Goal: Task Accomplishment & Management: Manage account settings

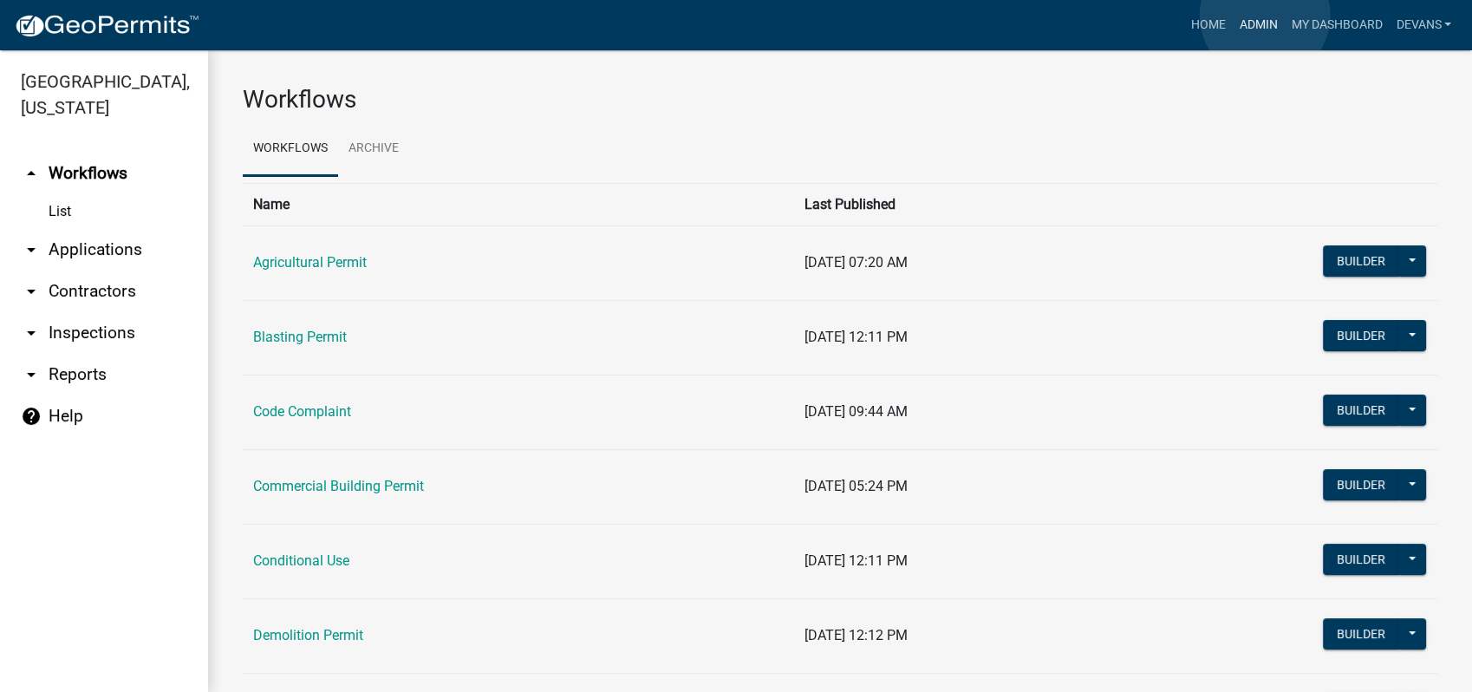
click at [1265, 16] on link "Admin" at bounding box center [1258, 25] width 52 height 33
click at [79, 256] on link "arrow_drop_down Applications" at bounding box center [104, 250] width 208 height 42
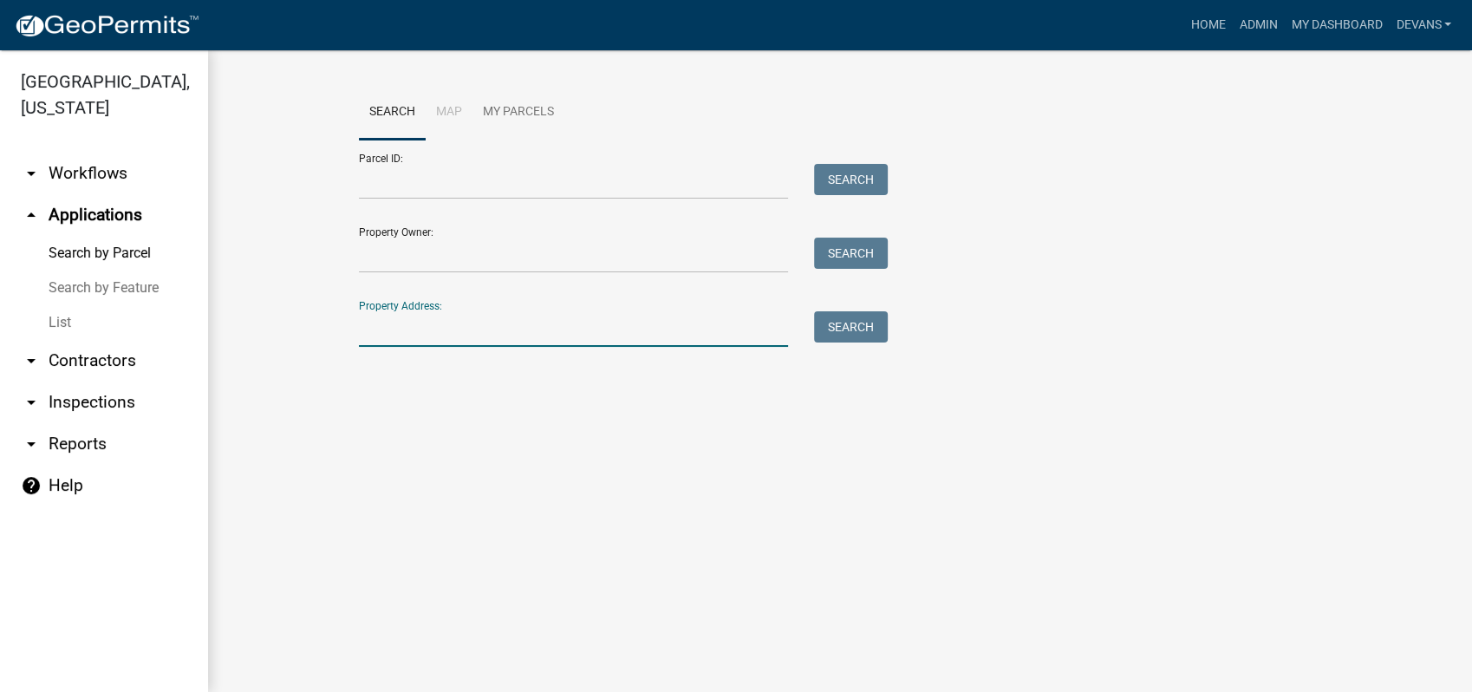
click at [390, 316] on input "Property Address:" at bounding box center [573, 329] width 429 height 36
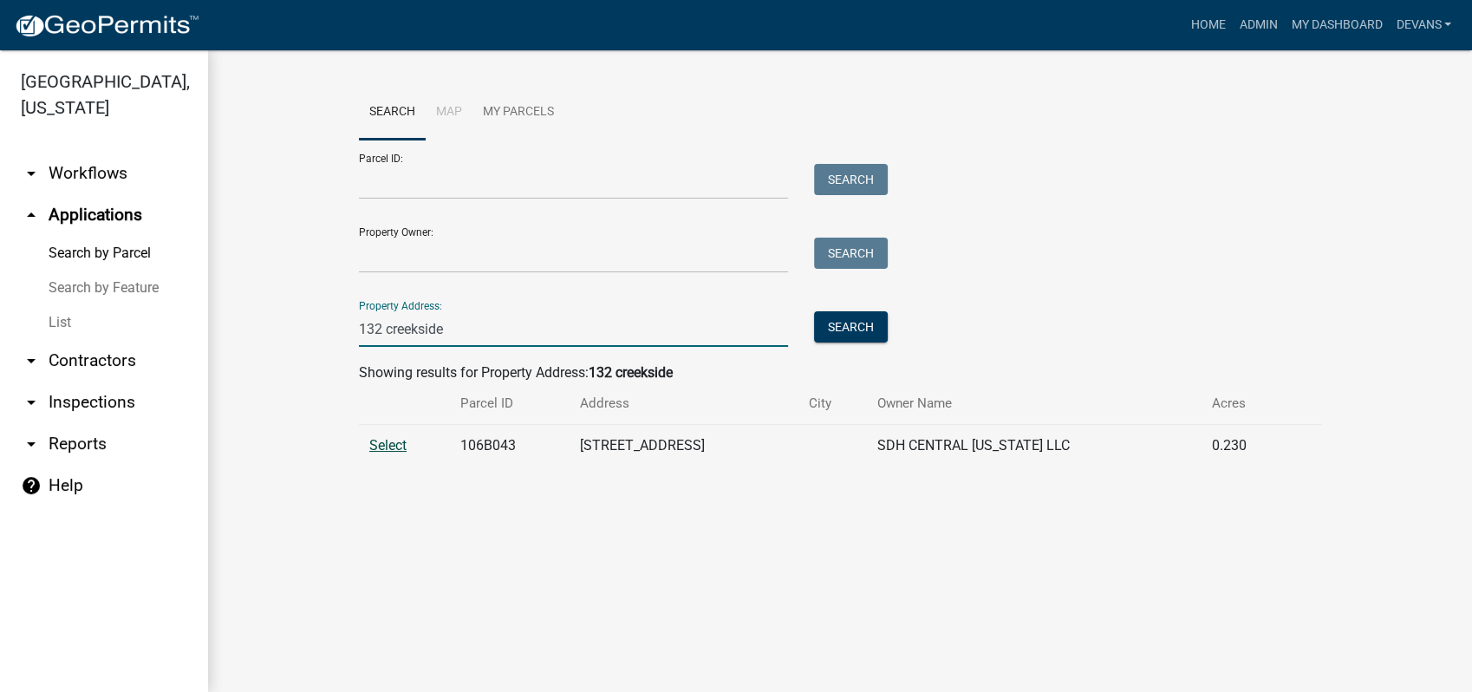
type input "132 creekside"
click at [392, 445] on span "Select" at bounding box center [387, 445] width 37 height 16
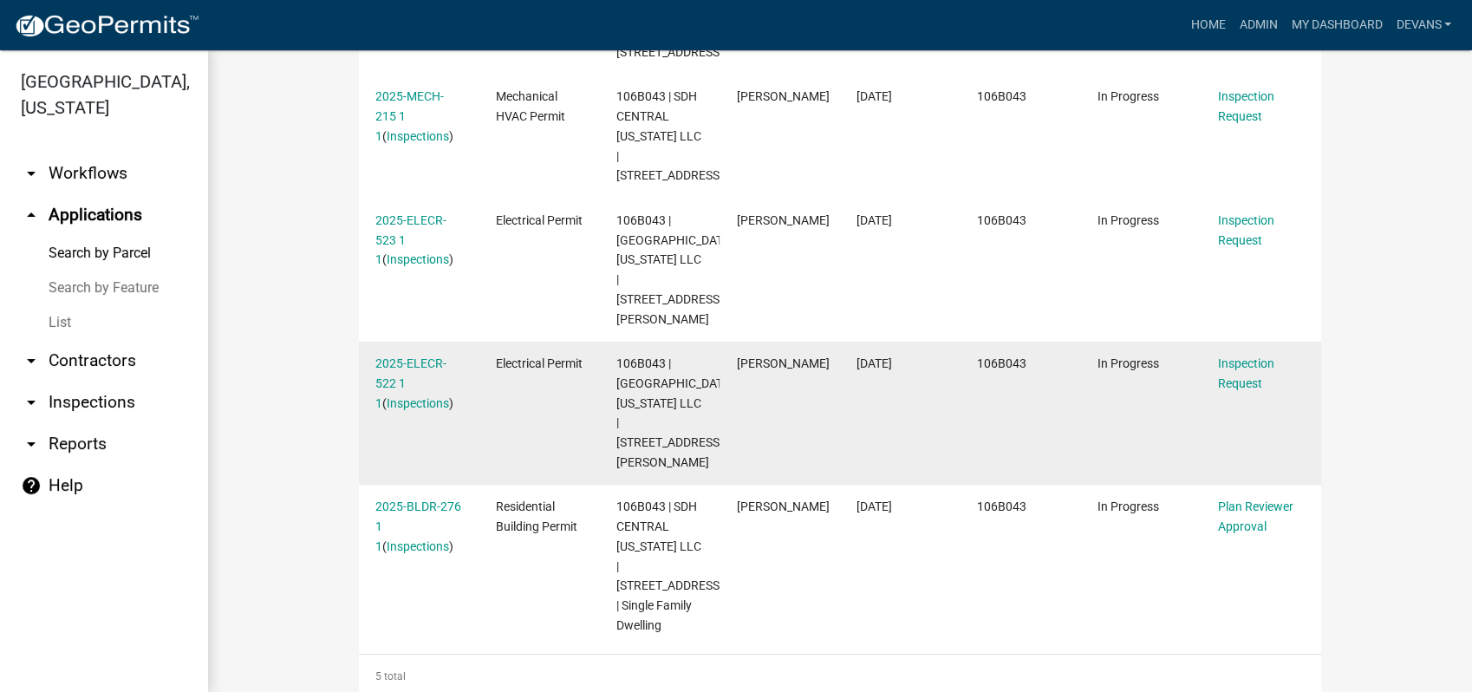
scroll to position [680, 0]
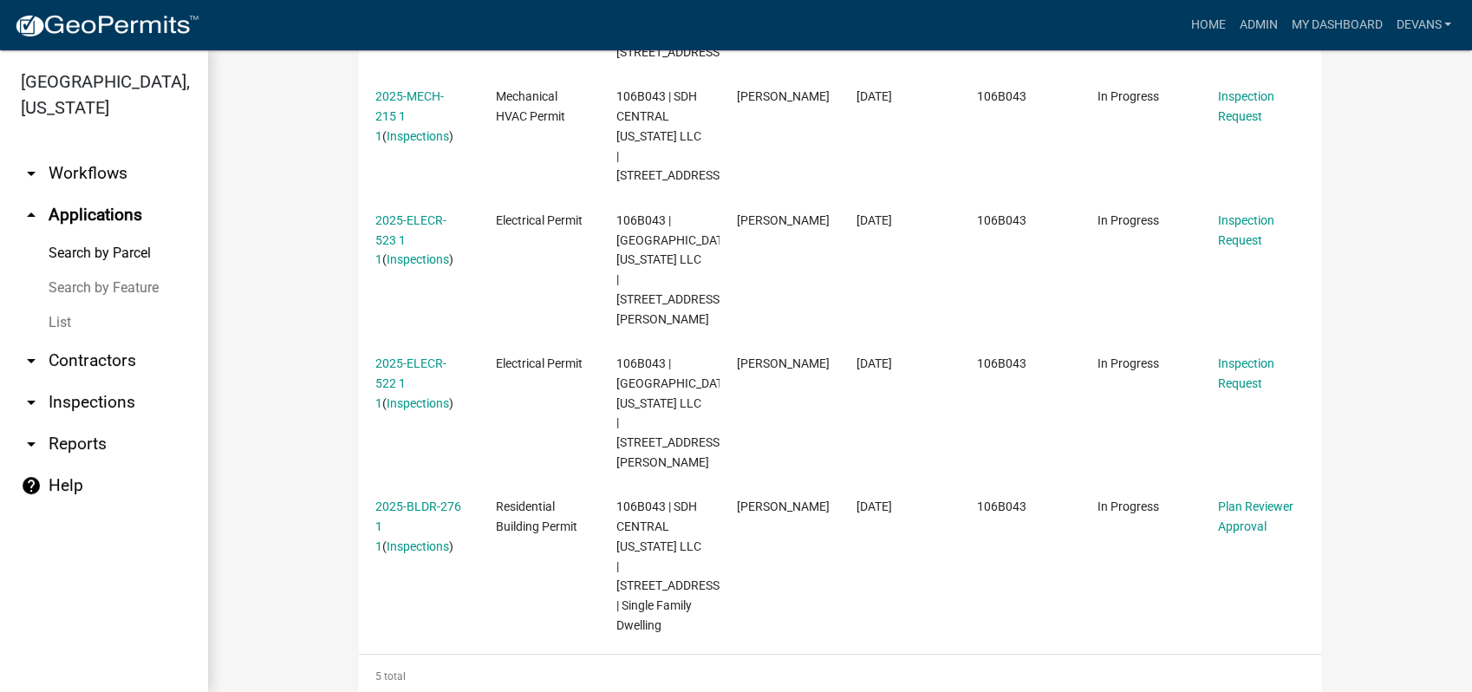
click at [121, 216] on link "arrow_drop_up Applications" at bounding box center [104, 215] width 208 height 42
click at [101, 211] on link "arrow_drop_up Applications" at bounding box center [104, 215] width 208 height 42
click at [107, 173] on link "arrow_drop_down Workflows" at bounding box center [104, 174] width 208 height 42
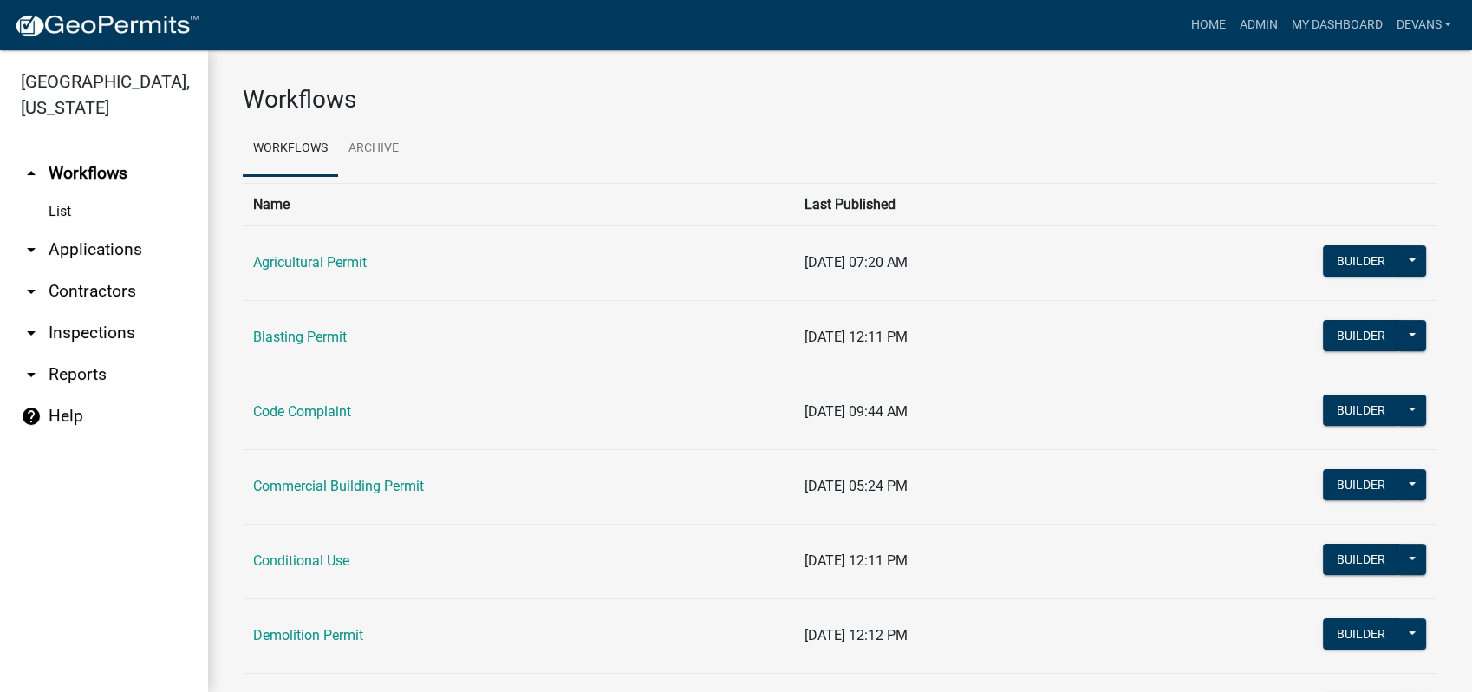
click at [87, 240] on link "arrow_drop_down Applications" at bounding box center [104, 250] width 208 height 42
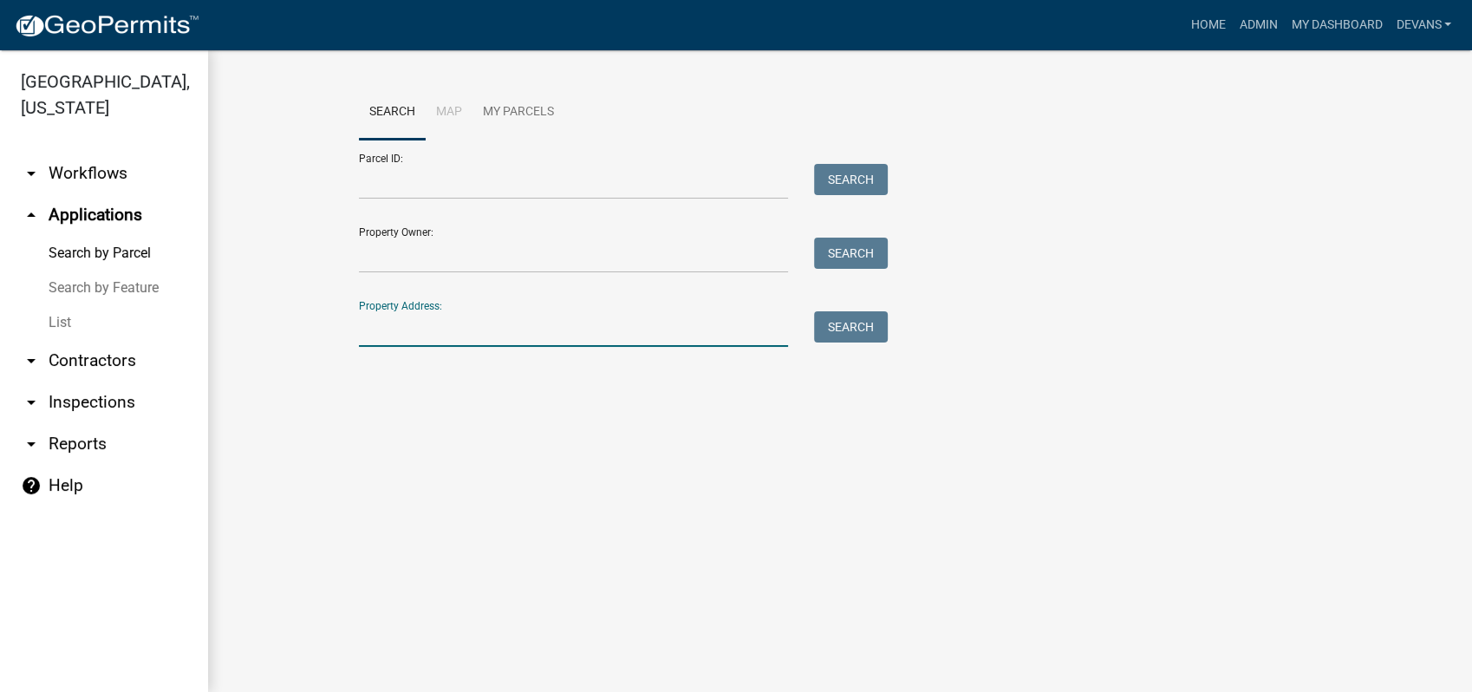
click at [474, 344] on input "Property Address:" at bounding box center [573, 329] width 429 height 36
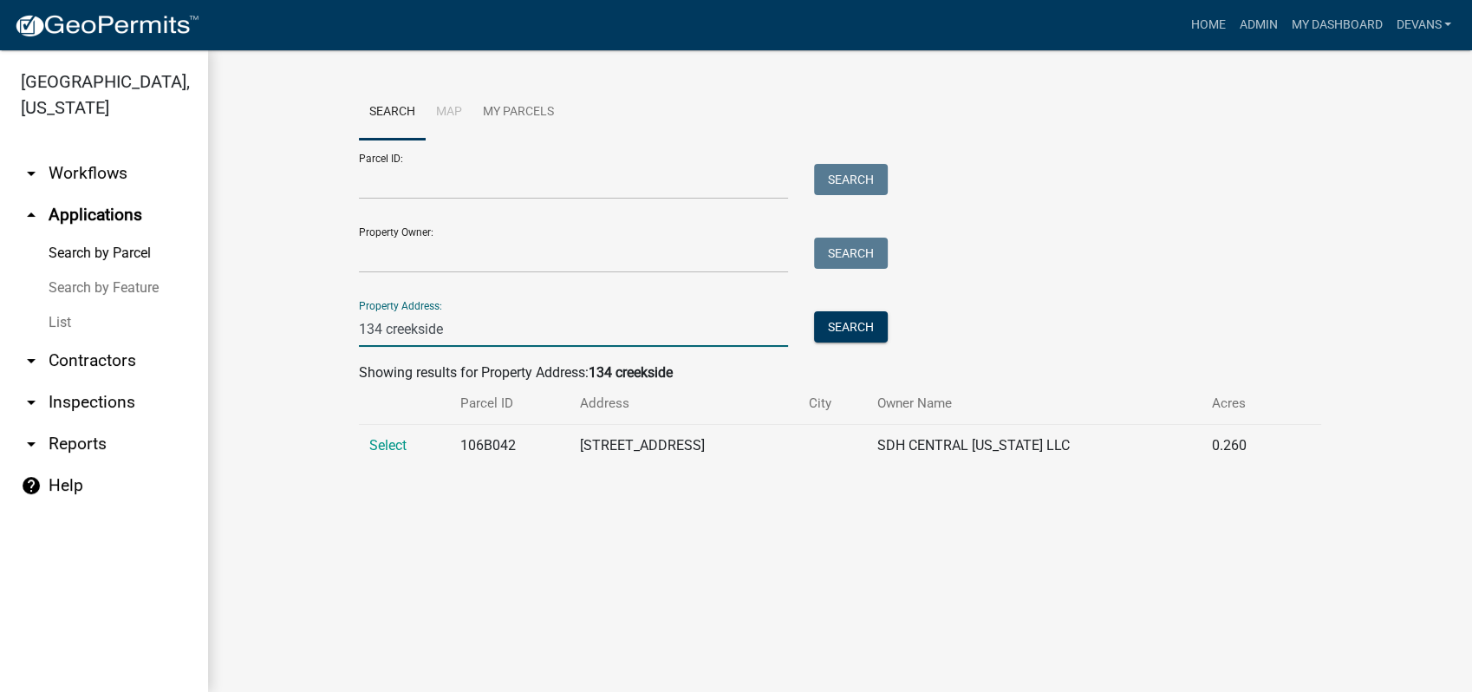
type input "134 creekside"
click at [366, 444] on td "Select" at bounding box center [404, 446] width 91 height 42
click at [377, 445] on span "Select" at bounding box center [387, 445] width 37 height 16
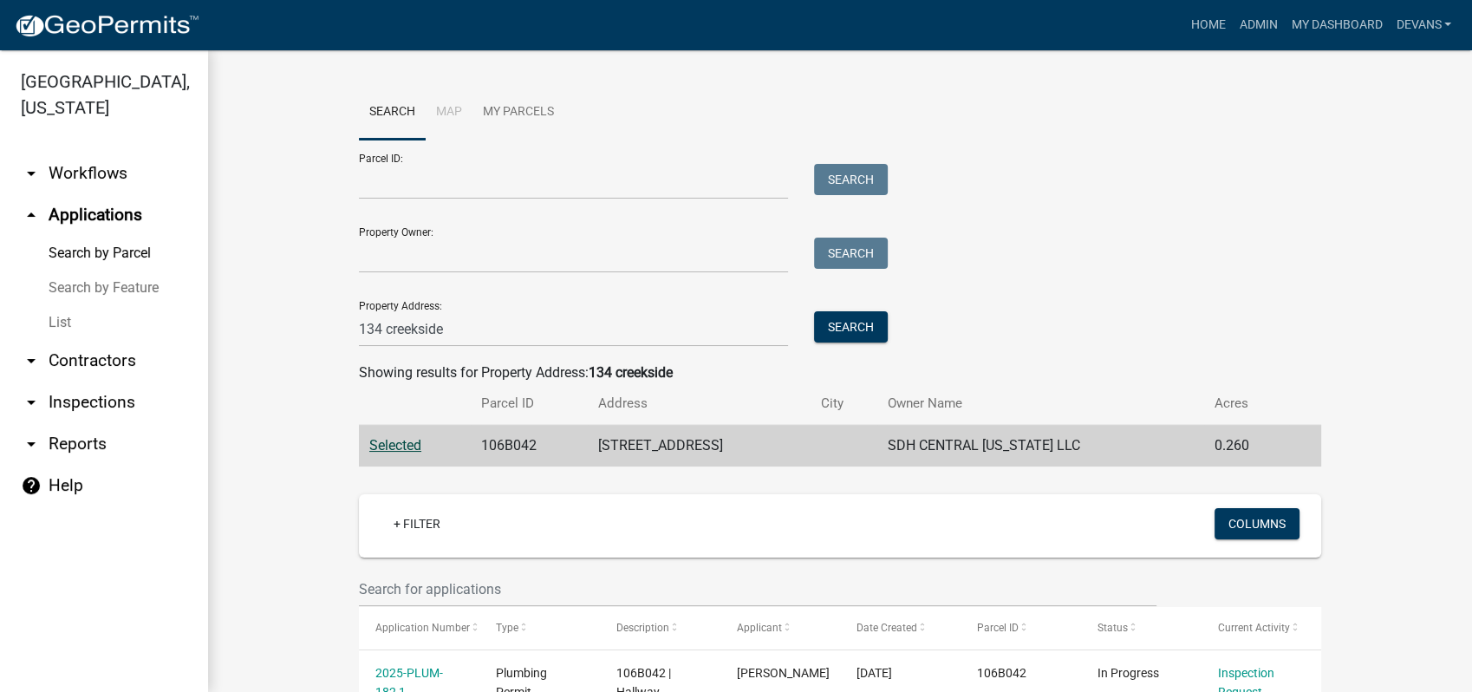
click at [110, 167] on link "arrow_drop_down Workflows" at bounding box center [104, 174] width 208 height 42
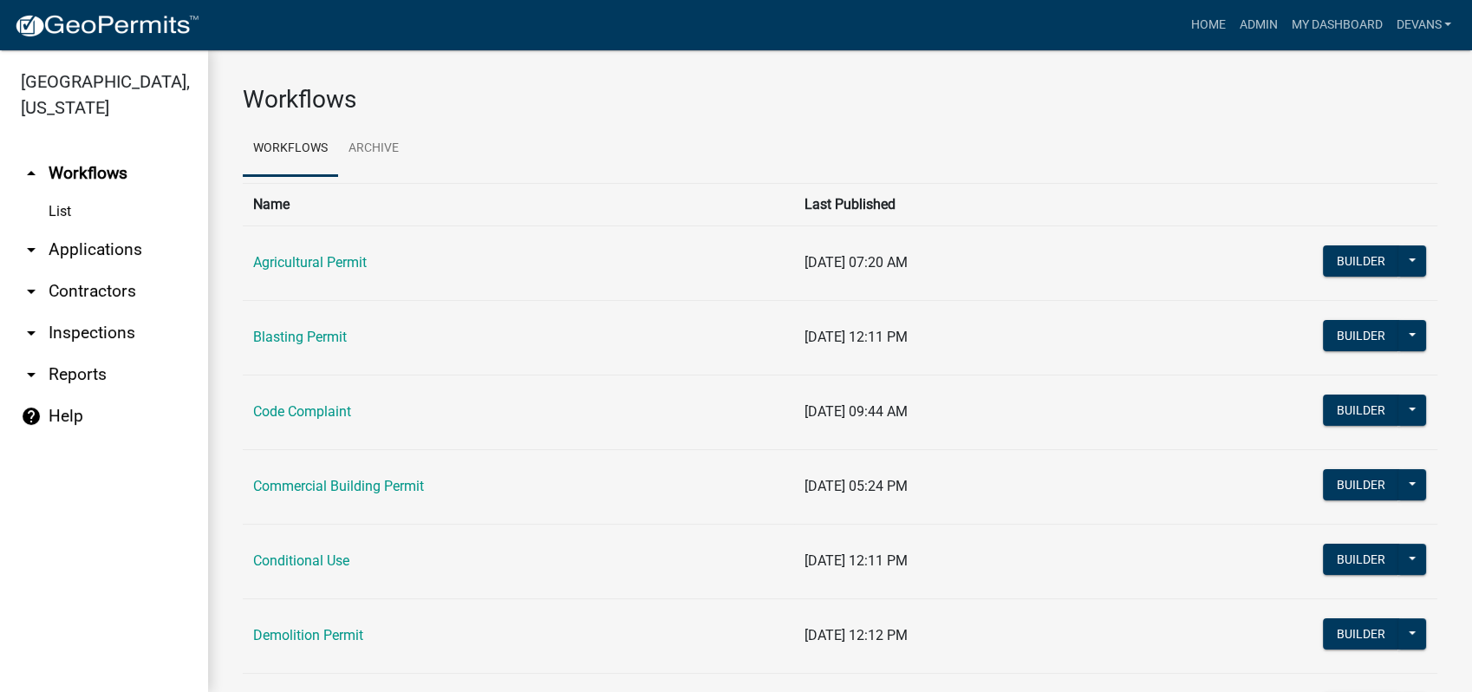
click at [63, 250] on link "arrow_drop_down Applications" at bounding box center [104, 250] width 208 height 42
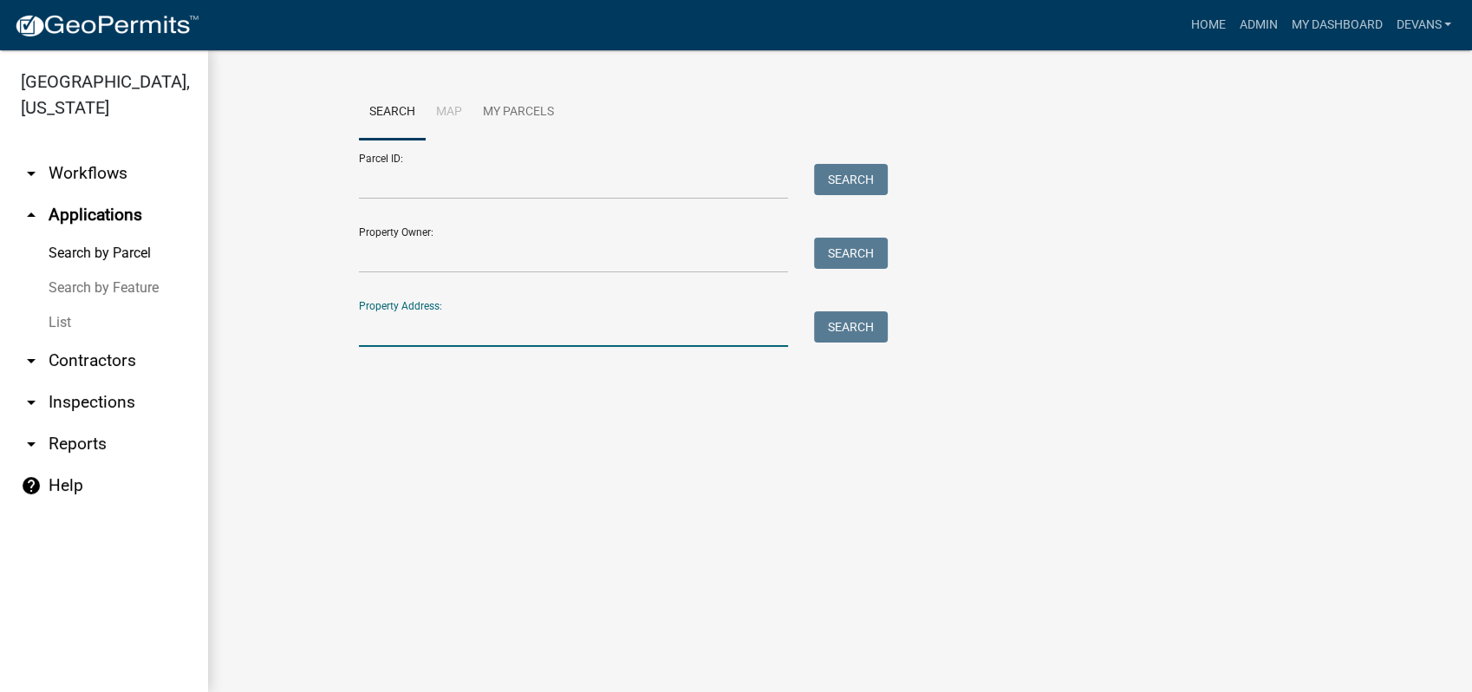
click at [419, 329] on input "Property Address:" at bounding box center [573, 329] width 429 height 36
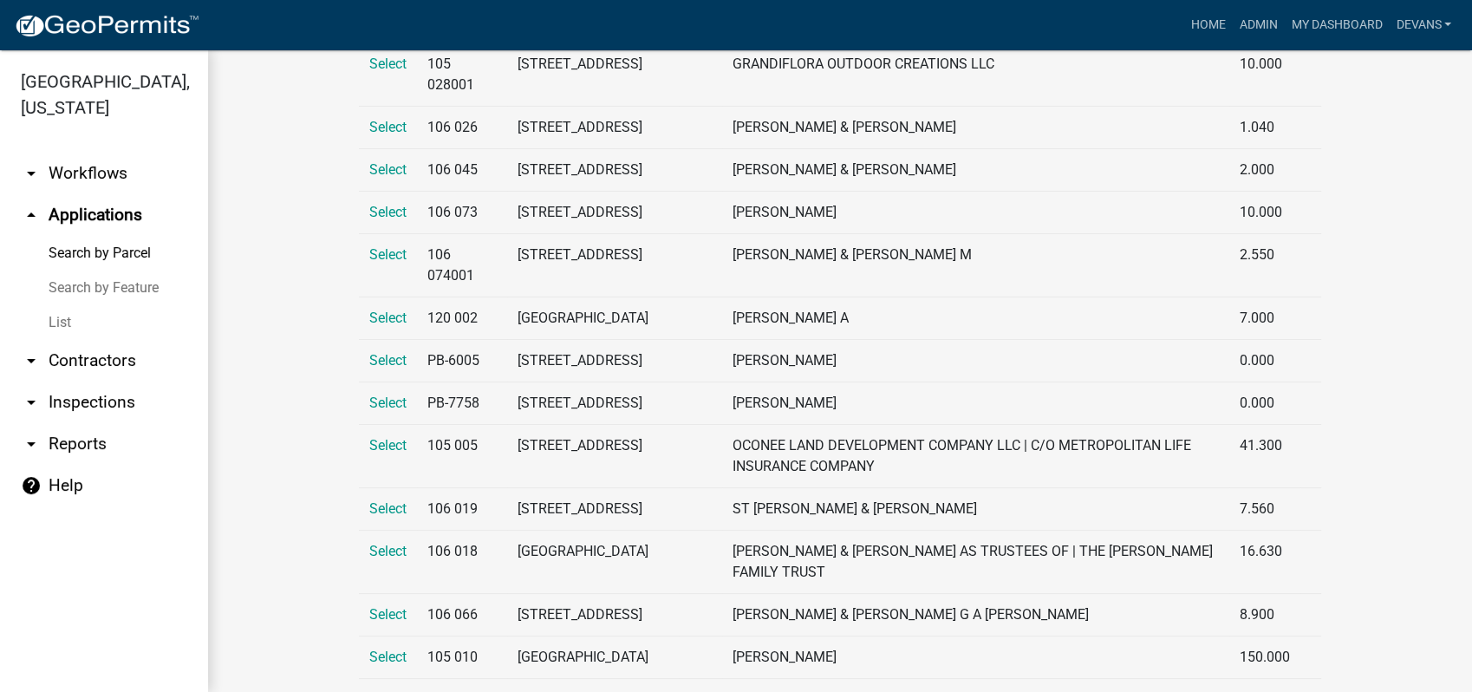
scroll to position [1156, 0]
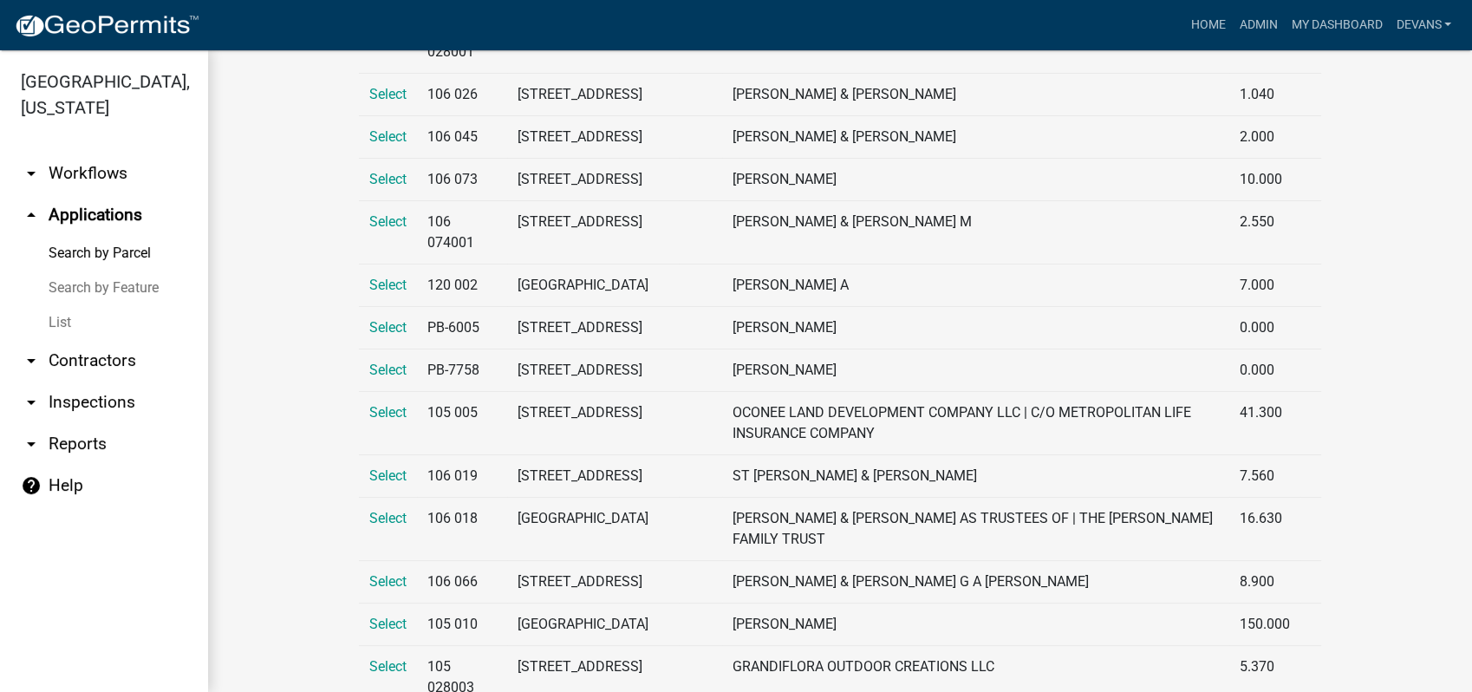
type input "wards chapel"
click at [380, 39] on span "Select" at bounding box center [387, 31] width 37 height 16
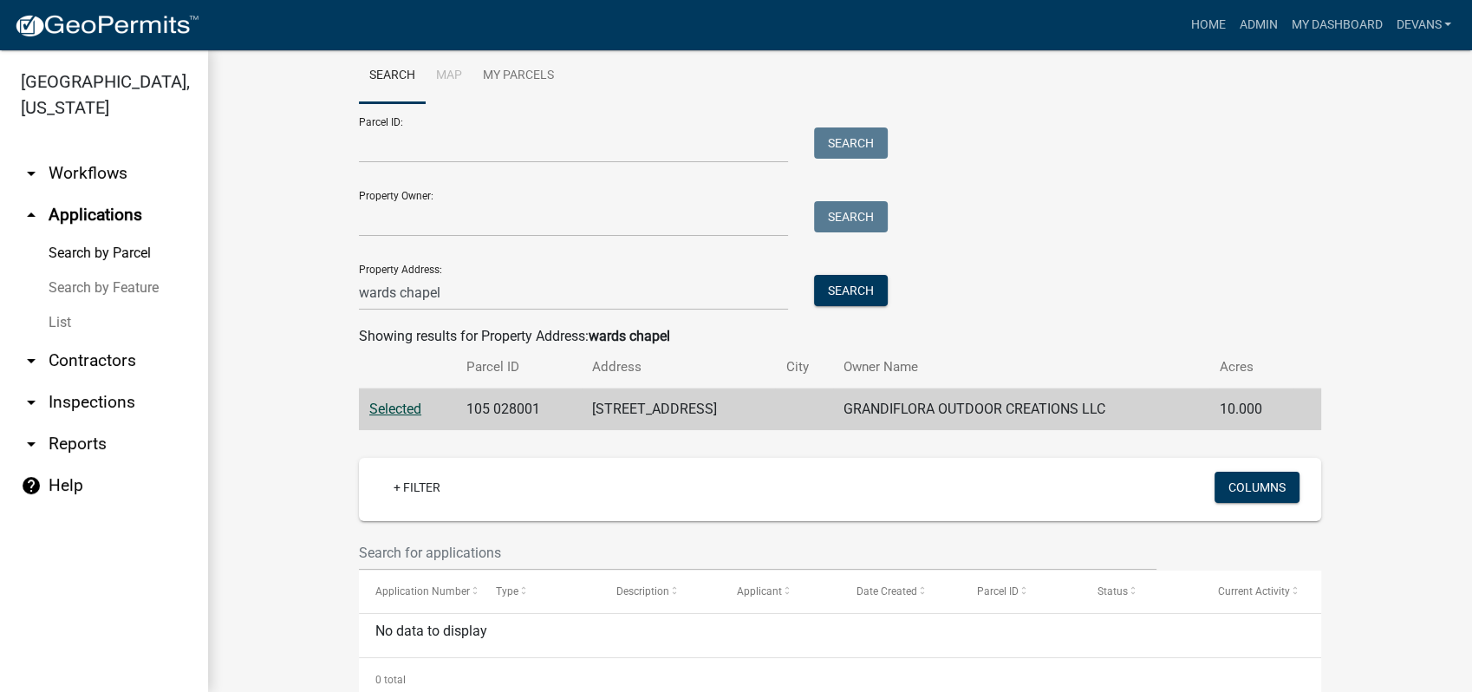
scroll to position [80, 0]
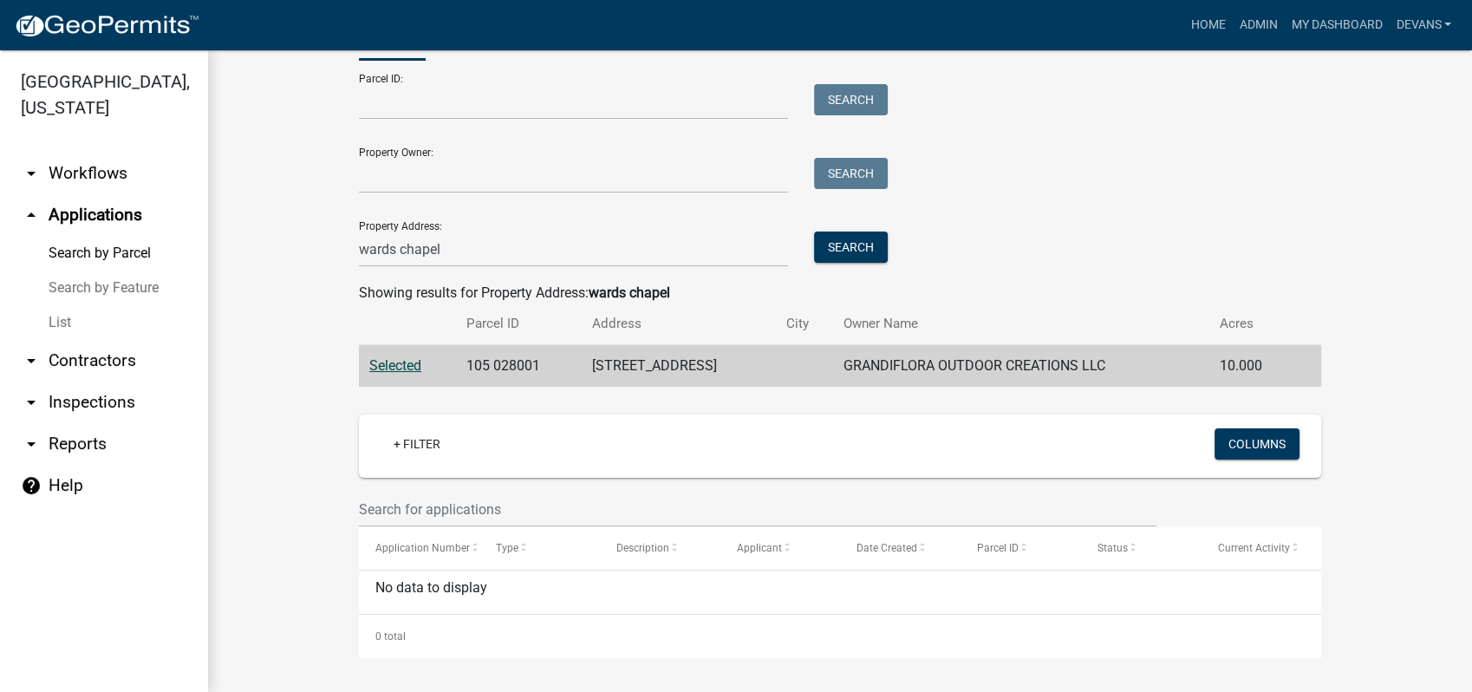
click at [55, 316] on link "List" at bounding box center [104, 322] width 208 height 35
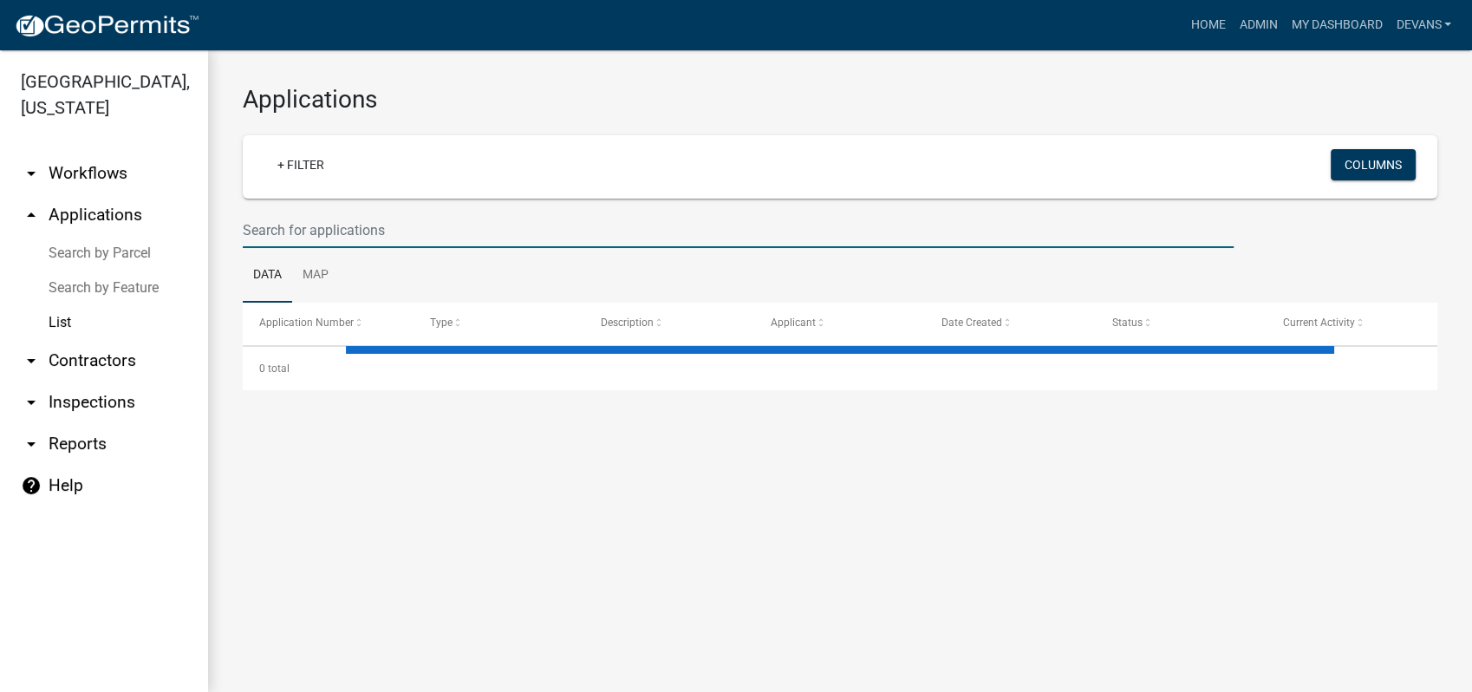
select select "1: 25"
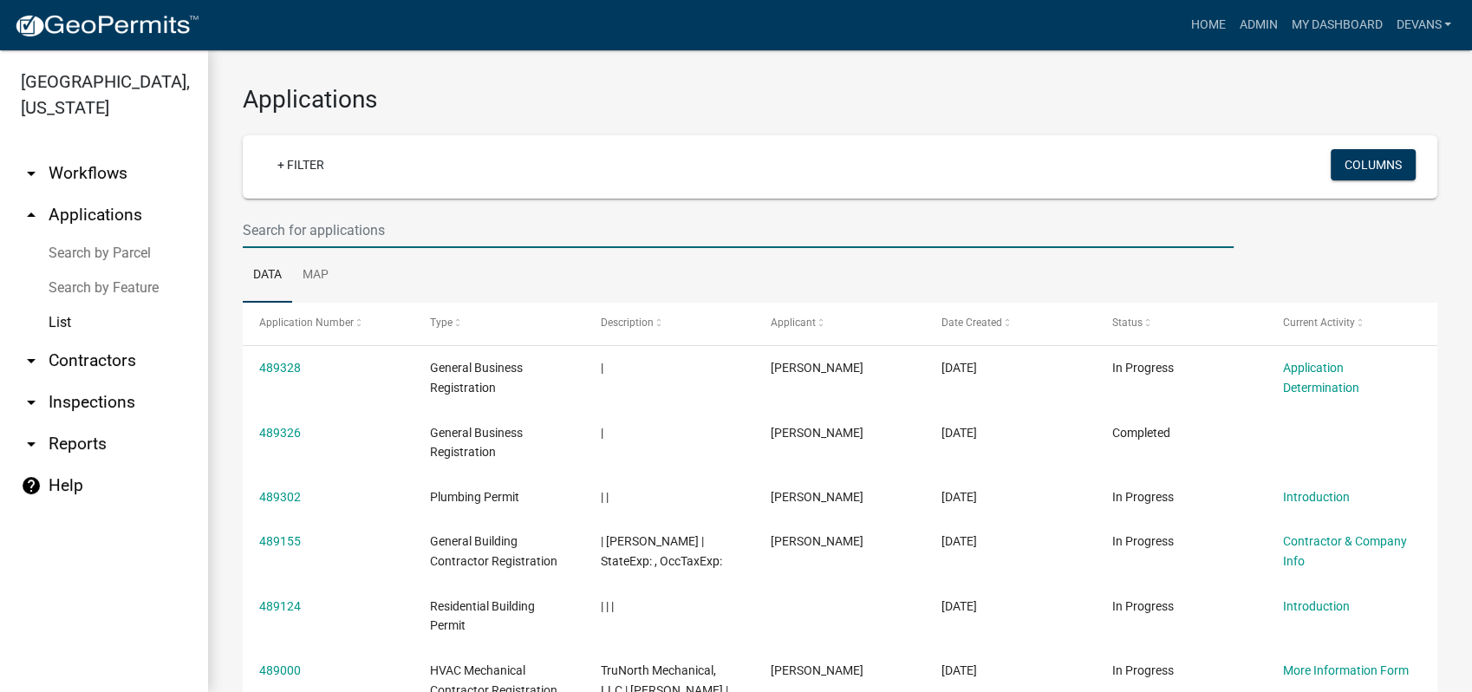
click at [344, 237] on input "text" at bounding box center [738, 230] width 991 height 36
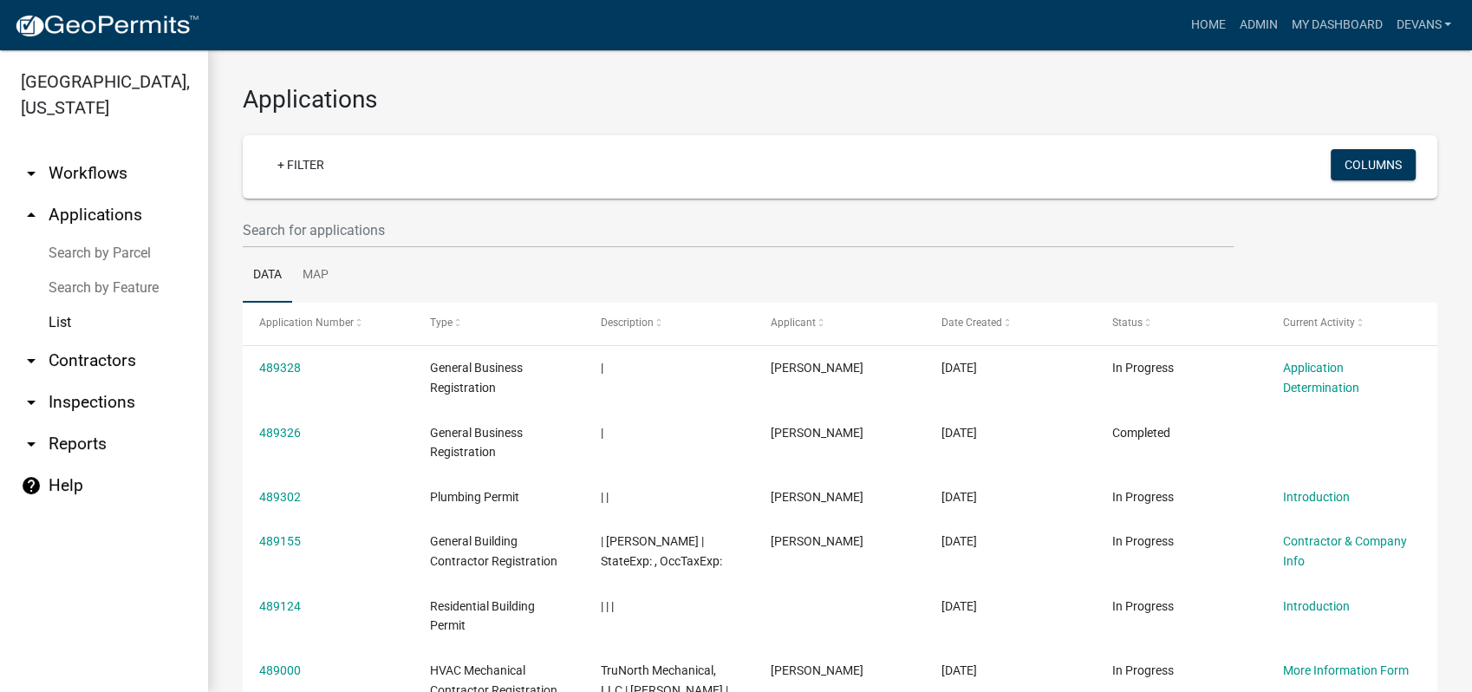
click at [110, 166] on link "arrow_drop_down Workflows" at bounding box center [104, 174] width 208 height 42
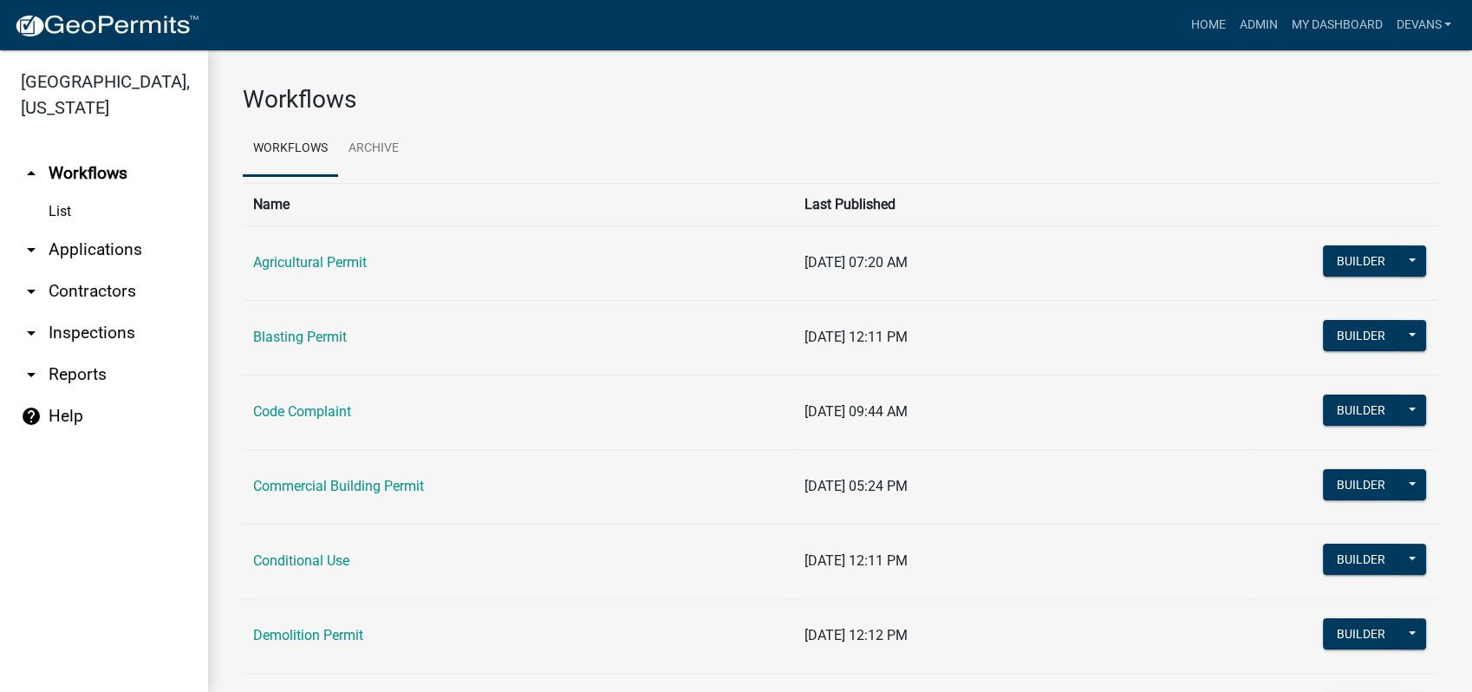
click at [106, 254] on link "arrow_drop_down Applications" at bounding box center [104, 250] width 208 height 42
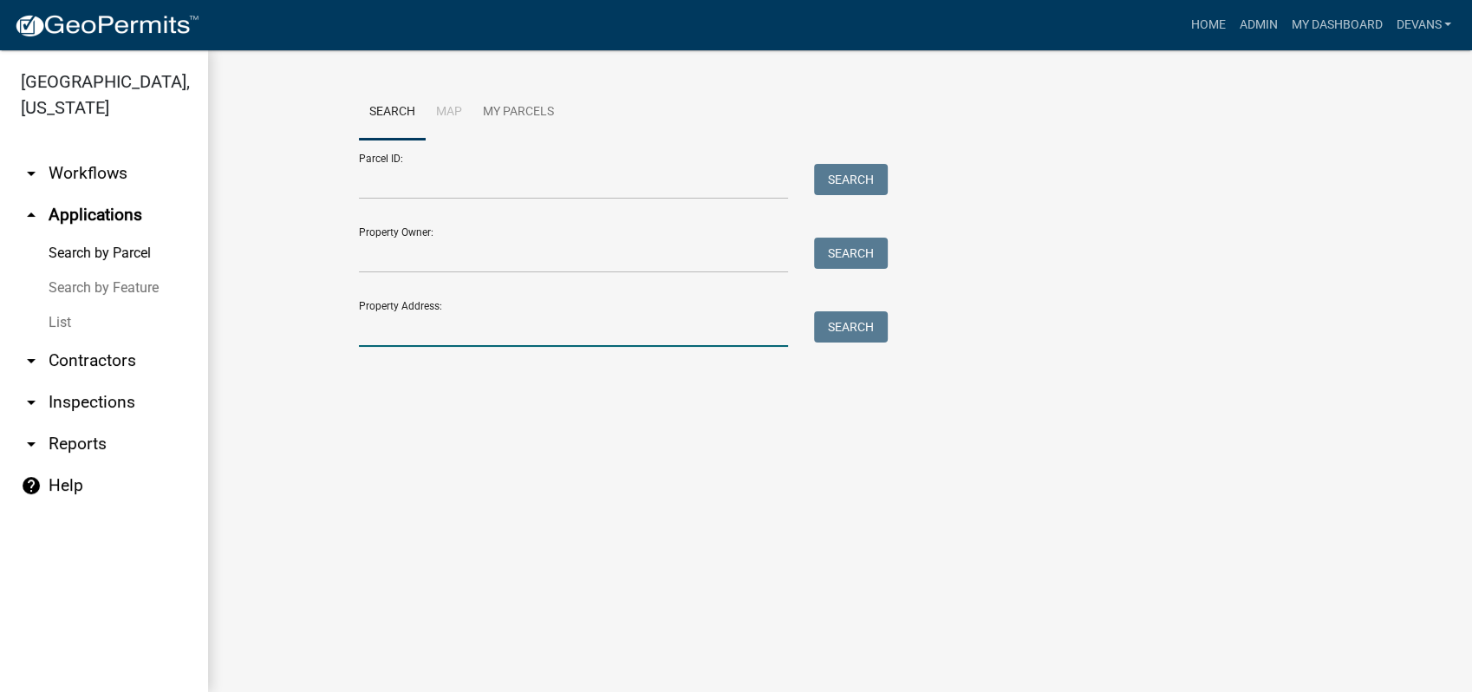
click at [425, 335] on input "Property Address:" at bounding box center [573, 329] width 429 height 36
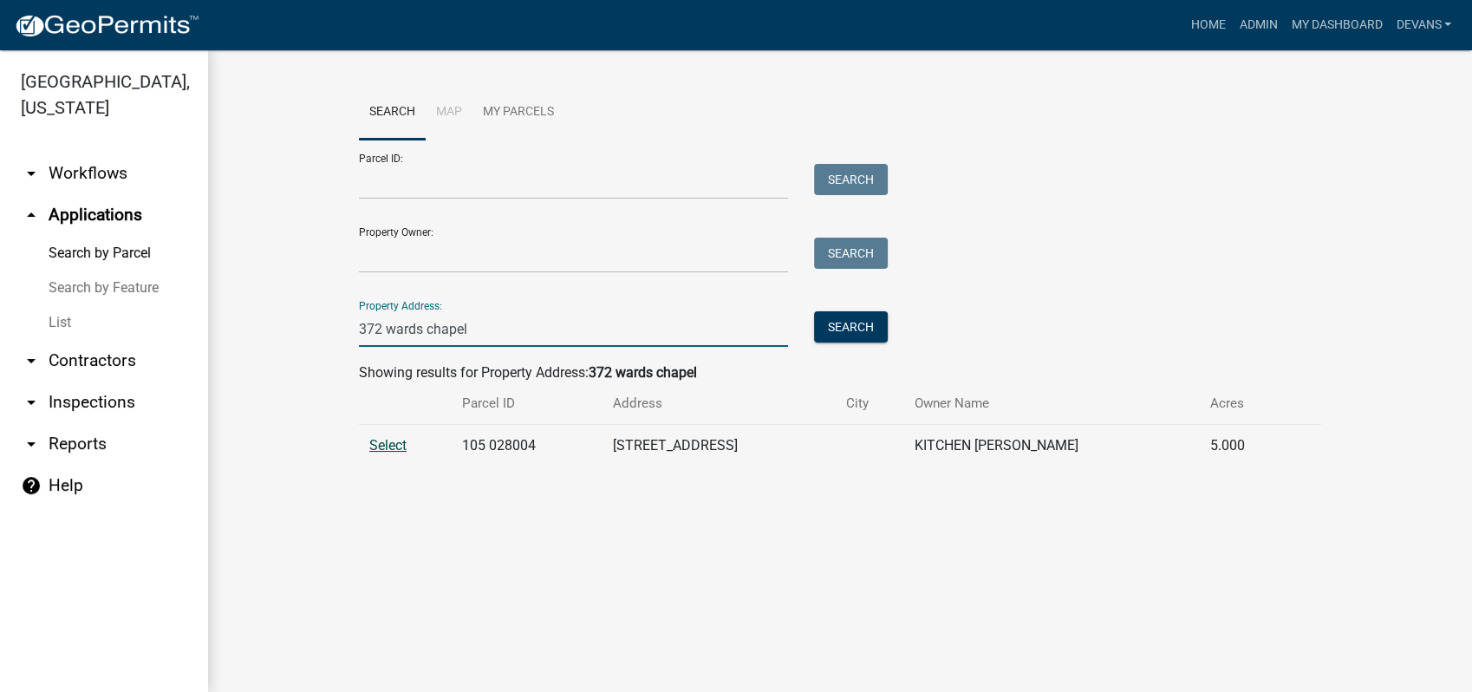
type input "372 wards chapel"
click at [377, 442] on span "Select" at bounding box center [387, 445] width 37 height 16
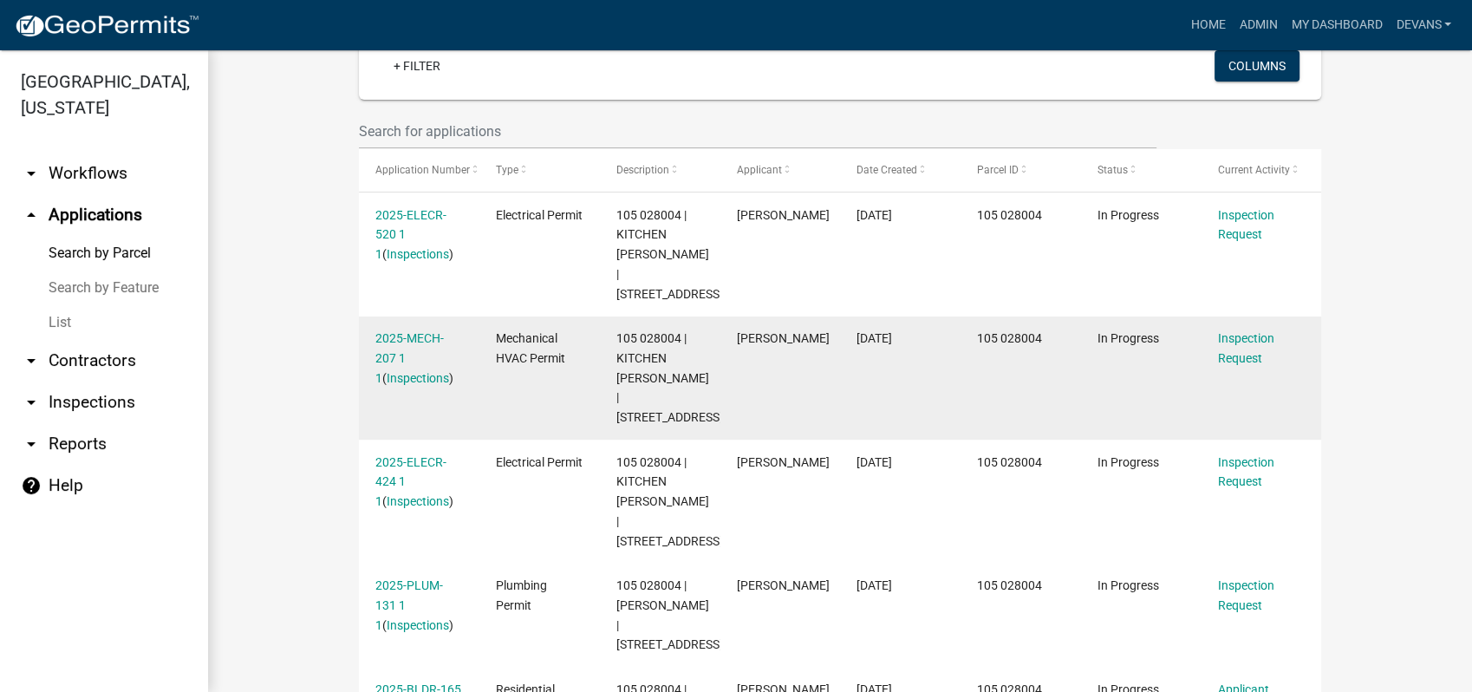
scroll to position [102, 0]
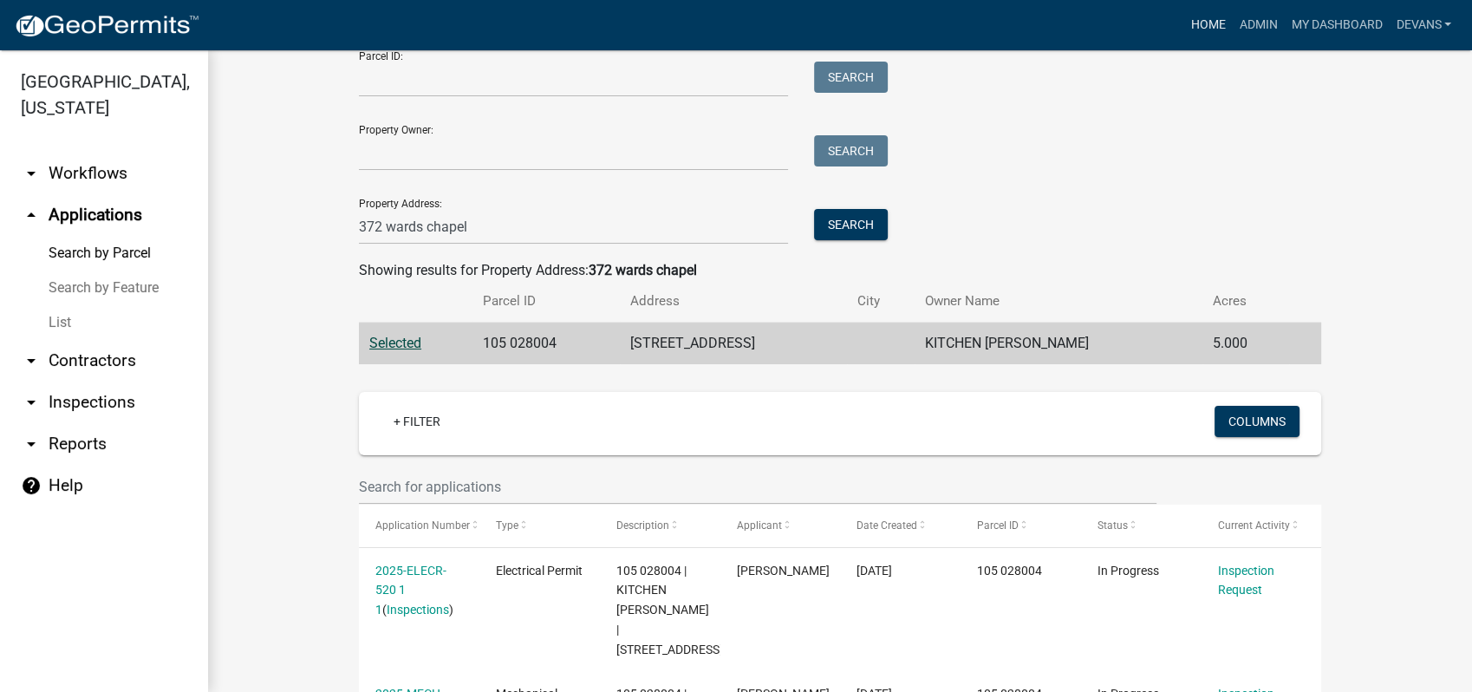
click at [1205, 20] on link "Home" at bounding box center [1208, 25] width 49 height 33
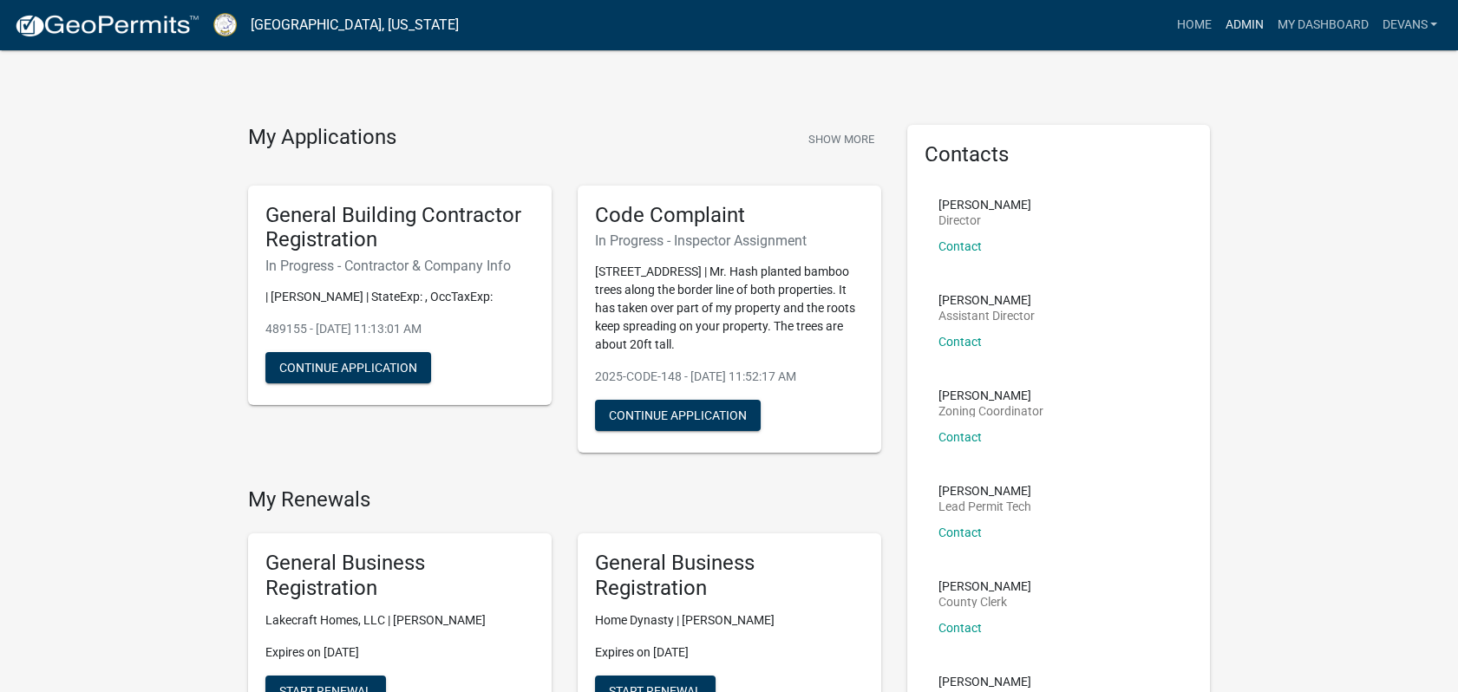
click at [1233, 23] on link "Admin" at bounding box center [1243, 25] width 52 height 33
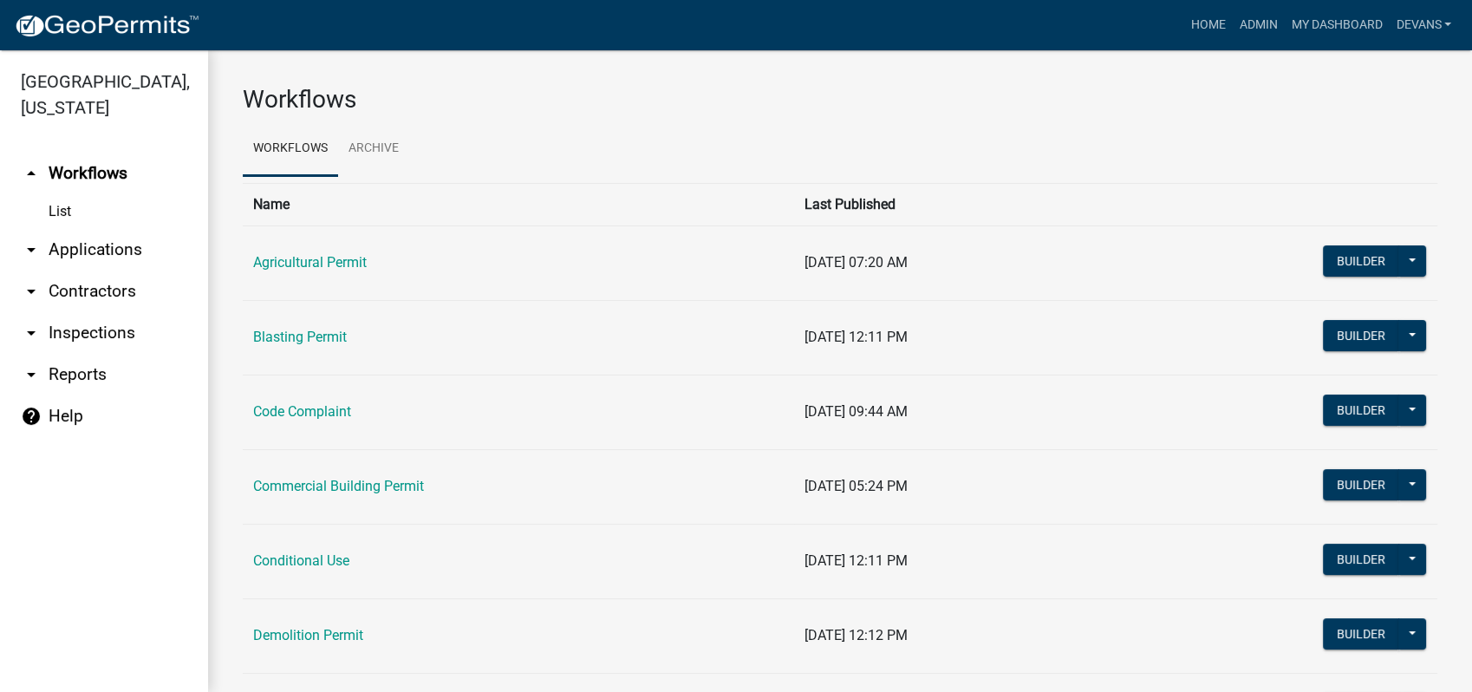
click at [86, 252] on link "arrow_drop_down Applications" at bounding box center [104, 250] width 208 height 42
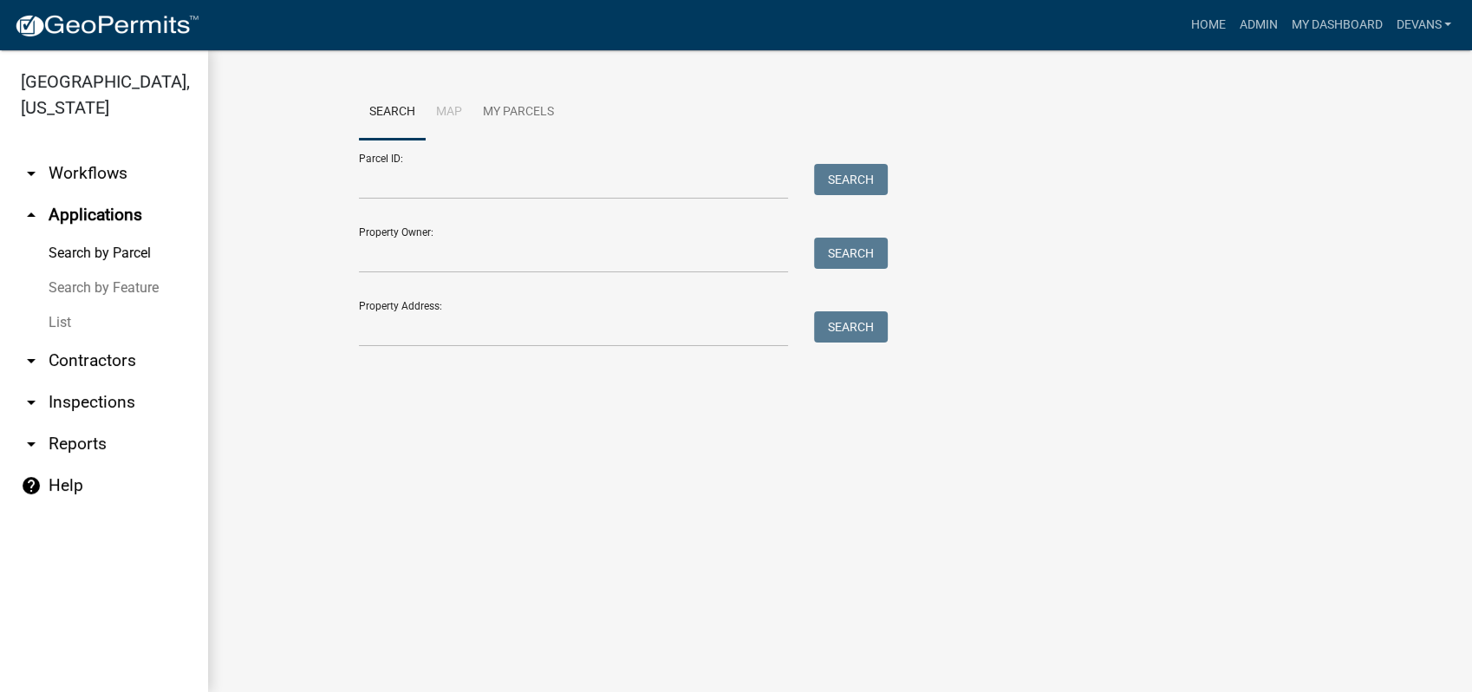
click at [67, 322] on link "List" at bounding box center [104, 322] width 208 height 35
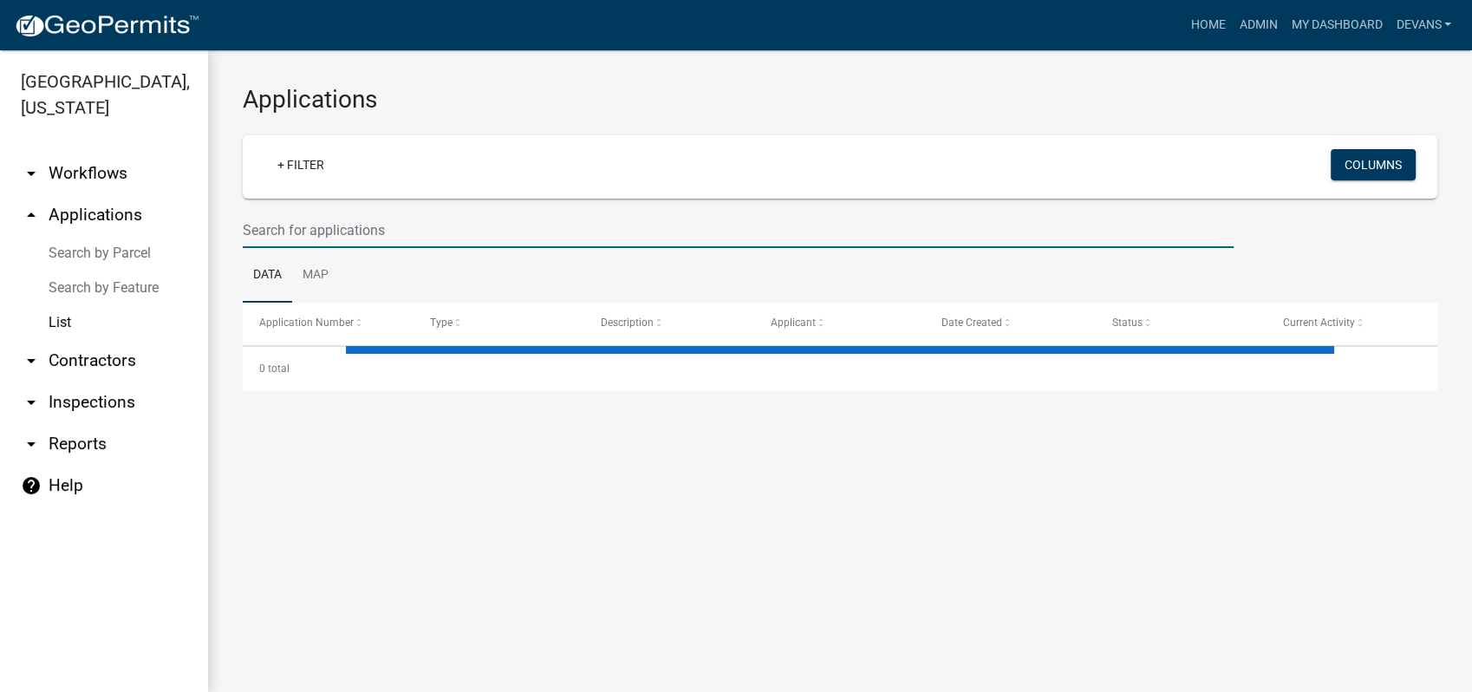
click at [316, 235] on input "text" at bounding box center [738, 230] width 991 height 36
select select "1: 25"
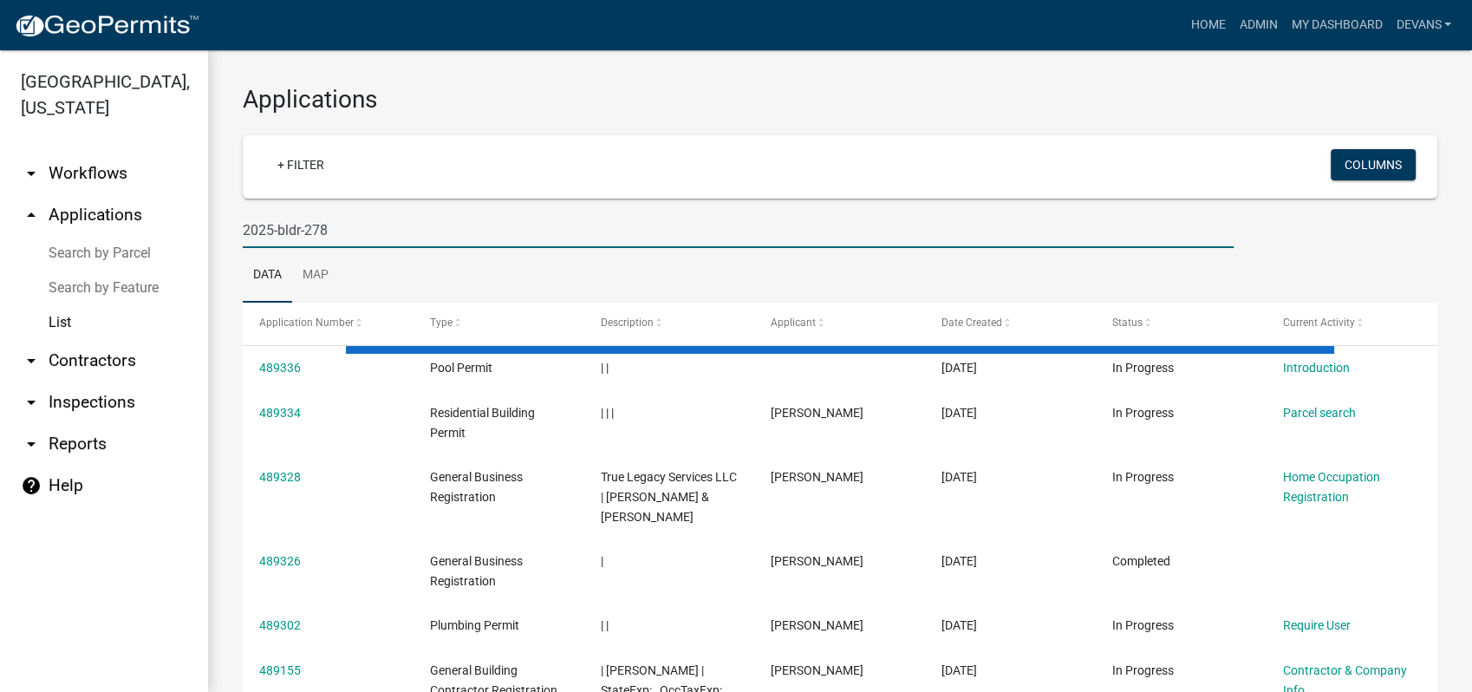
type input "2025-bldr-278"
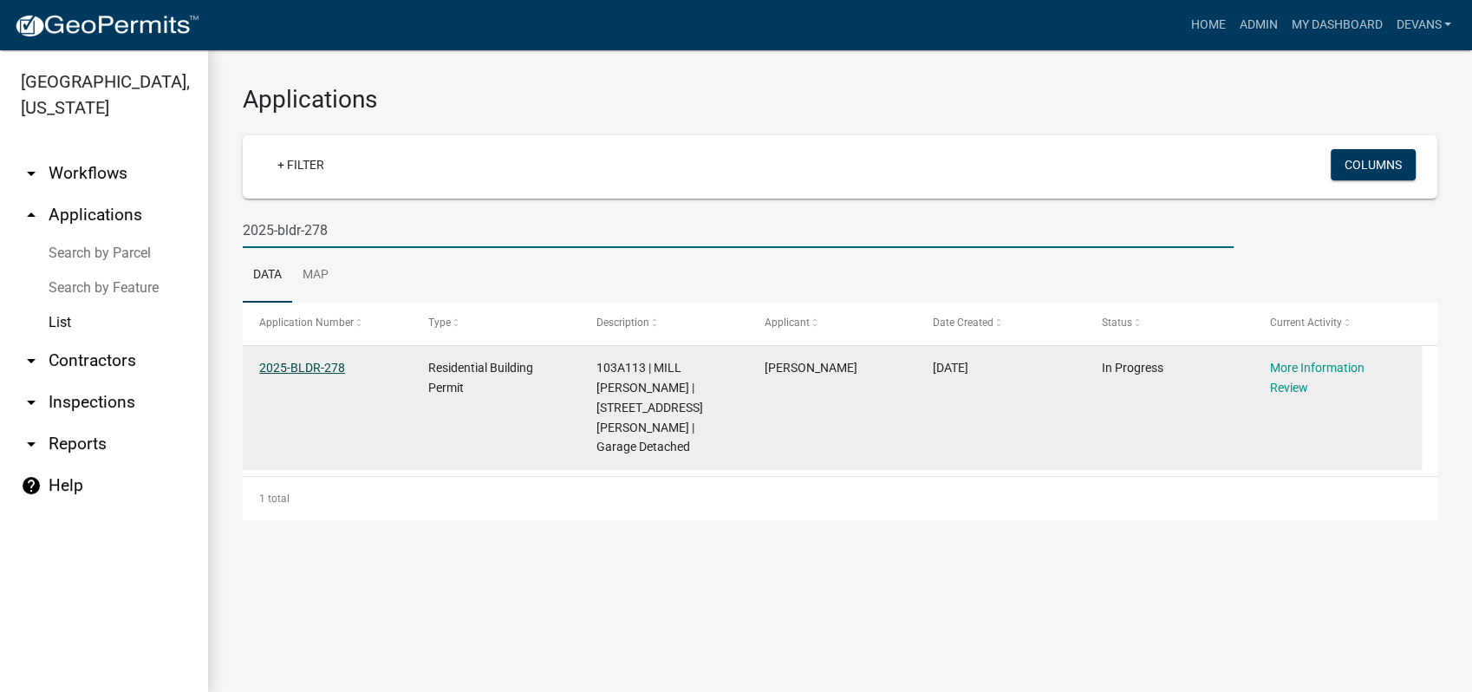
click at [284, 369] on link "2025-BLDR-278" at bounding box center [302, 368] width 86 height 14
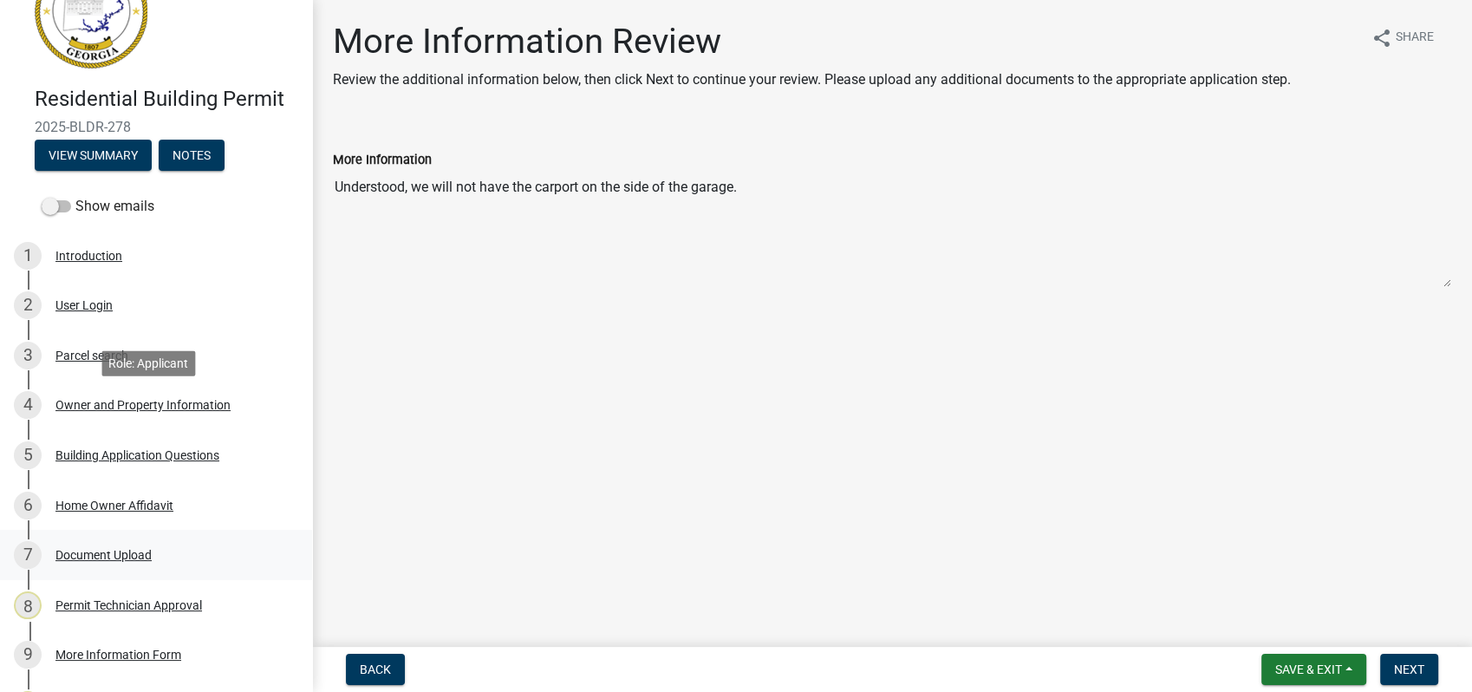
scroll to position [271, 0]
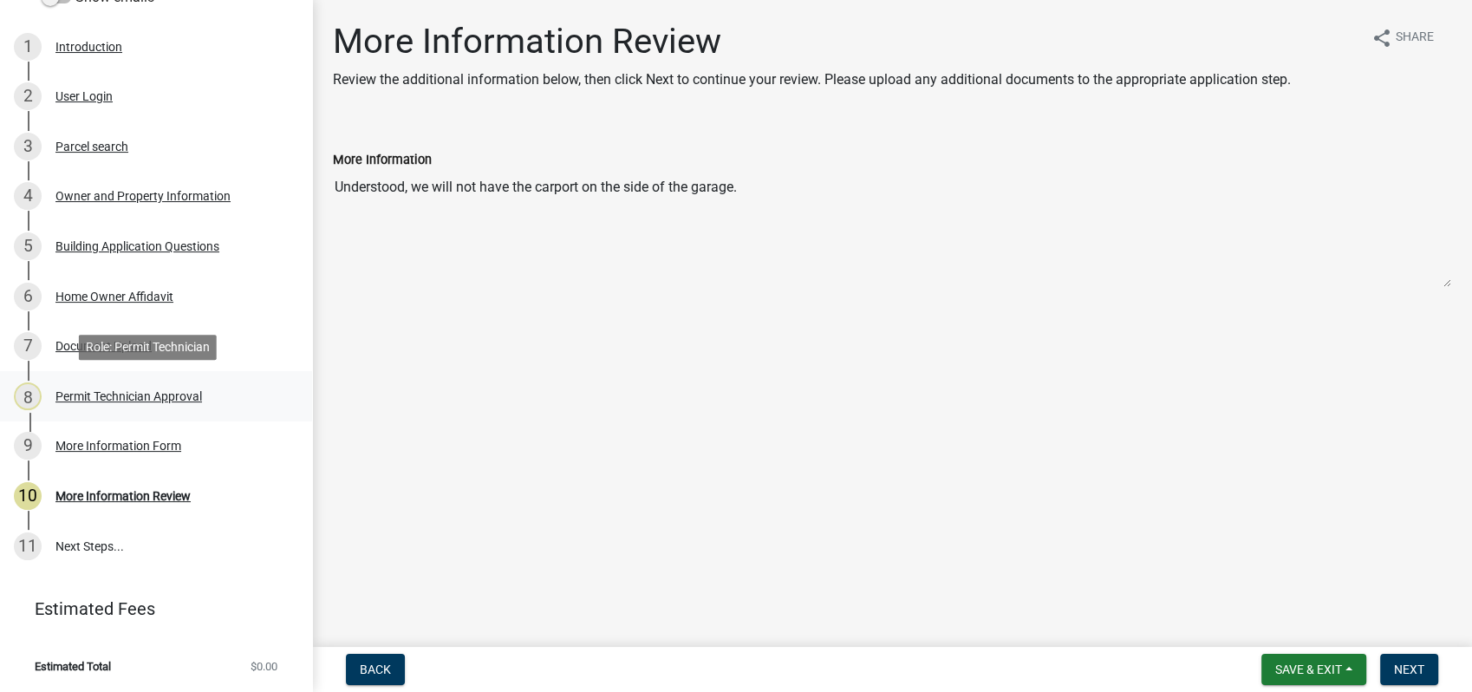
click at [161, 385] on div "8 Permit Technician Approval" at bounding box center [149, 396] width 271 height 28
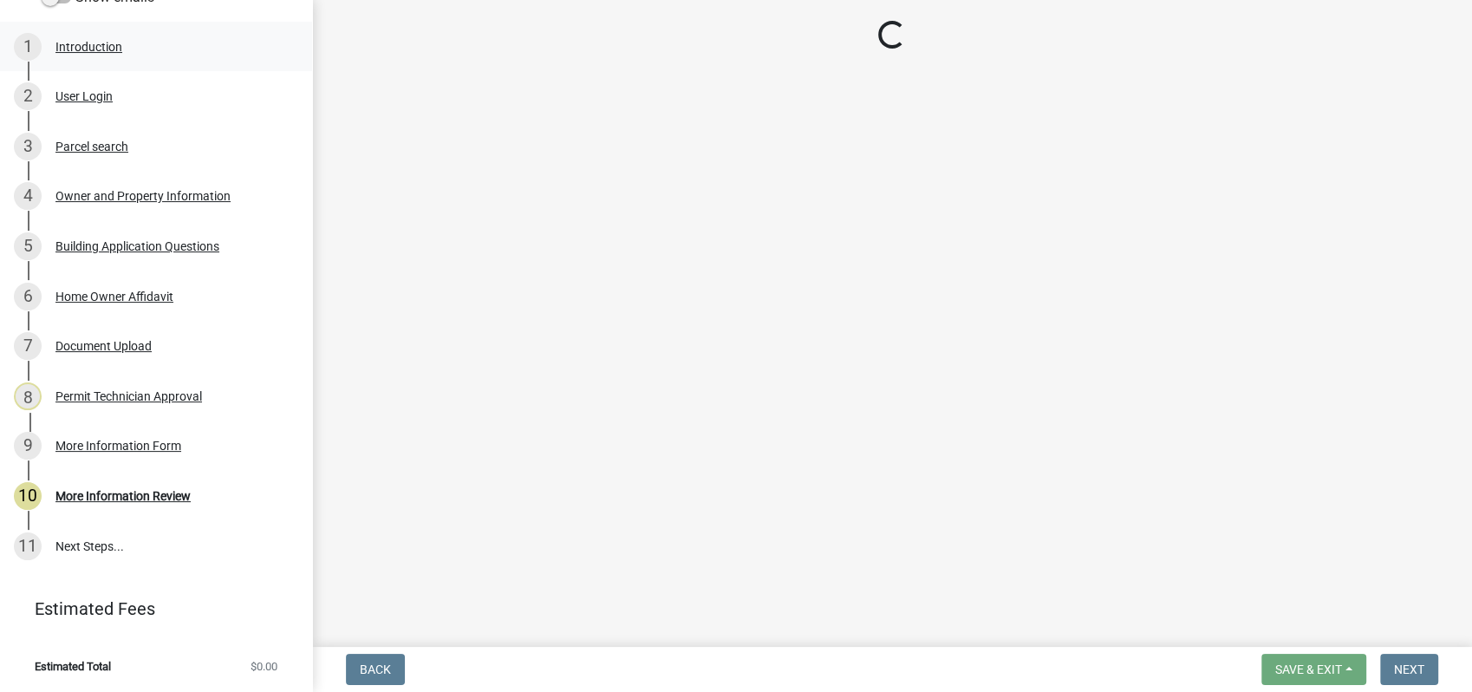
select select "a6b90f04-145f-43dc-a4e6-6d5ec8e28ec9"
select select "83394b22-4a11-496c-8e5c-75ade2e72faf"
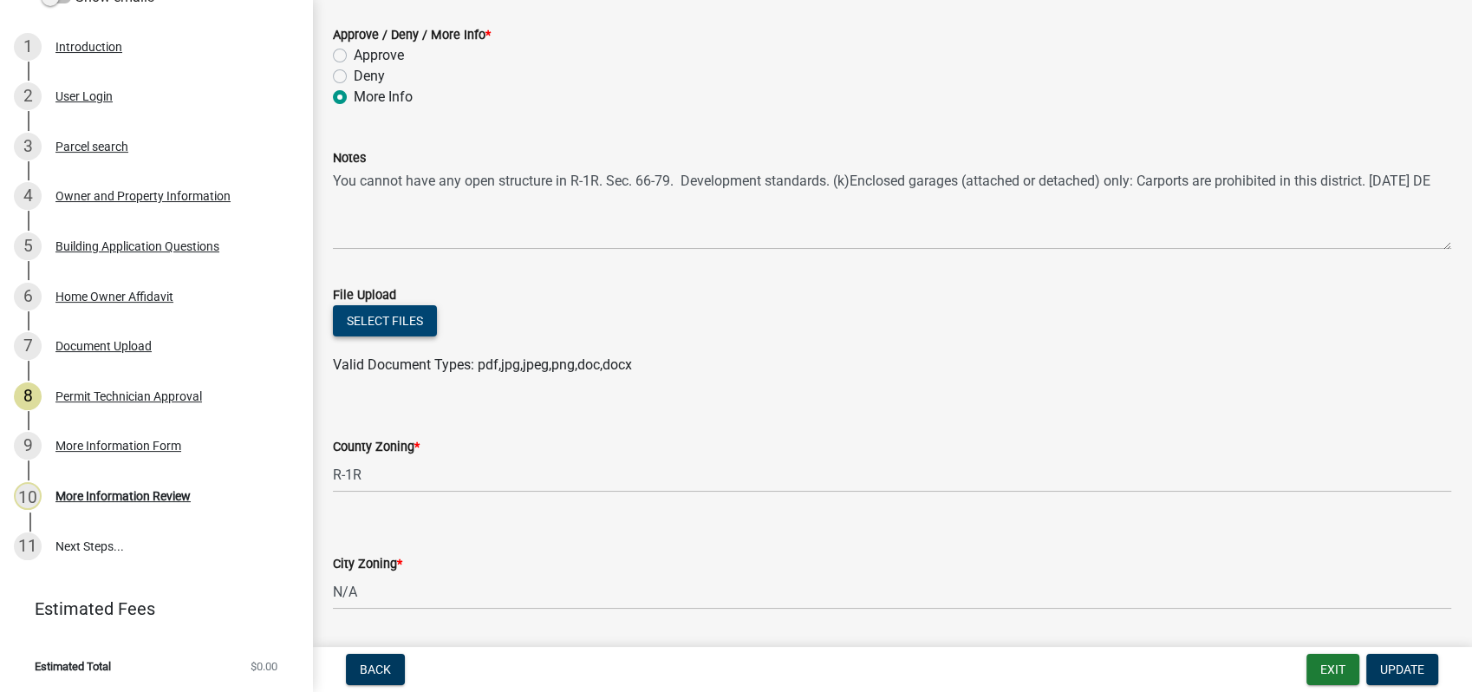
scroll to position [289, 0]
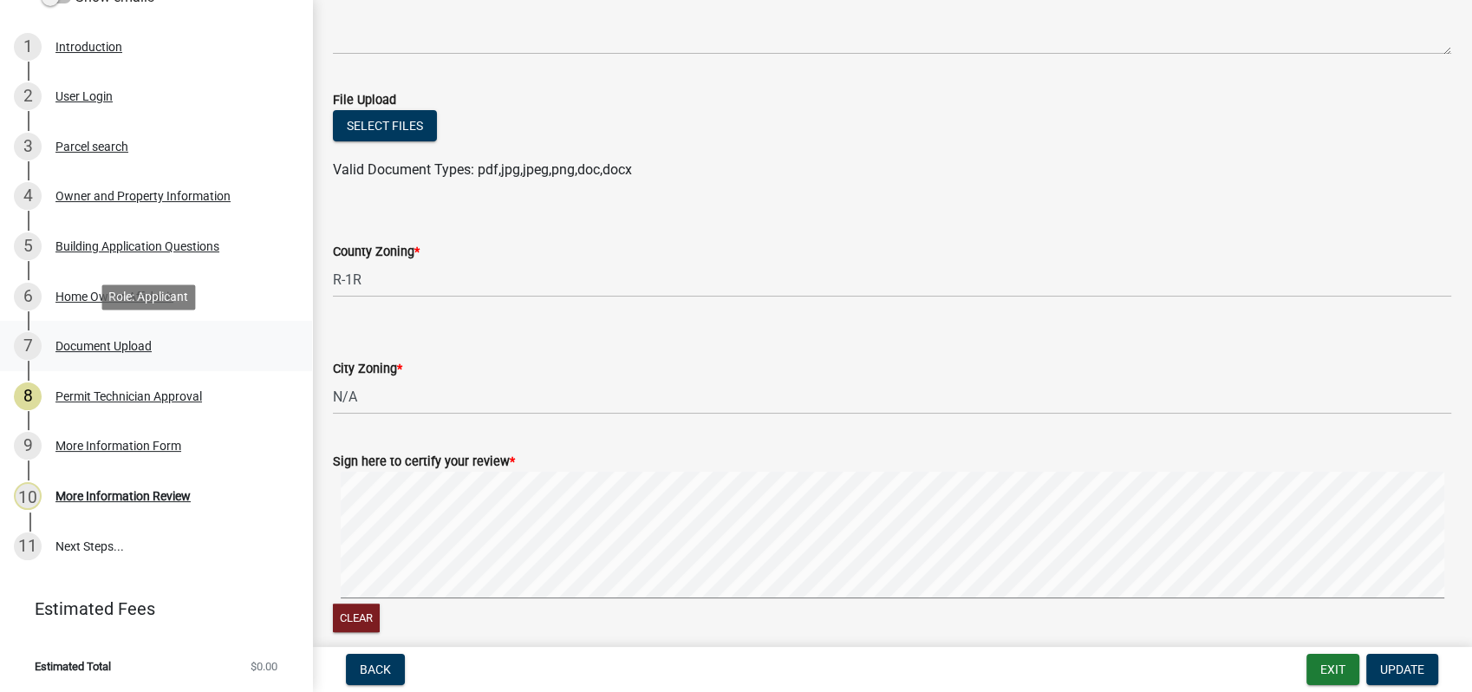
click at [126, 340] on div "Document Upload" at bounding box center [103, 346] width 96 height 12
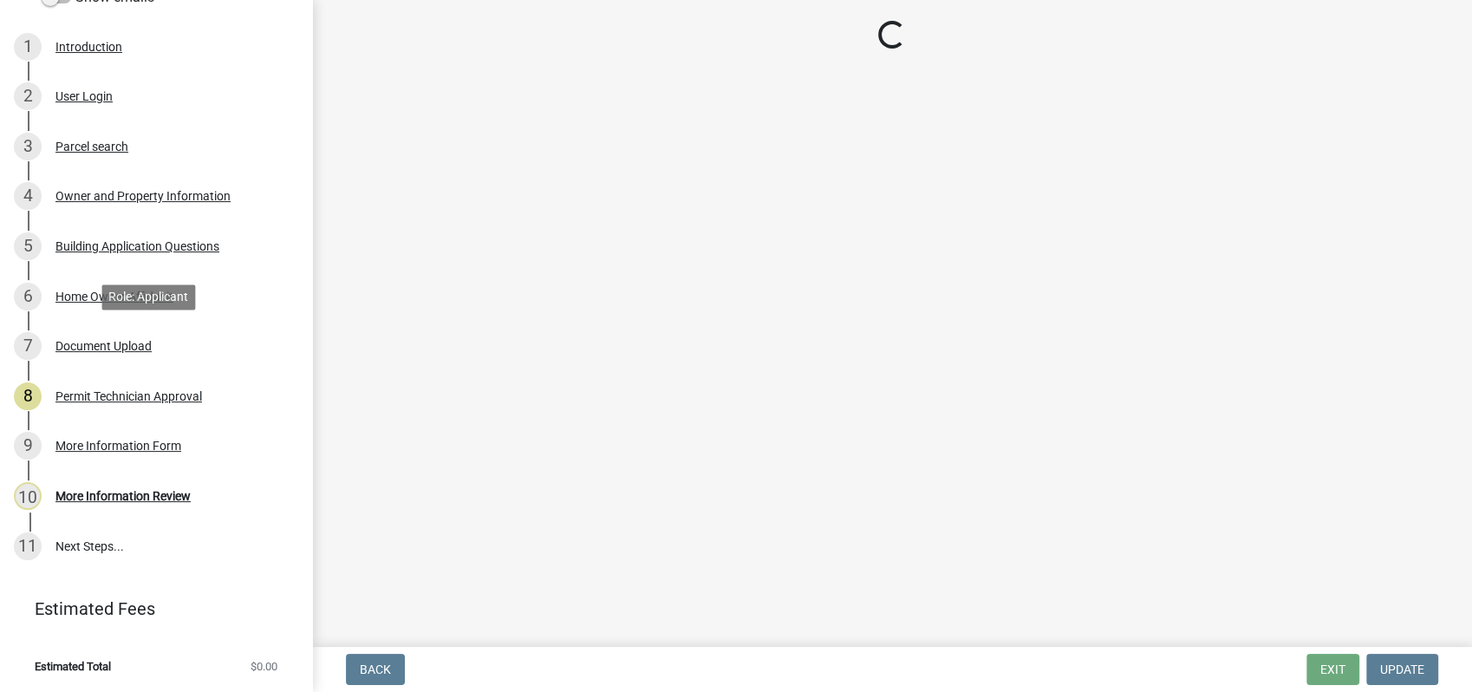
scroll to position [0, 0]
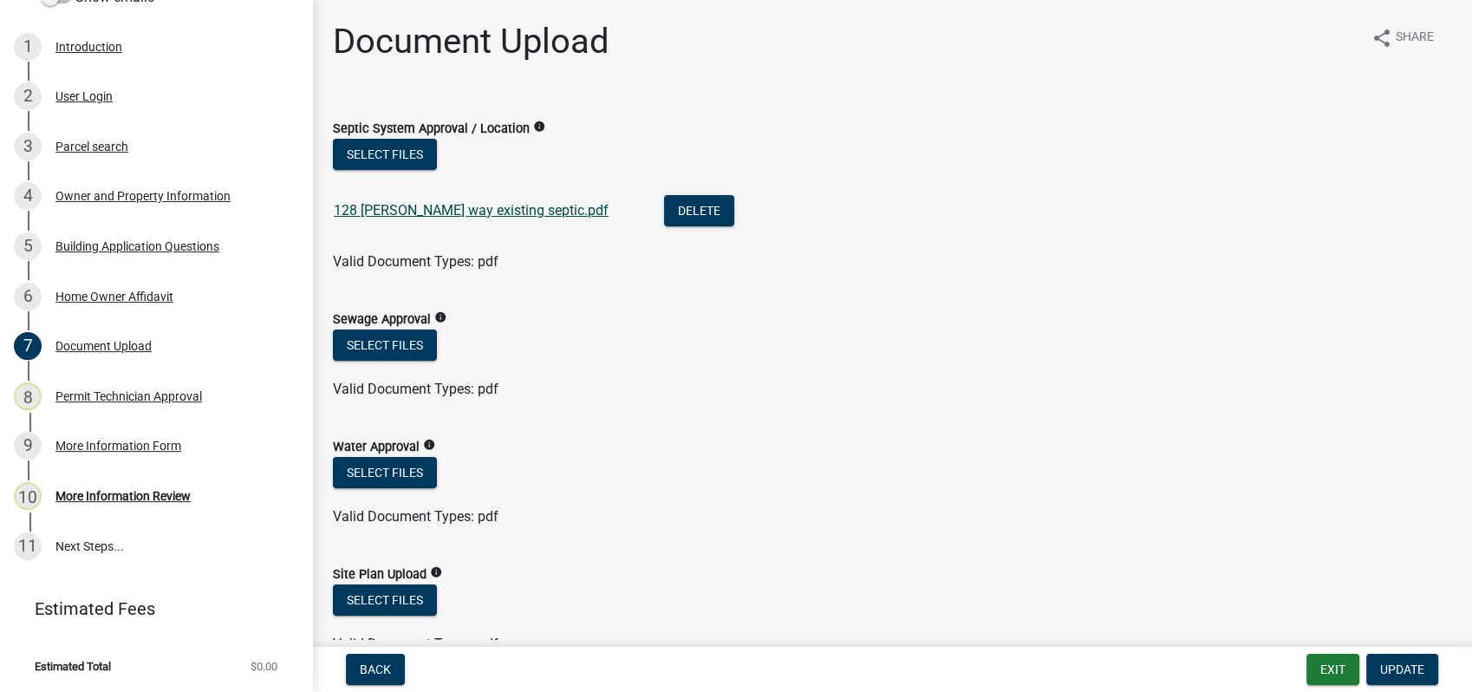
click at [493, 204] on link "128 misty way existing septic.pdf" at bounding box center [471, 210] width 275 height 16
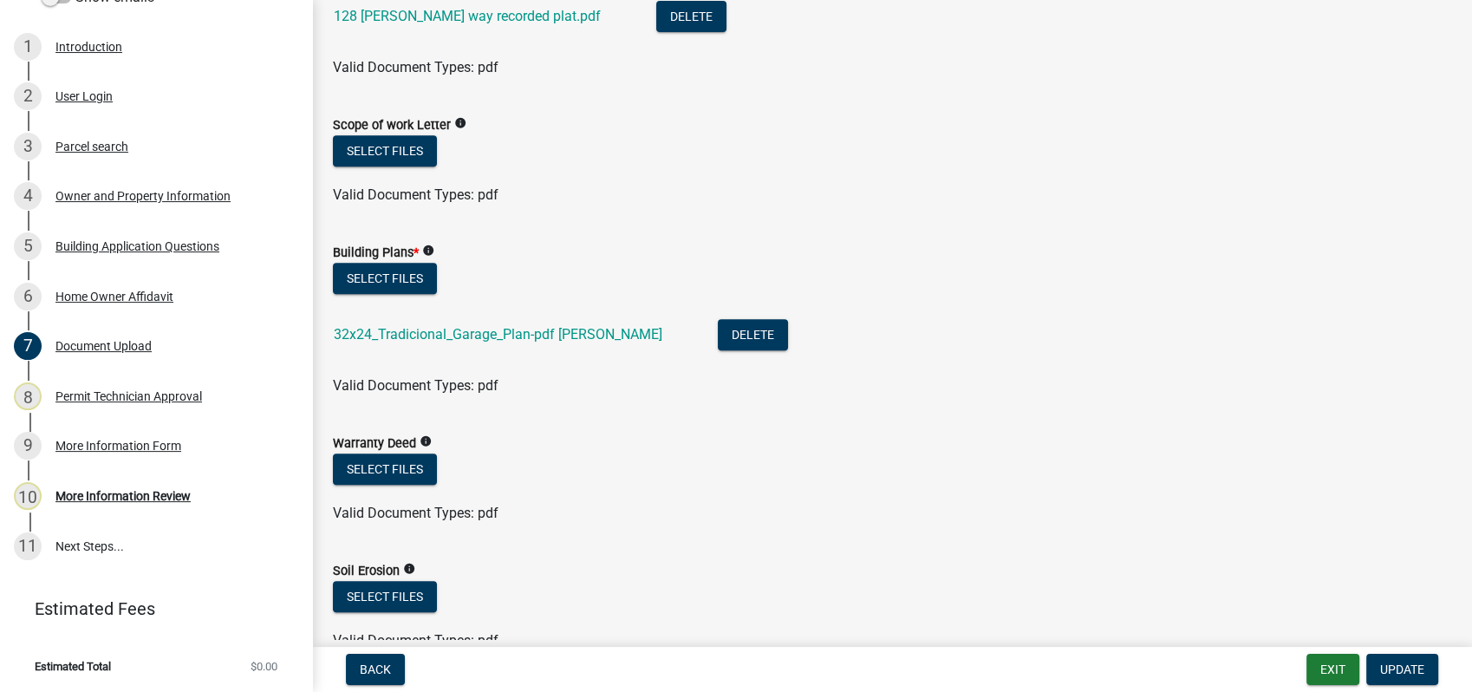
scroll to position [770, 0]
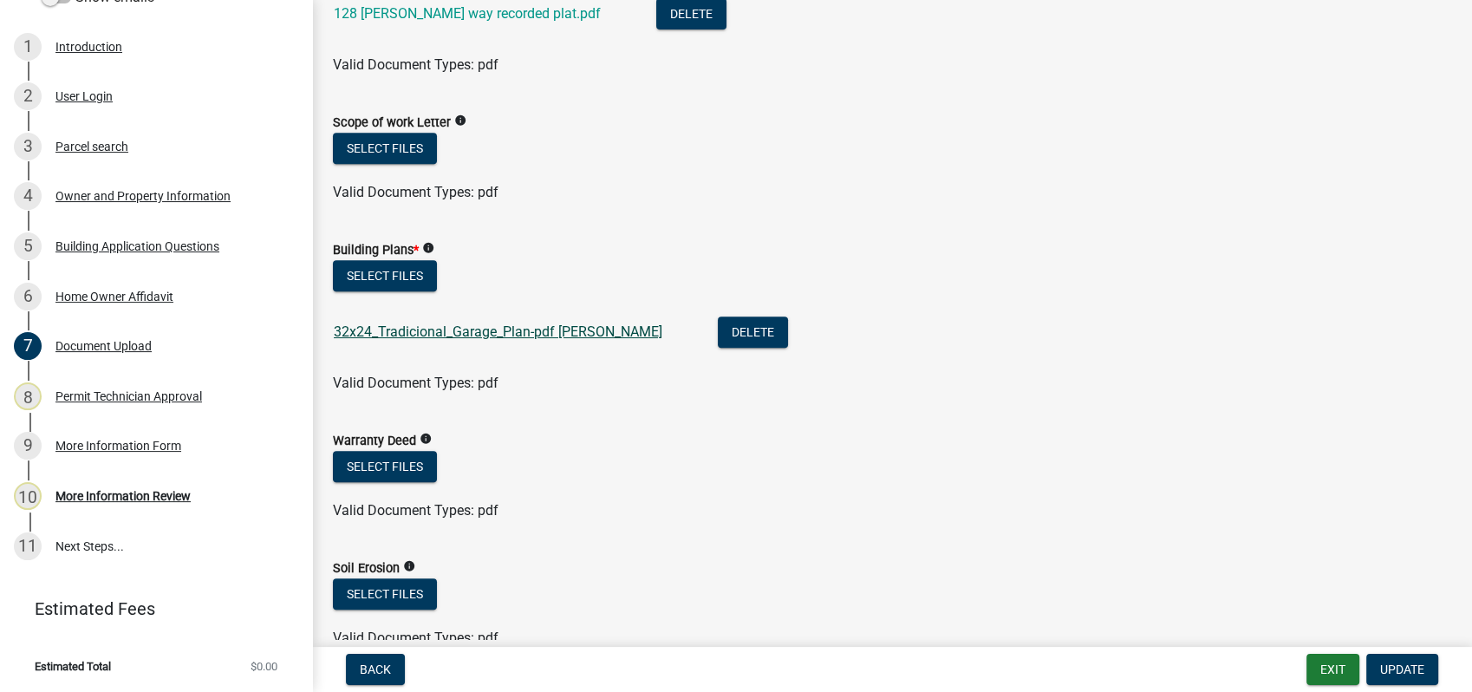
click at [390, 336] on link "32x24_Tradicional_Garage_Plan-pdf Rick mill" at bounding box center [498, 331] width 329 height 16
click at [774, 219] on form "Building Plans * info Select files 32x24_Tradicional_Garage_Plan-pdf Rick mill …" at bounding box center [892, 306] width 1119 height 175
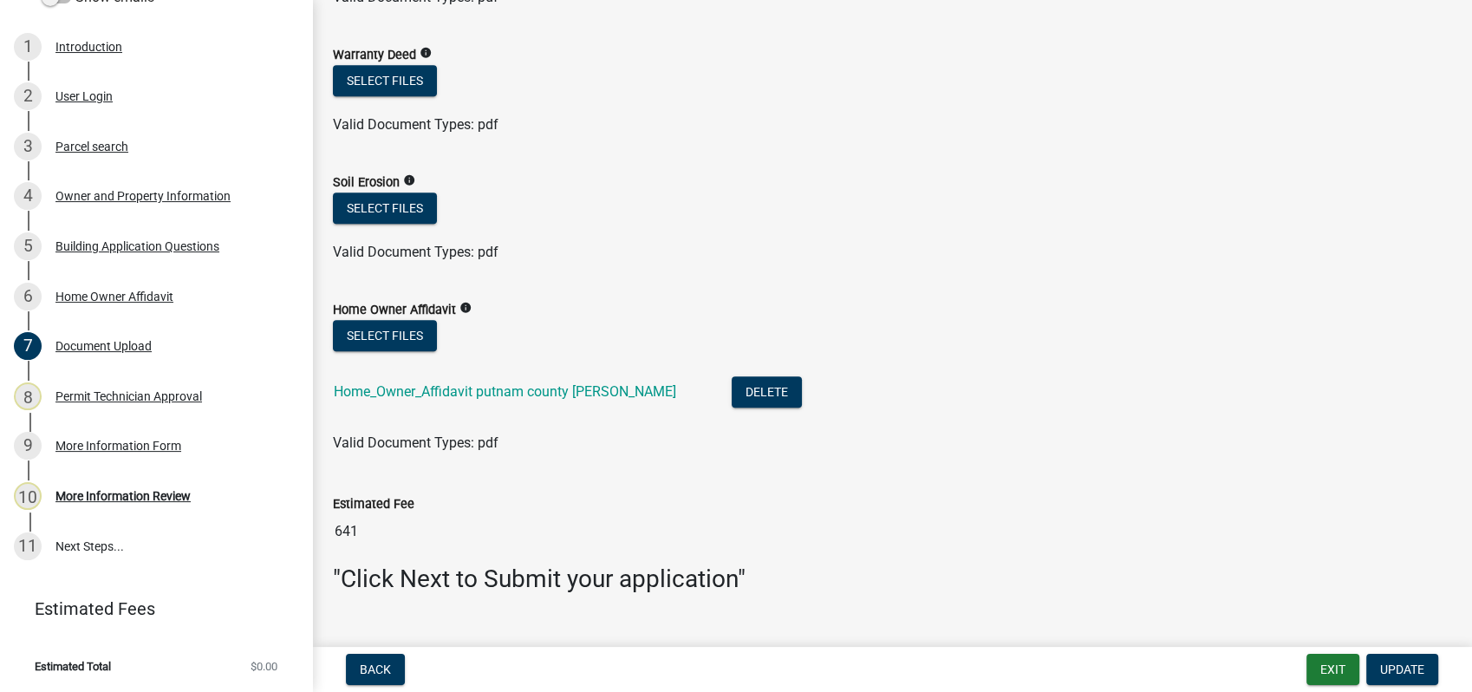
scroll to position [1190, 0]
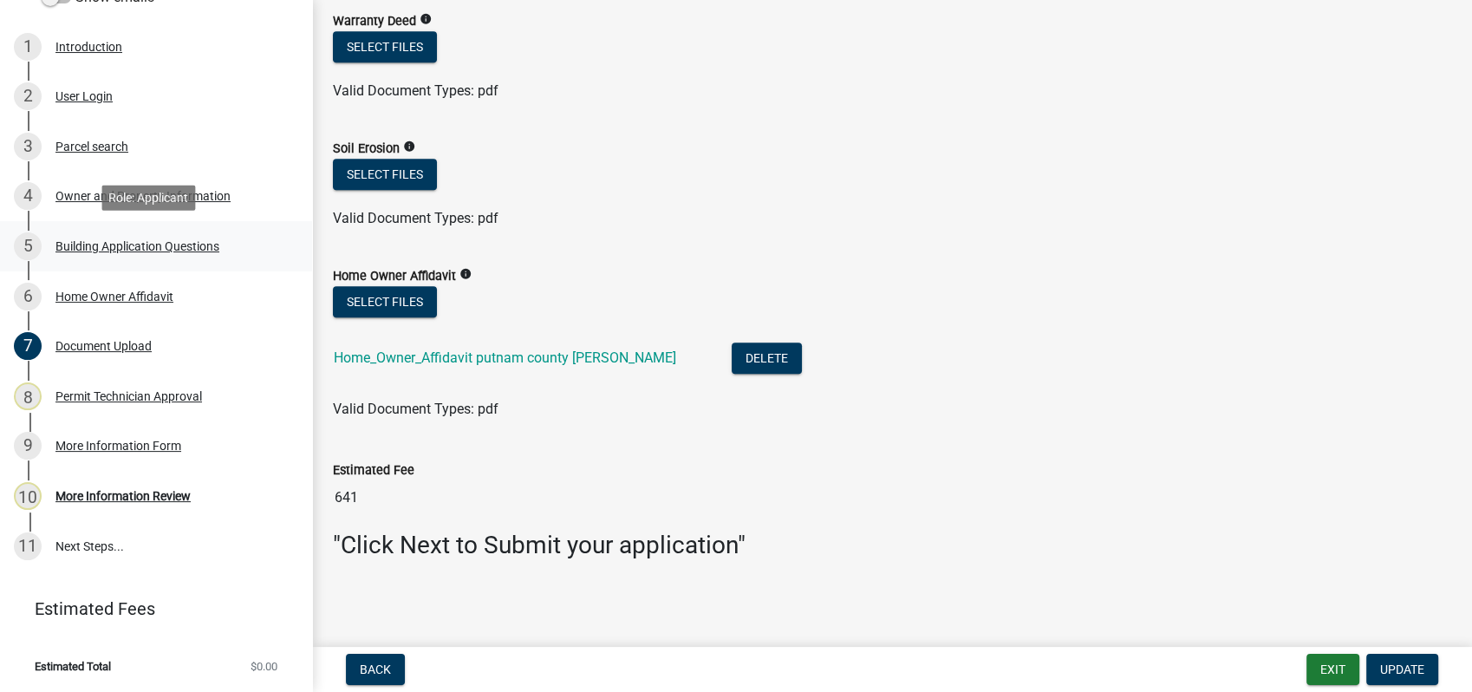
click at [84, 247] on div "Building Application Questions" at bounding box center [137, 246] width 164 height 12
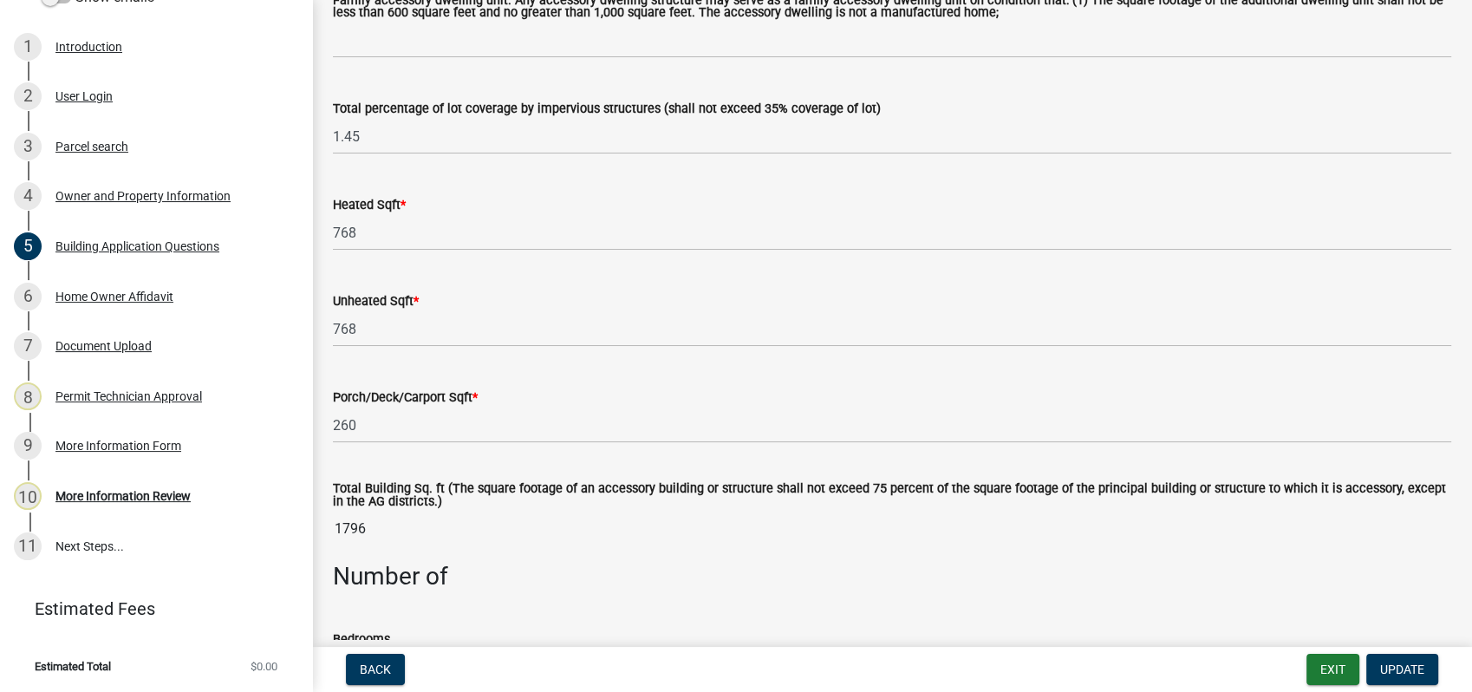
scroll to position [963, 0]
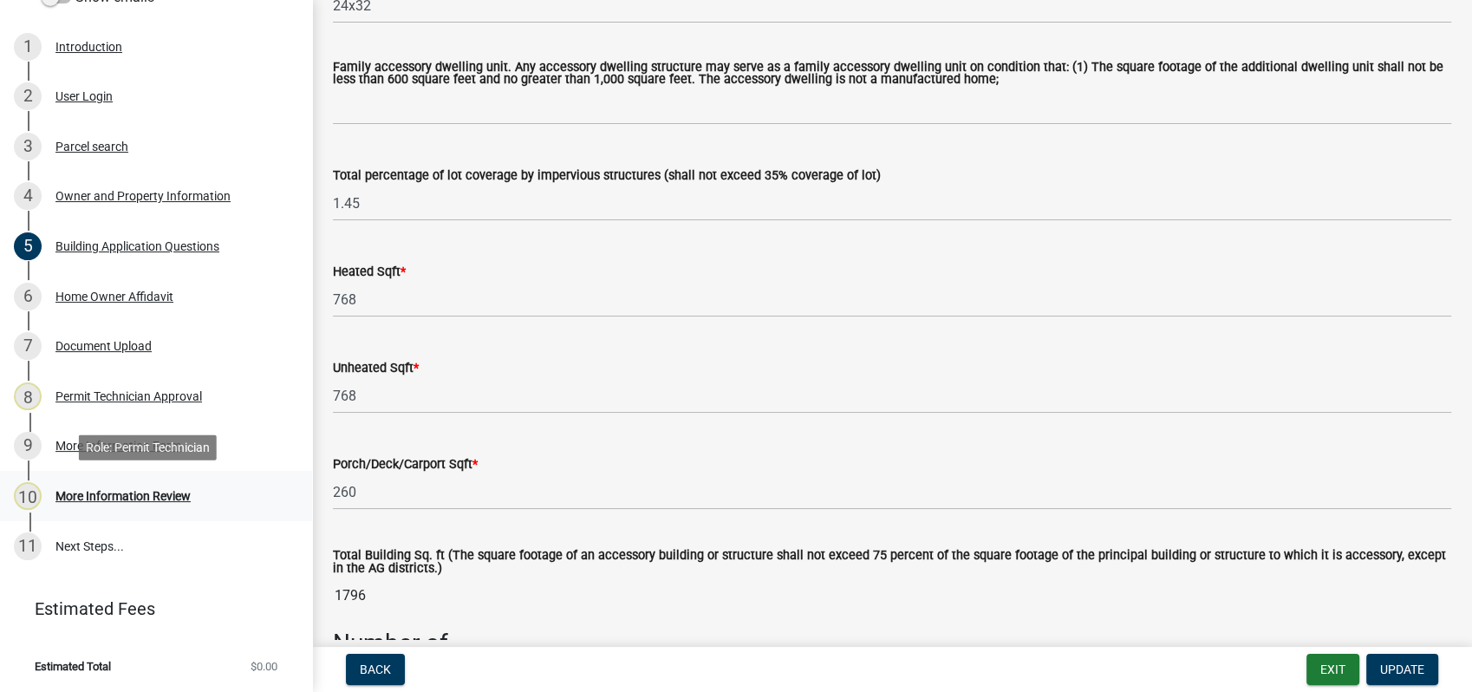
click at [127, 493] on div "More Information Review" at bounding box center [122, 496] width 135 height 12
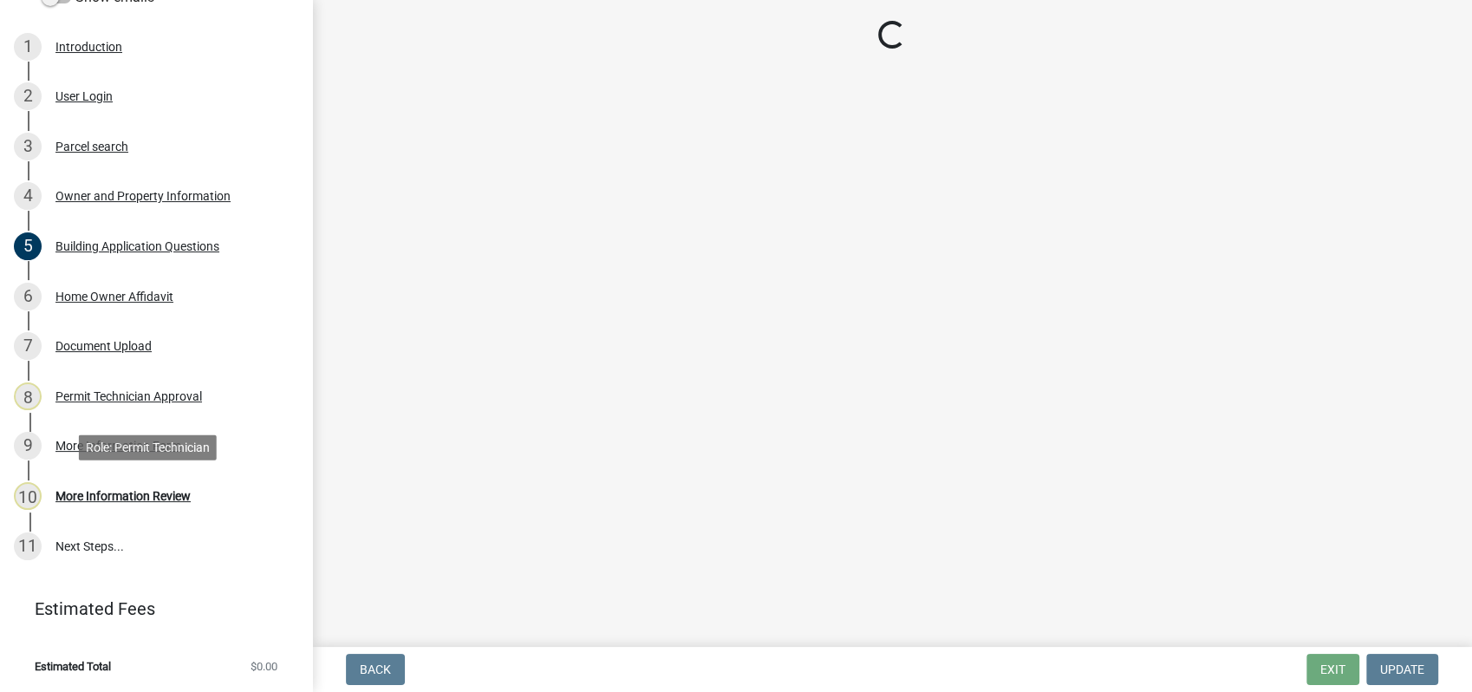
scroll to position [0, 0]
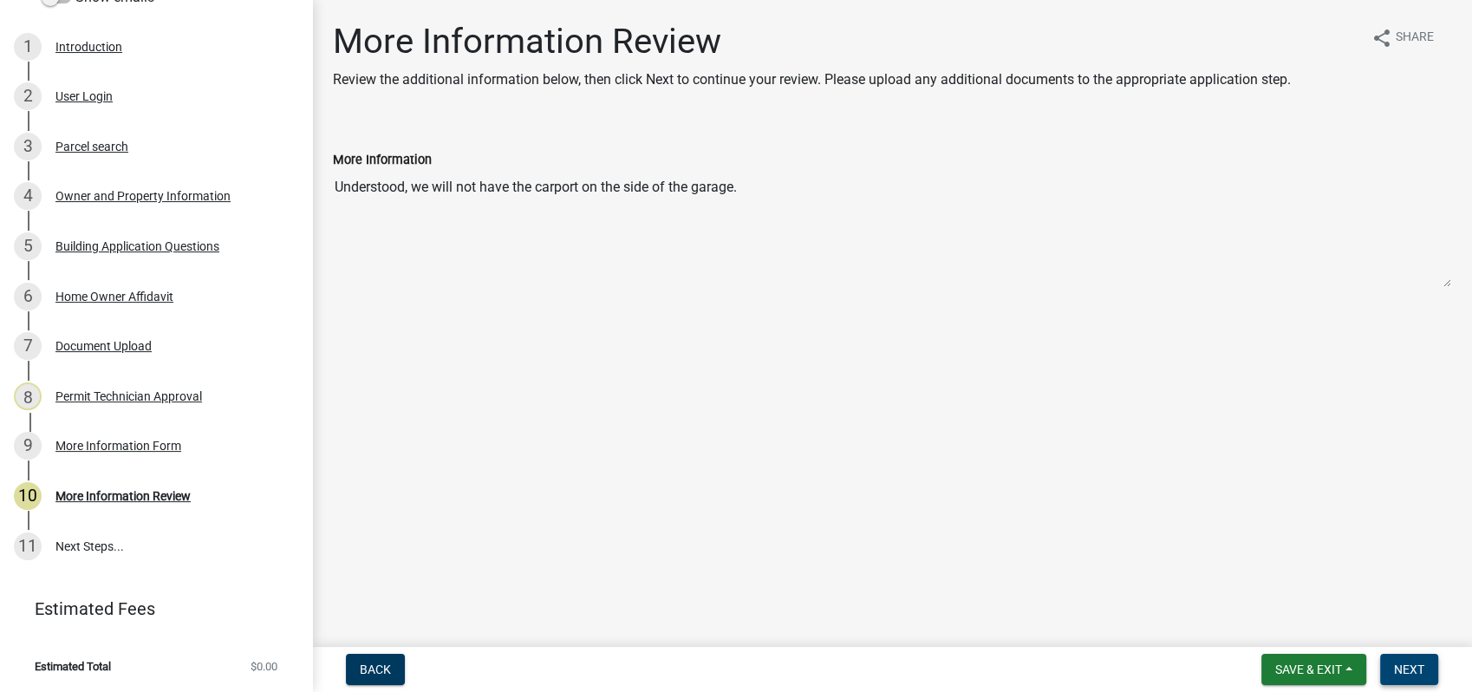
click at [1394, 662] on span "Next" at bounding box center [1409, 669] width 30 height 14
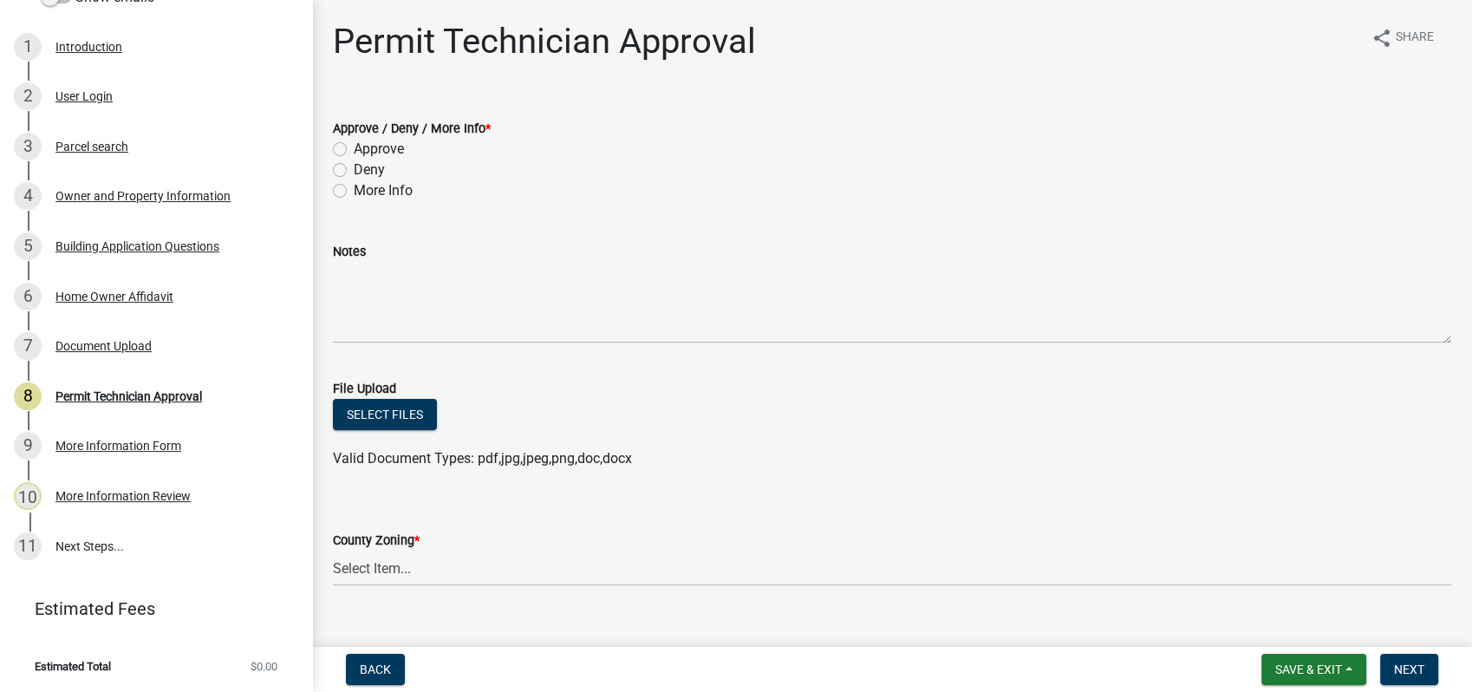
click at [354, 194] on label "More Info" at bounding box center [383, 190] width 59 height 21
click at [354, 192] on input "More Info" at bounding box center [359, 185] width 11 height 11
radio input "true"
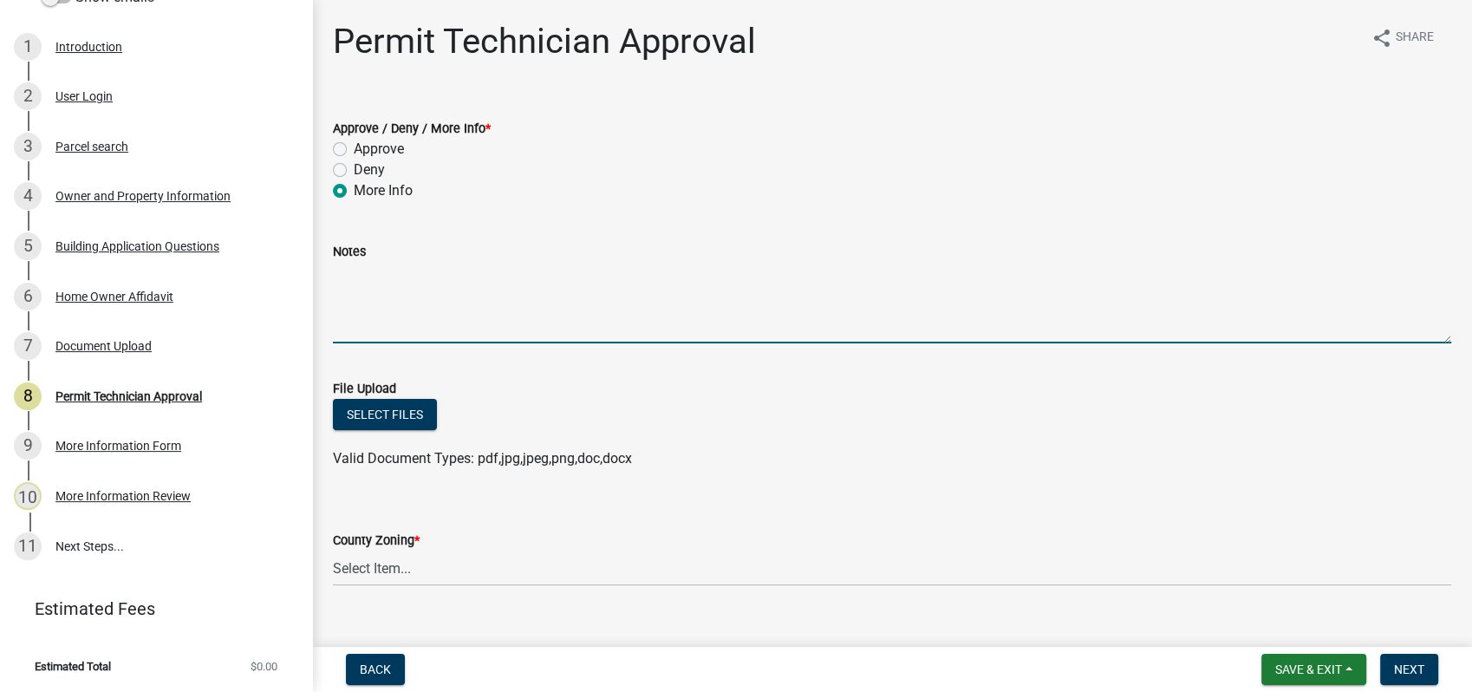
click at [372, 301] on textarea "Notes" at bounding box center [892, 303] width 1119 height 82
type textarea "O"
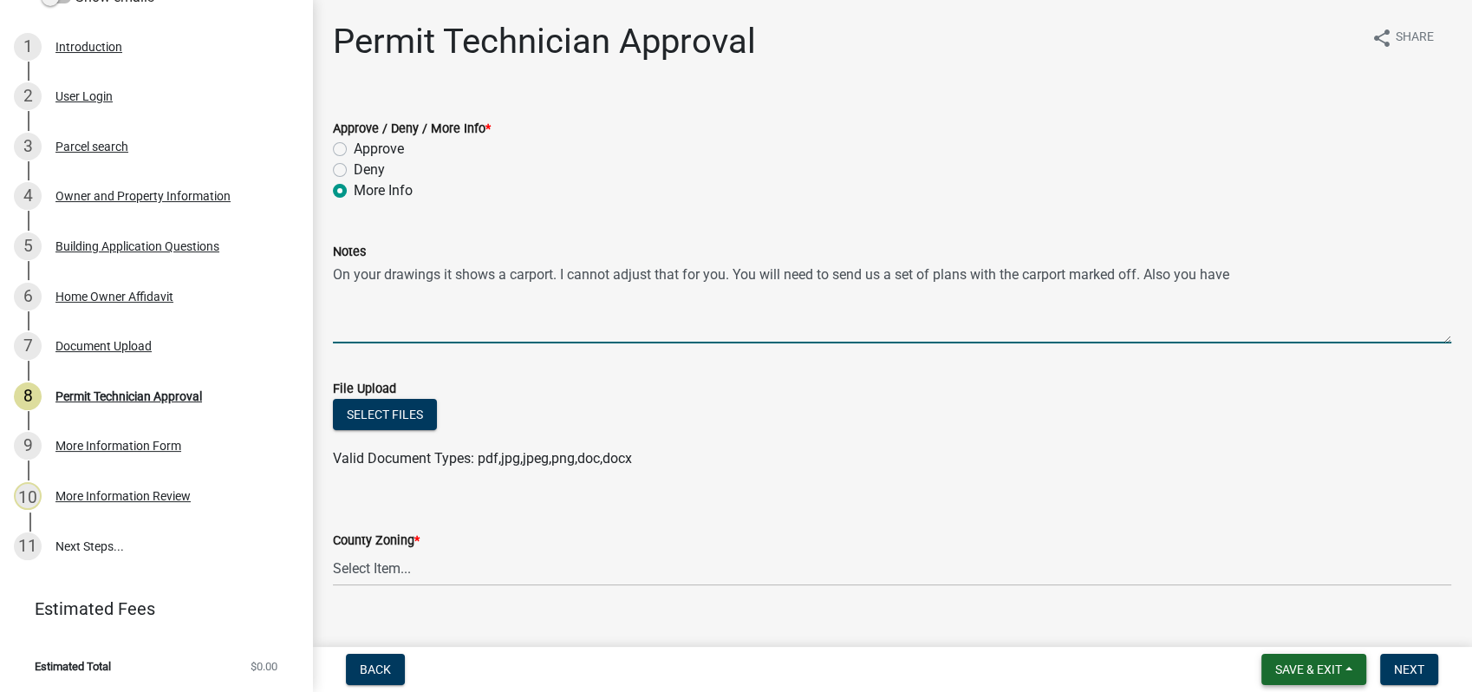
type textarea "On your drawings it shows a carport. I cannot adjust that for you. You will nee…"
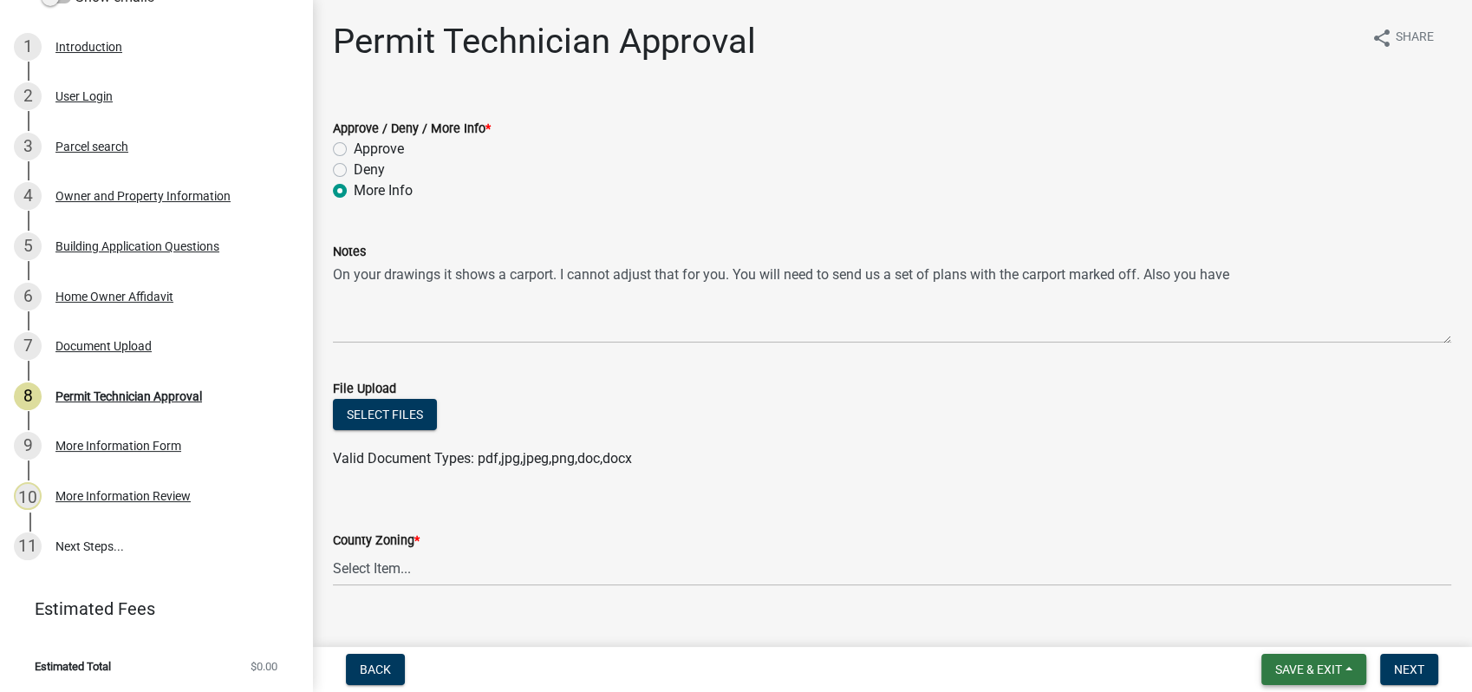
click at [1302, 667] on span "Save & Exit" at bounding box center [1308, 669] width 67 height 14
drag, startPoint x: 1287, startPoint y: 623, endPoint x: 1304, endPoint y: 725, distance: 103.8
click at [1304, 691] on html "Internet Explorer does NOT work with GeoPermits. Get a new browser for more sec…" at bounding box center [736, 346] width 1472 height 692
click at [1305, 671] on span "Save & Exit" at bounding box center [1308, 669] width 67 height 14
click at [1278, 575] on button "Save" at bounding box center [1297, 583] width 139 height 42
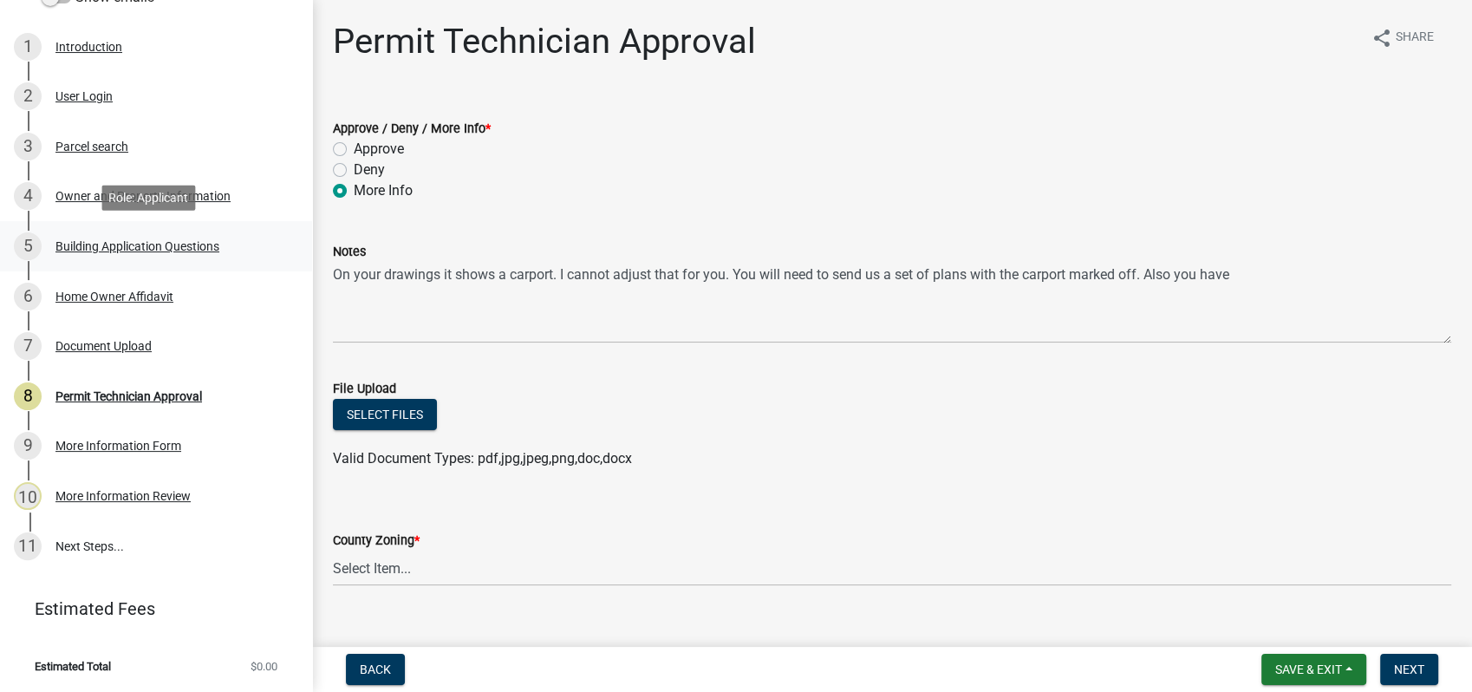
click at [101, 244] on div "Building Application Questions" at bounding box center [137, 246] width 164 height 12
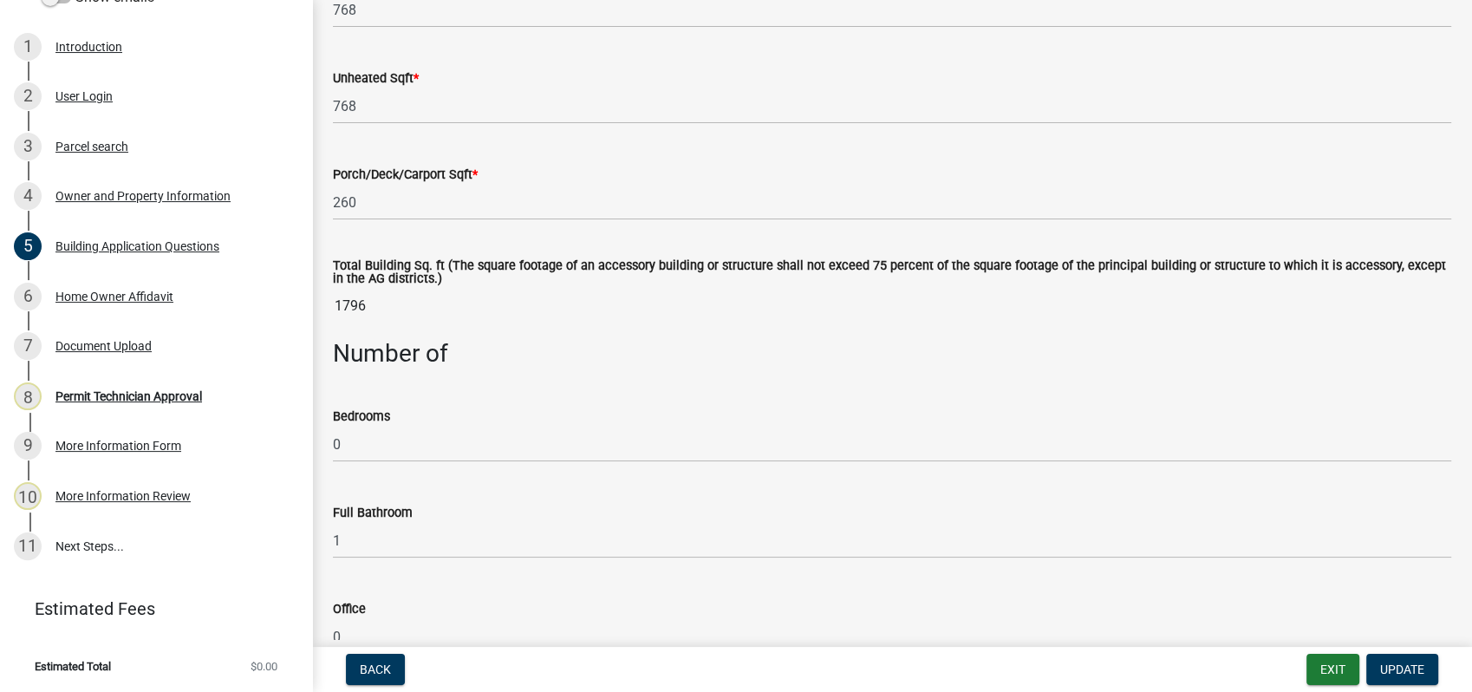
scroll to position [1252, 0]
click at [91, 397] on div "Permit Technician Approval" at bounding box center [128, 396] width 147 height 12
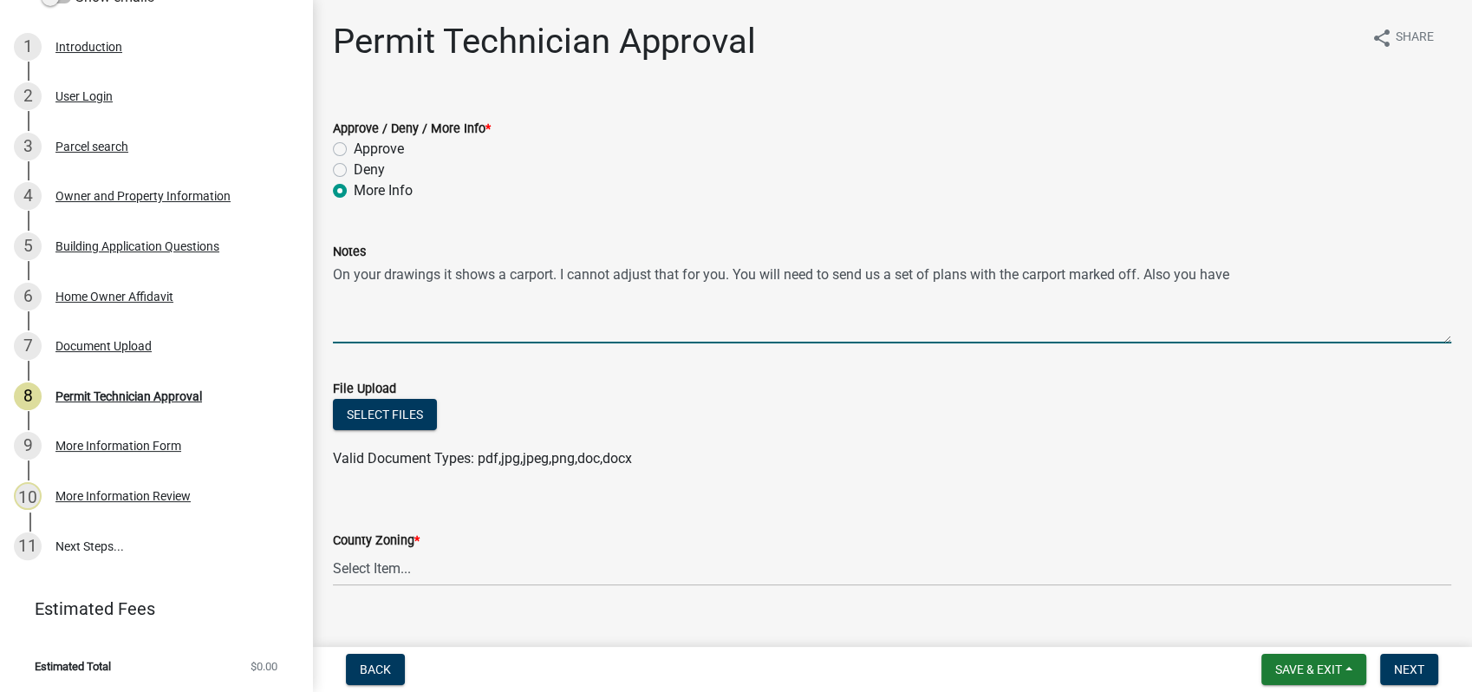
click at [1241, 277] on textarea "On your drawings it shows a carport. I cannot adjust that for you. You will nee…" at bounding box center [892, 303] width 1119 height 82
click at [1240, 274] on textarea "On your drawings it shows a carport. I cannot adjust that for you. You will nee…" at bounding box center [892, 303] width 1119 height 82
type textarea "On your drawings it shows a carport. I cannot adjust that for you. You will nee…"
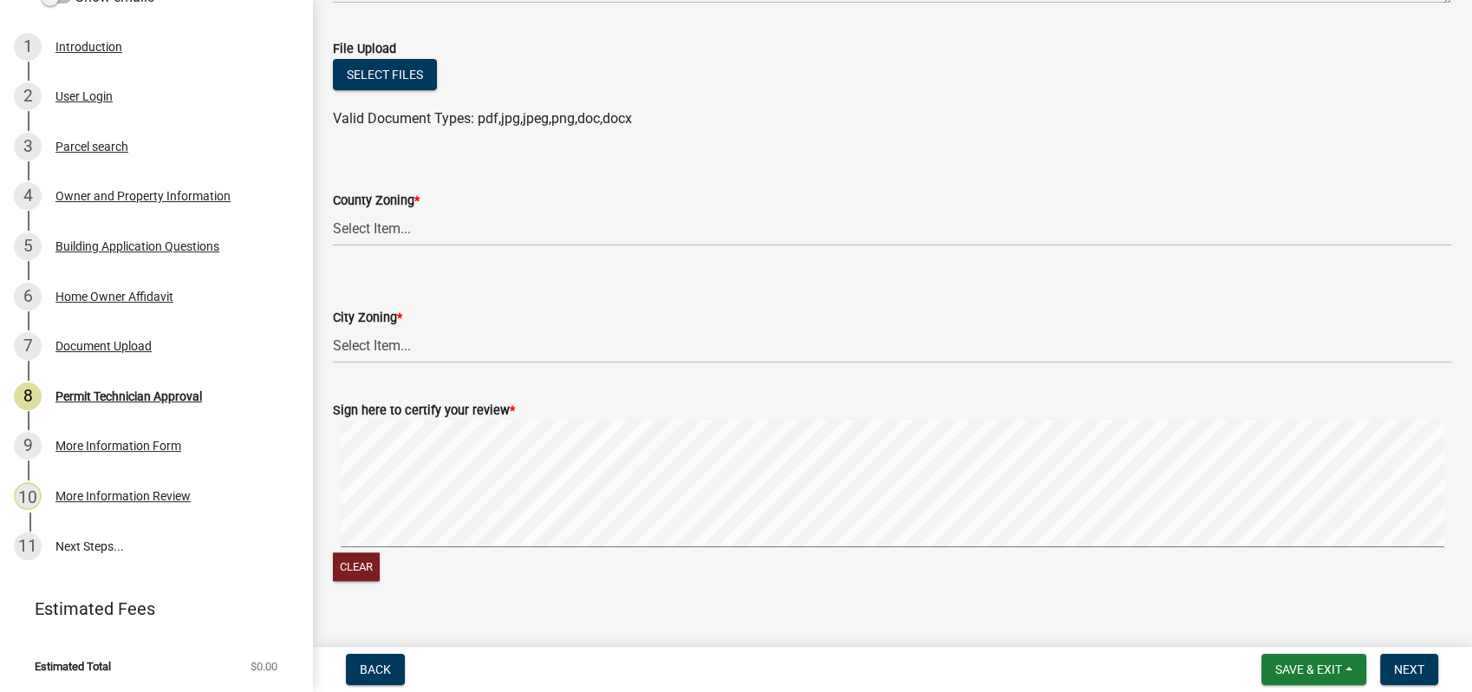
scroll to position [368, 0]
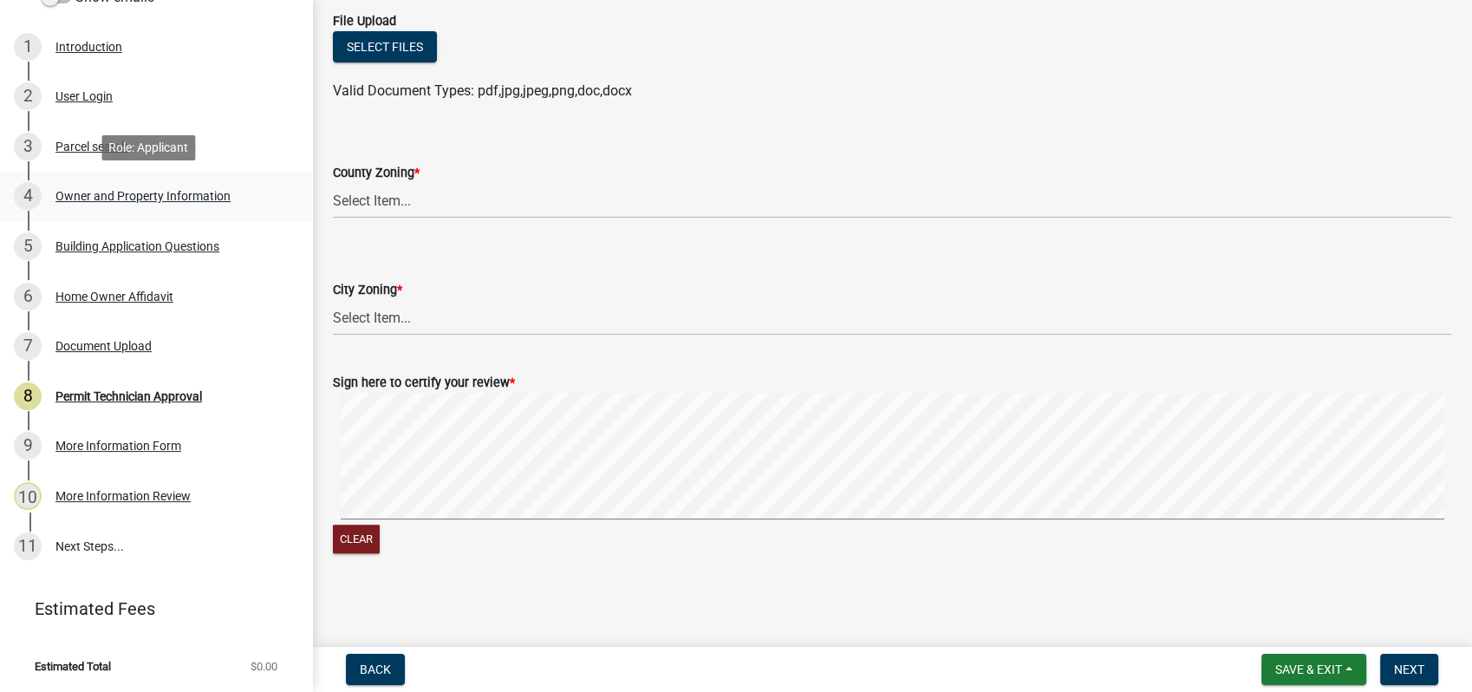
click at [101, 192] on div "Owner and Property Information" at bounding box center [142, 196] width 175 height 12
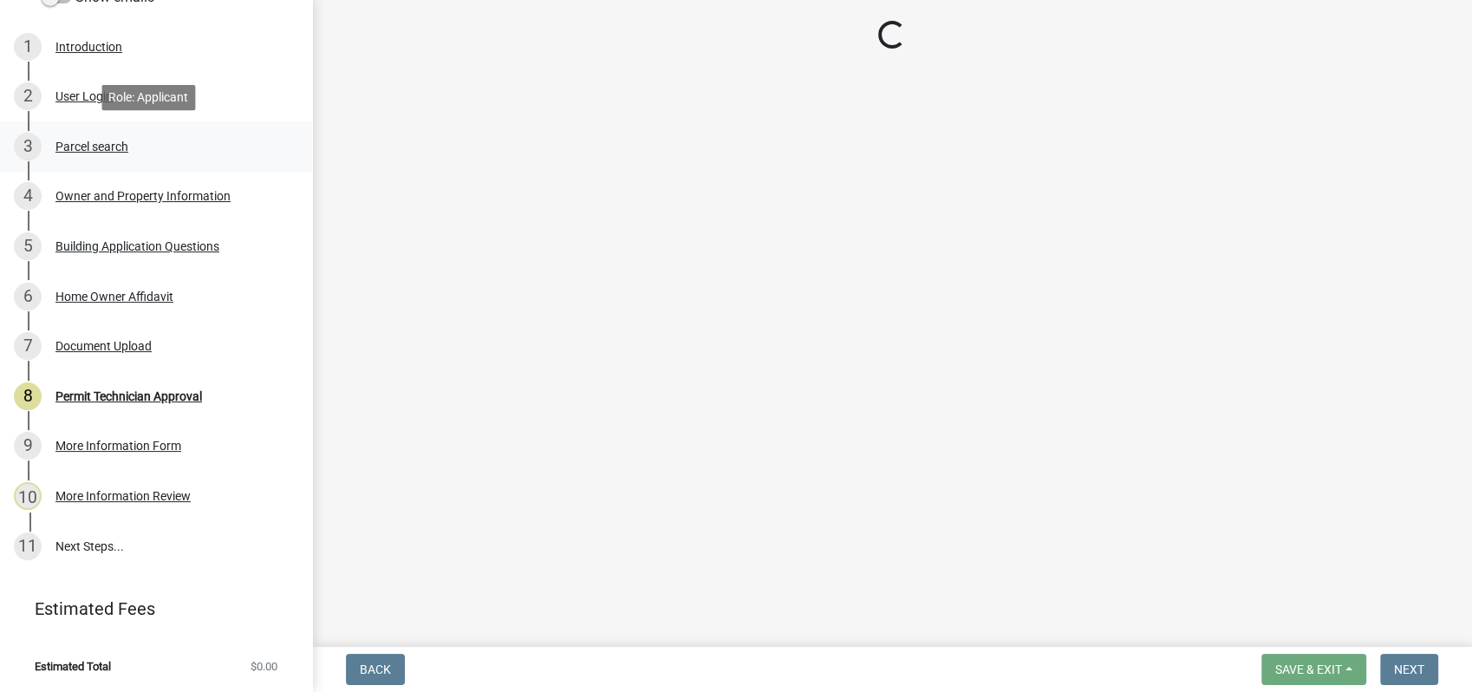
select select "a6b90f04-145f-43dc-a4e6-6d5ec8e28ec9"
select select "83394b22-4a11-496c-8e5c-75ade2e72faf"
select select "469c5908-2854-42d5-89ed-bee7fc26529e"
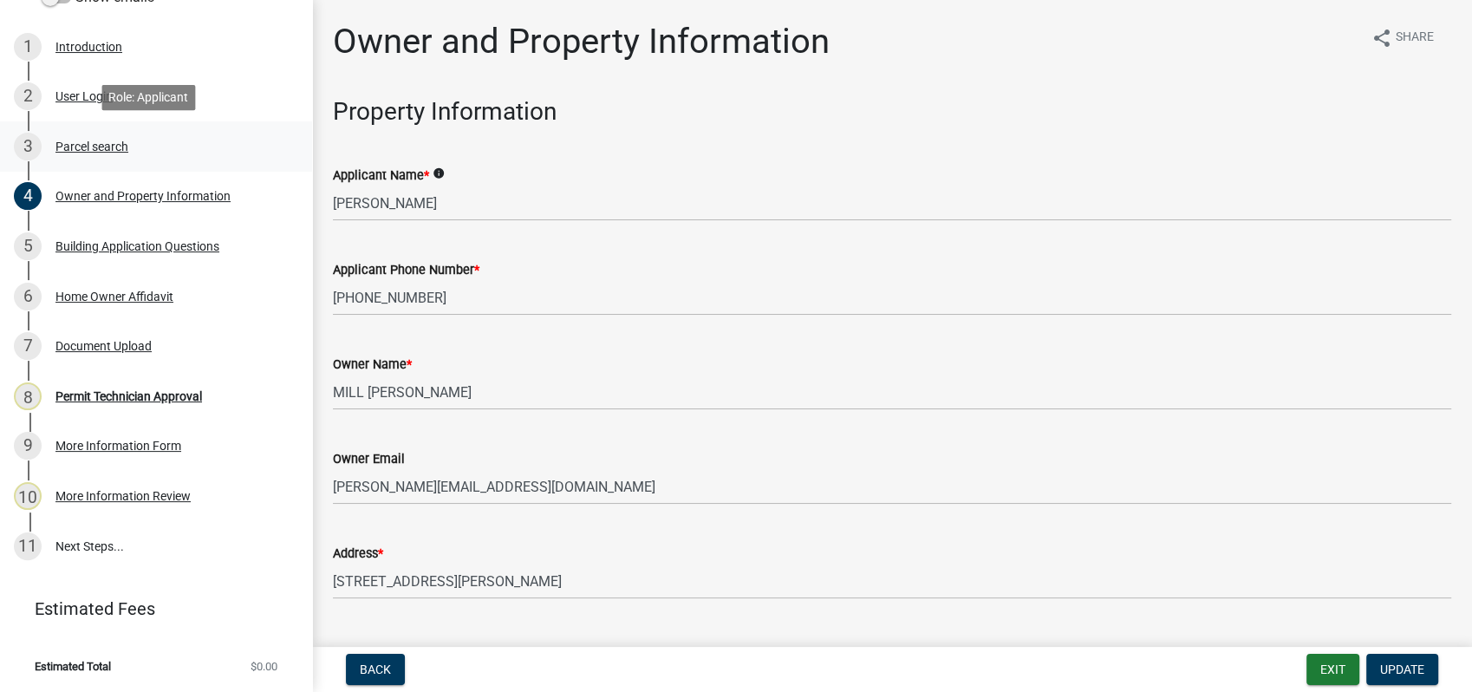
click at [108, 149] on div "Parcel search" at bounding box center [91, 146] width 73 height 12
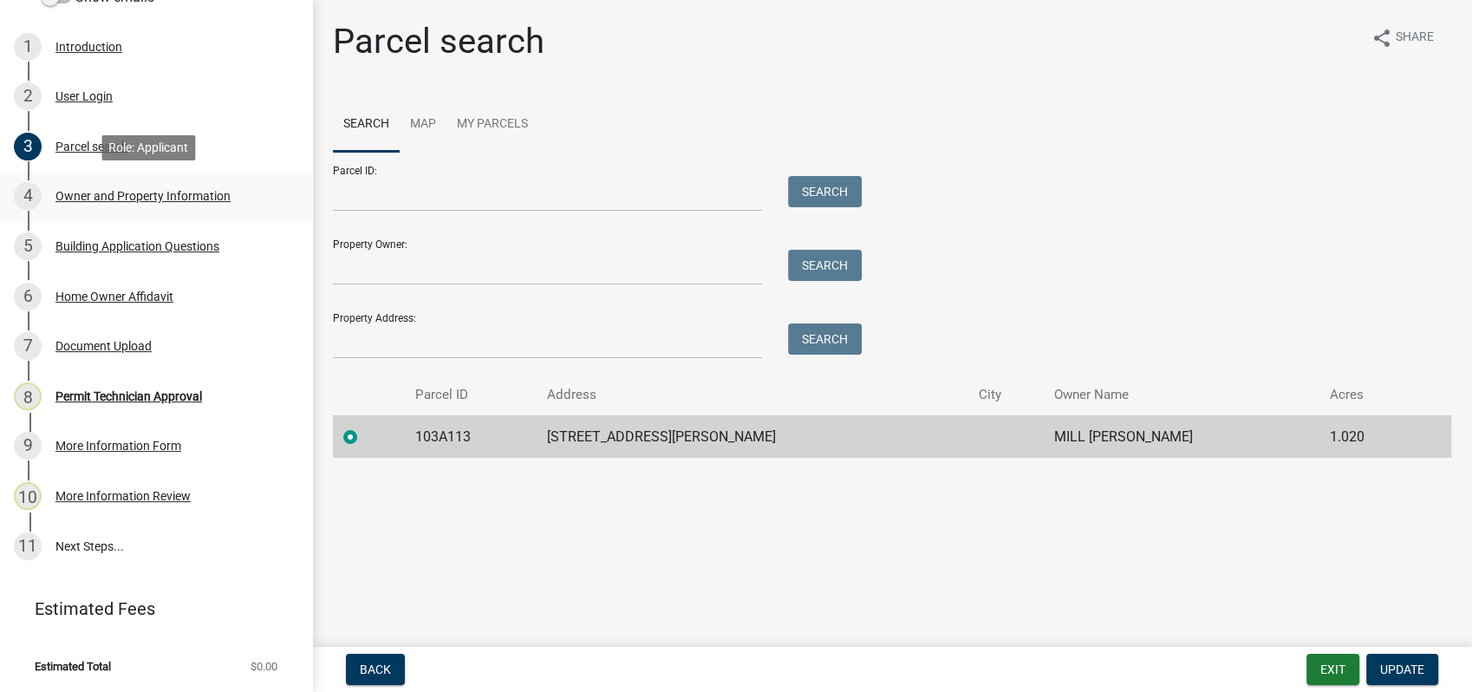
click at [187, 194] on div "Owner and Property Information" at bounding box center [142, 196] width 175 height 12
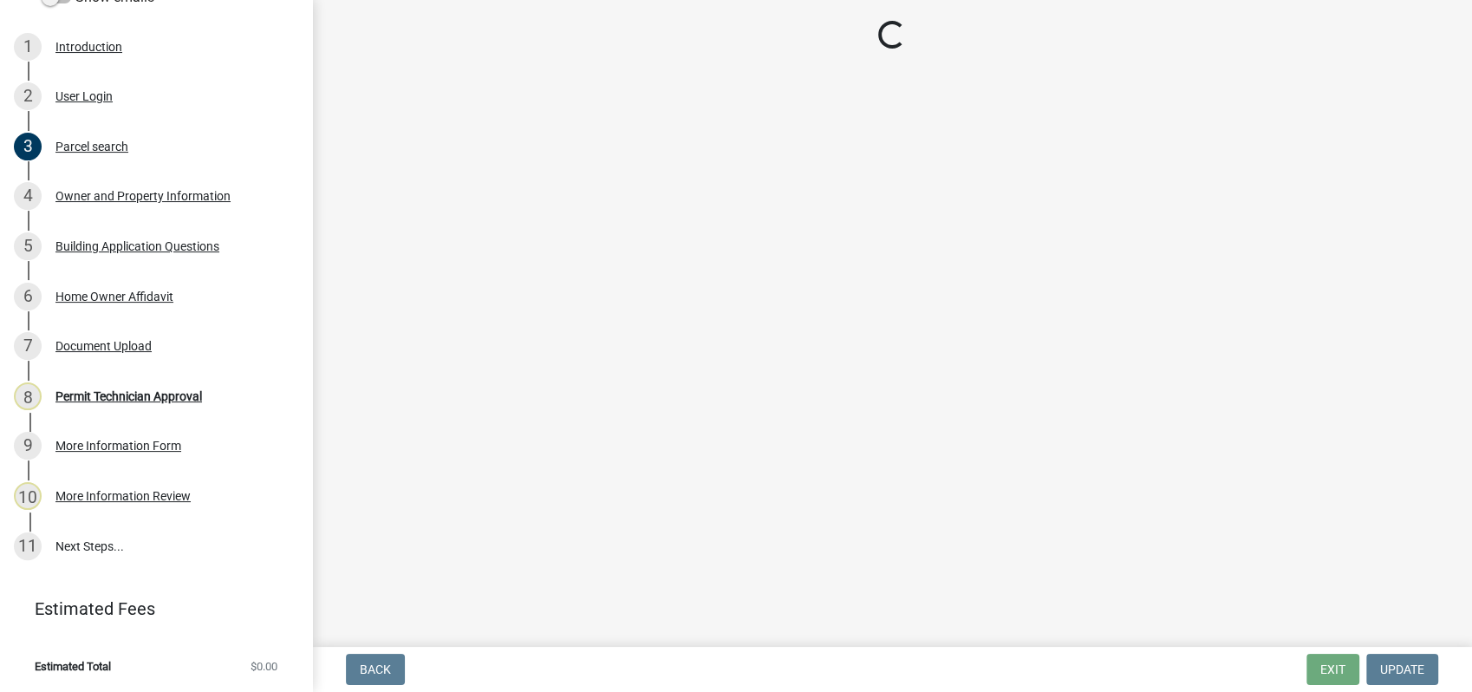
select select "a6b90f04-145f-43dc-a4e6-6d5ec8e28ec9"
select select "83394b22-4a11-496c-8e5c-75ade2e72faf"
select select "469c5908-2854-42d5-89ed-bee7fc26529e"
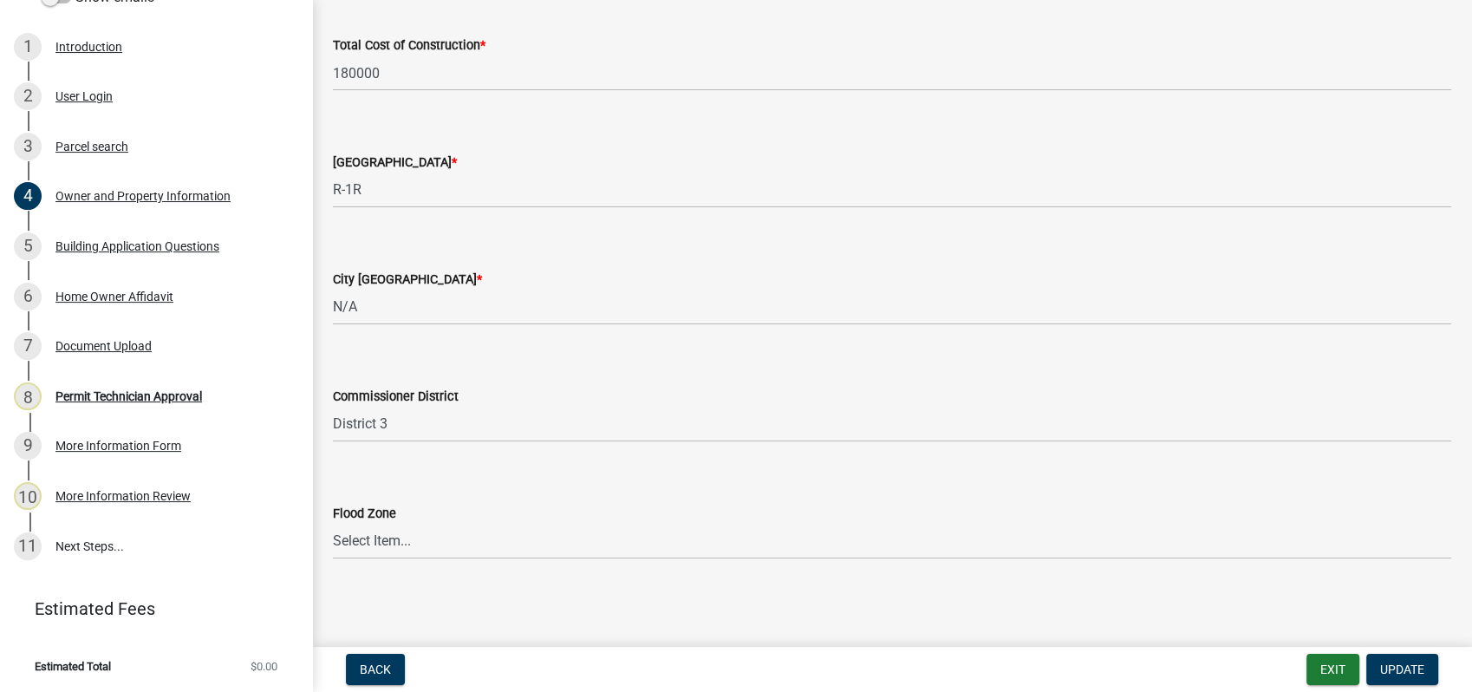
scroll to position [2937, 0]
click at [86, 240] on div "Building Application Questions" at bounding box center [137, 246] width 164 height 12
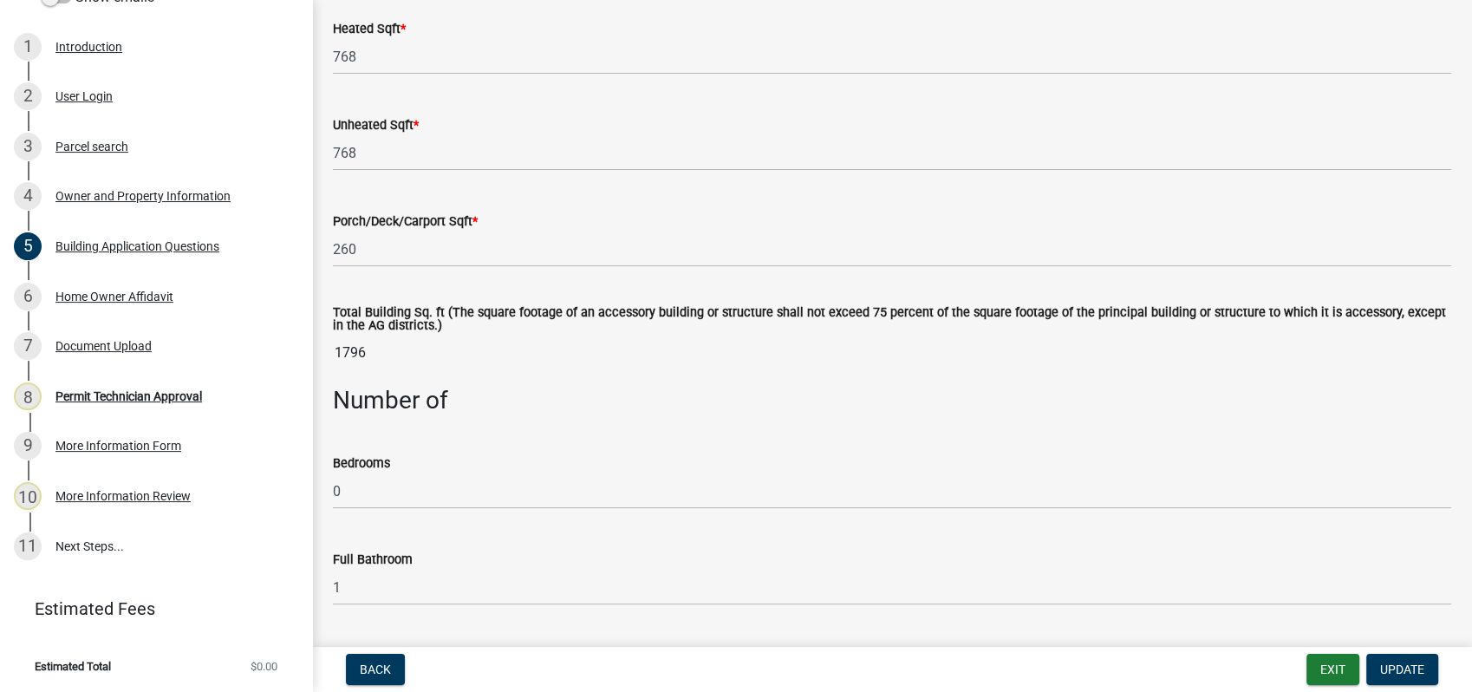
scroll to position [1252, 0]
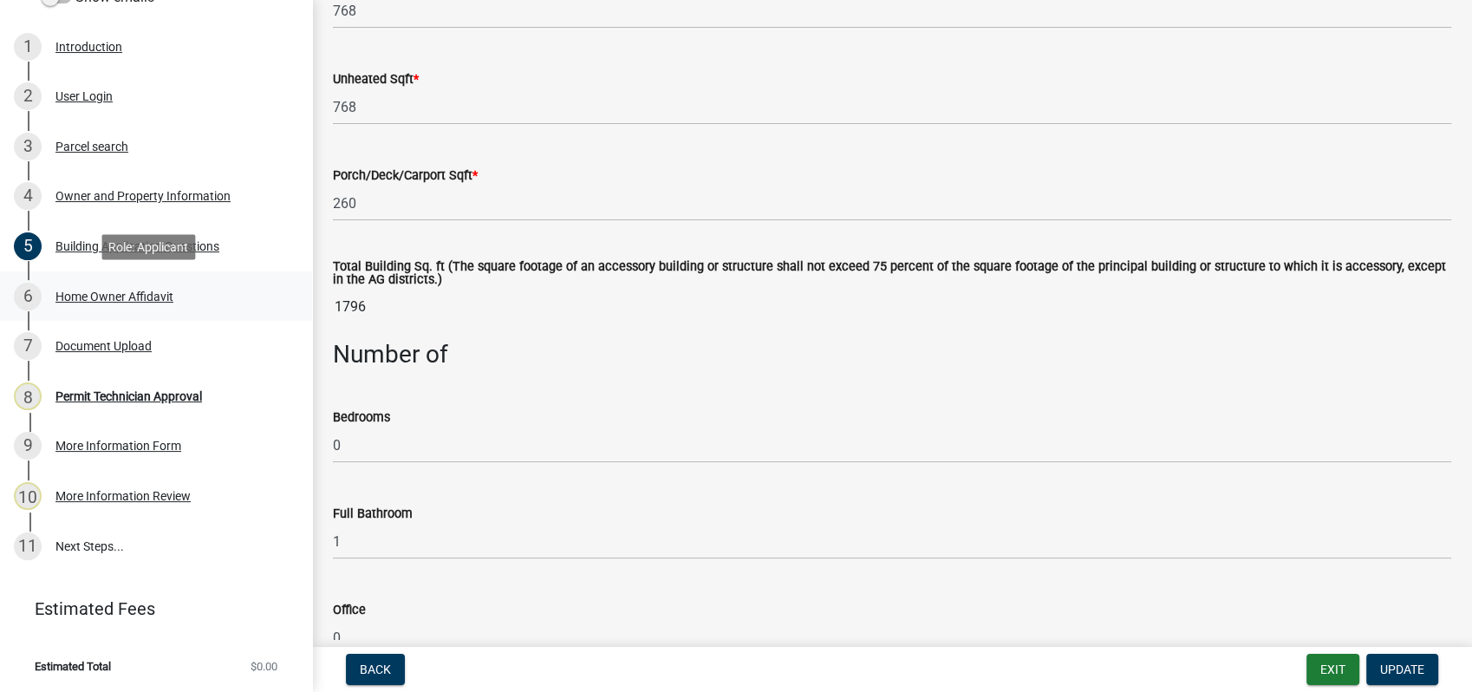
click at [116, 291] on div "Home Owner Affidavit" at bounding box center [114, 296] width 118 height 12
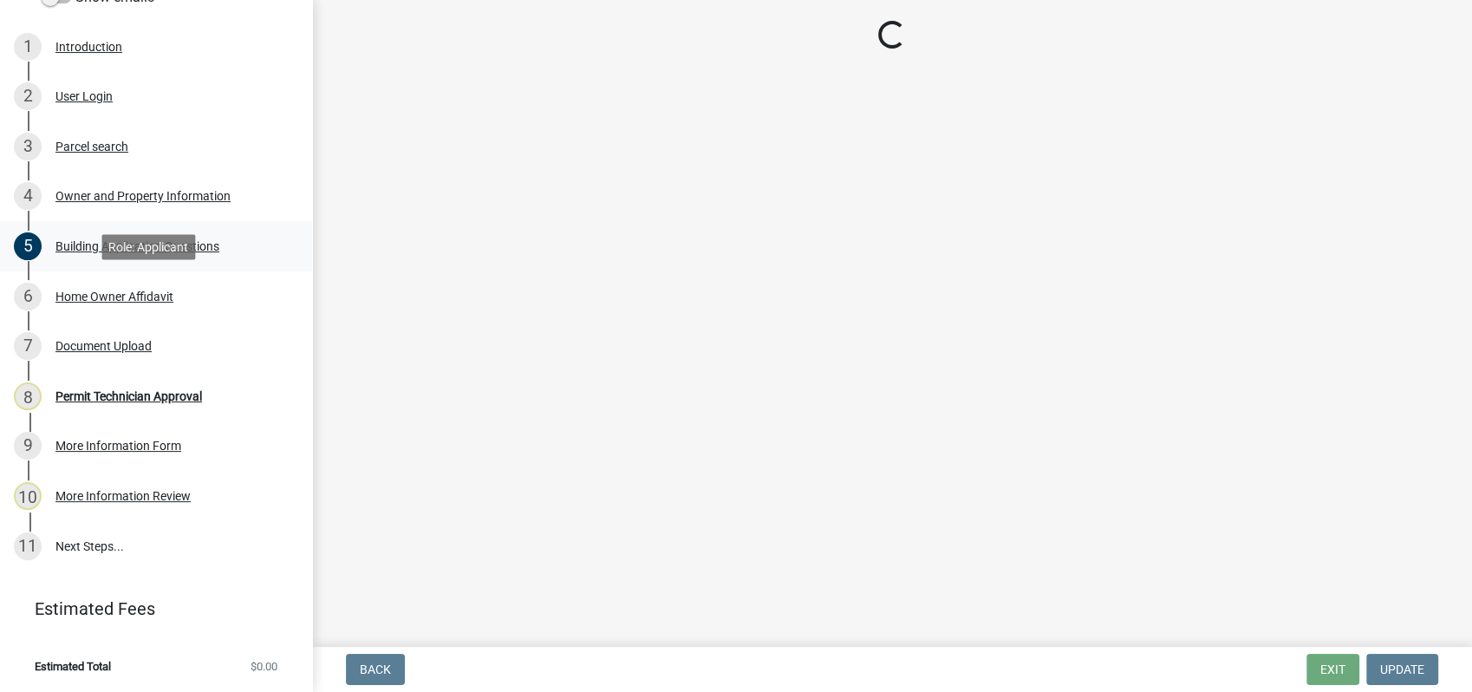
scroll to position [0, 0]
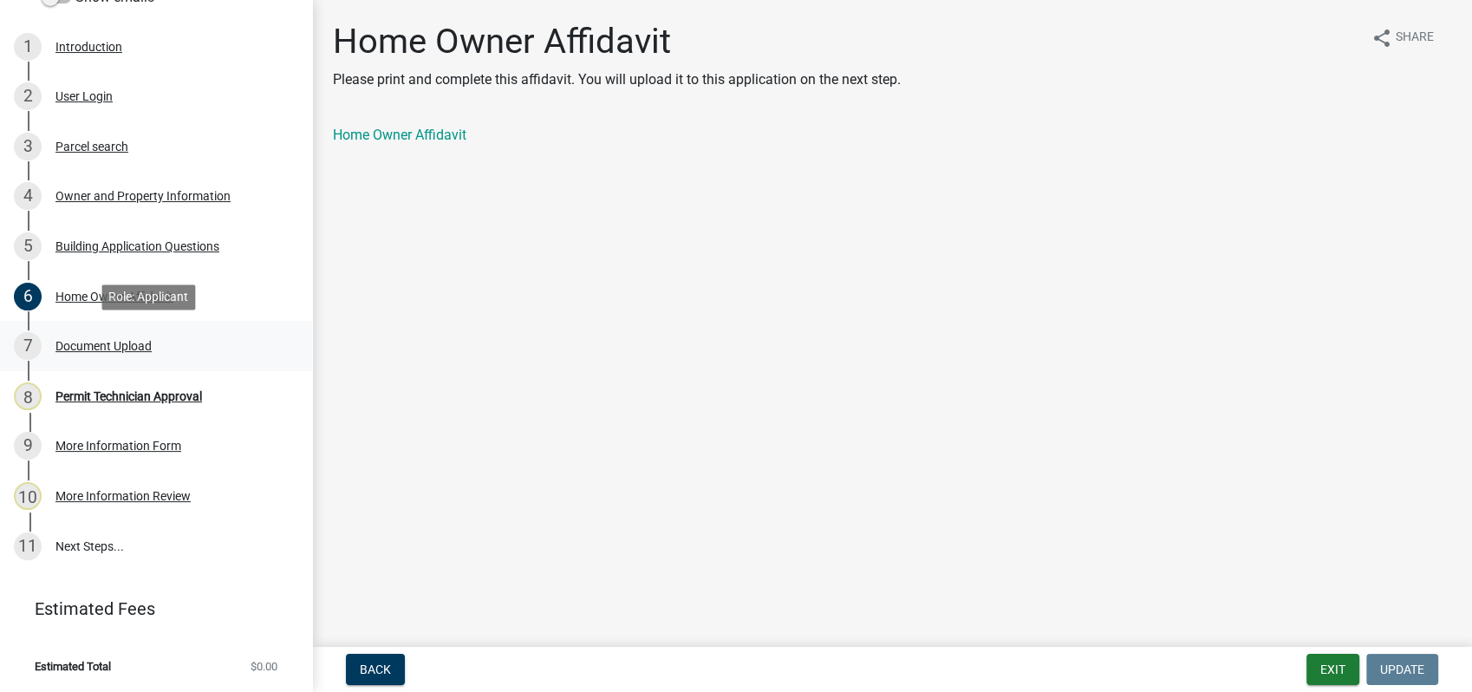
click at [106, 347] on div "Document Upload" at bounding box center [103, 346] width 96 height 12
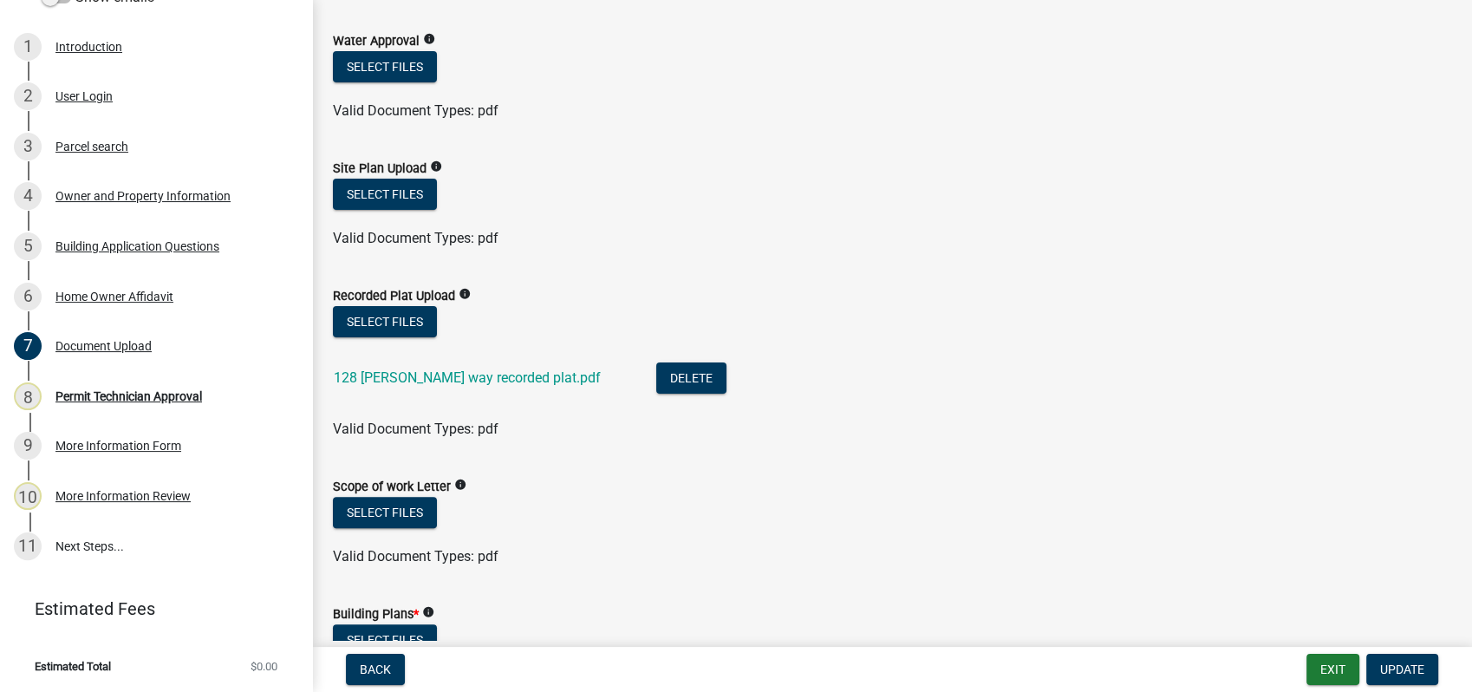
scroll to position [481, 0]
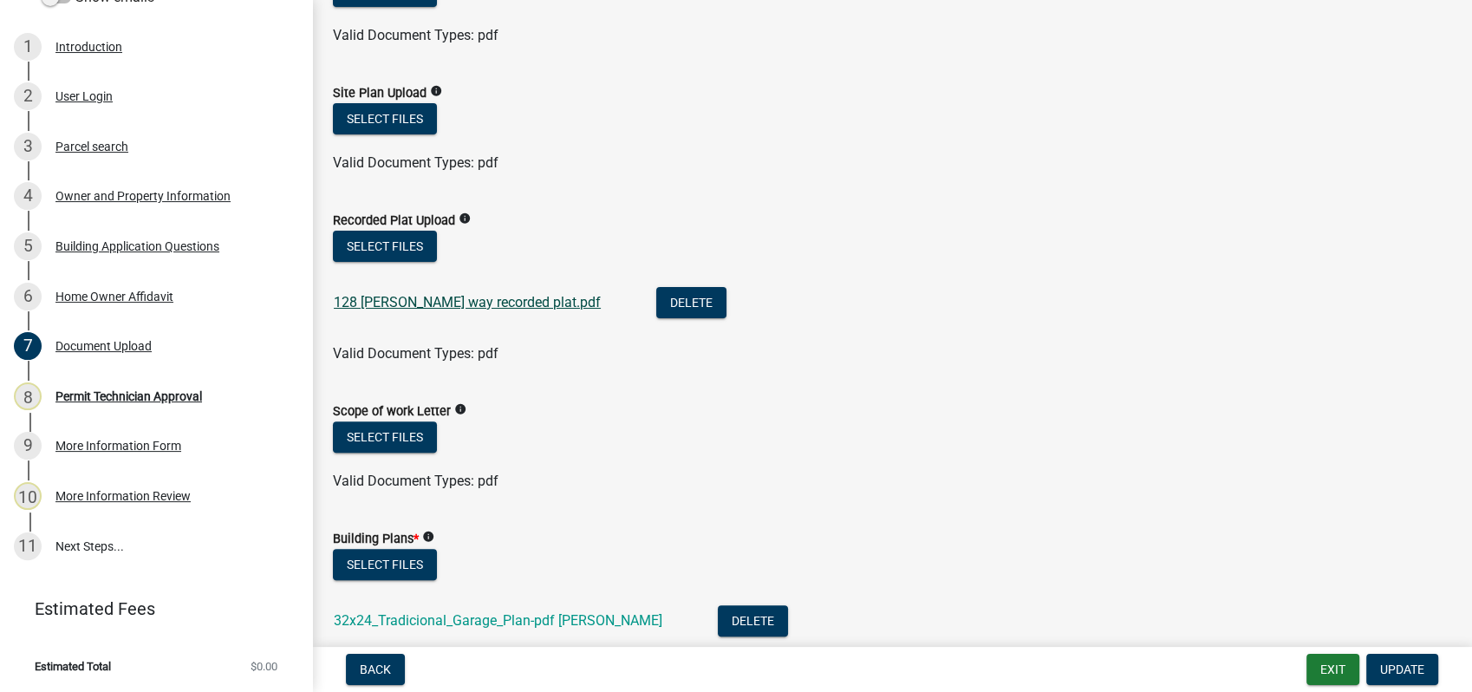
click at [423, 300] on link "128 misty way recorded plat.pdf" at bounding box center [467, 302] width 267 height 16
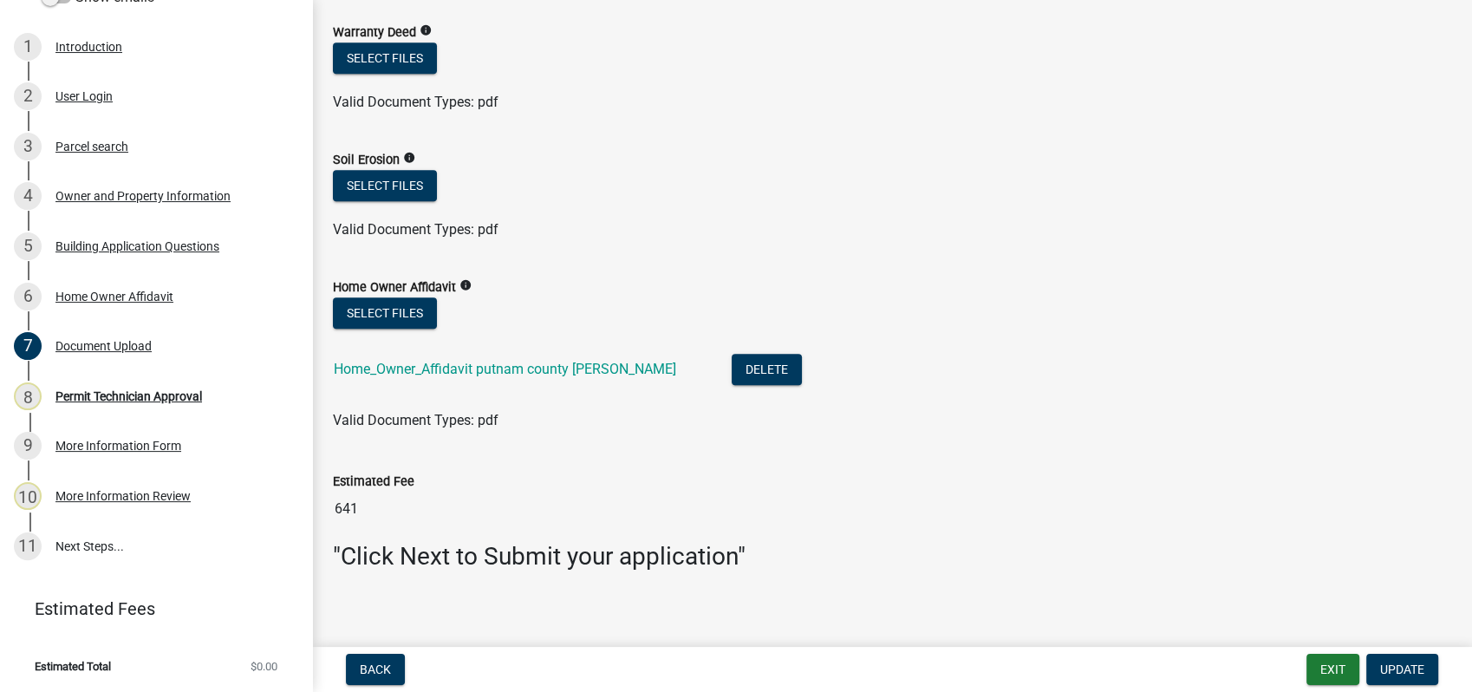
scroll to position [1190, 0]
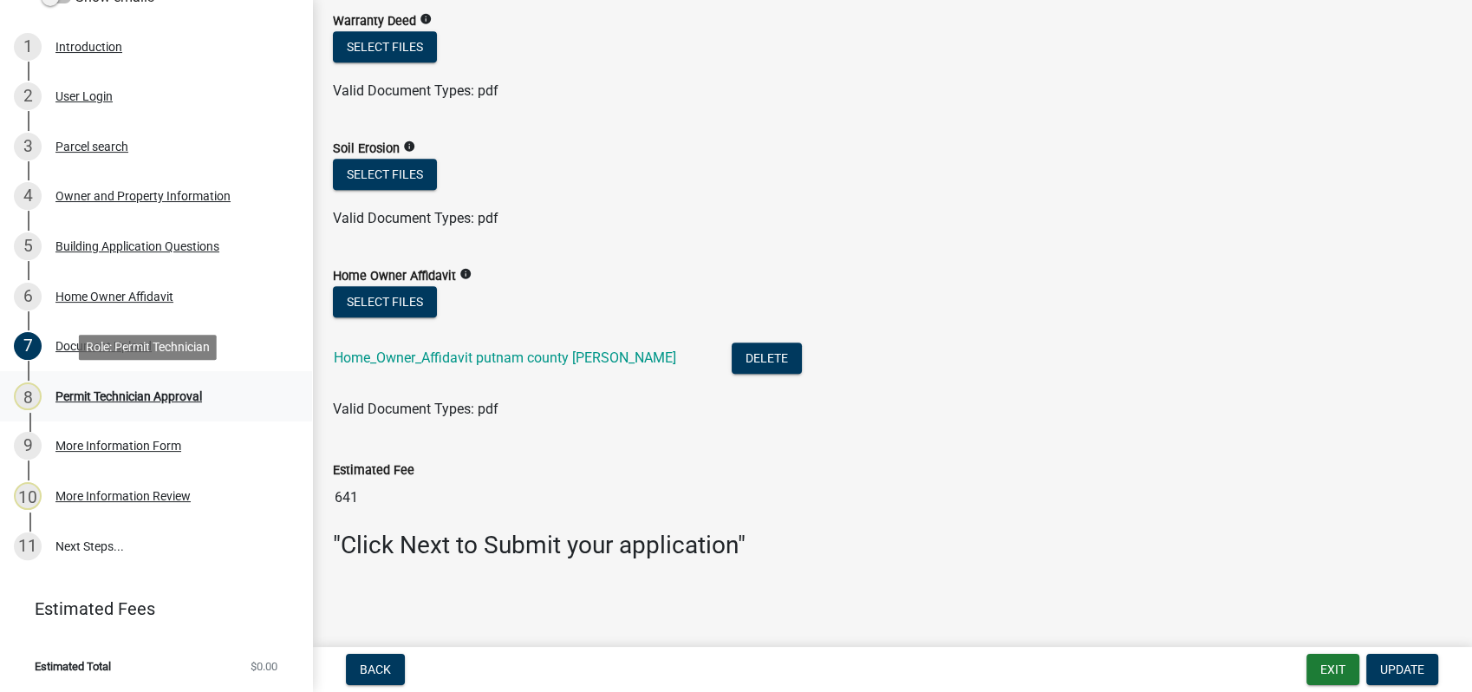
click at [136, 399] on div "Permit Technician Approval" at bounding box center [128, 396] width 147 height 12
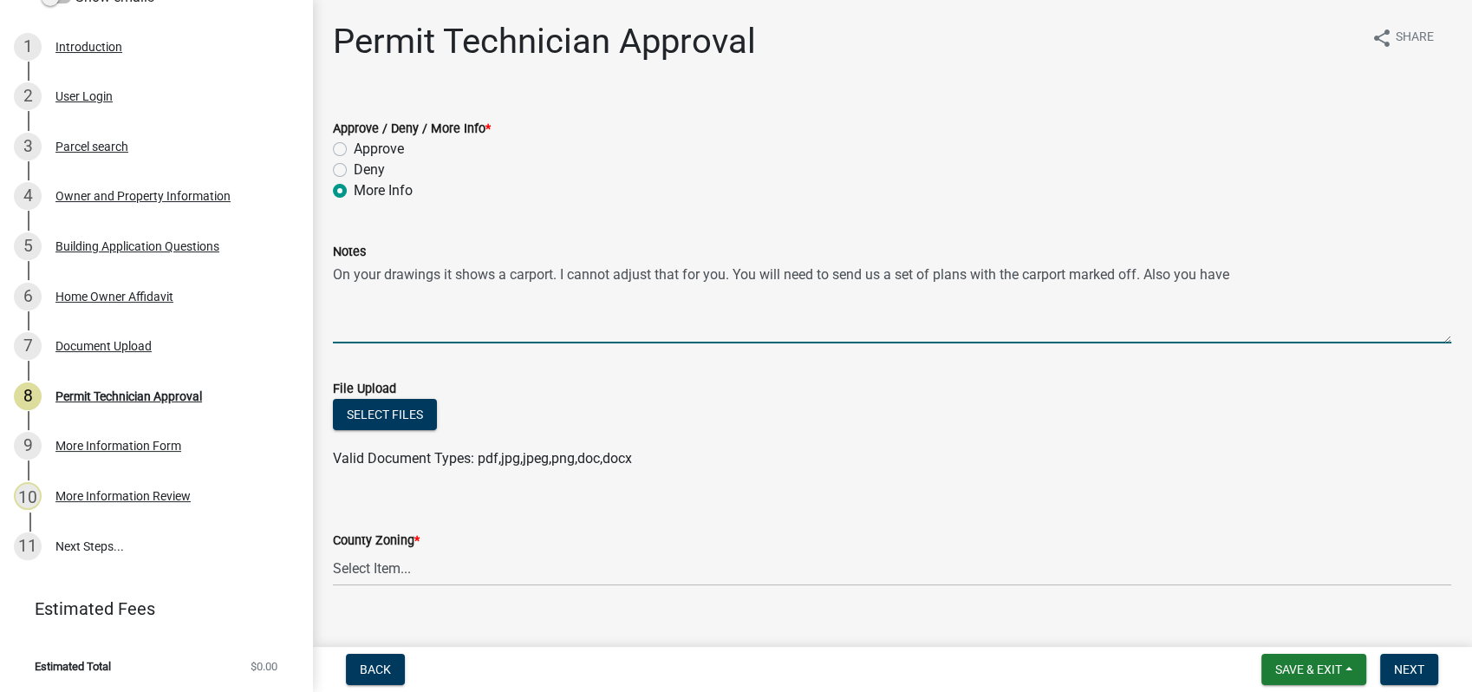
click at [499, 275] on textarea "On your drawings it shows a carport. I cannot adjust that for you. You will nee…" at bounding box center [892, 303] width 1119 height 82
click at [1250, 278] on textarea "On your drawings it shows a carport. I cannot adjust that for you. You will nee…" at bounding box center [892, 303] width 1119 height 82
type textarea "On your drawings it shows a carport. I cannot adjust that for you. You will nee…"
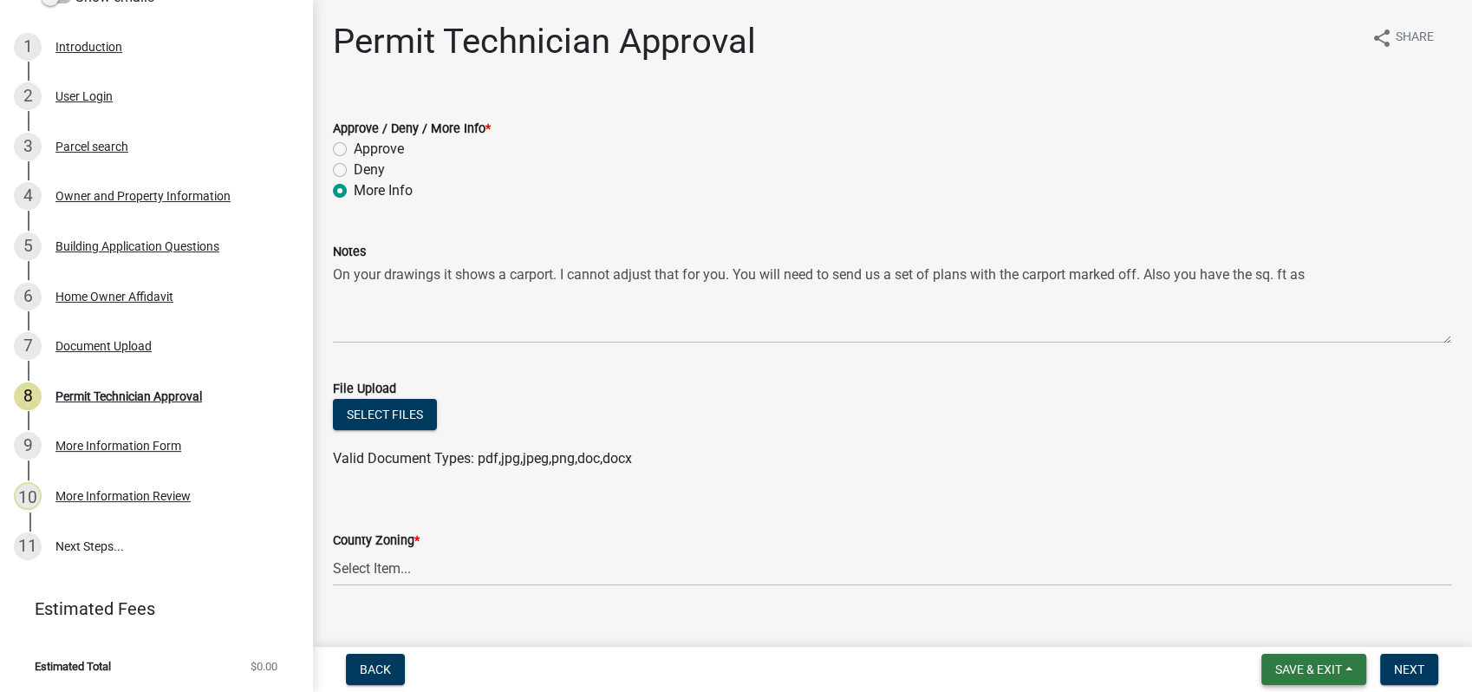
click at [1284, 669] on span "Save & Exit" at bounding box center [1308, 669] width 67 height 14
click at [1283, 583] on button "Save" at bounding box center [1297, 583] width 139 height 42
click at [127, 348] on div "Document Upload" at bounding box center [103, 346] width 96 height 12
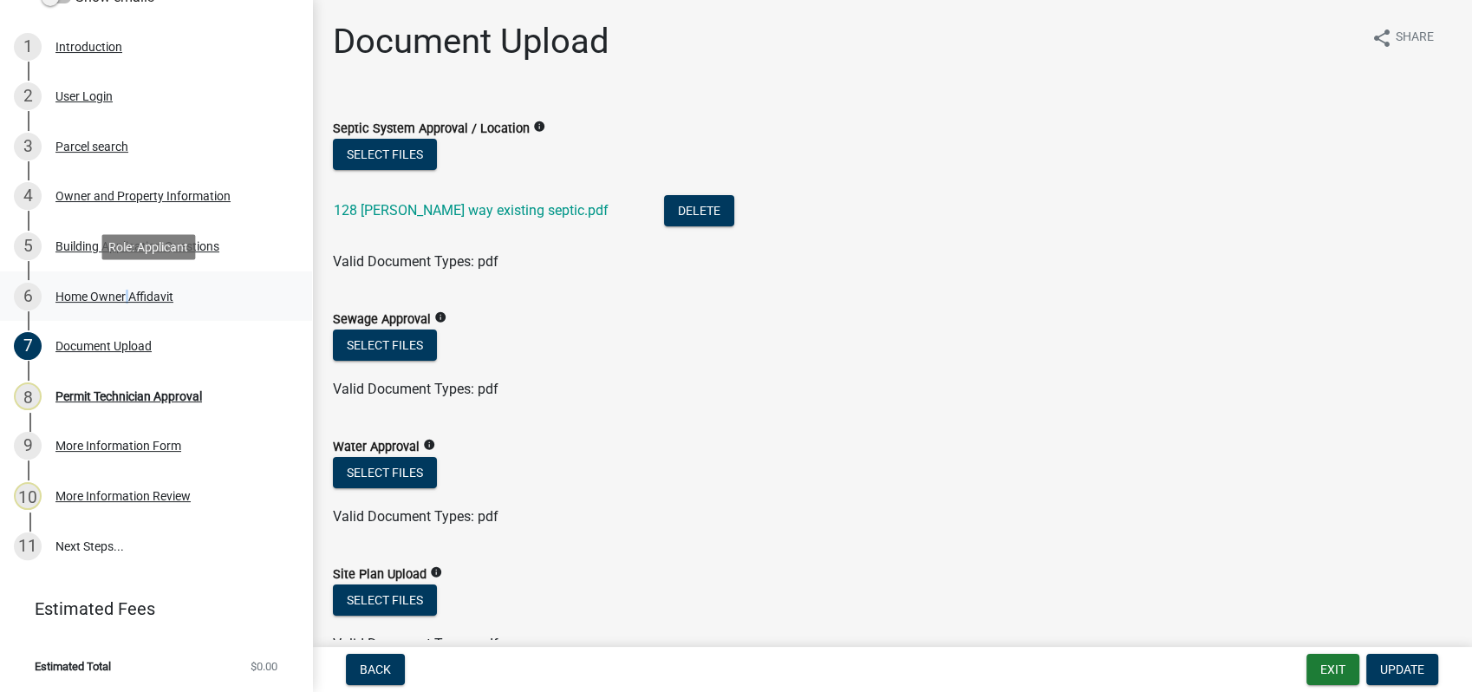
click at [125, 296] on div "Home Owner Affidavit" at bounding box center [114, 296] width 118 height 12
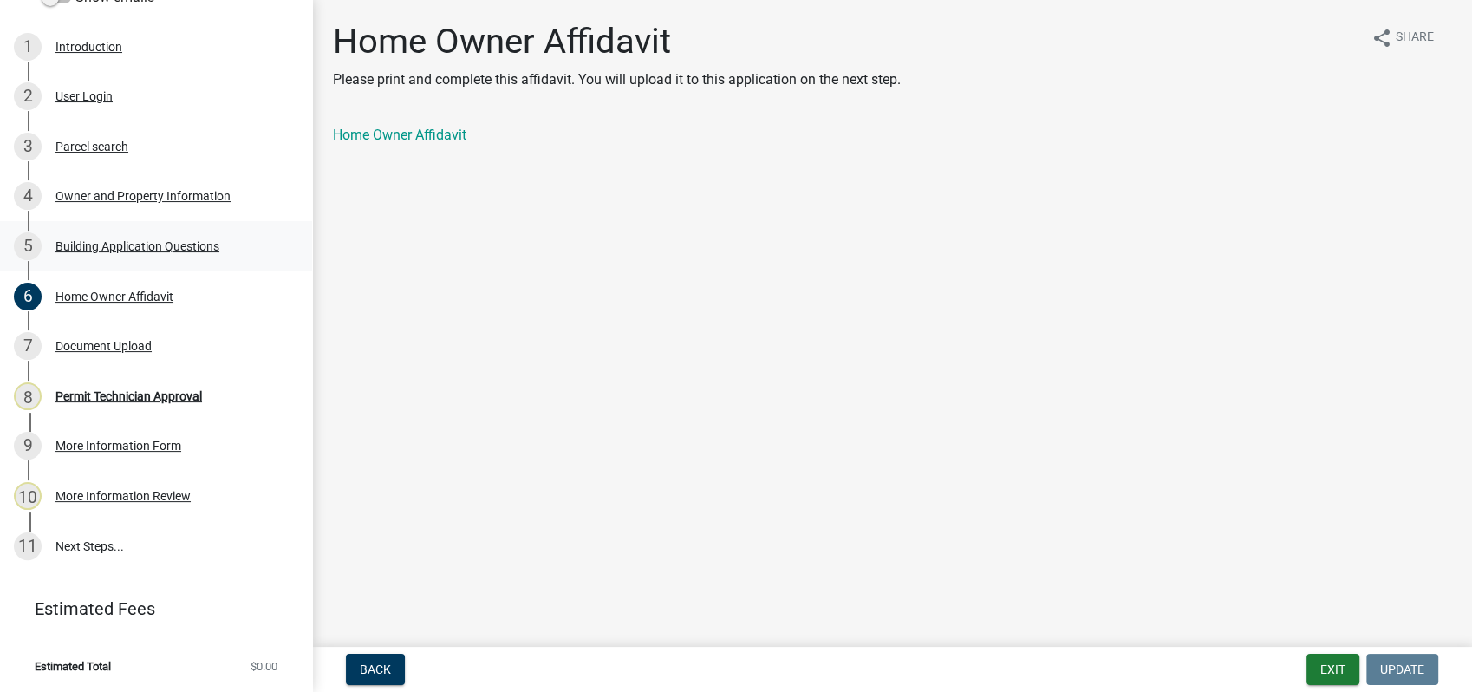
click at [134, 240] on div "Building Application Questions" at bounding box center [137, 246] width 164 height 12
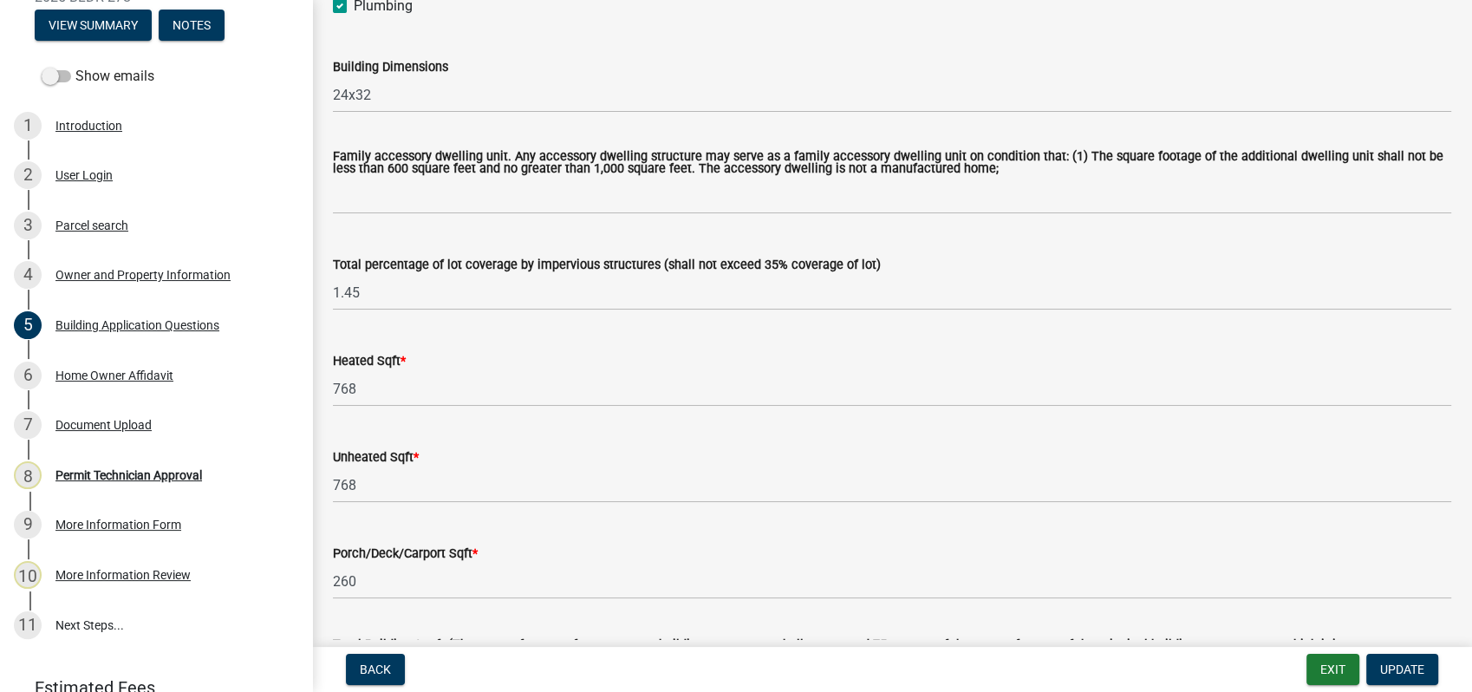
scroll to position [963, 0]
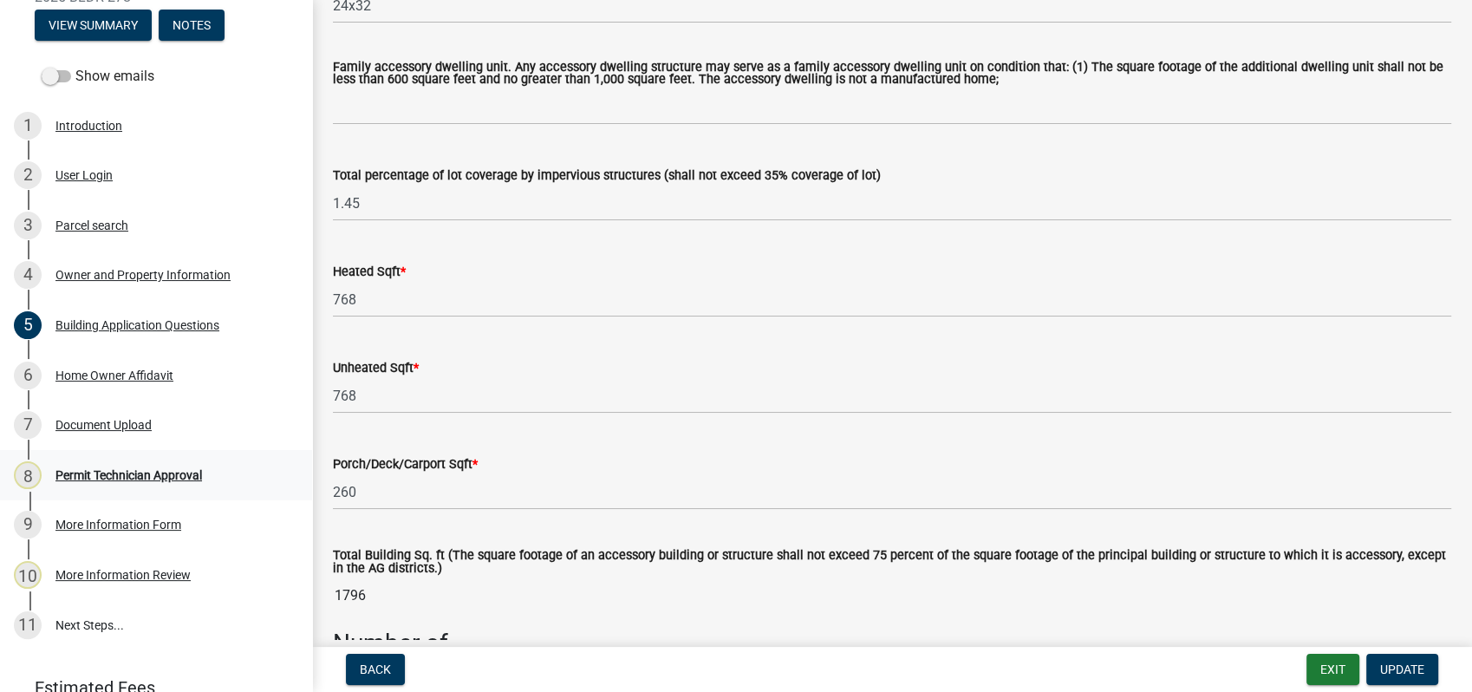
click at [155, 480] on div "Permit Technician Approval" at bounding box center [128, 475] width 147 height 12
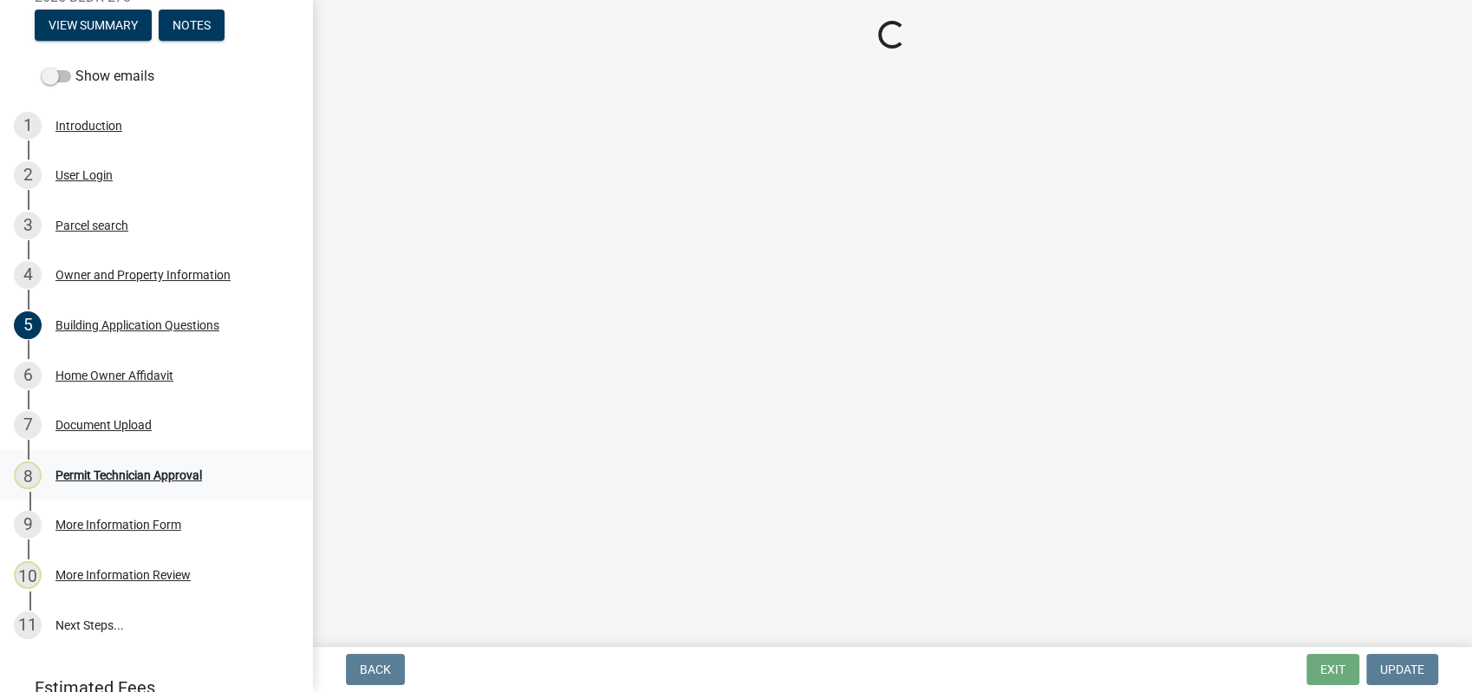
scroll to position [0, 0]
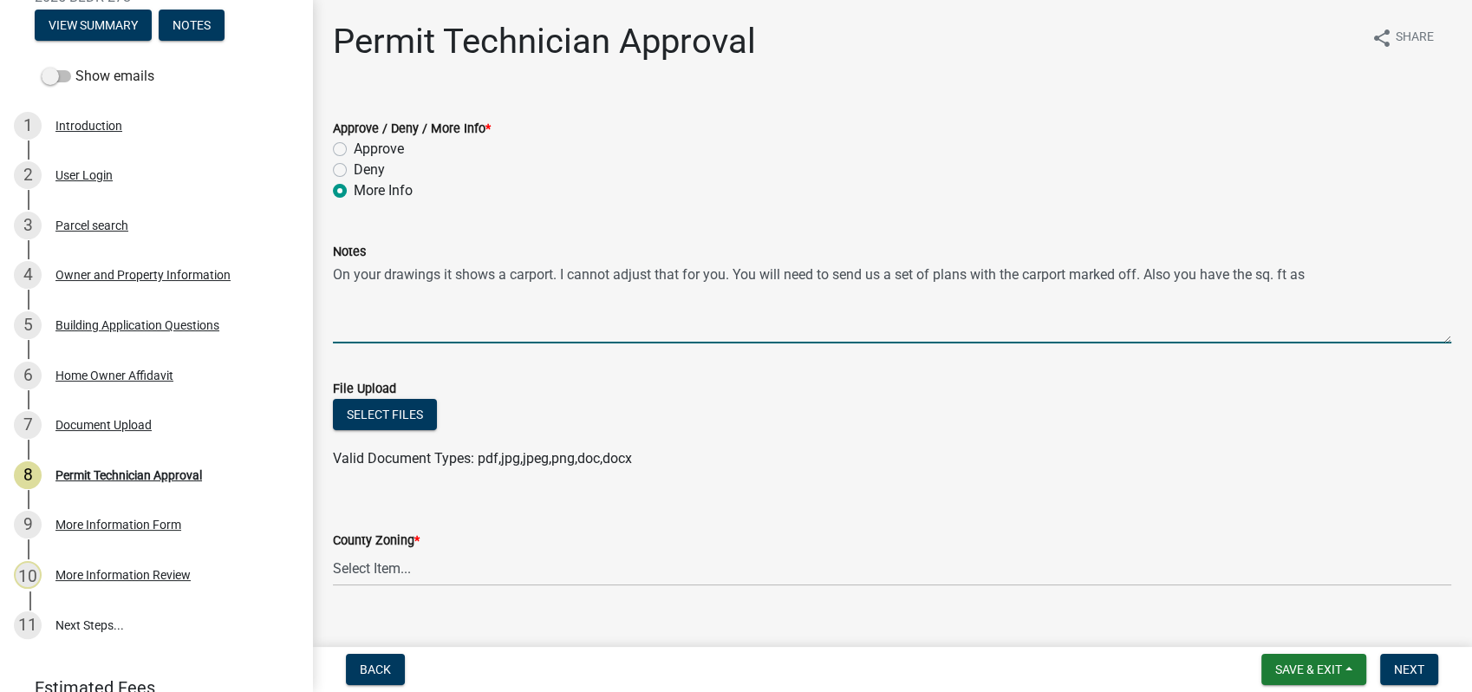
click at [1320, 277] on textarea "On your drawings it shows a carport. I cannot adjust that for you. You will nee…" at bounding box center [892, 303] width 1119 height 82
drag, startPoint x: 1150, startPoint y: 272, endPoint x: 1386, endPoint y: 264, distance: 236.0
click at [1386, 264] on textarea "On your drawings it shows a carport. I cannot adjust that for you. You will nee…" at bounding box center [892, 303] width 1119 height 82
type textarea "On your drawings it shows a carport. I cannot adjust that for you. You will nee…"
click at [1303, 663] on span "Save & Exit" at bounding box center [1308, 669] width 67 height 14
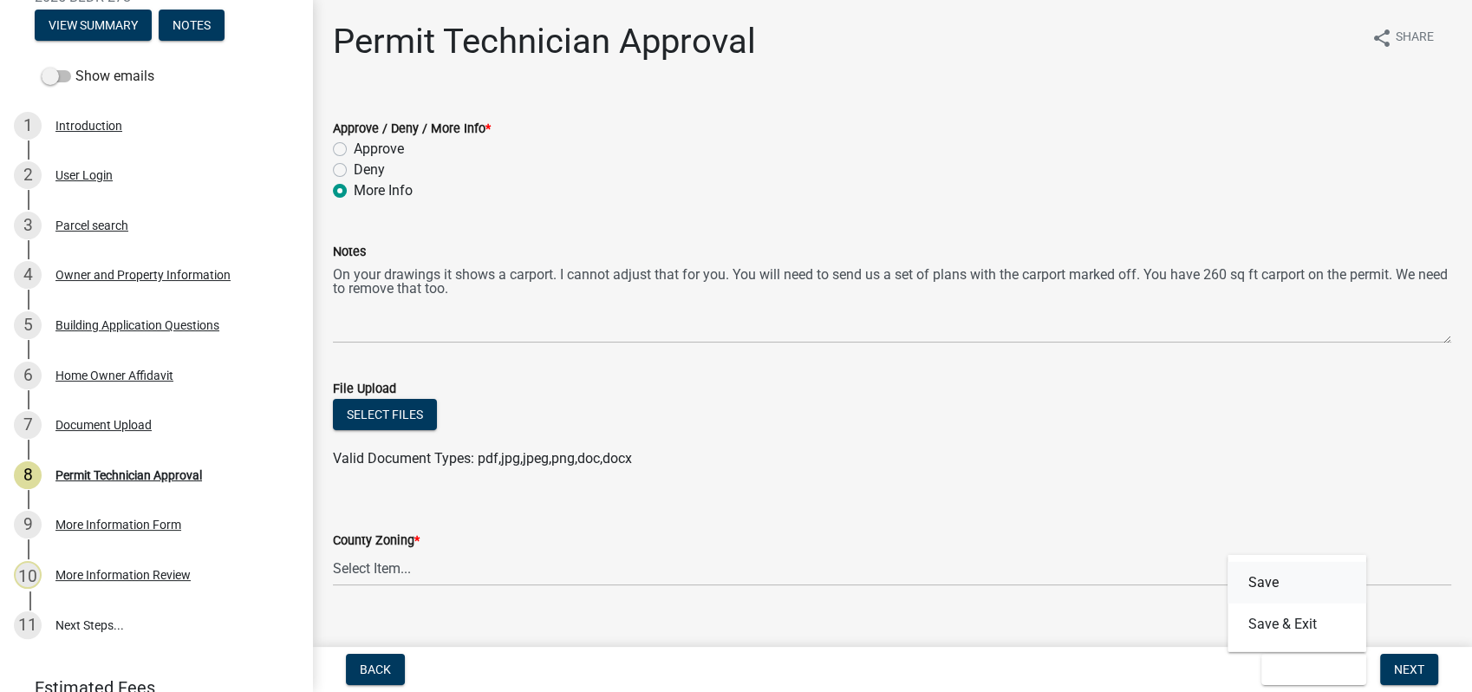
click at [1290, 584] on button "Save" at bounding box center [1297, 583] width 139 height 42
click at [127, 429] on div "Document Upload" at bounding box center [103, 425] width 96 height 12
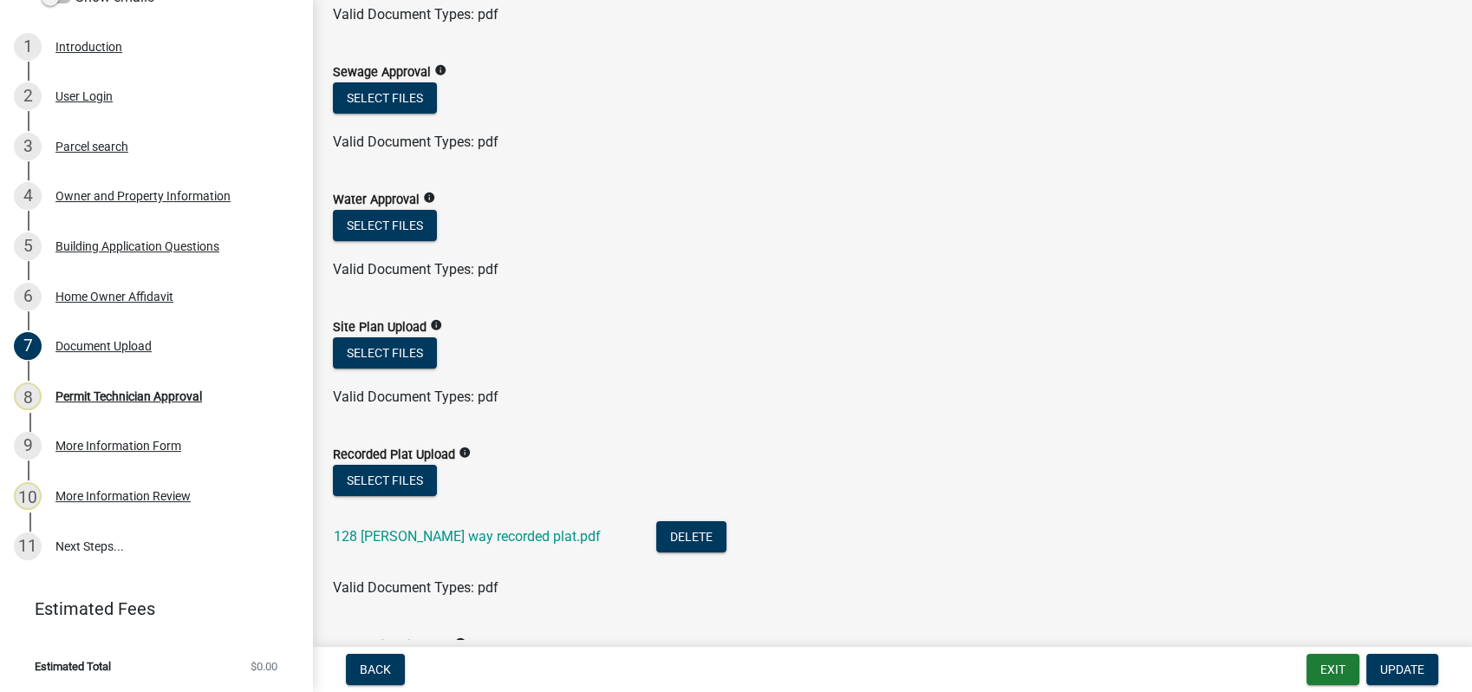
scroll to position [385, 0]
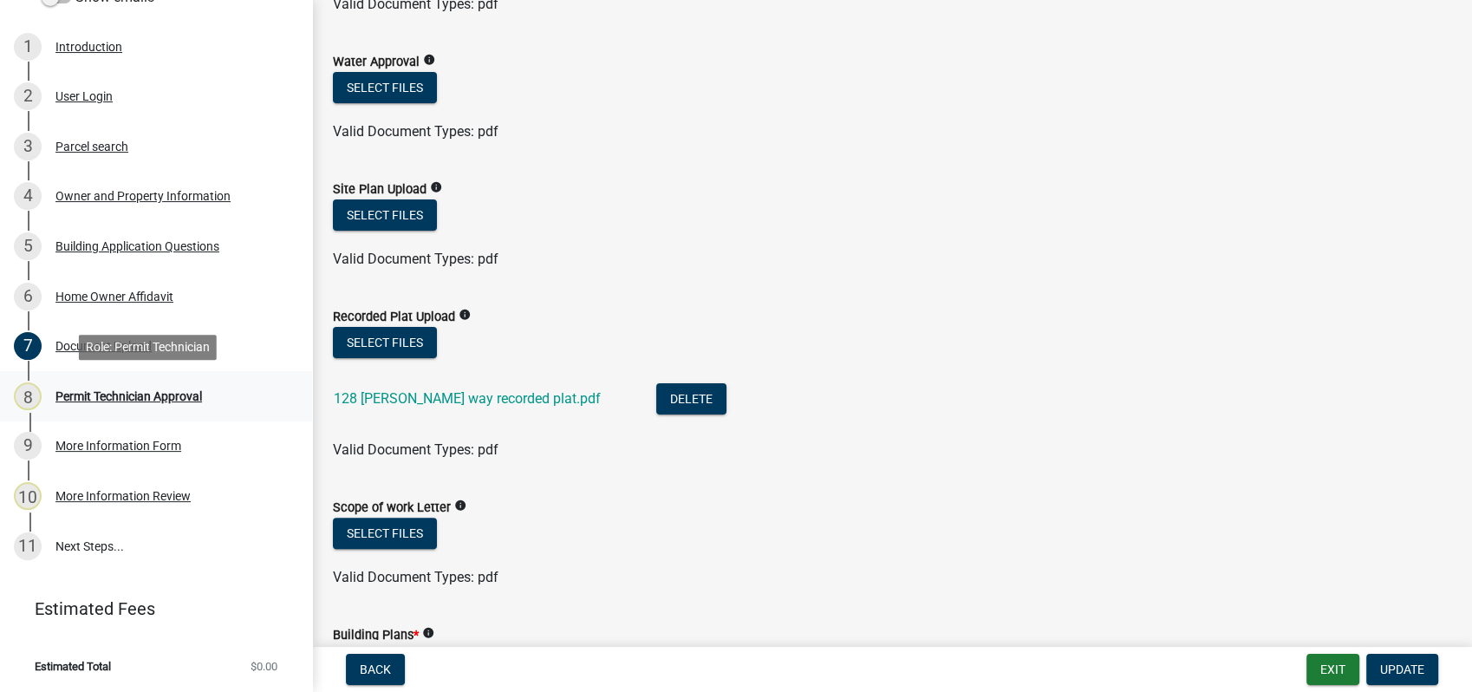
click at [169, 393] on div "Permit Technician Approval" at bounding box center [128, 396] width 147 height 12
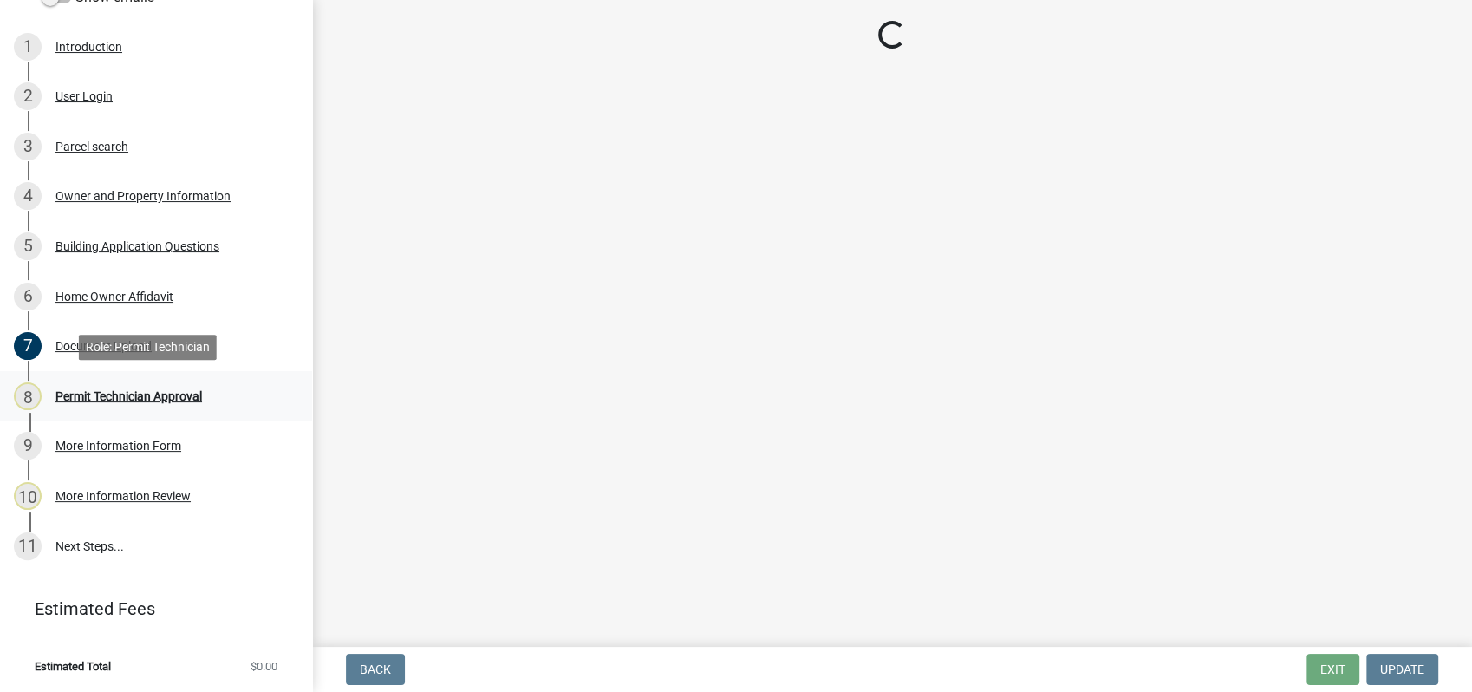
scroll to position [0, 0]
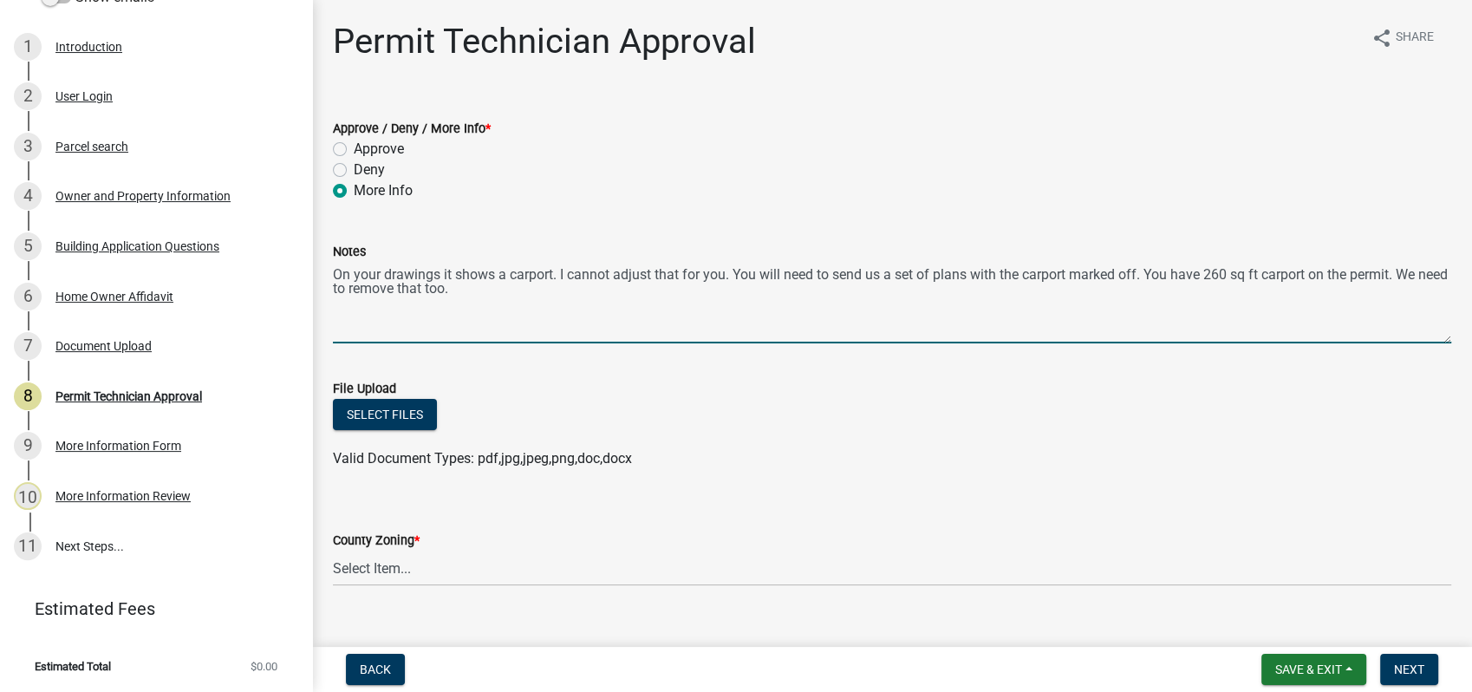
drag, startPoint x: 1386, startPoint y: 284, endPoint x: 1455, endPoint y: 290, distance: 68.8
click at [1438, 289] on div "Notes On your drawings it shows a carport. I cannot adjust that for you. You wi…" at bounding box center [892, 280] width 1145 height 127
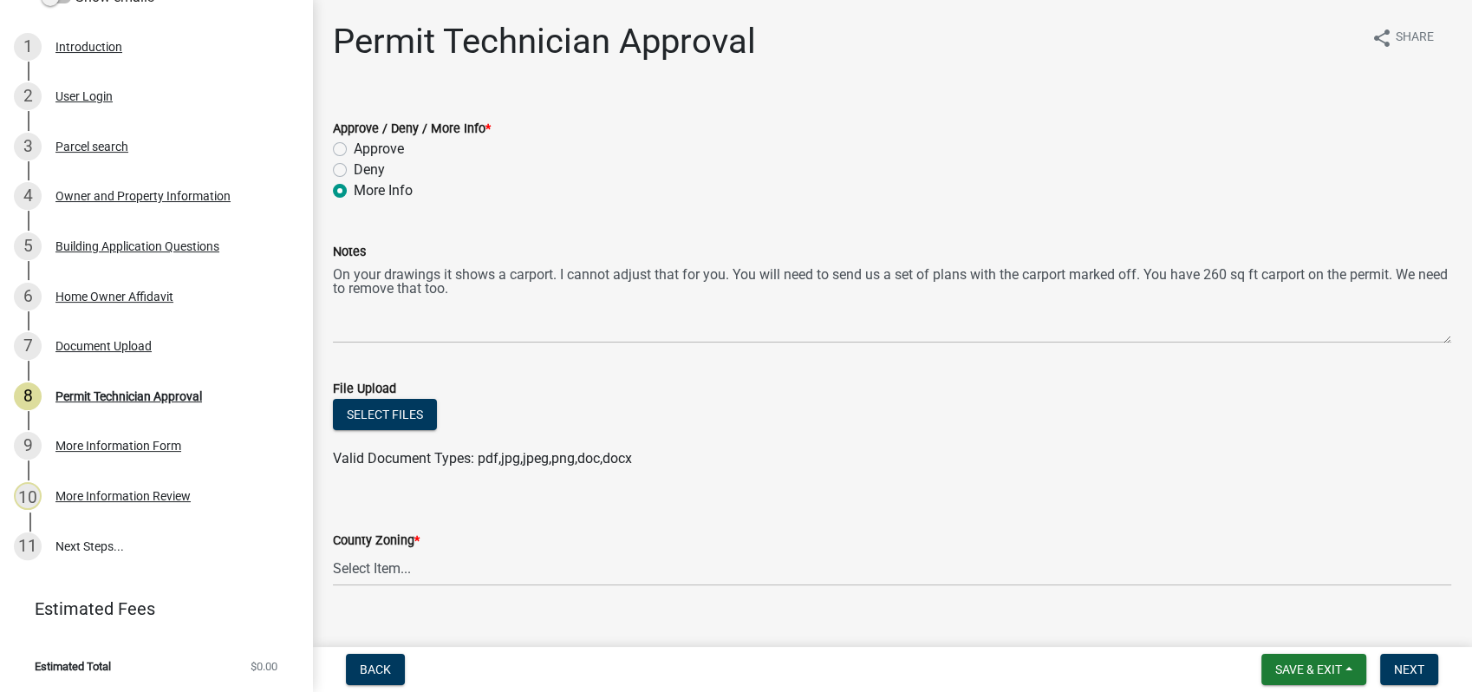
click at [324, 290] on div "Notes On your drawings it shows a carport. I cannot adjust that for you. You wi…" at bounding box center [892, 280] width 1145 height 127
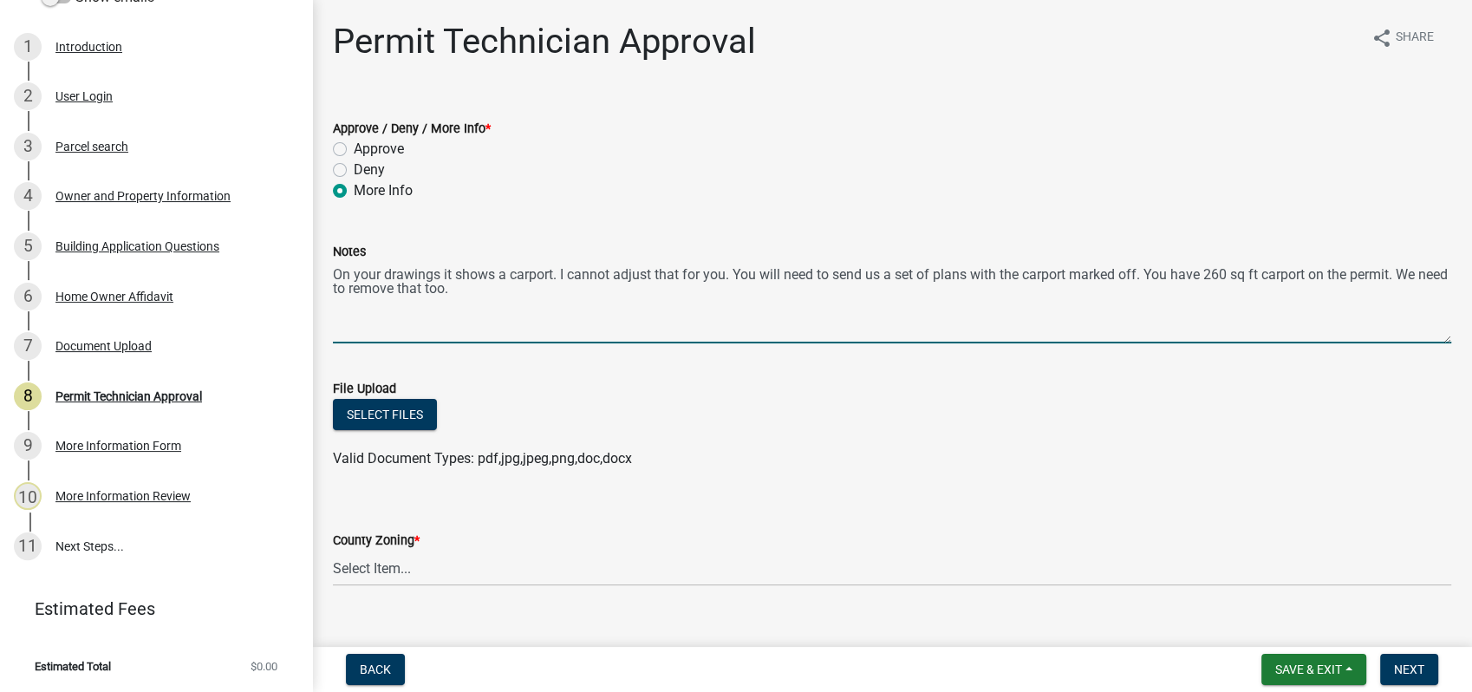
click at [337, 286] on textarea "On your drawings it shows a carport. I cannot adjust that for you. You will nee…" at bounding box center [892, 303] width 1119 height 82
click at [563, 333] on textarea "On your drawings it shows a carport. I cannot adjust that for you. You will nee…" at bounding box center [892, 303] width 1119 height 82
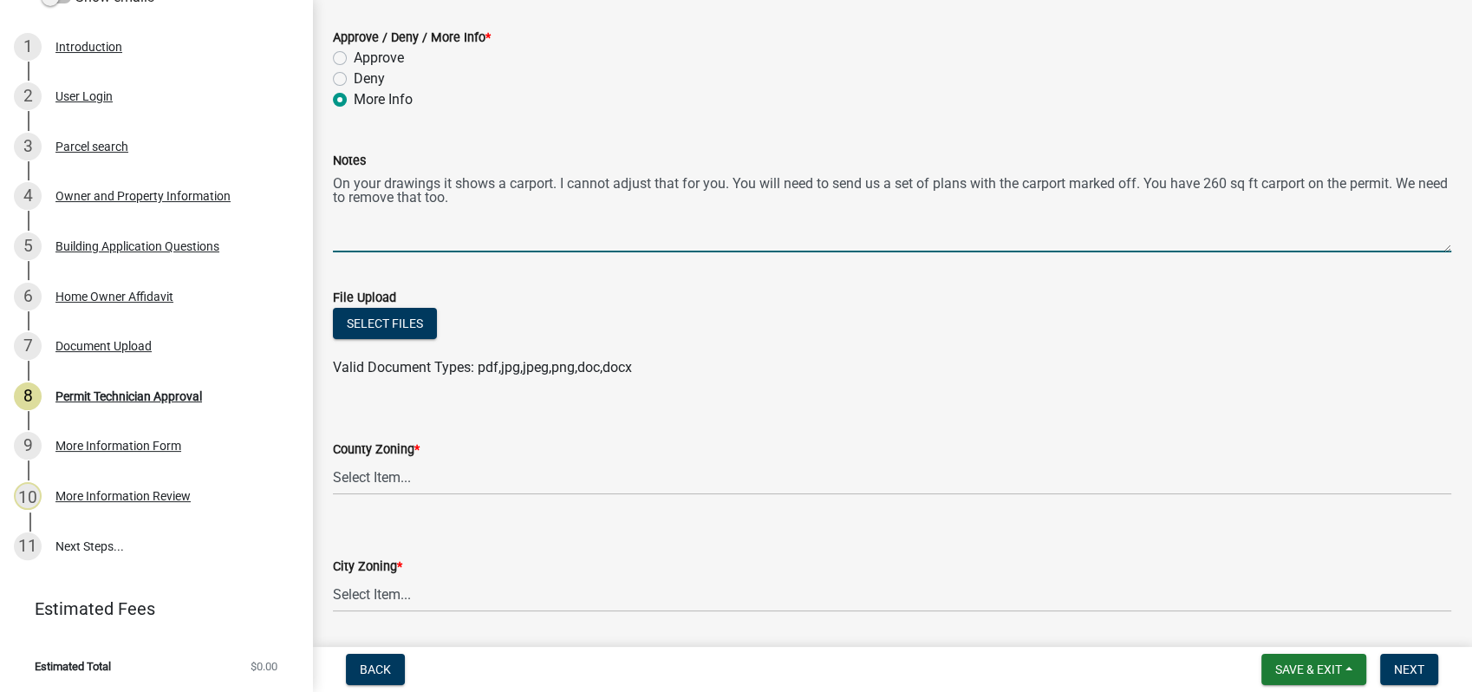
scroll to position [289, 0]
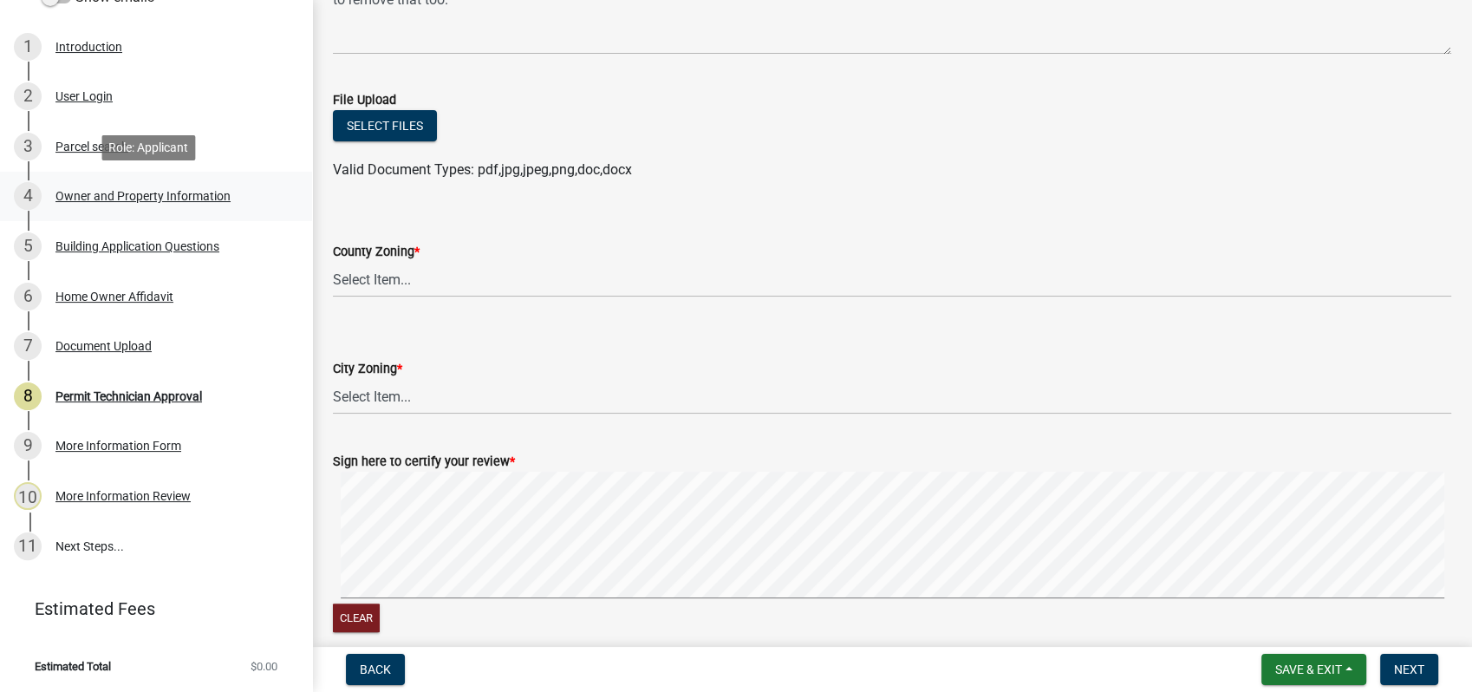
click at [105, 202] on div "4 Owner and Property Information" at bounding box center [149, 196] width 271 height 28
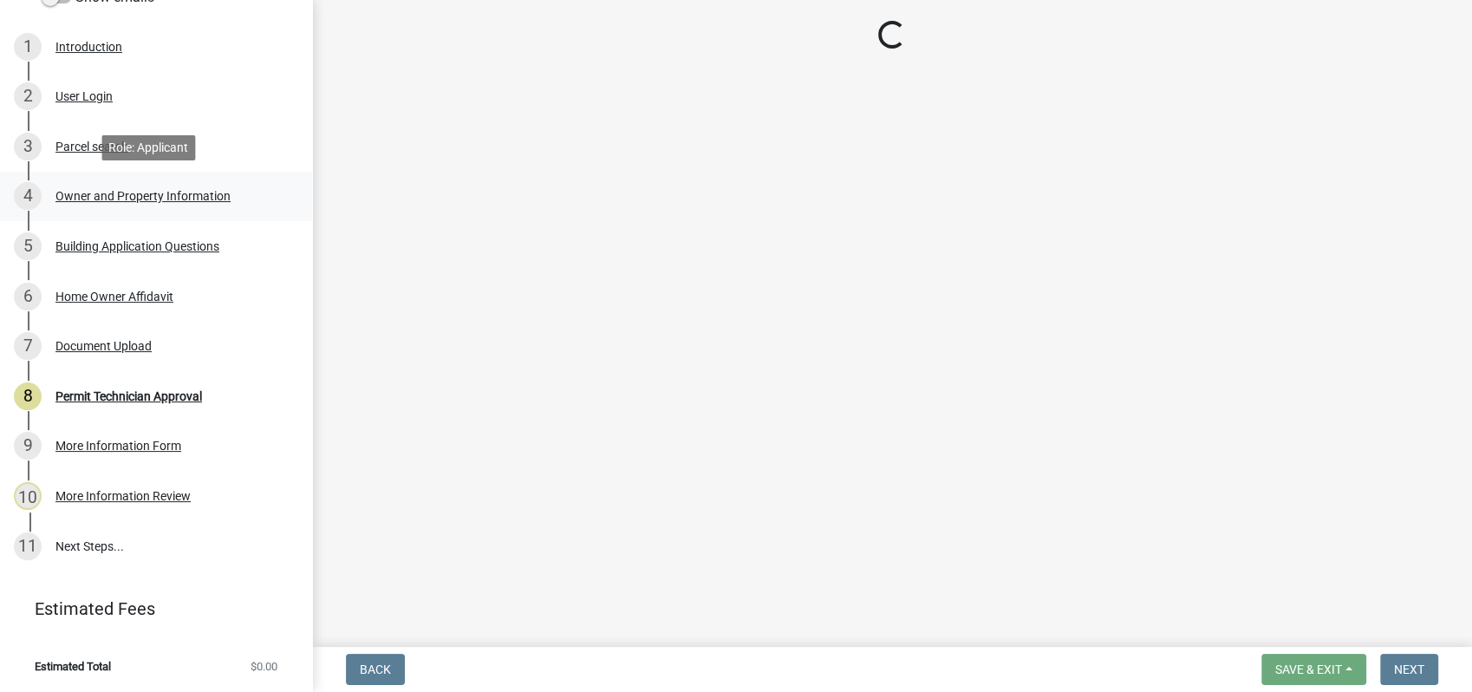
scroll to position [0, 0]
select select "a6b90f04-145f-43dc-a4e6-6d5ec8e28ec9"
select select "83394b22-4a11-496c-8e5c-75ade2e72faf"
select select "469c5908-2854-42d5-89ed-bee7fc26529e"
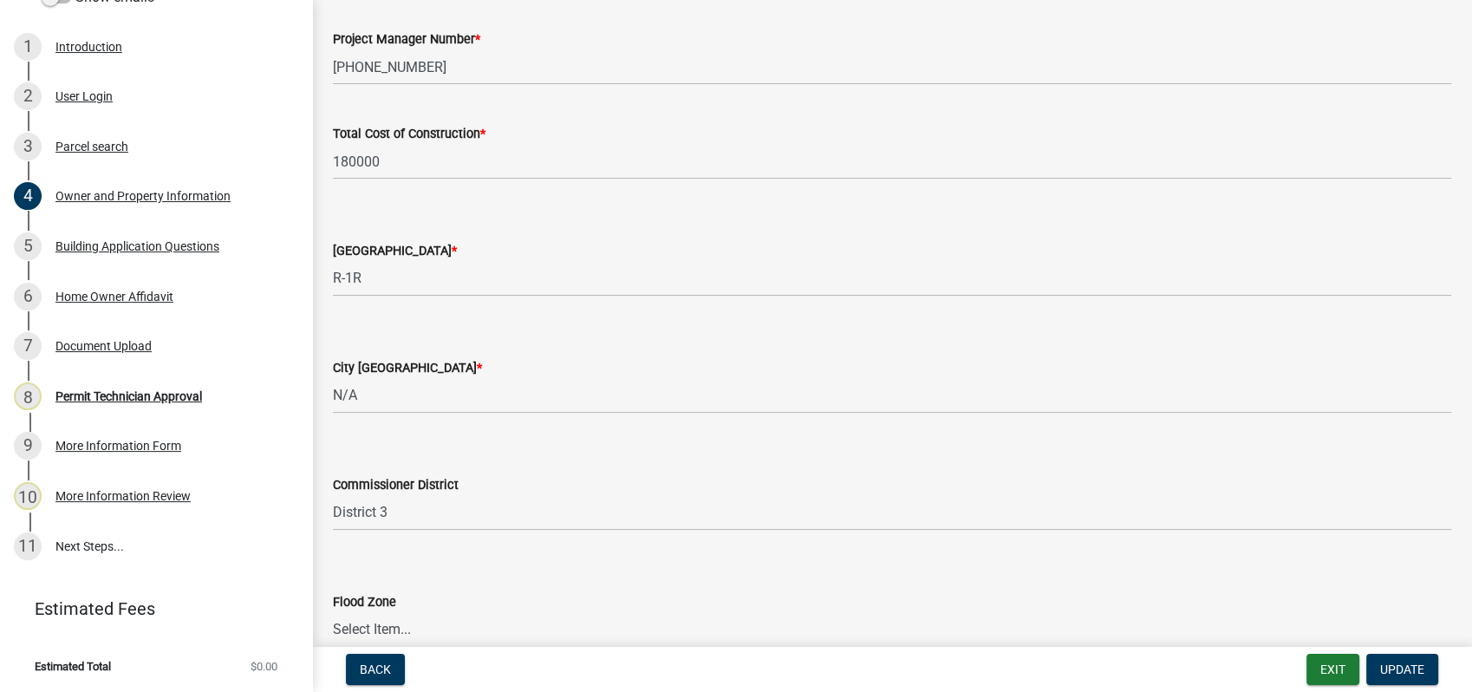
scroll to position [2937, 0]
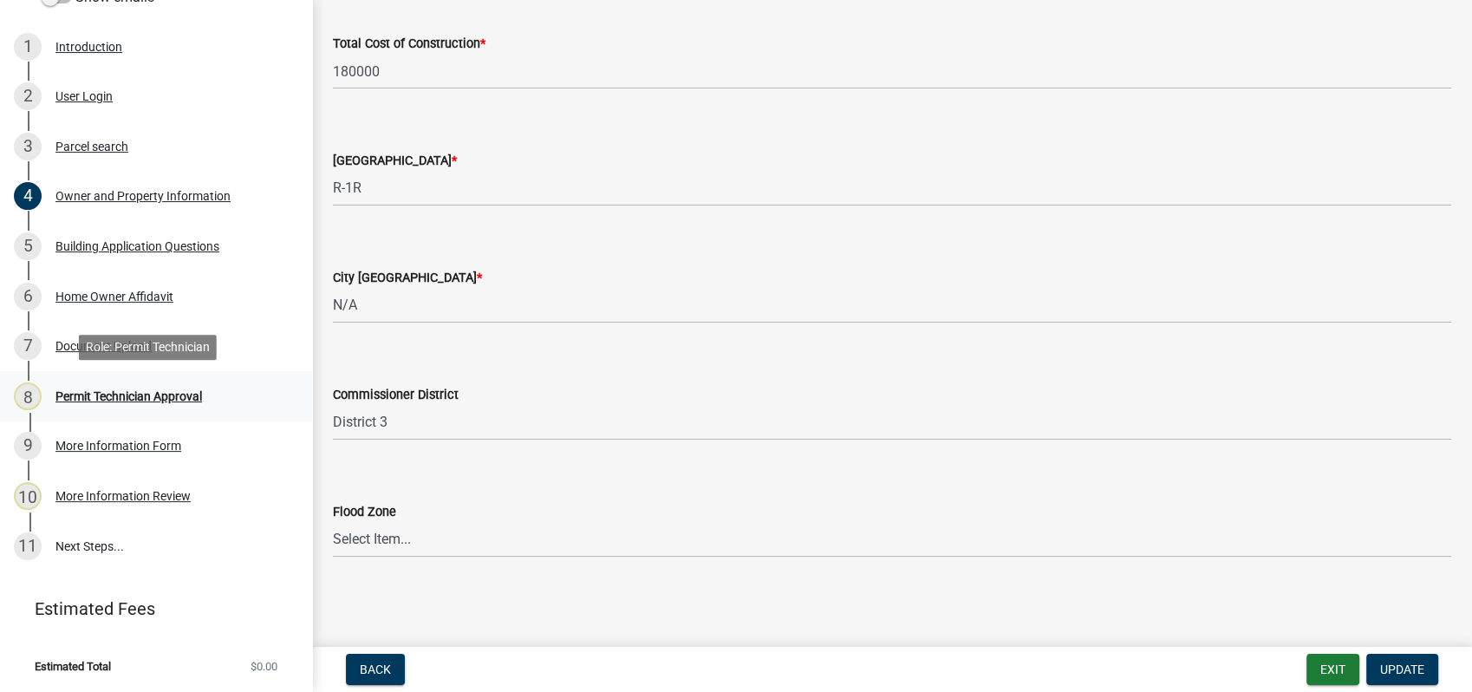
click at [117, 401] on div "Permit Technician Approval" at bounding box center [128, 396] width 147 height 12
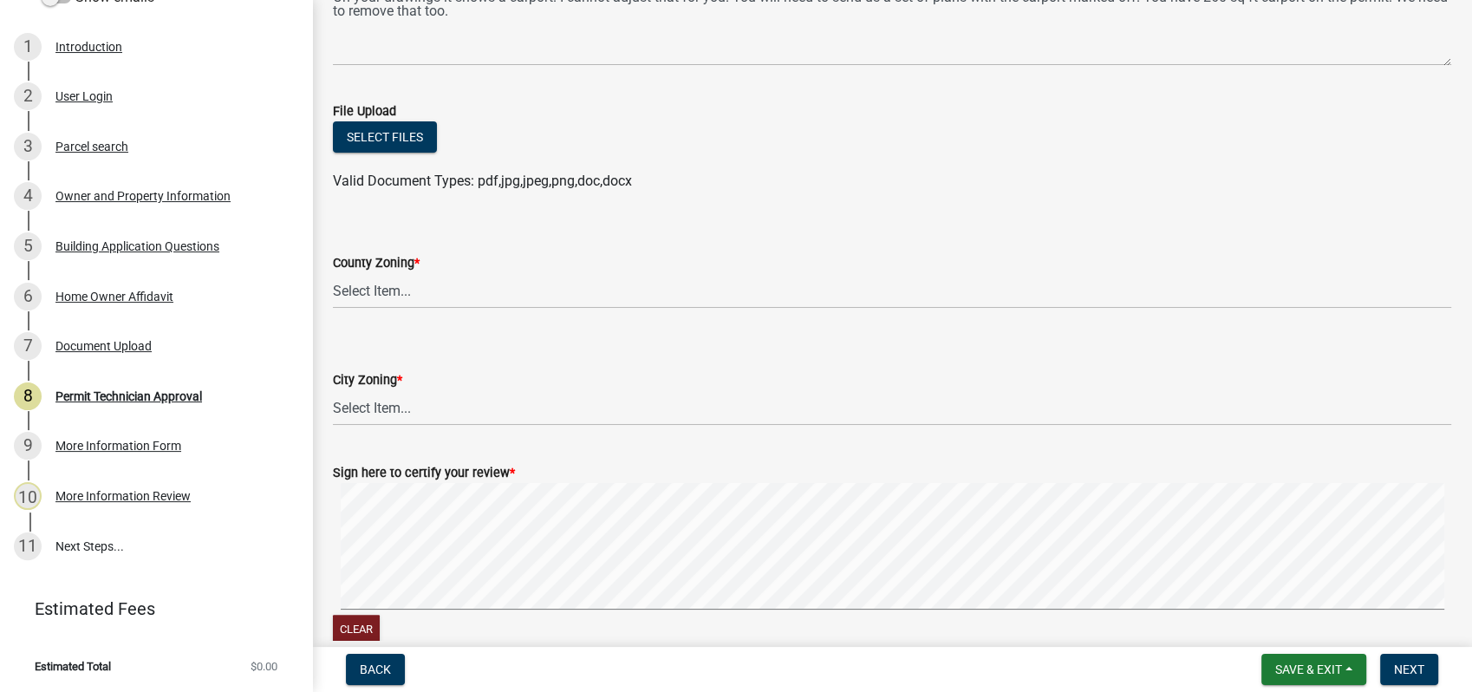
scroll to position [289, 0]
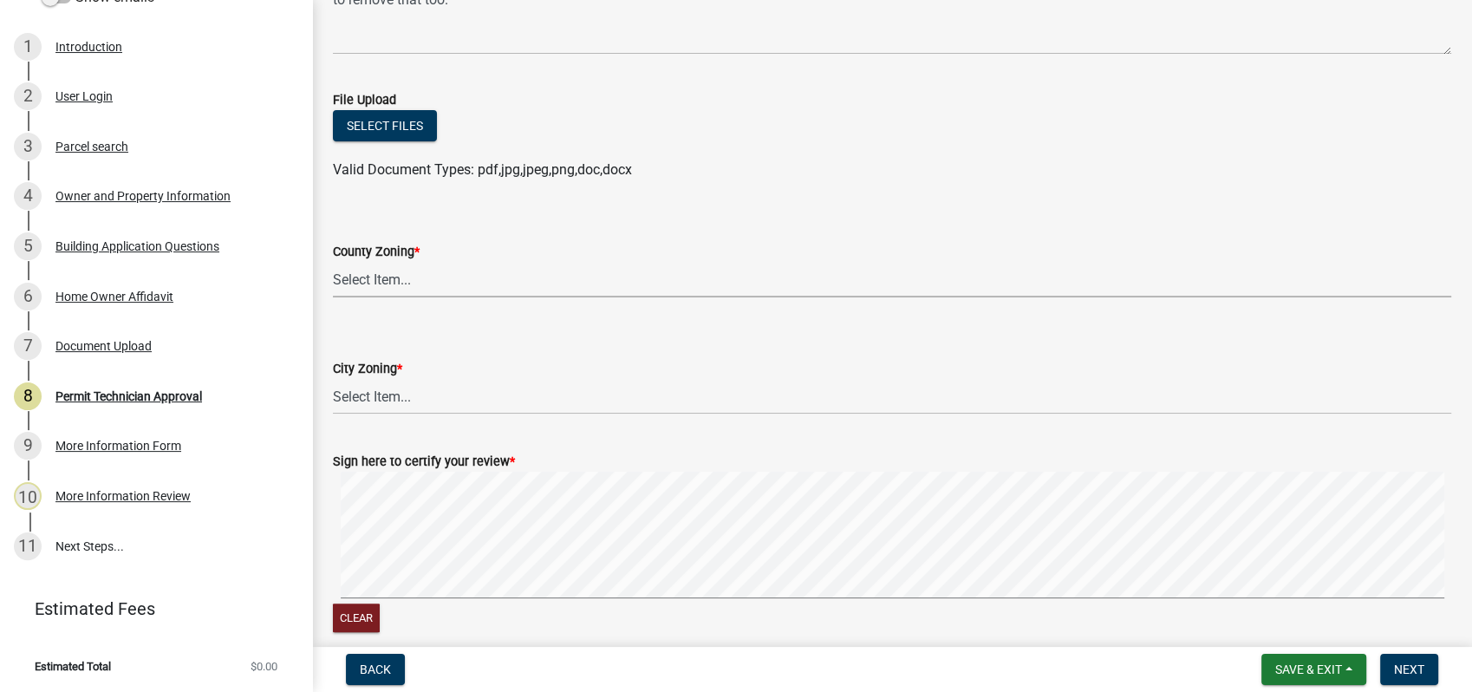
click at [357, 291] on select "Select Item... AG-1 R-1R R-1 R-2 MHP RM-1 RM-3 C-1 C-2 I-M PUD N/A" at bounding box center [892, 280] width 1119 height 36
click at [333, 262] on select "Select Item... AG-1 R-1R R-1 R-2 MHP RM-1 RM-3 C-1 C-2 I-M PUD N/A" at bounding box center [892, 280] width 1119 height 36
select select "a6b90f04-145f-43dc-a4e6-6d5ec8e28ec9"
click at [368, 404] on select "Select Item... A-1 A-2 R-1 R-2 R-3 R-4 MHP C-1 C-2 I-1 I-2 DB FH H-P N/A" at bounding box center [892, 397] width 1119 height 36
click at [333, 379] on select "Select Item... A-1 A-2 R-1 R-2 R-3 R-4 MHP C-1 C-2 I-1 I-2 DB FH H-P N/A" at bounding box center [892, 397] width 1119 height 36
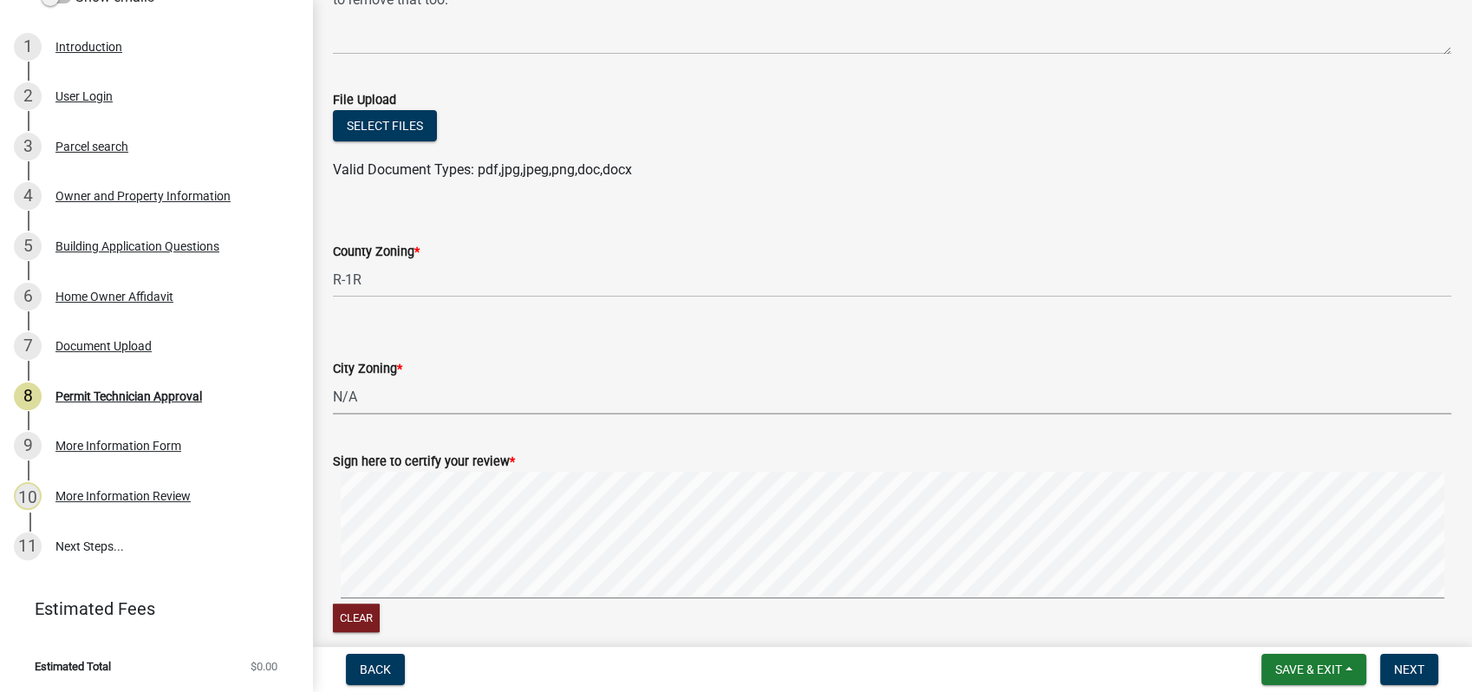
select select "83394b22-4a11-496c-8e5c-75ade2e72faf"
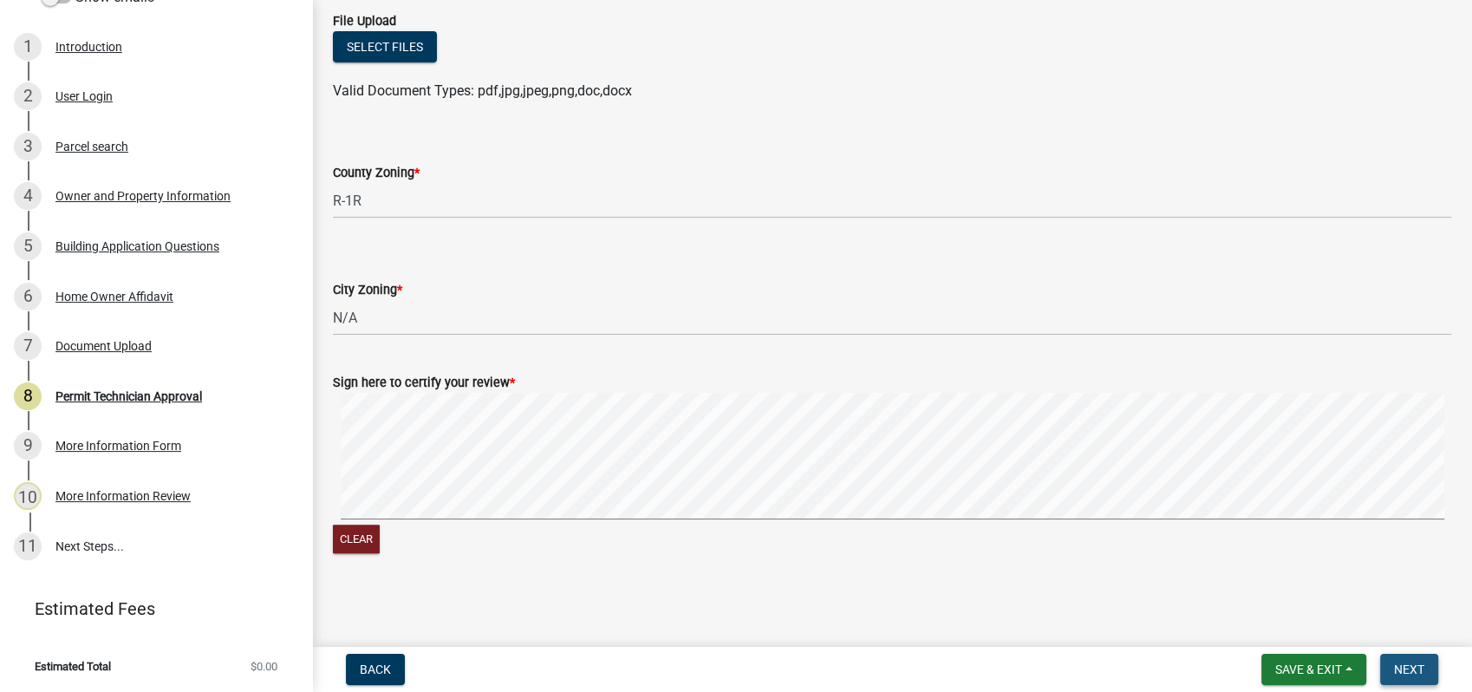
click at [1435, 656] on button "Next" at bounding box center [1409, 669] width 58 height 31
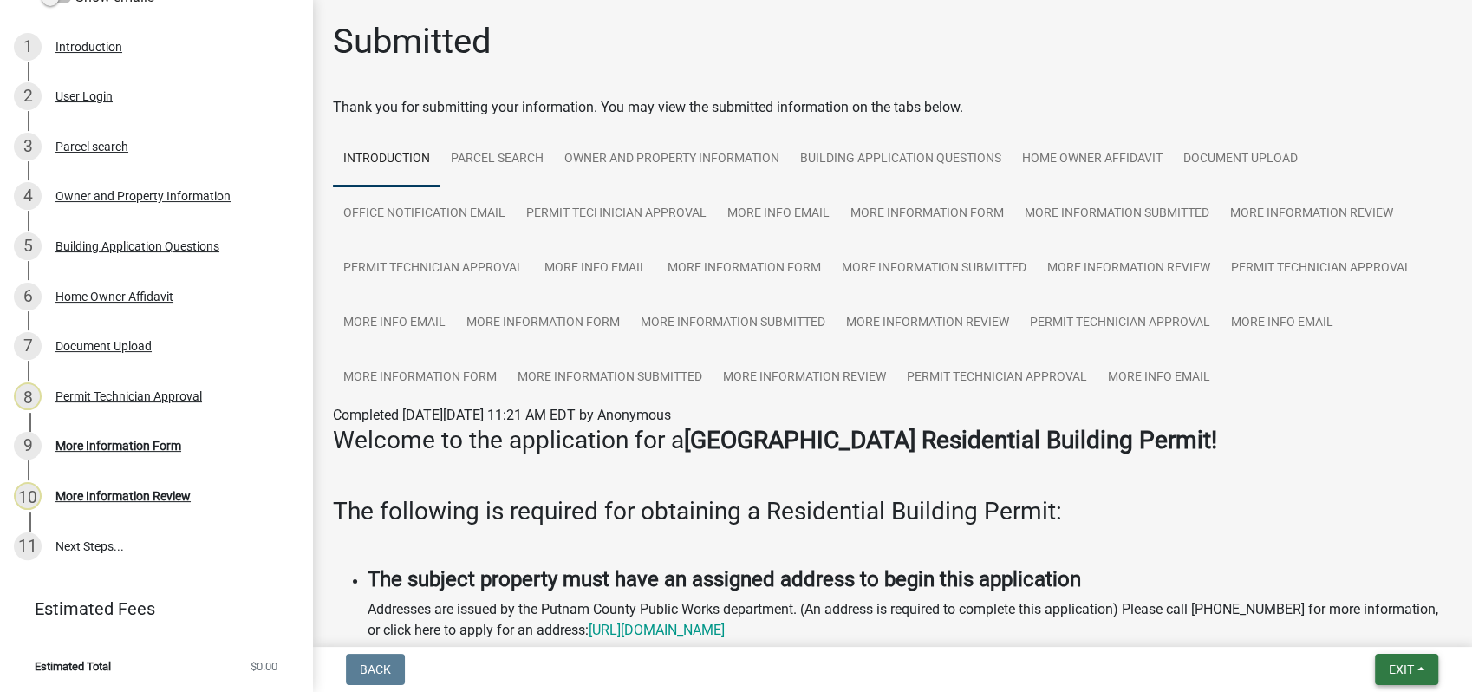
click at [1410, 677] on button "Exit" at bounding box center [1406, 669] width 63 height 31
click at [1394, 624] on button "Save & Exit" at bounding box center [1369, 624] width 139 height 42
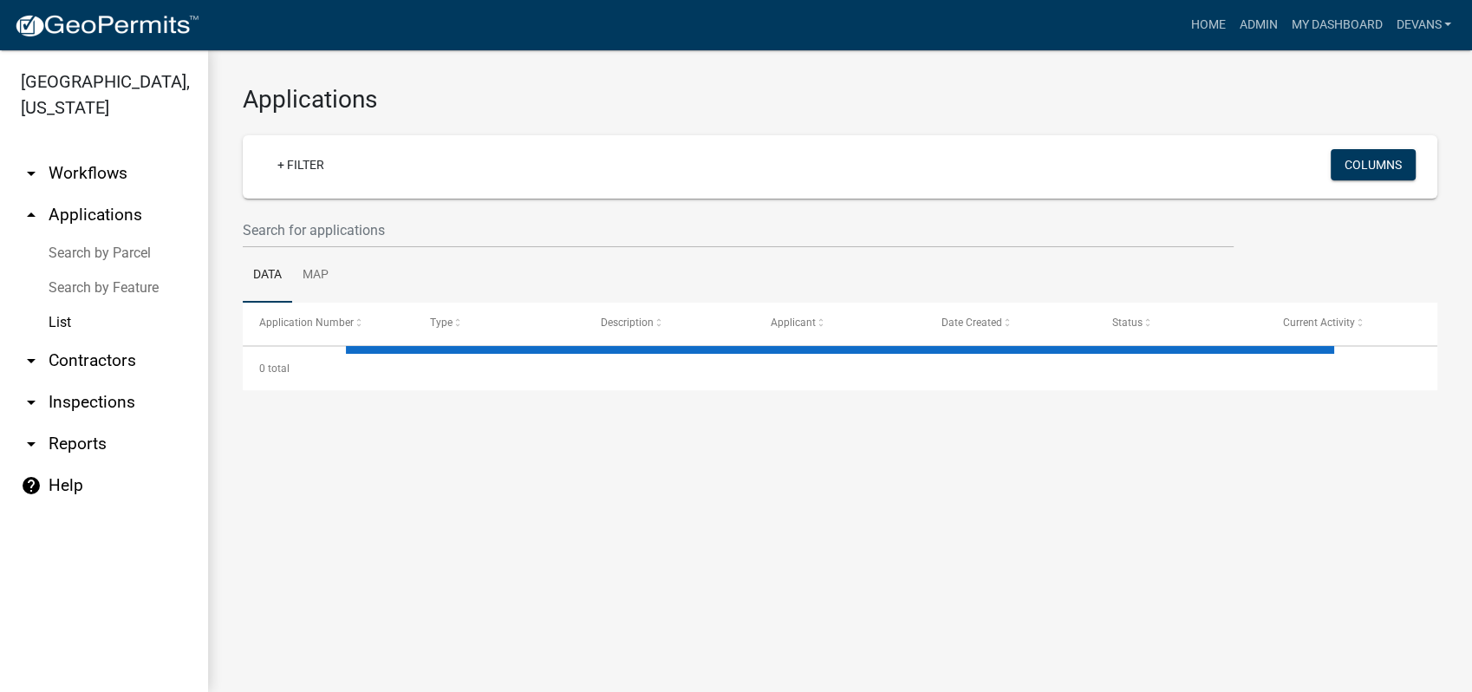
select select "1: 25"
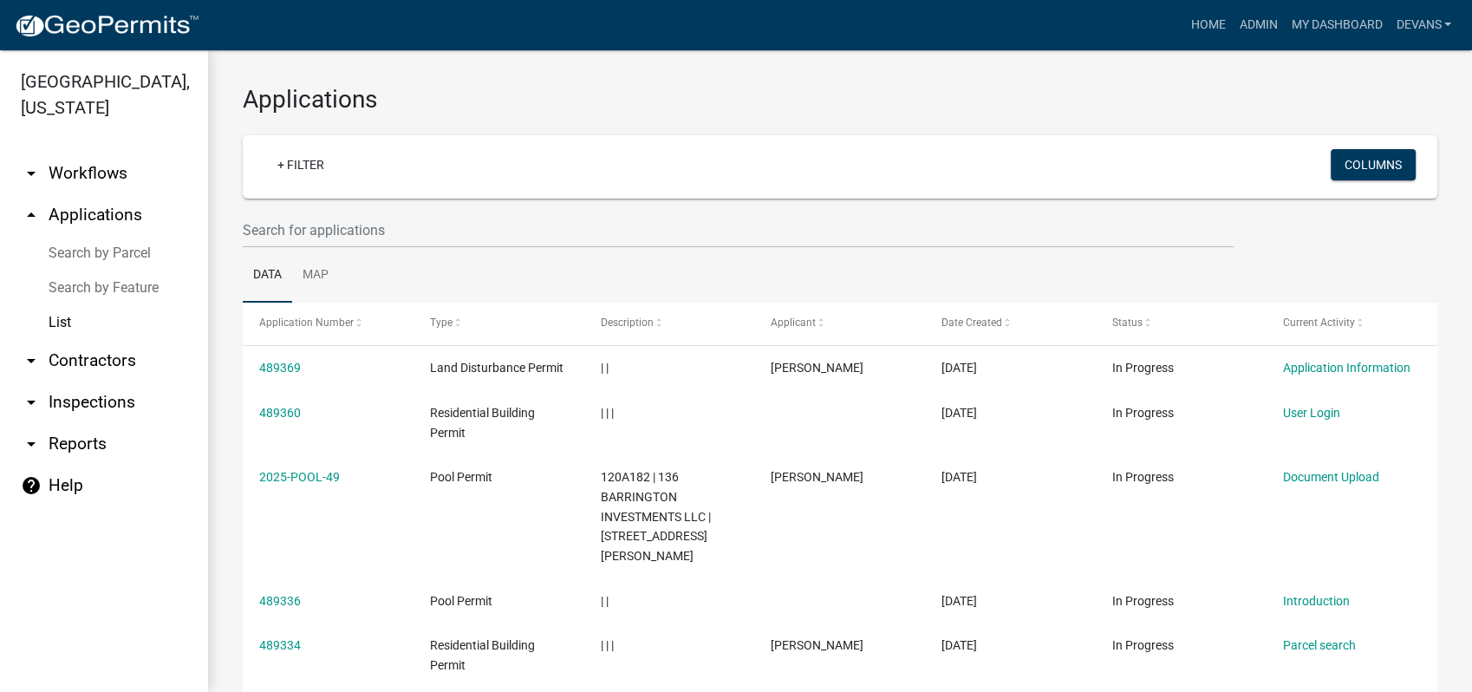
click at [95, 212] on link "arrow_drop_up Applications" at bounding box center [104, 215] width 208 height 42
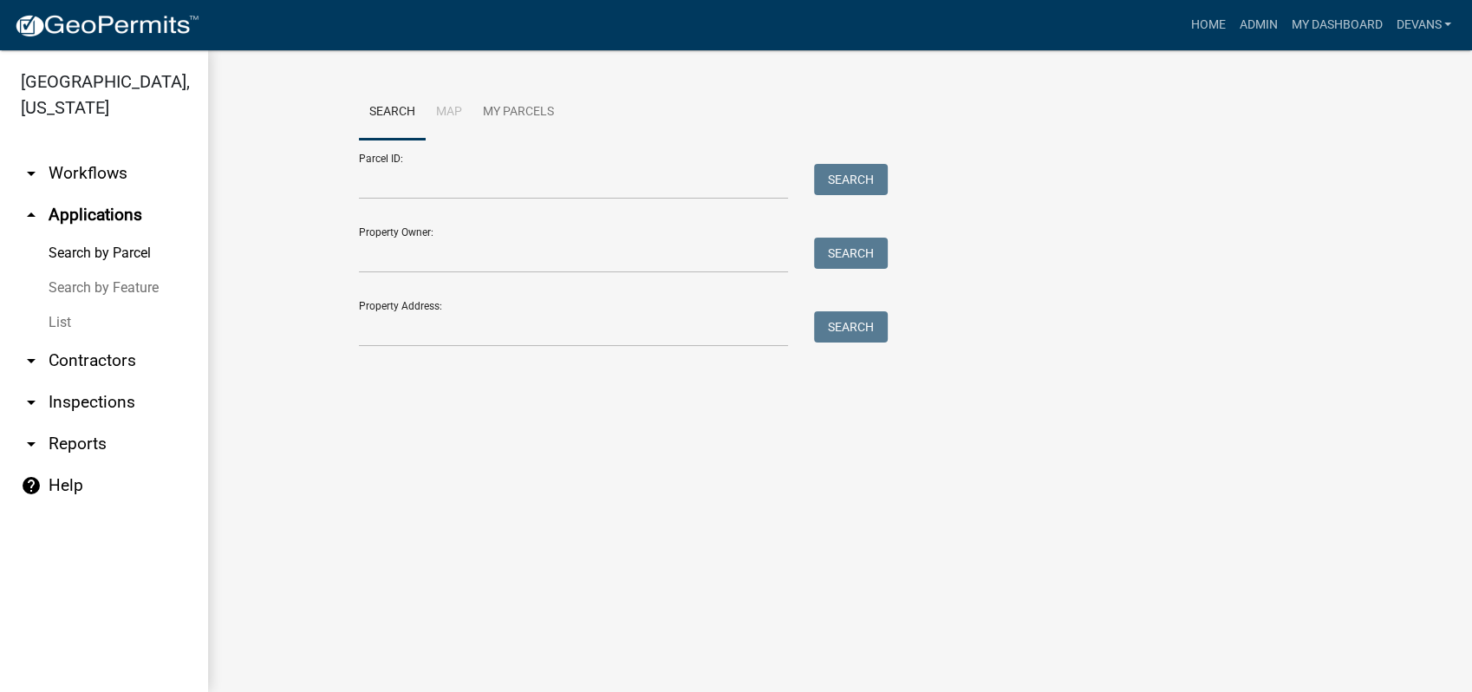
drag, startPoint x: 1733, startPoint y: 426, endPoint x: 1781, endPoint y: 426, distance: 47.7
click at [1471, 426] on html "Internet Explorer does NOT work with GeoPermits. Get a new browser for more sec…" at bounding box center [736, 346] width 1472 height 692
click at [55, 323] on link "List" at bounding box center [104, 322] width 208 height 35
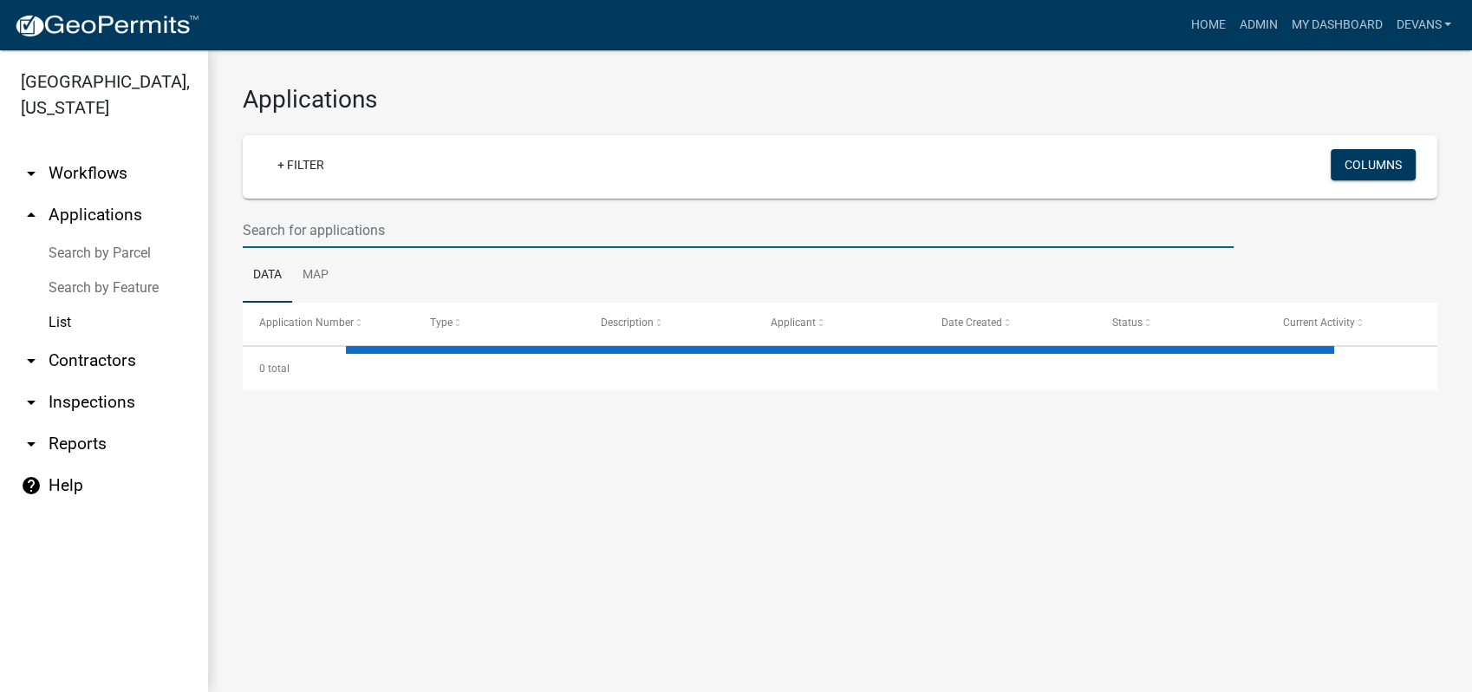
click at [367, 225] on input "text" at bounding box center [738, 230] width 991 height 36
select select "1: 25"
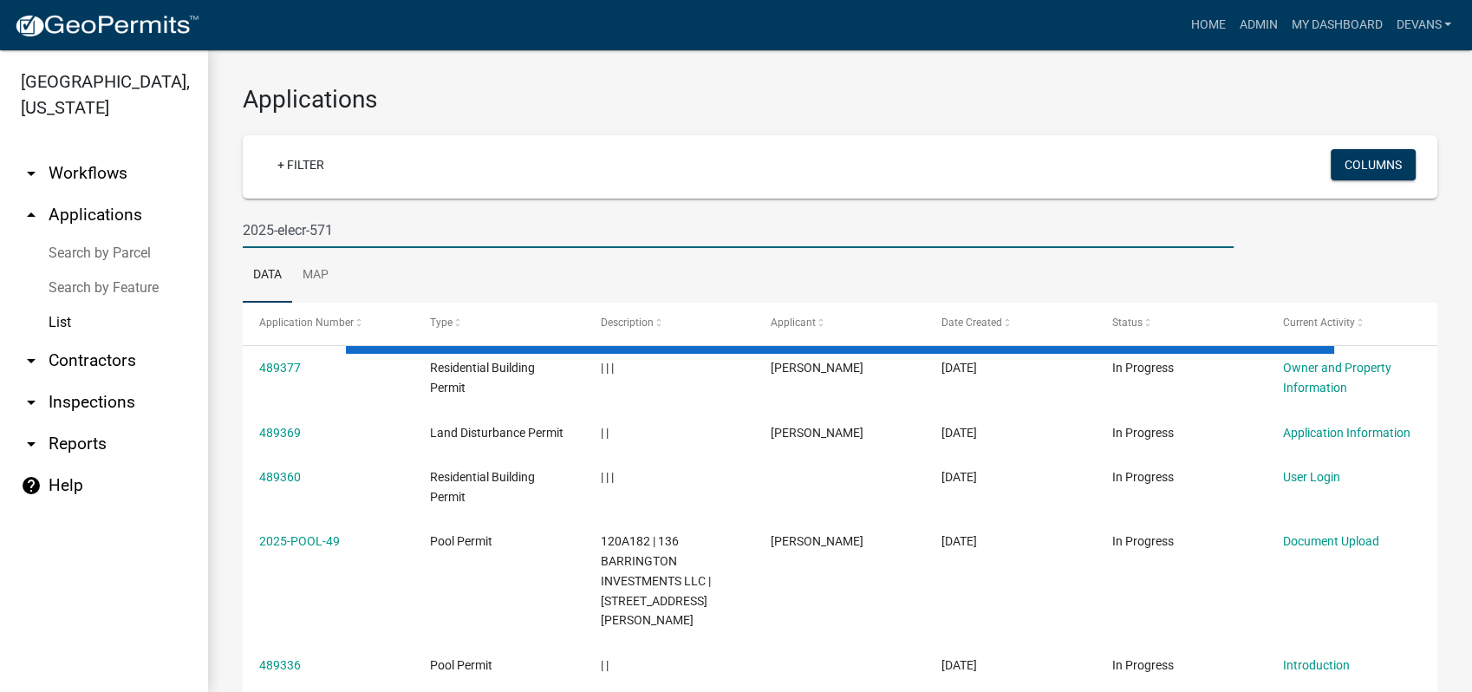
type input "2025-elecr-571"
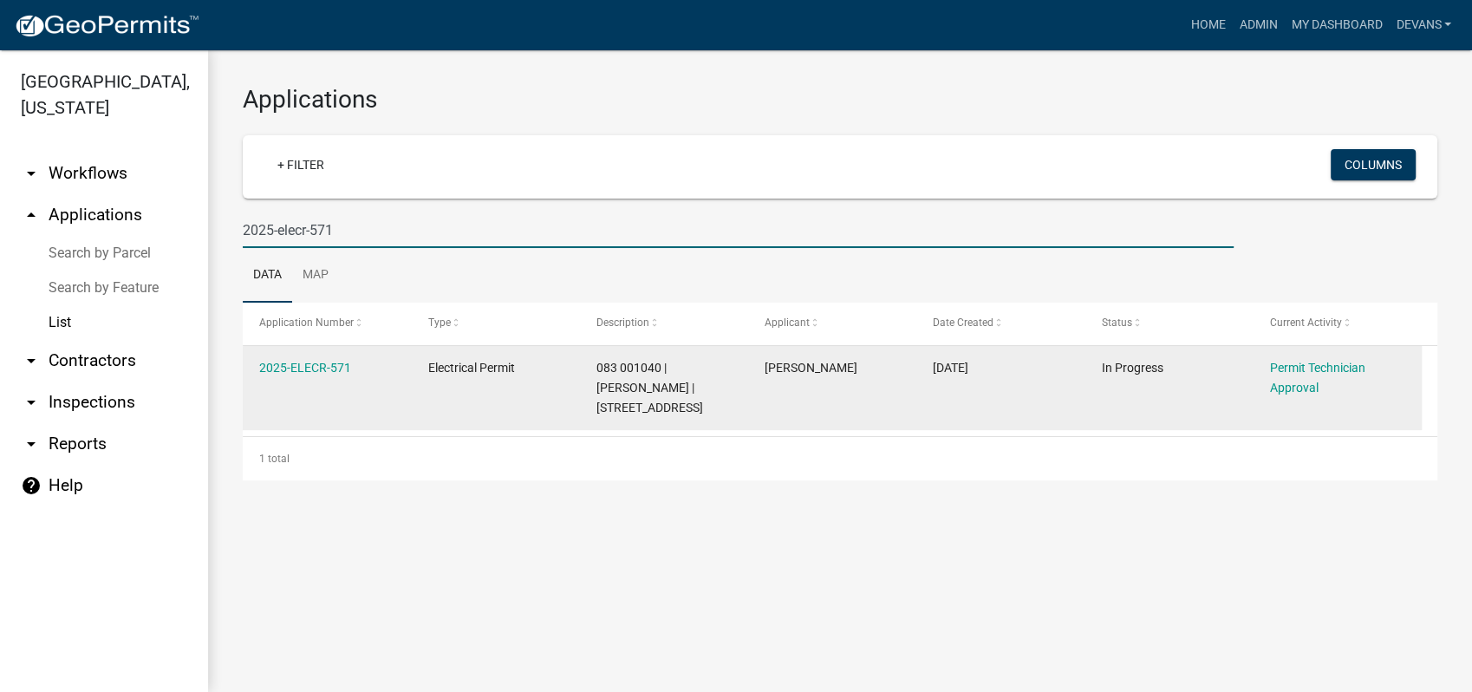
click at [294, 353] on datatable-body-cell "2025-ELECR-571" at bounding box center [327, 388] width 168 height 84
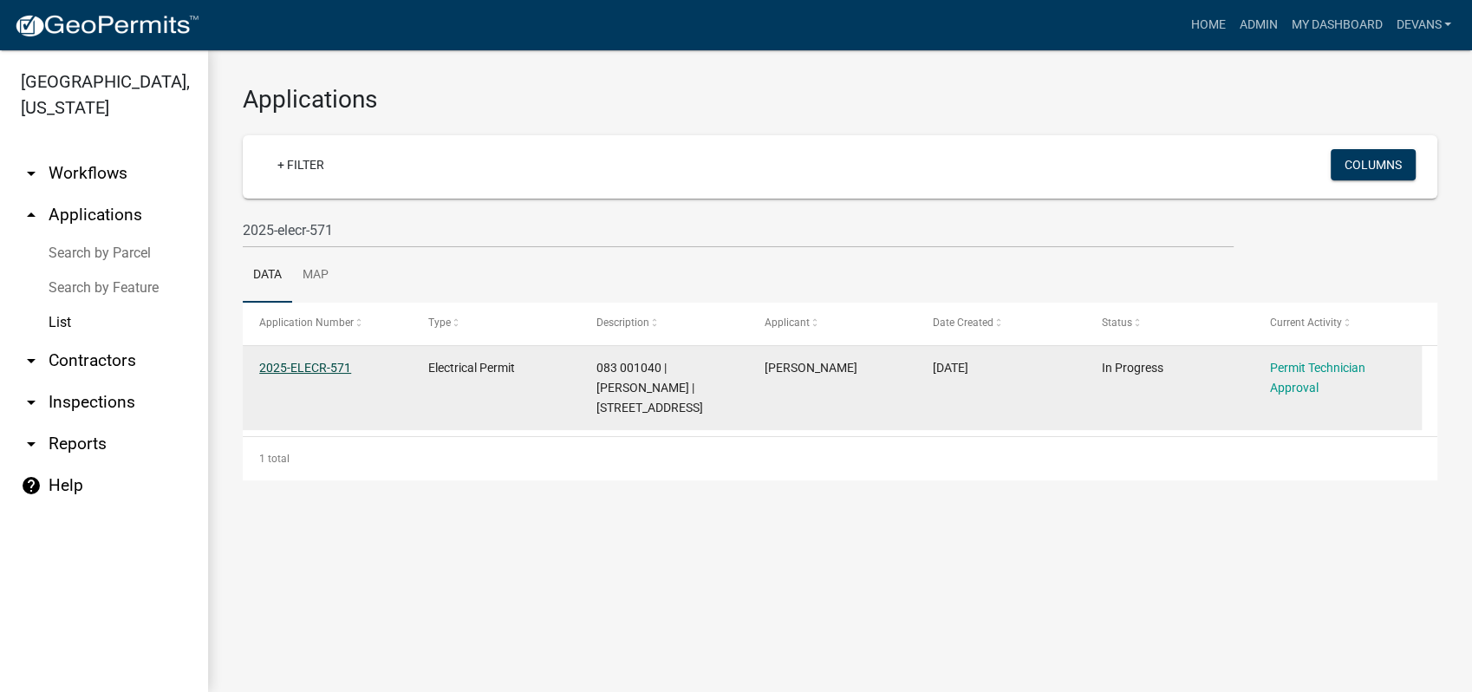
click at [299, 366] on link "2025-ELECR-571" at bounding box center [305, 368] width 92 height 14
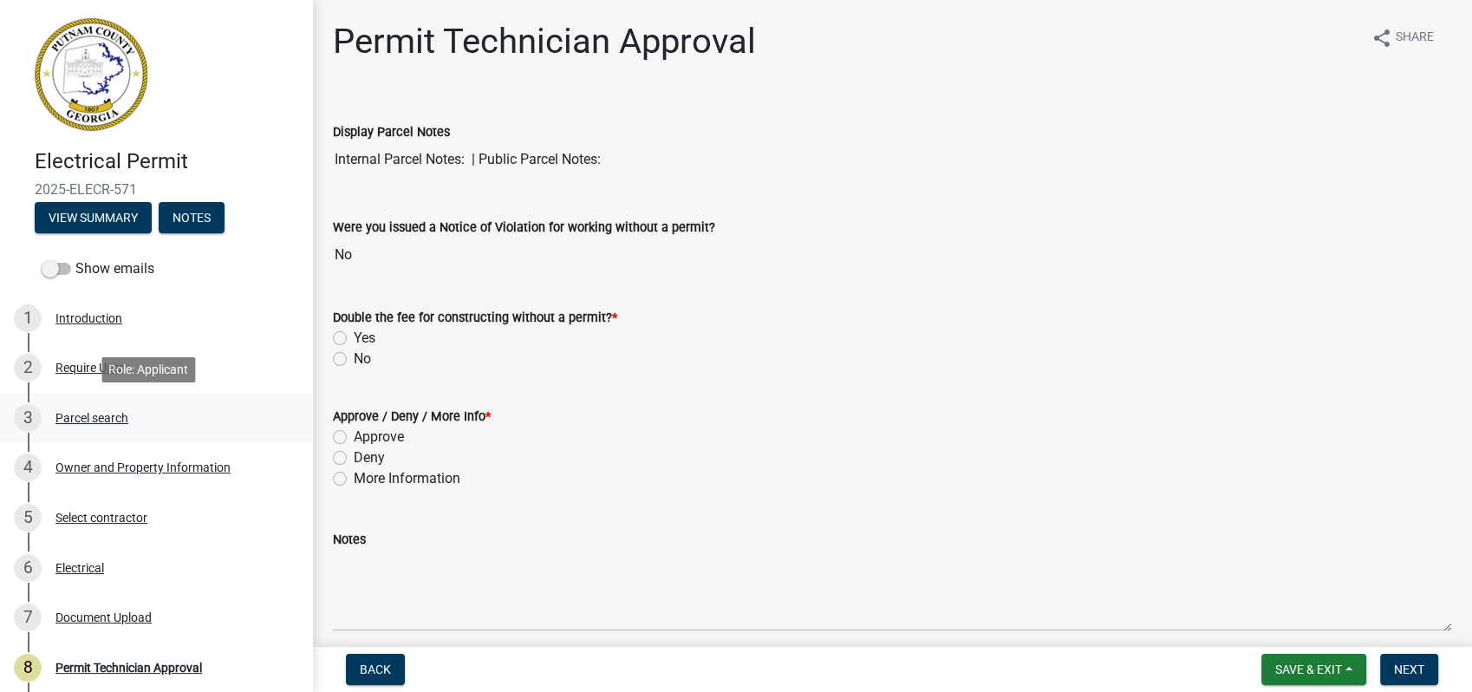
click at [82, 408] on div "3 Parcel search" at bounding box center [149, 418] width 271 height 28
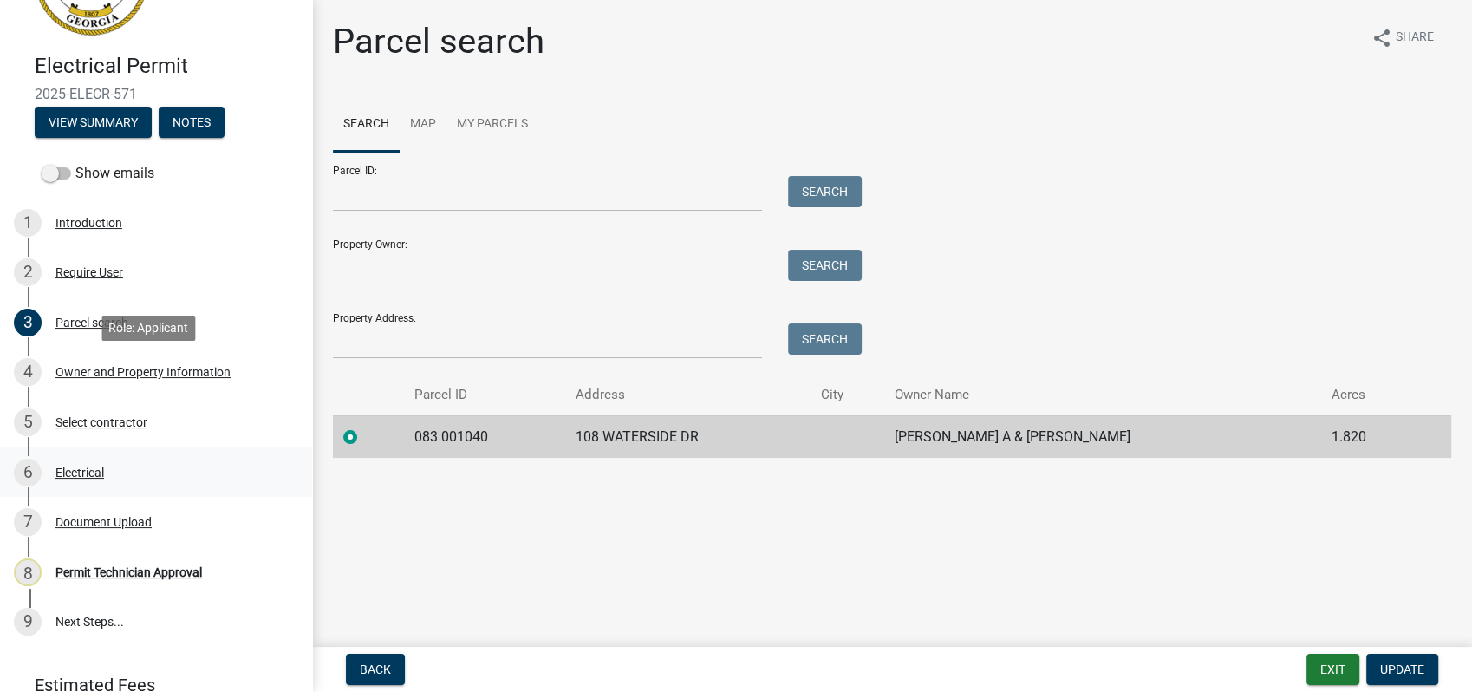
scroll to position [173, 0]
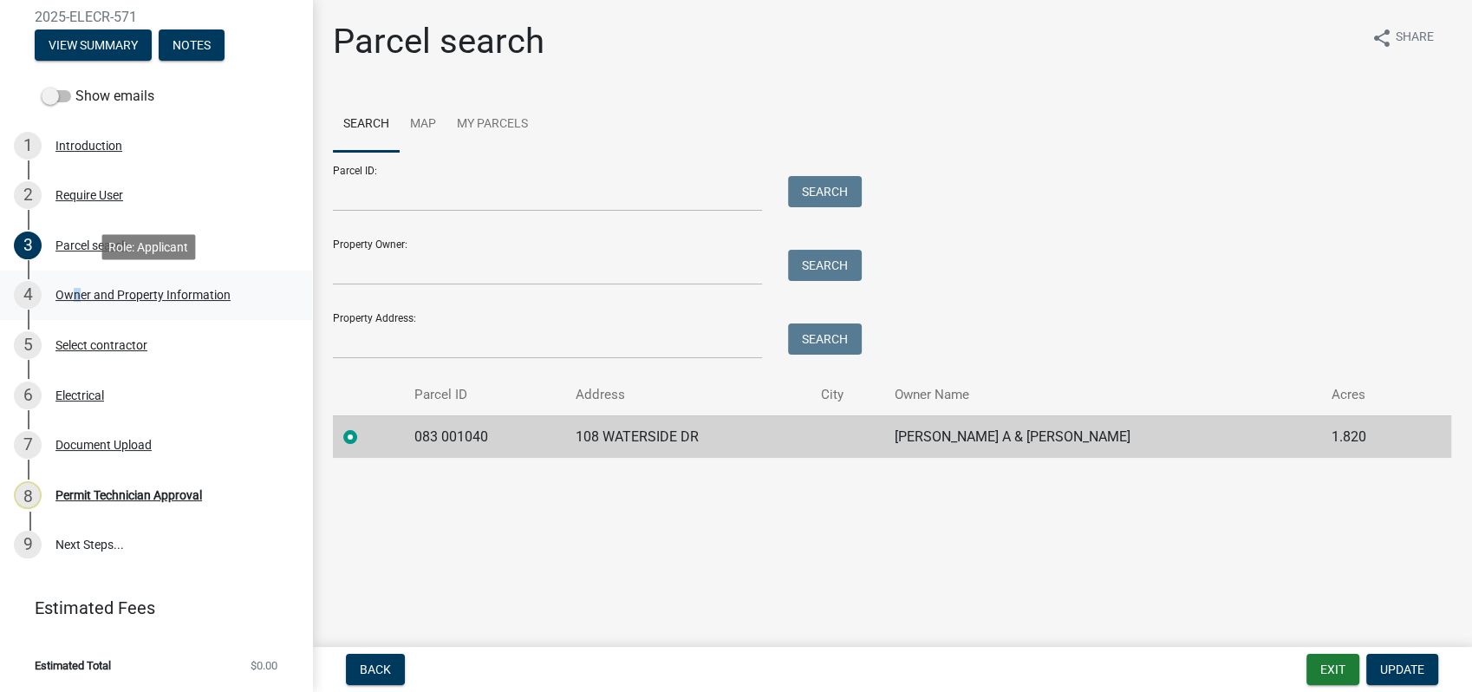
click at [69, 289] on div "Owner and Property Information" at bounding box center [142, 295] width 175 height 12
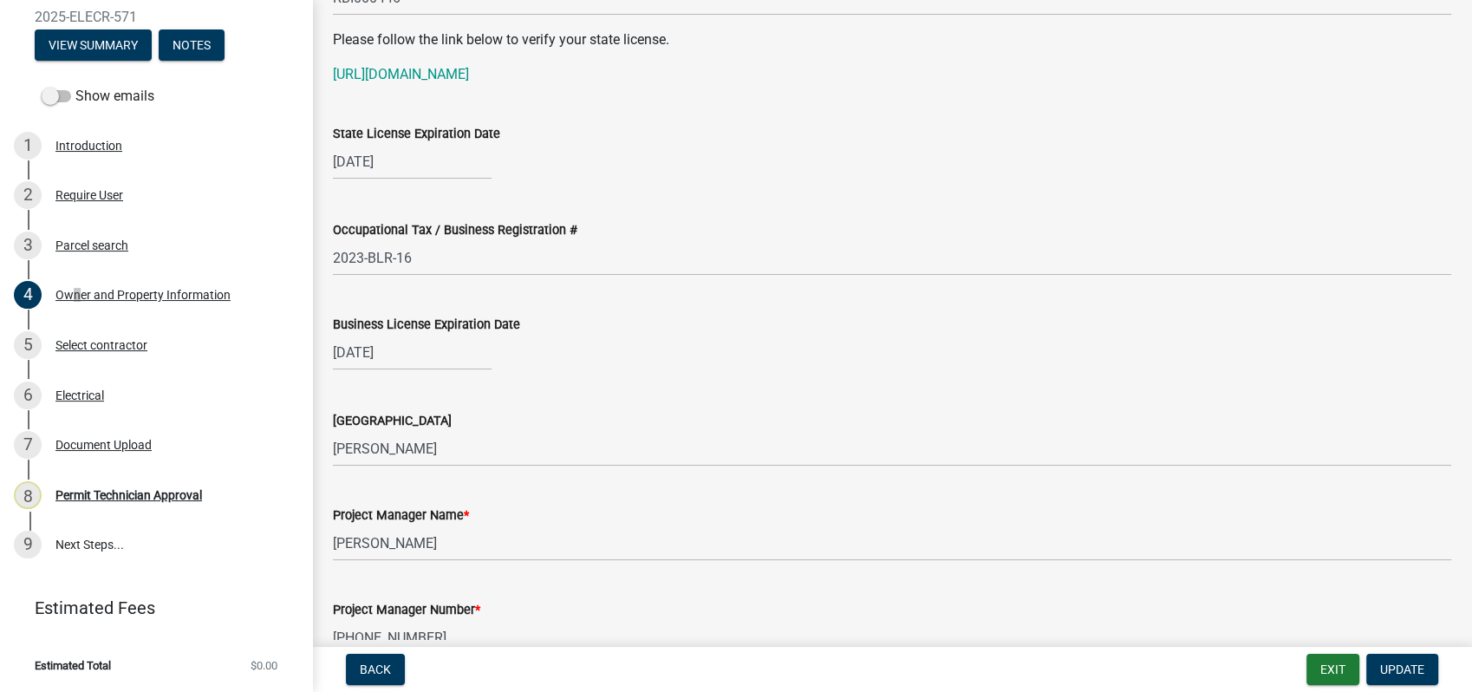
scroll to position [2408, 0]
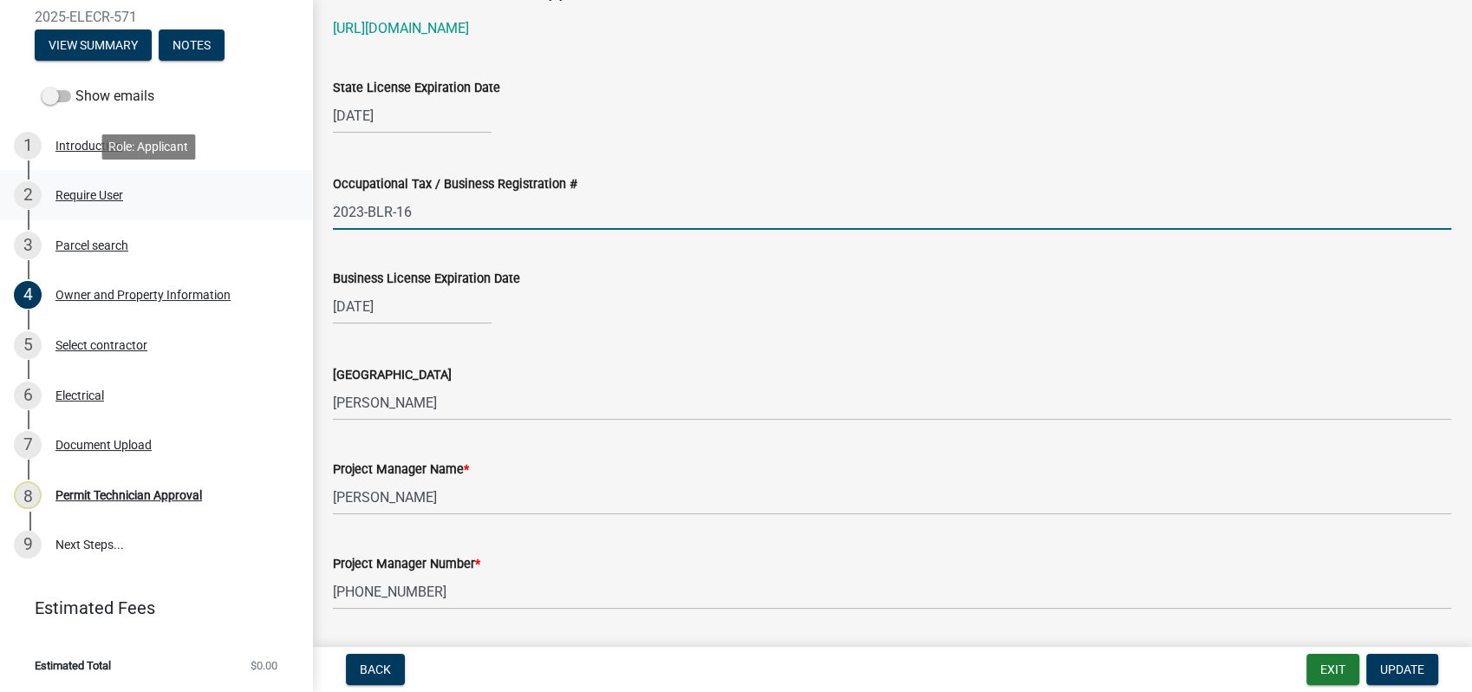
drag, startPoint x: 434, startPoint y: 209, endPoint x: 251, endPoint y: 206, distance: 183.0
click at [255, 208] on div "Electrical Permit 2025-ELECR-571 View Summary Notes Show emails 1 Introduction …" at bounding box center [736, 346] width 1472 height 692
type input "2024-BL-166"
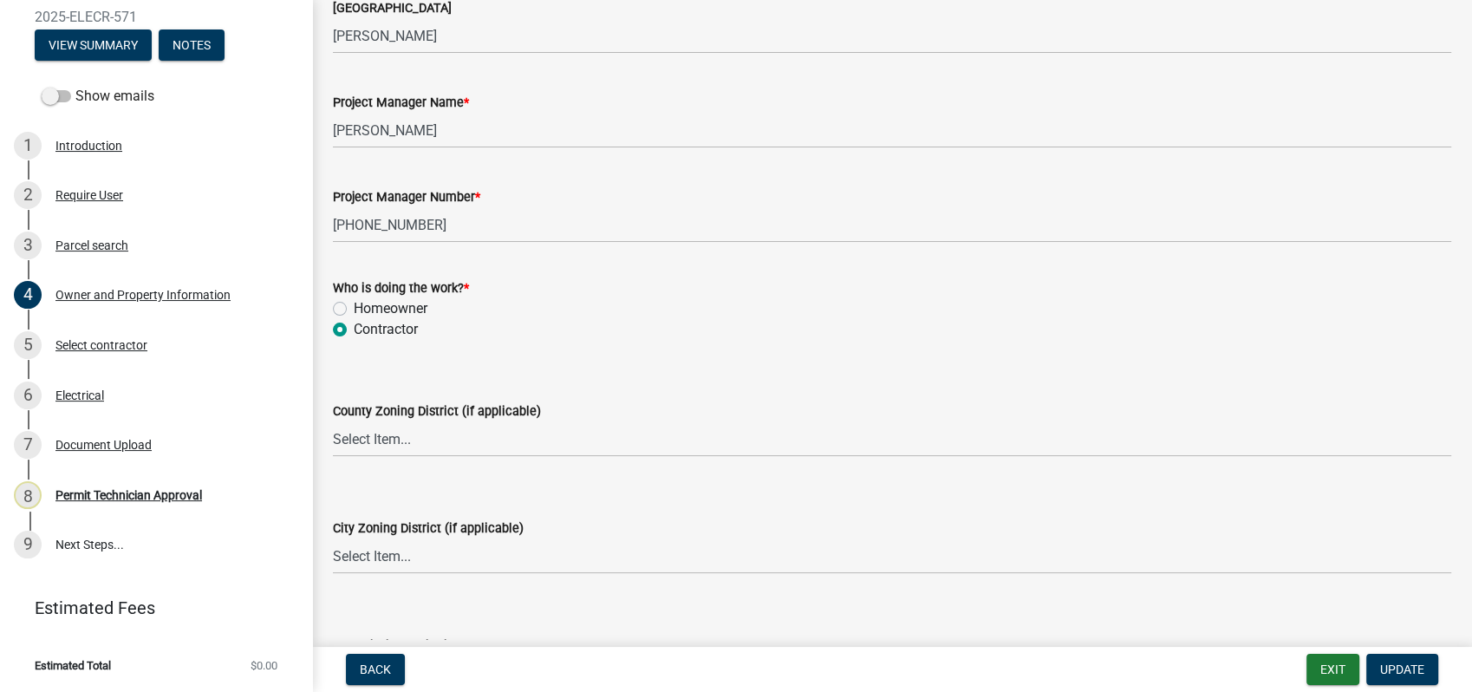
scroll to position [2794, 0]
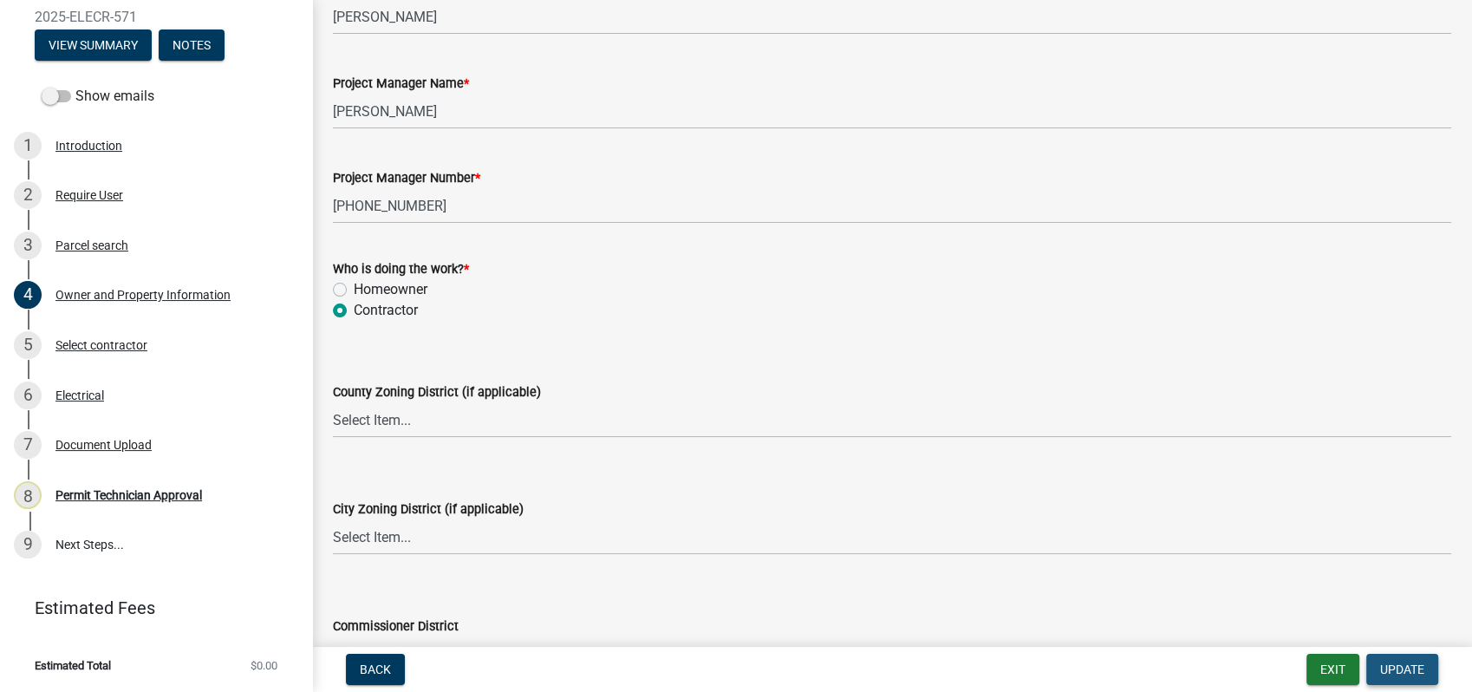
click at [1384, 669] on span "Update" at bounding box center [1402, 669] width 44 height 14
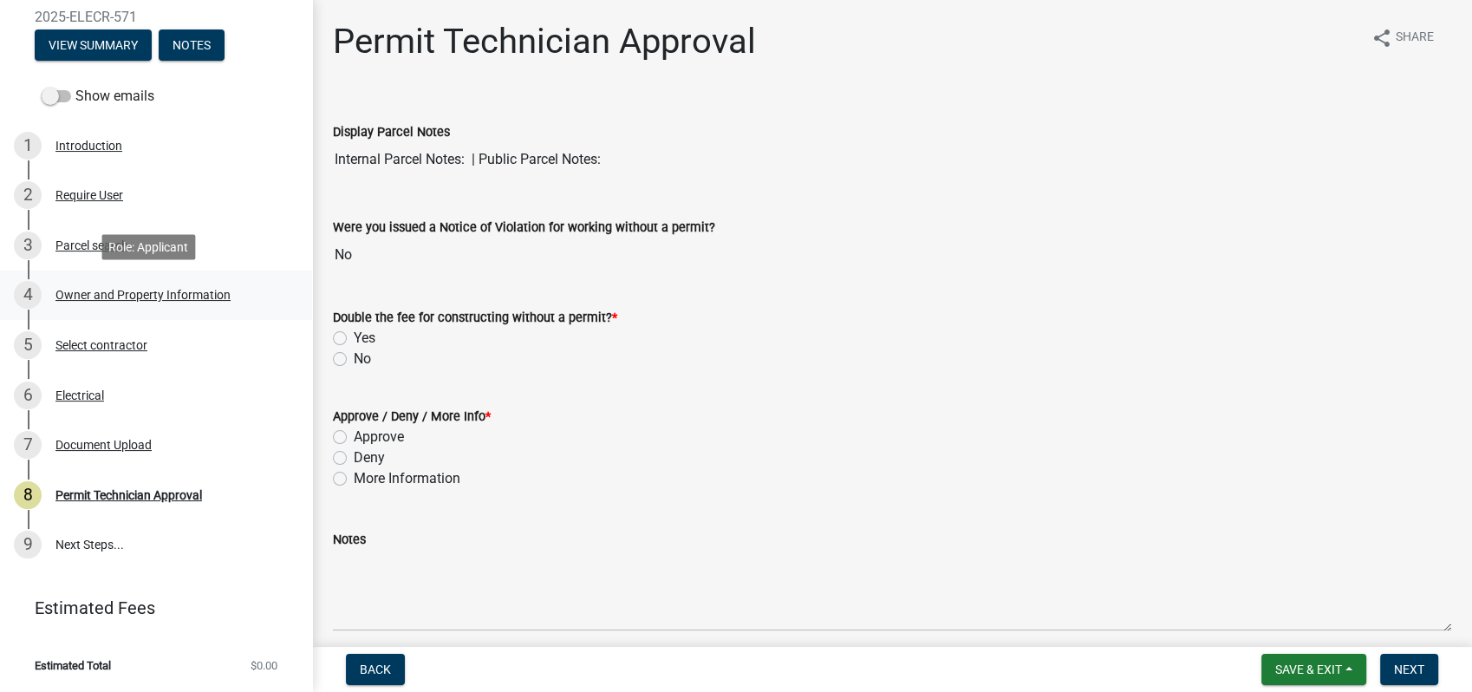
click at [121, 290] on div "Owner and Property Information" at bounding box center [142, 295] width 175 height 12
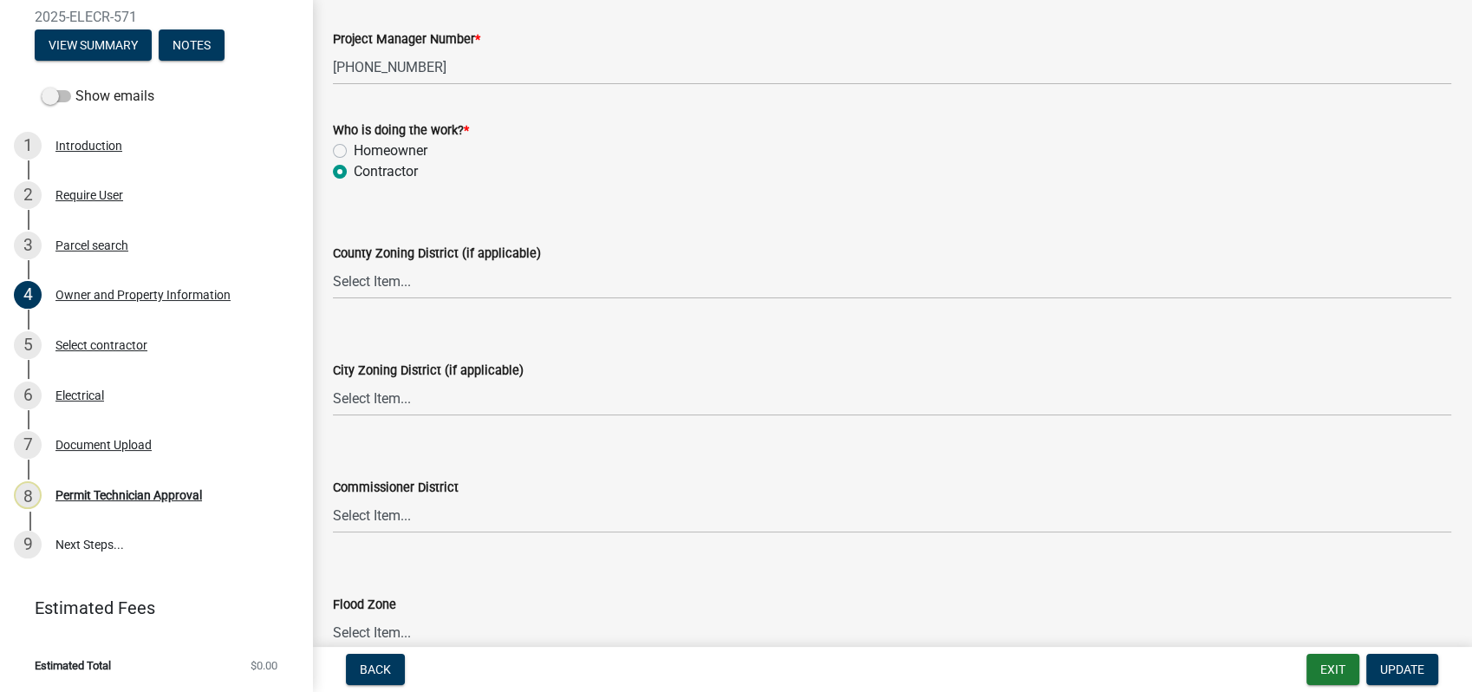
scroll to position [2932, 0]
click at [366, 275] on select "Select Item... AG-1 R-1R R-1 R-2 MHP RM-1 RM-3 C-1 C-2 I-M PUD N/A" at bounding box center [892, 282] width 1119 height 36
click at [333, 264] on select "Select Item... AG-1 R-1R R-1 R-2 MHP RM-1 RM-3 C-1 C-2 I-M PUD N/A" at bounding box center [892, 282] width 1119 height 36
select select "34fe85c2-5f76-4343-b6bb-8ca387e0bed7"
click at [373, 406] on select "Select Item... A-1 A-2 R-1 R-2 R-3 R-4 MHP C-1 C-2 I-1 I-2 DB FH H-P N/A" at bounding box center [892, 400] width 1119 height 36
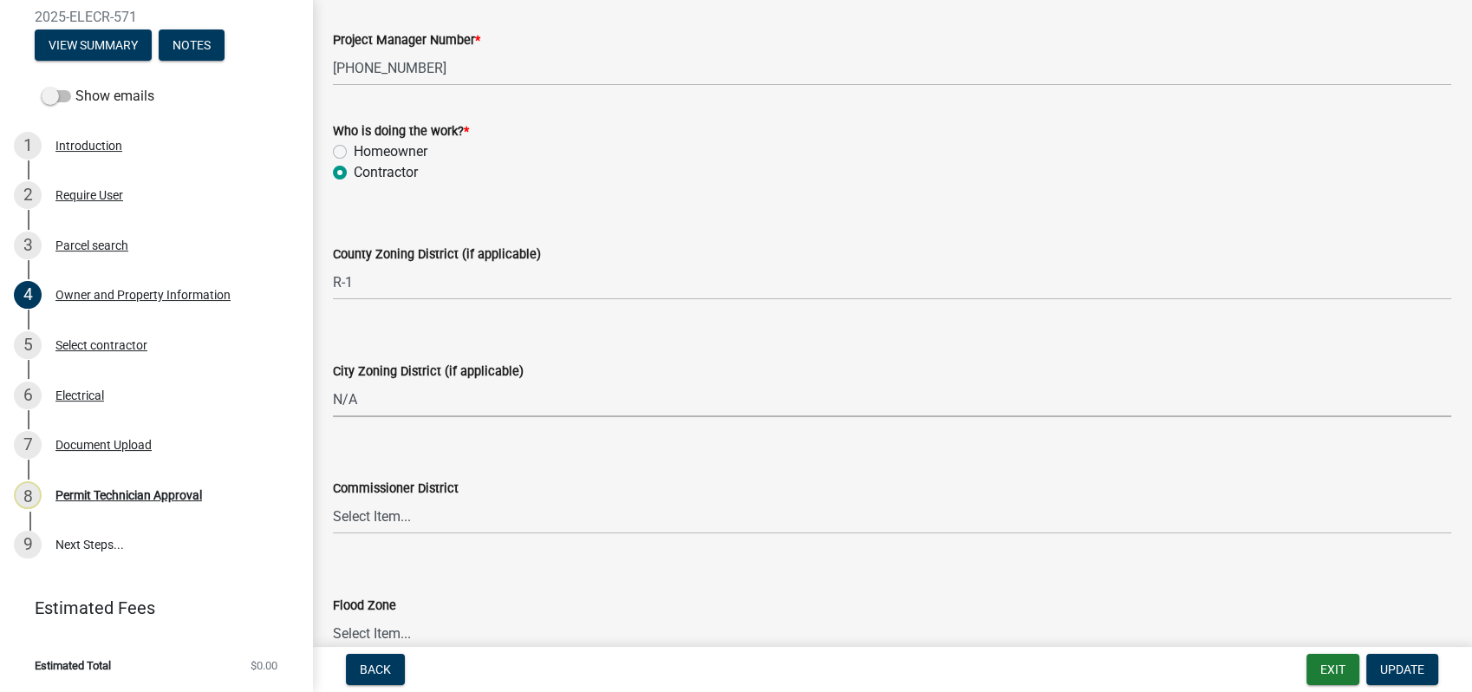
click at [333, 382] on select "Select Item... A-1 A-2 R-1 R-2 R-3 R-4 MHP C-1 C-2 I-1 I-2 DB FH H-P N/A" at bounding box center [892, 400] width 1119 height 36
select select "83394b22-4a11-496c-8e5c-75ade2e72faf"
click at [372, 518] on select "Select Item... District 1 District 2 District 3 District 4" at bounding box center [892, 517] width 1119 height 36
click at [333, 499] on select "Select Item... District 1 District 2 District 3 District 4" at bounding box center [892, 517] width 1119 height 36
select select "295c155f-de53-4b68-9fdd-08c8883e9b6f"
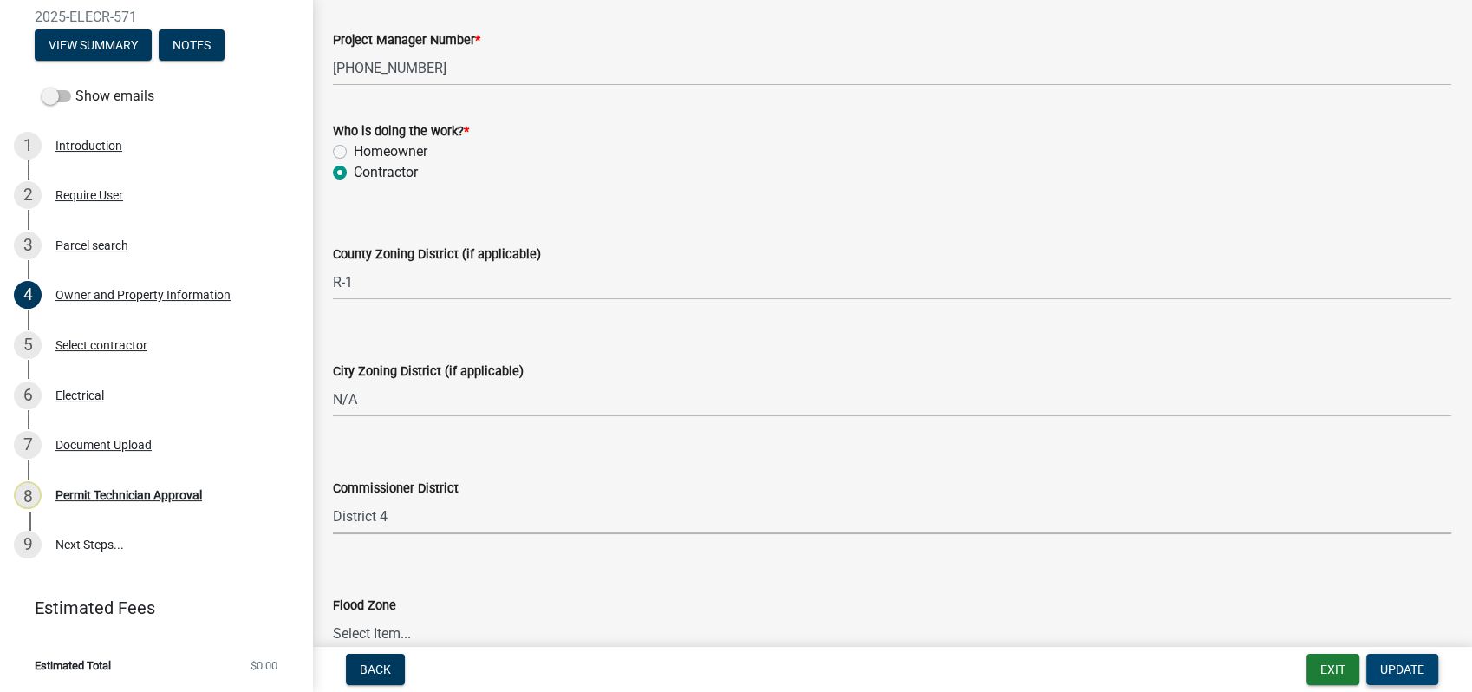
click at [1398, 667] on span "Update" at bounding box center [1402, 669] width 44 height 14
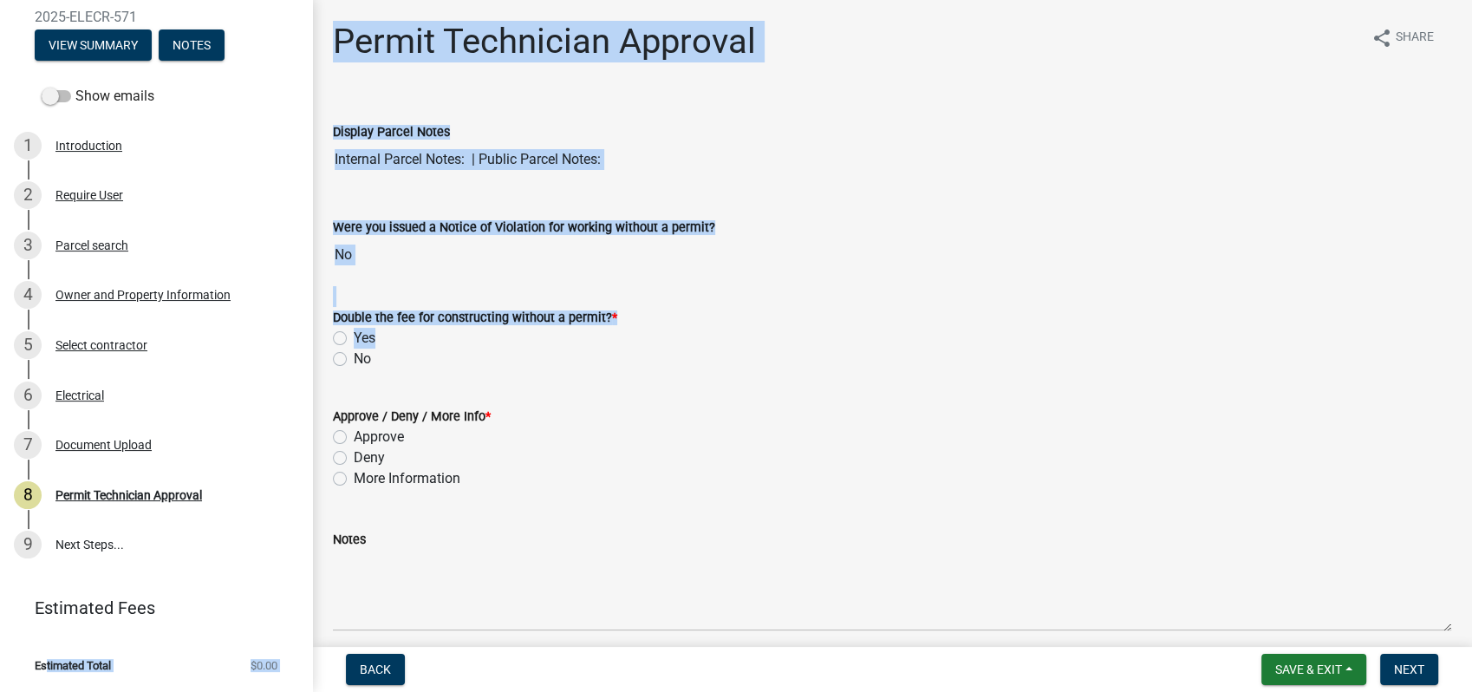
scroll to position [421, 0]
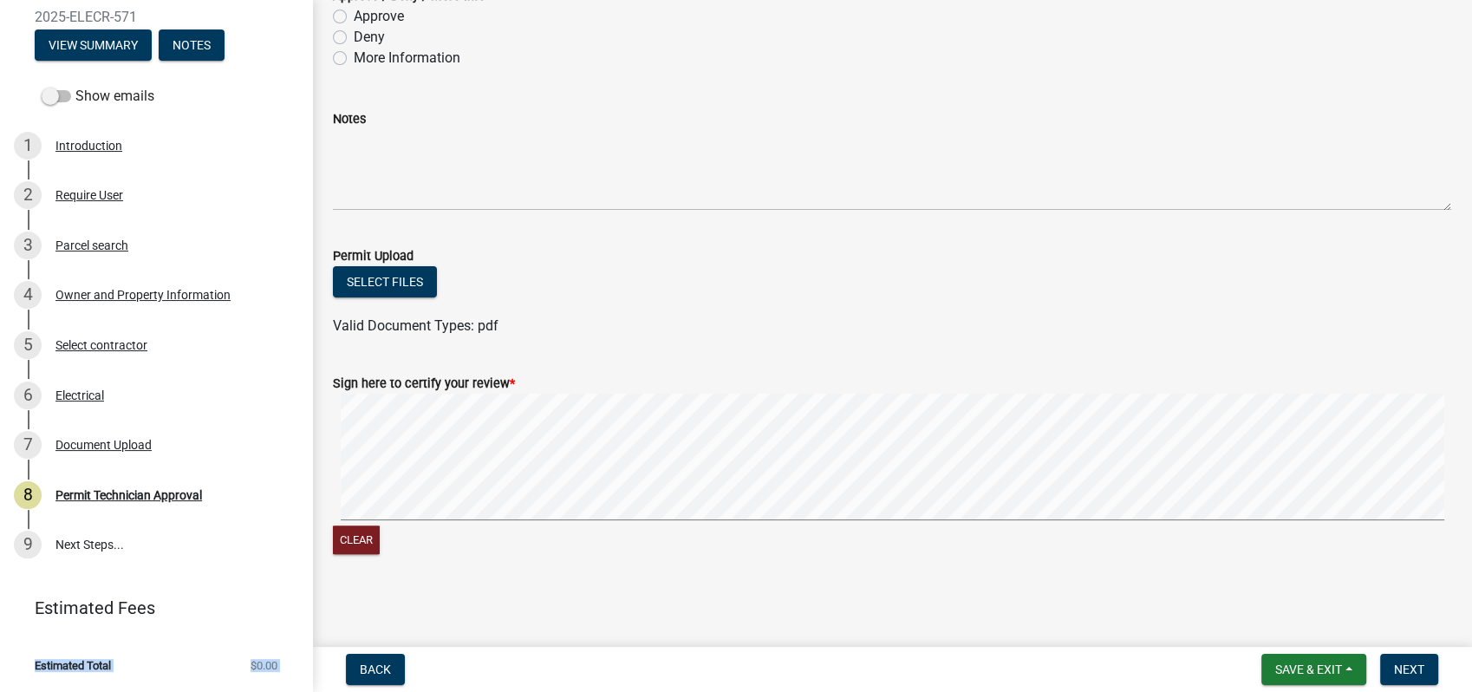
drag, startPoint x: 347, startPoint y: 356, endPoint x: -4, endPoint y: 729, distance: 512.8
click at [0, 691] on html "Internet Explorer does NOT work with GeoPermits. Get a new browser for more sec…" at bounding box center [736, 346] width 1472 height 692
click at [72, 384] on div "6 Electrical" at bounding box center [149, 396] width 271 height 28
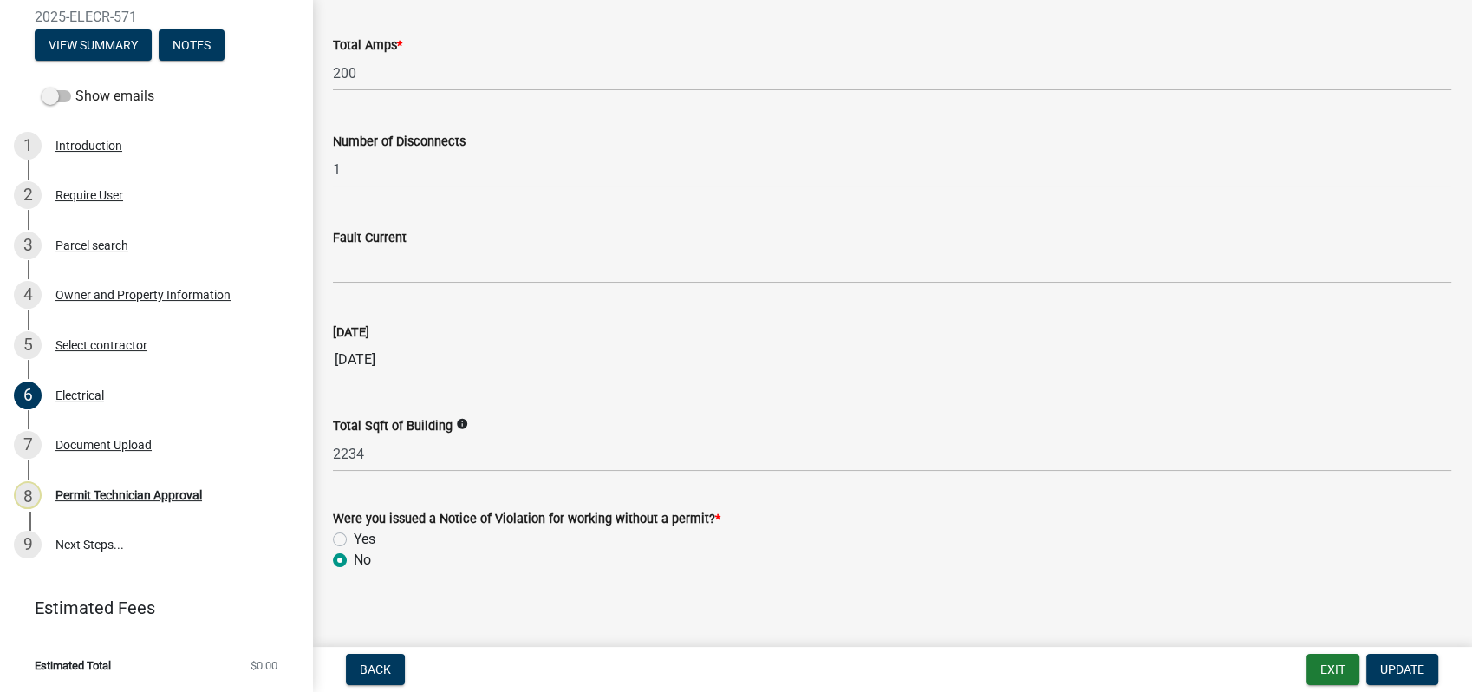
scroll to position [1747, 0]
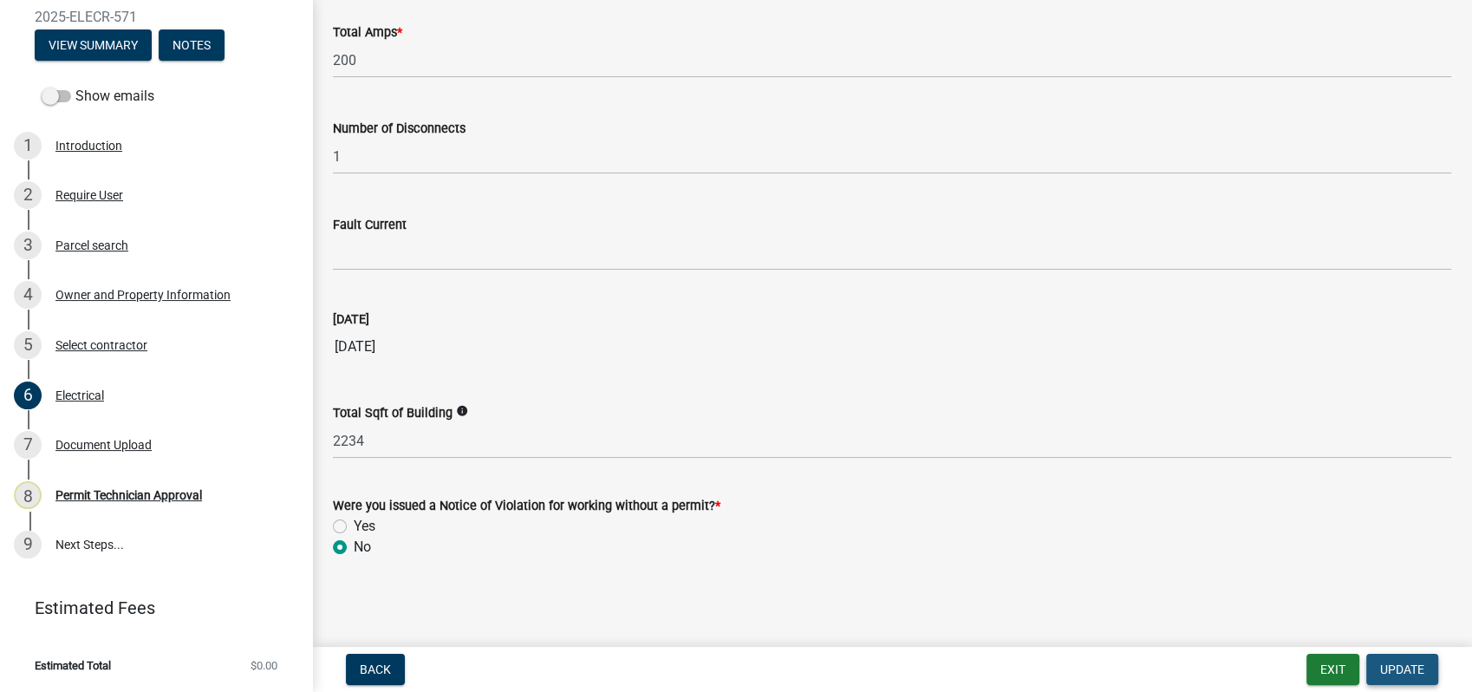
click at [1384, 659] on button "Update" at bounding box center [1403, 669] width 72 height 31
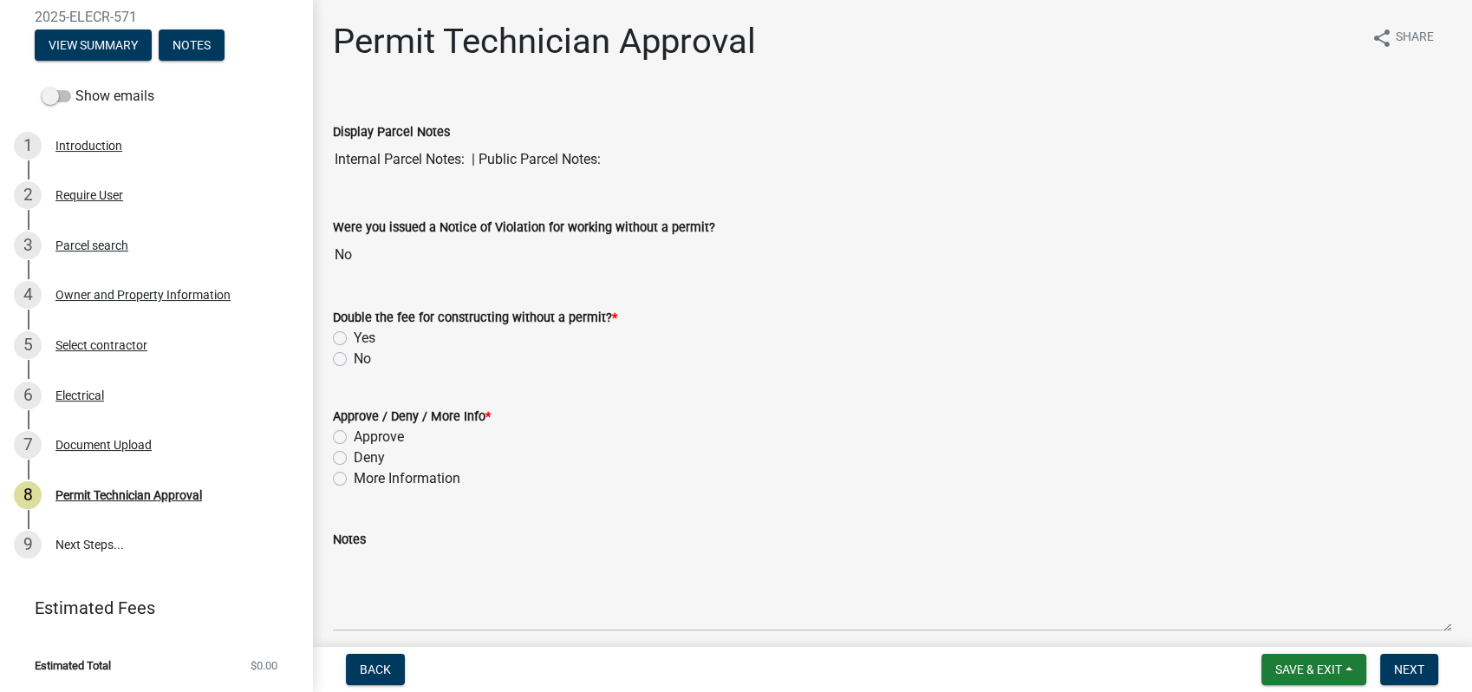
click at [345, 349] on div "No" at bounding box center [892, 359] width 1119 height 21
click at [354, 355] on label "No" at bounding box center [362, 359] width 17 height 21
click at [354, 355] on input "No" at bounding box center [359, 354] width 11 height 11
radio input "true"
click at [354, 437] on label "Approve" at bounding box center [379, 437] width 50 height 21
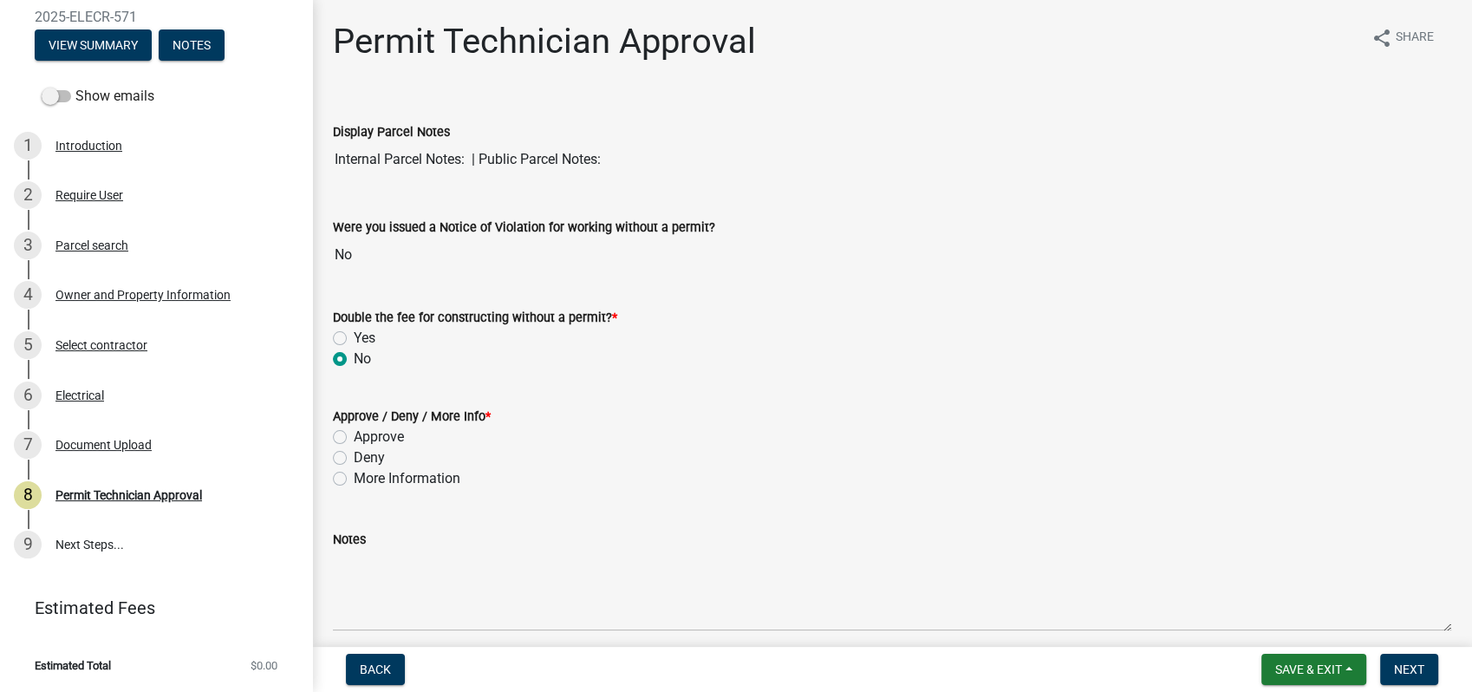
click at [354, 437] on input "Approve" at bounding box center [359, 432] width 11 height 11
radio input "true"
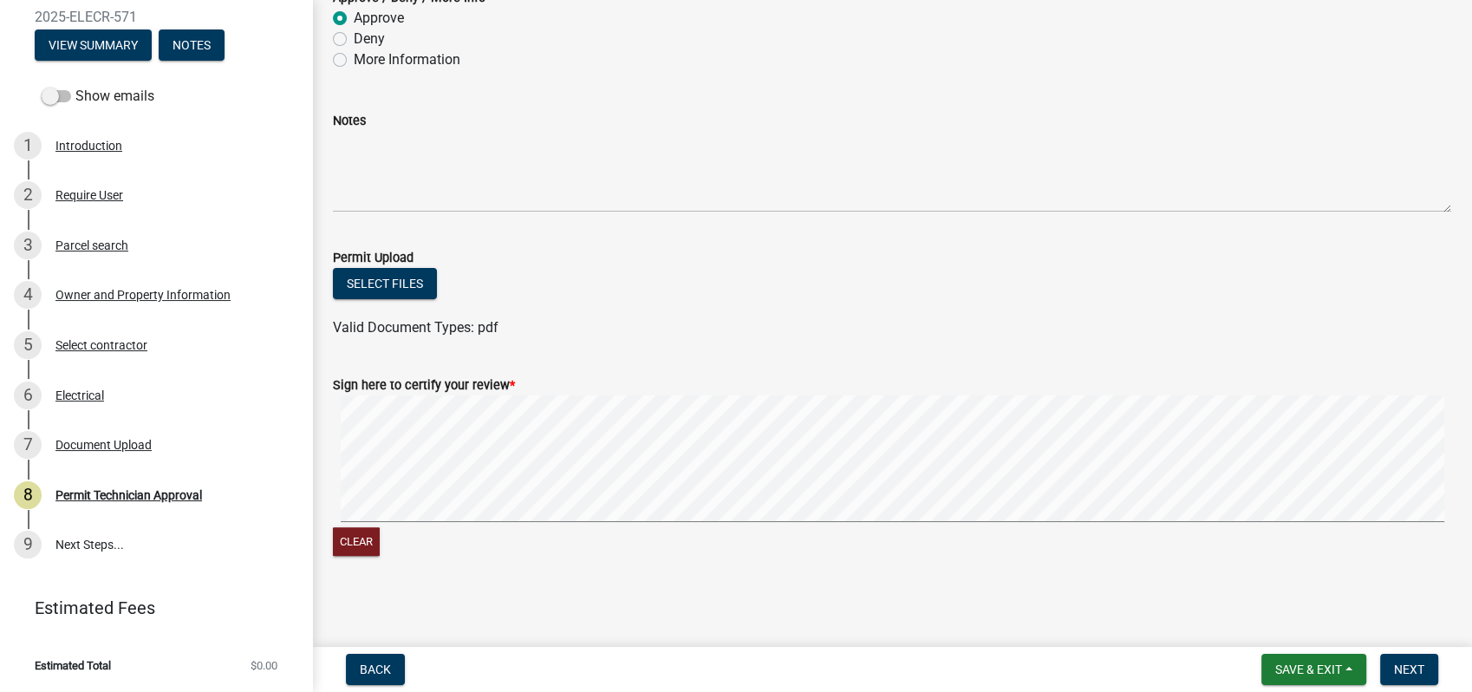
scroll to position [421, 0]
click at [747, 521] on signature-pad at bounding box center [892, 460] width 1119 height 132
click at [1075, 521] on signature-pad at bounding box center [892, 460] width 1119 height 132
click at [1393, 667] on button "Next" at bounding box center [1409, 669] width 58 height 31
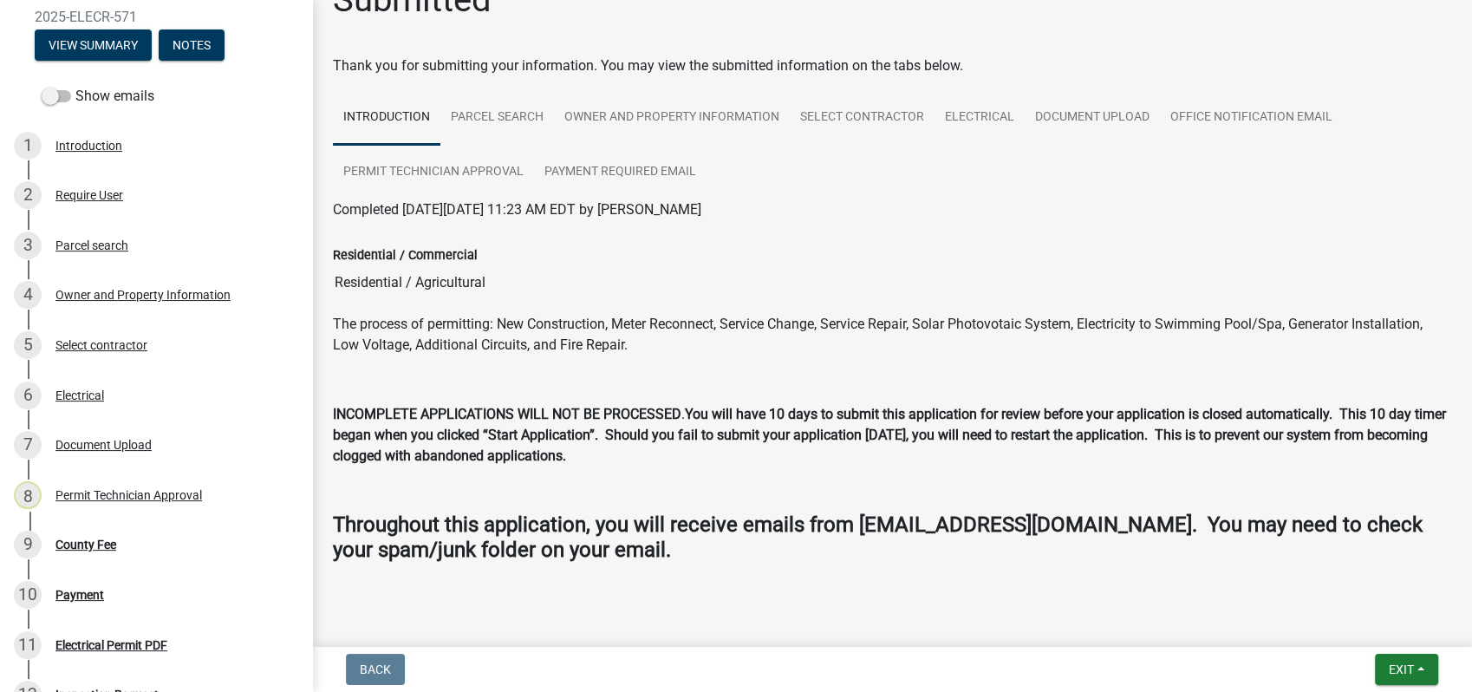
scroll to position [64, 0]
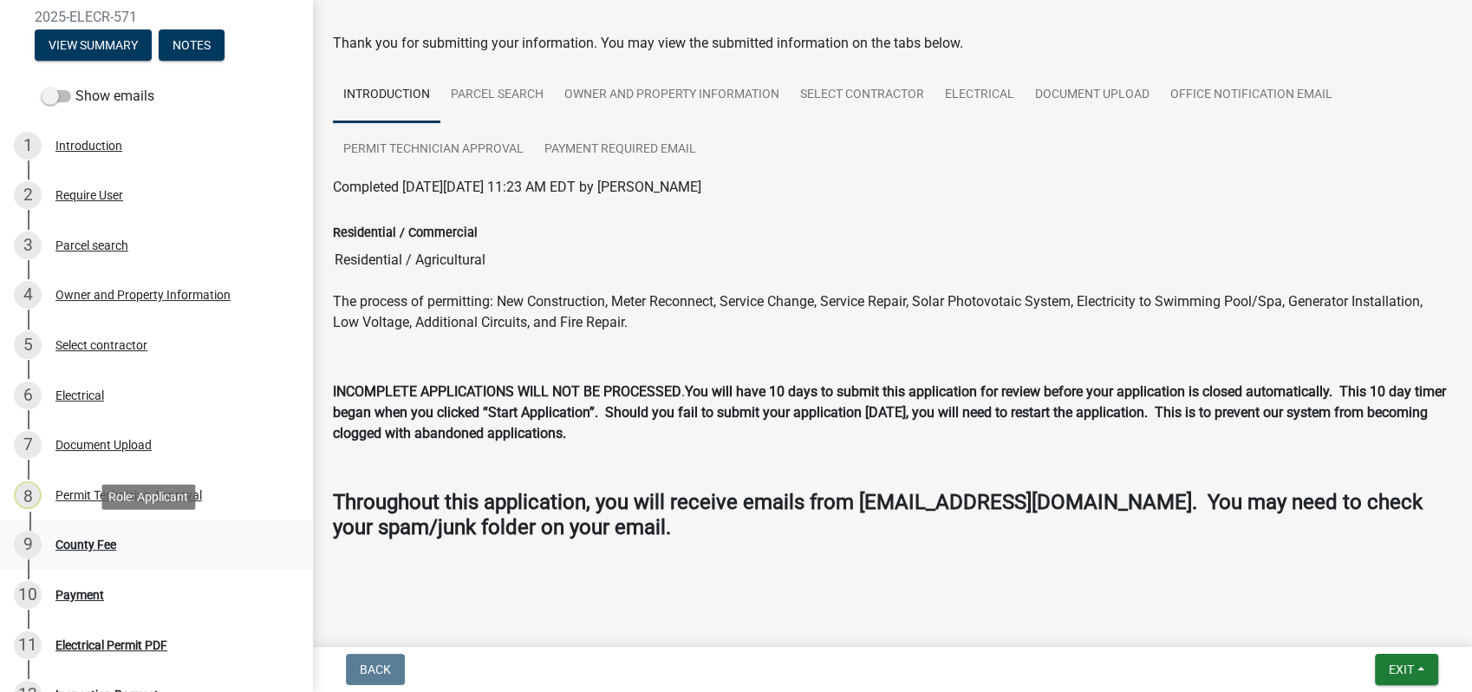
click at [82, 542] on div "County Fee" at bounding box center [85, 544] width 61 height 12
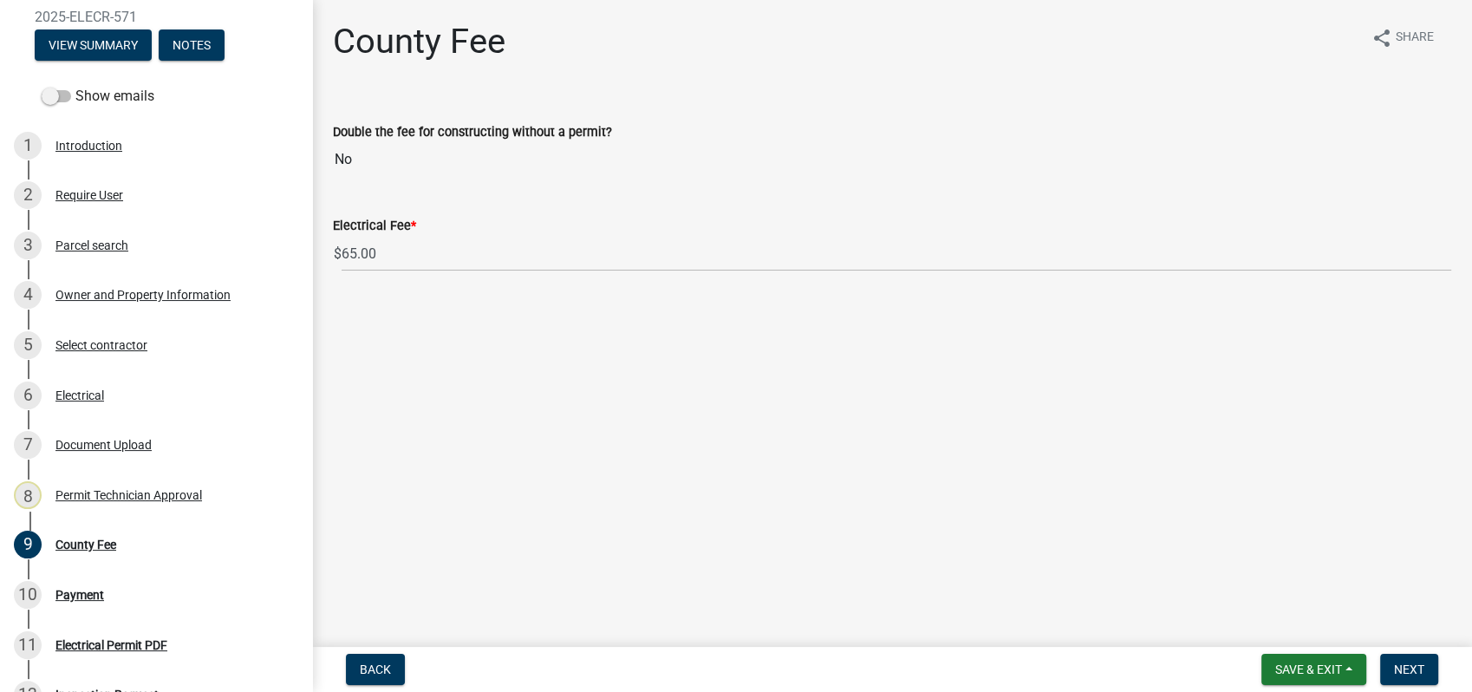
click at [1407, 654] on form "Save & Exit Save Save & Exit Next" at bounding box center [1350, 669] width 191 height 31
click at [1402, 664] on span "Next" at bounding box center [1409, 669] width 30 height 14
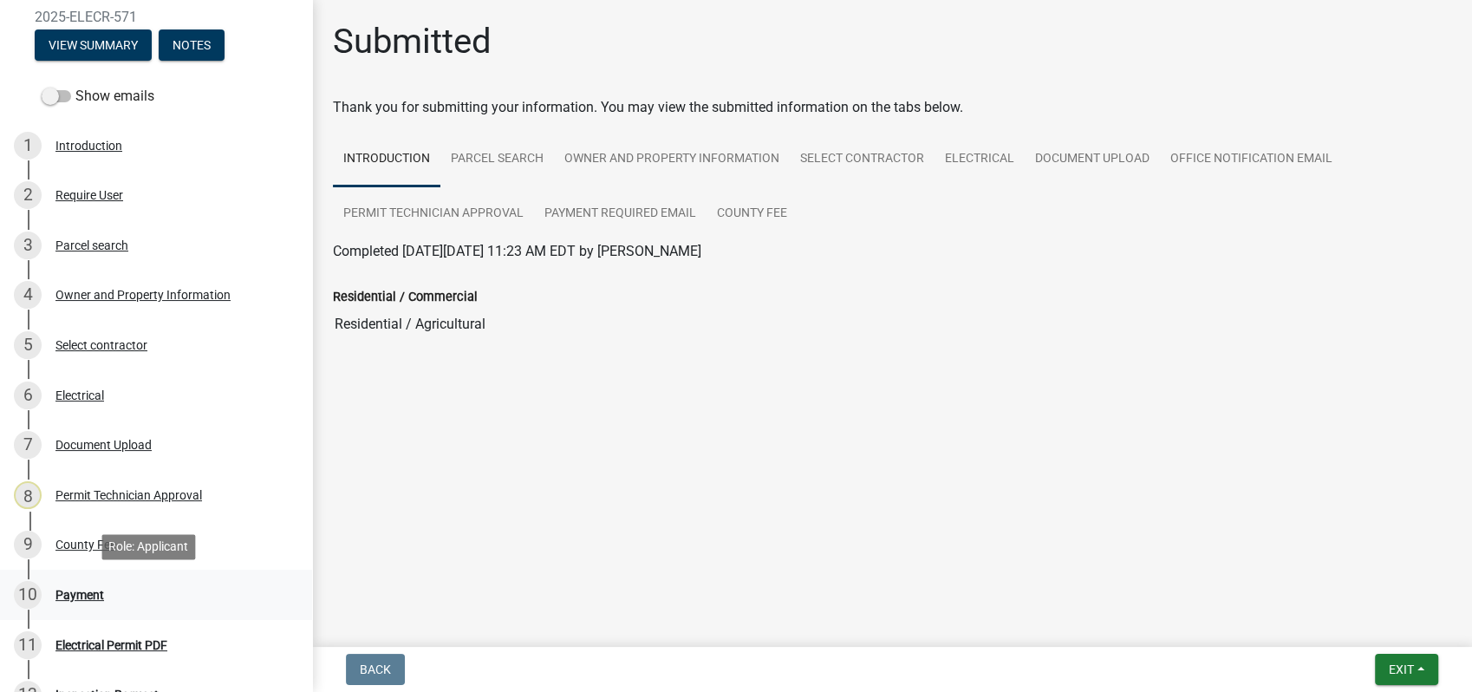
click at [93, 592] on div "Payment" at bounding box center [79, 595] width 49 height 12
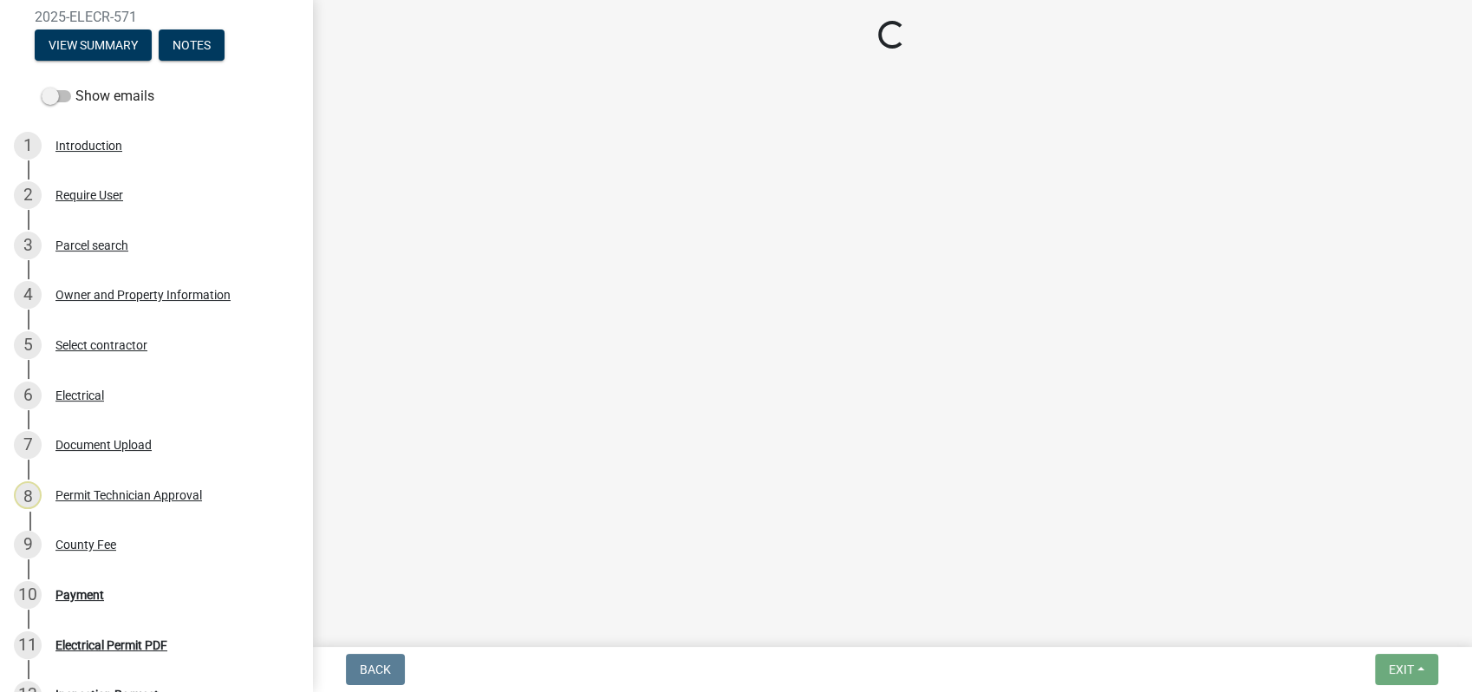
select select "3: 3"
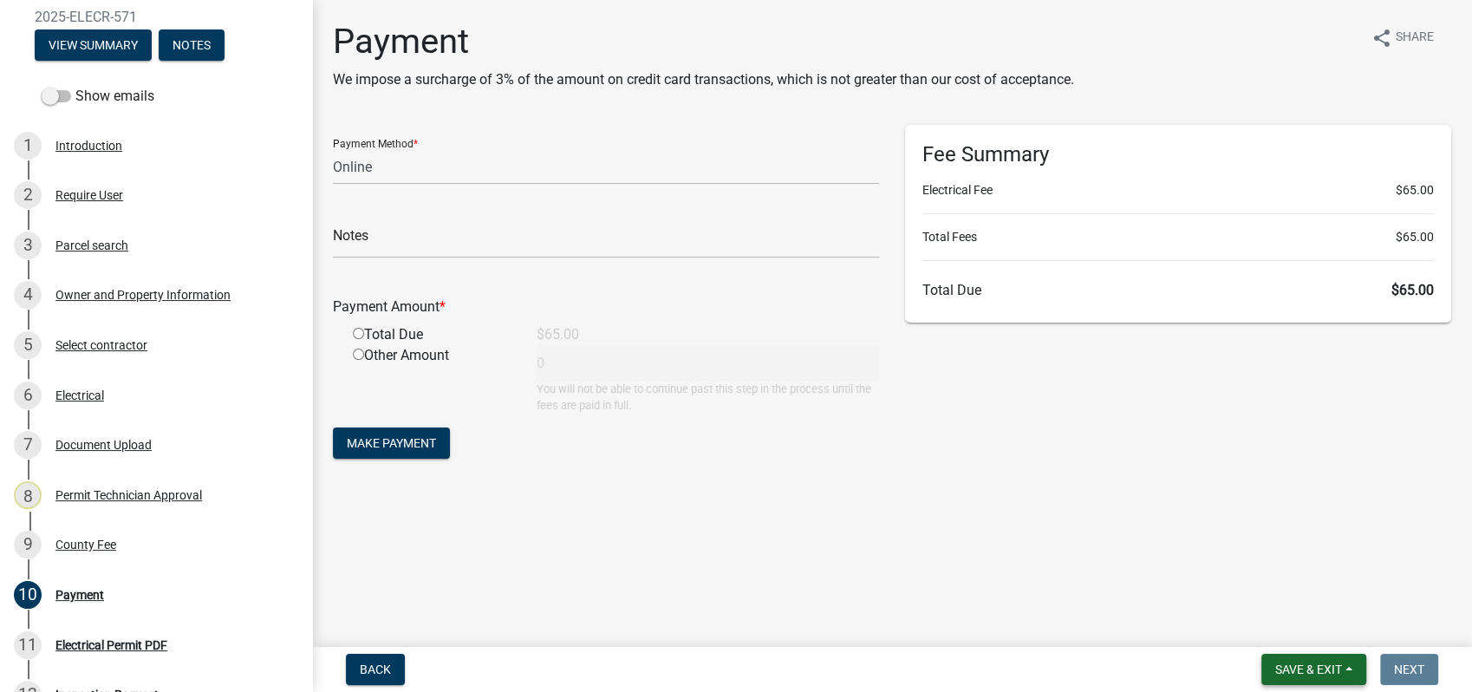
click at [1296, 667] on span "Save & Exit" at bounding box center [1308, 669] width 67 height 14
click at [1270, 623] on button "Save & Exit" at bounding box center [1297, 624] width 139 height 42
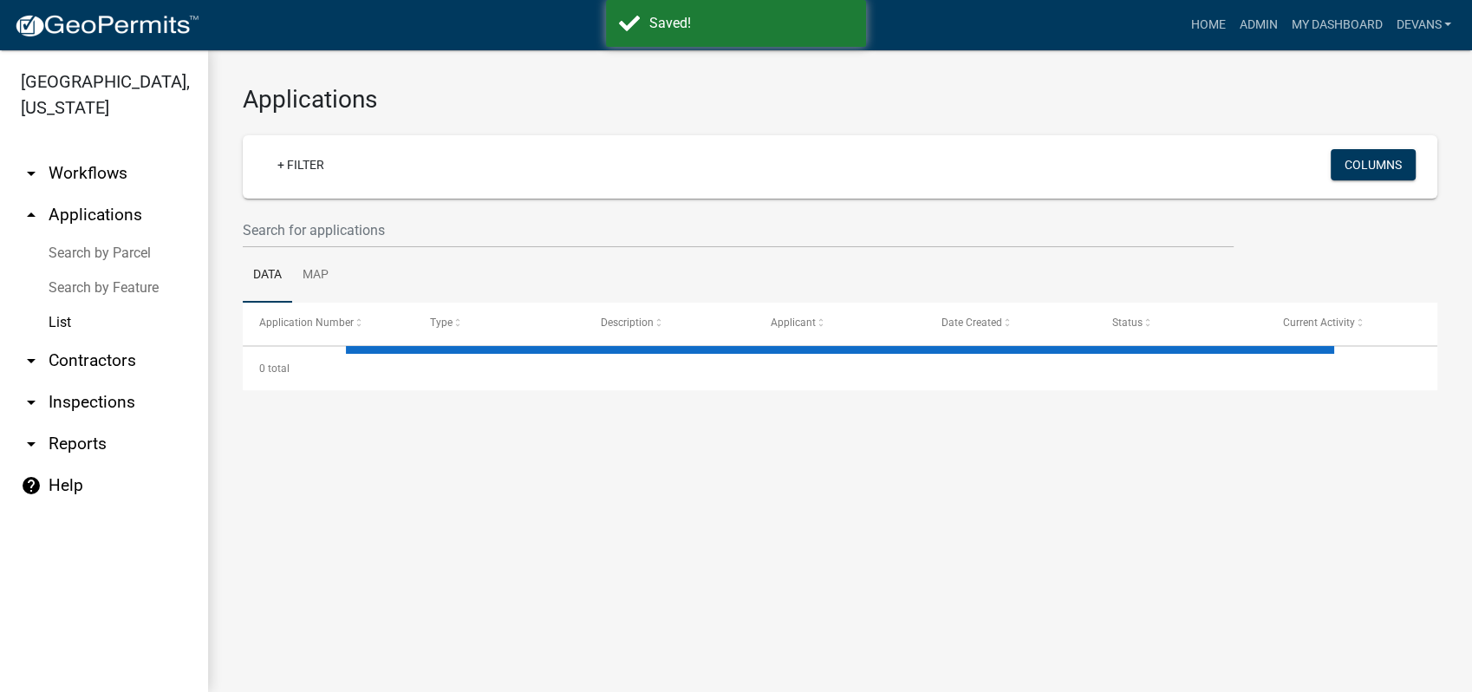
select select "1: 25"
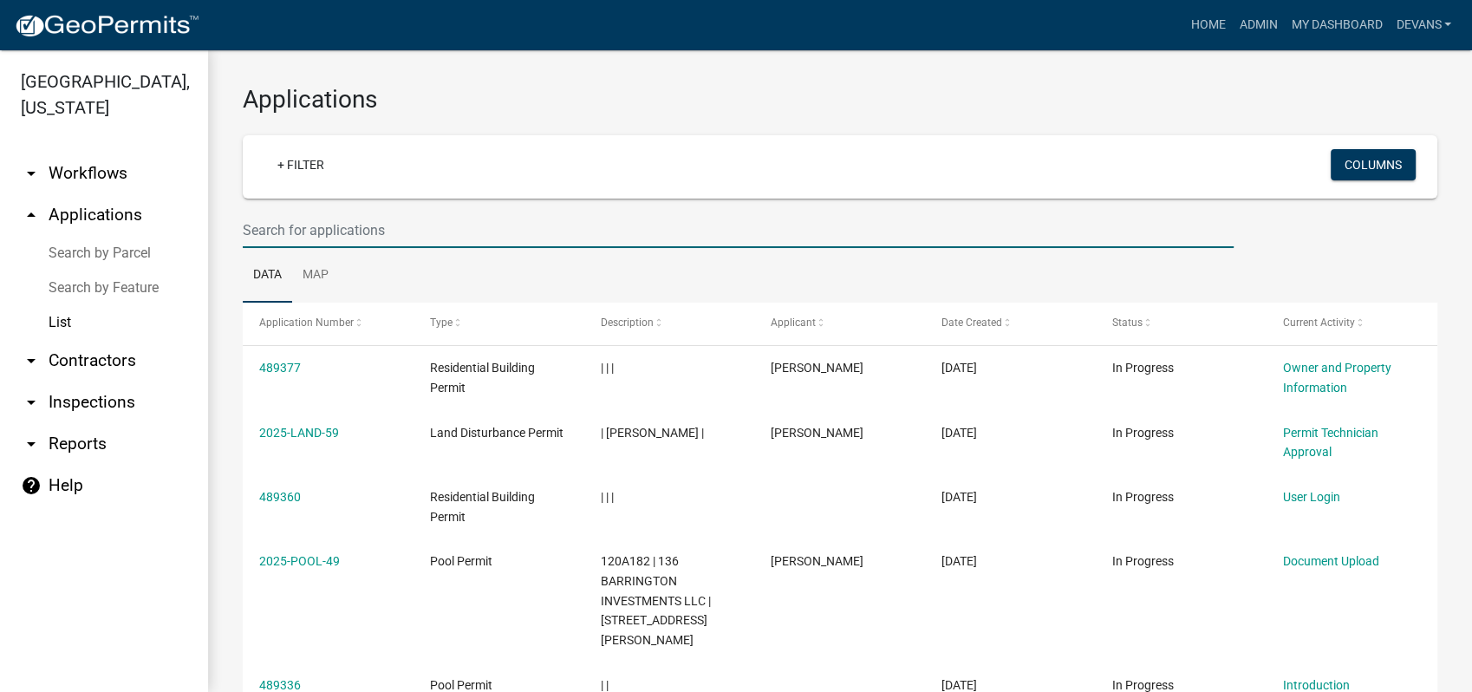
click at [277, 234] on input "text" at bounding box center [738, 230] width 991 height 36
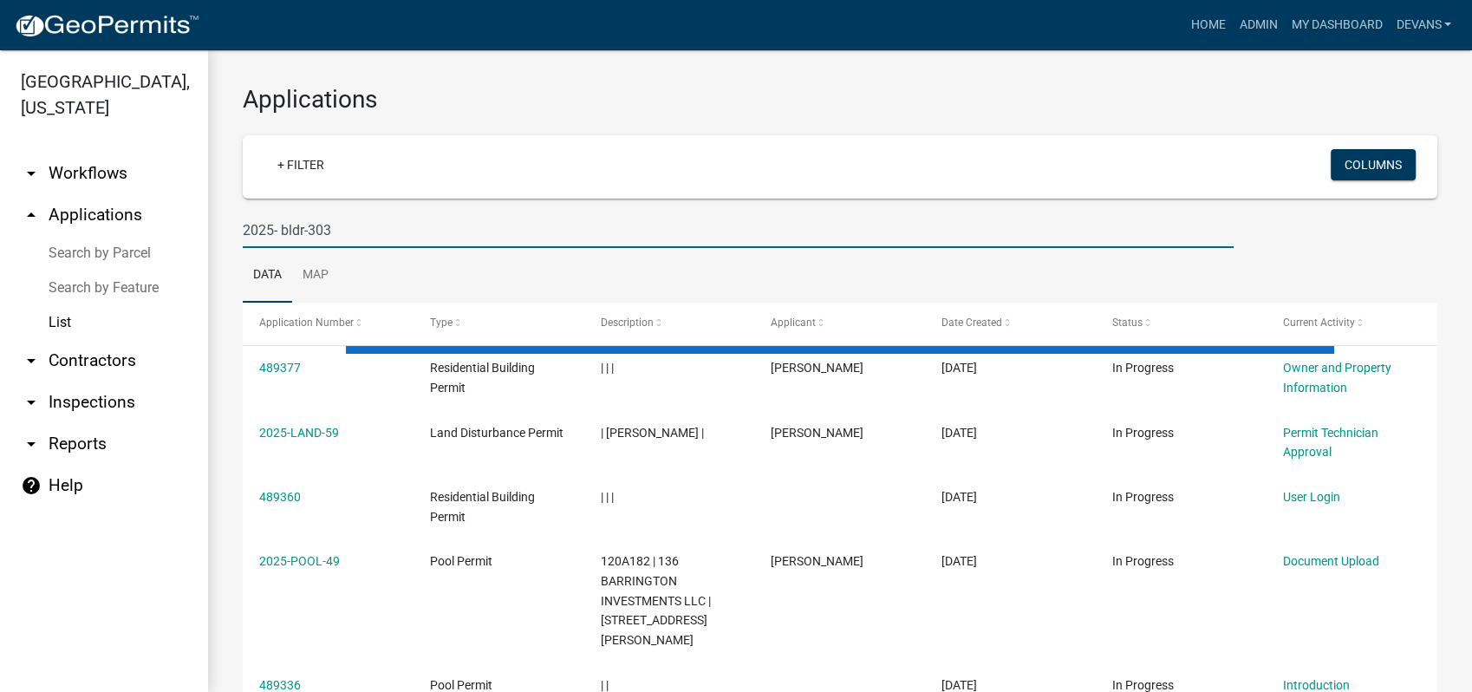
click at [277, 230] on input "2025- bldr-303" at bounding box center [738, 230] width 991 height 36
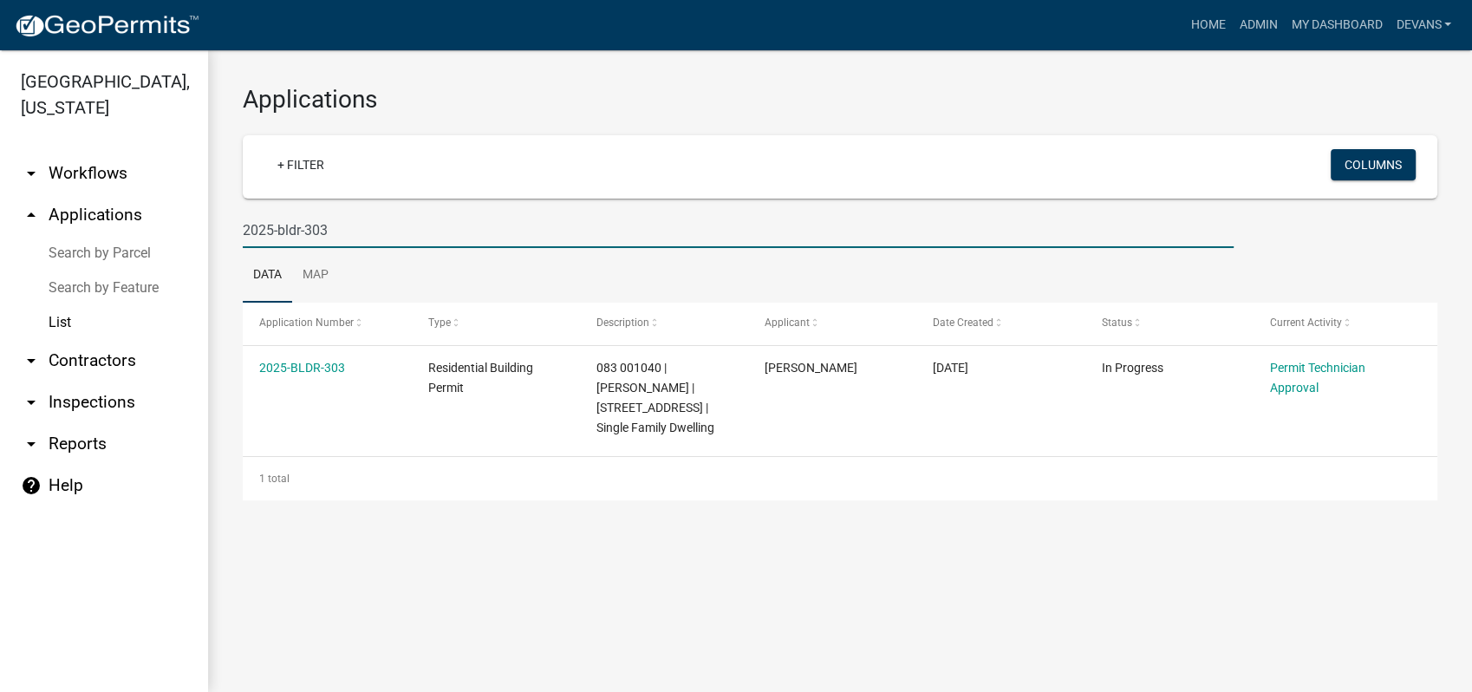
type input "2025-bldr-303"
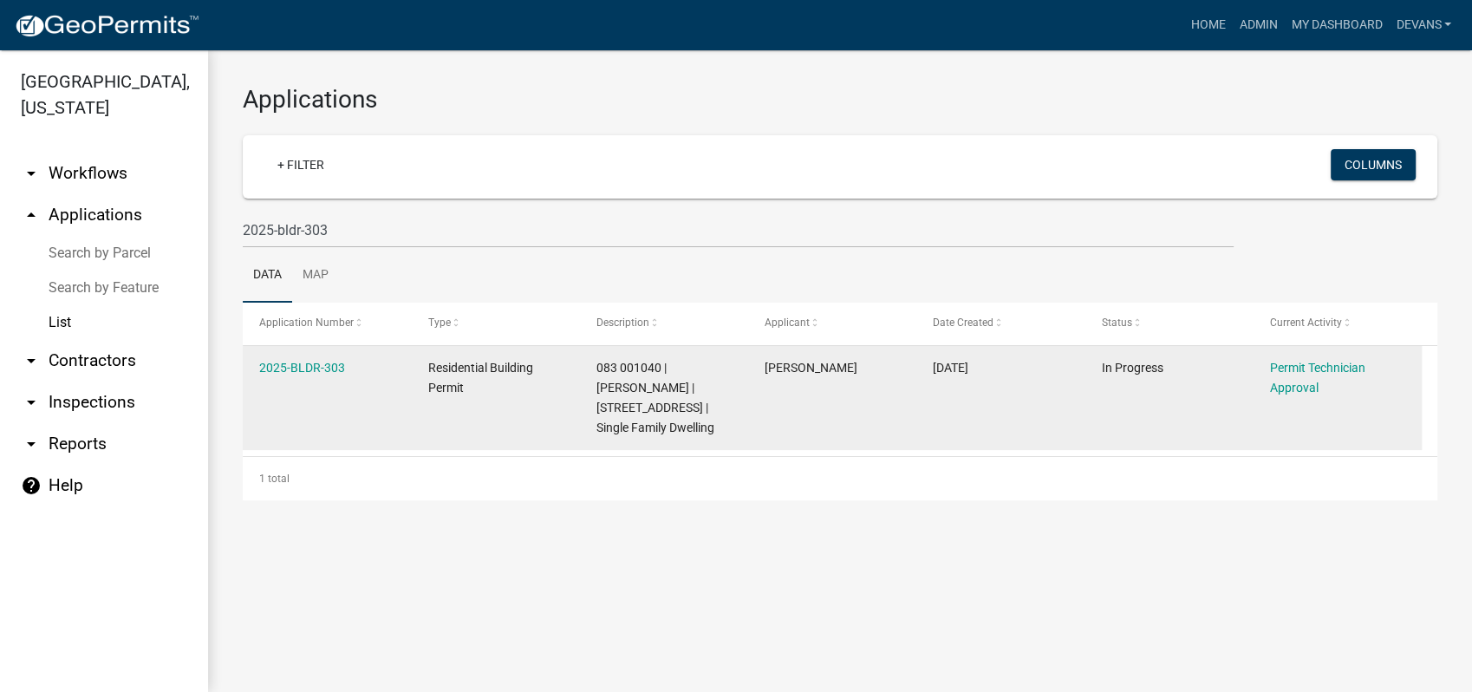
click at [298, 375] on div "2025-BLDR-303" at bounding box center [326, 368] width 135 height 20
click at [289, 364] on link "2025-BLDR-303" at bounding box center [302, 368] width 86 height 14
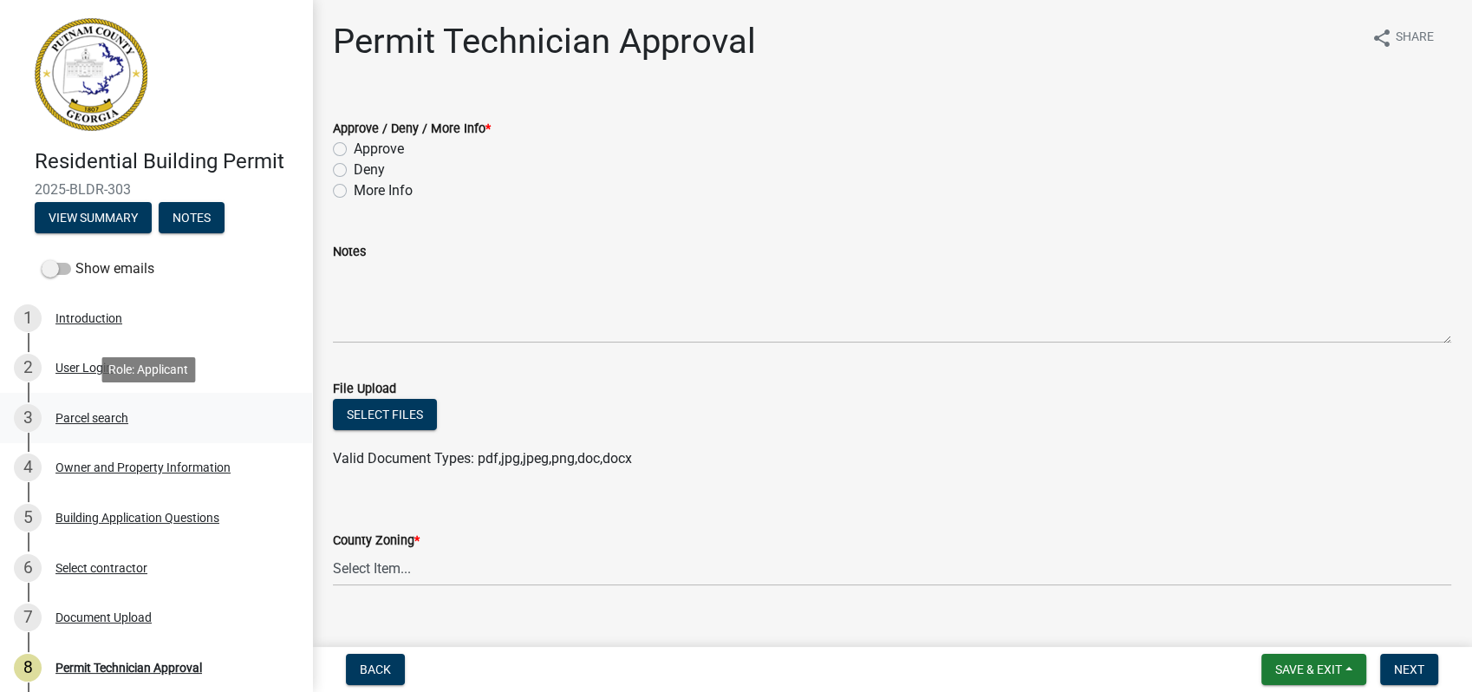
click at [69, 415] on div "Parcel search" at bounding box center [91, 418] width 73 height 12
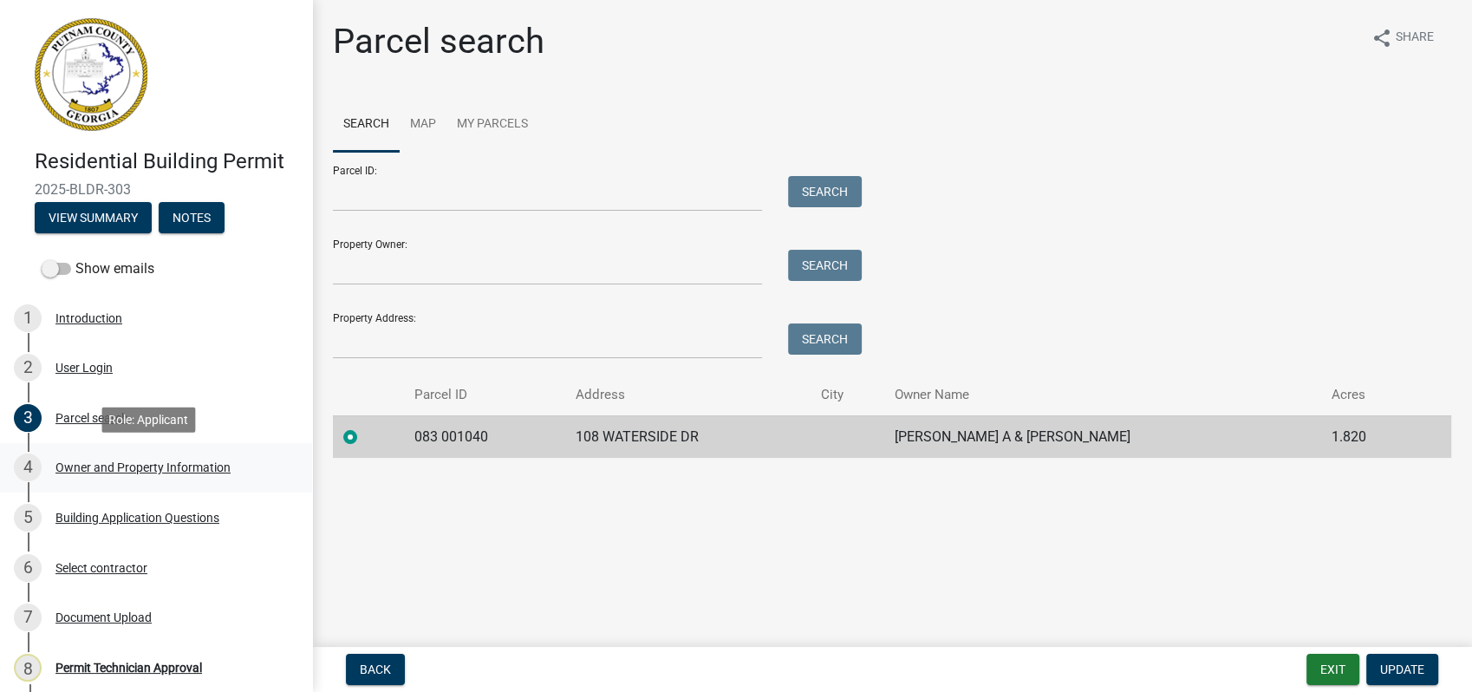
click at [50, 470] on div "4 Owner and Property Information" at bounding box center [149, 467] width 271 height 28
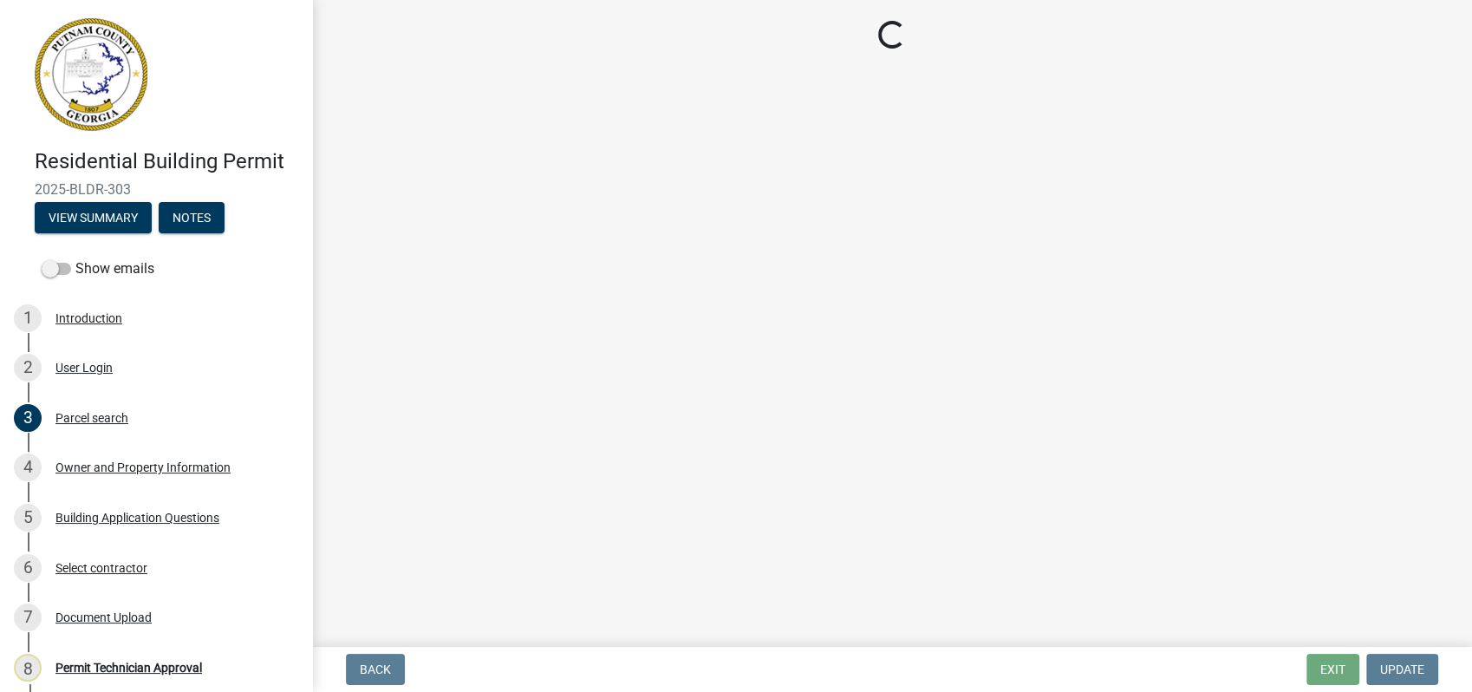
select select "ef7a1fc2-7a7a-426d-b1f0-c9b9b6ca7ff4"
select select "83394b22-4a11-496c-8e5c-75ade2e72faf"
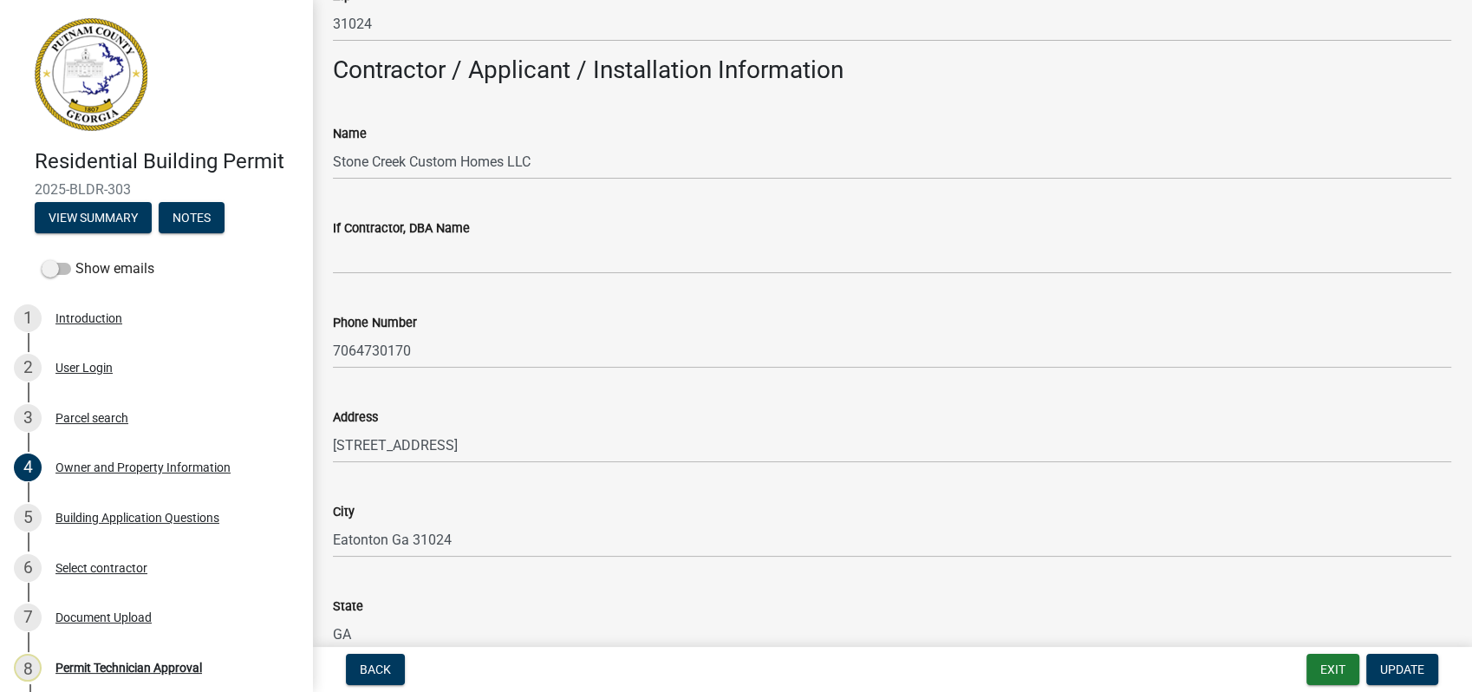
scroll to position [1445, 0]
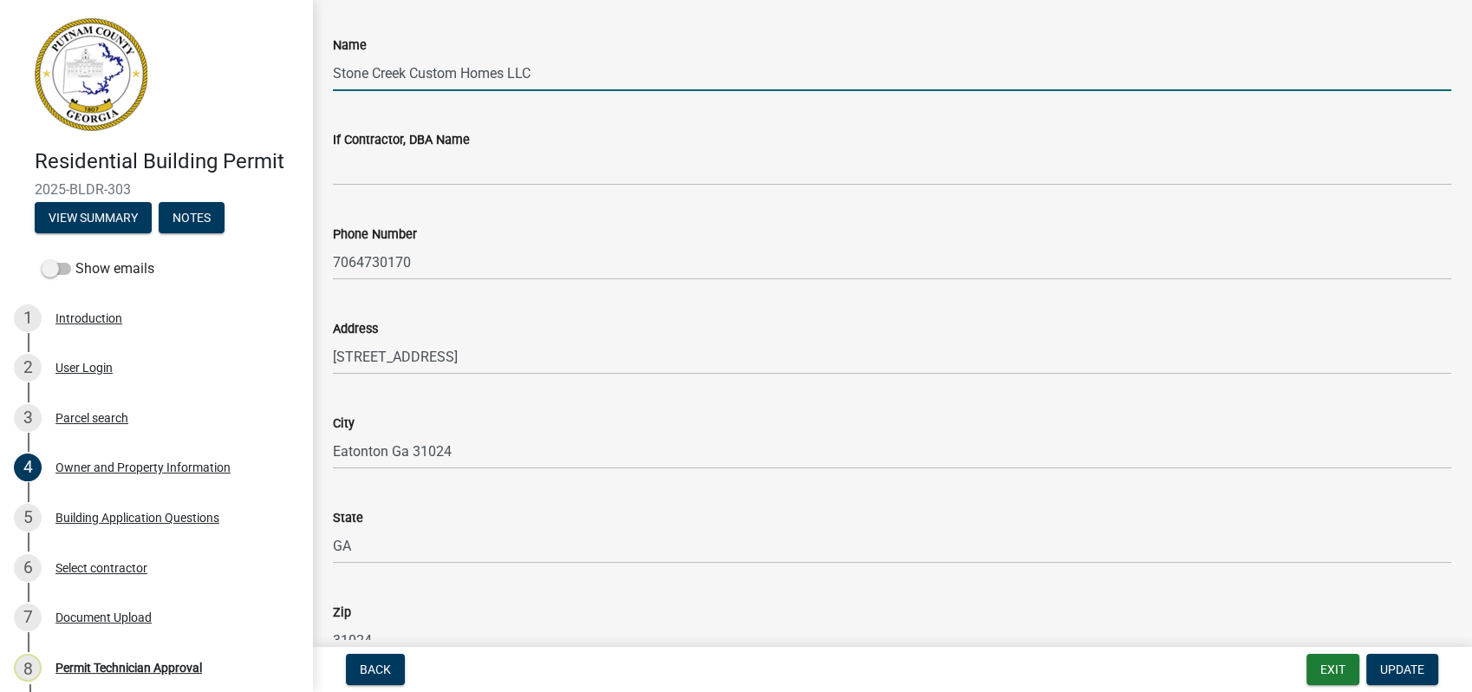
drag, startPoint x: 560, startPoint y: 71, endPoint x: 307, endPoint y: 78, distance: 253.3
click at [305, 78] on div "Residential Building Permit 2025-BLDR-303 View Summary Notes Show emails 1 Intr…" at bounding box center [736, 346] width 1472 height 692
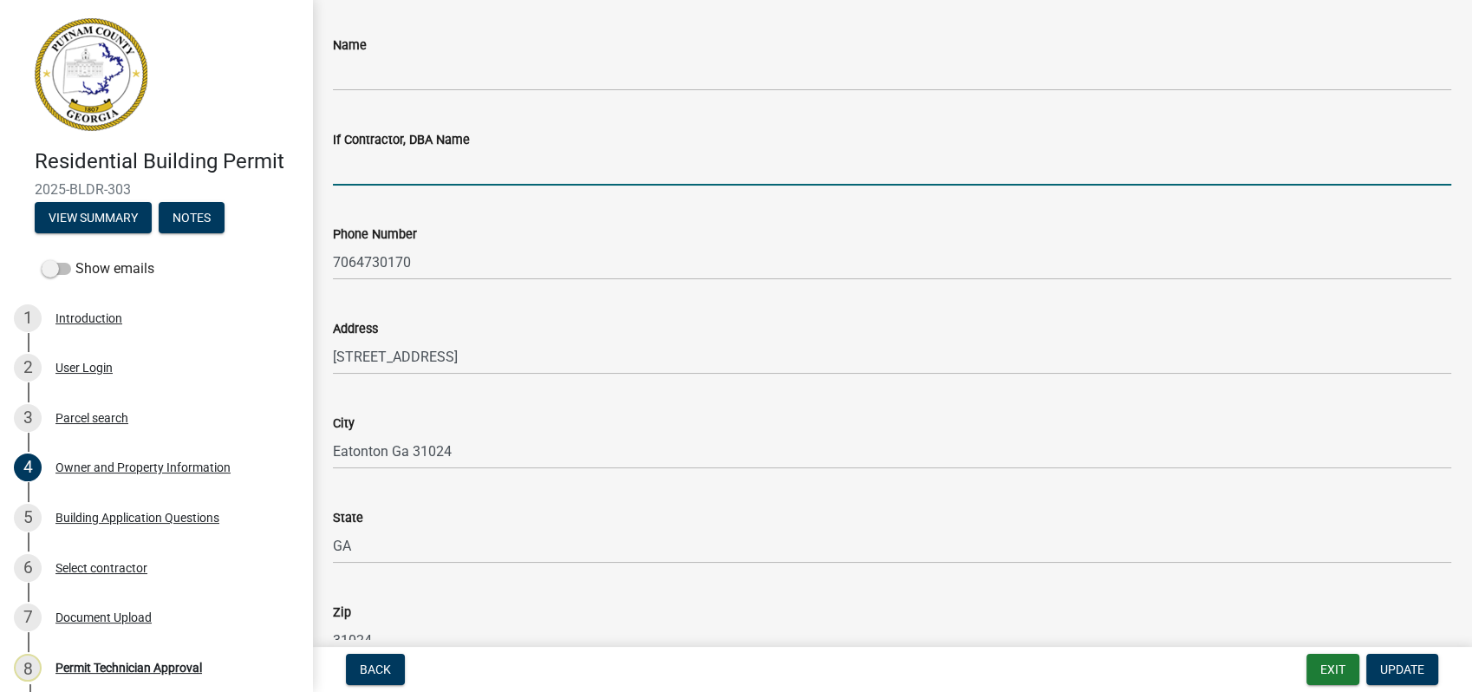
click at [465, 166] on input "If Contractor, DBA Name" at bounding box center [892, 168] width 1119 height 36
paste input "Stone Creek Custom Homes LLC"
type input "Stone Creek Custom Homes LLC"
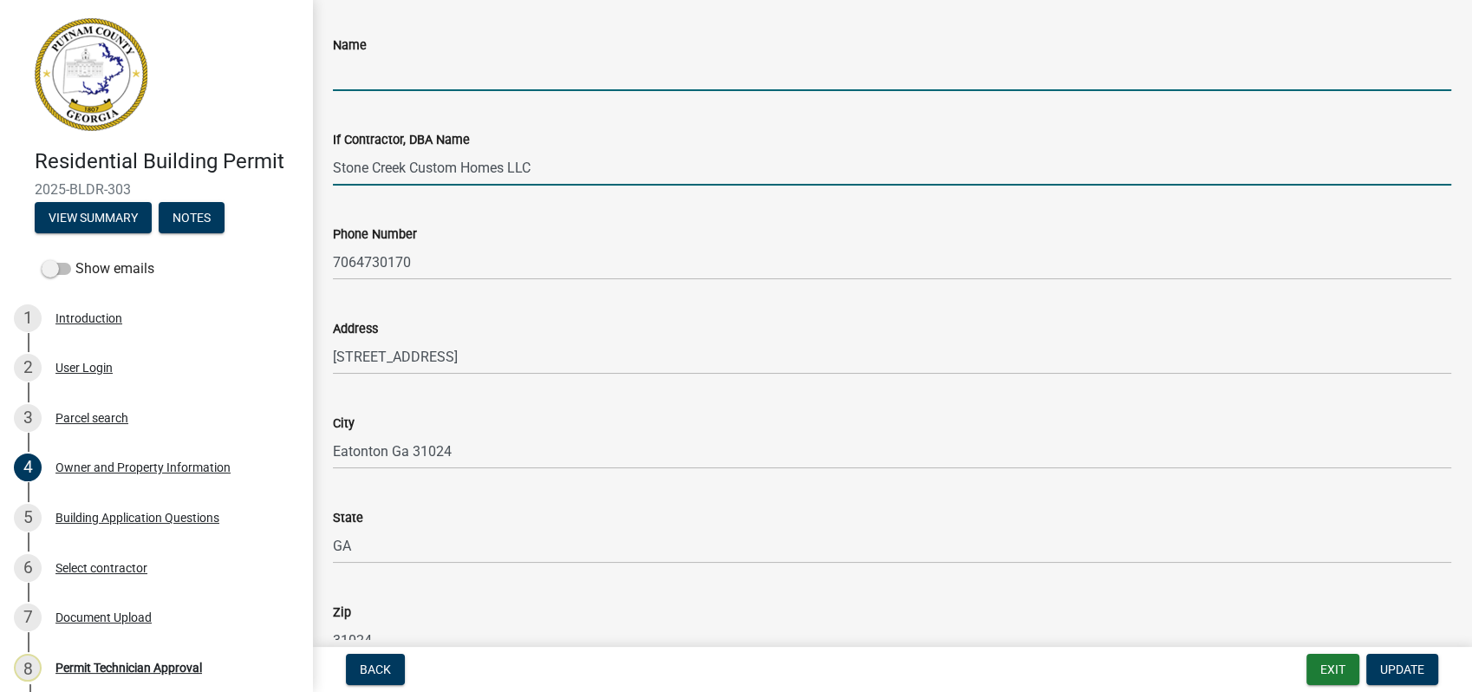
click at [409, 62] on input "Name" at bounding box center [892, 73] width 1119 height 36
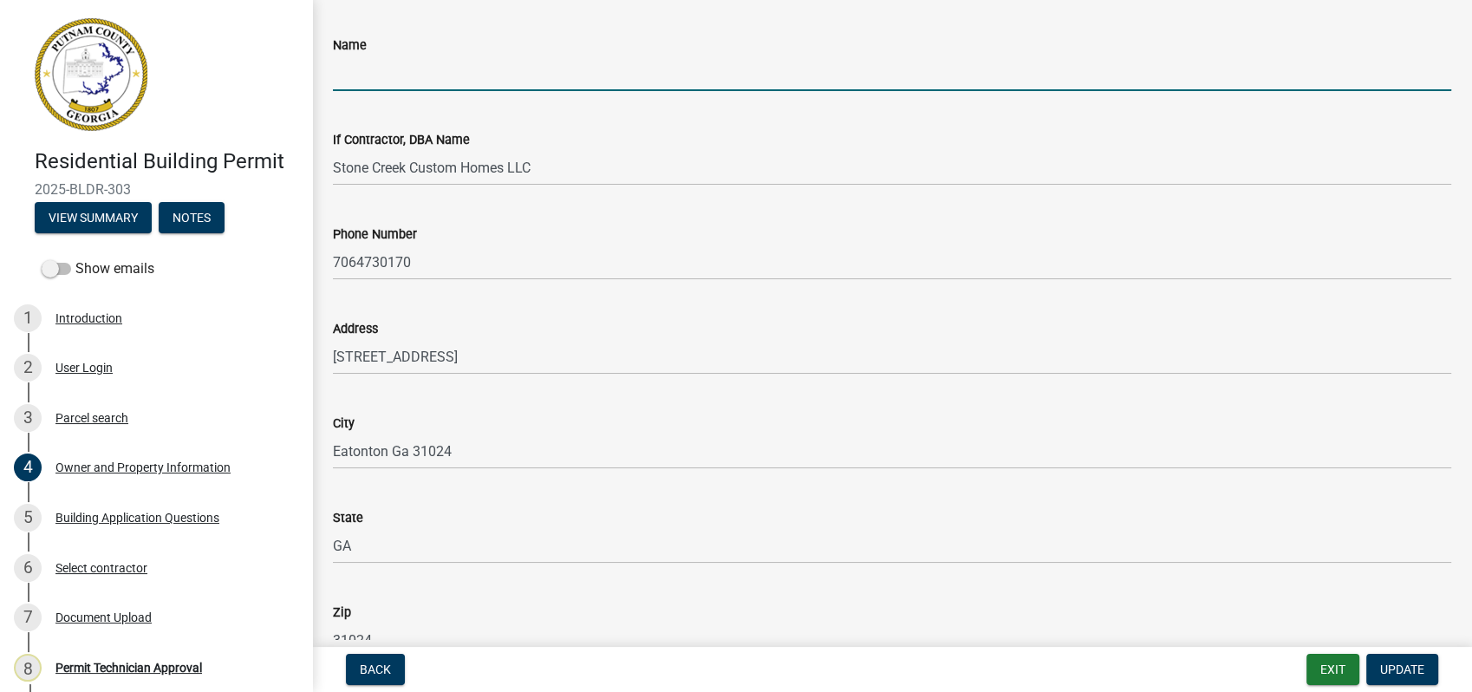
type input "X"
type input "Chip Roberts"
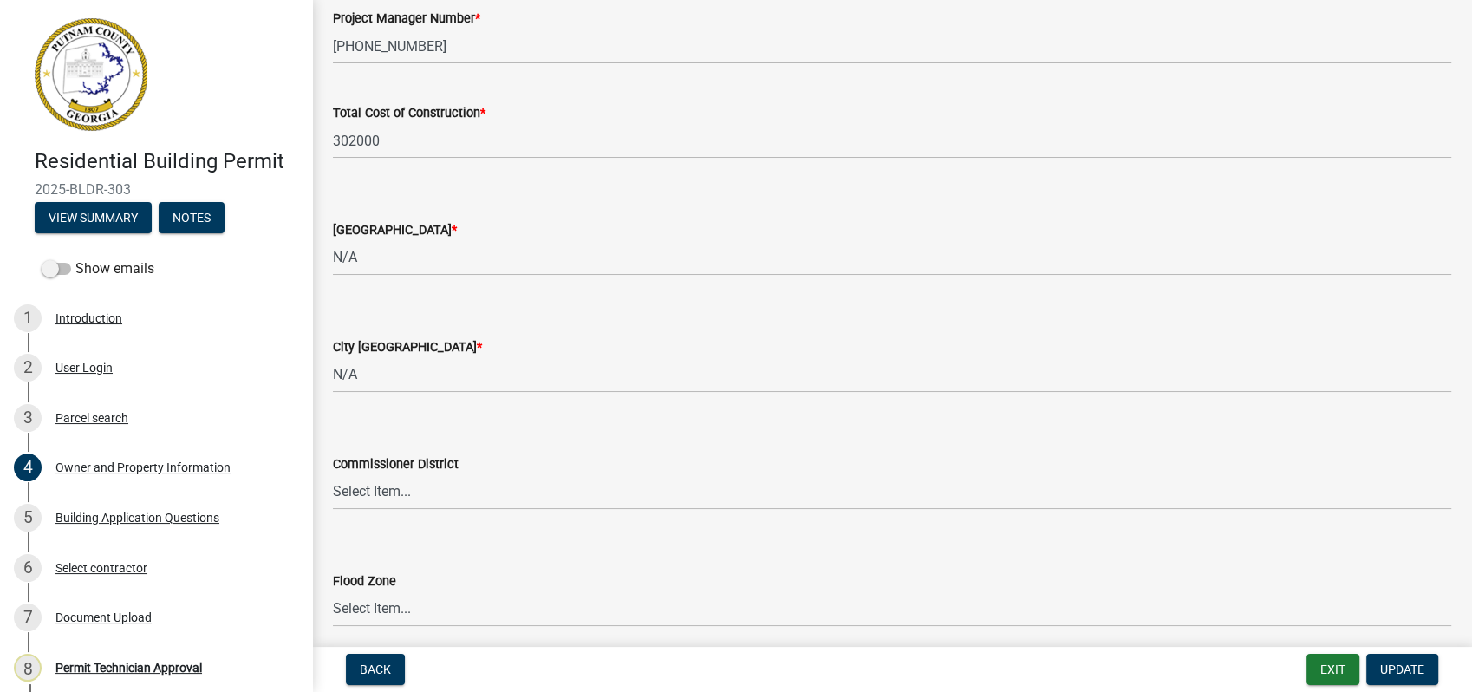
scroll to position [2890, 0]
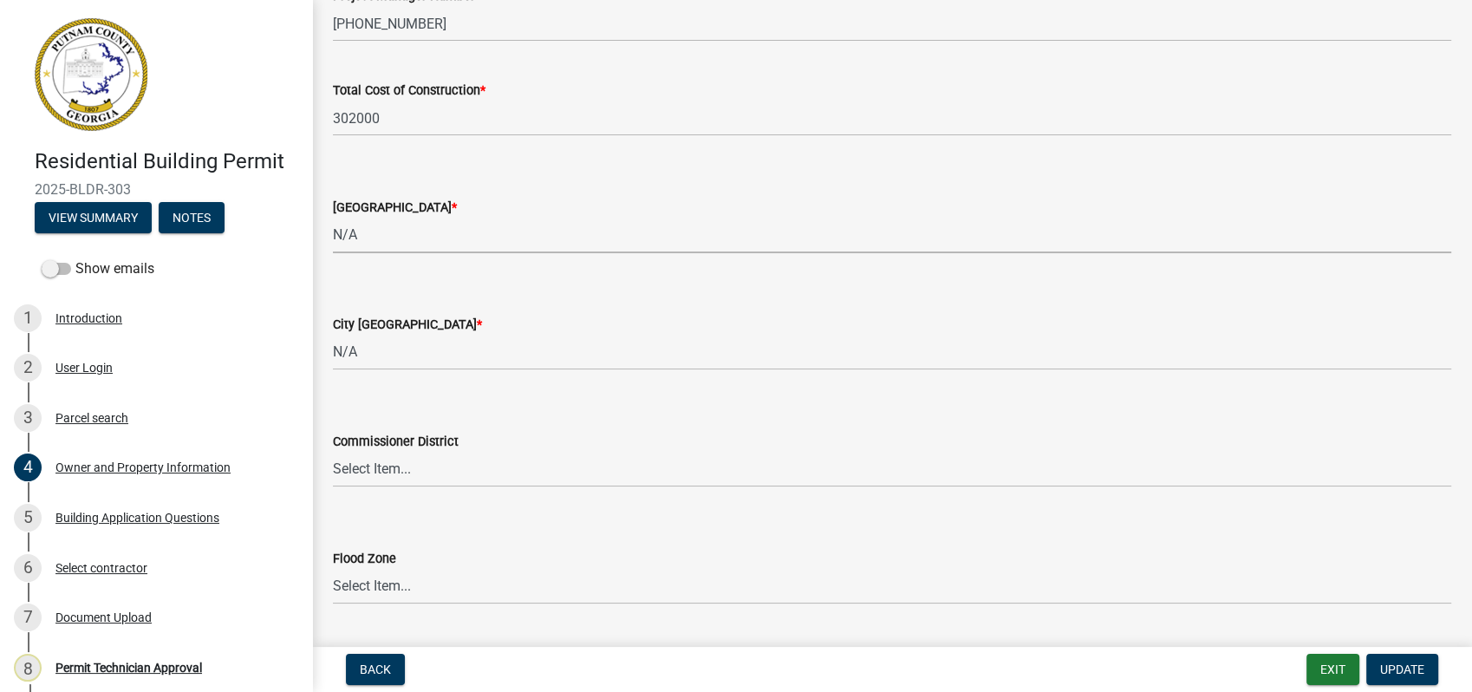
click at [362, 245] on select "Select Item... AG-1 R-1R R-1 R-2 MHP RM-1 RM-3 C-1 C-2 I-M PUD N/A" at bounding box center [892, 236] width 1119 height 36
click at [333, 218] on select "Select Item... AG-1 R-1R R-1 R-2 MHP RM-1 RM-3 C-1 C-2 I-M PUD N/A" at bounding box center [892, 236] width 1119 height 36
select select "34fe85c2-5f76-4343-b6bb-8ca387e0bed7"
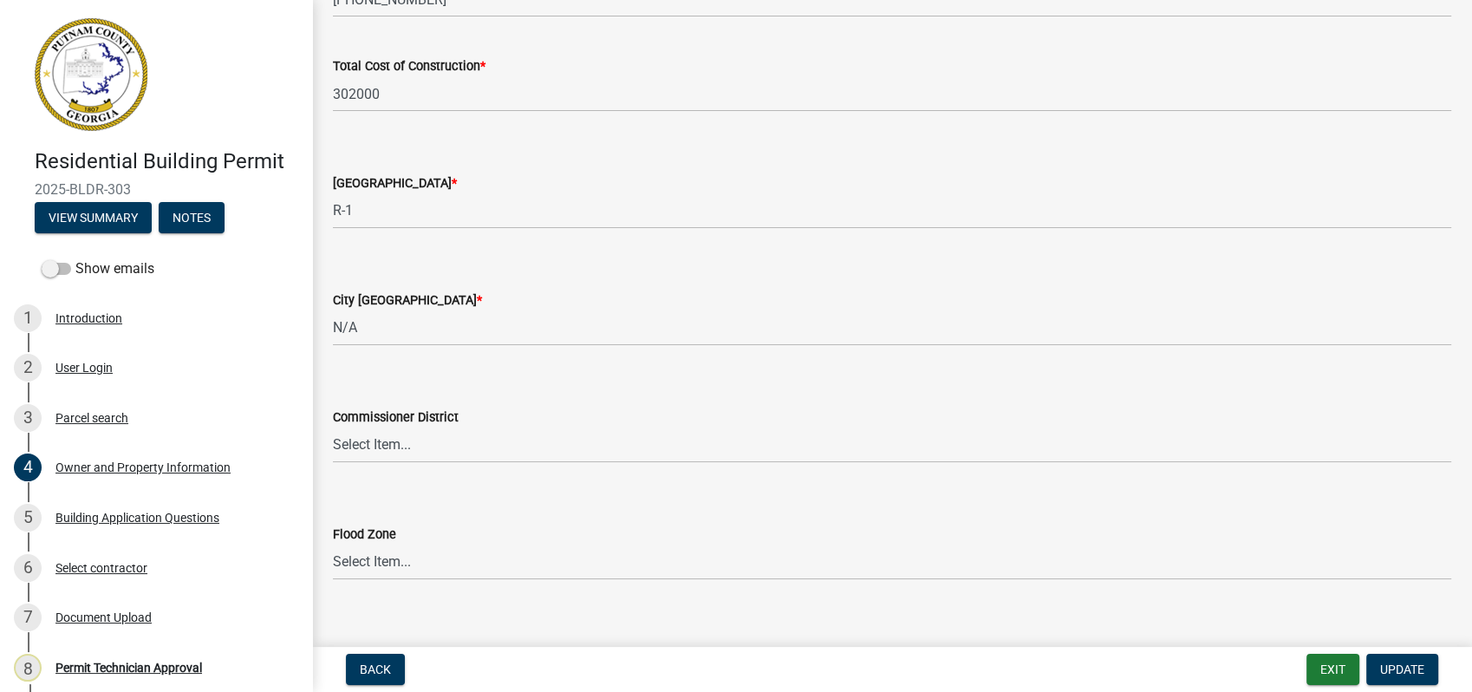
scroll to position [2937, 0]
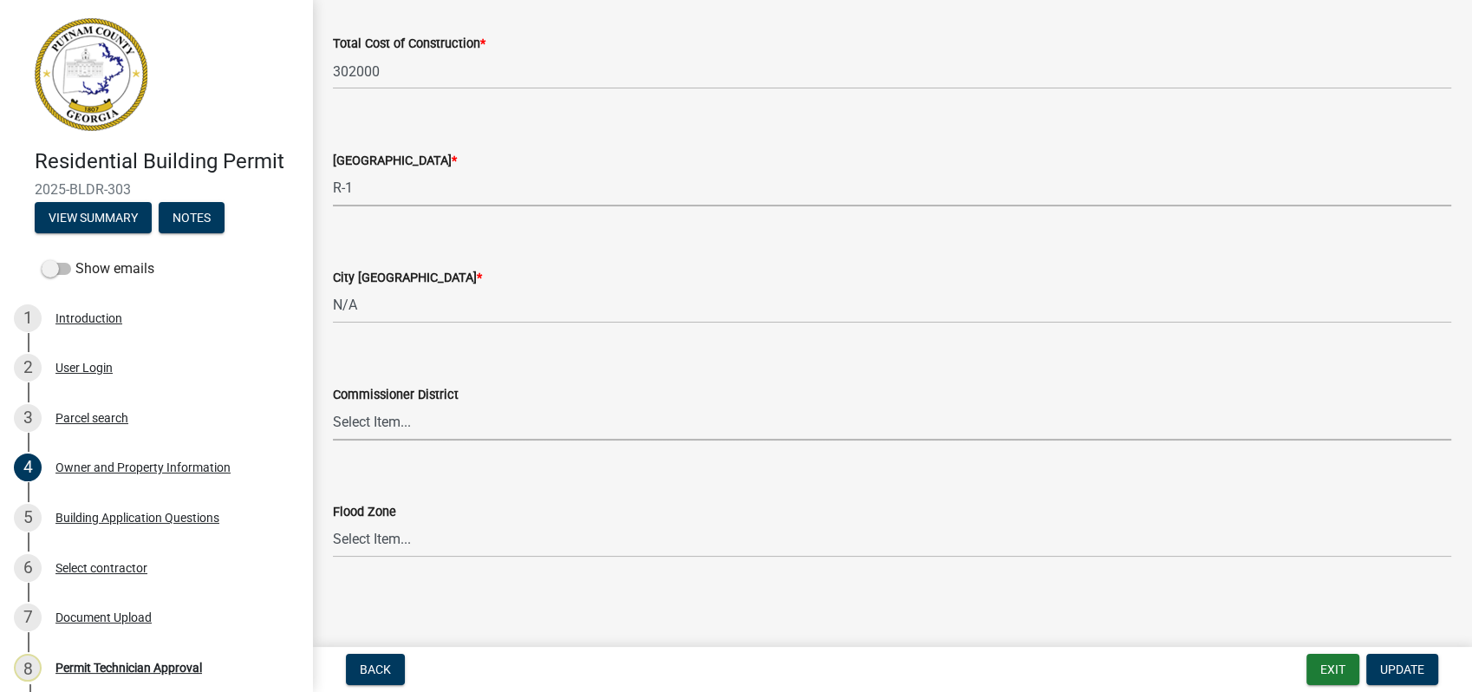
click at [365, 426] on select "Select Item... District 1 District 2 District 3 District 4" at bounding box center [892, 423] width 1119 height 36
click at [333, 405] on select "Select Item... District 1 District 2 District 3 District 4" at bounding box center [892, 423] width 1119 height 36
select select "295c155f-de53-4b68-9fdd-08c8883e9b6f"
click at [1395, 665] on span "Update" at bounding box center [1402, 669] width 44 height 14
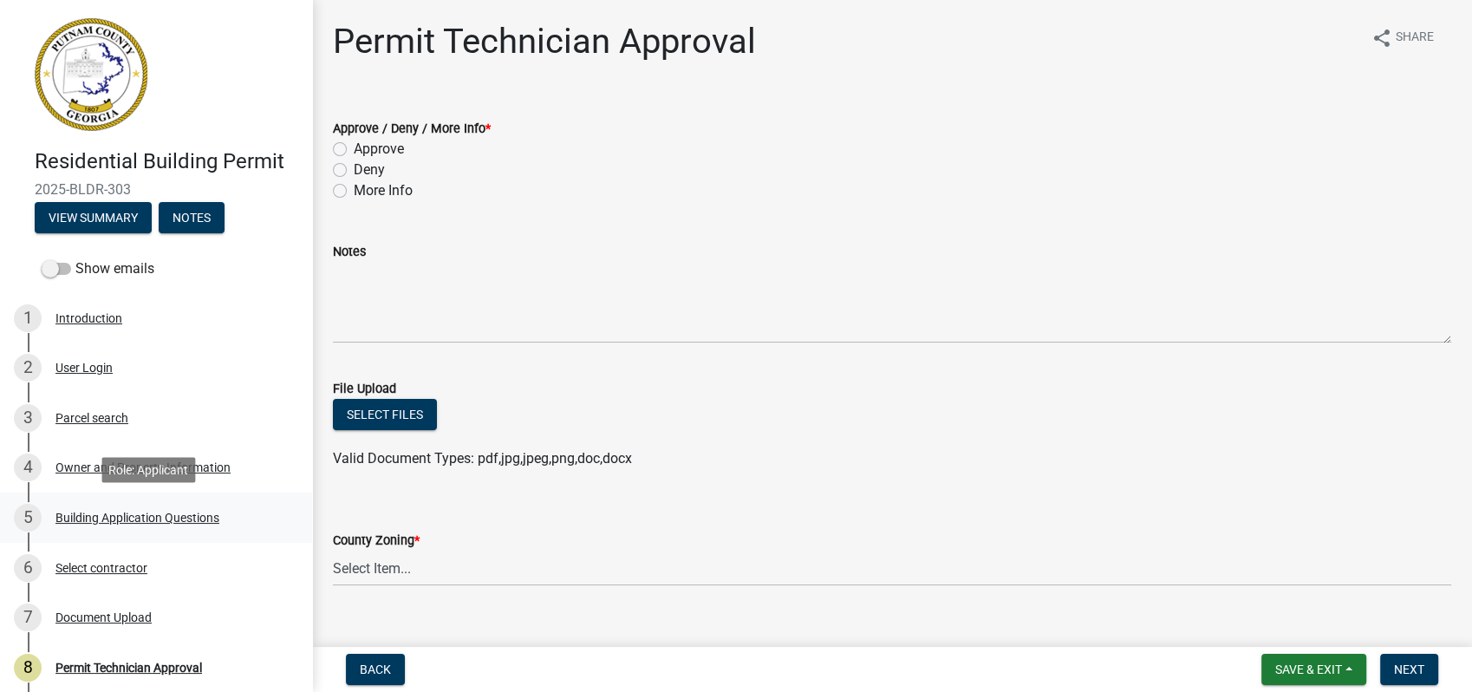
click at [131, 512] on div "Building Application Questions" at bounding box center [137, 518] width 164 height 12
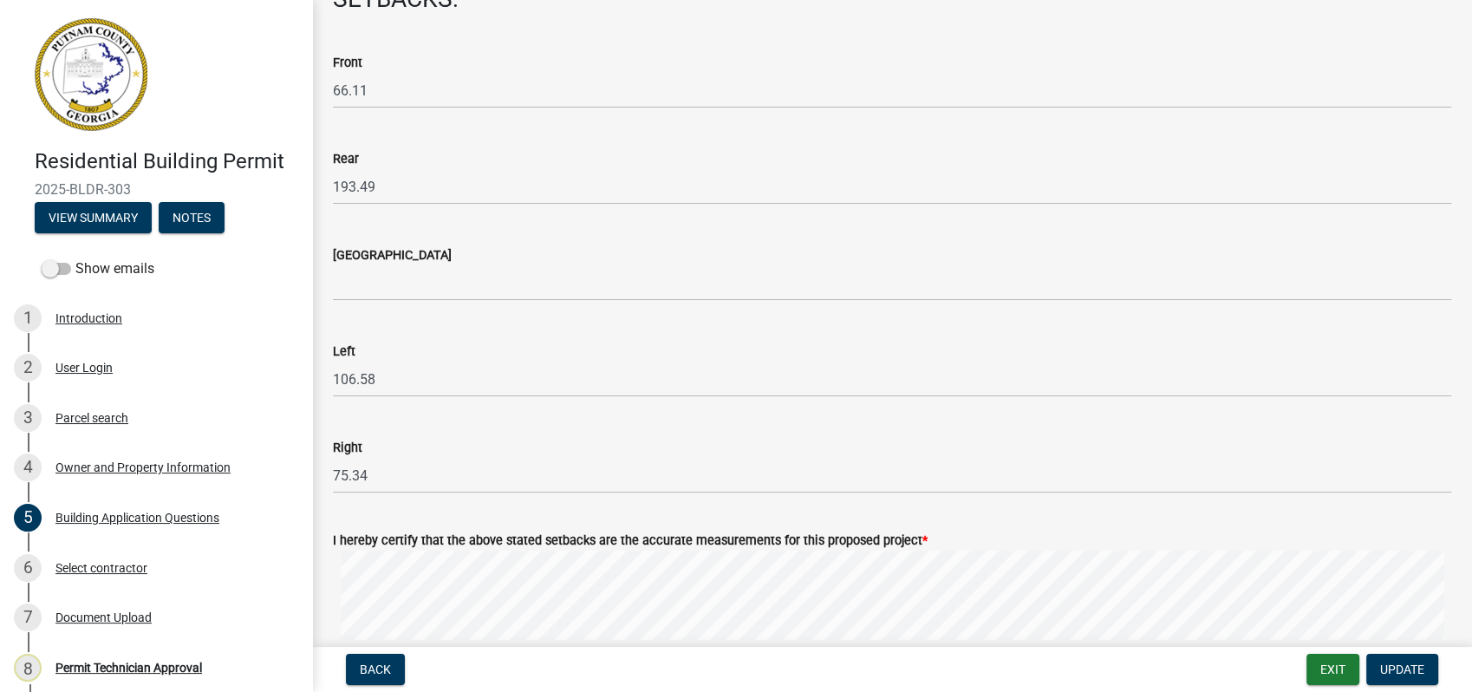
scroll to position [2601, 0]
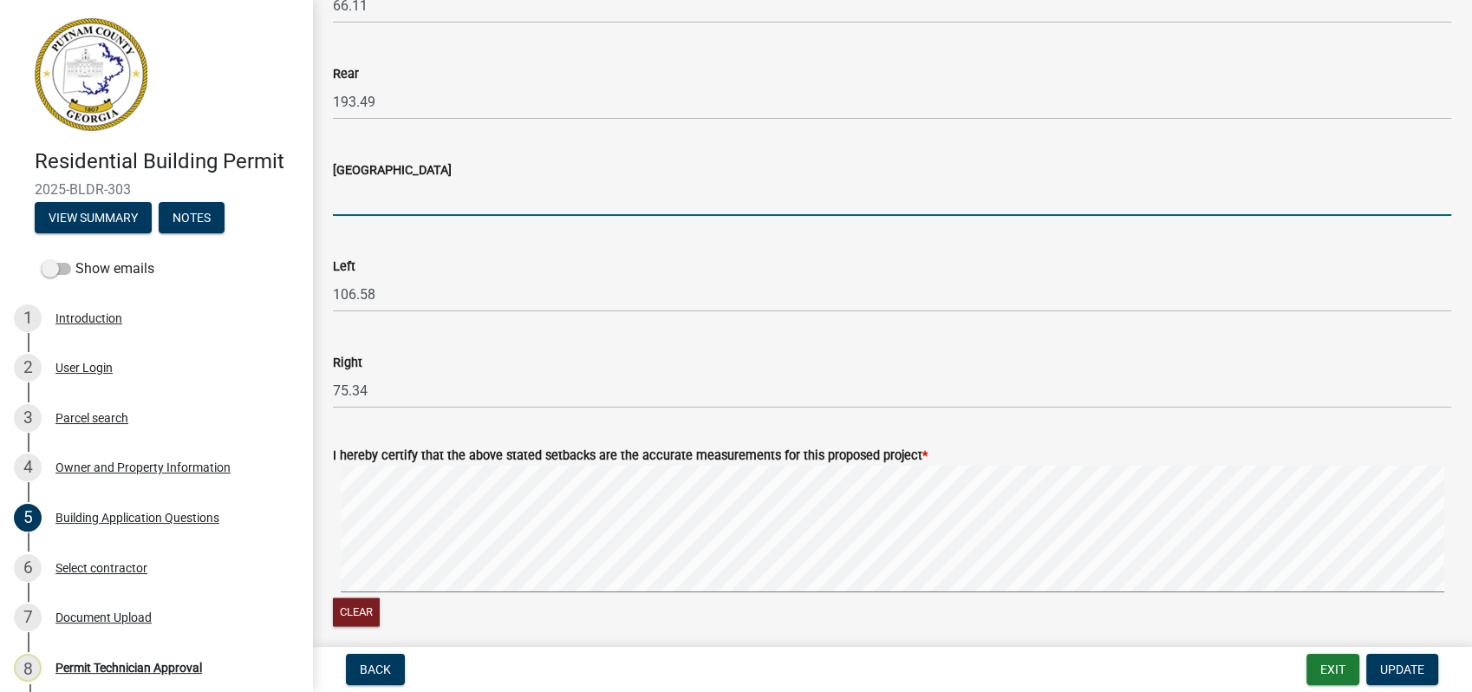
click at [375, 206] on input "text" at bounding box center [892, 198] width 1119 height 36
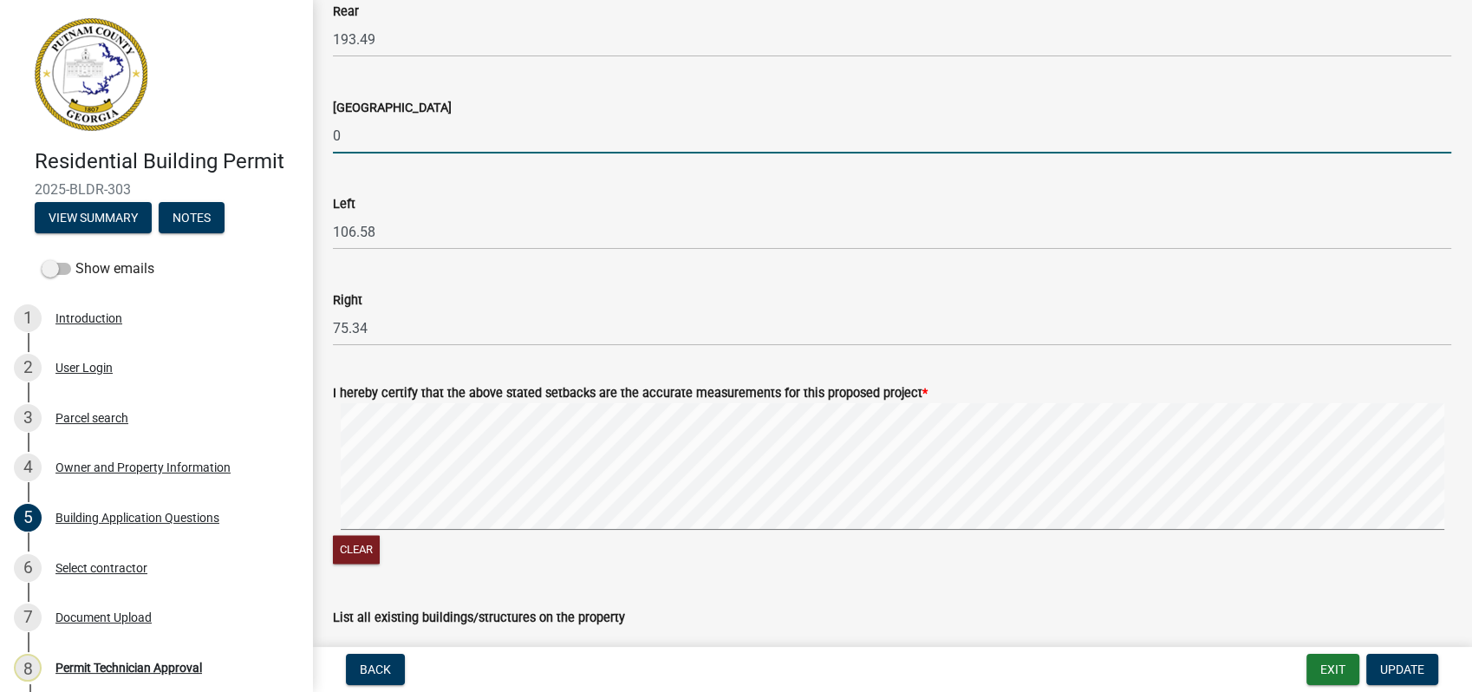
scroll to position [2698, 0]
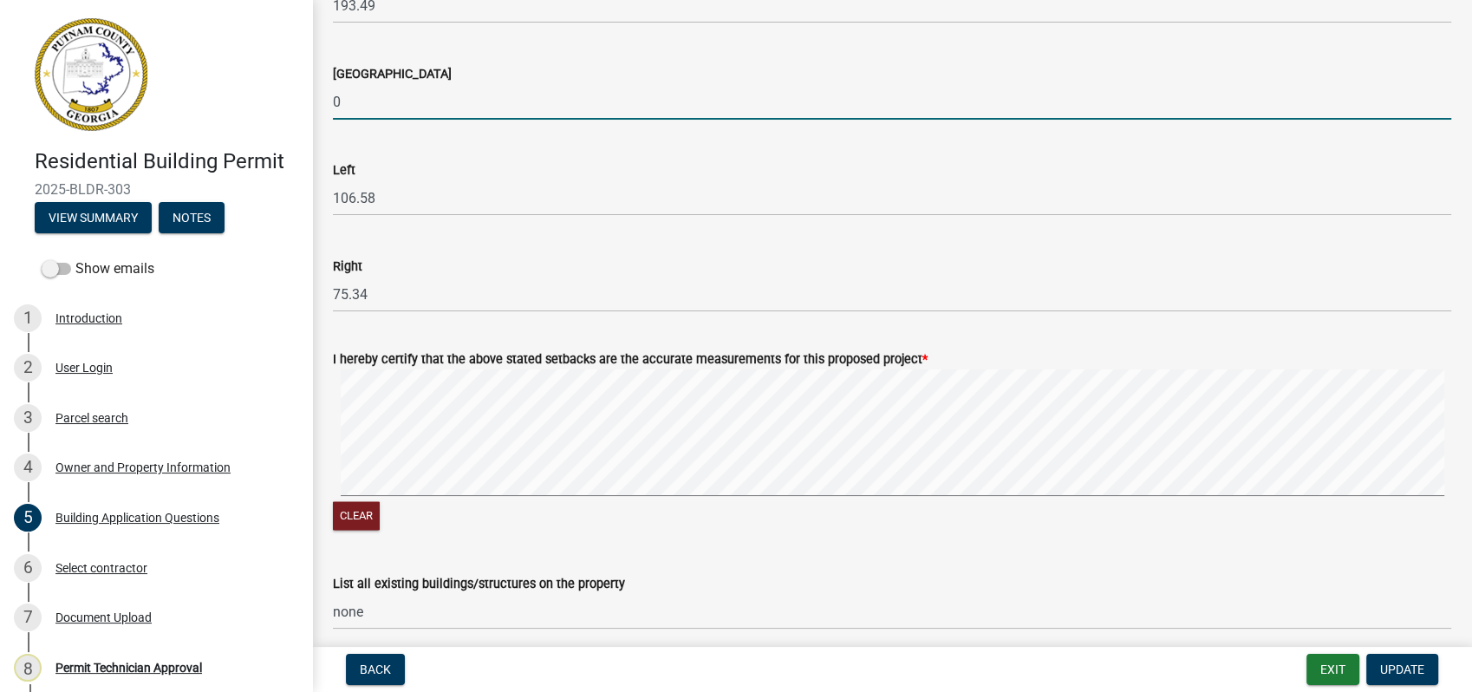
type input "0"
click at [893, 232] on div "Right 75.34" at bounding box center [892, 272] width 1119 height 81
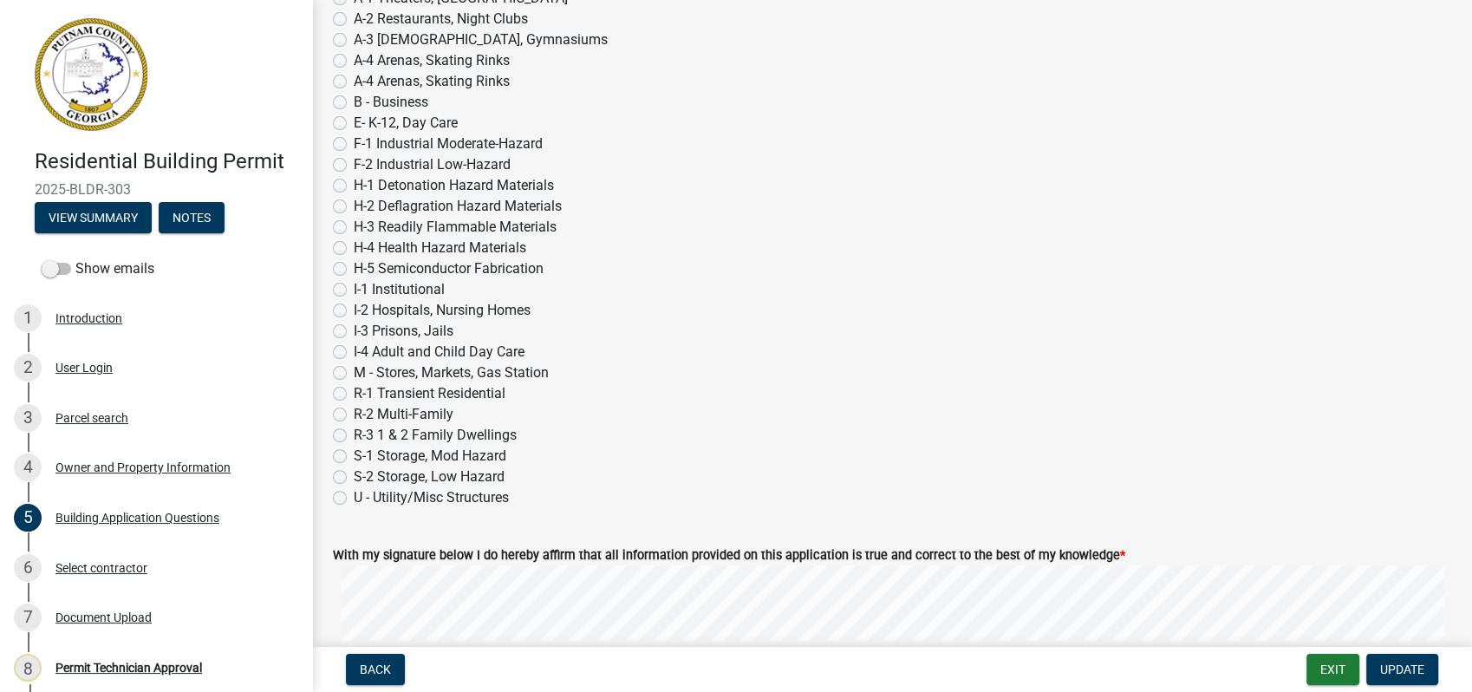
scroll to position [7129, 0]
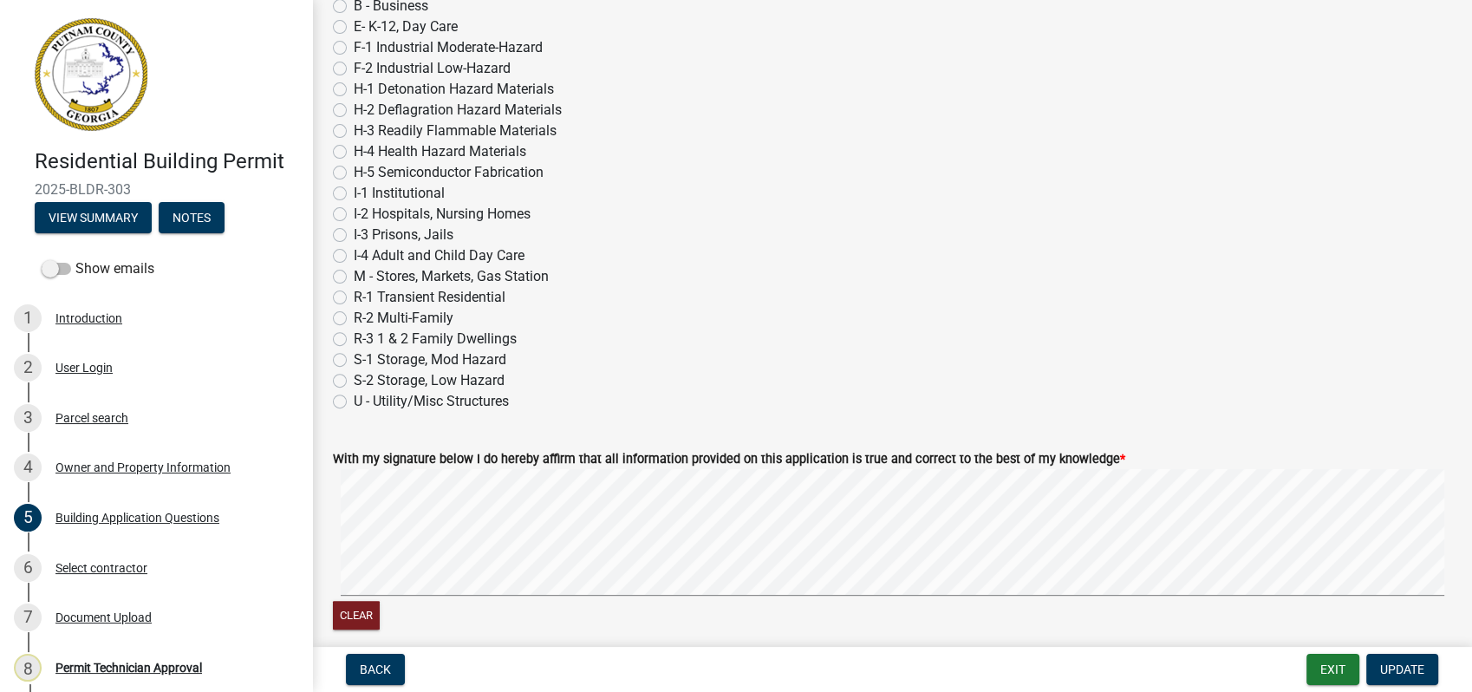
click at [354, 344] on label "R-3 1 & 2 Family Dwellings" at bounding box center [435, 339] width 163 height 21
click at [354, 340] on input "R-3 1 & 2 Family Dwellings" at bounding box center [359, 334] width 11 height 11
radio input "true"
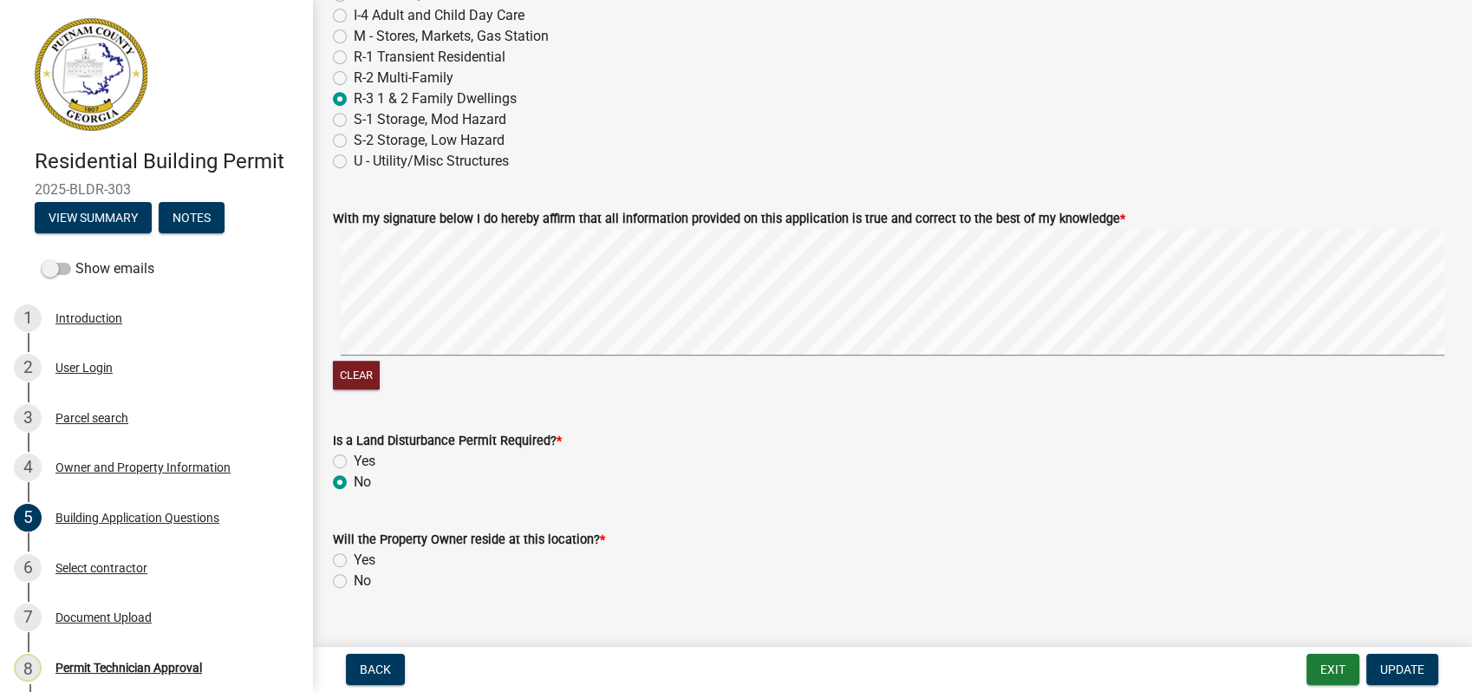
scroll to position [7404, 0]
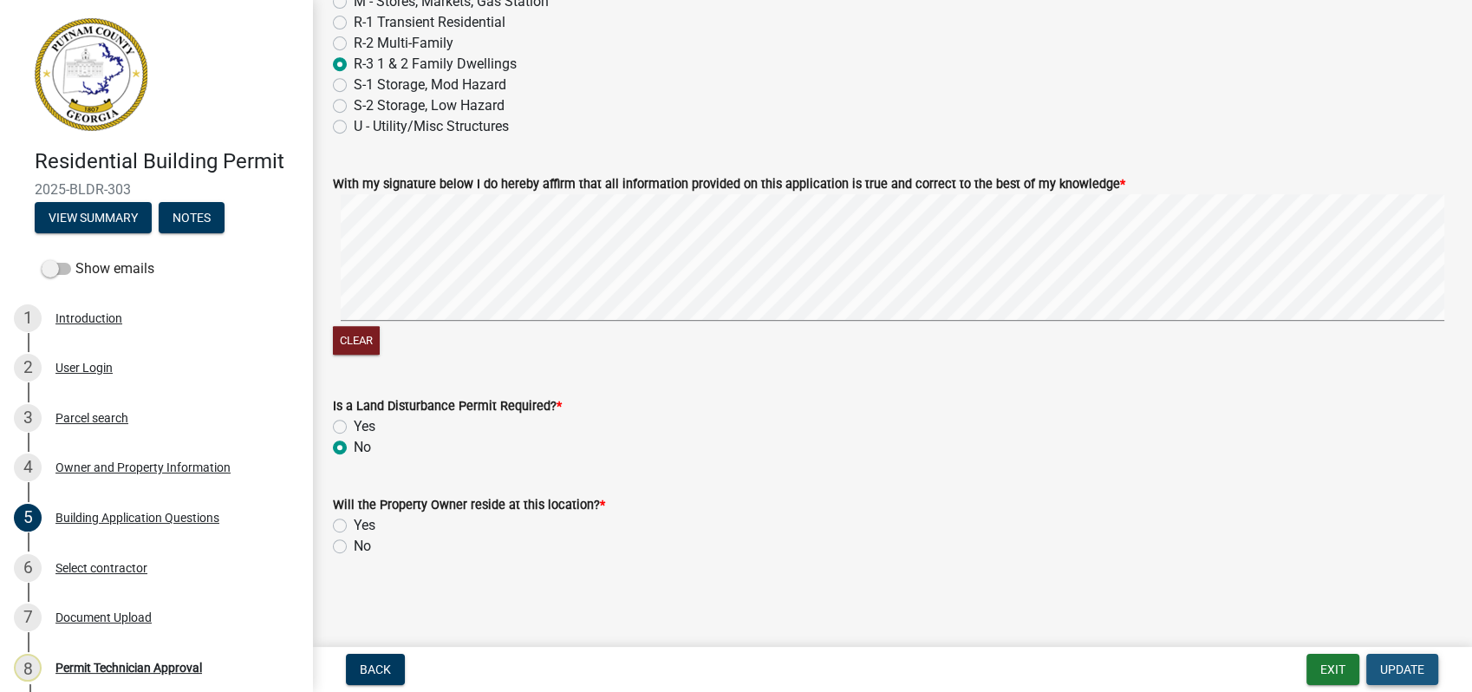
click at [1402, 664] on span "Update" at bounding box center [1402, 669] width 44 height 14
click at [354, 526] on label "Yes" at bounding box center [365, 525] width 22 height 21
click at [354, 526] on input "Yes" at bounding box center [359, 520] width 11 height 11
radio input "true"
click at [1403, 669] on span "Update" at bounding box center [1402, 669] width 44 height 14
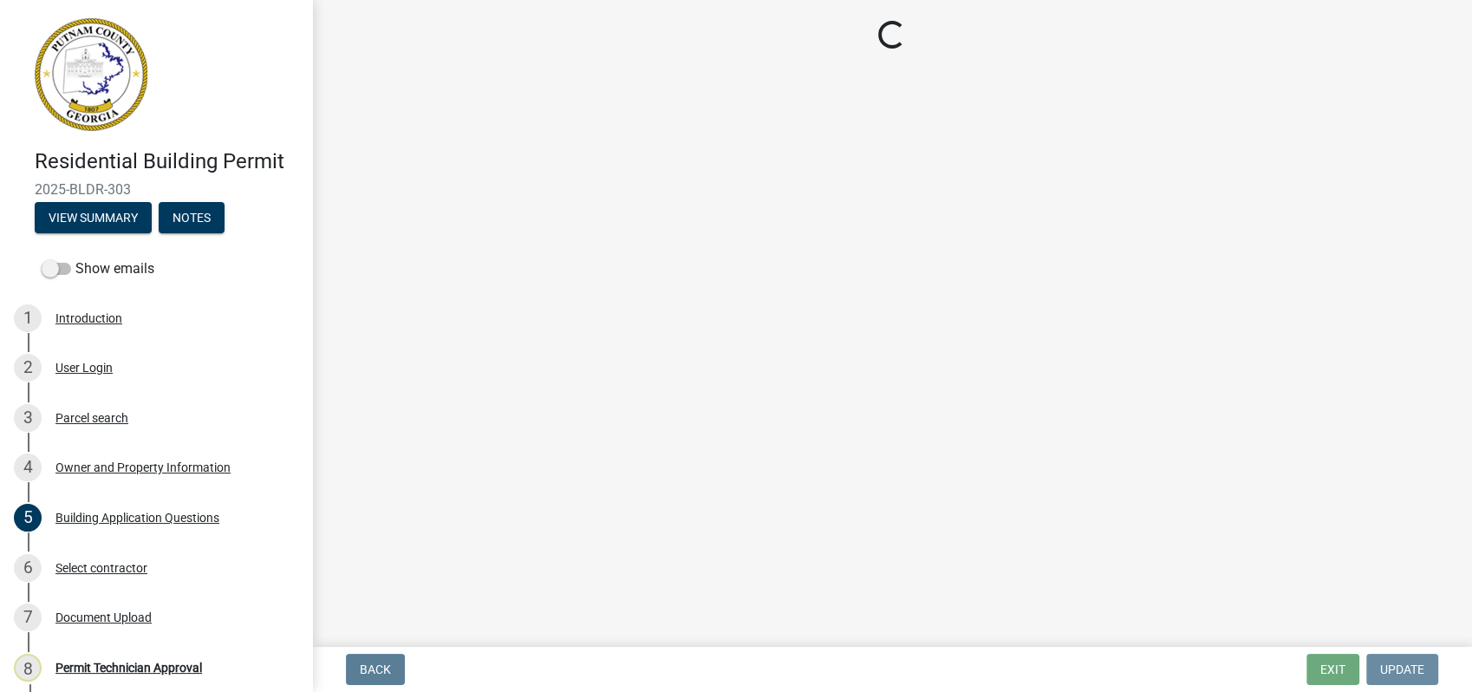
scroll to position [0, 0]
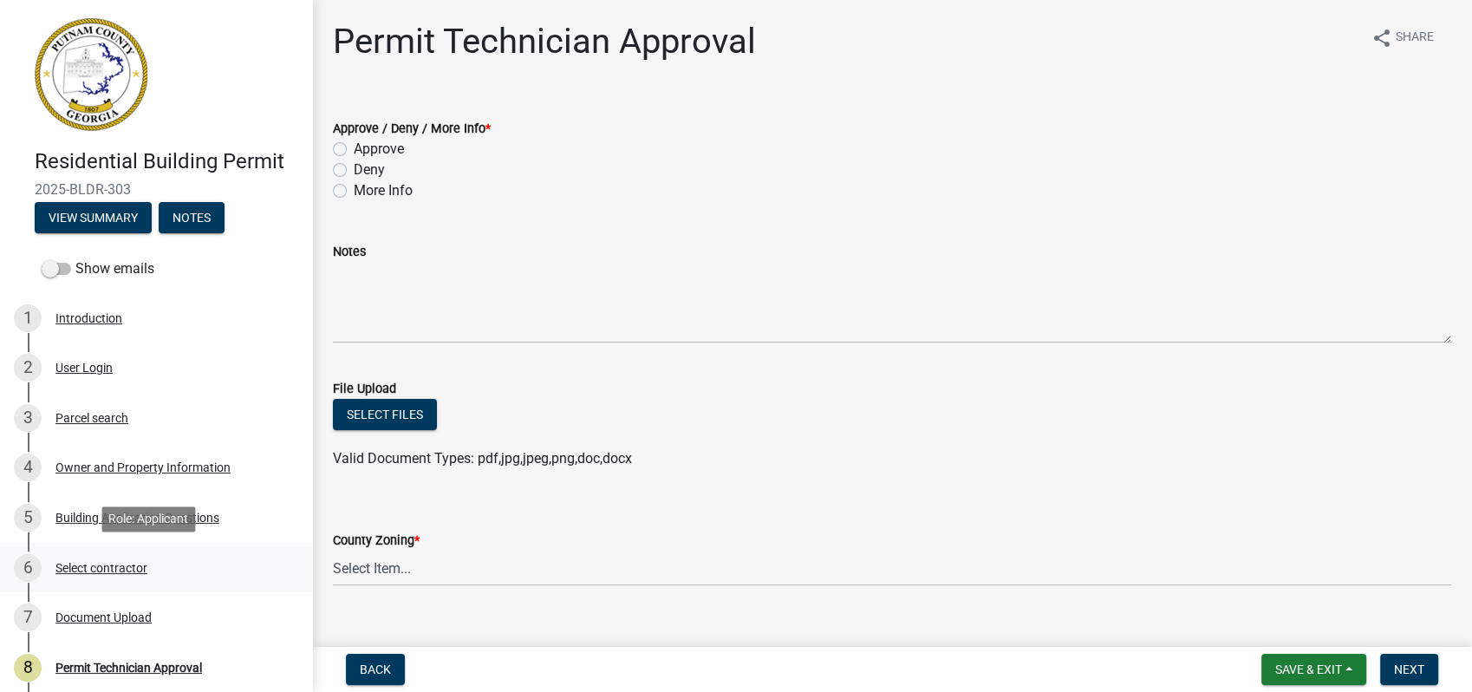
click at [117, 565] on div "Select contractor" at bounding box center [101, 568] width 92 height 12
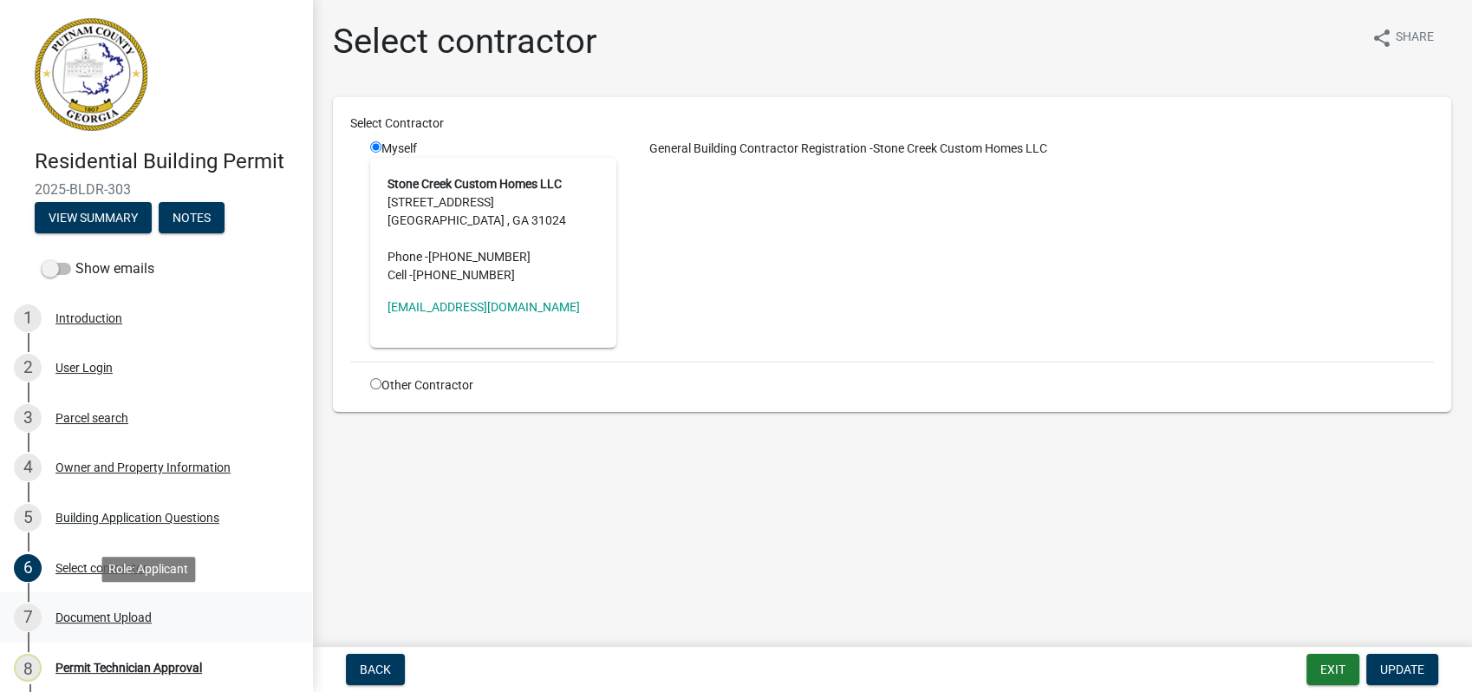
click at [110, 609] on div "7 Document Upload" at bounding box center [149, 617] width 271 height 28
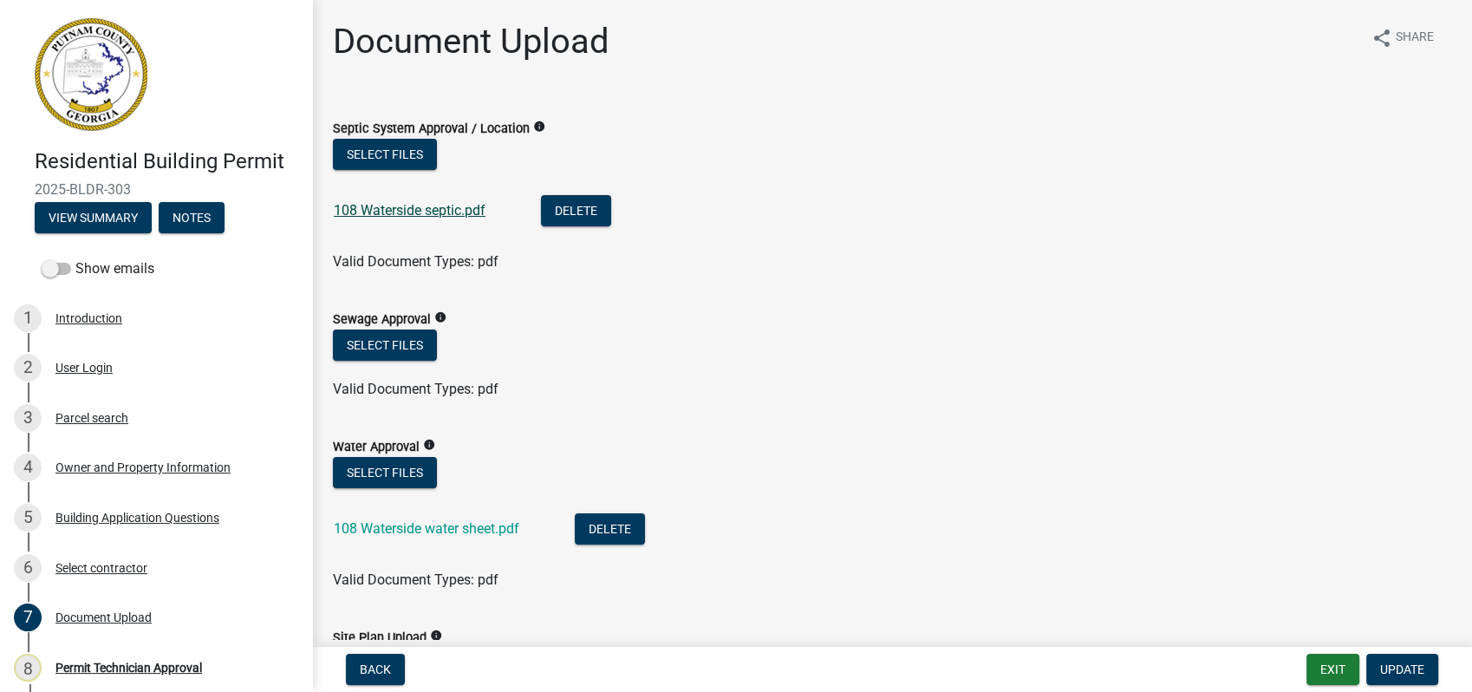
click at [434, 214] on link "108 Waterside septic.pdf" at bounding box center [410, 210] width 152 height 16
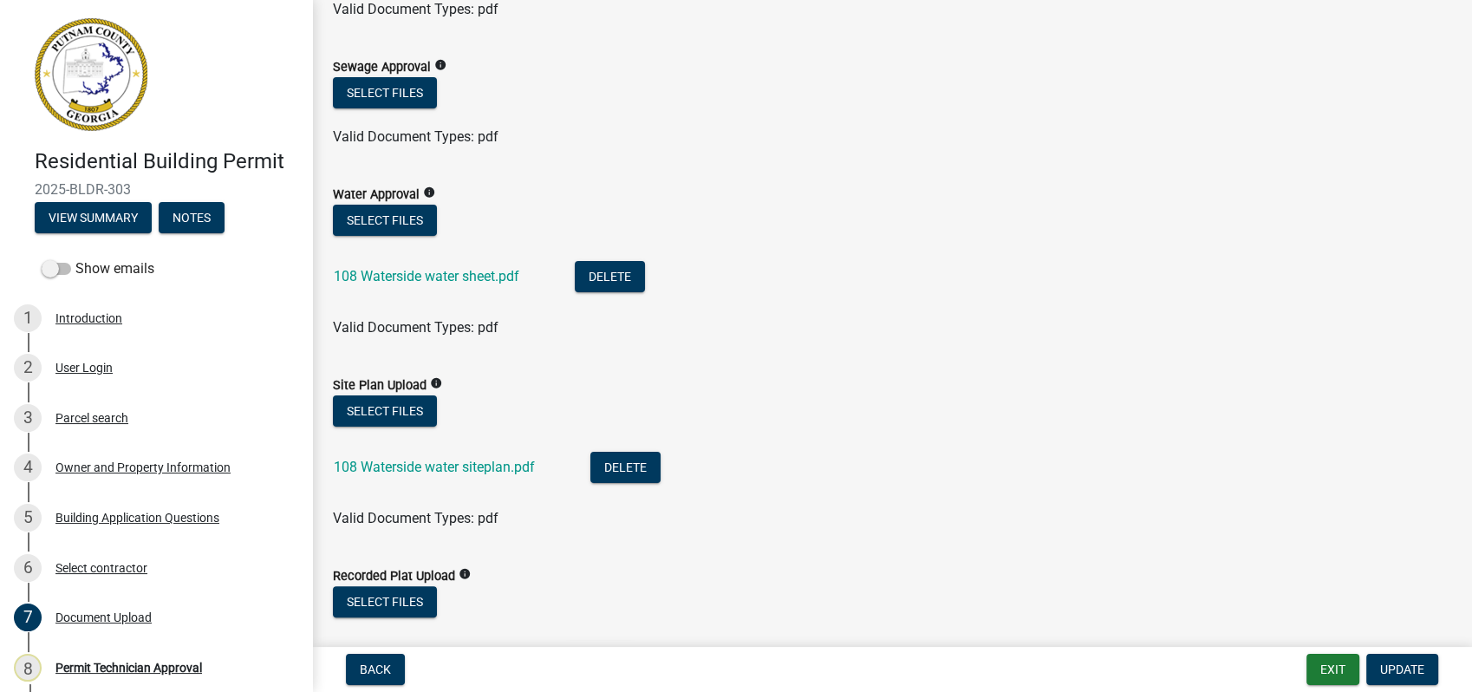
scroll to position [289, 0]
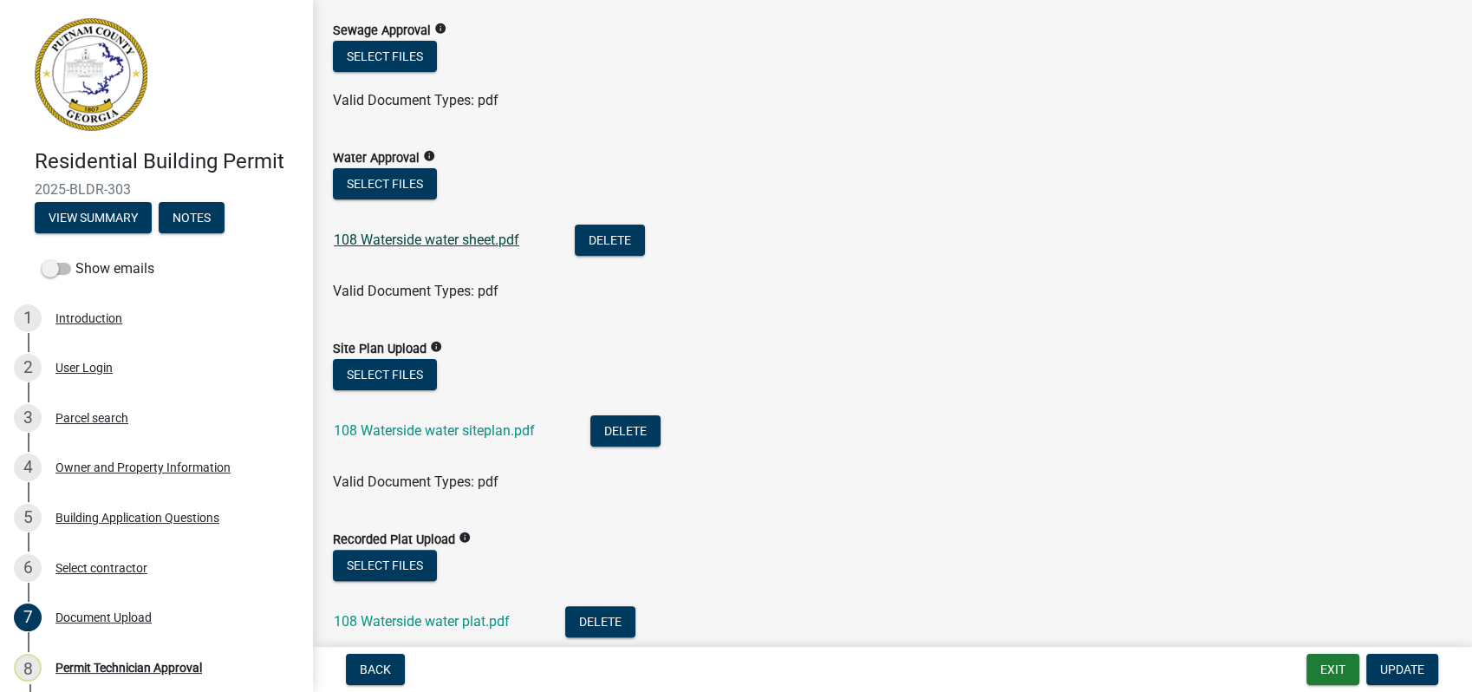
click at [428, 236] on link "108 Waterside water sheet.pdf" at bounding box center [427, 240] width 186 height 16
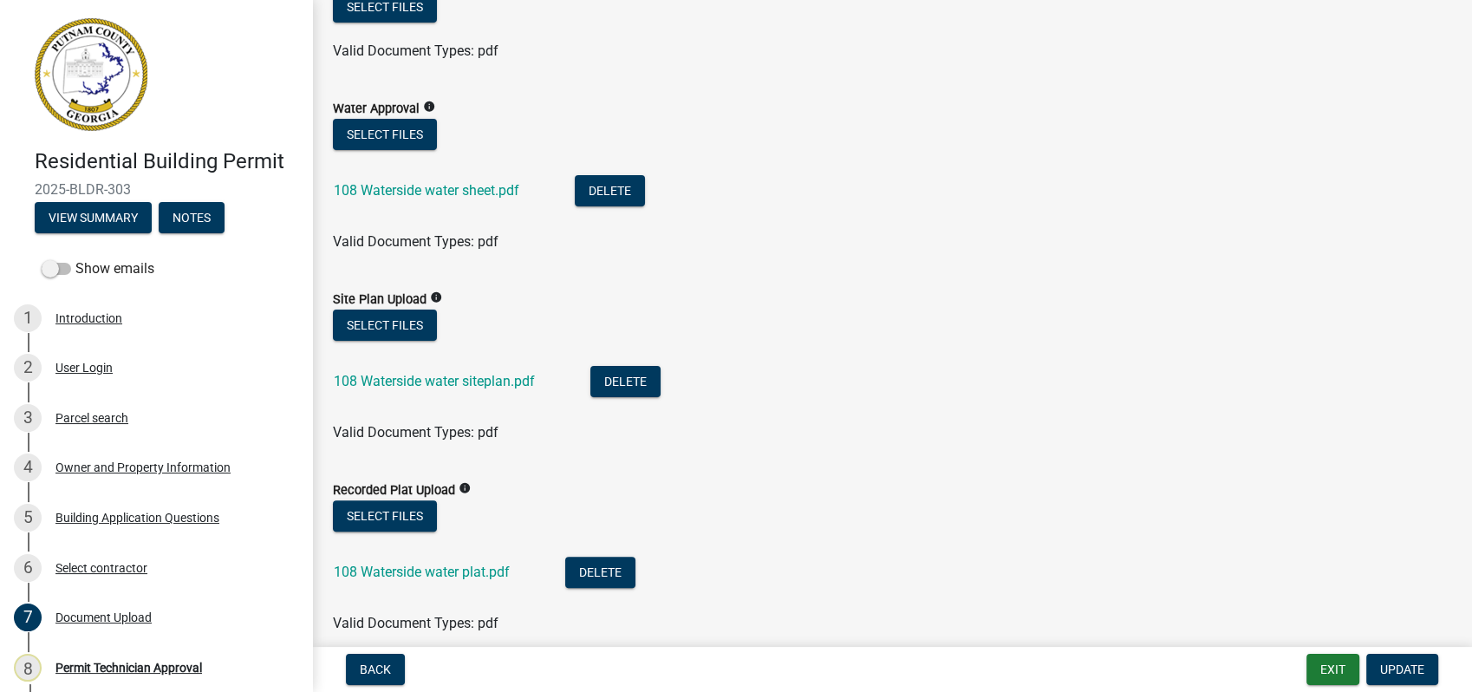
scroll to position [385, 0]
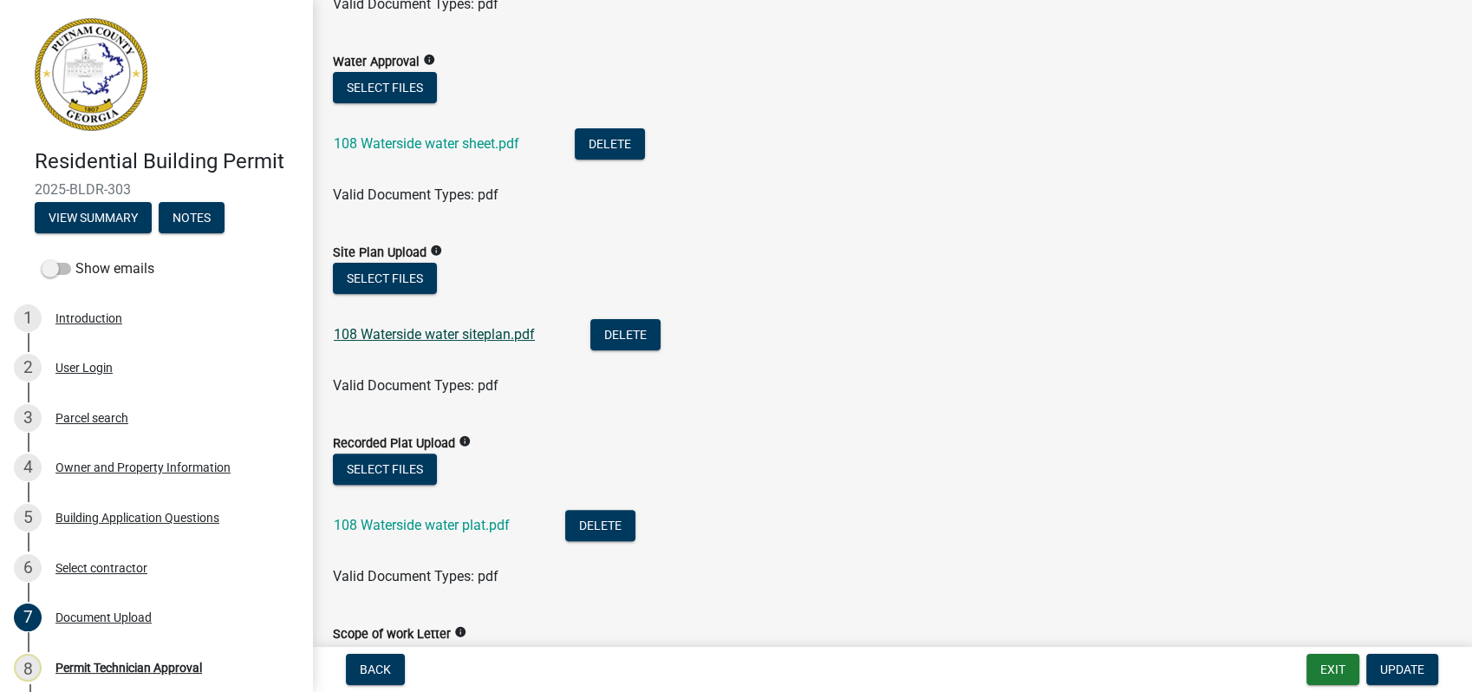
click at [405, 331] on link "108 Waterside water siteplan.pdf" at bounding box center [434, 334] width 201 height 16
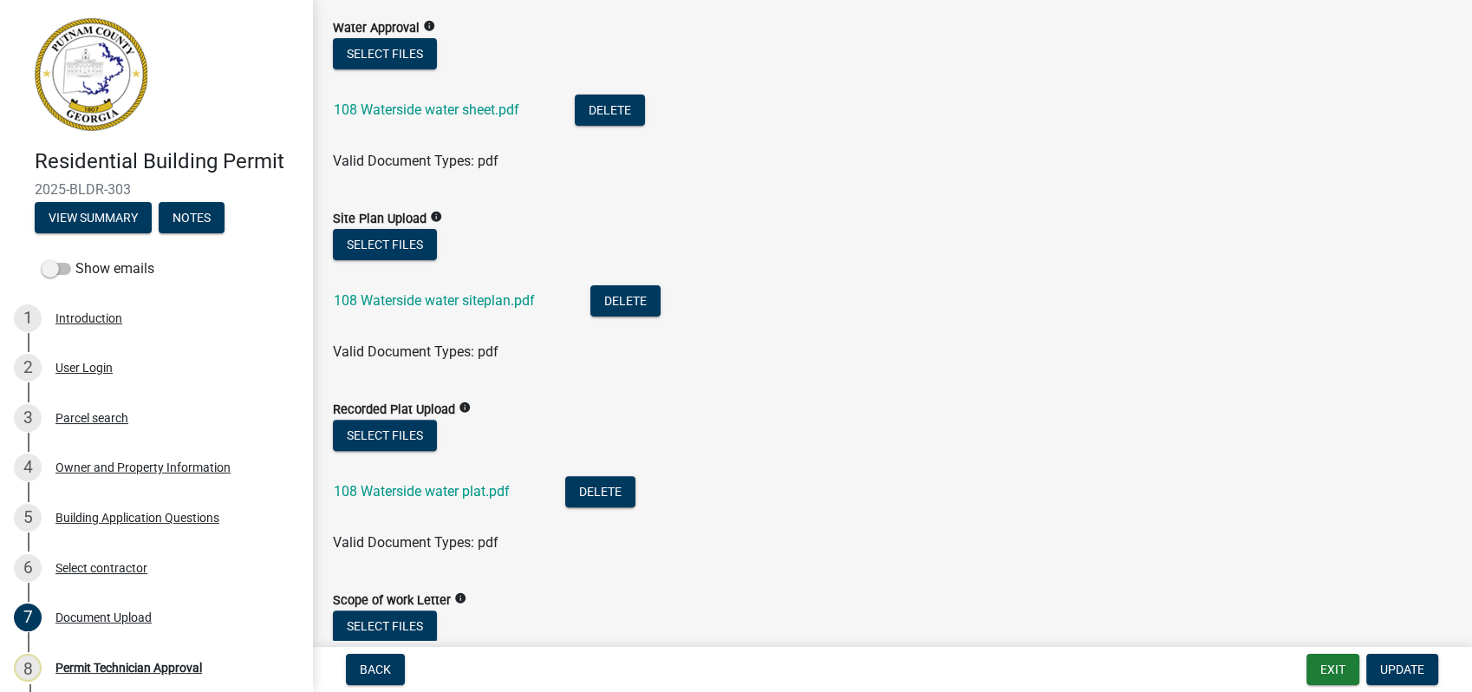
scroll to position [289, 0]
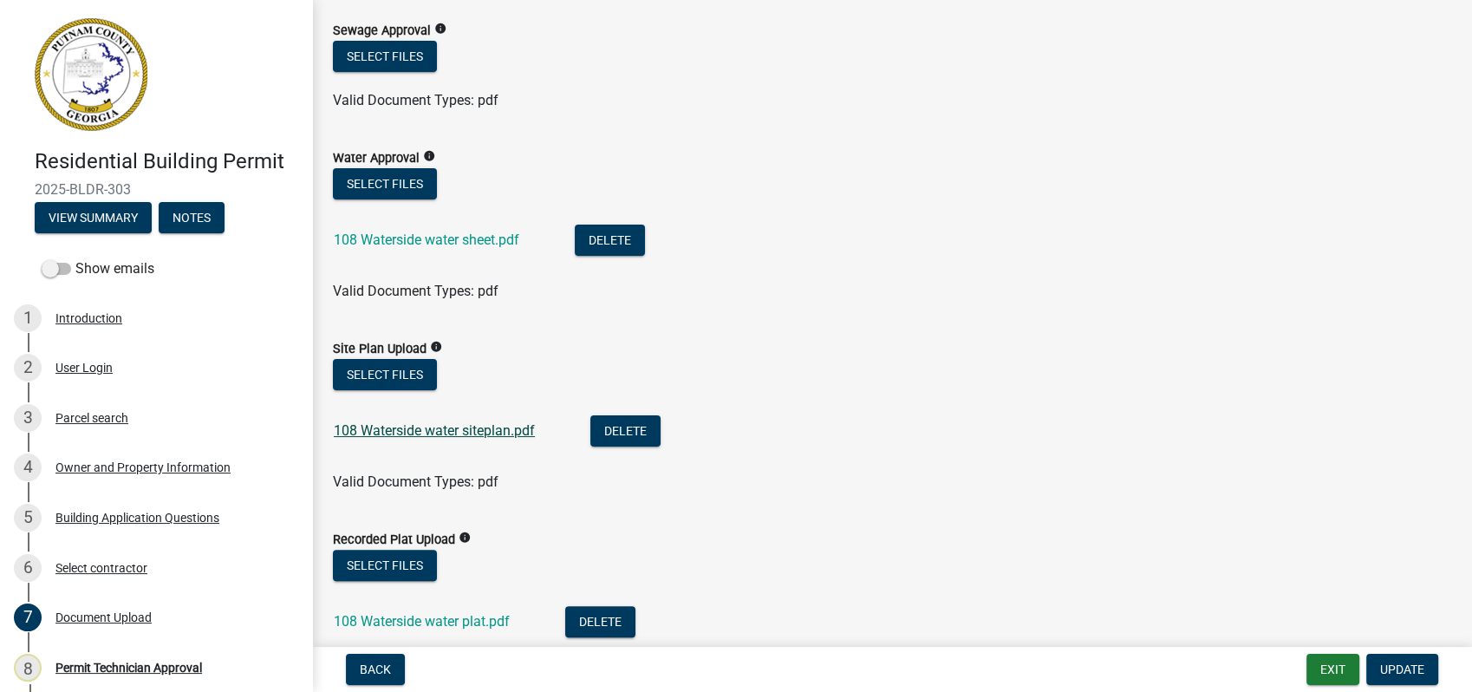
click at [409, 433] on link "108 Waterside water siteplan.pdf" at bounding box center [434, 430] width 201 height 16
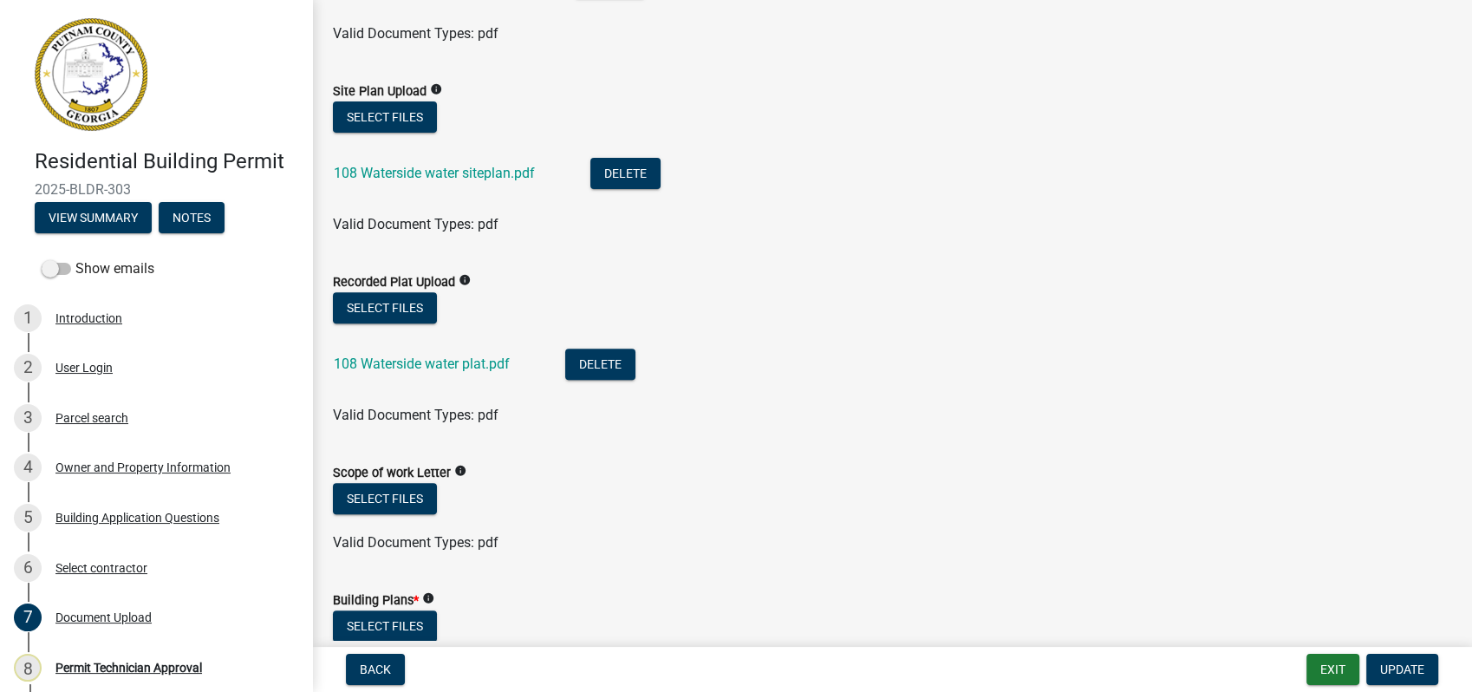
scroll to position [674, 0]
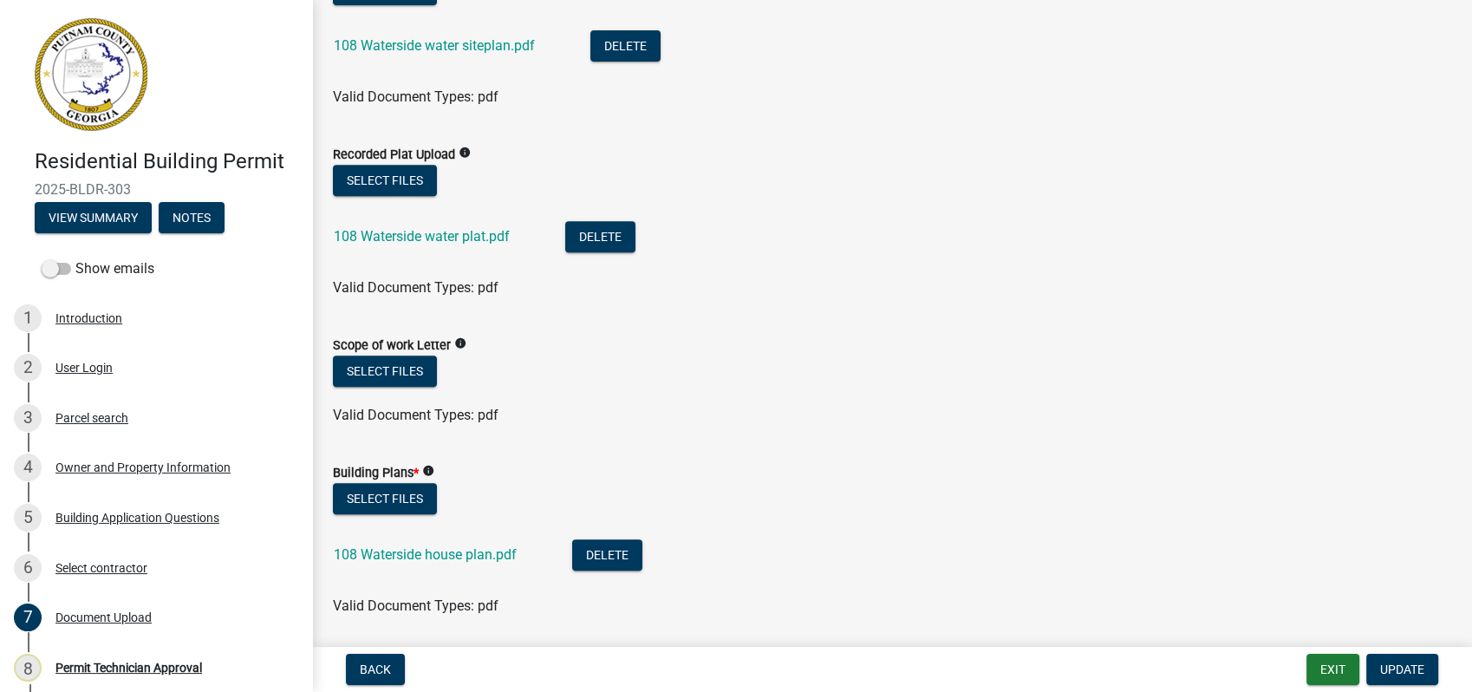
click at [418, 226] on div "108 Waterside water plat.pdf" at bounding box center [436, 239] width 204 height 36
click at [436, 233] on link "108 Waterside water plat.pdf" at bounding box center [422, 236] width 176 height 16
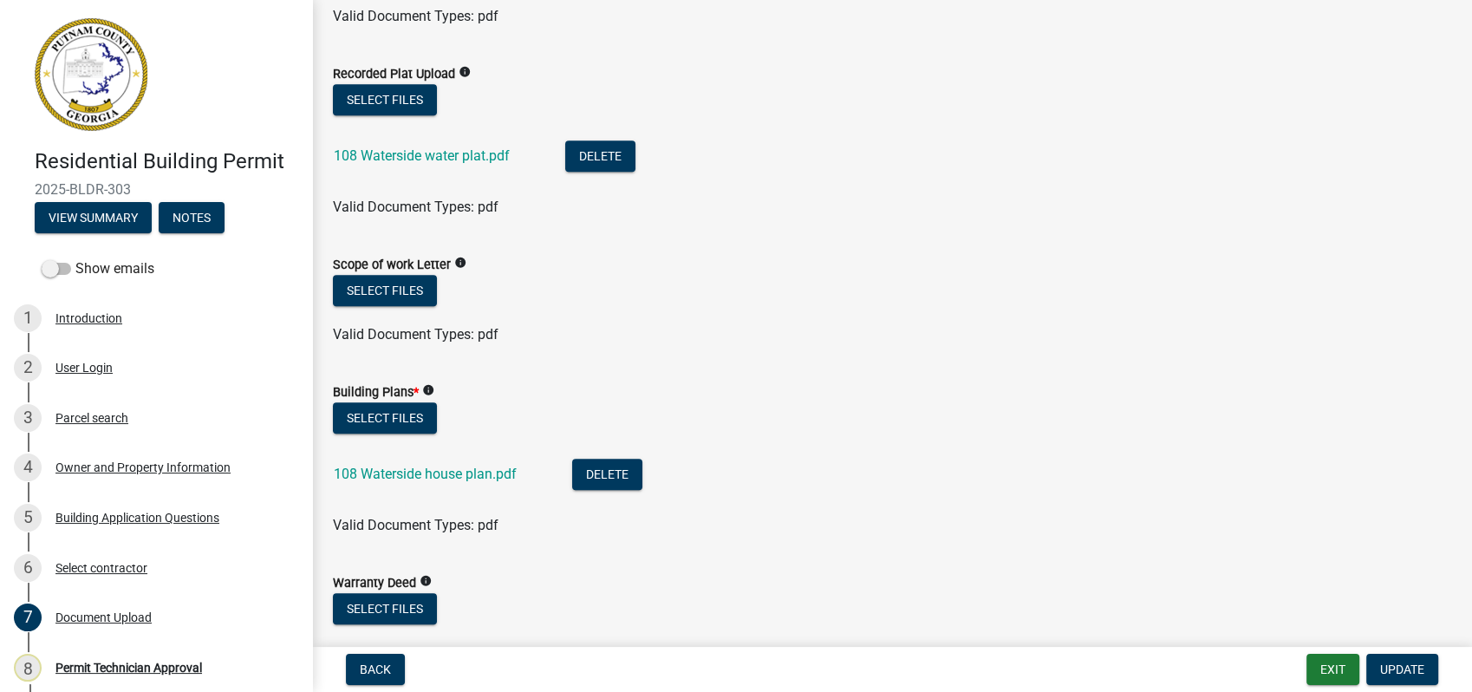
scroll to position [867, 0]
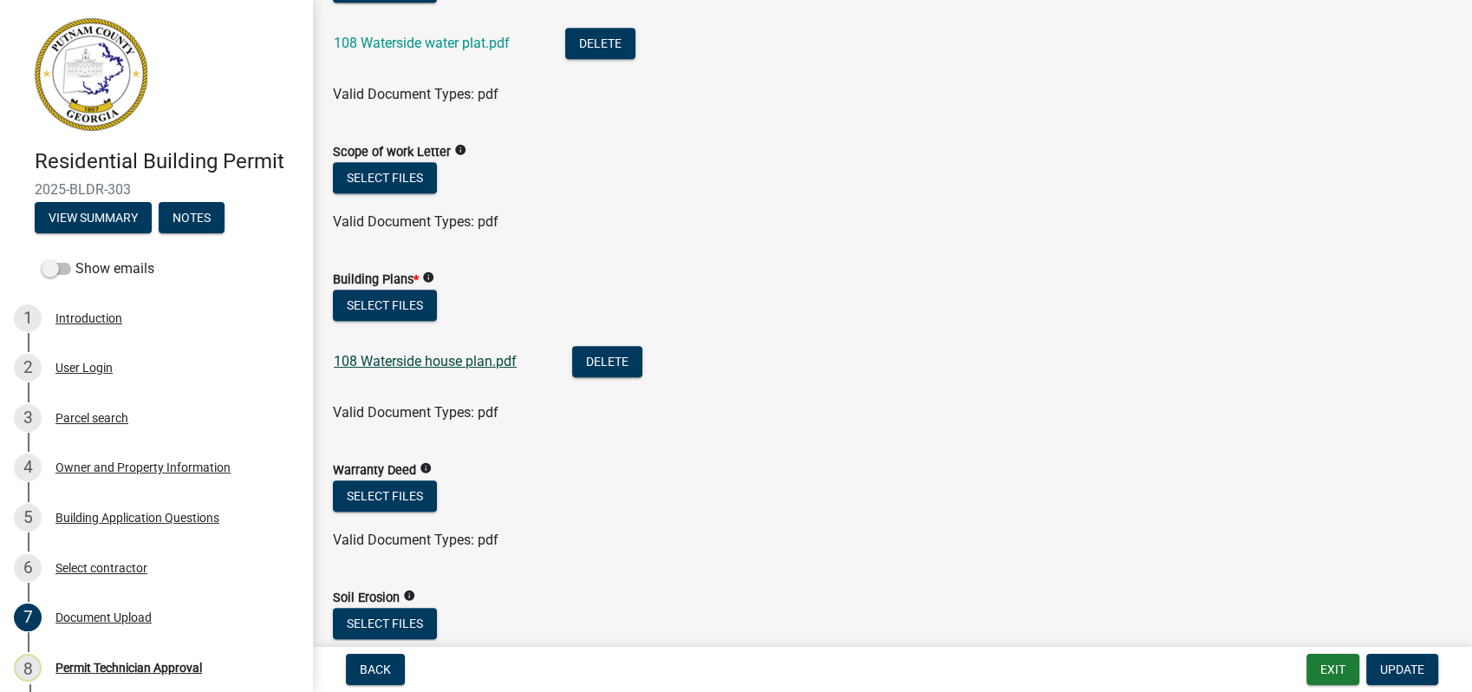
click at [404, 362] on link "108 Waterside house plan.pdf" at bounding box center [425, 361] width 183 height 16
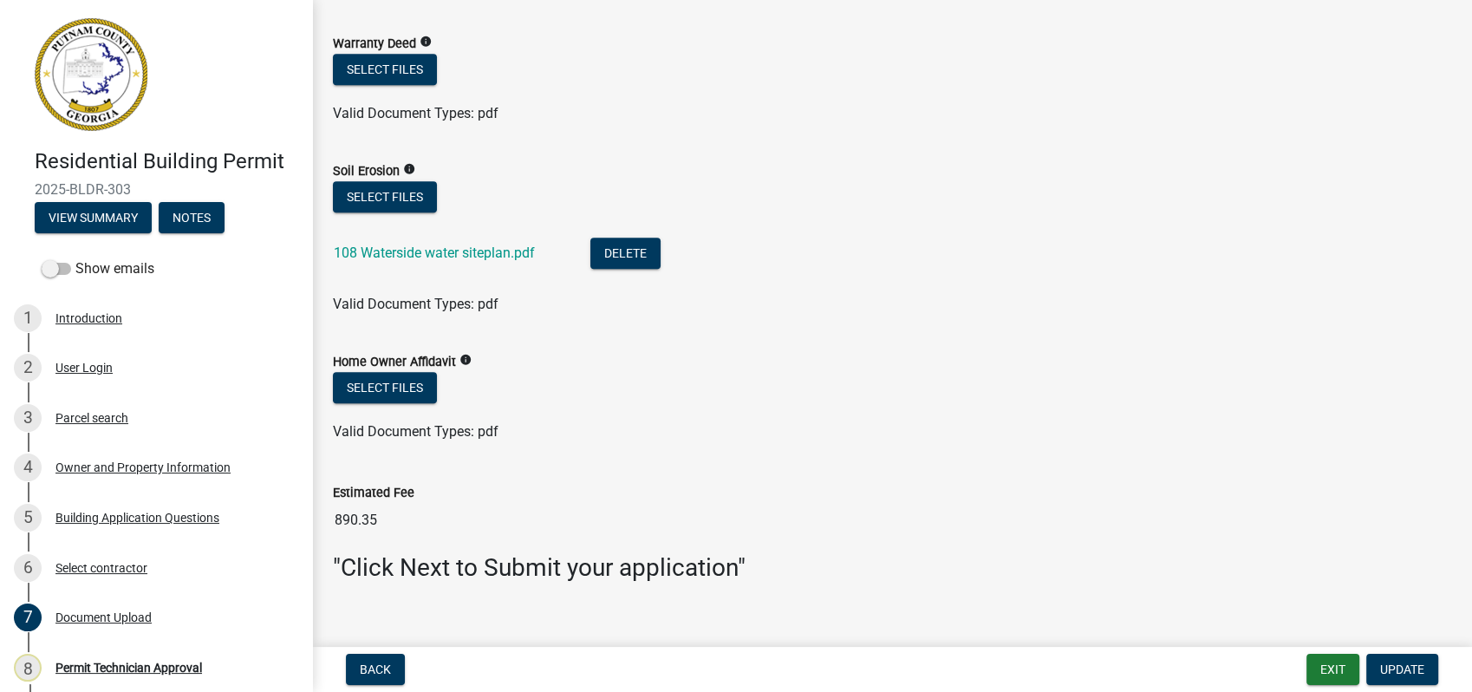
scroll to position [1317, 0]
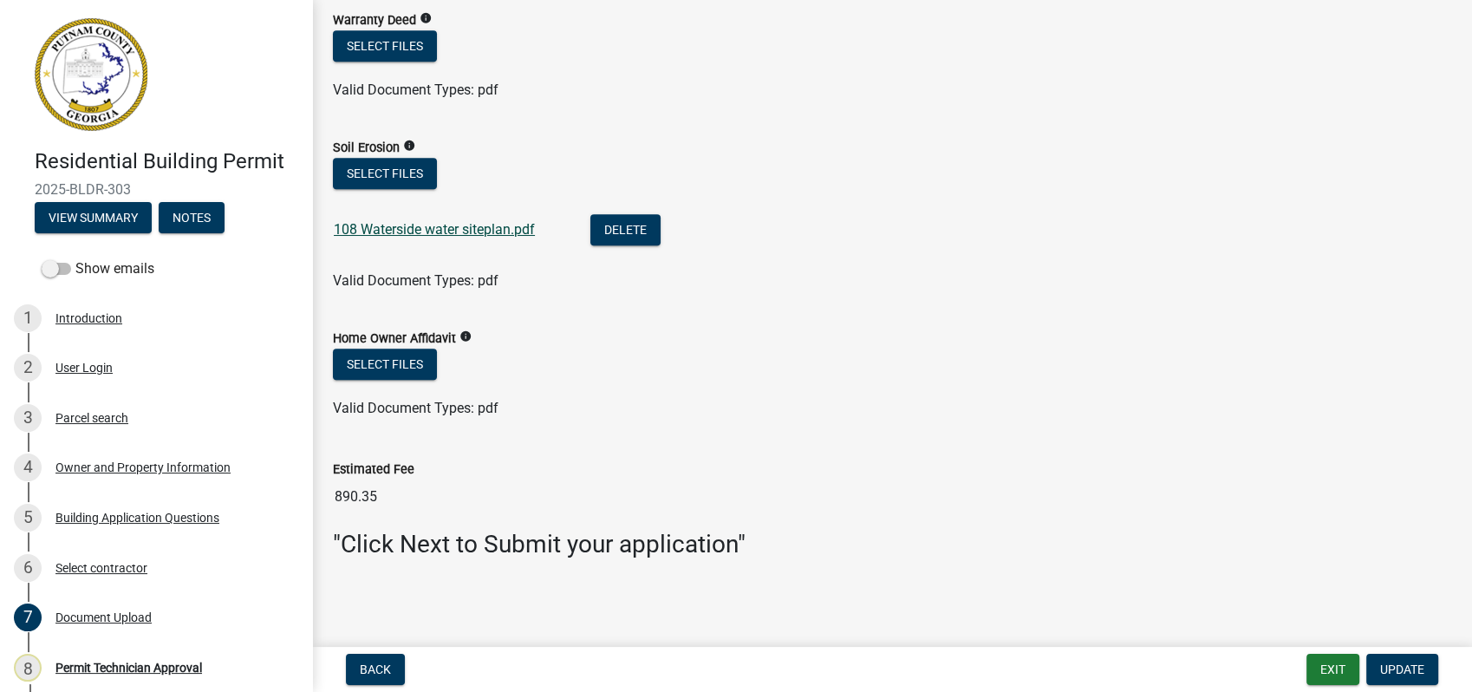
click at [382, 229] on link "108 Waterside water siteplan.pdf" at bounding box center [434, 229] width 201 height 16
click at [170, 467] on div "Owner and Property Information" at bounding box center [142, 467] width 175 height 12
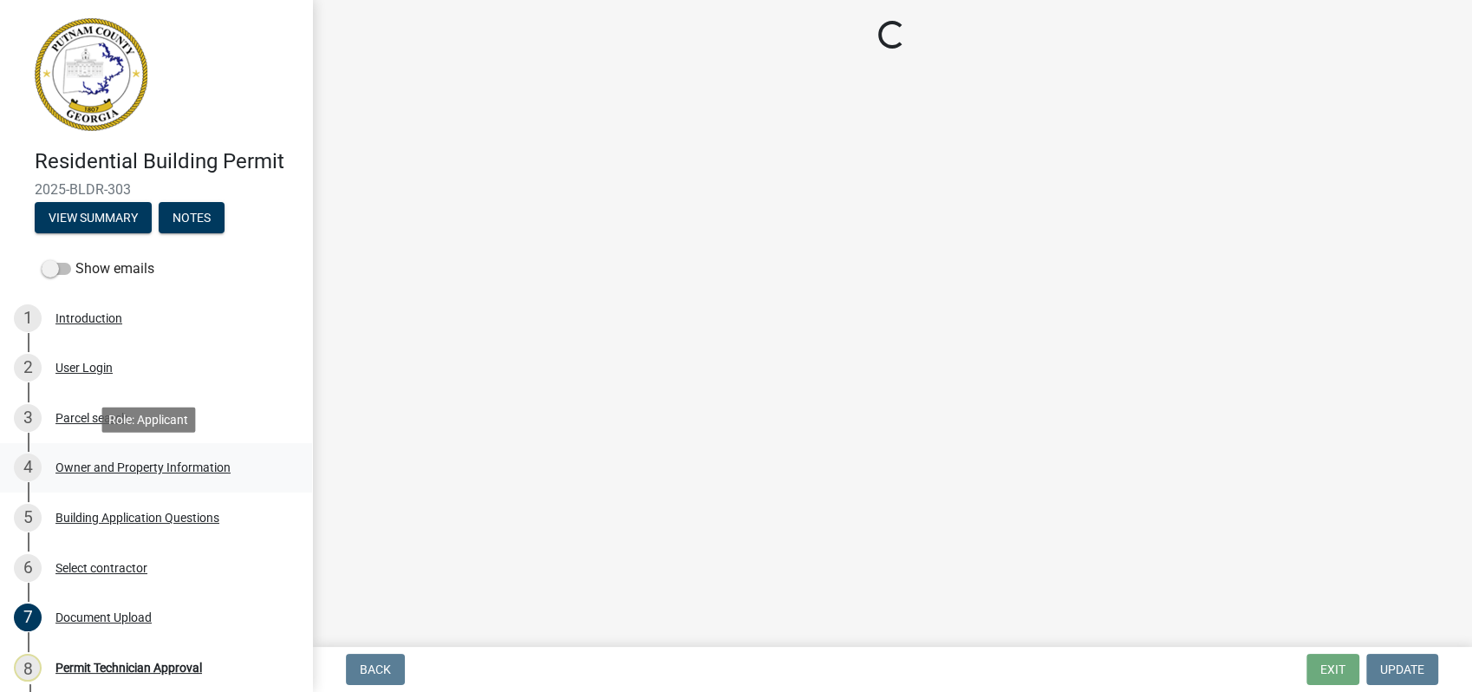
scroll to position [0, 0]
select select "34fe85c2-5f76-4343-b6bb-8ca387e0bed7"
select select "83394b22-4a11-496c-8e5c-75ade2e72faf"
select select "295c155f-de53-4b68-9fdd-08c8883e9b6f"
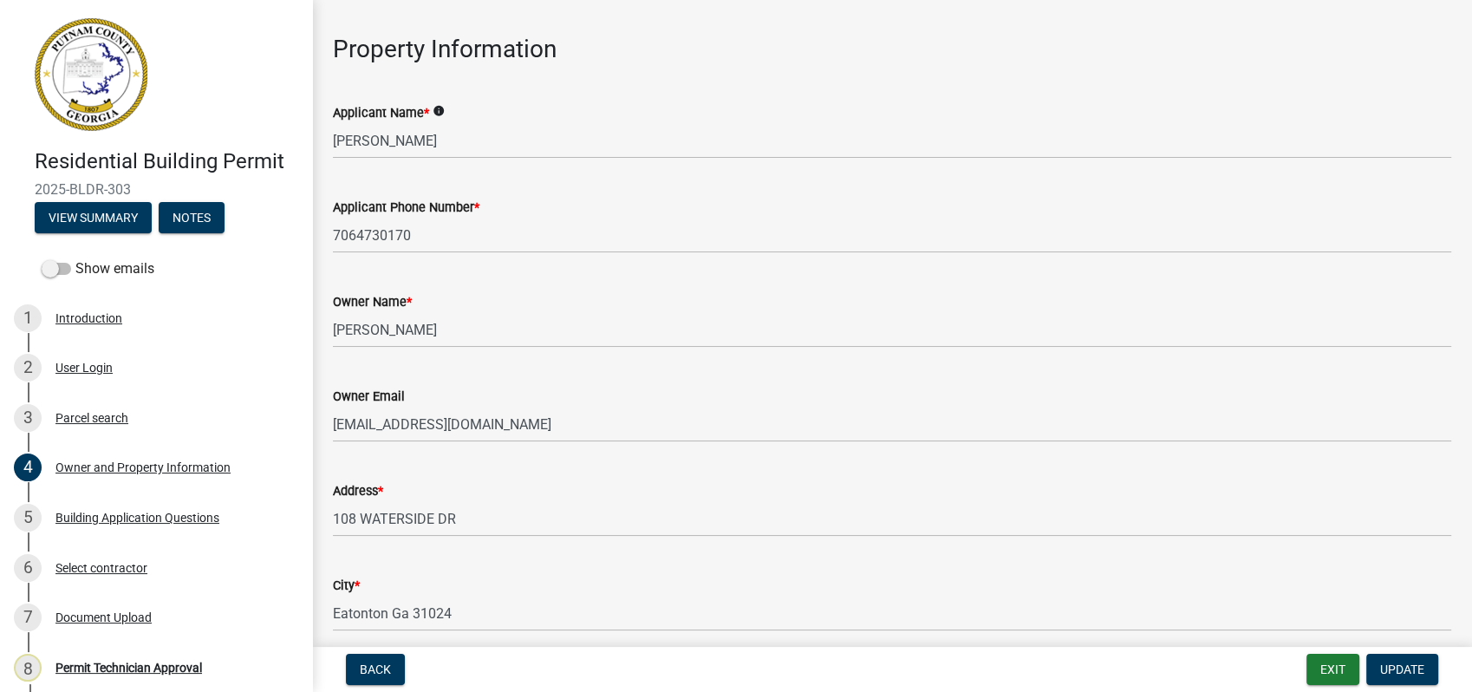
scroll to position [96, 0]
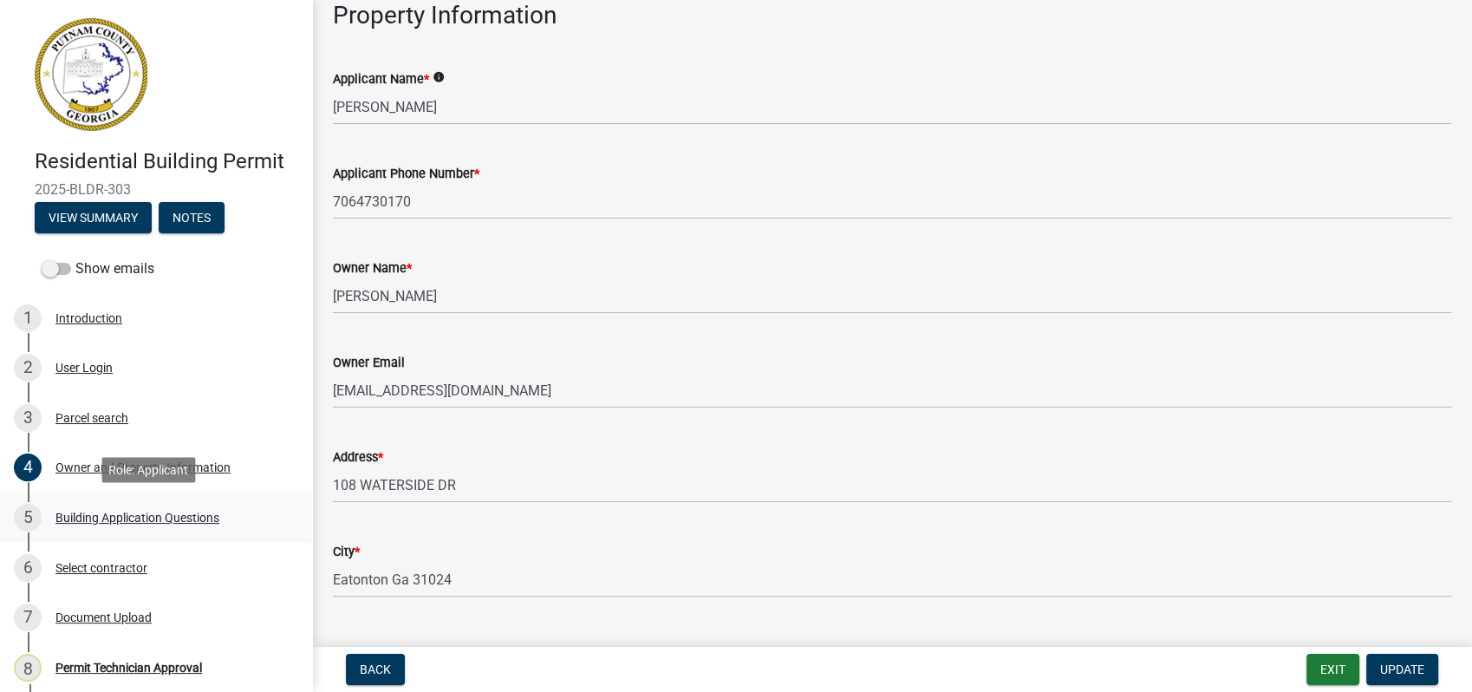
click at [153, 508] on div "5 Building Application Questions" at bounding box center [149, 518] width 271 height 28
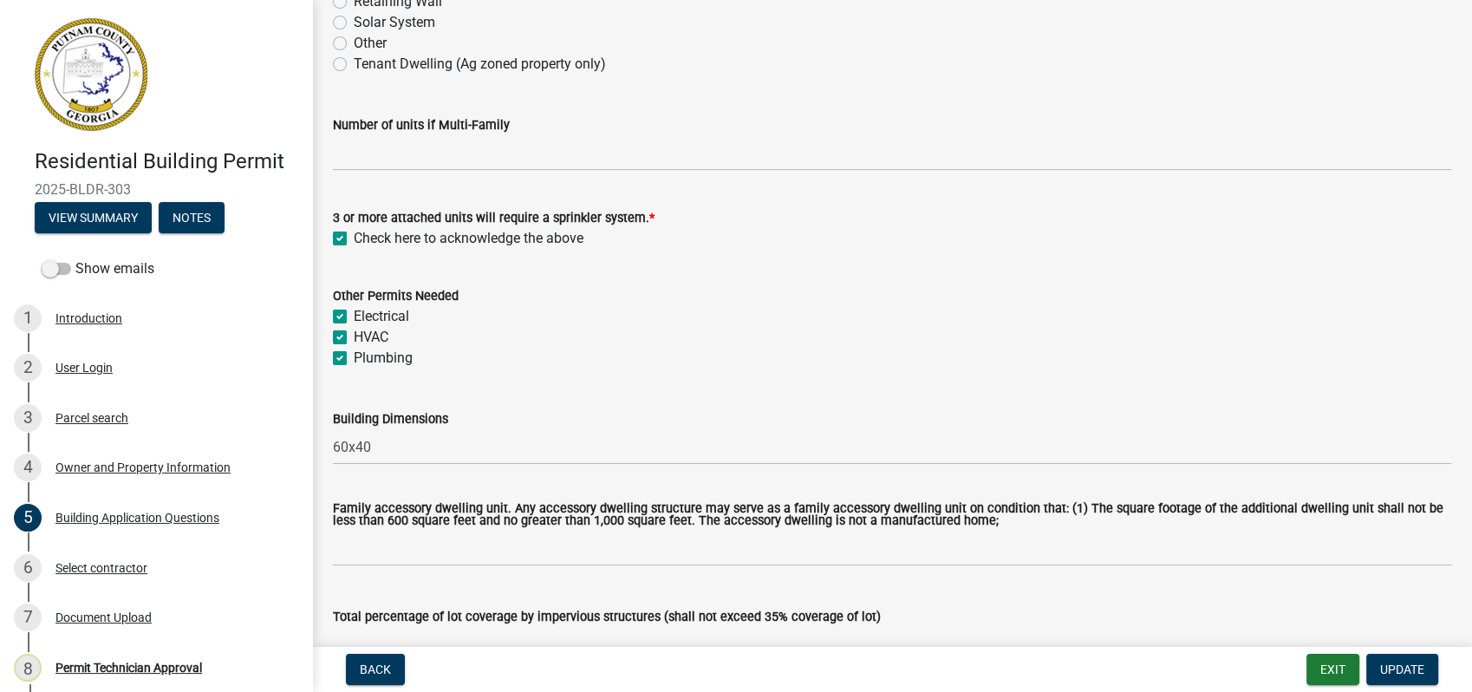
scroll to position [577, 0]
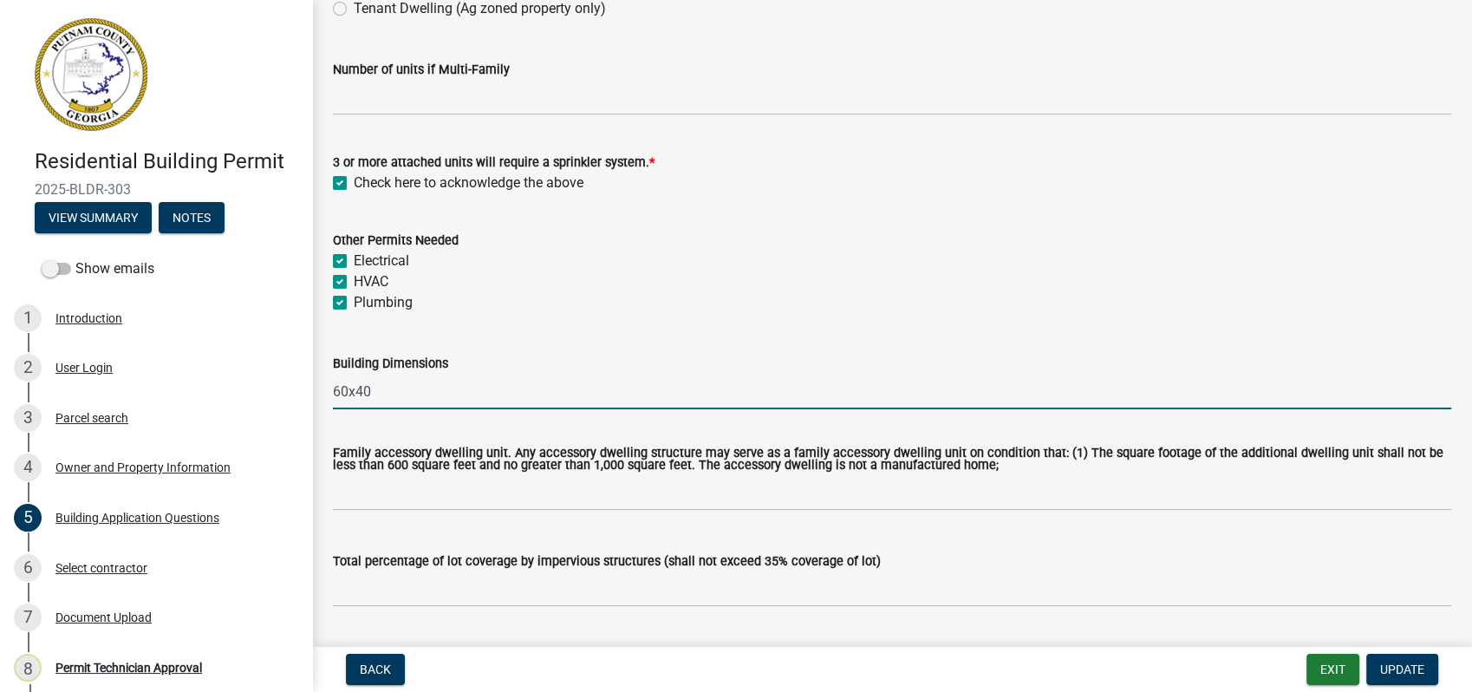
click at [388, 394] on input "60x40" at bounding box center [892, 392] width 1119 height 36
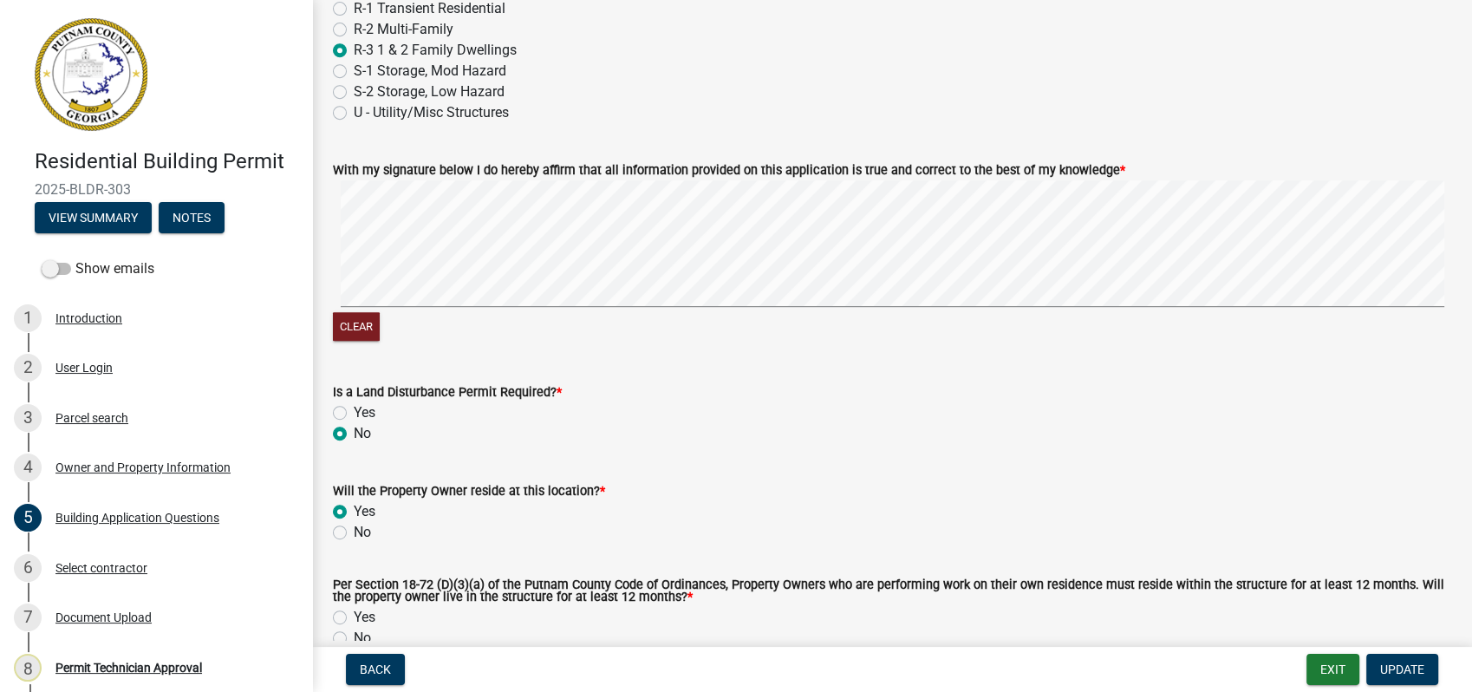
scroll to position [7511, 0]
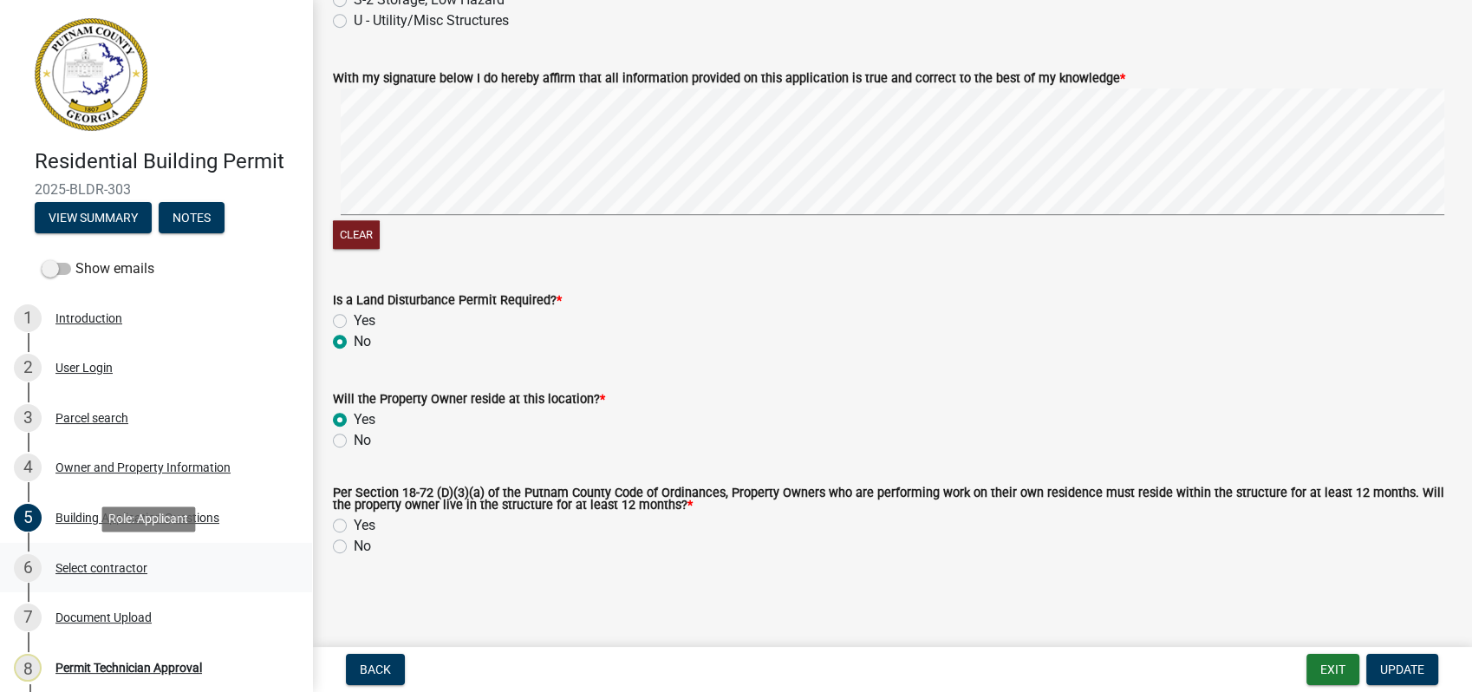
click at [83, 564] on div "Select contractor" at bounding box center [101, 568] width 92 height 12
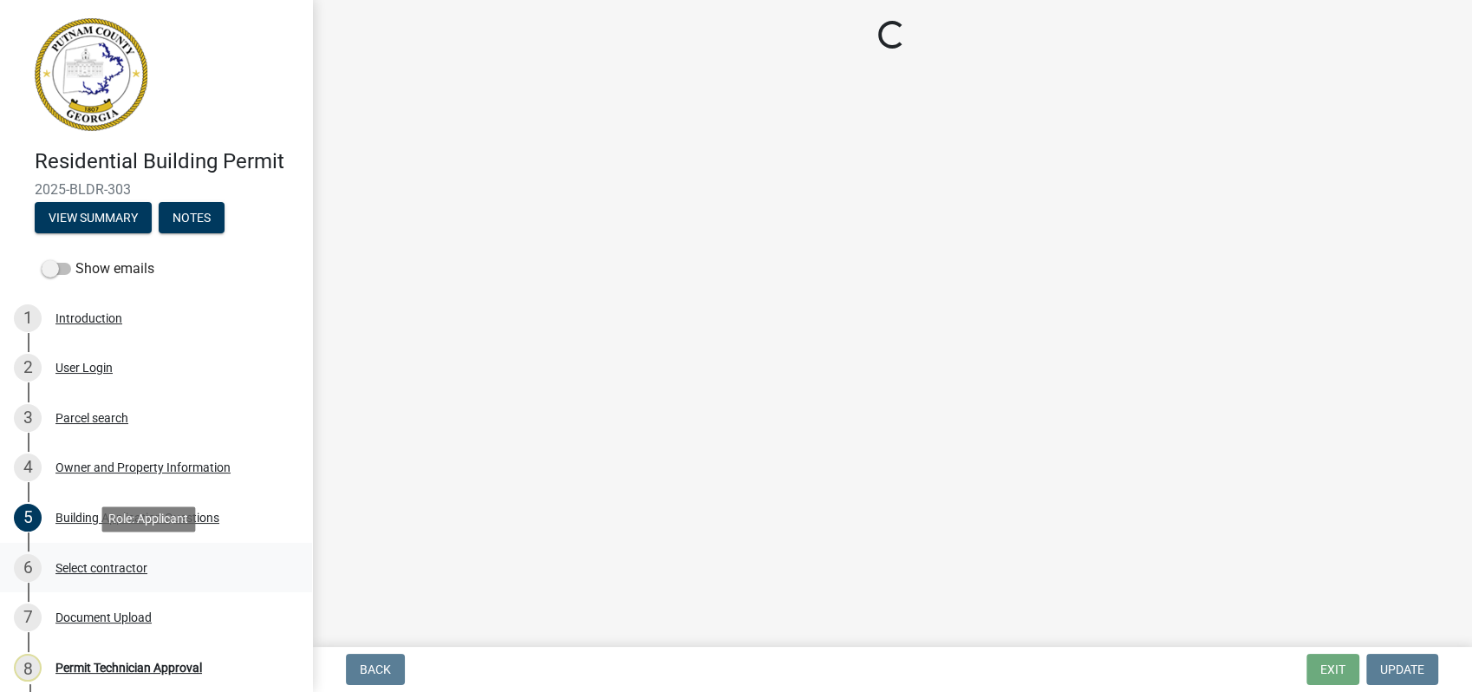
scroll to position [0, 0]
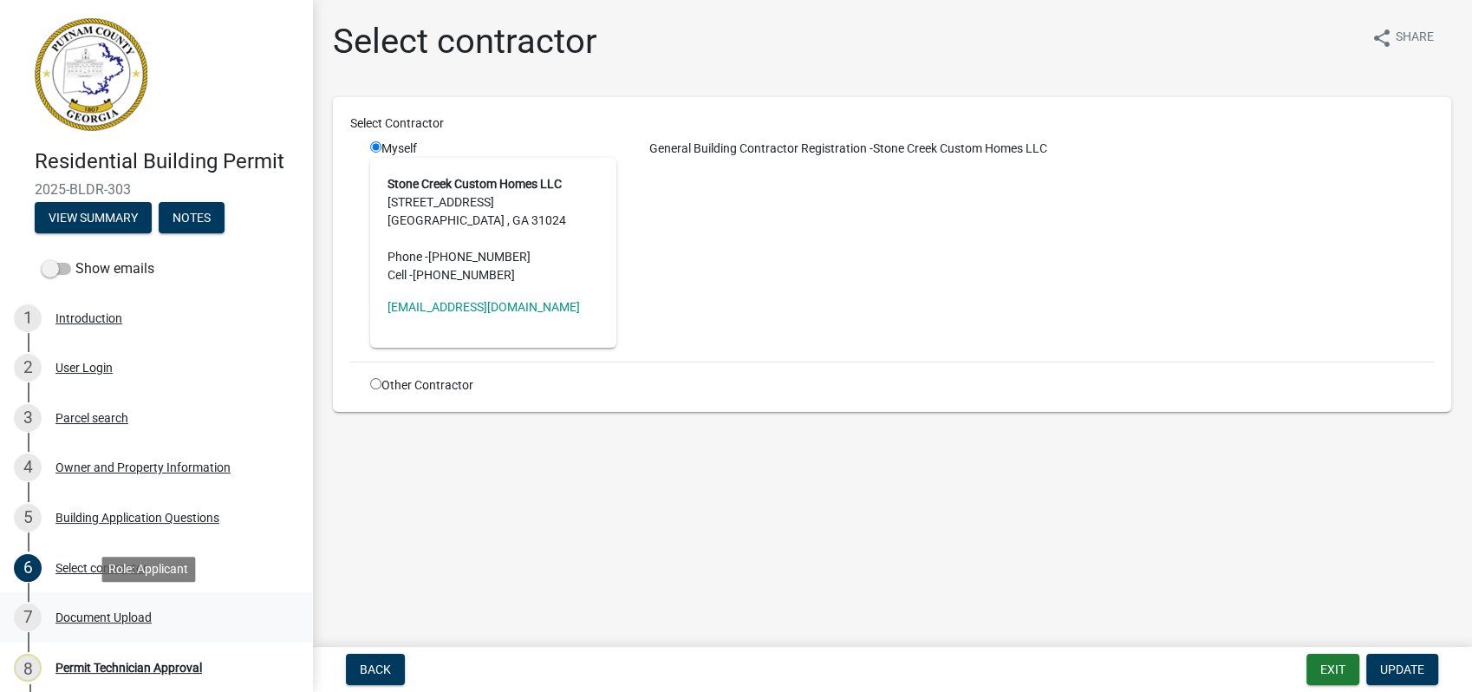
click at [100, 620] on div "Document Upload" at bounding box center [103, 617] width 96 height 12
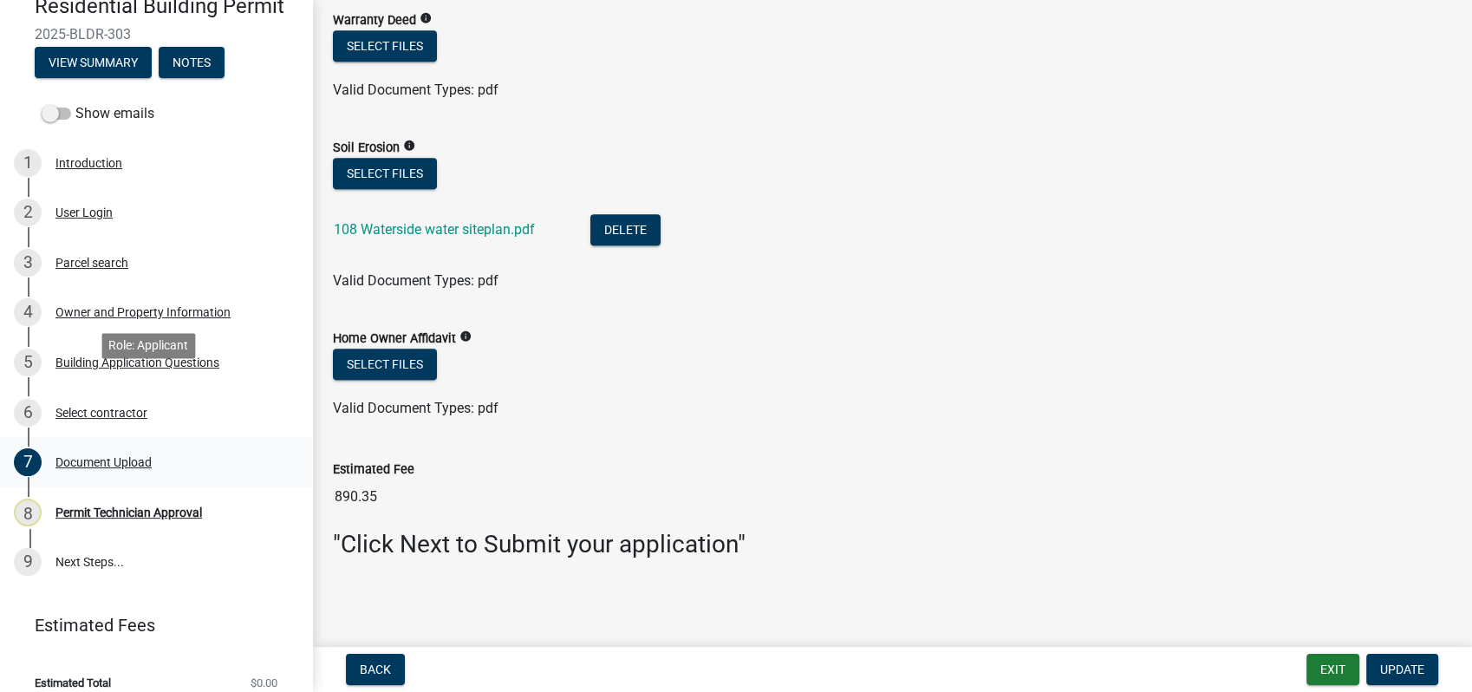
scroll to position [173, 0]
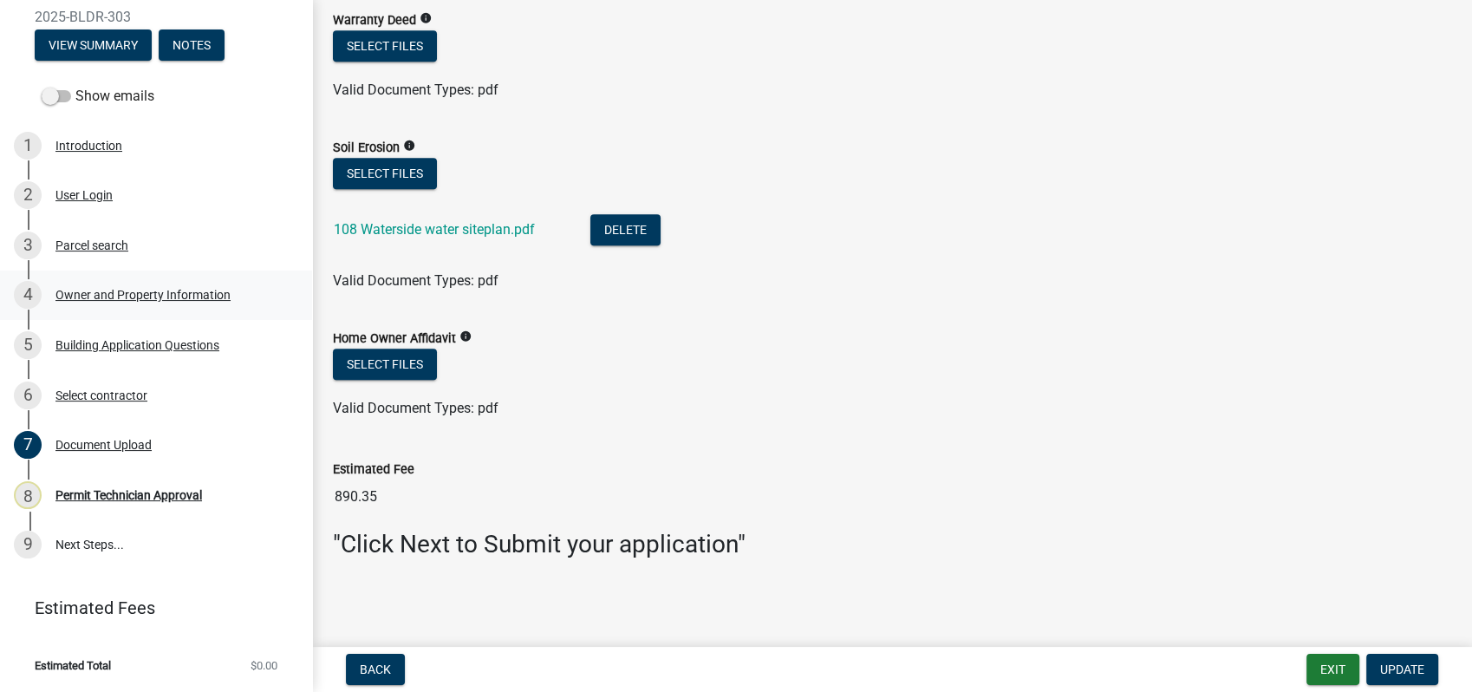
click at [135, 290] on div "Owner and Property Information" at bounding box center [142, 295] width 175 height 12
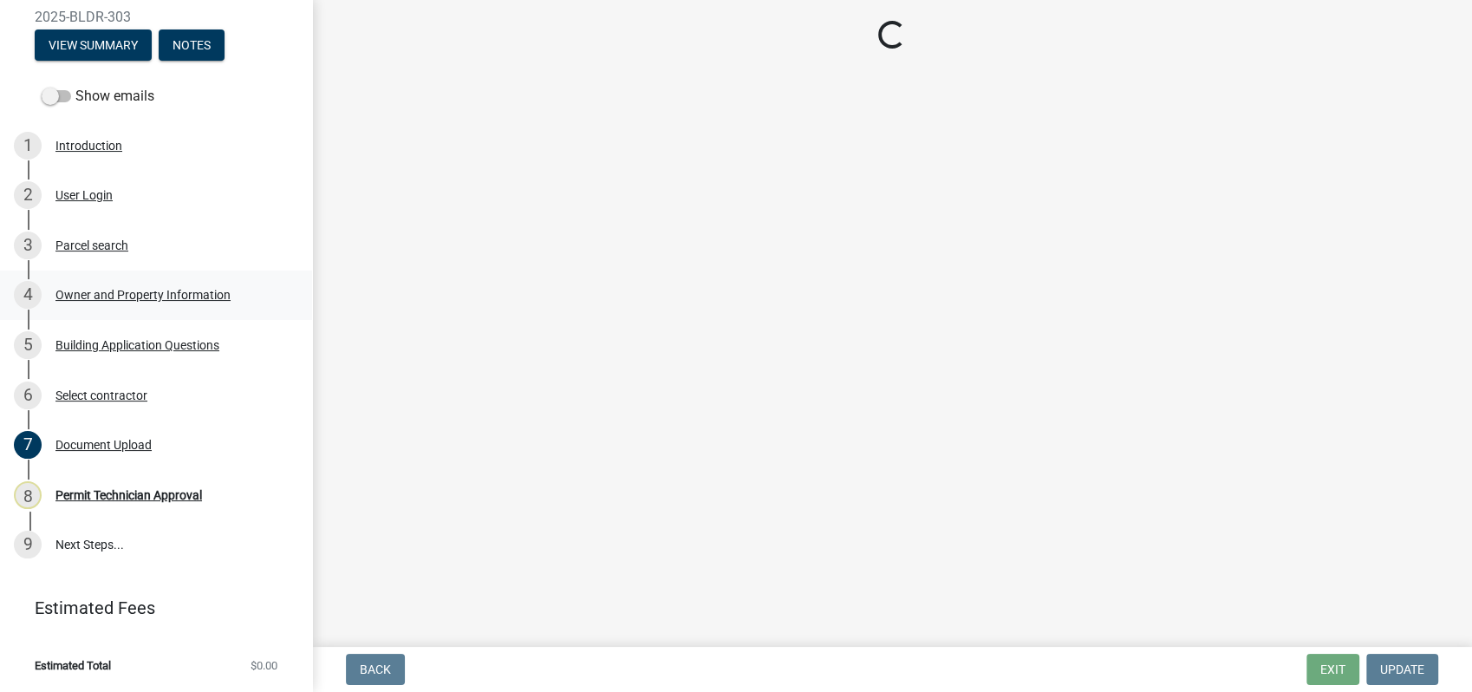
scroll to position [0, 0]
select select "34fe85c2-5f76-4343-b6bb-8ca387e0bed7"
select select "83394b22-4a11-496c-8e5c-75ade2e72faf"
select select "295c155f-de53-4b68-9fdd-08c8883e9b6f"
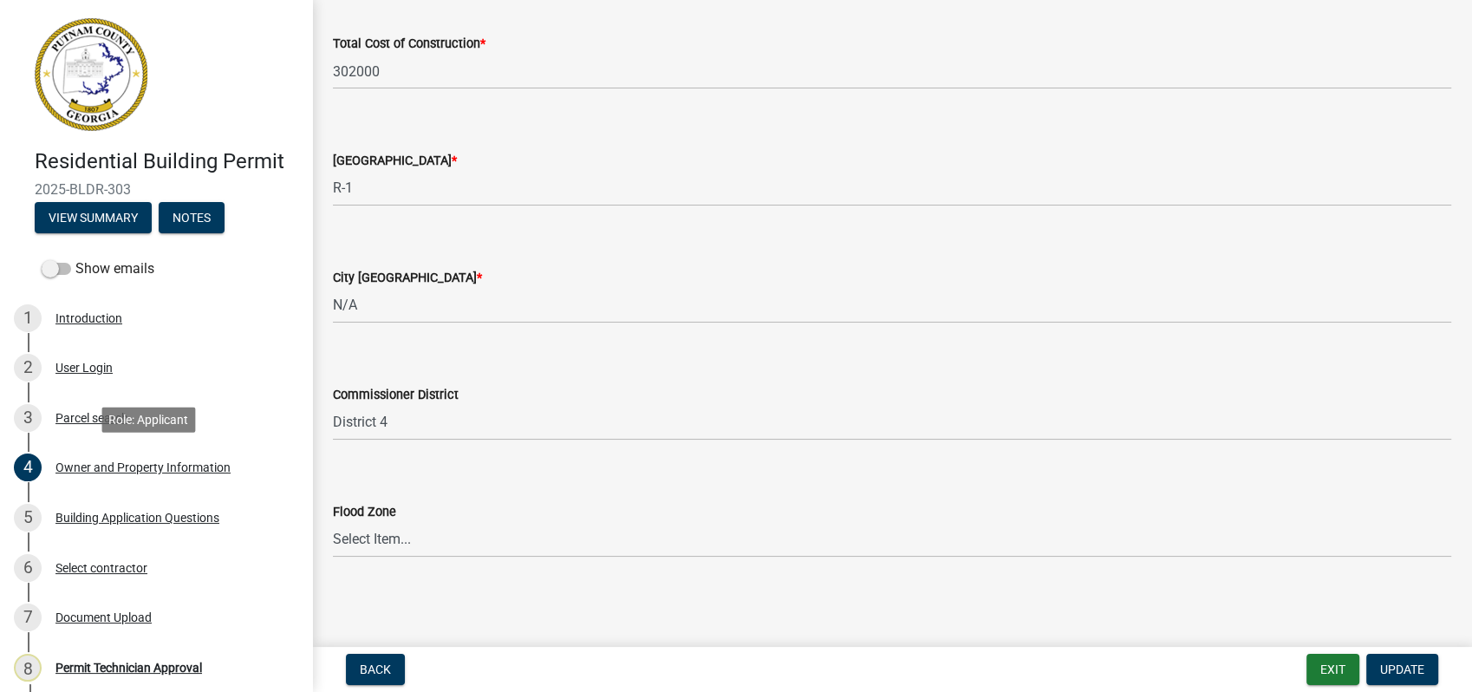
click at [160, 461] on div "Owner and Property Information" at bounding box center [142, 467] width 175 height 12
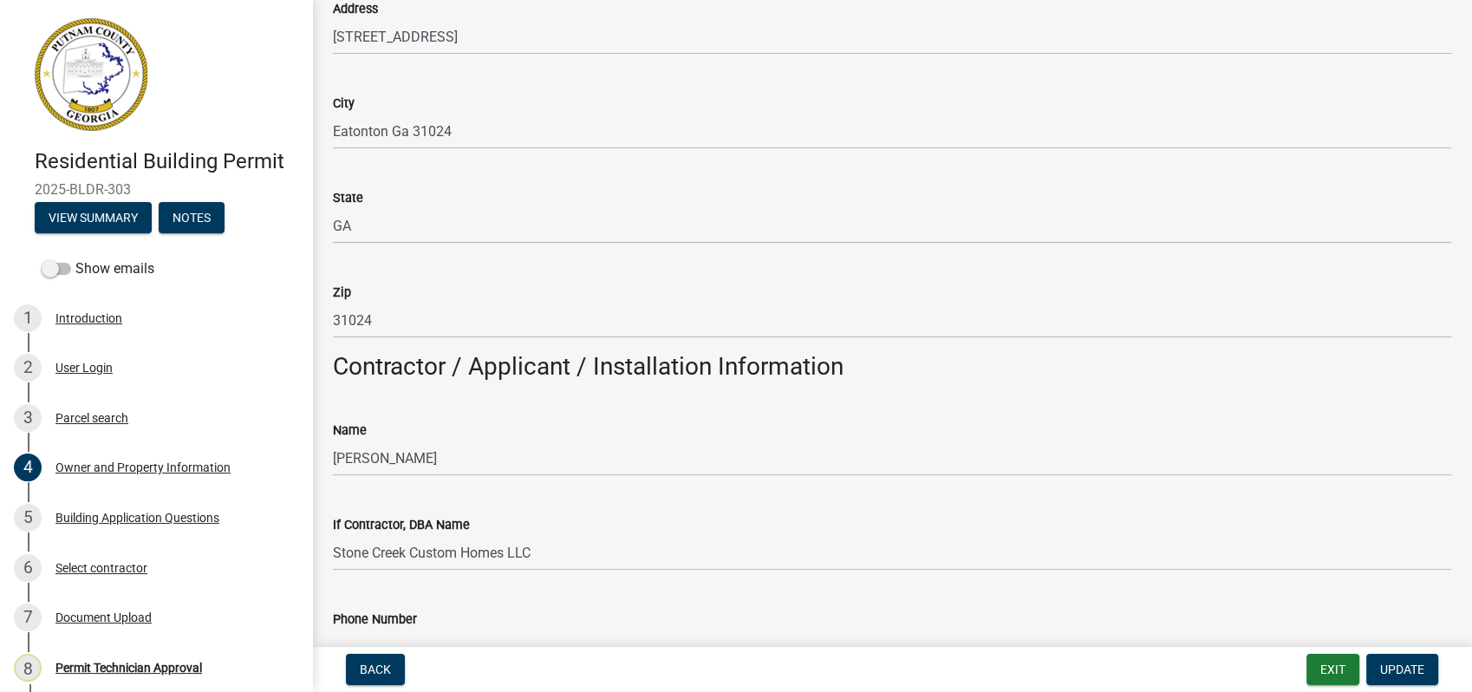
scroll to position [1252, 0]
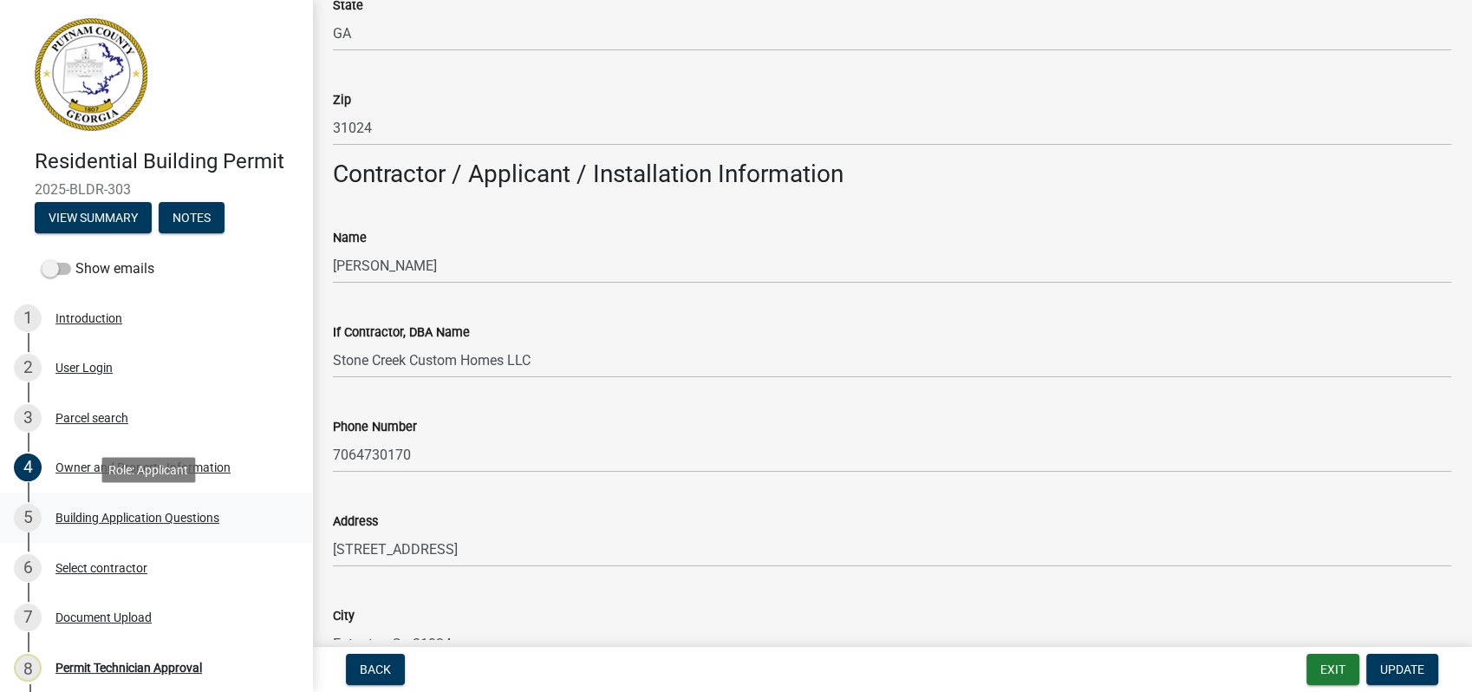
click at [97, 512] on div "Building Application Questions" at bounding box center [137, 518] width 164 height 12
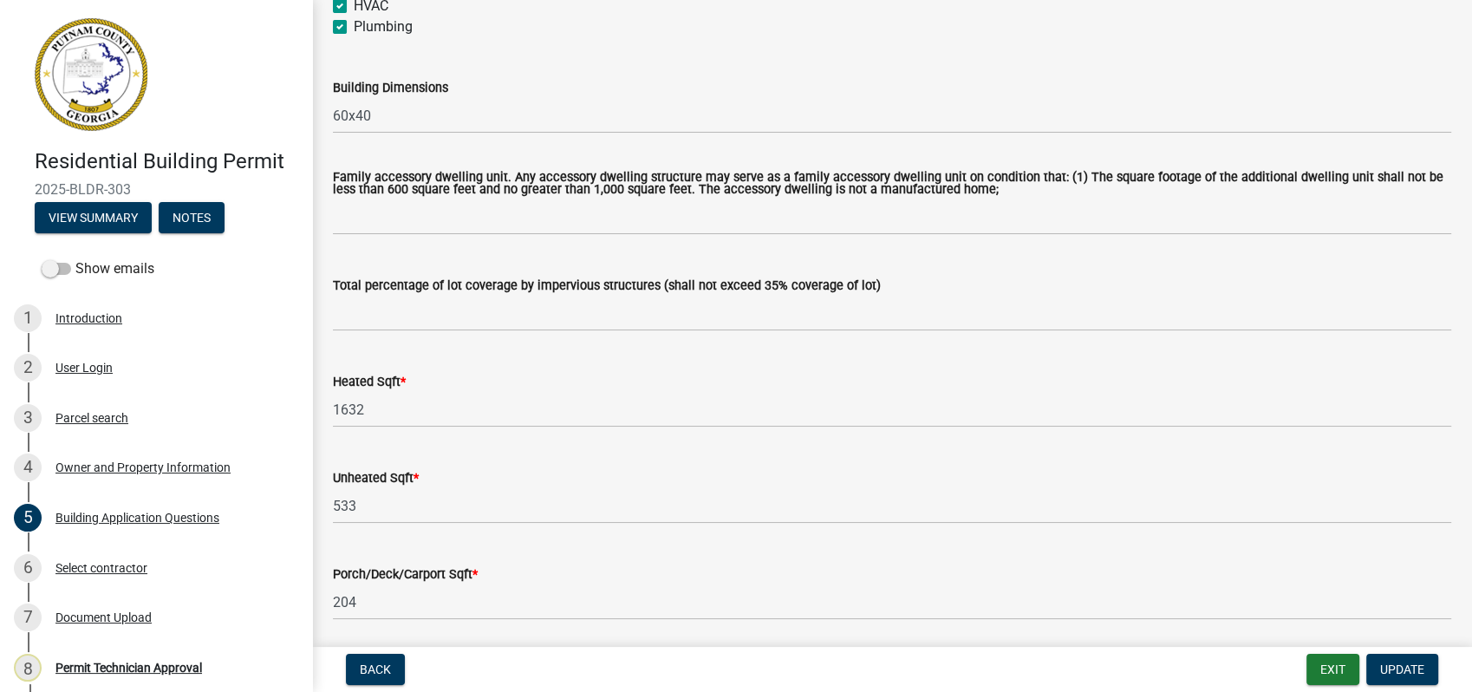
scroll to position [1060, 0]
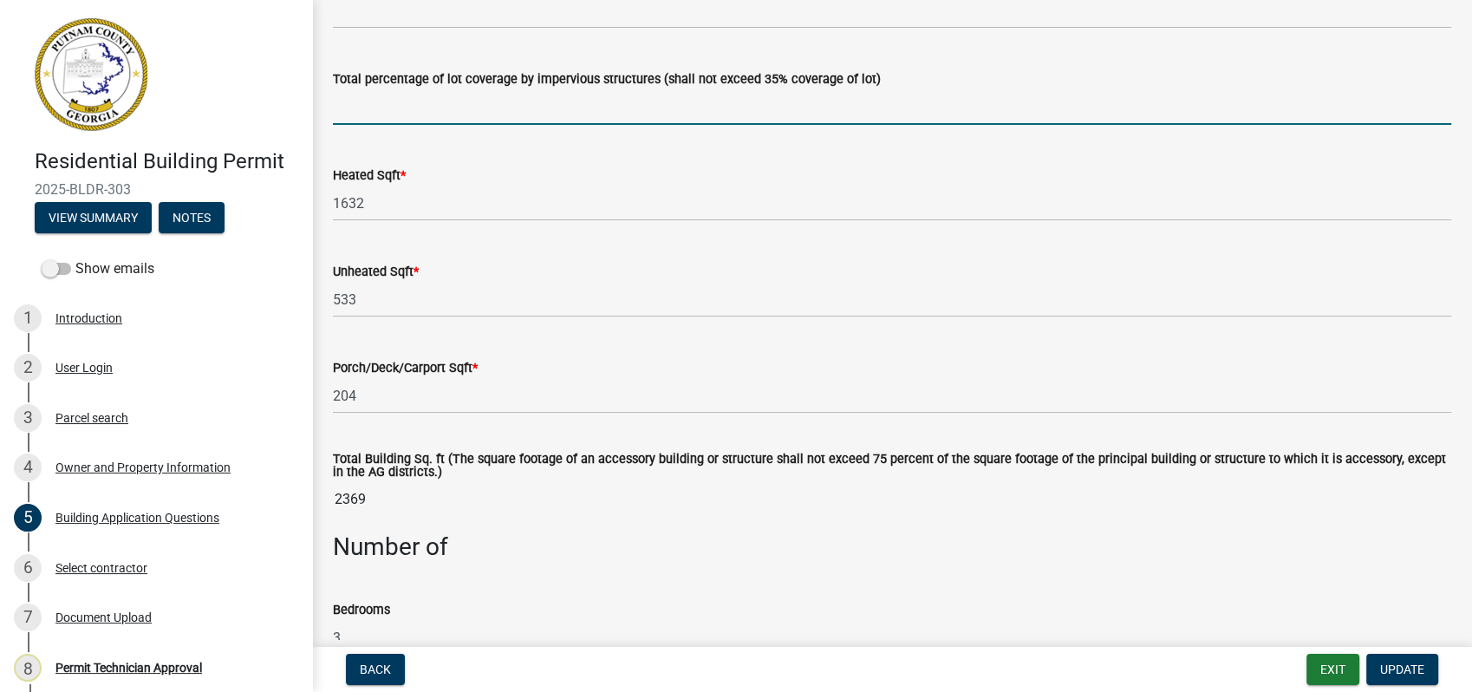
click at [421, 106] on input "text" at bounding box center [892, 107] width 1119 height 36
type input "1"
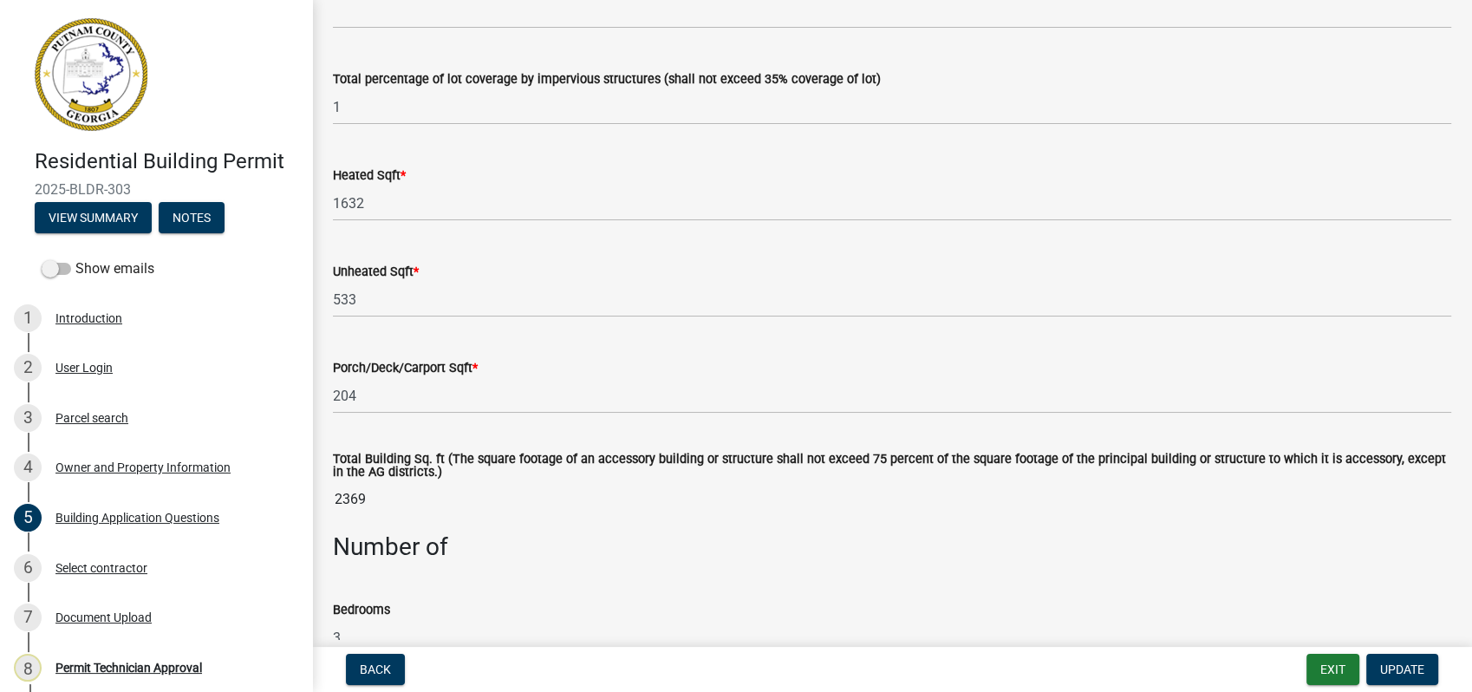
click at [817, 270] on div "Unheated Sqft *" at bounding box center [892, 271] width 1119 height 21
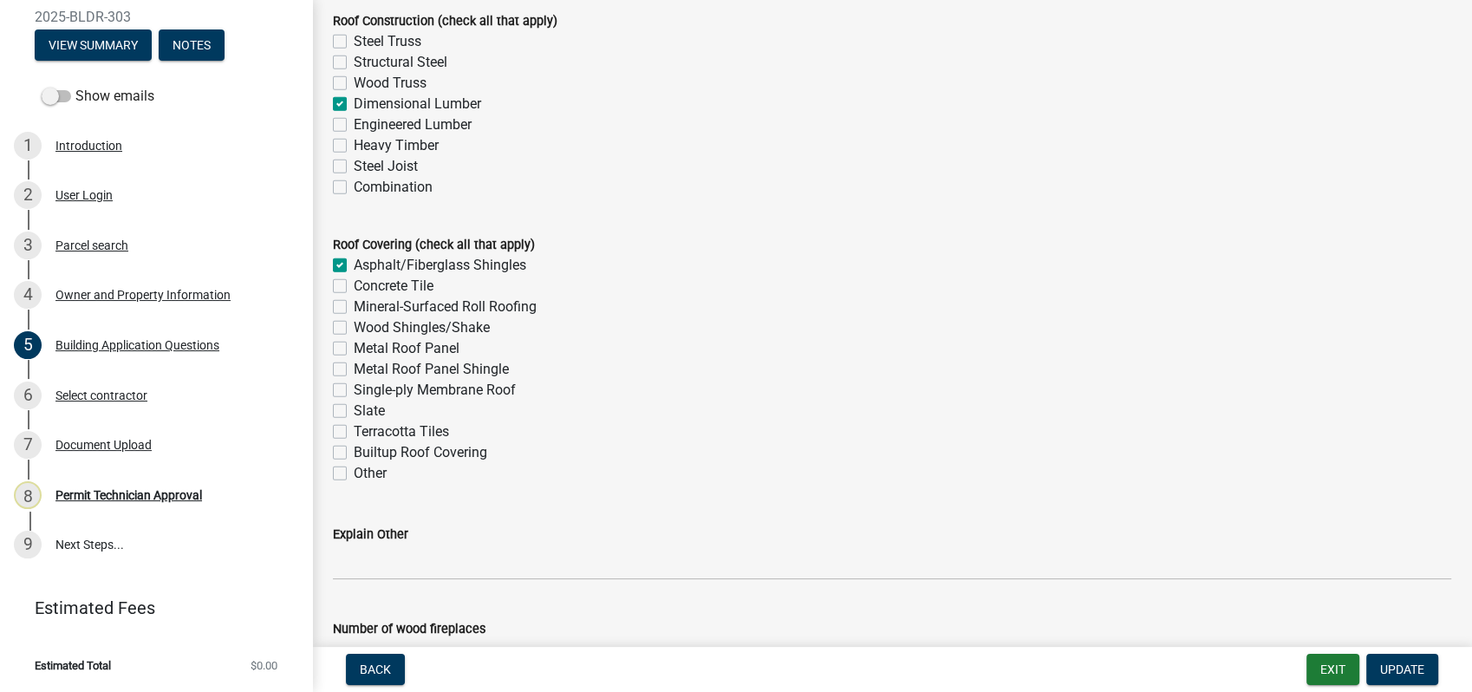
scroll to position [4624, 0]
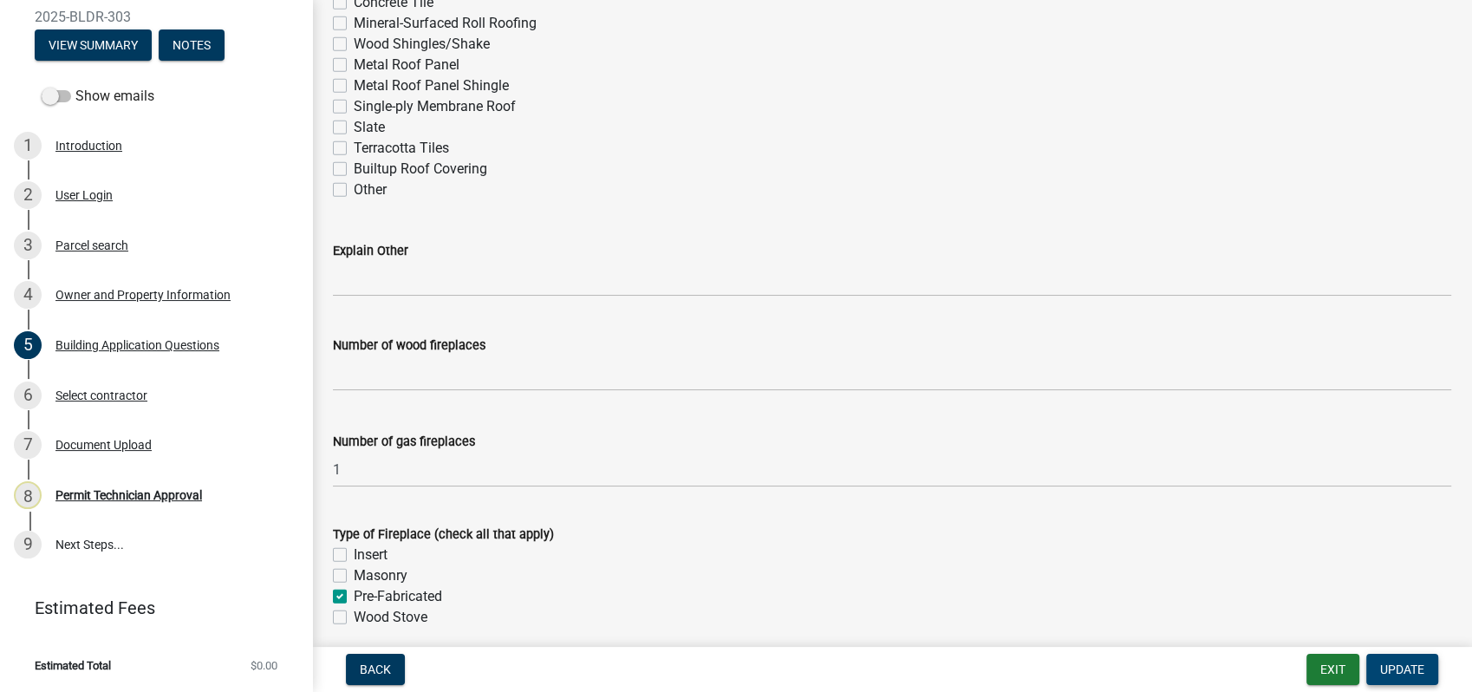
click at [1404, 669] on span "Update" at bounding box center [1402, 669] width 44 height 14
click at [159, 303] on div "4 Owner and Property Information" at bounding box center [149, 295] width 271 height 28
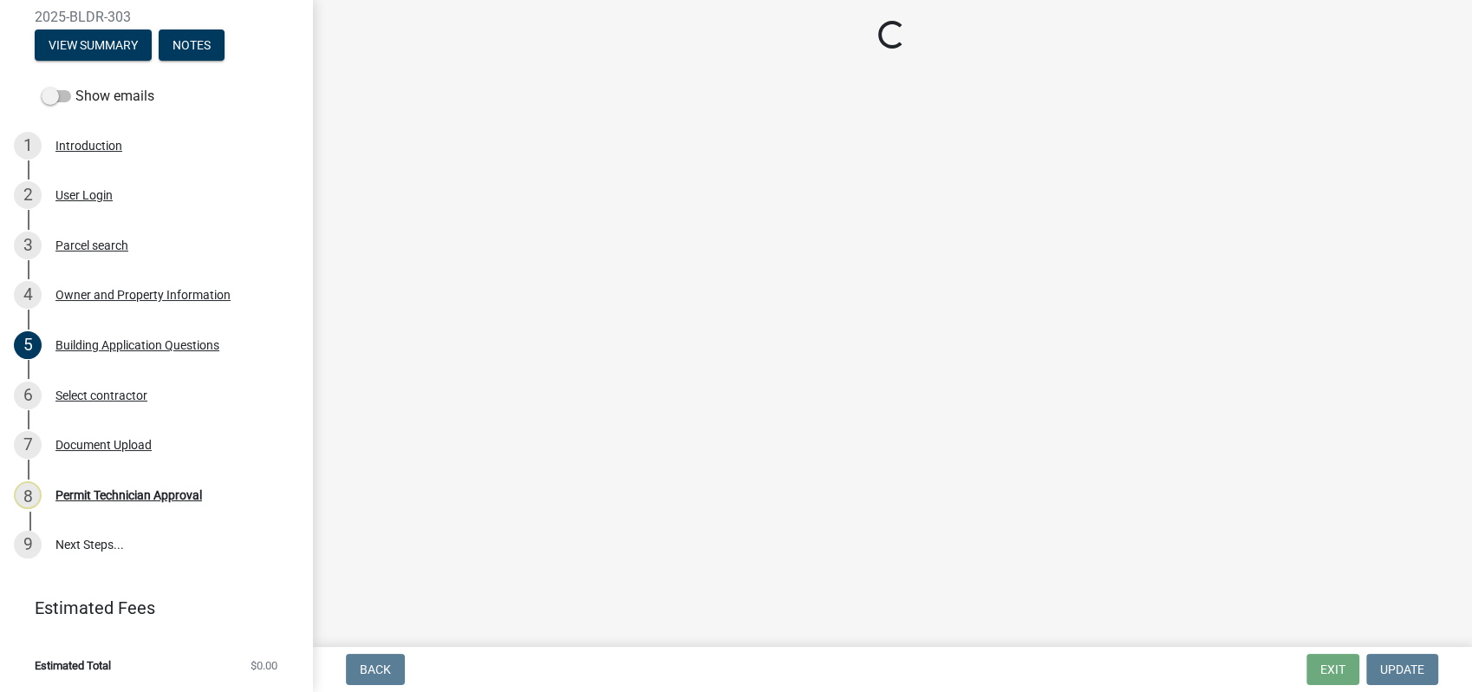
scroll to position [0, 0]
select select "34fe85c2-5f76-4343-b6bb-8ca387e0bed7"
select select "83394b22-4a11-496c-8e5c-75ade2e72faf"
select select "295c155f-de53-4b68-9fdd-08c8883e9b6f"
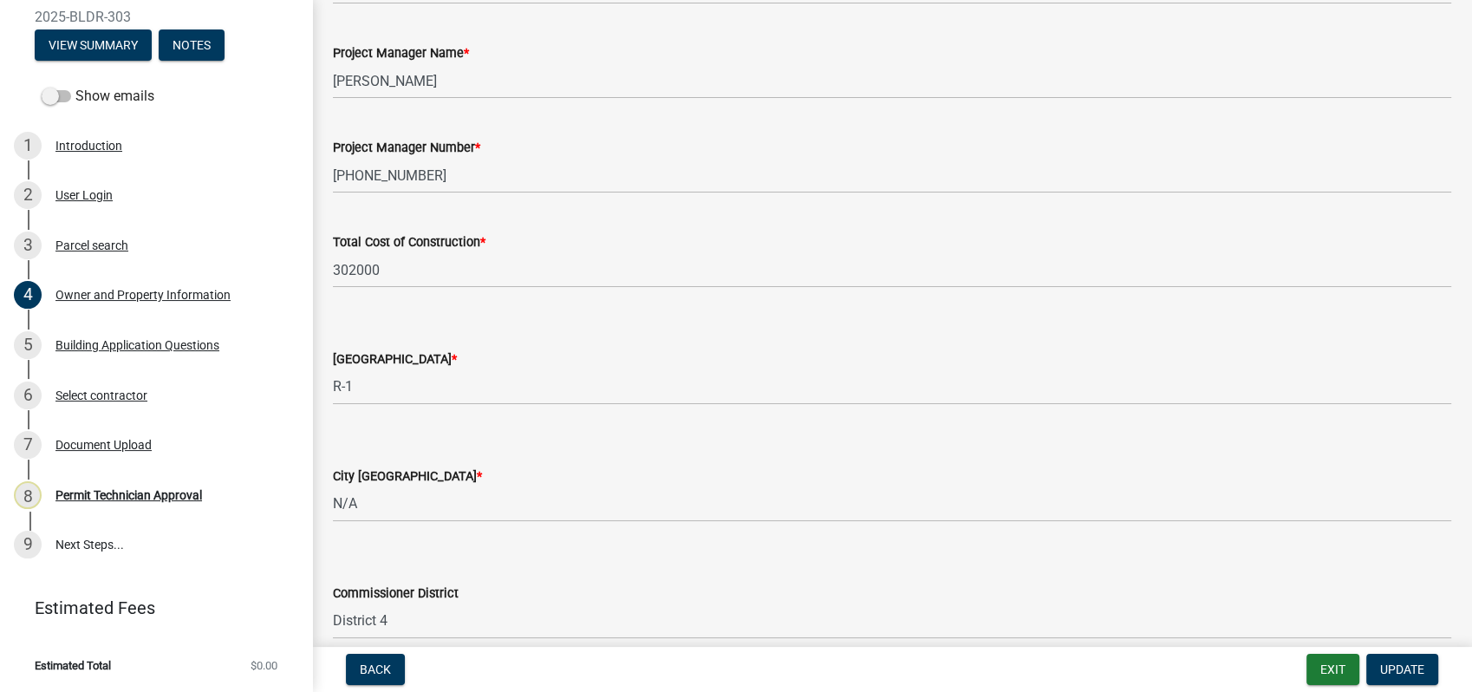
scroll to position [2937, 0]
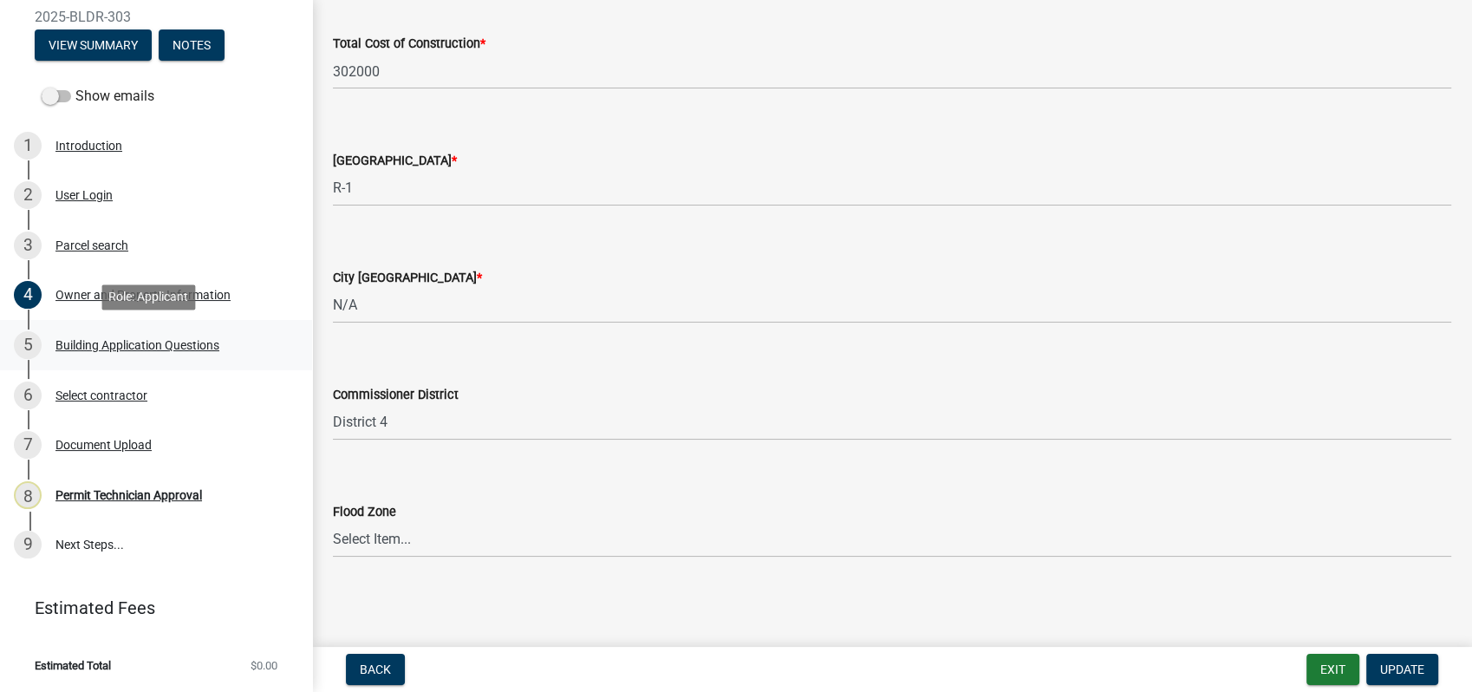
click at [115, 344] on div "Building Application Questions" at bounding box center [137, 345] width 164 height 12
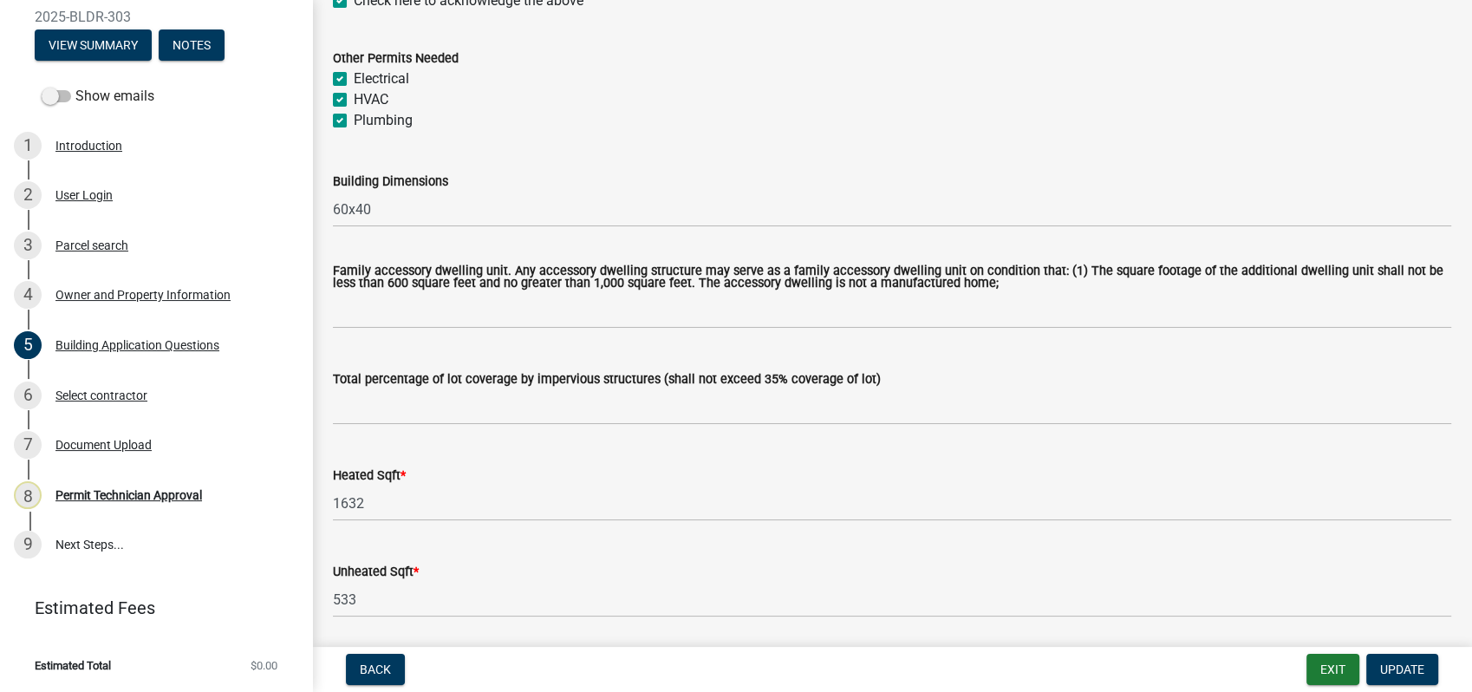
scroll to position [963, 0]
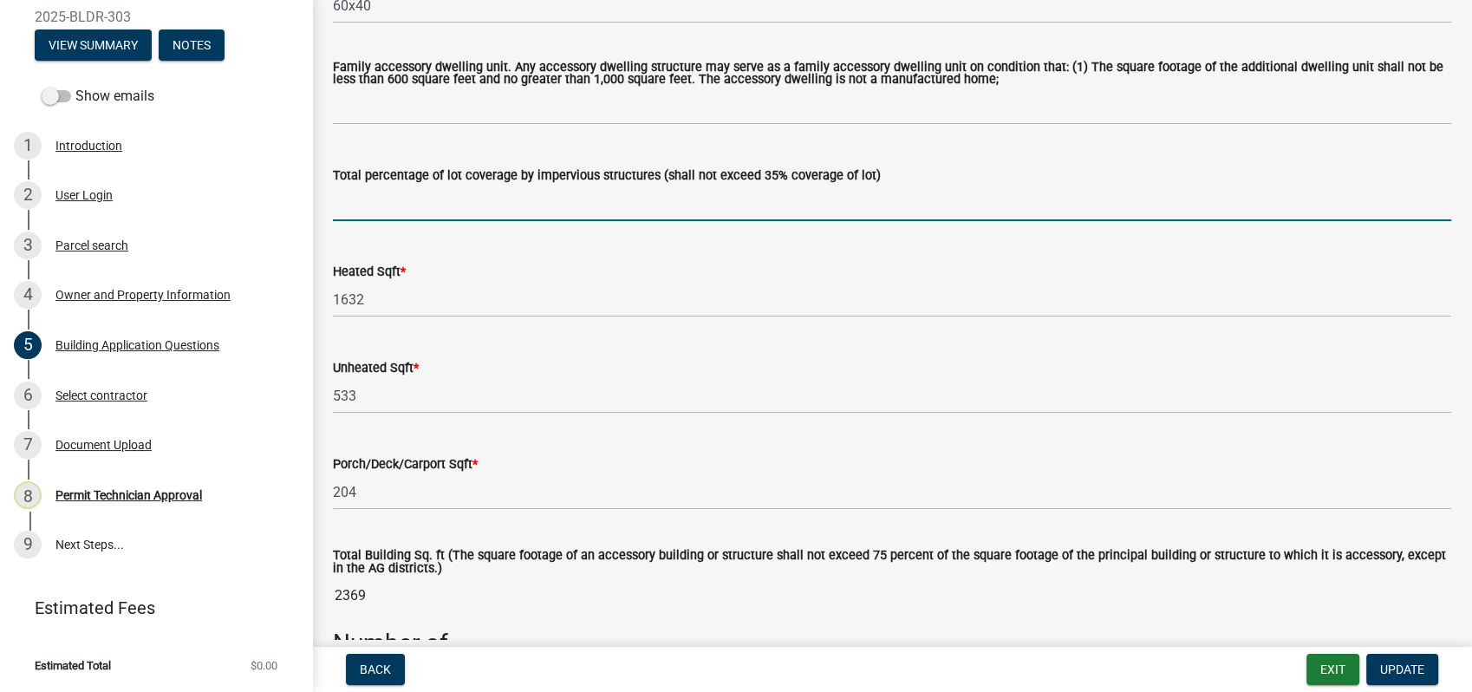
click at [427, 198] on input "text" at bounding box center [892, 204] width 1119 height 36
type input "1"
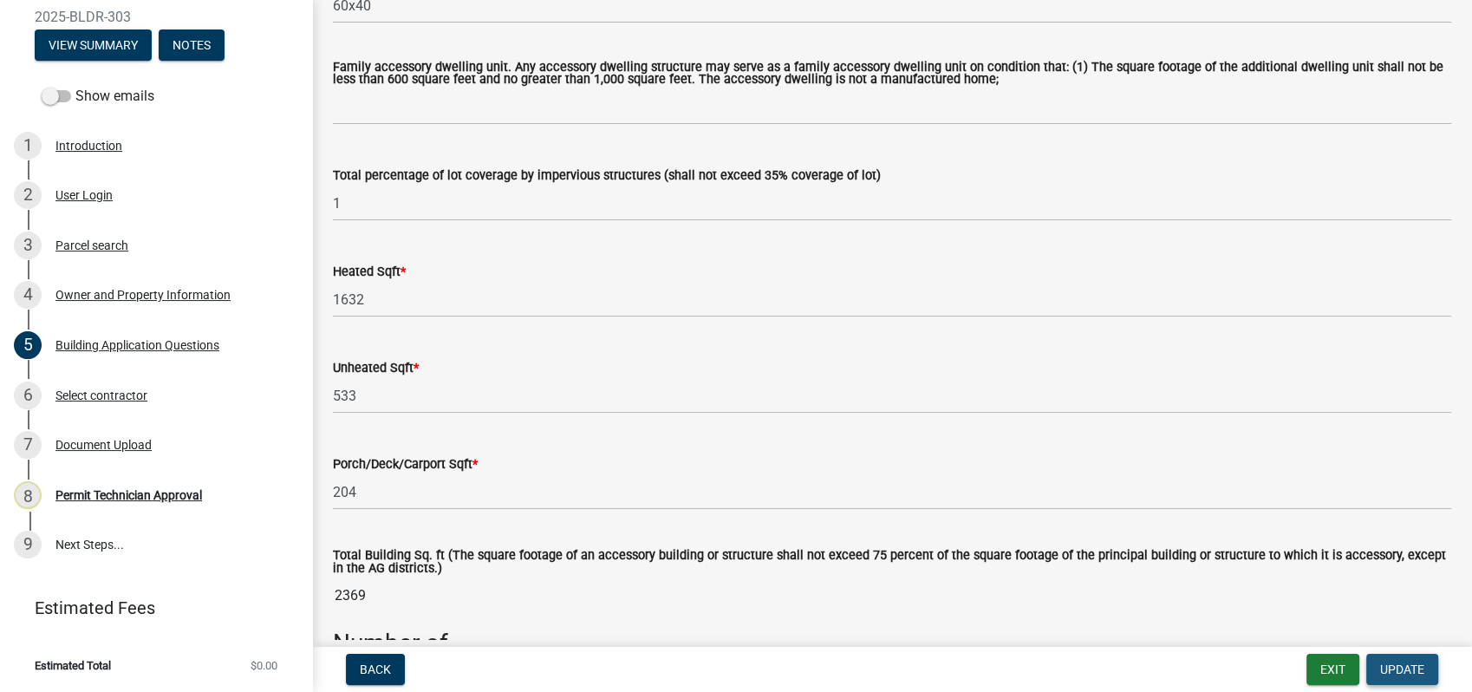
click at [1401, 670] on span "Update" at bounding box center [1402, 669] width 44 height 14
click at [1400, 663] on span "Update" at bounding box center [1402, 669] width 44 height 14
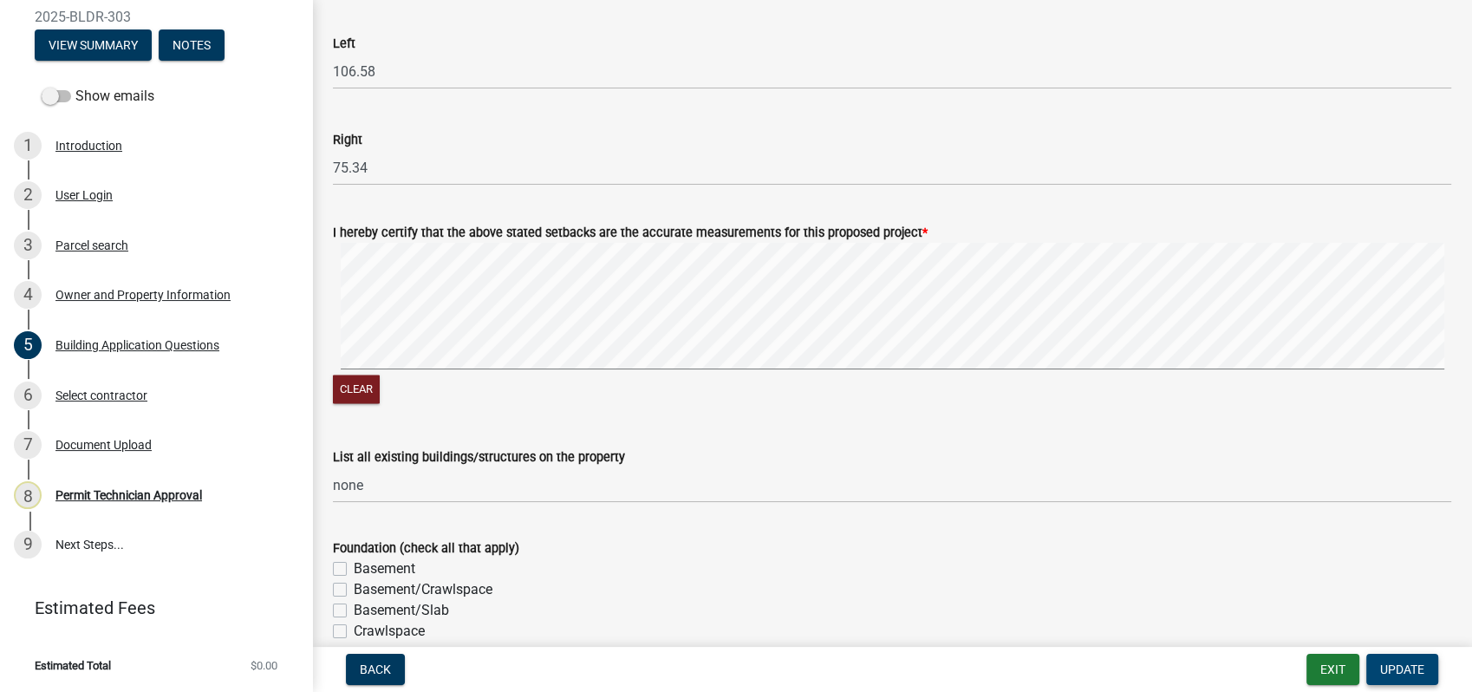
scroll to position [2986, 0]
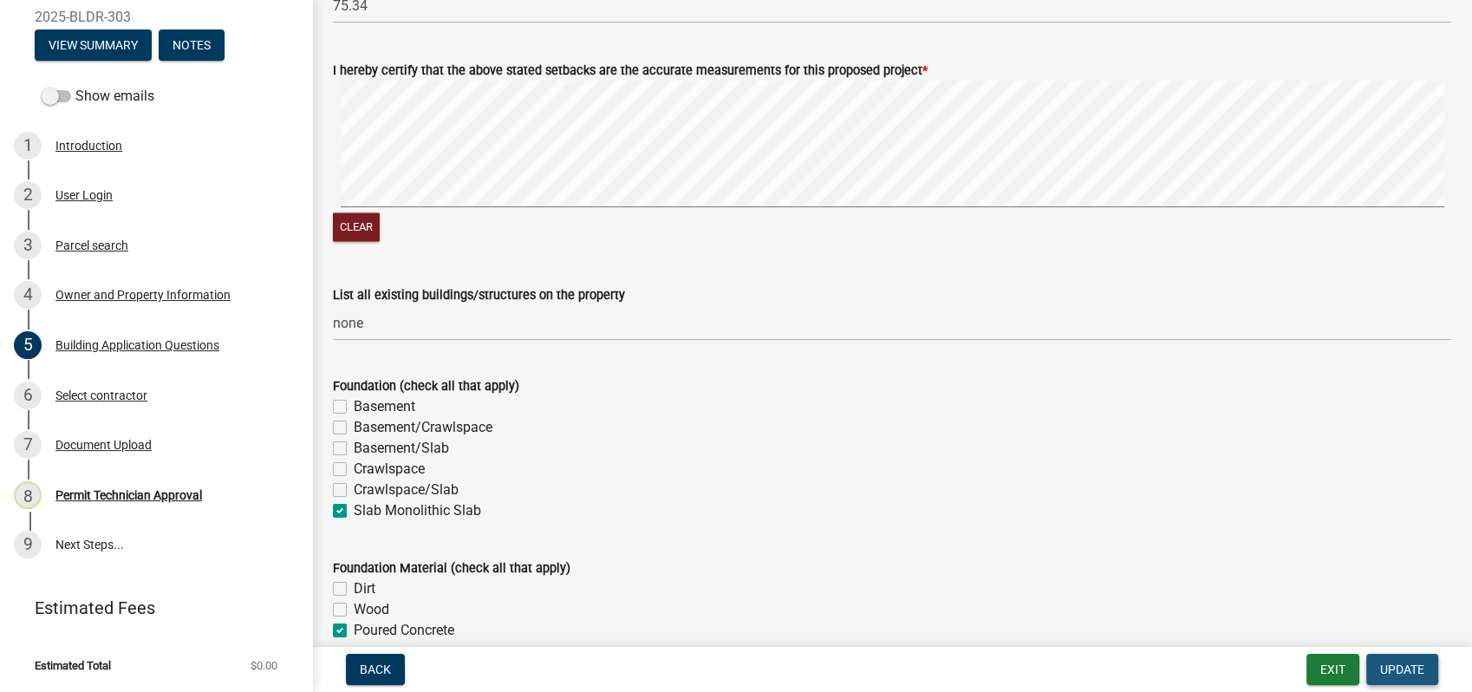
click at [1387, 662] on span "Update" at bounding box center [1402, 669] width 44 height 14
click at [146, 331] on div "5 Building Application Questions" at bounding box center [149, 345] width 271 height 28
click at [147, 343] on div "Building Application Questions" at bounding box center [137, 345] width 164 height 12
click at [122, 395] on div "Select contractor" at bounding box center [101, 395] width 92 height 12
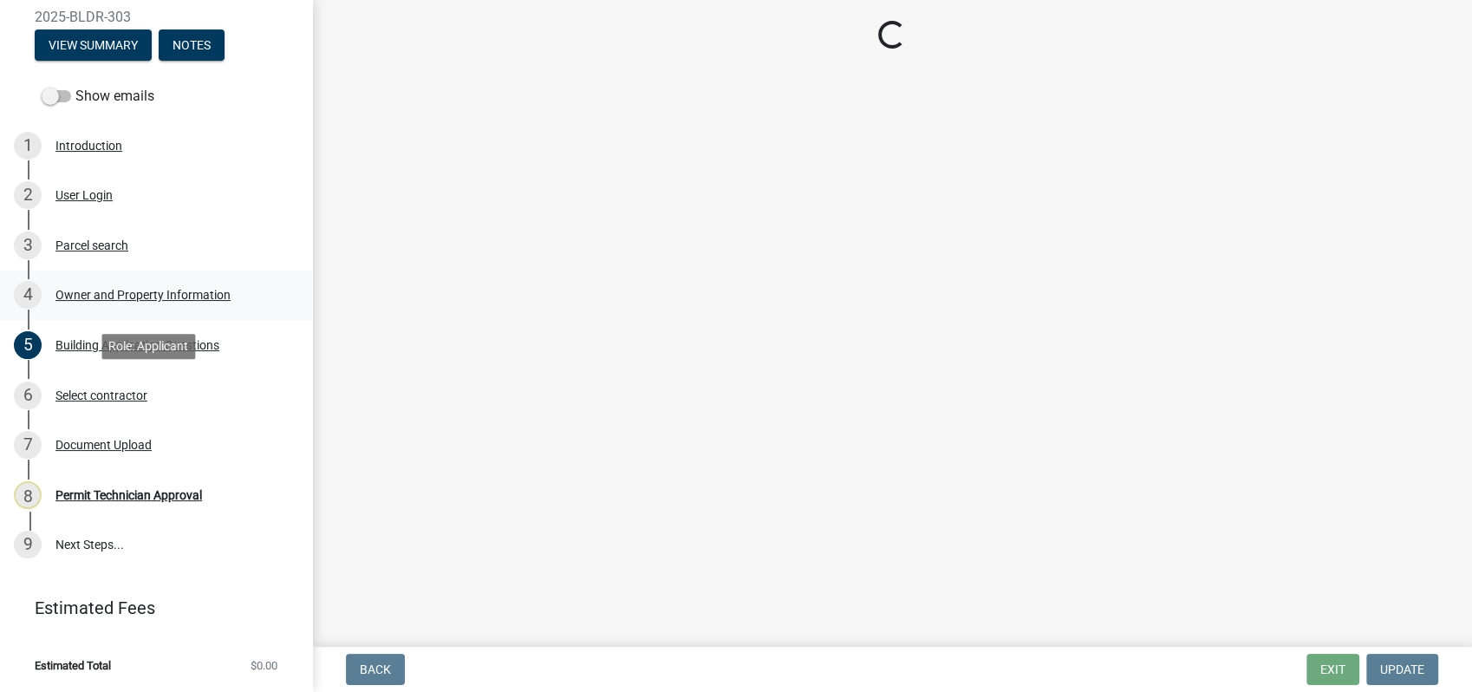
scroll to position [0, 0]
click at [127, 440] on div "Document Upload" at bounding box center [103, 445] width 96 height 12
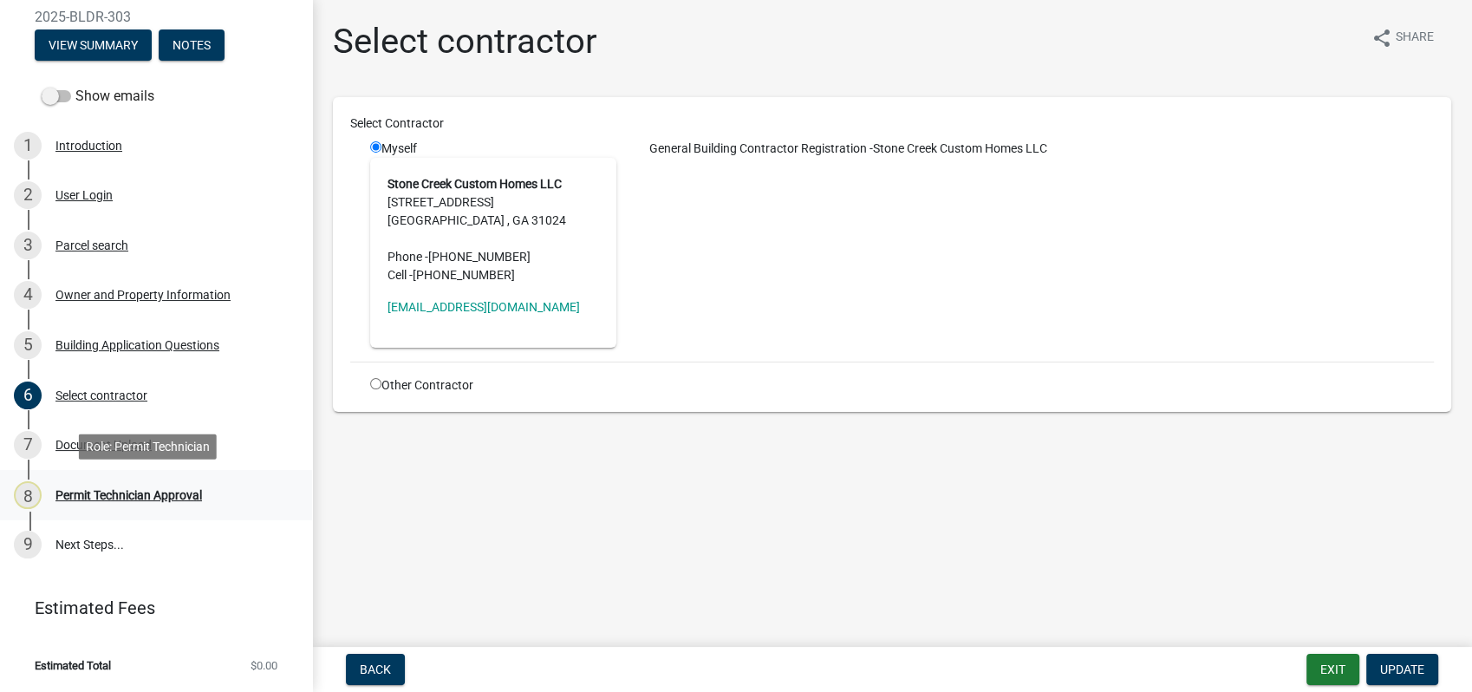
click at [112, 494] on div "Permit Technician Approval" at bounding box center [128, 495] width 147 height 12
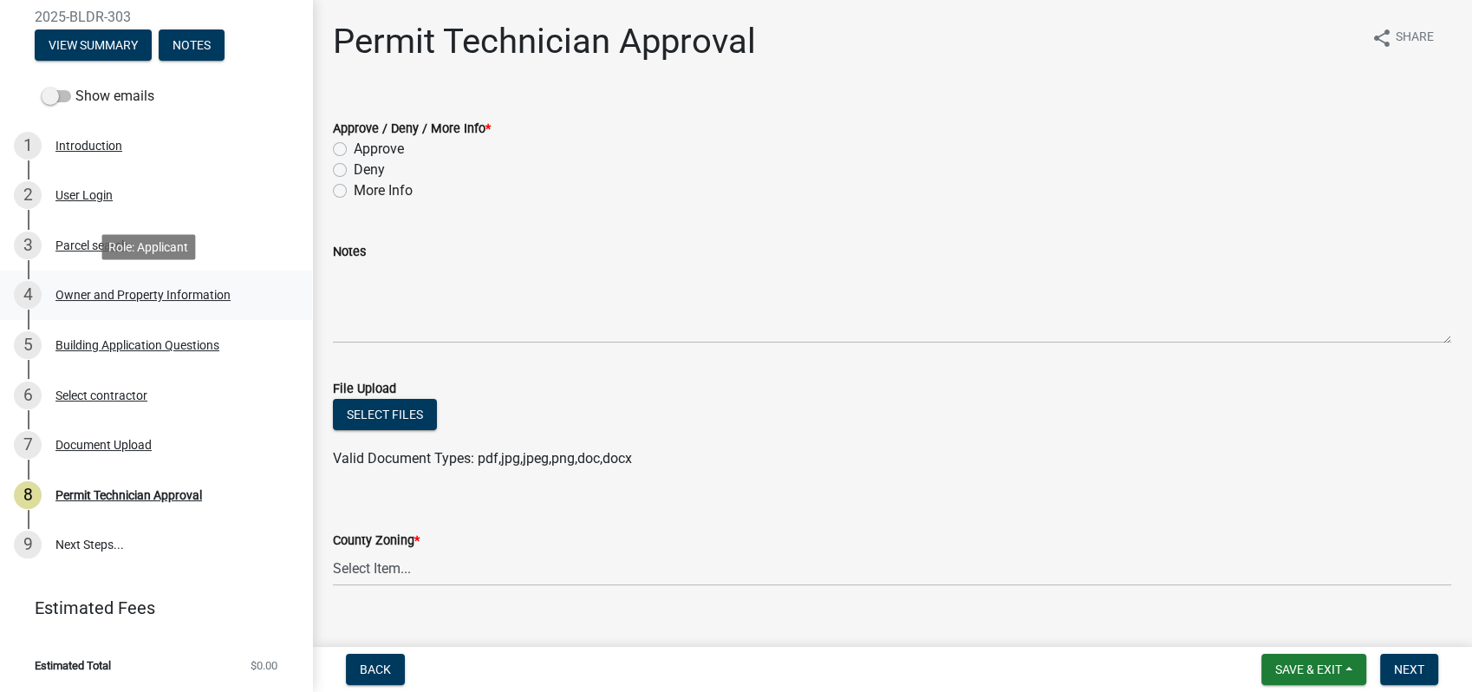
click at [96, 302] on div "4 Owner and Property Information" at bounding box center [149, 295] width 271 height 28
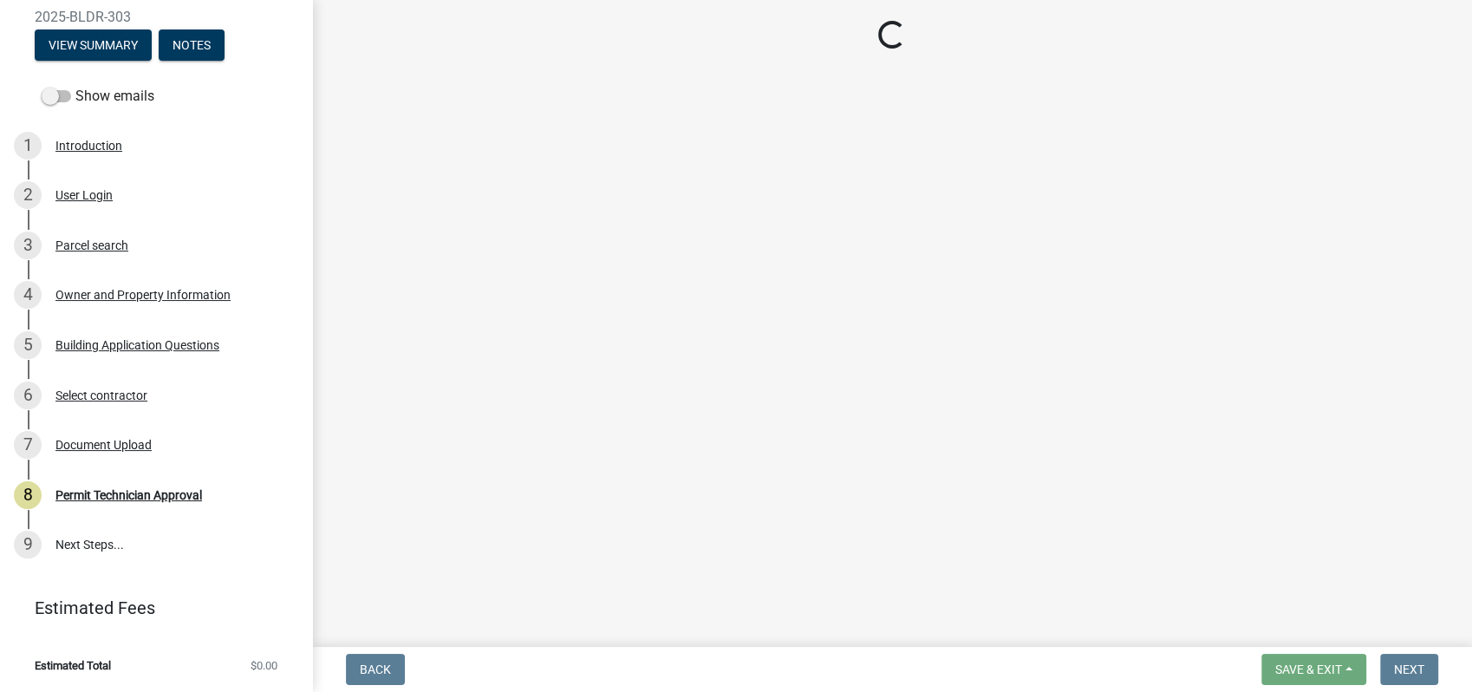
select select "34fe85c2-5f76-4343-b6bb-8ca387e0bed7"
select select "83394b22-4a11-496c-8e5c-75ade2e72faf"
select select "295c155f-de53-4b68-9fdd-08c8883e9b6f"
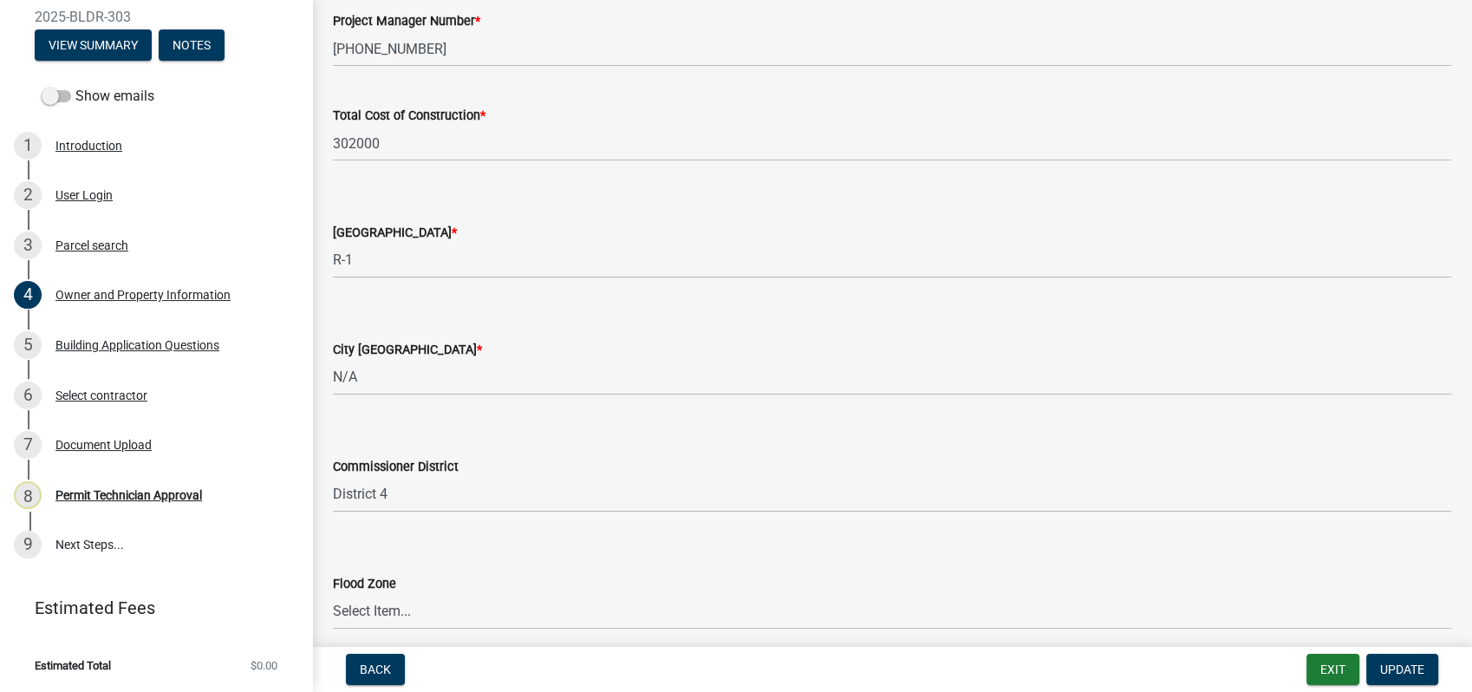
scroll to position [2937, 0]
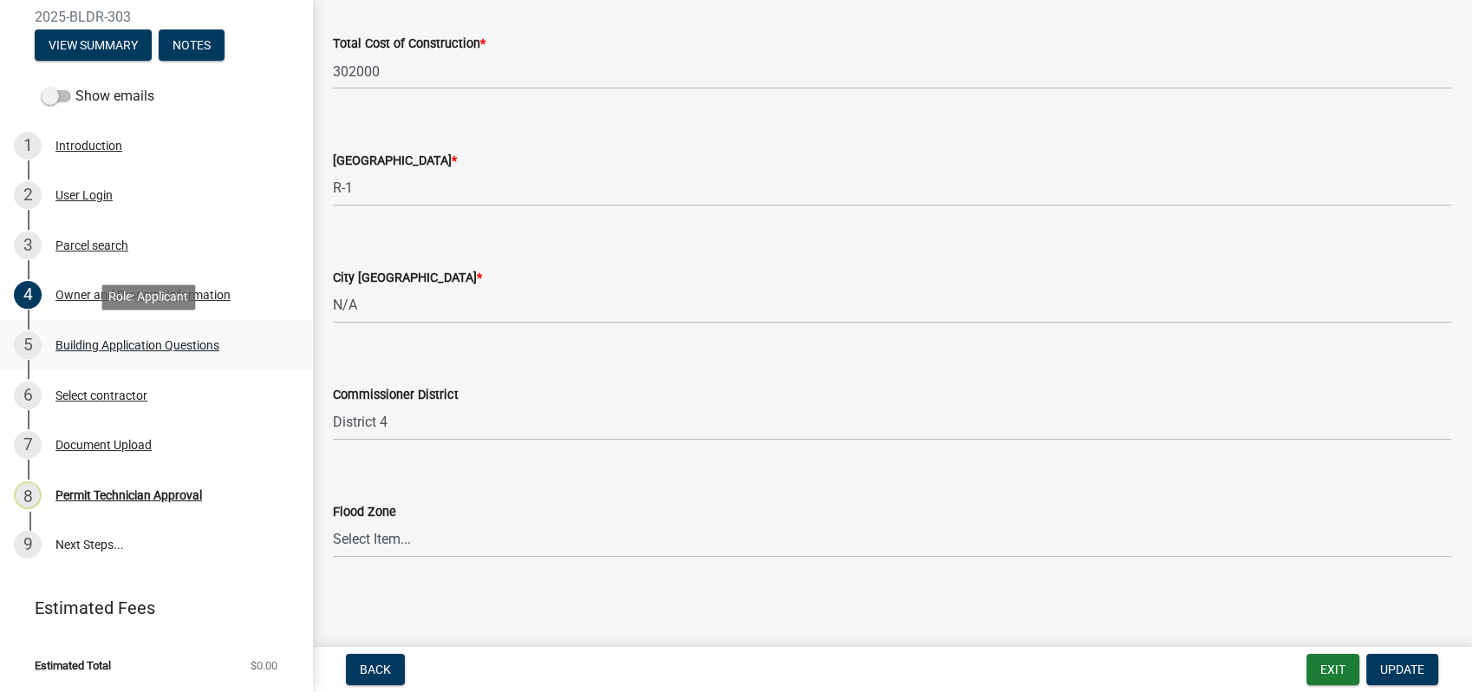
click at [160, 343] on div "Building Application Questions" at bounding box center [137, 345] width 164 height 12
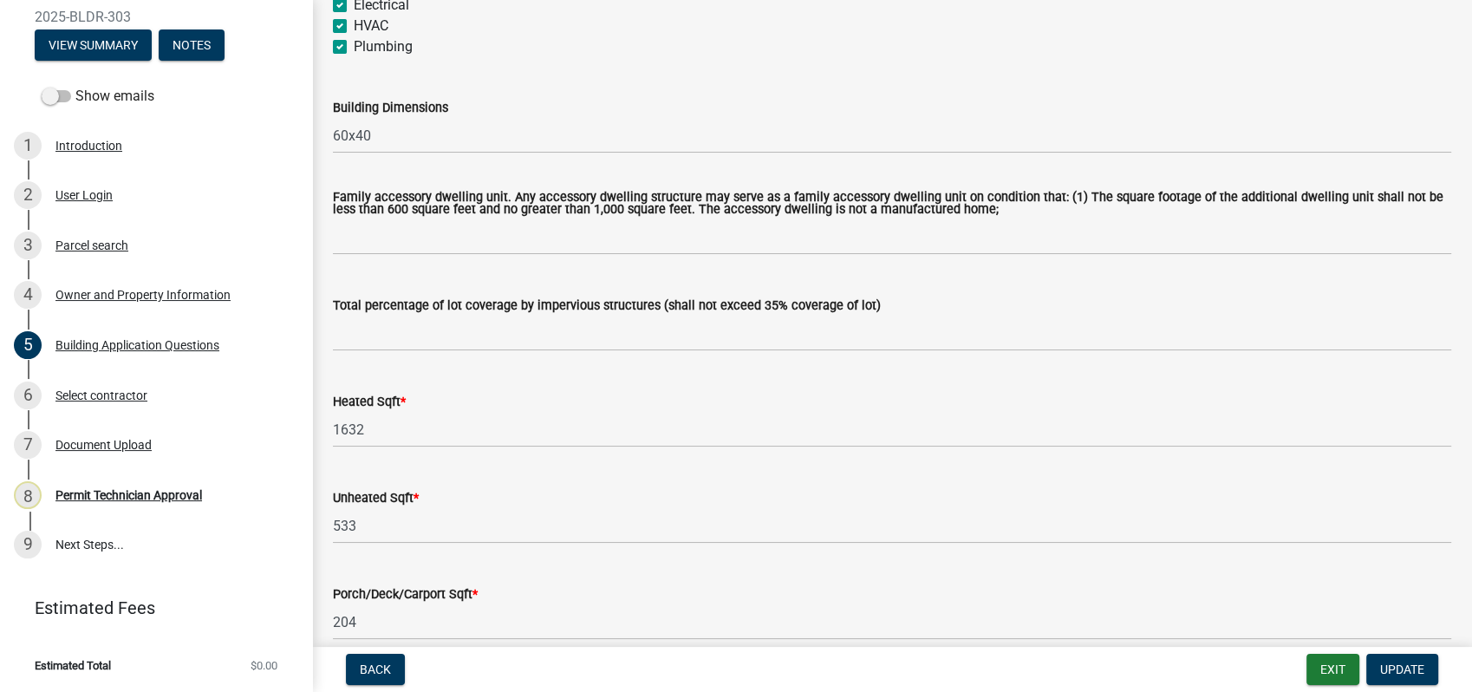
scroll to position [867, 0]
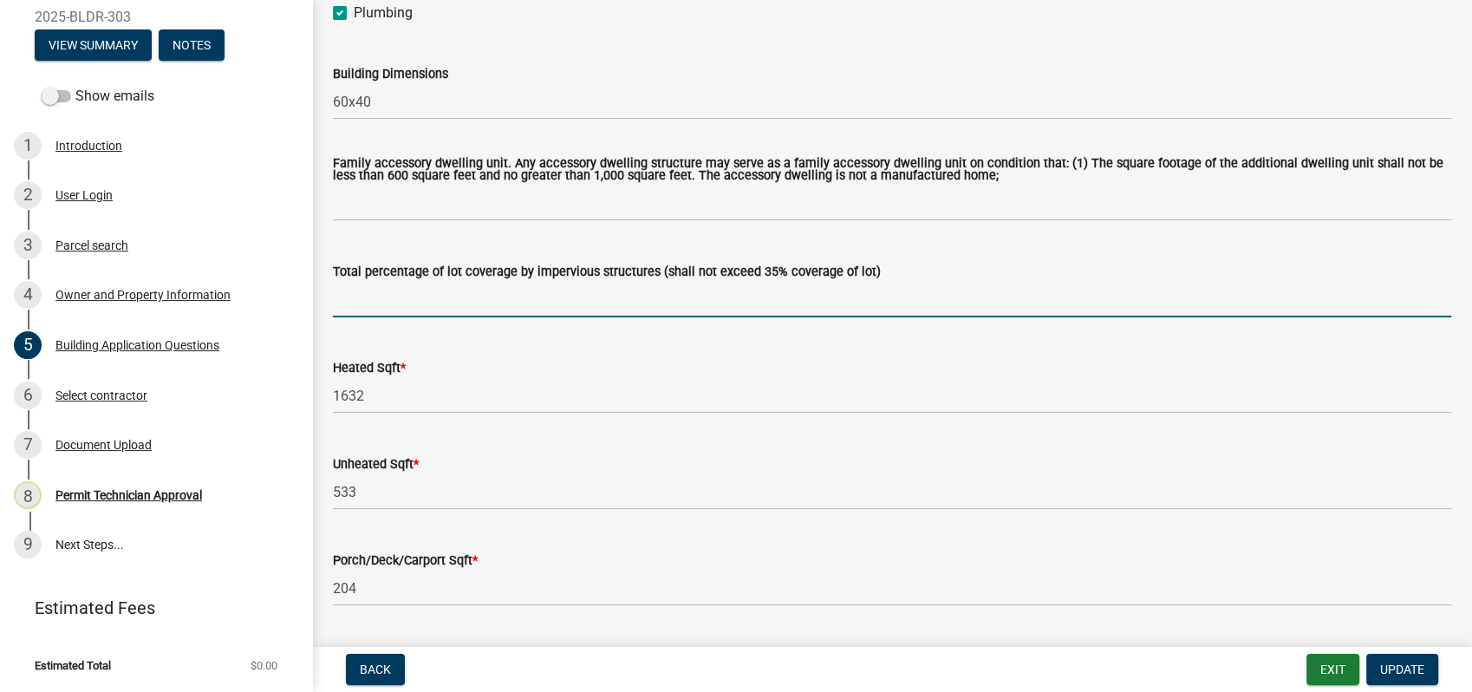
click at [333, 303] on input "text" at bounding box center [892, 300] width 1119 height 36
type input "1"
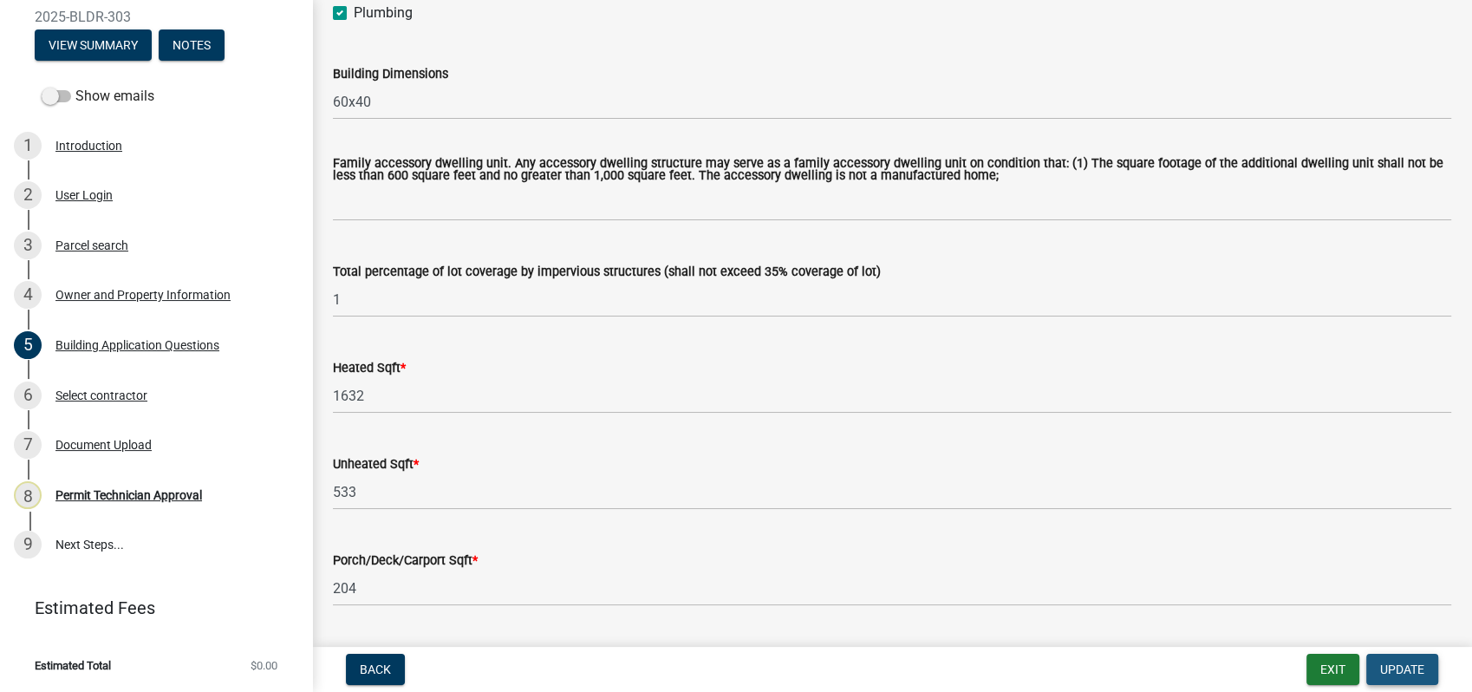
click at [1390, 662] on button "Update" at bounding box center [1403, 669] width 72 height 31
click at [1395, 667] on span "Update" at bounding box center [1402, 669] width 44 height 14
drag, startPoint x: 1395, startPoint y: 666, endPoint x: 1398, endPoint y: 648, distance: 18.4
click at [1395, 662] on span "Update" at bounding box center [1402, 669] width 44 height 14
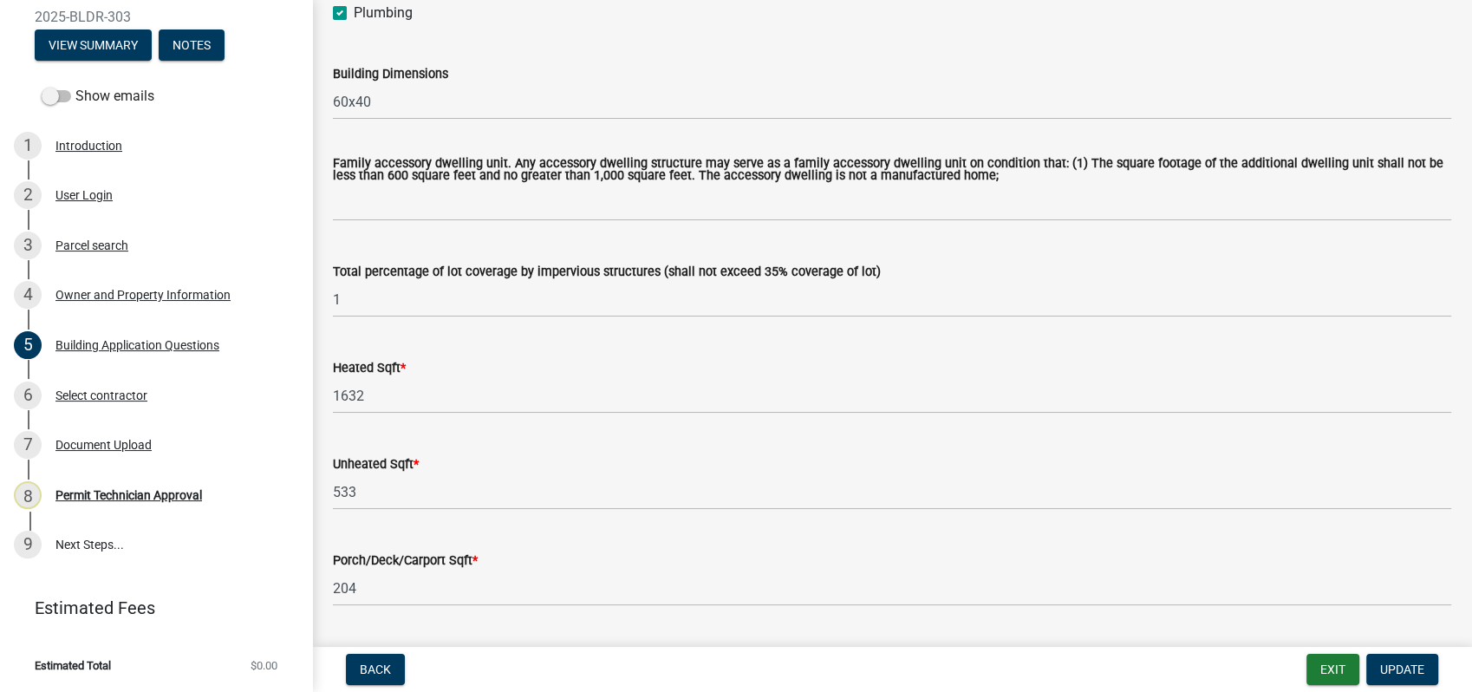
click at [1398, 648] on nav "Back Exit Update" at bounding box center [892, 669] width 1160 height 45
click at [734, 431] on div "Unheated Sqft * 533" at bounding box center [892, 469] width 1119 height 81
click at [134, 489] on div "Permit Technician Approval" at bounding box center [128, 495] width 147 height 12
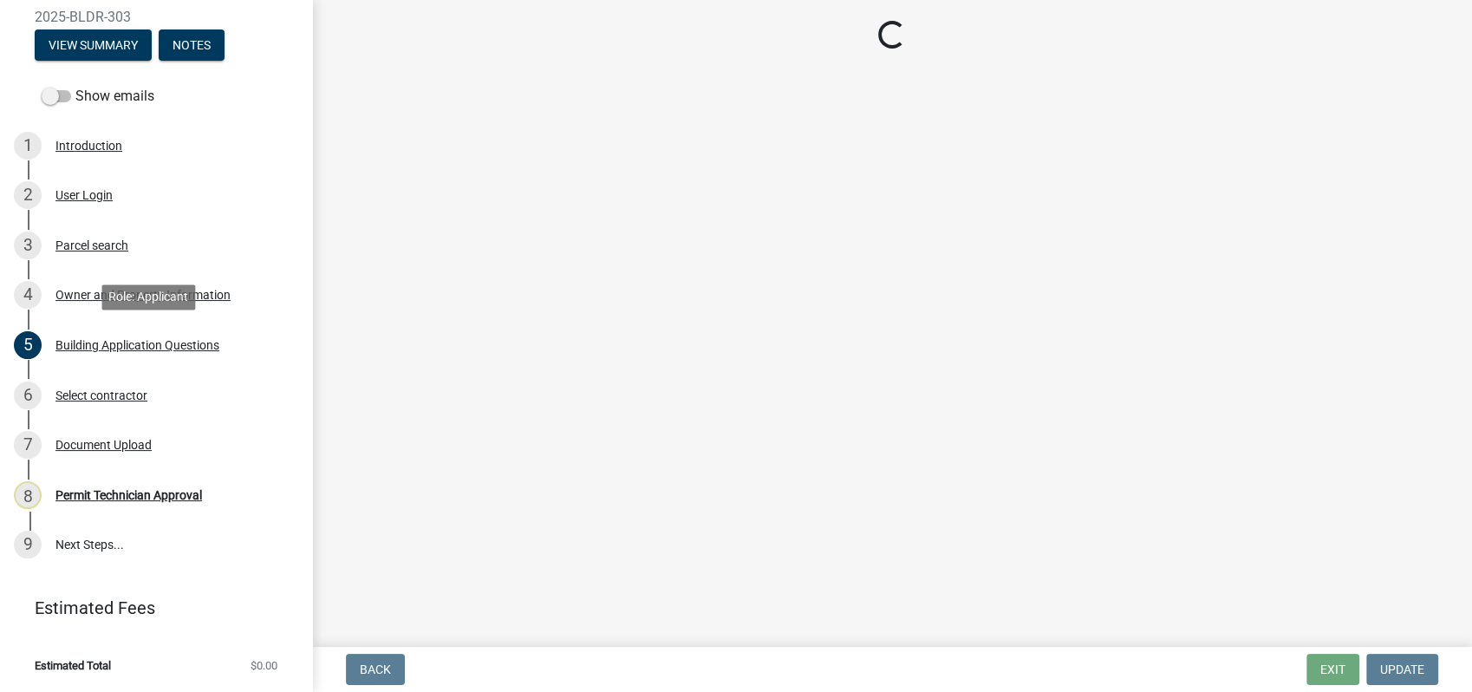
scroll to position [0, 0]
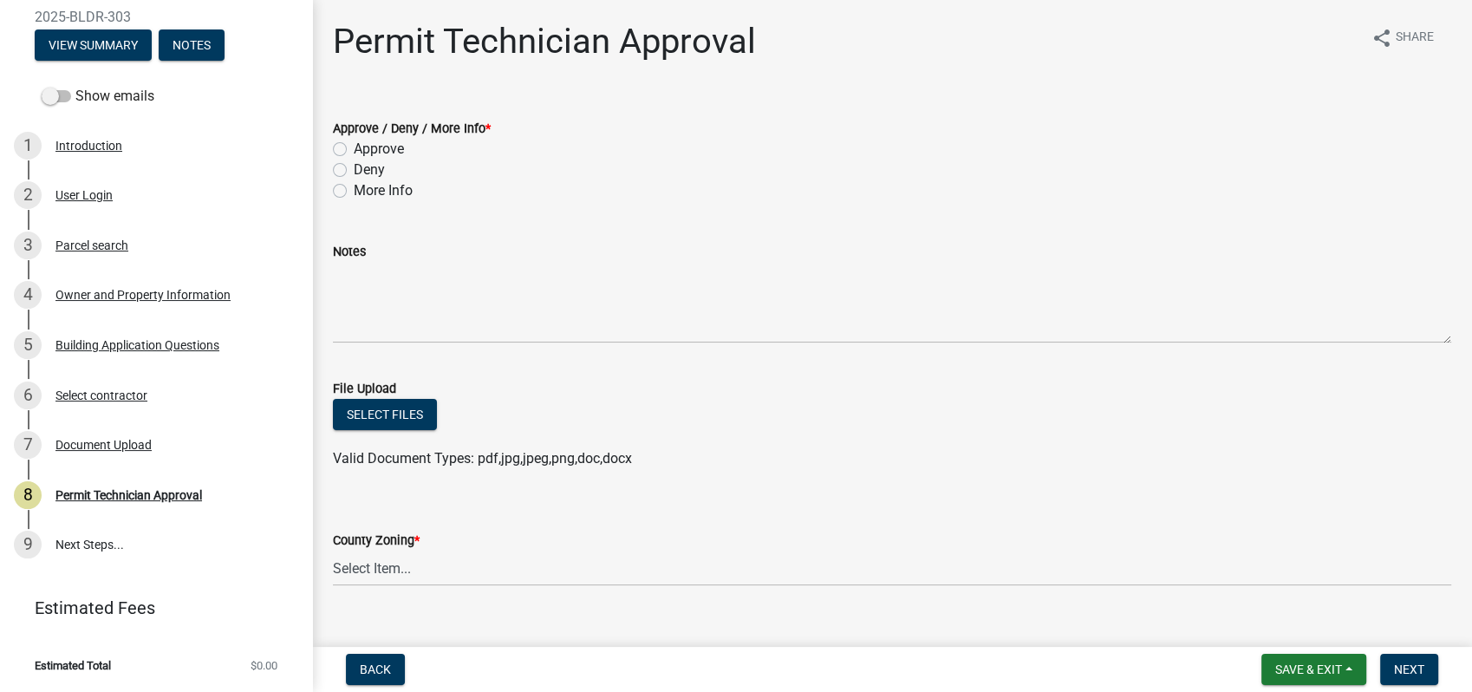
click at [354, 190] on label "More Info" at bounding box center [383, 190] width 59 height 21
click at [354, 190] on input "More Info" at bounding box center [359, 185] width 11 height 11
radio input "true"
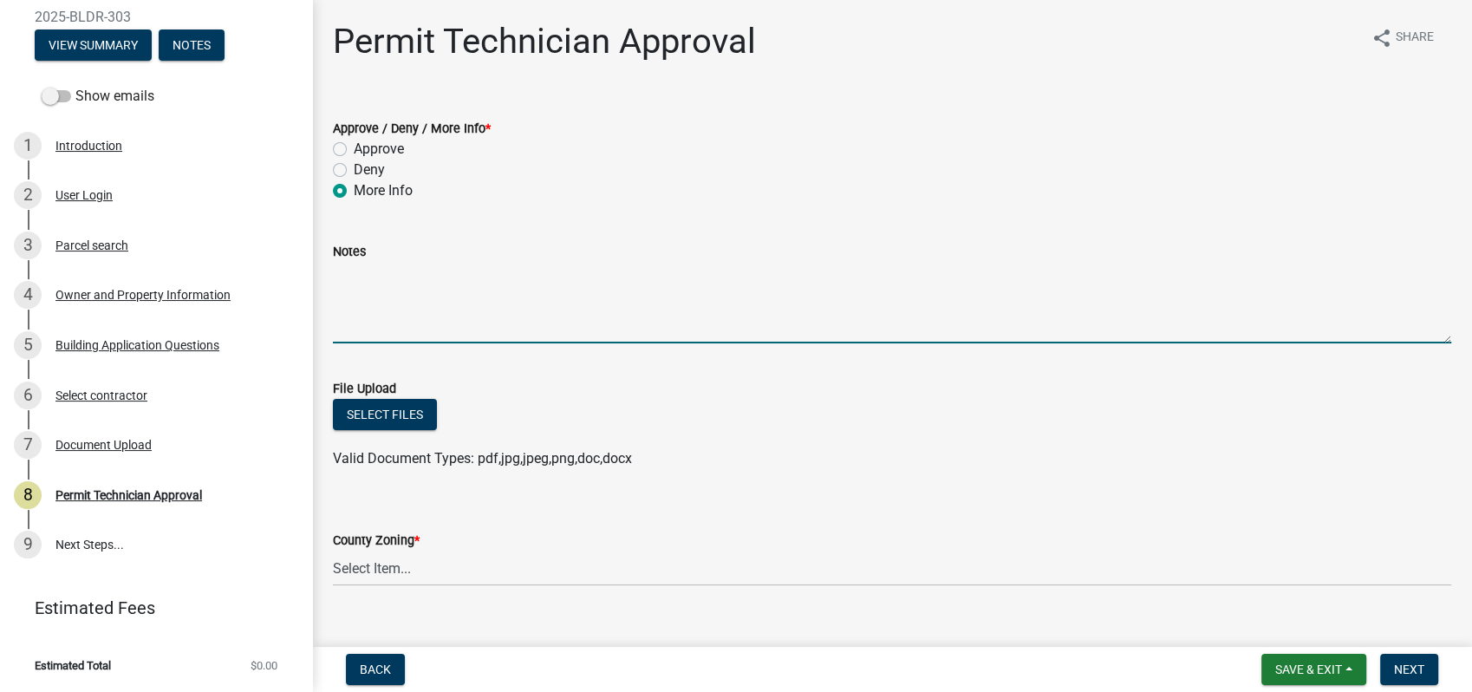
click at [479, 300] on textarea "Notes" at bounding box center [892, 303] width 1119 height 82
type textarea "I need a warranty deed and the water approval. 10-07-2025 DE"
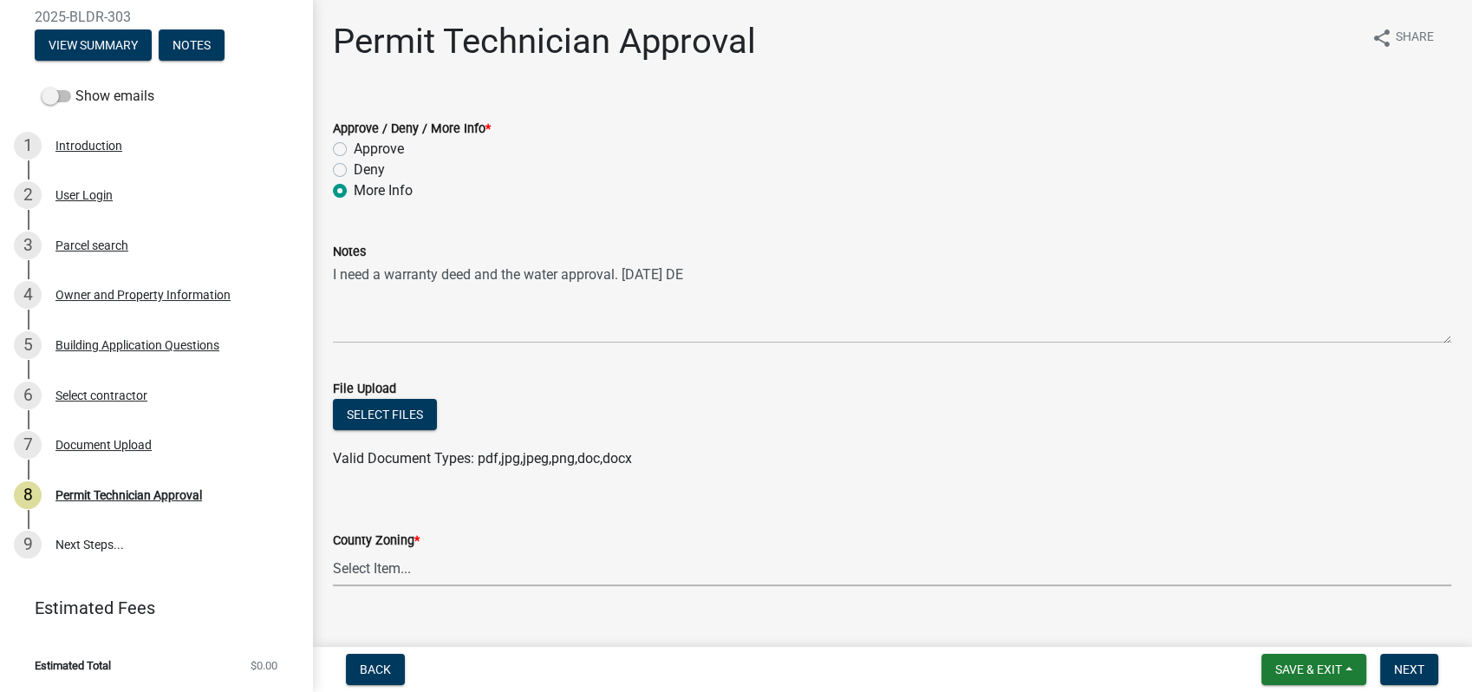
click at [388, 558] on select "Select Item... AG-1 R-1R R-1 R-2 MHP RM-1 RM-3 C-1 C-2 I-M PUD N/A" at bounding box center [892, 569] width 1119 height 36
click at [333, 551] on select "Select Item... AG-1 R-1R R-1 R-2 MHP RM-1 RM-3 C-1 C-2 I-M PUD N/A" at bounding box center [892, 569] width 1119 height 36
select select "34fe85c2-5f76-4343-b6bb-8ca387e0bed7"
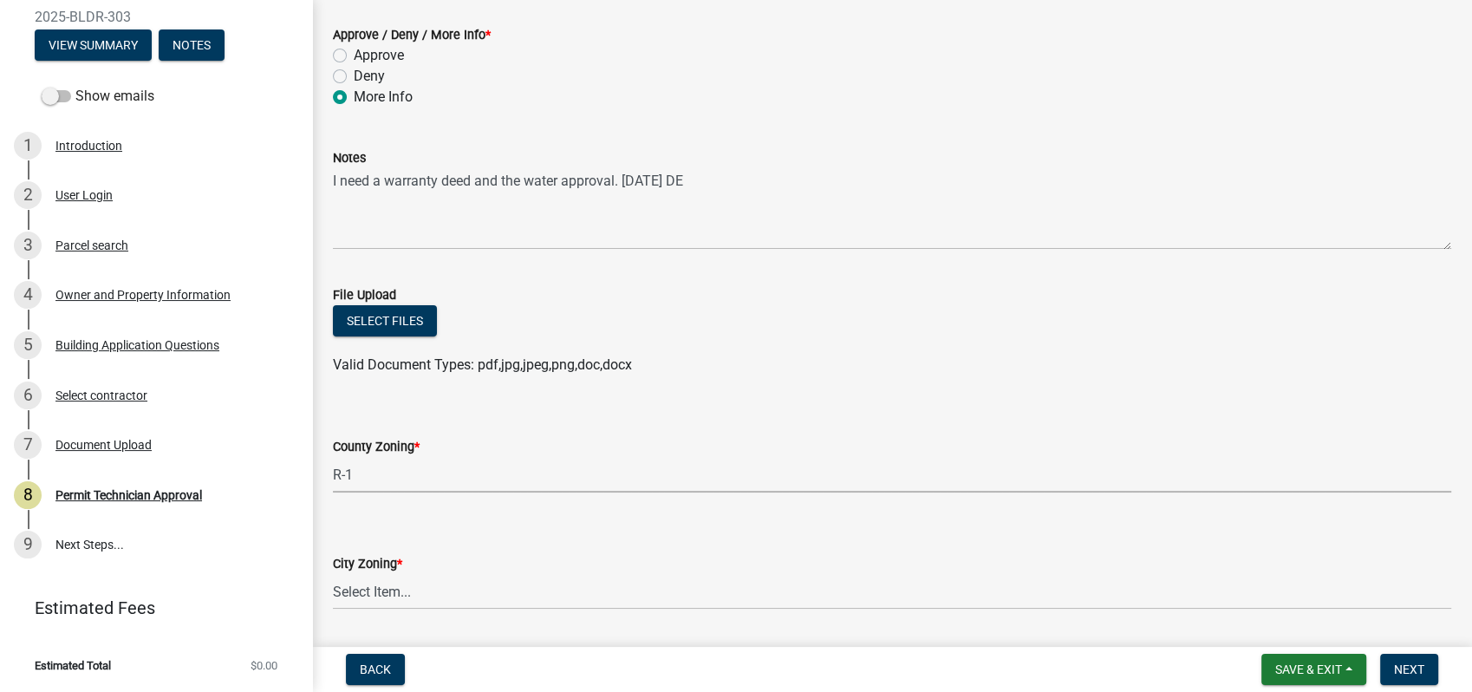
scroll to position [368, 0]
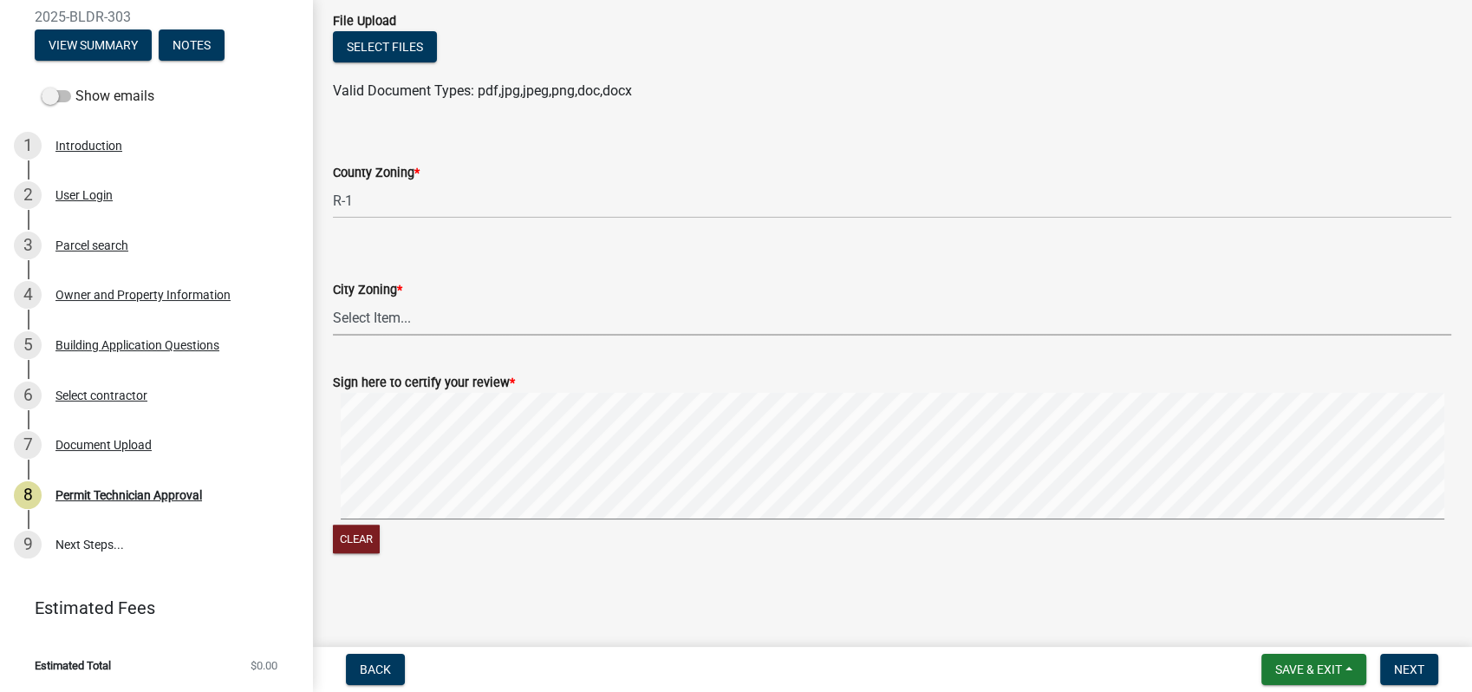
click at [365, 313] on select "Select Item... A-1 A-2 R-1 R-2 R-3 R-4 MHP C-1 C-2 I-1 I-2 DB FH H-P N/A" at bounding box center [892, 318] width 1119 height 36
click at [333, 300] on select "Select Item... A-1 A-2 R-1 R-2 R-3 R-4 MHP C-1 C-2 I-1 I-2 DB FH H-P N/A" at bounding box center [892, 318] width 1119 height 36
select select "83394b22-4a11-496c-8e5c-75ade2e72faf"
click at [1418, 655] on button "Next" at bounding box center [1409, 669] width 58 height 31
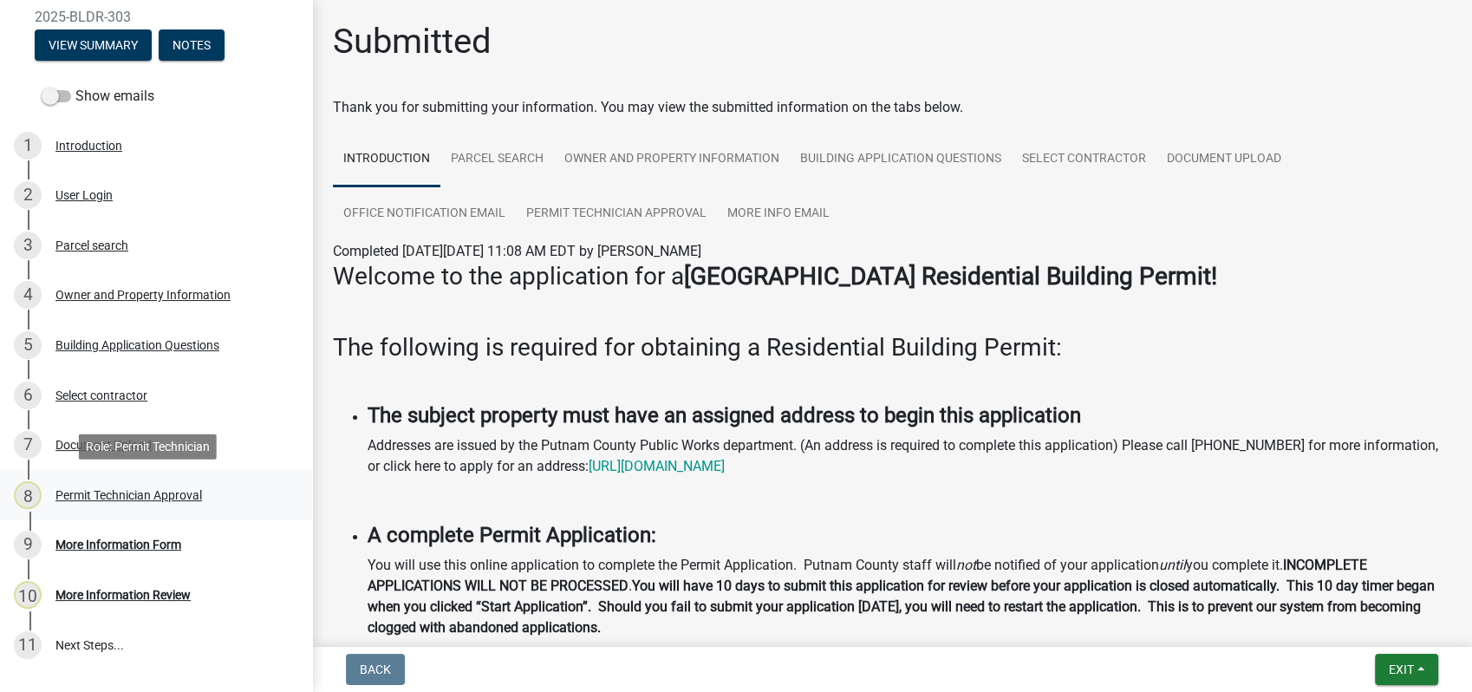
click at [128, 495] on div "Permit Technician Approval" at bounding box center [128, 495] width 147 height 12
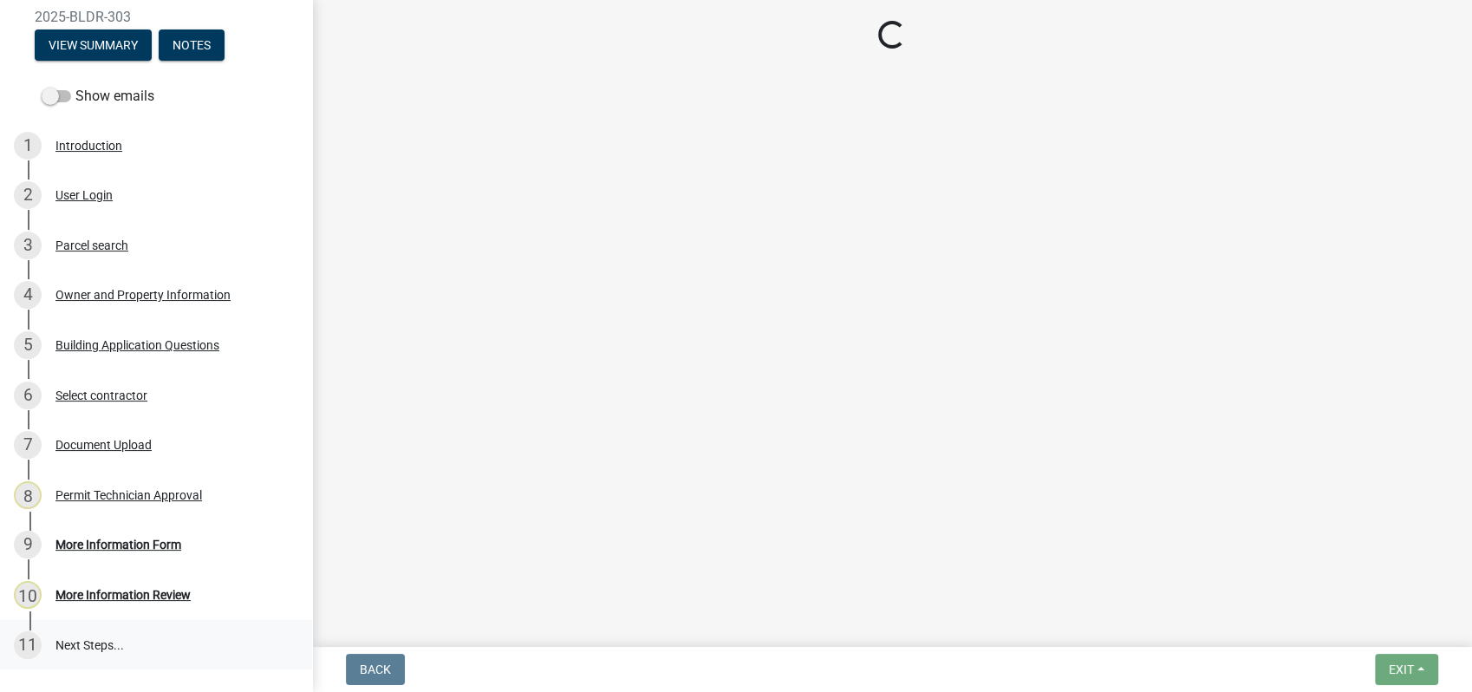
select select "34fe85c2-5f76-4343-b6bb-8ca387e0bed7"
select select "83394b22-4a11-496c-8e5c-75ade2e72faf"
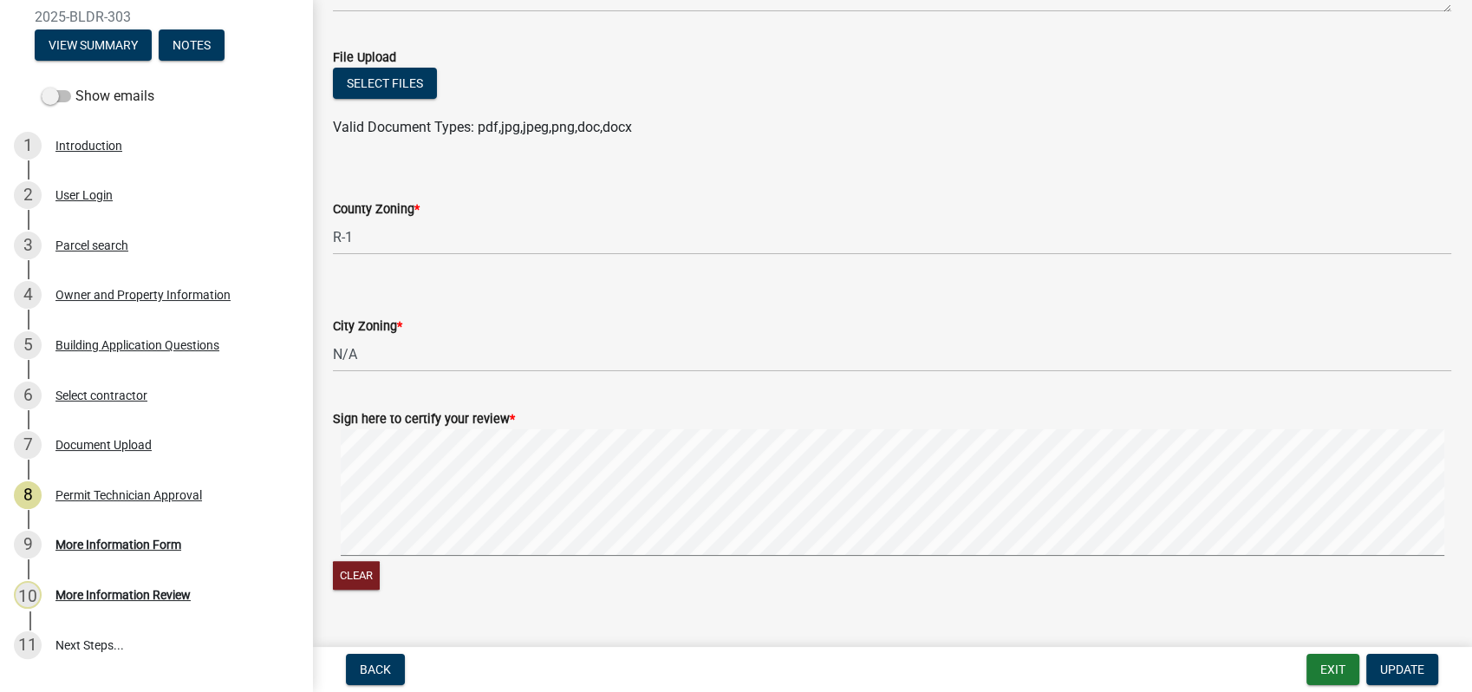
scroll to position [368, 0]
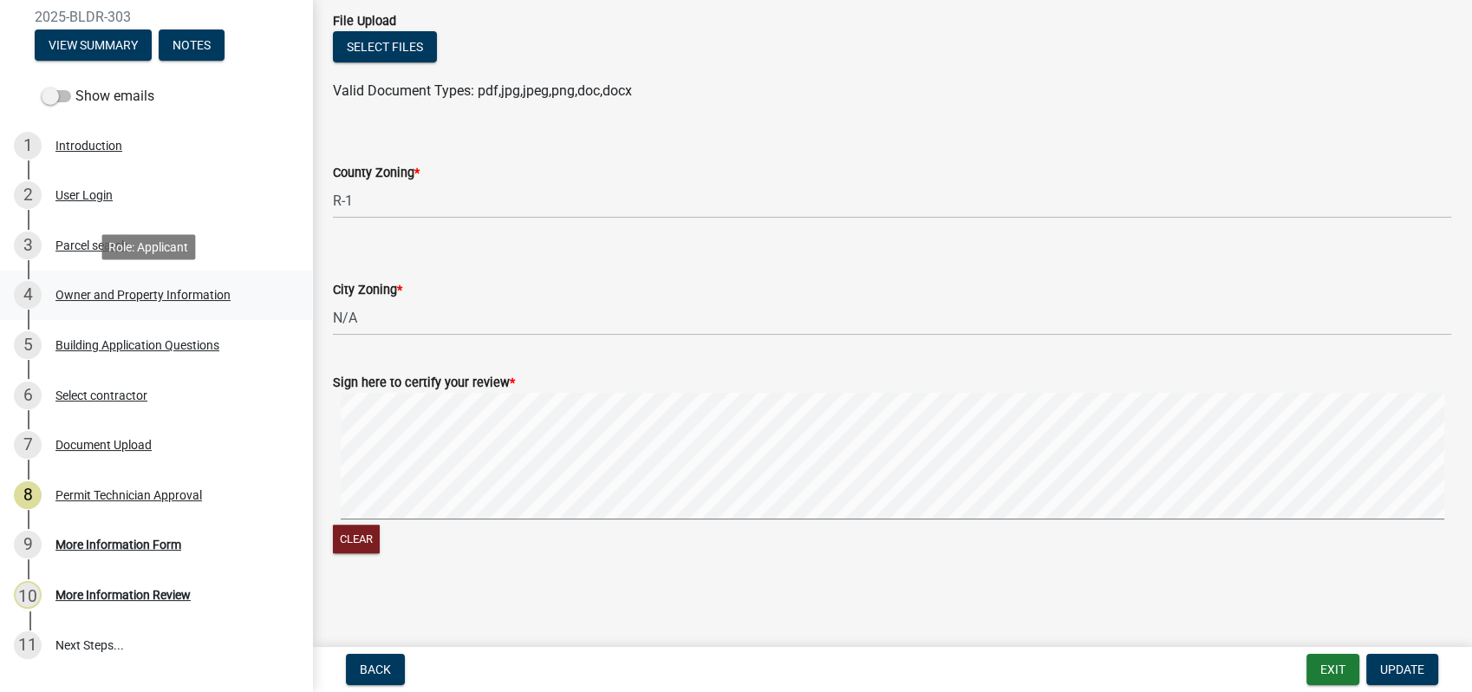
click at [160, 292] on div "Owner and Property Information" at bounding box center [142, 295] width 175 height 12
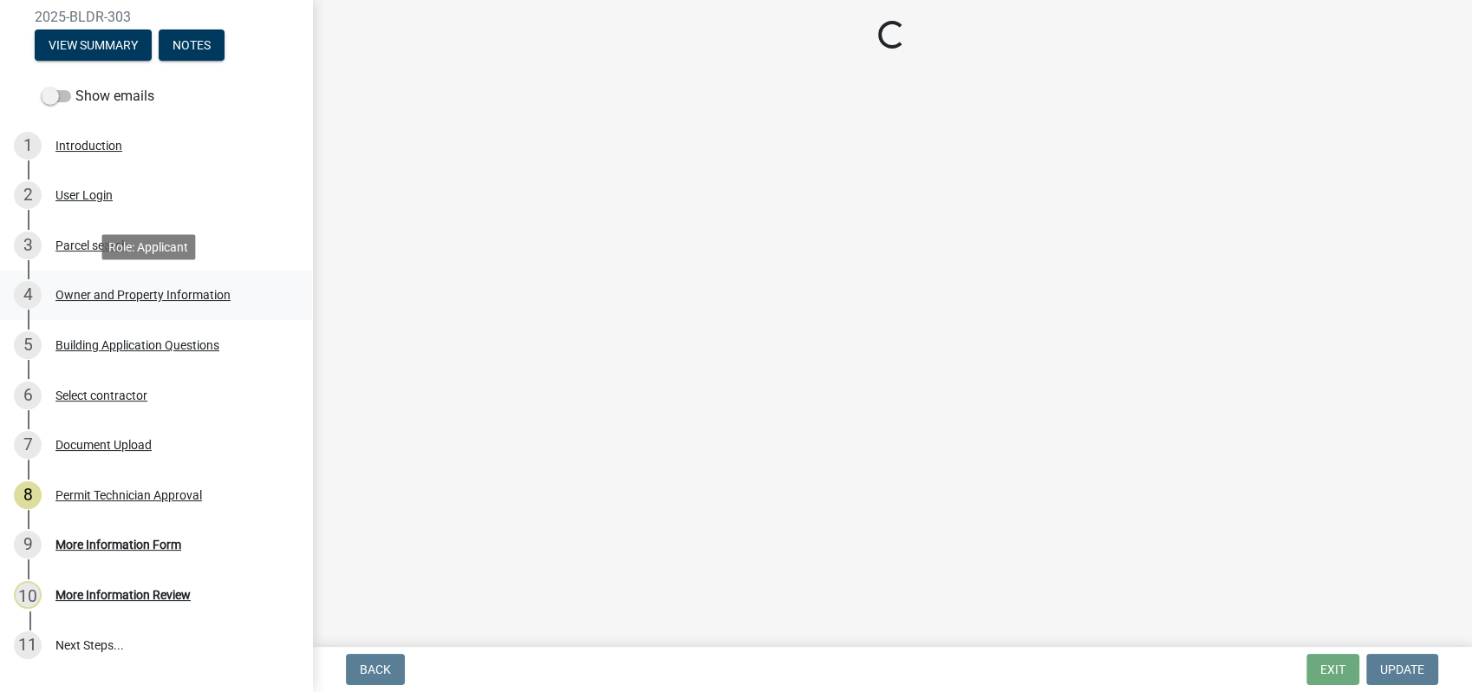
scroll to position [0, 0]
select select "34fe85c2-5f76-4343-b6bb-8ca387e0bed7"
select select "83394b22-4a11-496c-8e5c-75ade2e72faf"
select select "295c155f-de53-4b68-9fdd-08c8883e9b6f"
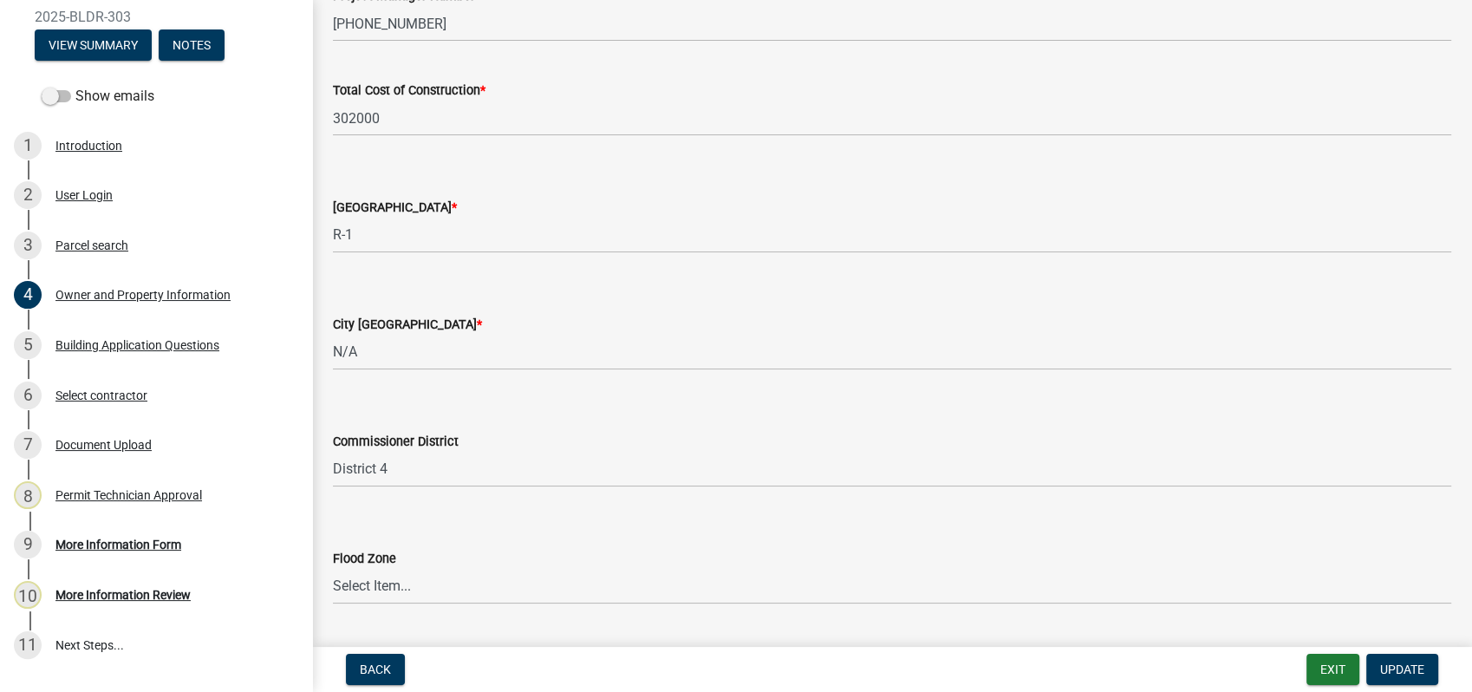
scroll to position [2937, 0]
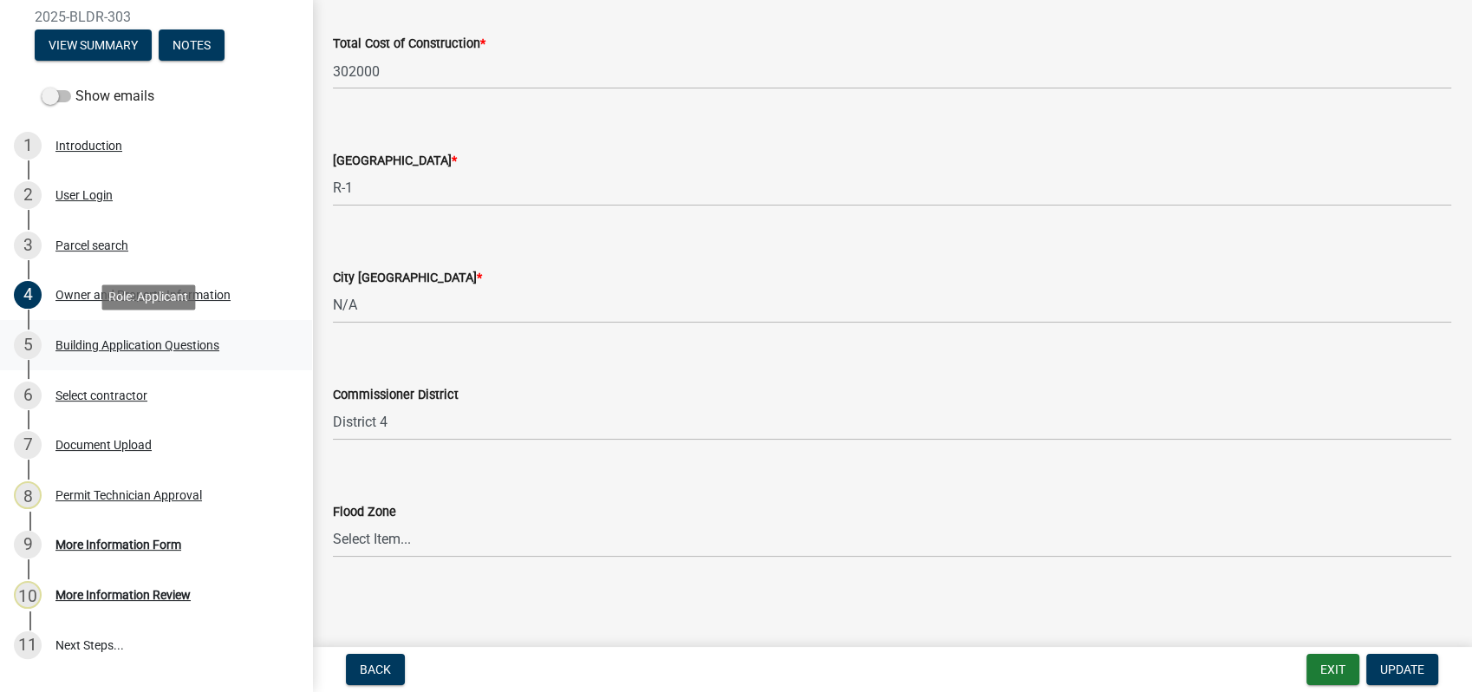
click at [182, 348] on div "Building Application Questions" at bounding box center [137, 345] width 164 height 12
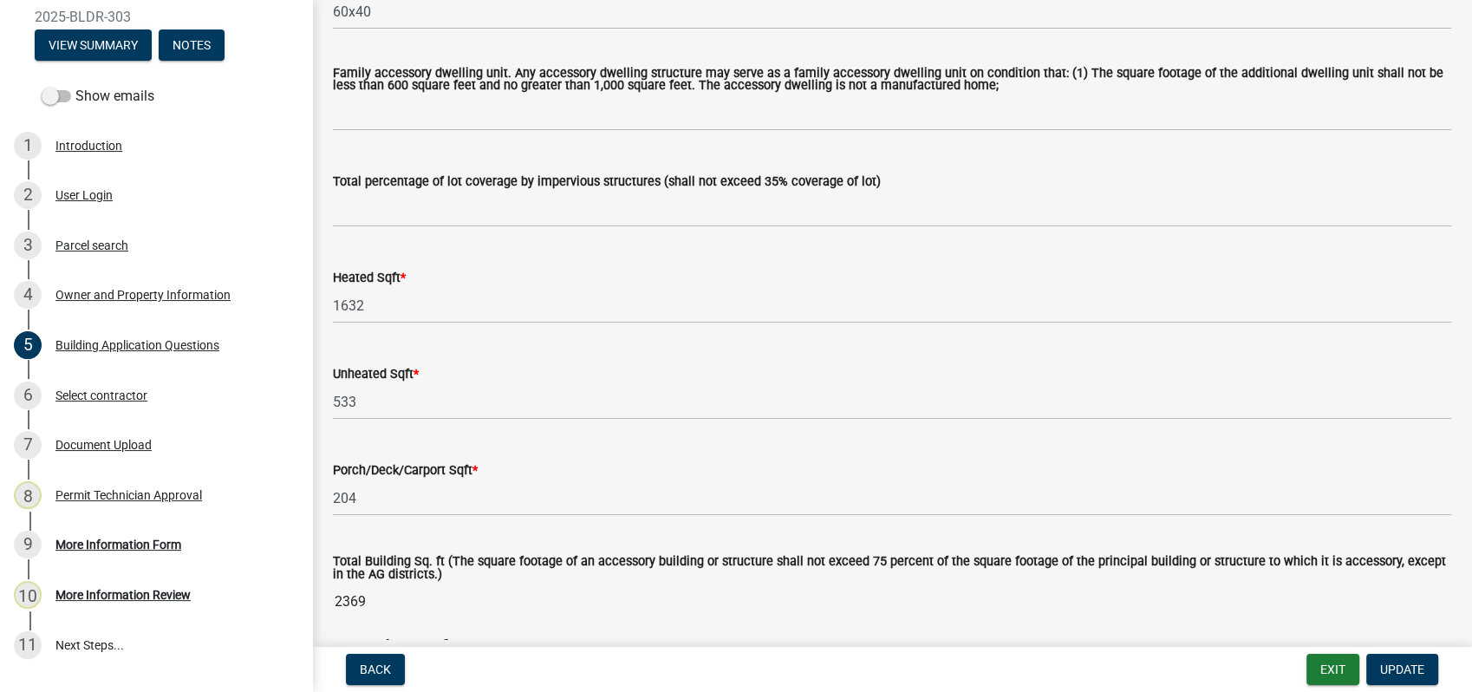
scroll to position [963, 0]
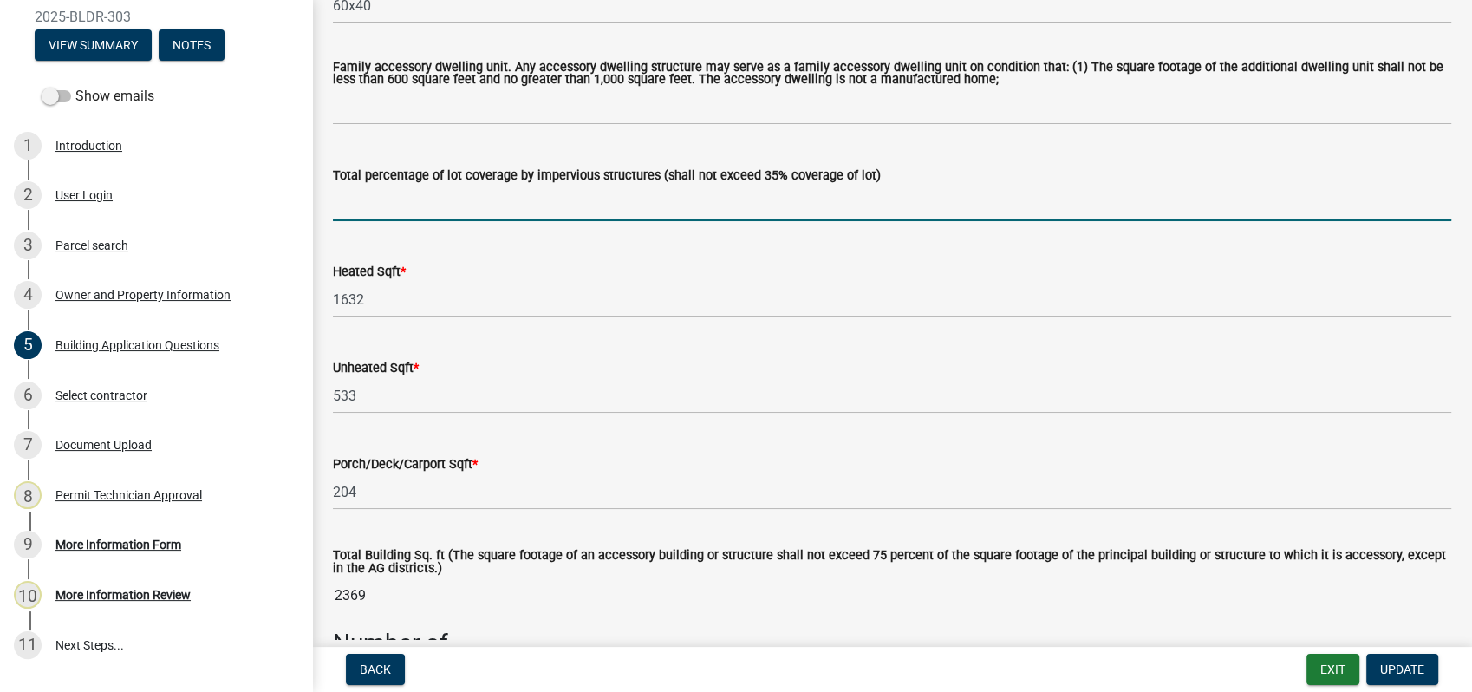
click at [420, 215] on input "text" at bounding box center [892, 204] width 1119 height 36
type input "1"
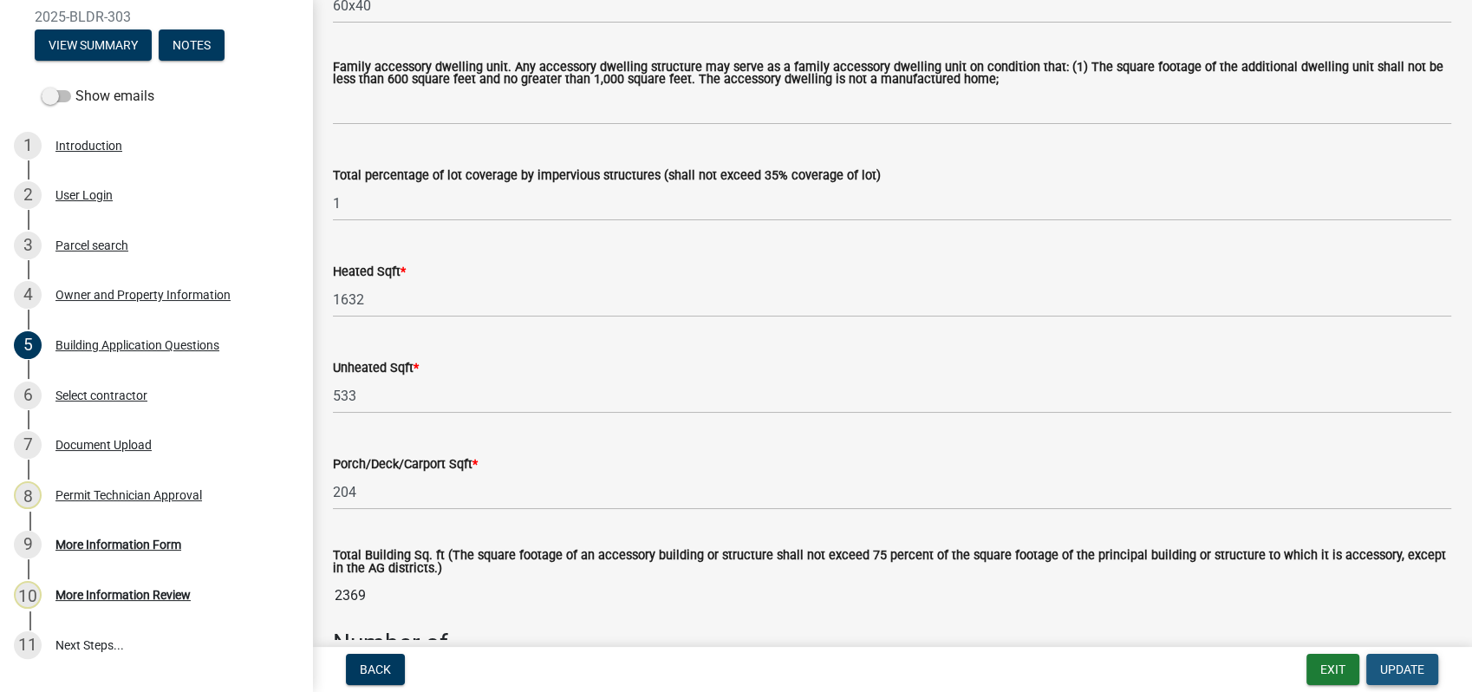
click at [1395, 675] on span "Update" at bounding box center [1402, 669] width 44 height 14
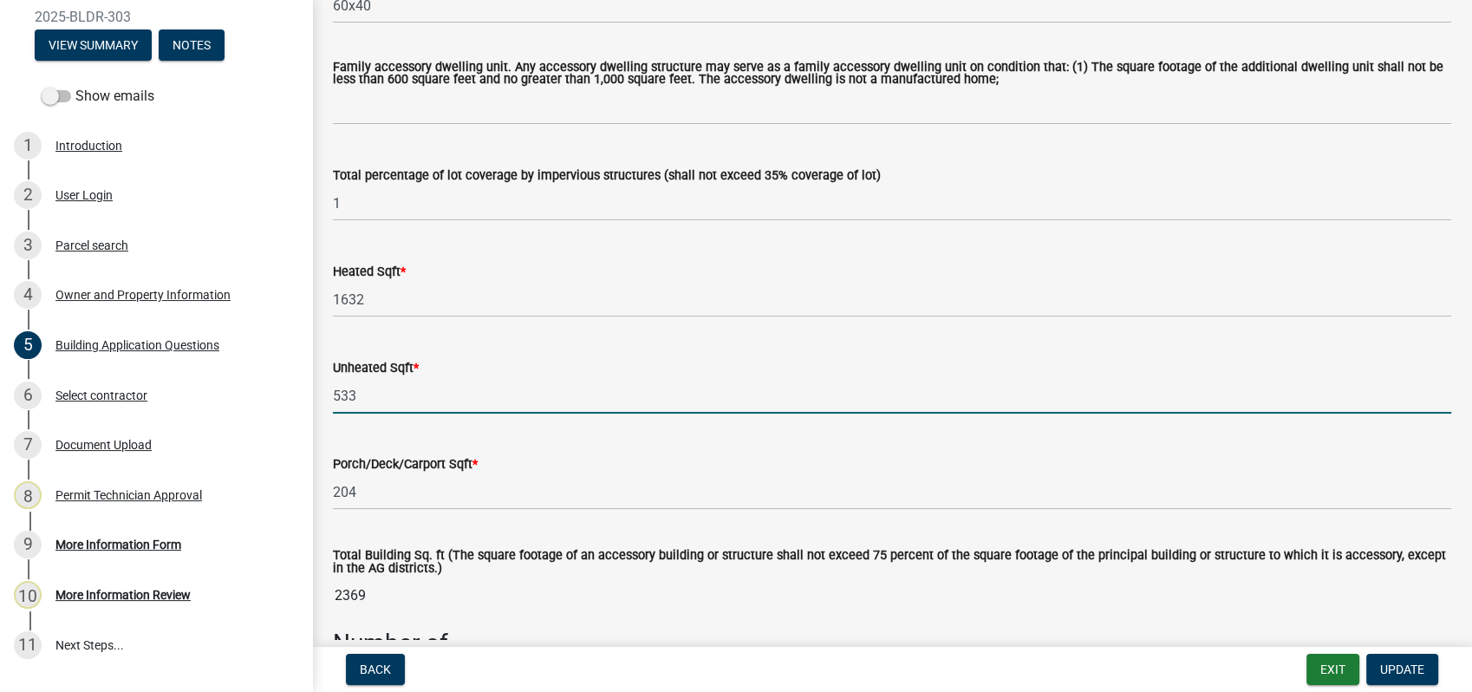
click at [954, 413] on input "533" at bounding box center [892, 396] width 1119 height 36
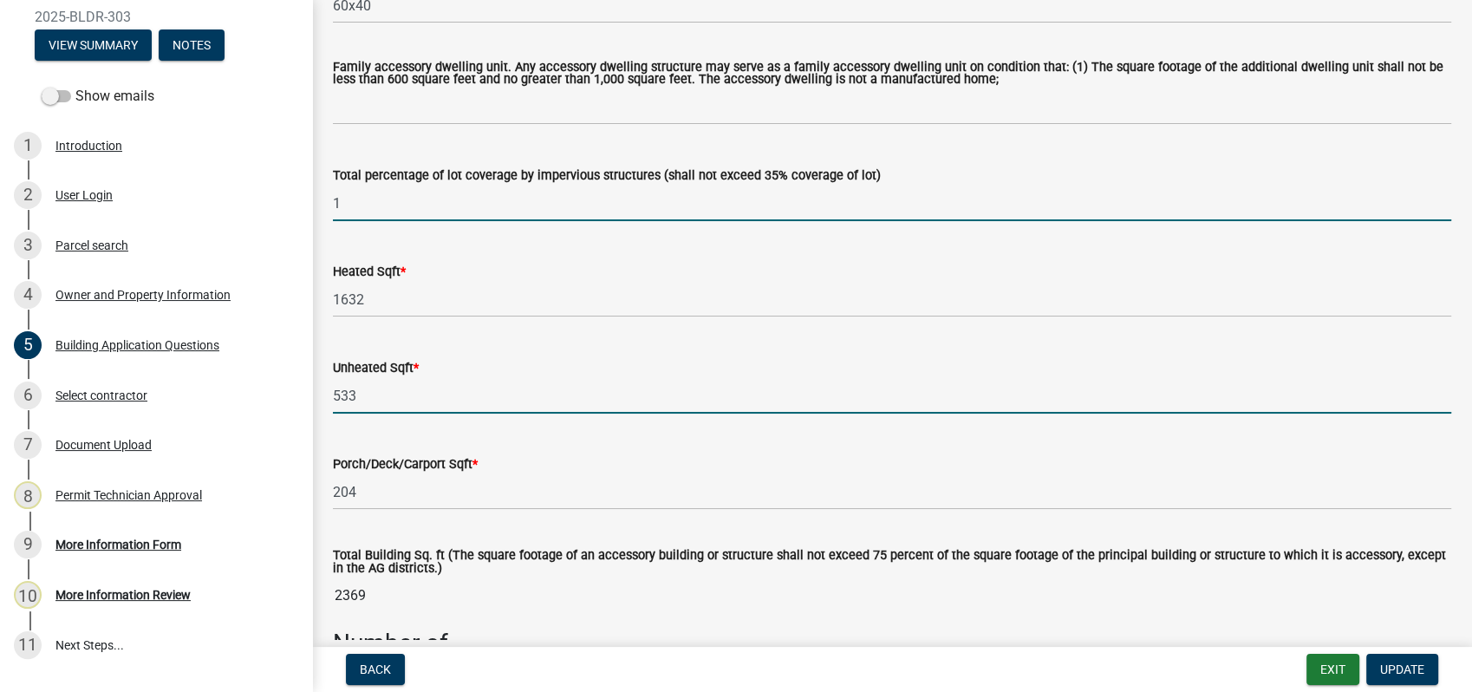
click at [388, 204] on input "1" at bounding box center [892, 204] width 1119 height 36
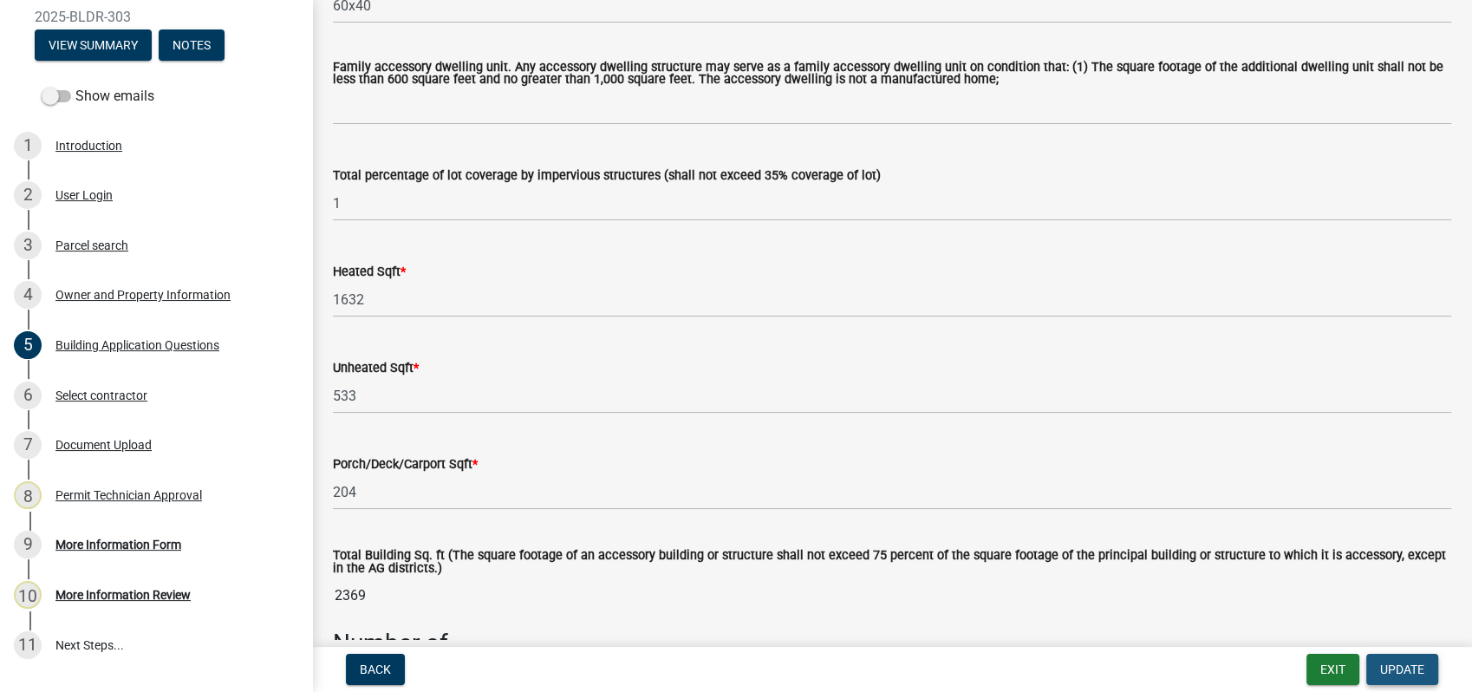
click at [1394, 667] on span "Update" at bounding box center [1402, 669] width 44 height 14
click at [1322, 661] on button "Exit" at bounding box center [1333, 669] width 53 height 31
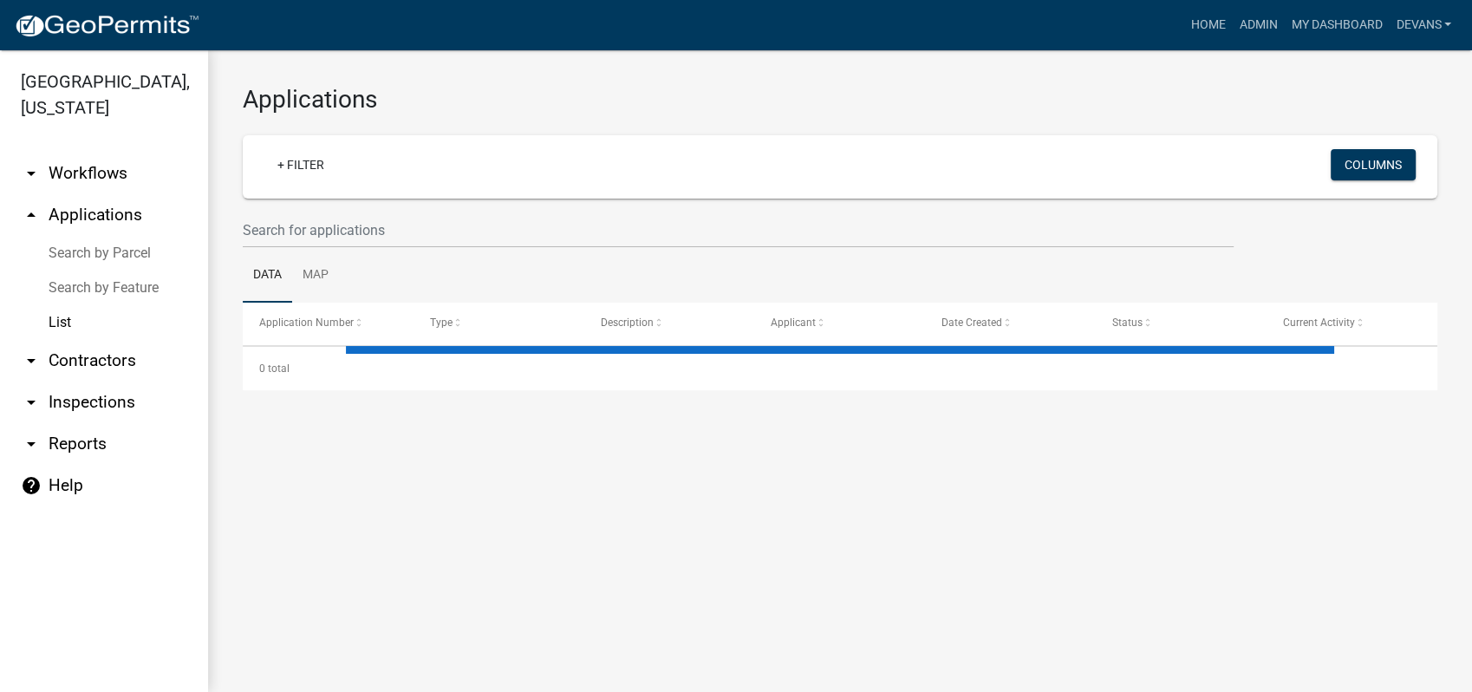
select select "1: 25"
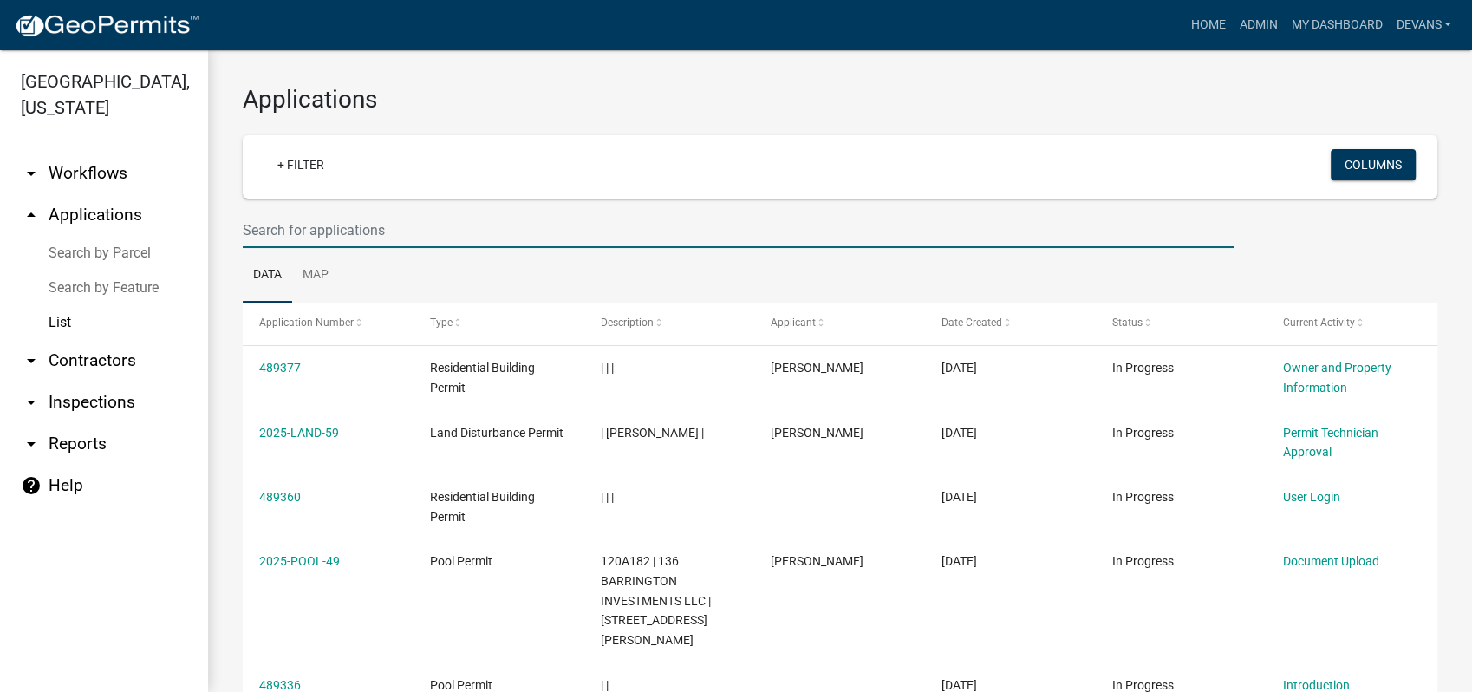
click at [273, 223] on input "text" at bounding box center [738, 230] width 991 height 36
type input "2025-mech-236"
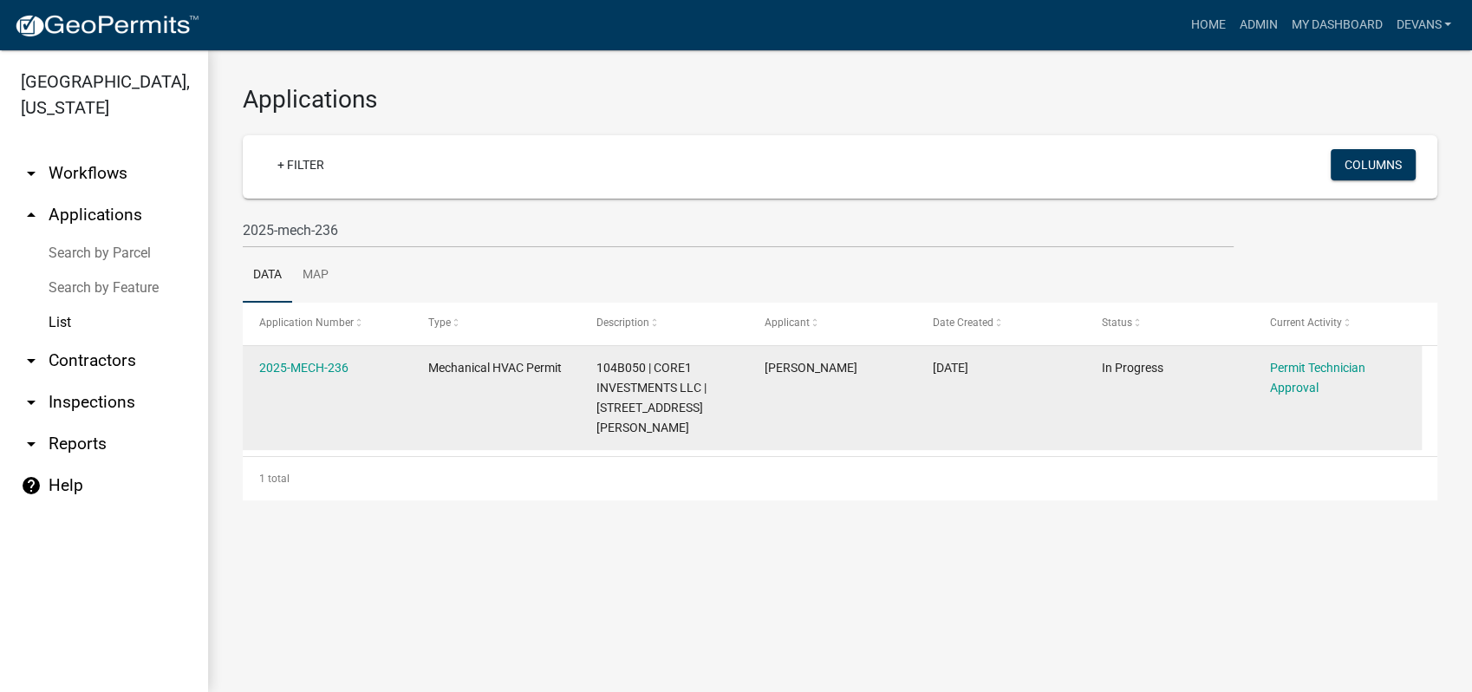
click at [306, 358] on div "2025-MECH-236" at bounding box center [326, 368] width 135 height 20
click at [306, 365] on link "2025-MECH-236" at bounding box center [303, 368] width 89 height 14
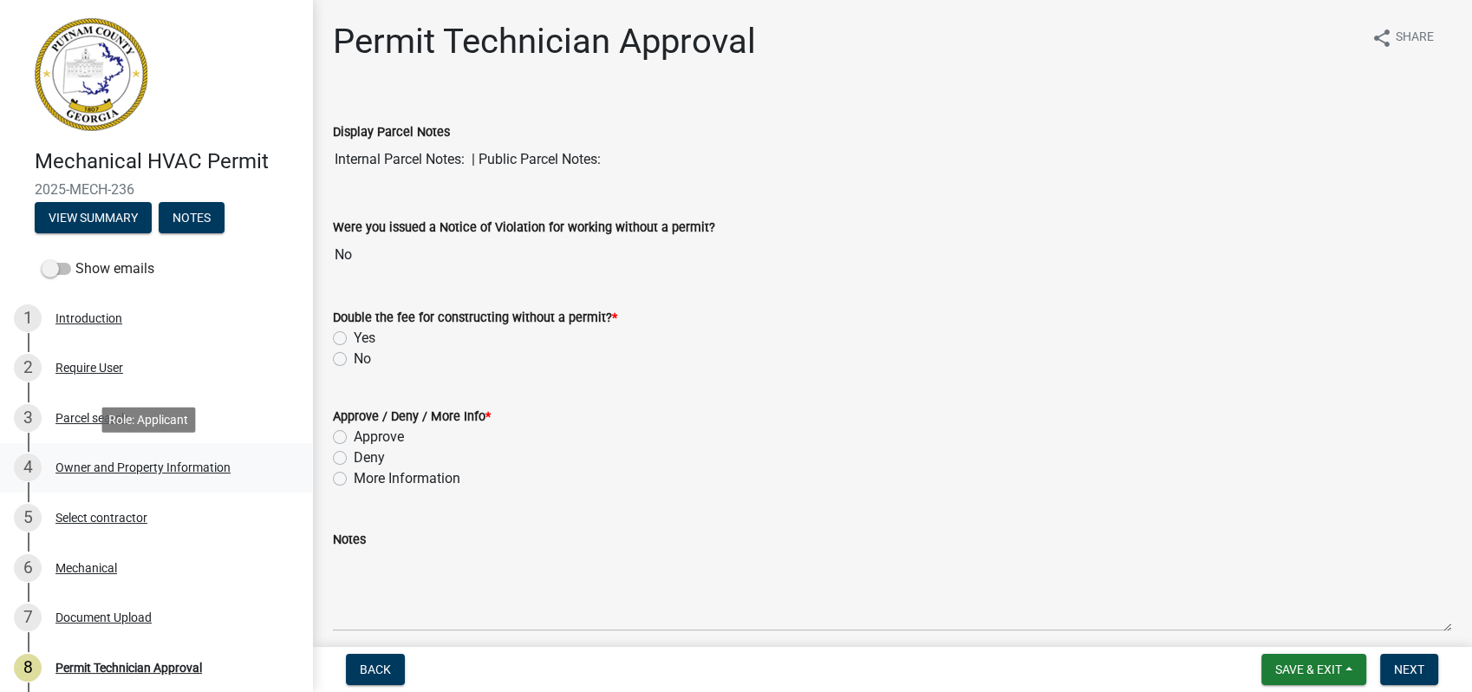
click at [120, 458] on div "4 Owner and Property Information" at bounding box center [149, 467] width 271 height 28
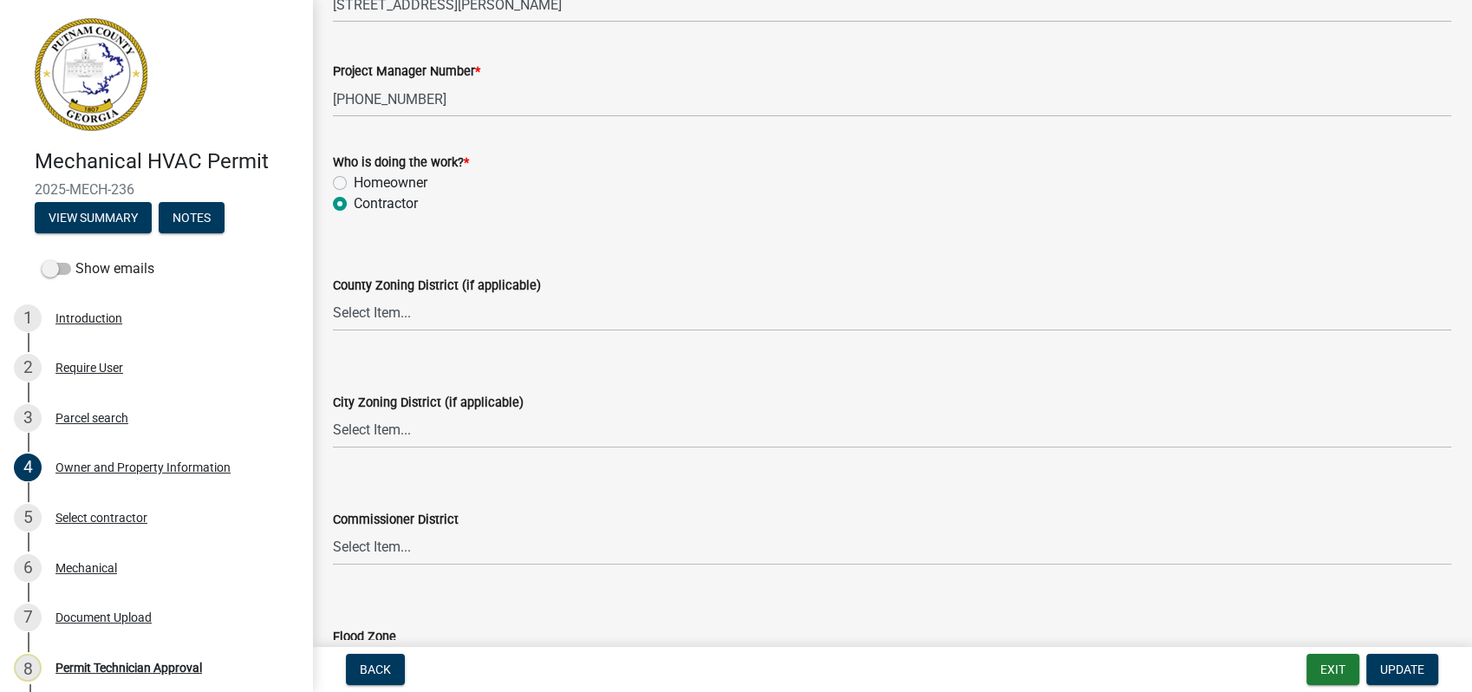
scroll to position [2986, 0]
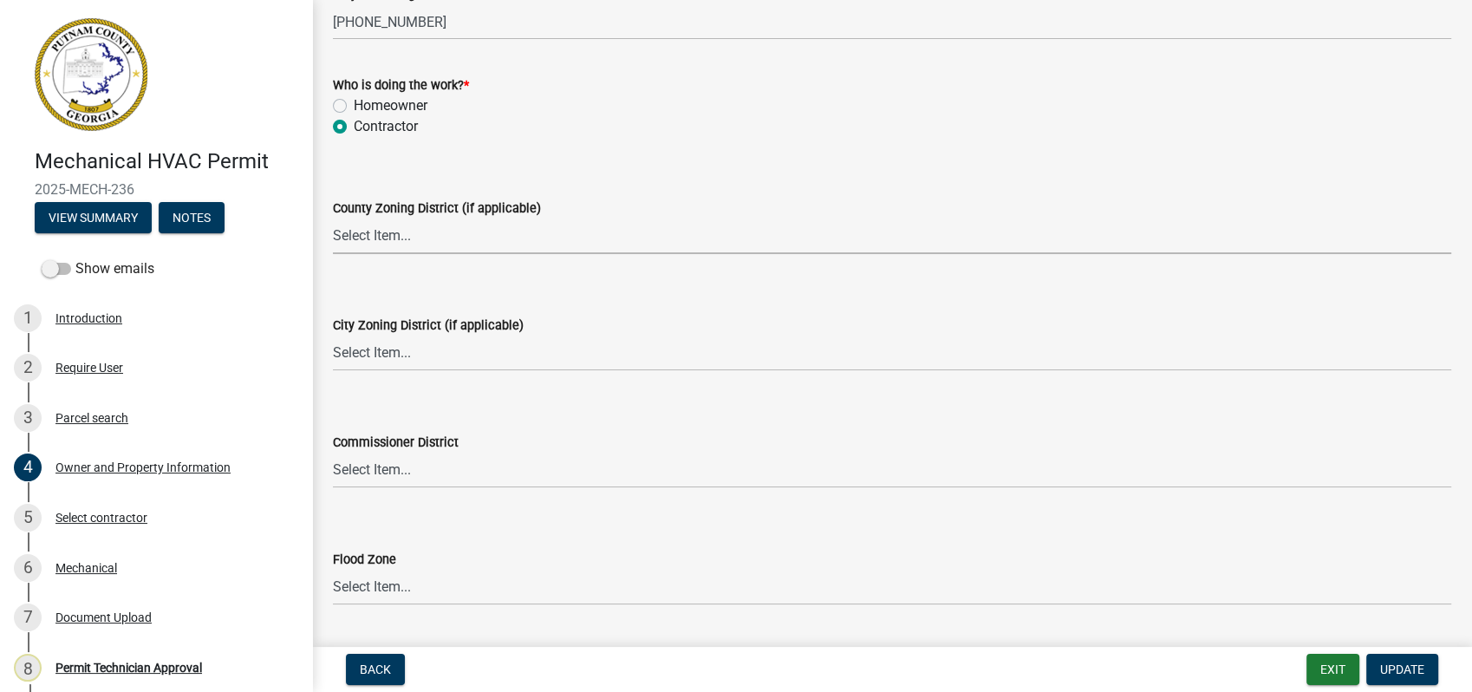
click at [344, 236] on select "Select Item... AG-1 R-1R R-1 R-2 MHP RM-1 RM-3 C-1 C-2 I-M PUD N/A" at bounding box center [892, 237] width 1119 height 36
click at [80, 415] on div "Parcel search" at bounding box center [91, 418] width 73 height 12
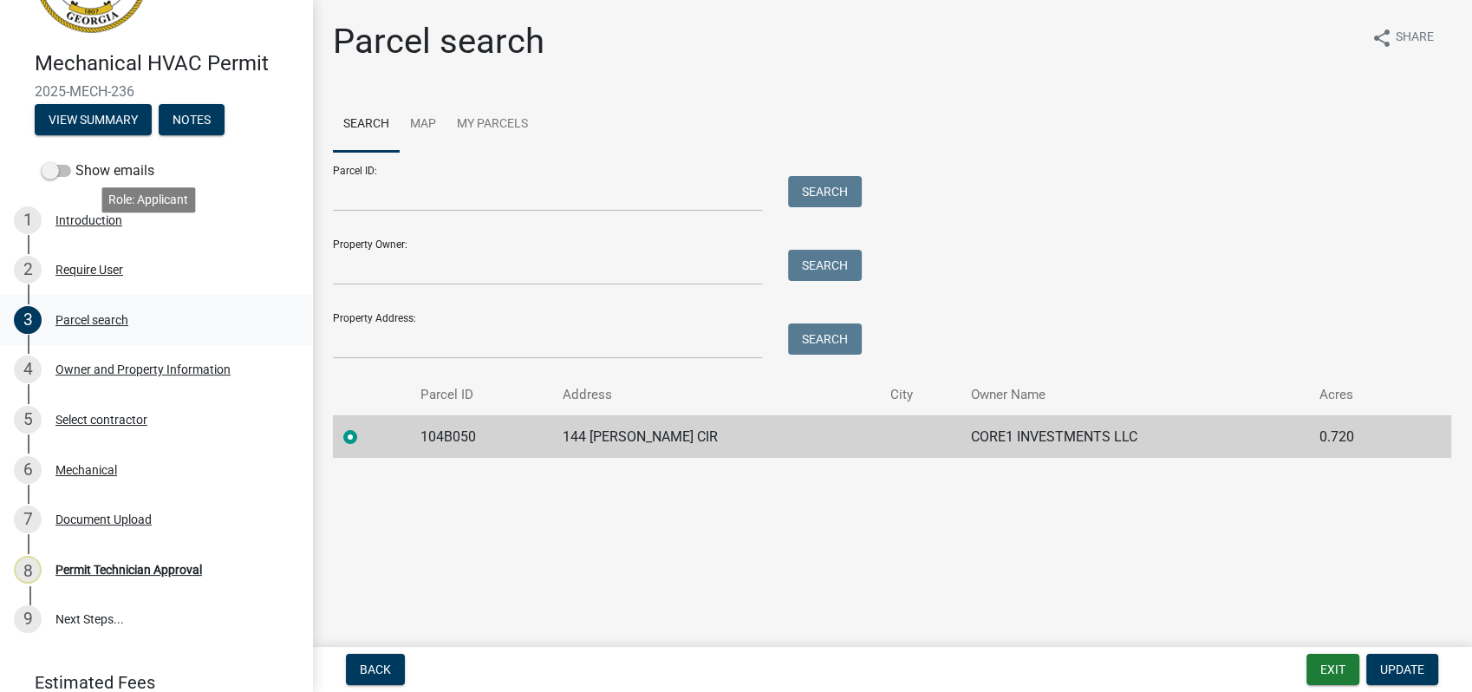
scroll to position [173, 0]
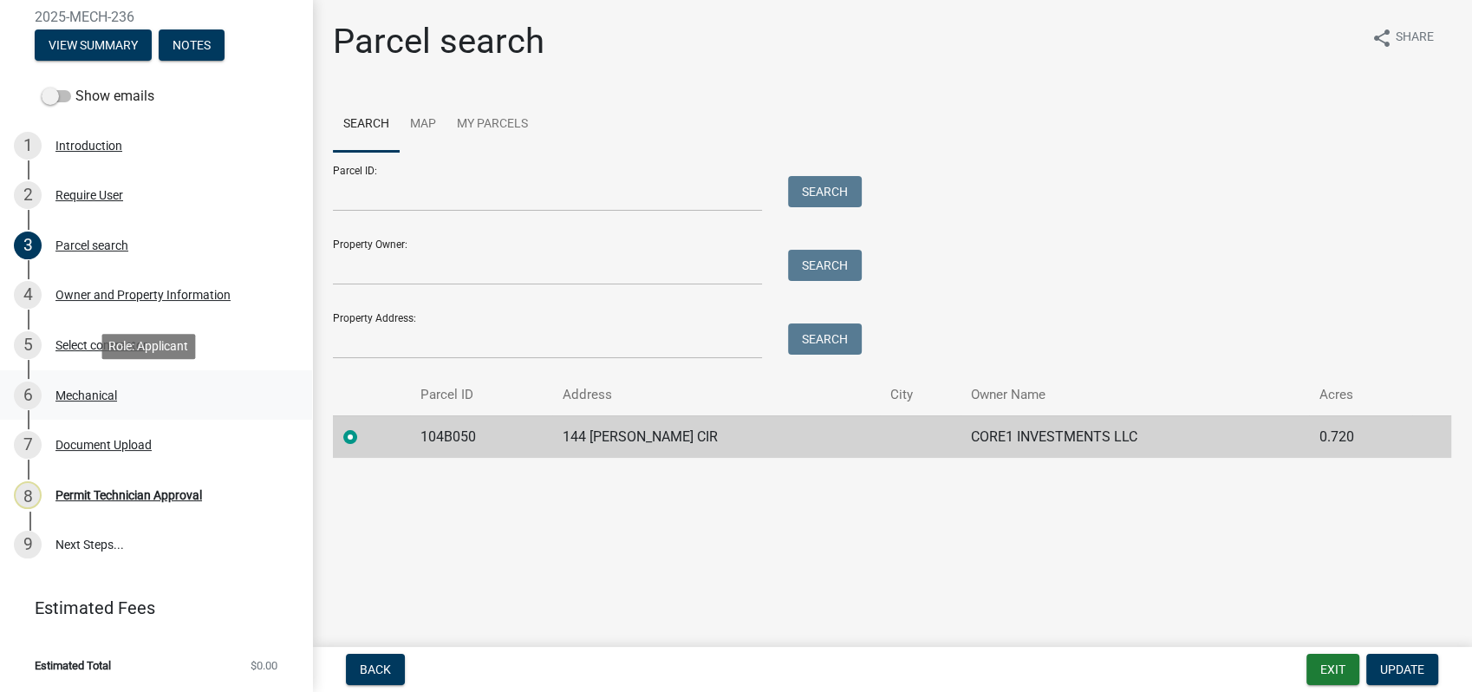
click at [78, 398] on div "Mechanical" at bounding box center [86, 395] width 62 height 12
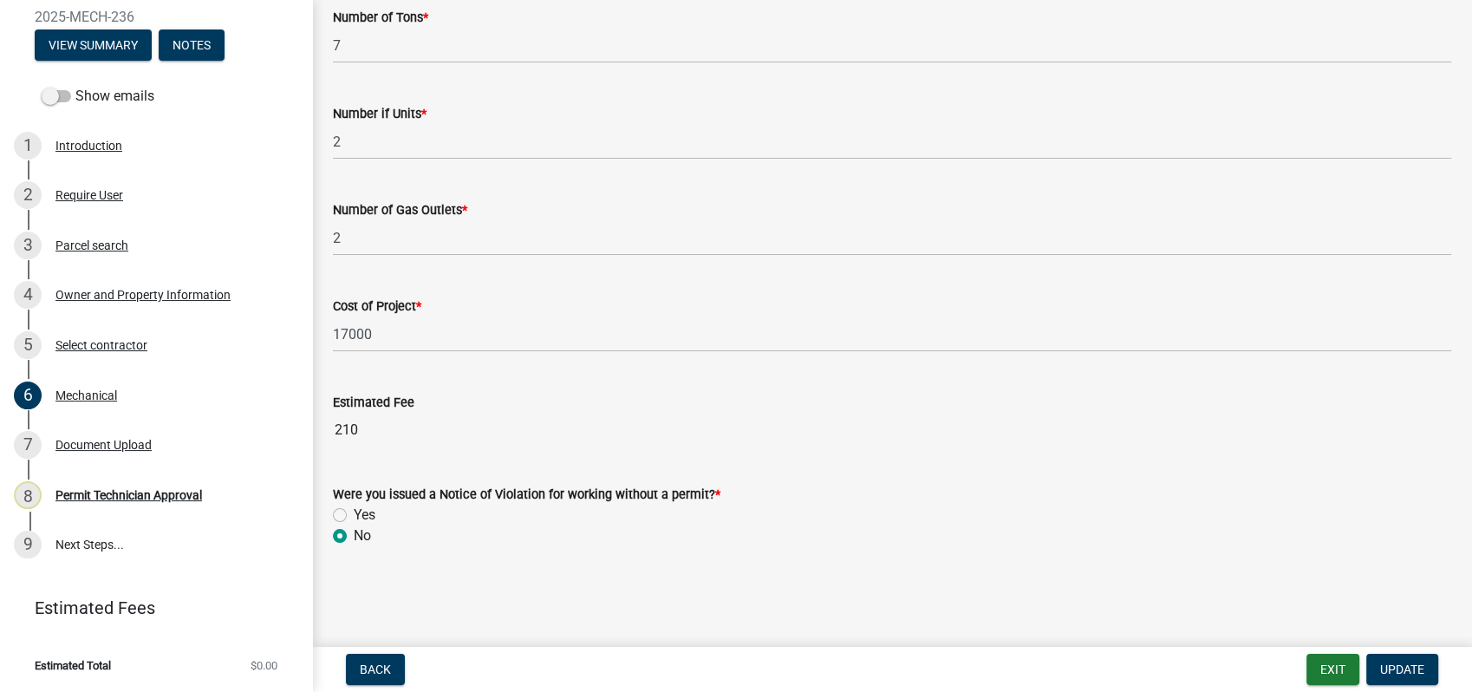
scroll to position [1172, 0]
click at [117, 439] on div "Document Upload" at bounding box center [103, 445] width 96 height 12
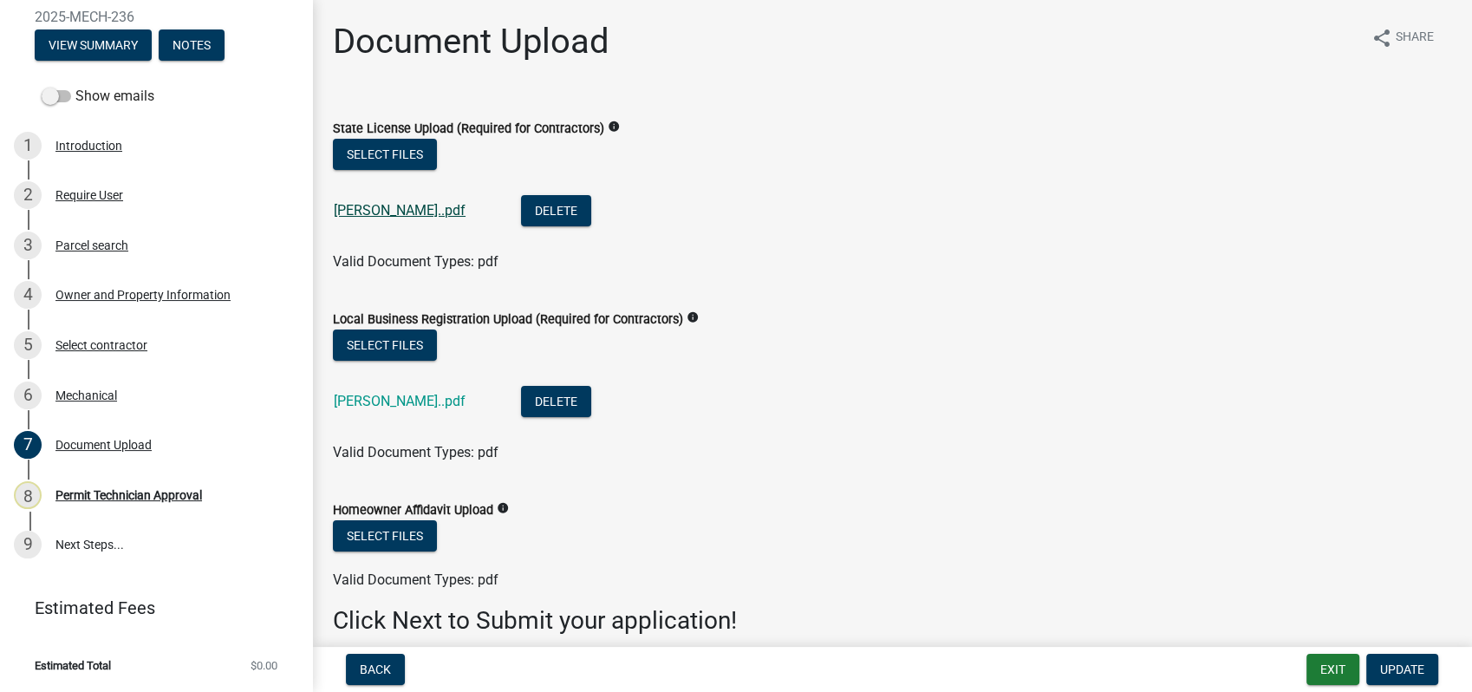
click at [374, 203] on link "Billy Lic..pdf" at bounding box center [400, 210] width 132 height 16
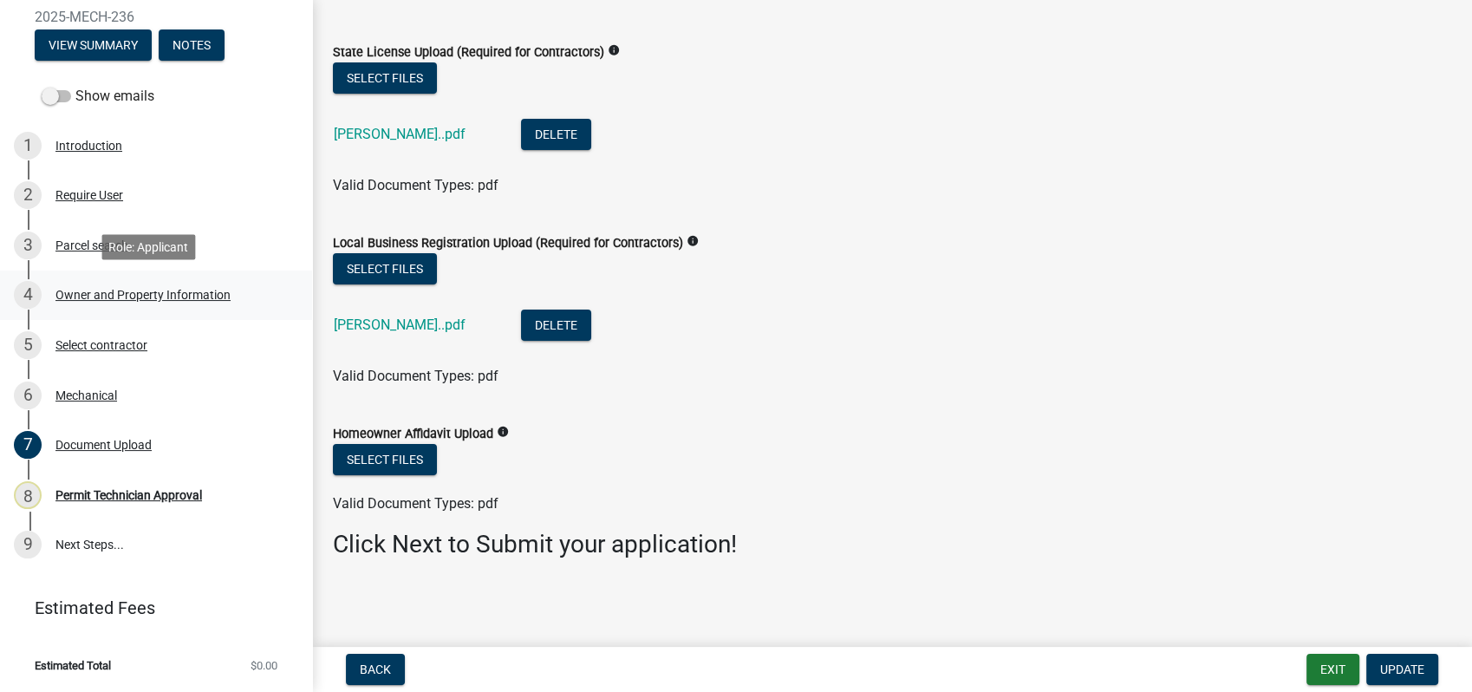
click at [124, 291] on div "Owner and Property Information" at bounding box center [142, 295] width 175 height 12
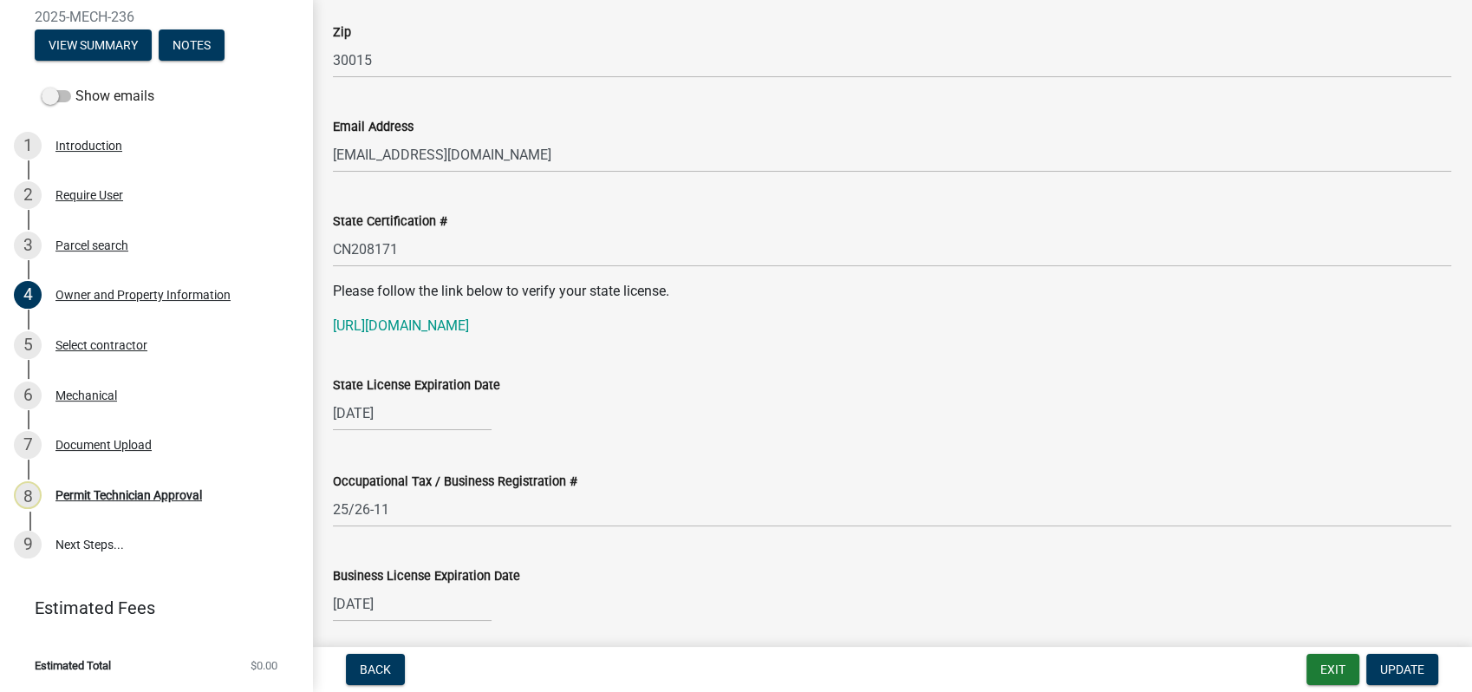
scroll to position [2312, 0]
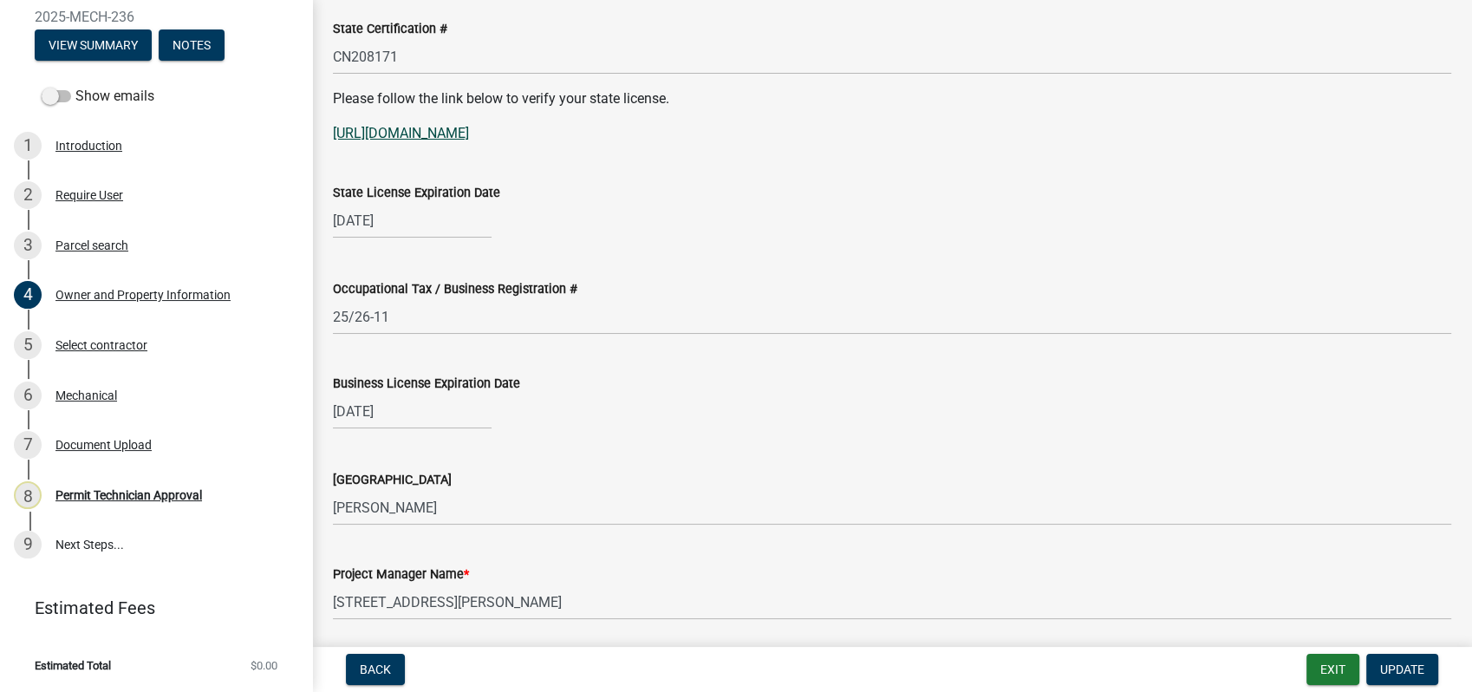
click at [469, 134] on link "https://verify.sos.ga.gov/verification/" at bounding box center [401, 133] width 136 height 16
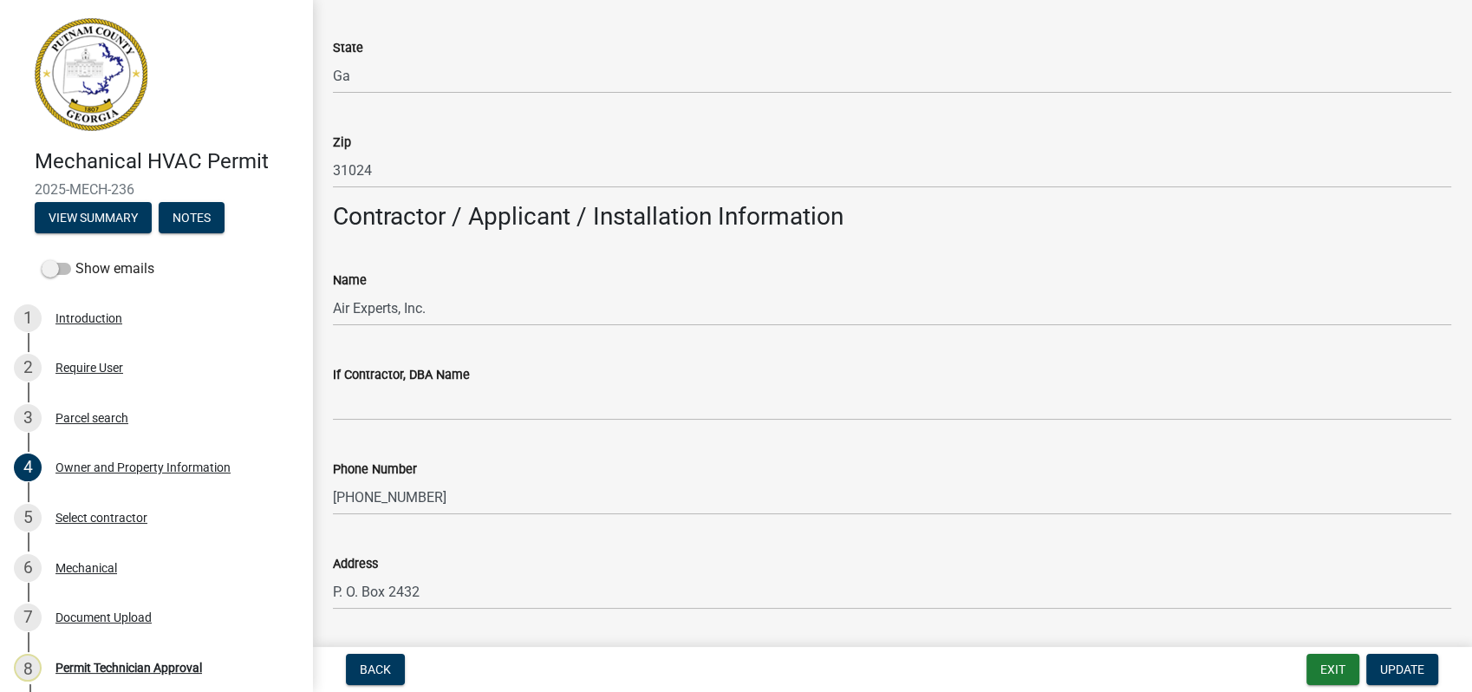
scroll to position [1348, 0]
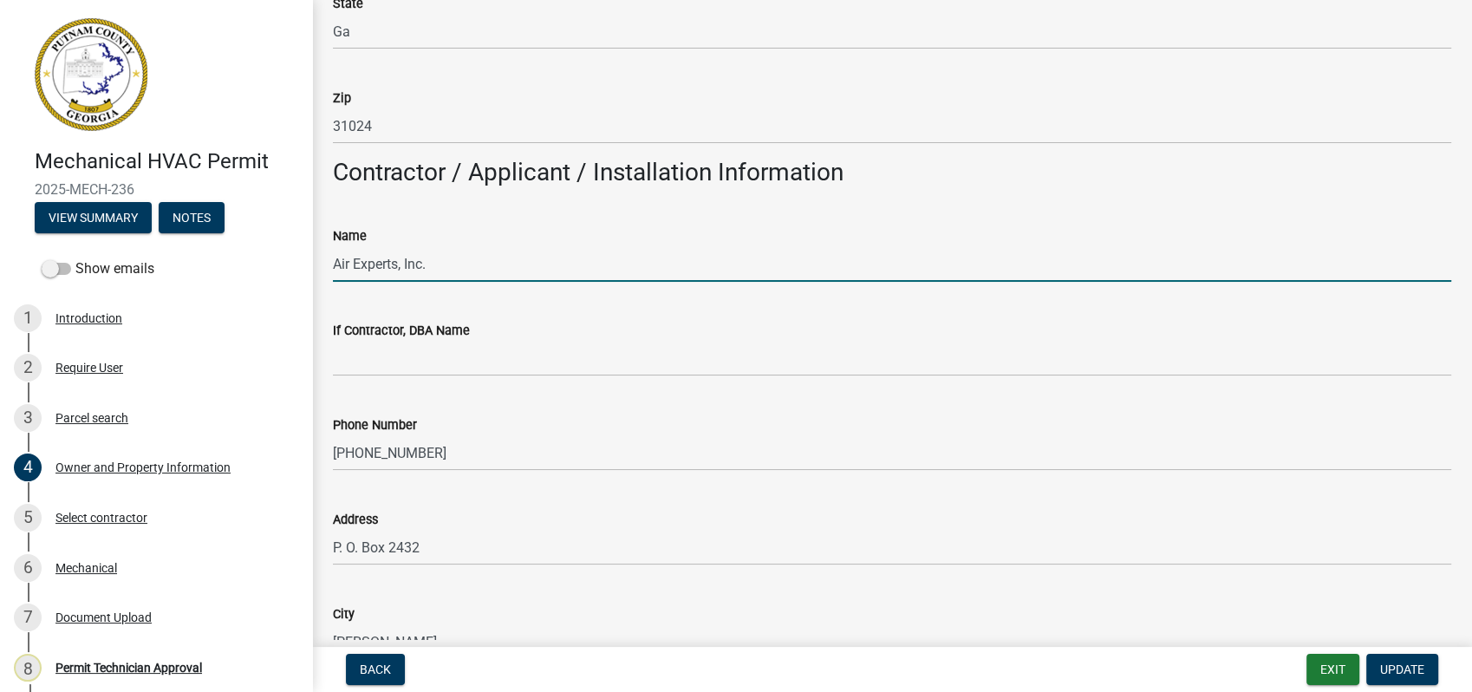
drag, startPoint x: 437, startPoint y: 265, endPoint x: 319, endPoint y: 264, distance: 117.9
click at [319, 264] on div "Owner and Property Information share Share Property Information Applicant Name …" at bounding box center [892, 473] width 1160 height 3602
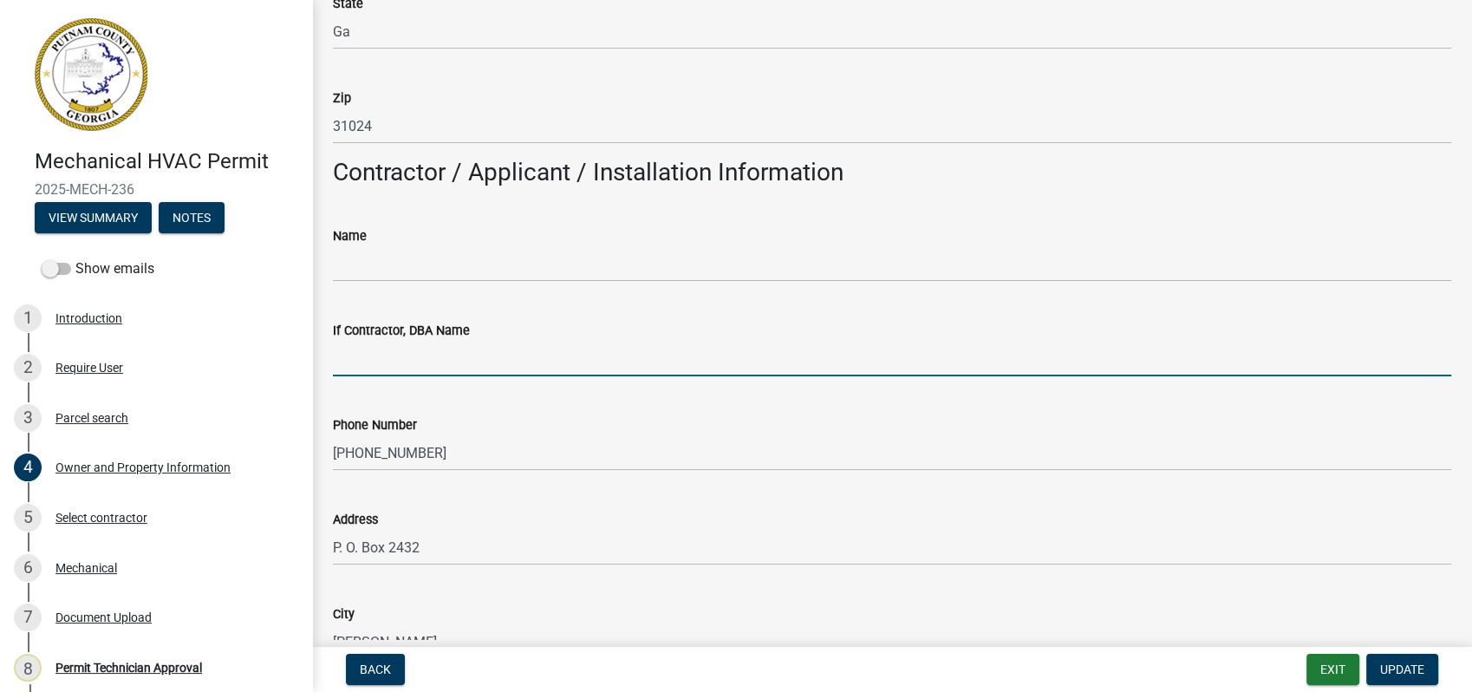
paste input "Air Experts, Inc."
type input "Air Experts, Inc."
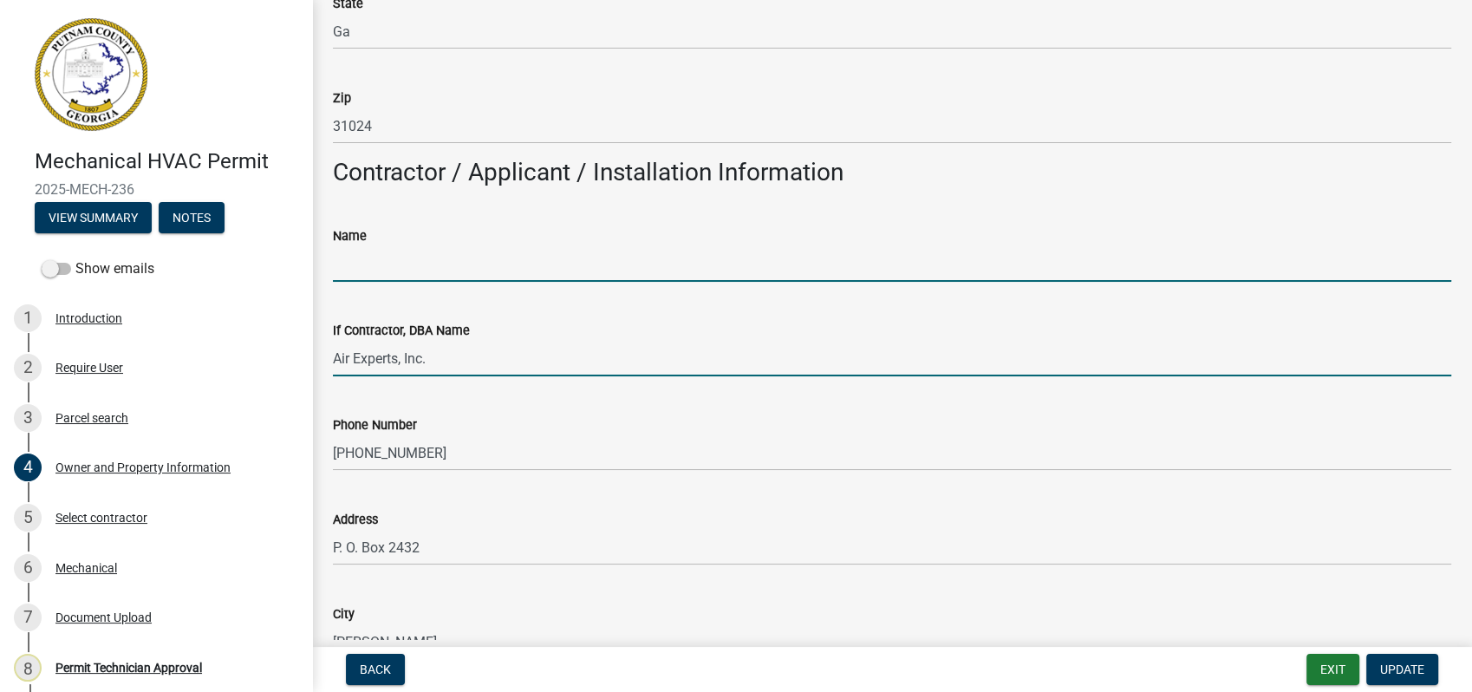
click at [362, 273] on input "Name" at bounding box center [892, 264] width 1119 height 36
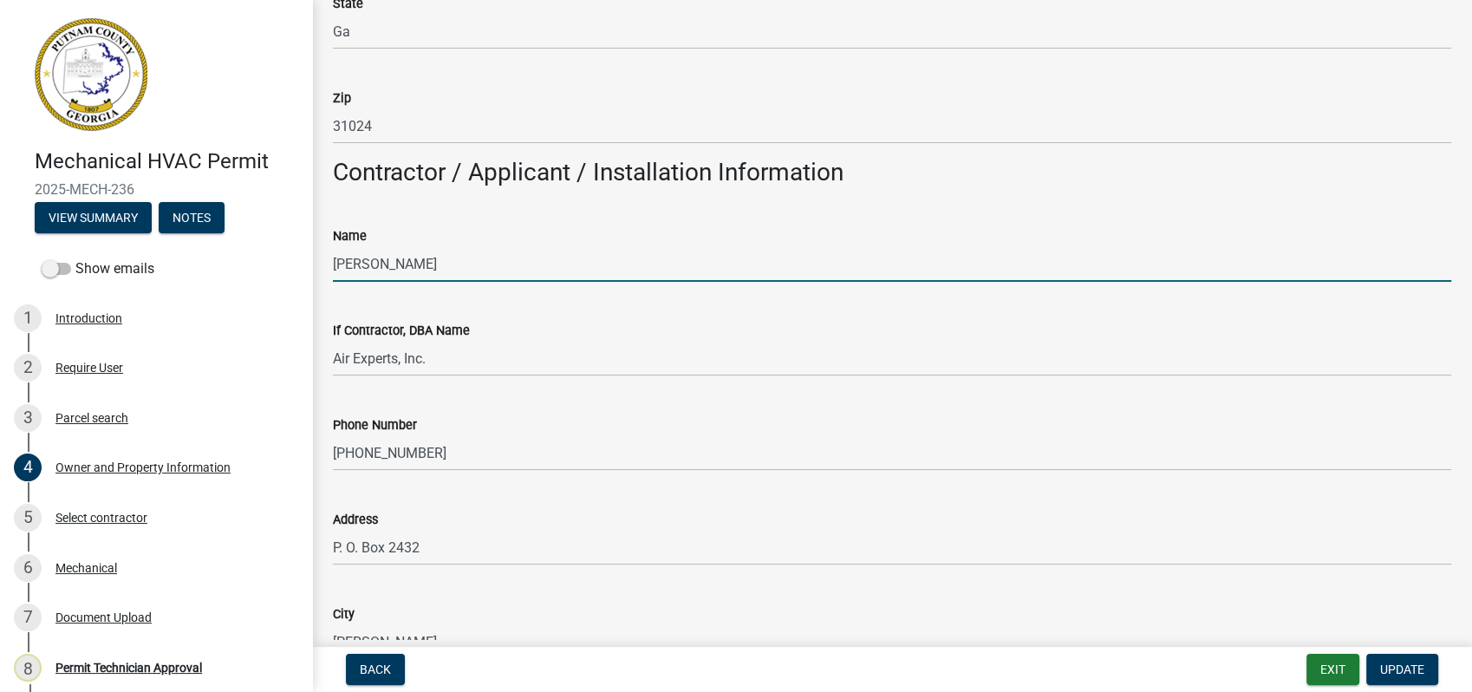
type input "William Cowan"
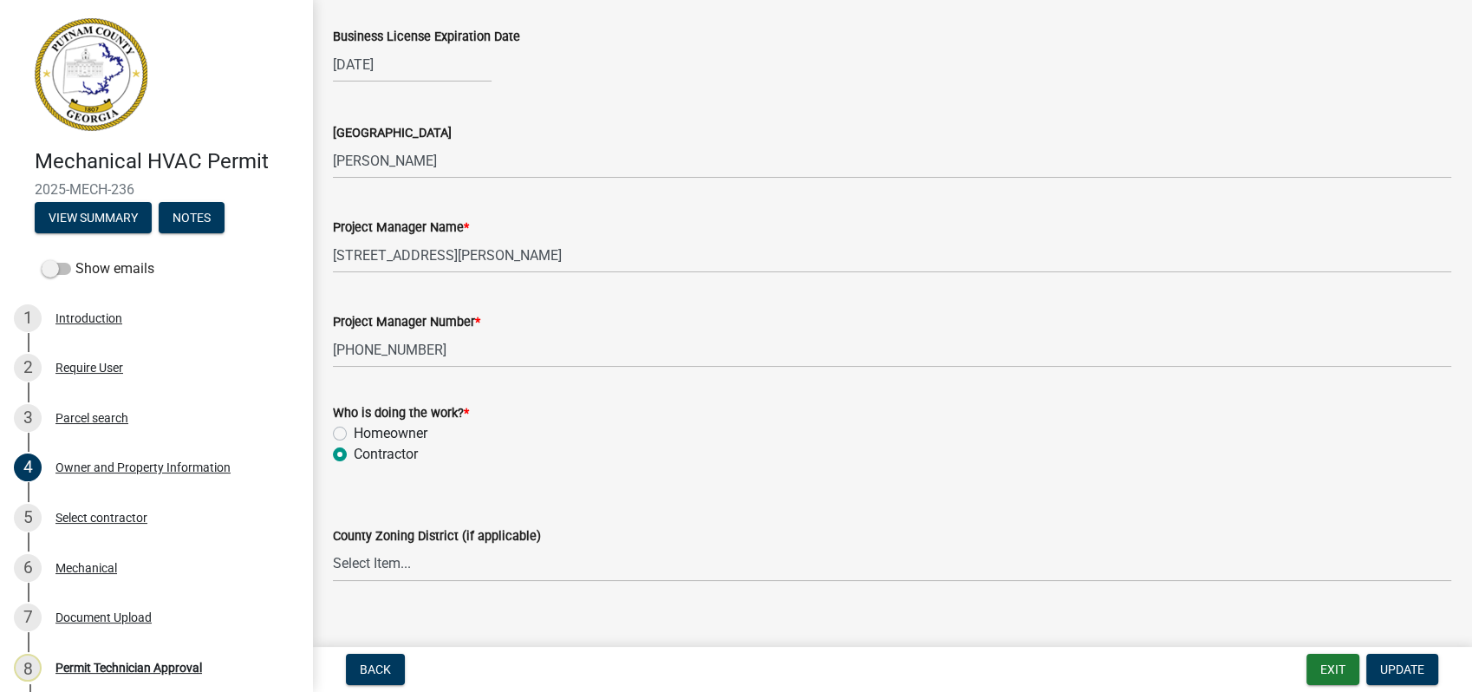
scroll to position [2794, 0]
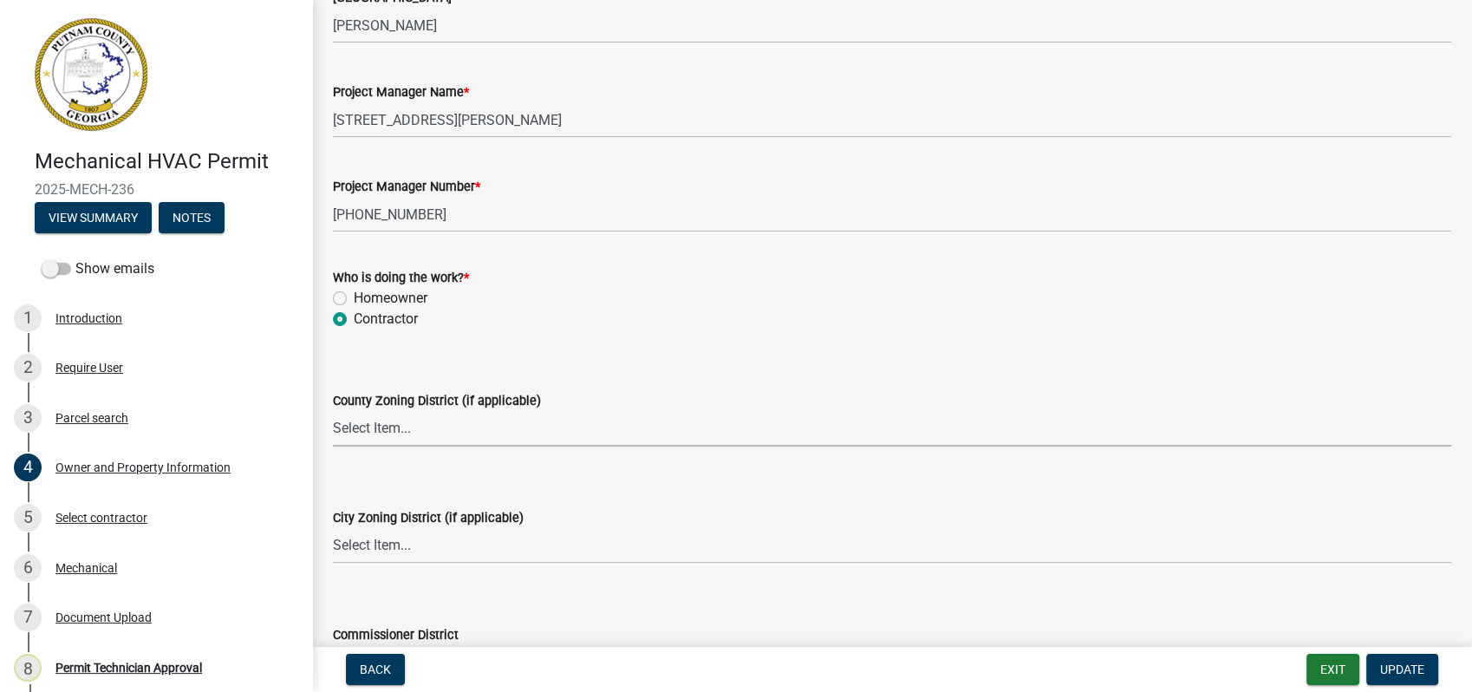
click at [355, 430] on select "Select Item... AG-1 R-1R R-1 R-2 MHP RM-1 RM-3 C-1 C-2 I-M PUD N/A" at bounding box center [892, 429] width 1119 height 36
click at [333, 411] on select "Select Item... AG-1 R-1R R-1 R-2 MHP RM-1 RM-3 C-1 C-2 I-M PUD N/A" at bounding box center [892, 429] width 1119 height 36
select select "34fe85c2-5f76-4343-b6bb-8ca387e0bed7"
click at [354, 561] on select "Select Item... A-1 A-2 R-1 R-2 R-3 R-4 MHP C-1 C-2 I-1 I-2 DB FH H-P N/A" at bounding box center [892, 546] width 1119 height 36
click at [333, 528] on select "Select Item... A-1 A-2 R-1 R-2 R-3 R-4 MHP C-1 C-2 I-1 I-2 DB FH H-P N/A" at bounding box center [892, 546] width 1119 height 36
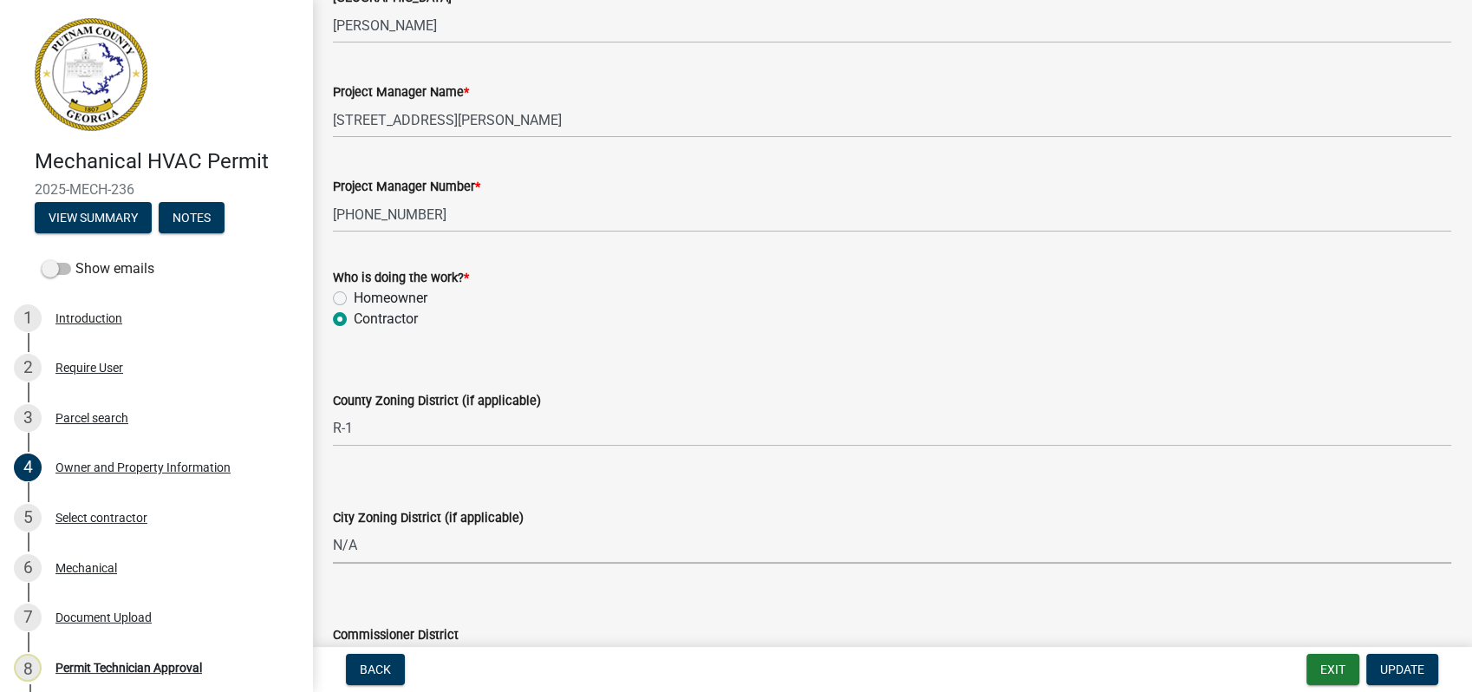
select select "83394b22-4a11-496c-8e5c-75ade2e72faf"
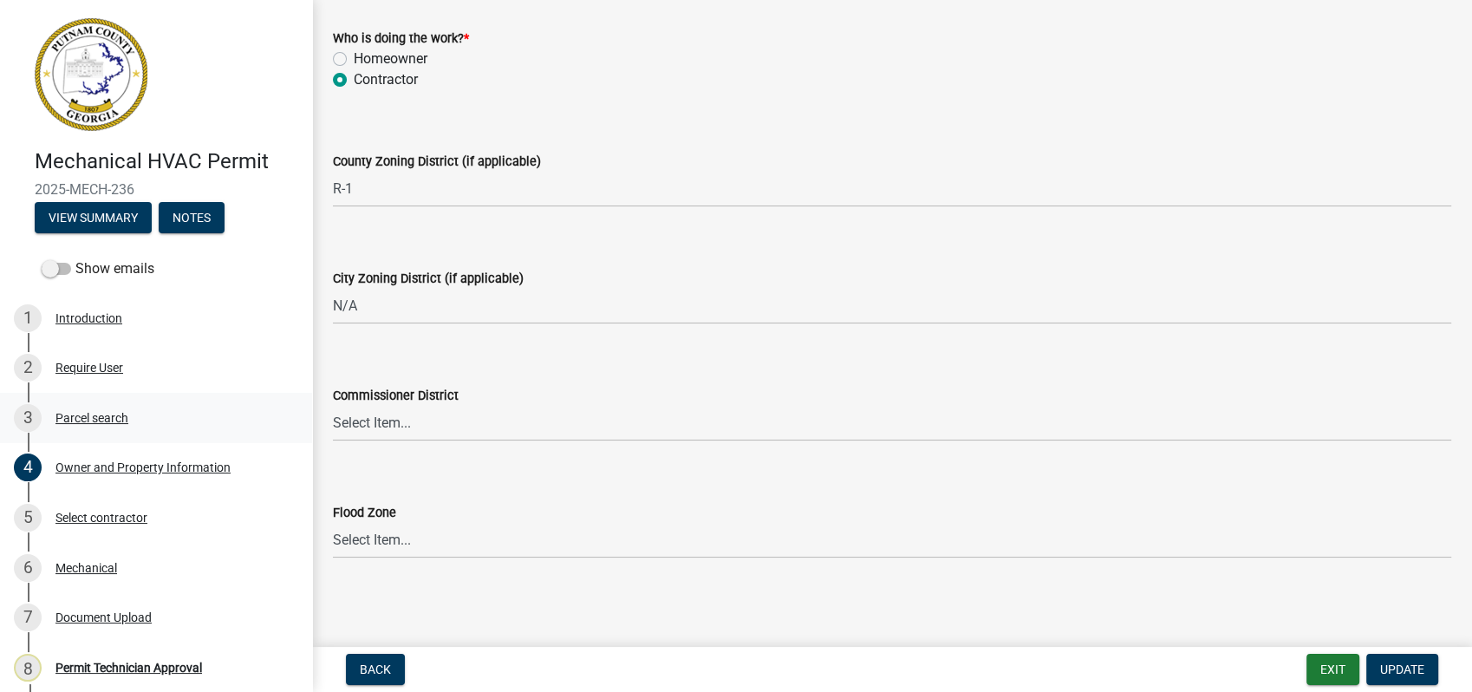
scroll to position [3034, 0]
click at [369, 423] on select "Select Item... District 1 District 2 District 3 District 4" at bounding box center [892, 423] width 1119 height 36
click at [333, 405] on select "Select Item... District 1 District 2 District 3 District 4" at bounding box center [892, 423] width 1119 height 36
select select "469c5908-2854-42d5-89ed-bee7fc26529e"
click at [1403, 669] on span "Update" at bounding box center [1402, 669] width 44 height 14
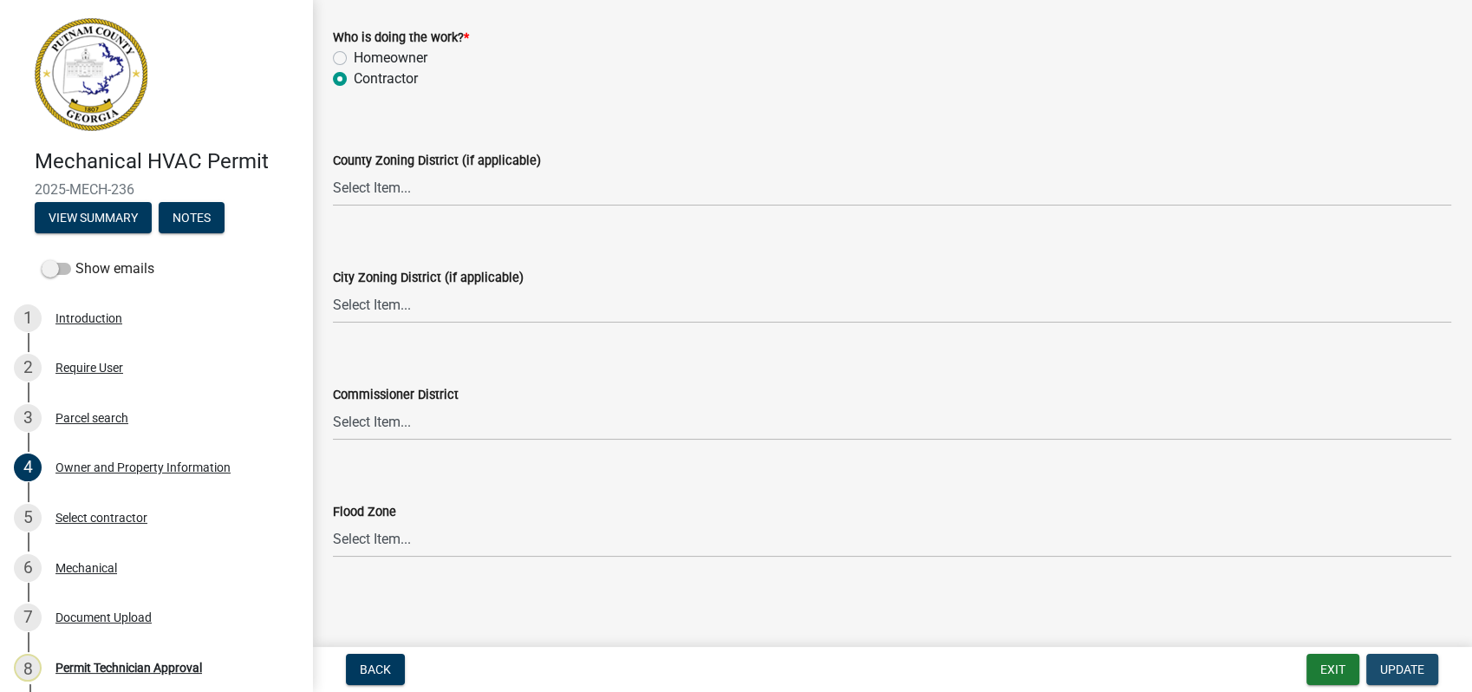
scroll to position [0, 0]
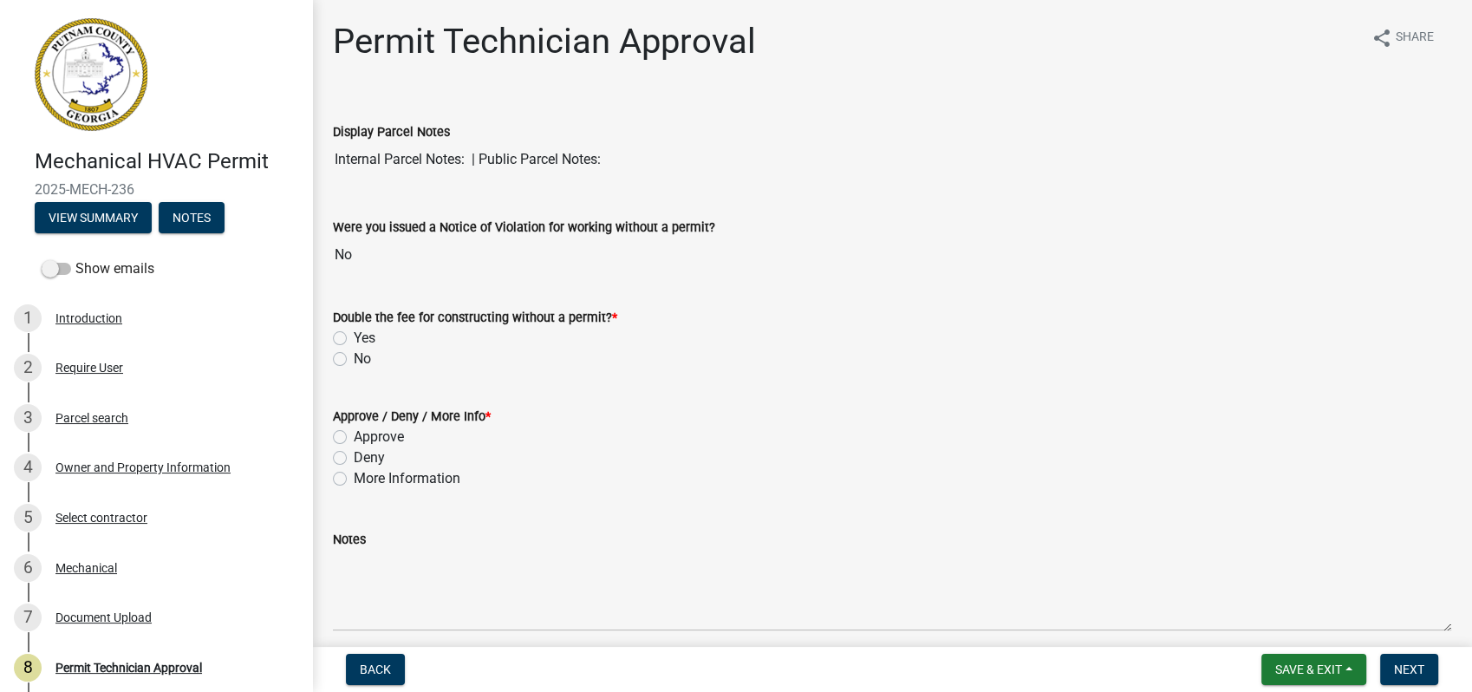
click at [354, 358] on label "No" at bounding box center [362, 359] width 17 height 21
click at [354, 358] on input "No" at bounding box center [359, 354] width 11 height 11
radio input "true"
click at [354, 439] on label "Approve" at bounding box center [379, 437] width 50 height 21
click at [354, 438] on input "Approve" at bounding box center [359, 432] width 11 height 11
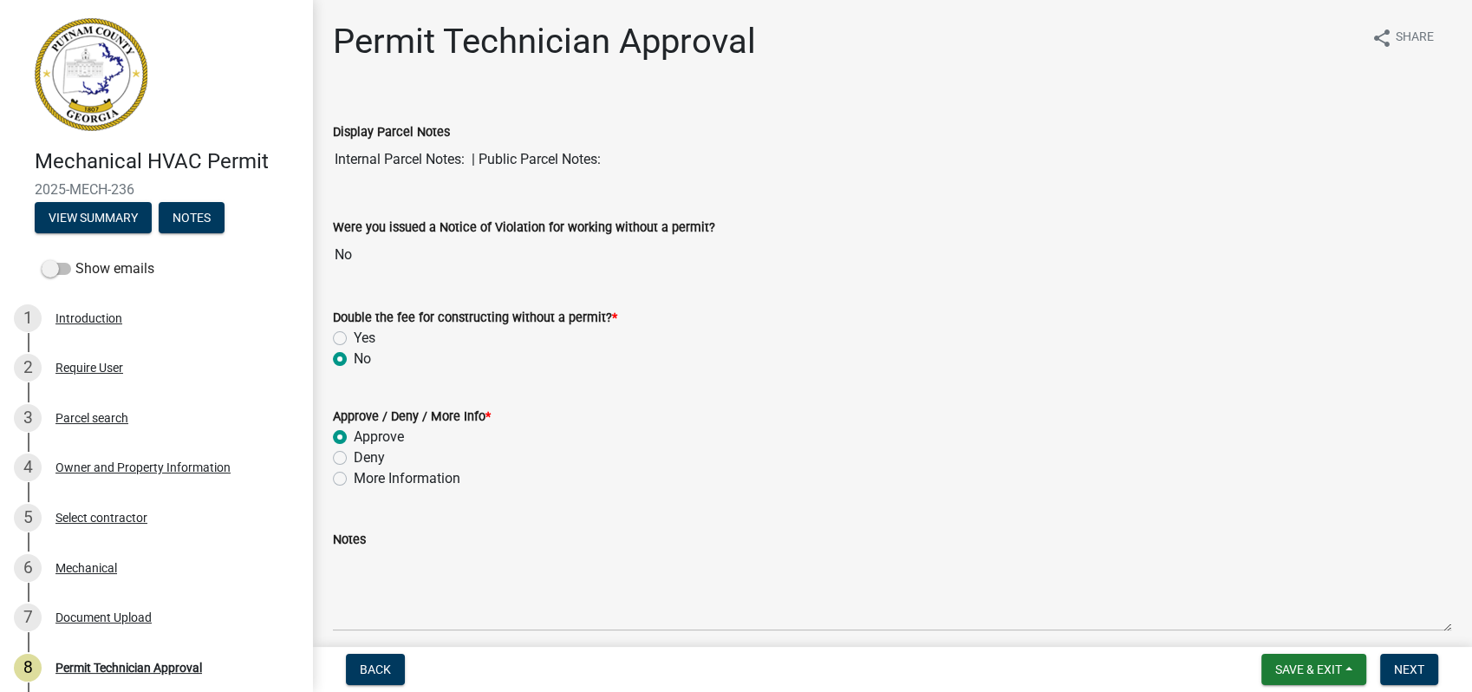
radio input "true"
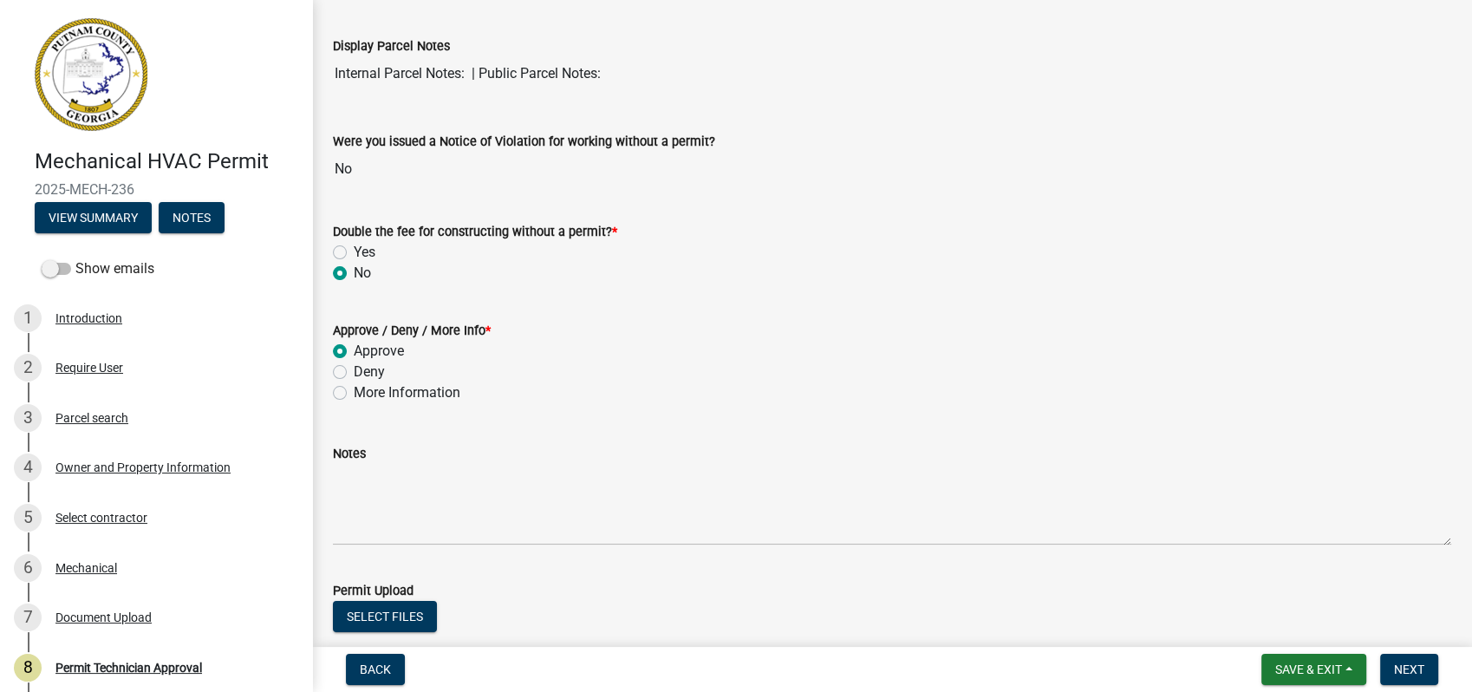
scroll to position [421, 0]
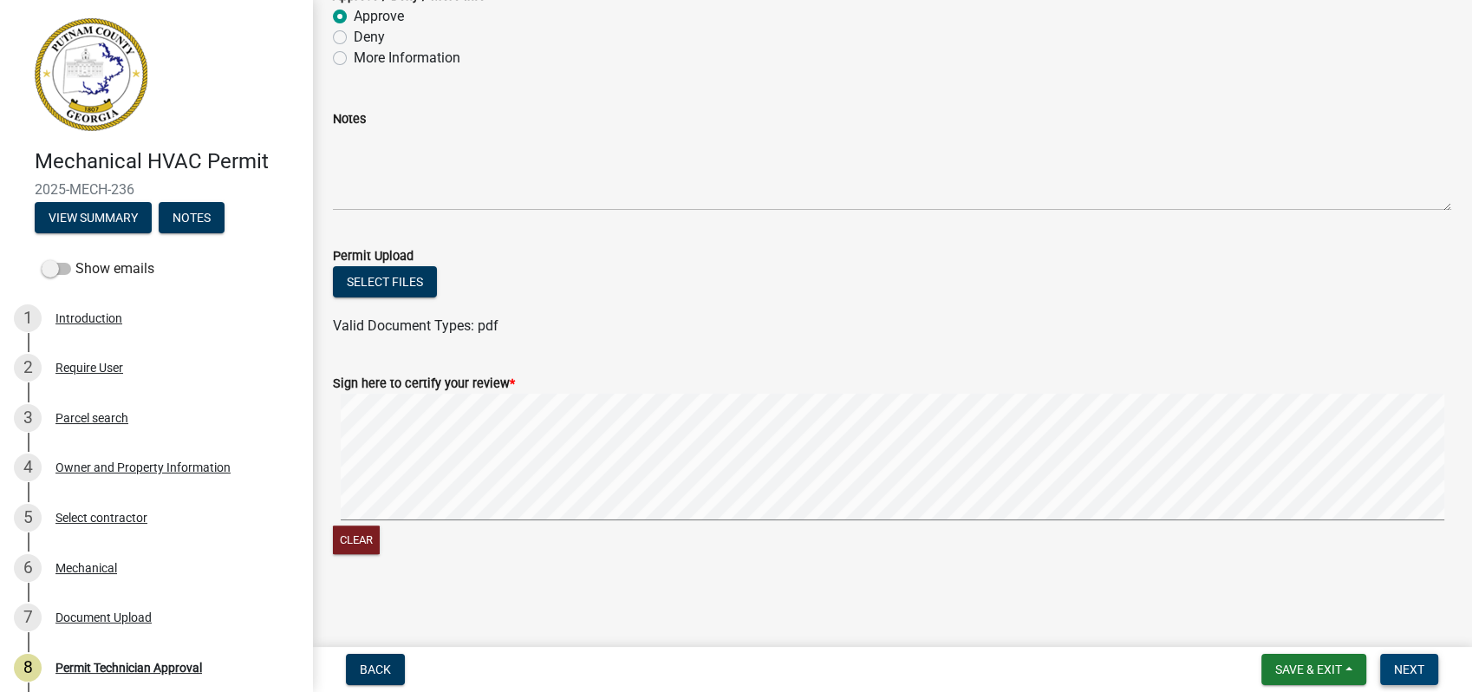
click at [1423, 663] on span "Next" at bounding box center [1409, 669] width 30 height 14
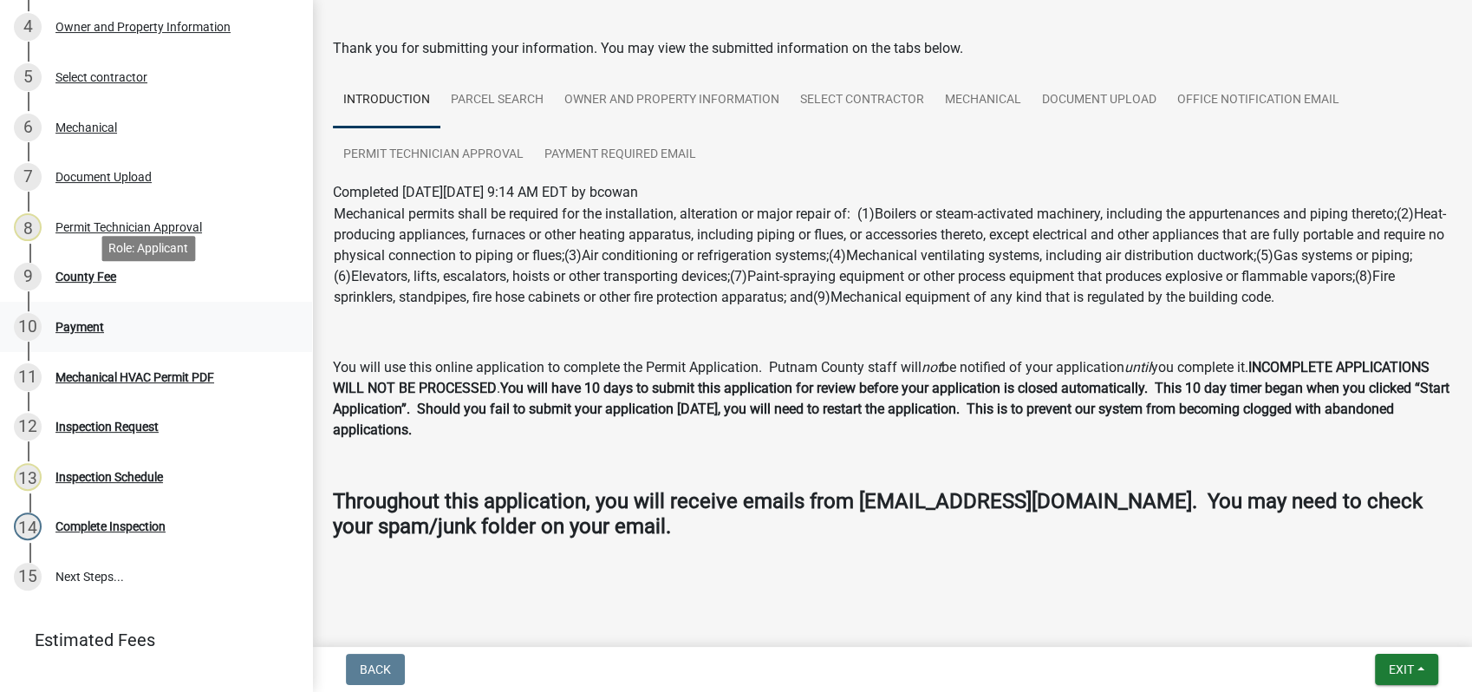
scroll to position [472, 0]
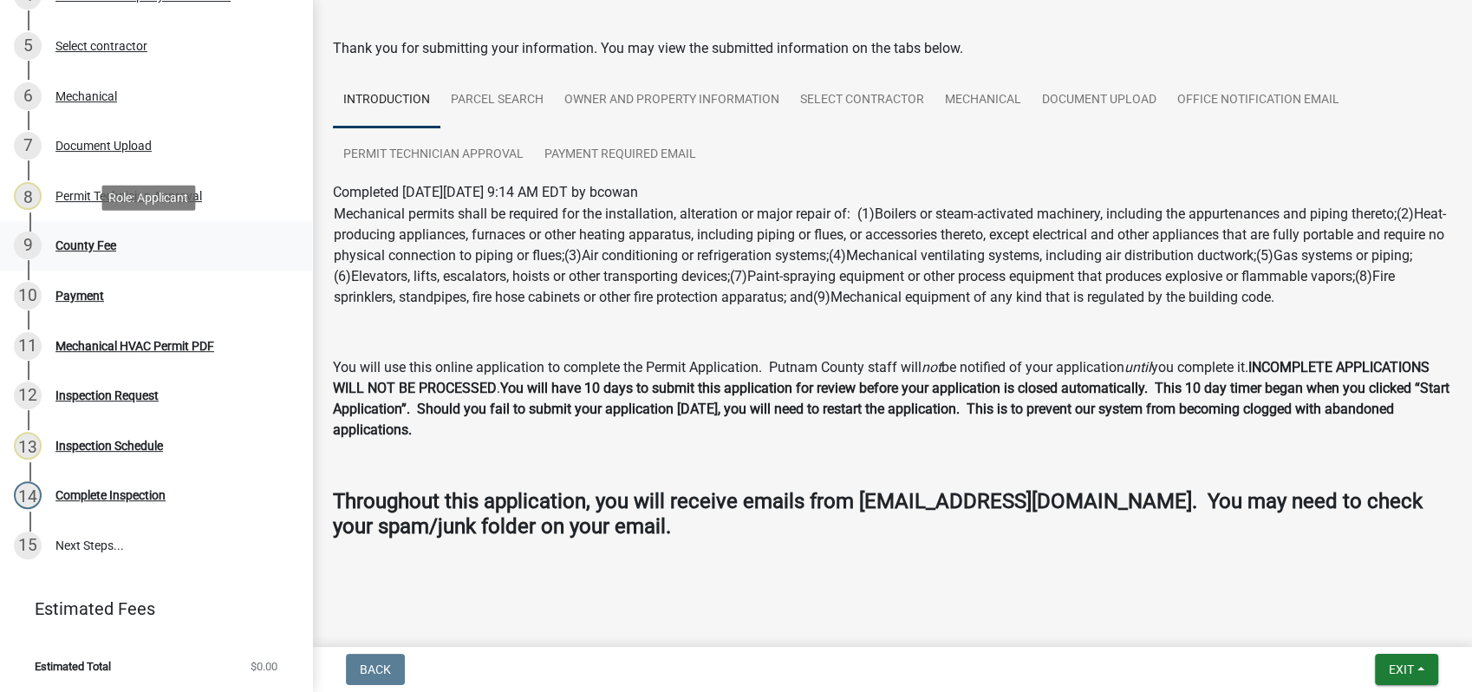
click at [50, 243] on div "9 County Fee" at bounding box center [149, 246] width 271 height 28
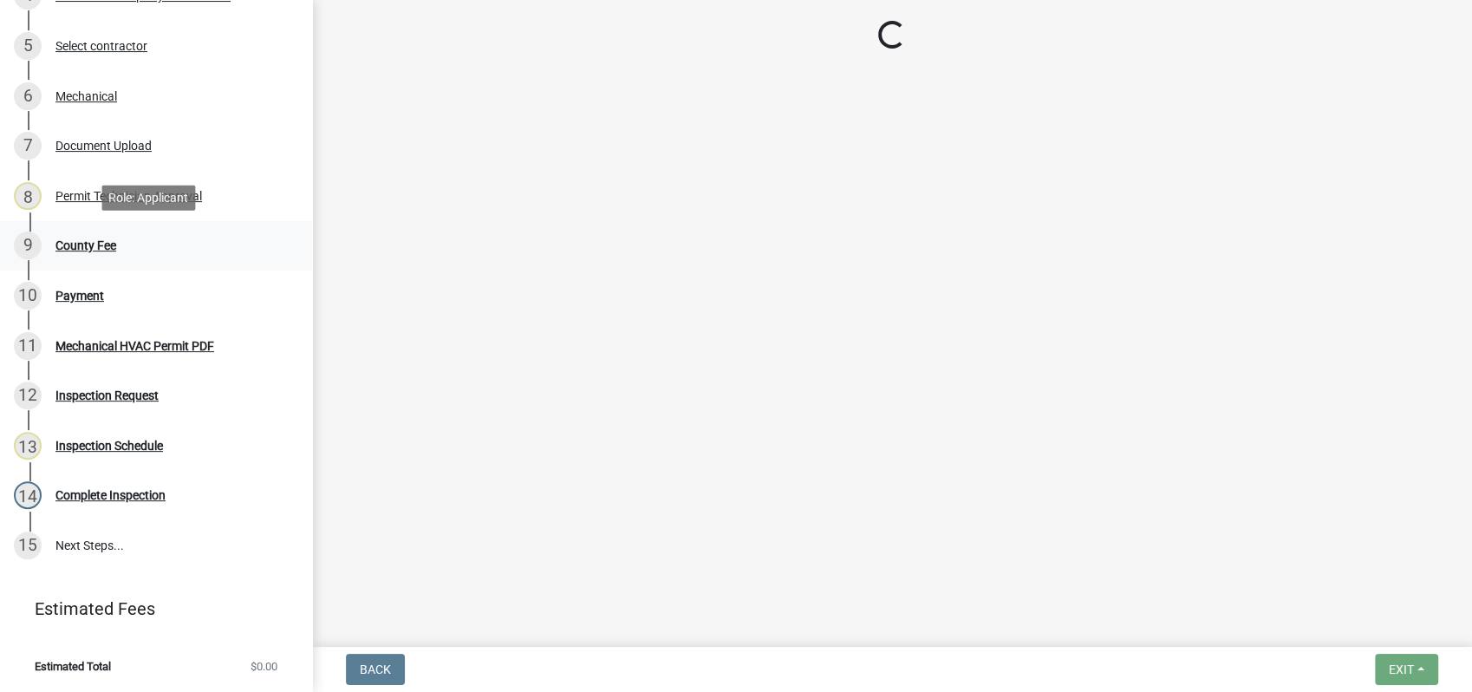
scroll to position [0, 0]
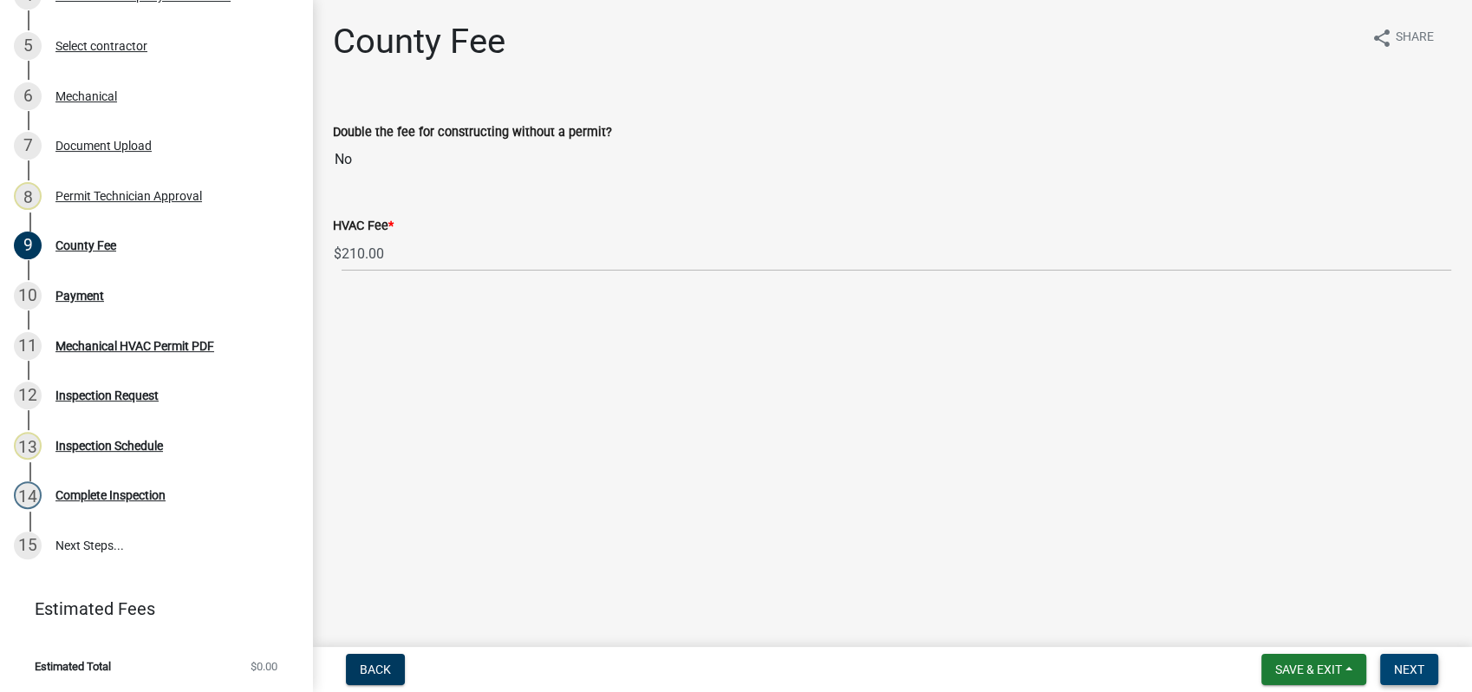
click at [1410, 669] on span "Next" at bounding box center [1409, 669] width 30 height 14
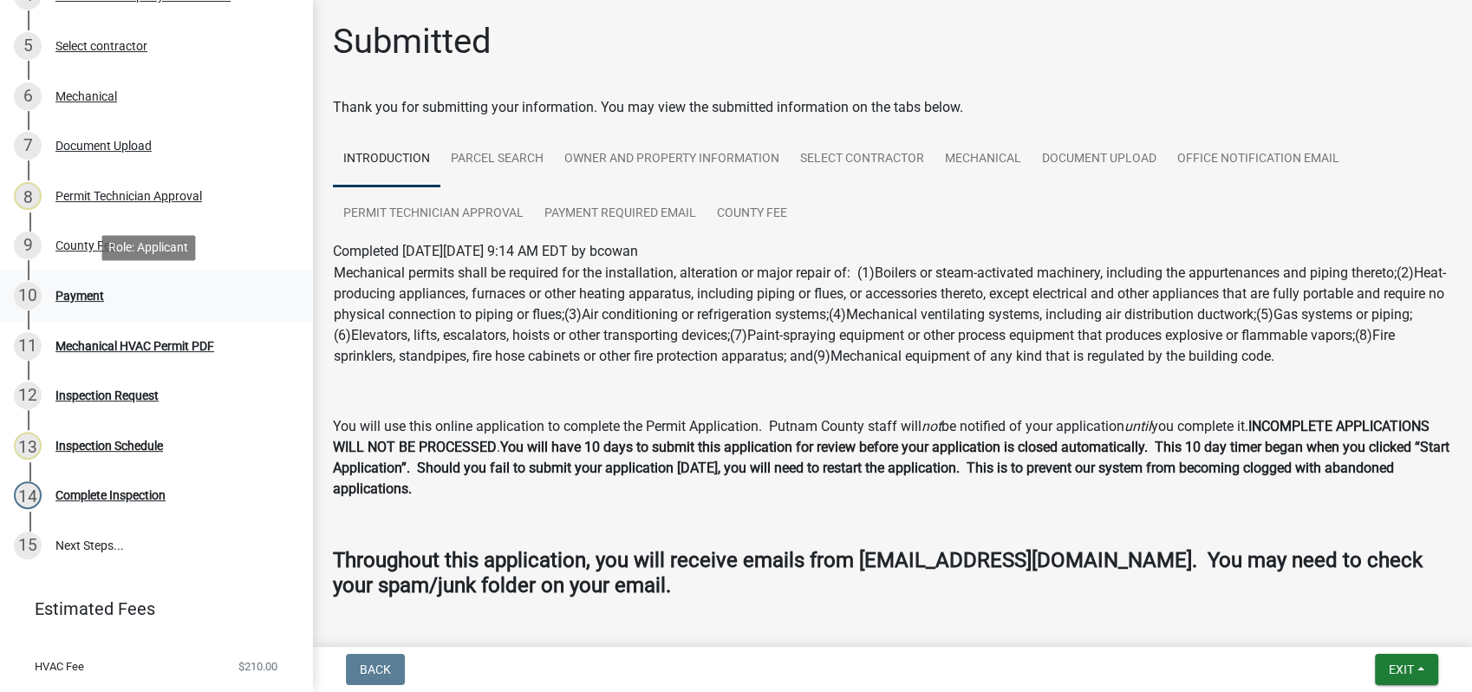
click at [87, 291] on div "Payment" at bounding box center [79, 296] width 49 height 12
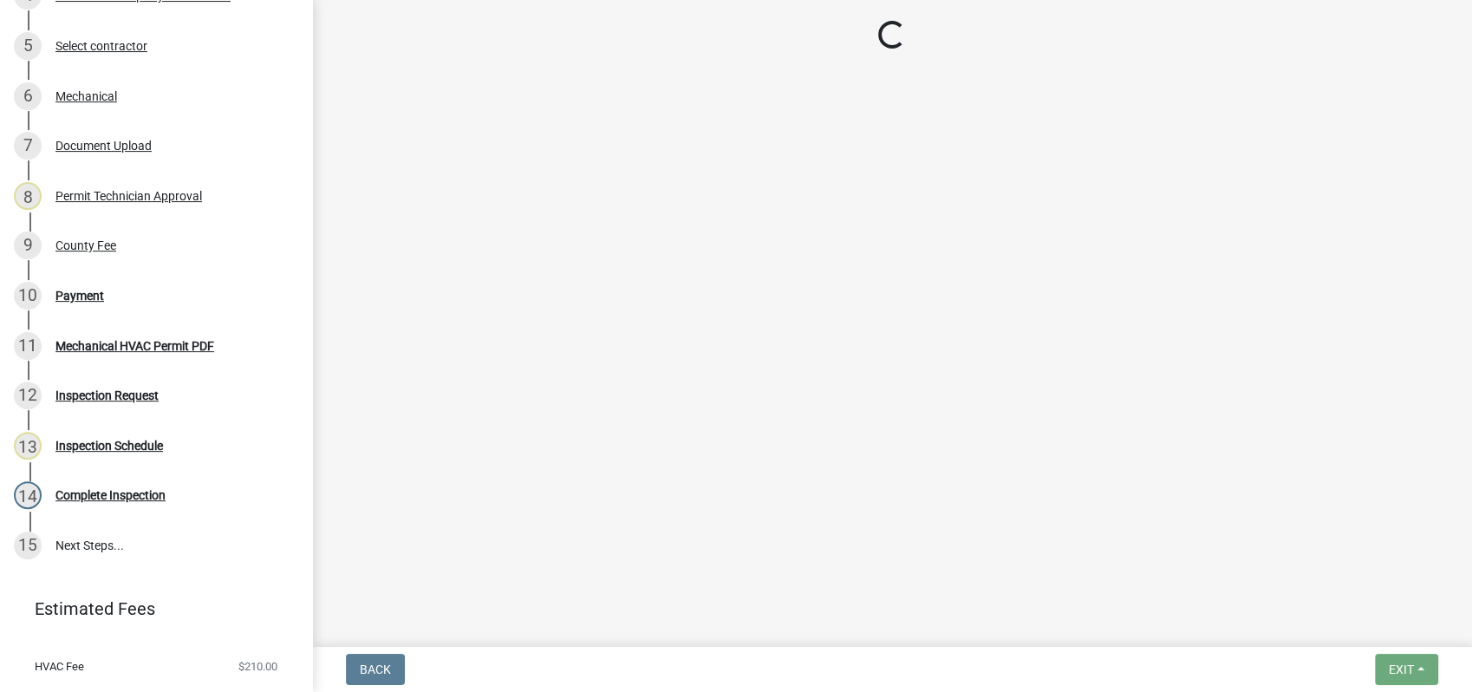
select select "3: 3"
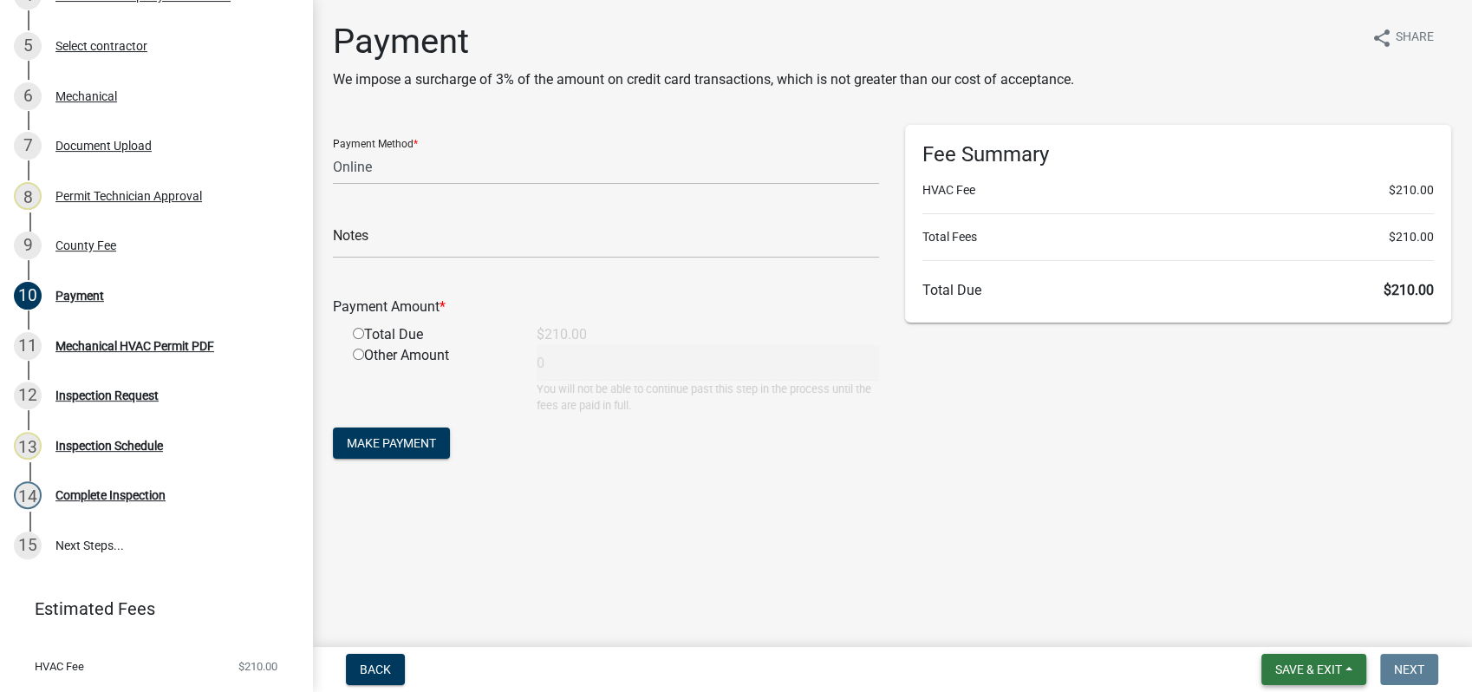
click at [1280, 660] on button "Save & Exit" at bounding box center [1314, 669] width 105 height 31
click at [1245, 623] on button "Save & Exit" at bounding box center [1297, 624] width 139 height 42
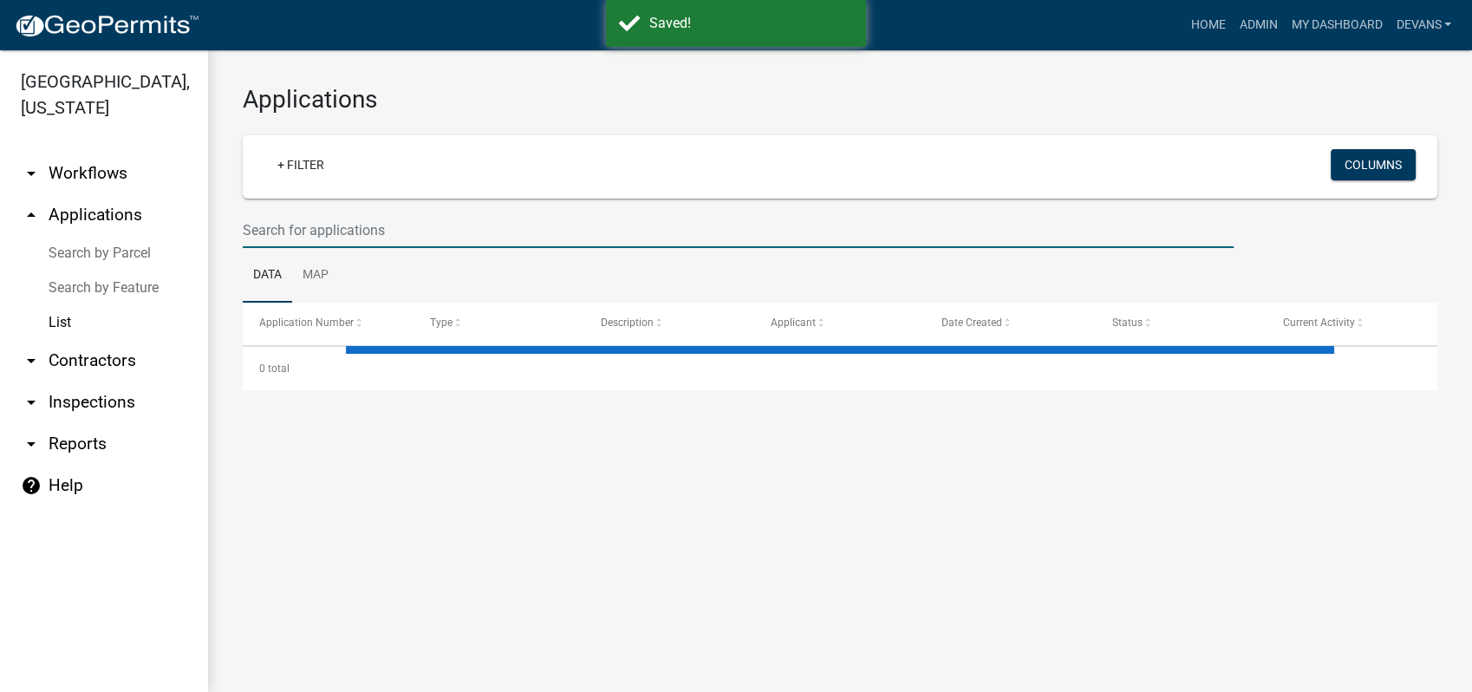
click at [305, 229] on input "text" at bounding box center [738, 230] width 991 height 36
select select "1: 25"
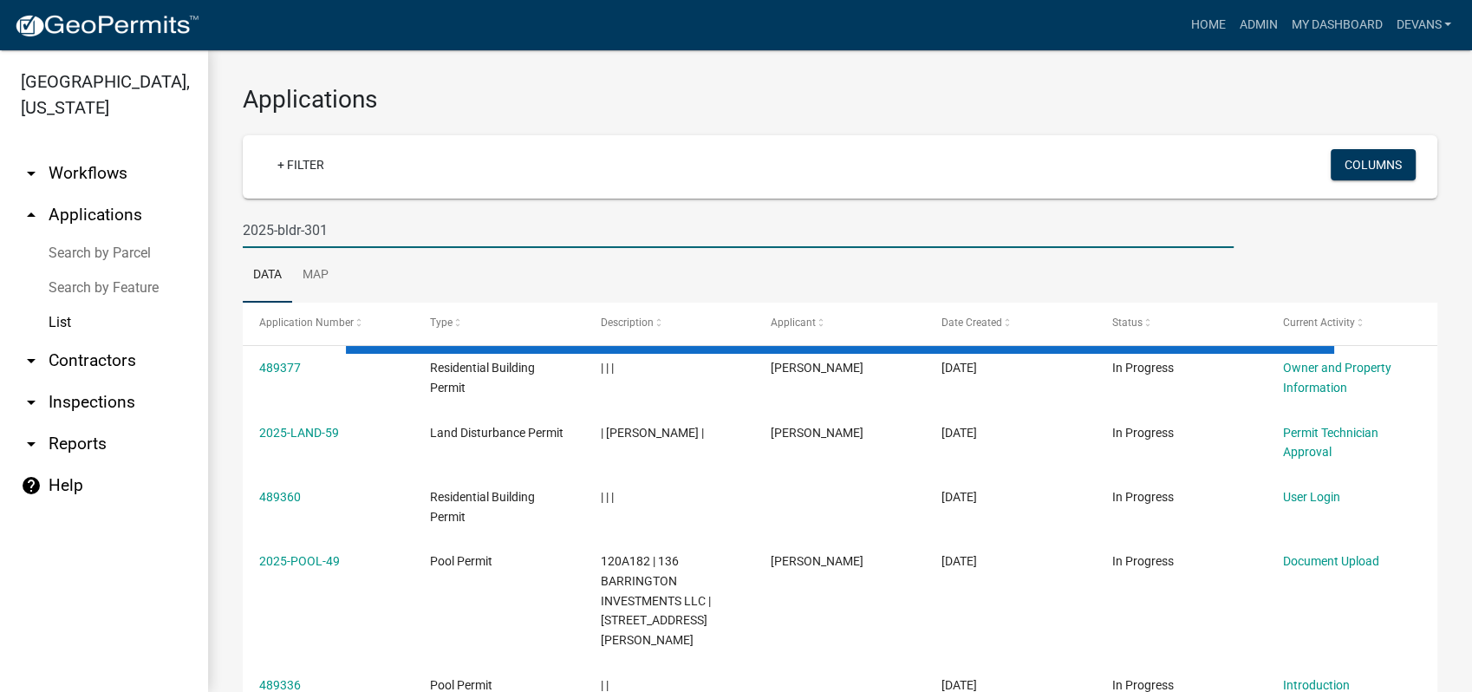
type input "2025-bldr-301"
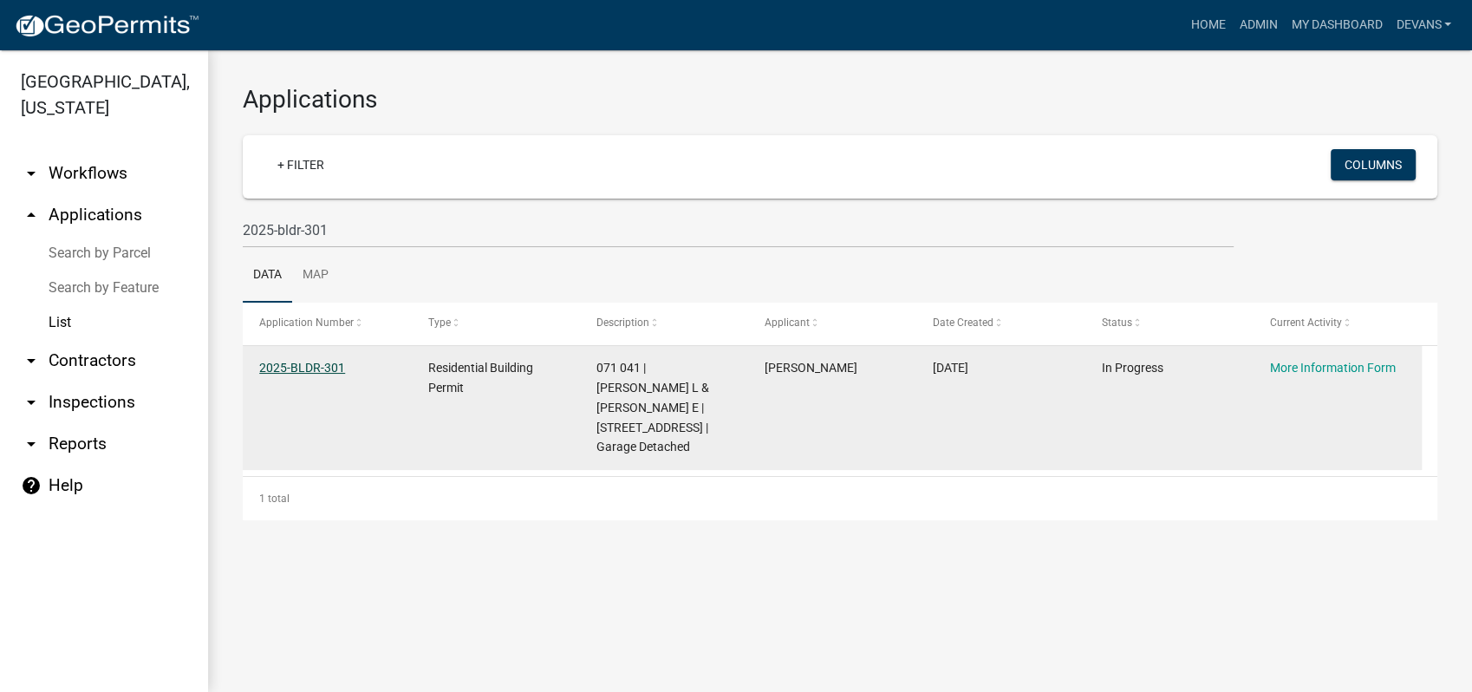
click at [284, 371] on link "2025-BLDR-301" at bounding box center [302, 368] width 86 height 14
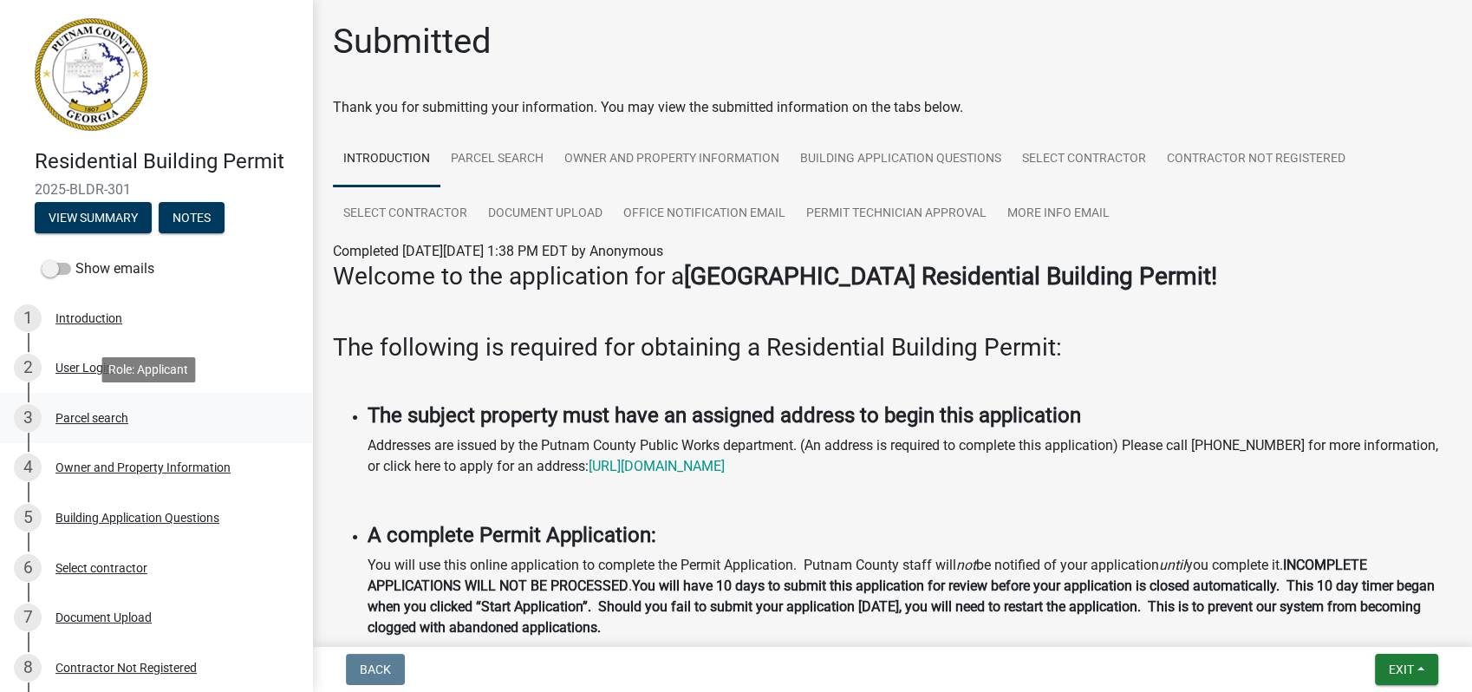
click at [103, 412] on div "Parcel search" at bounding box center [91, 418] width 73 height 12
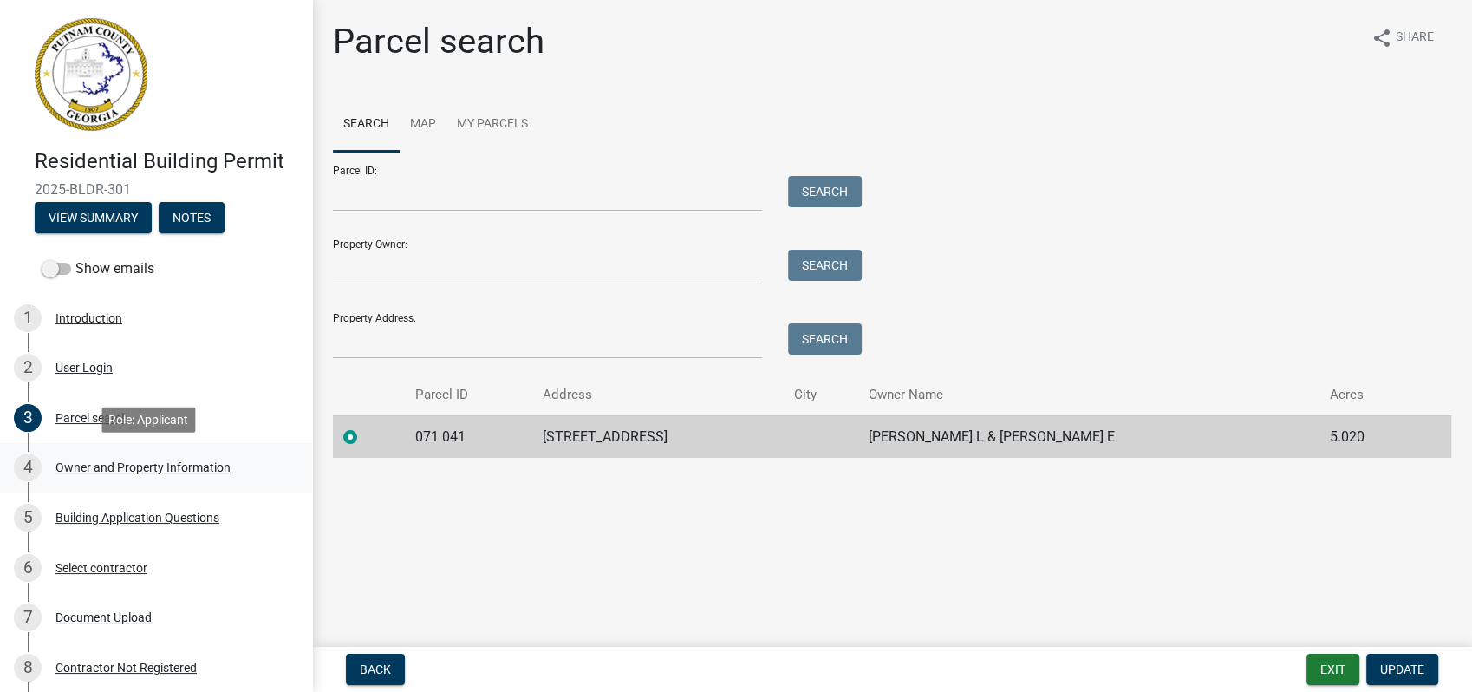
click at [118, 466] on div "Owner and Property Information" at bounding box center [142, 467] width 175 height 12
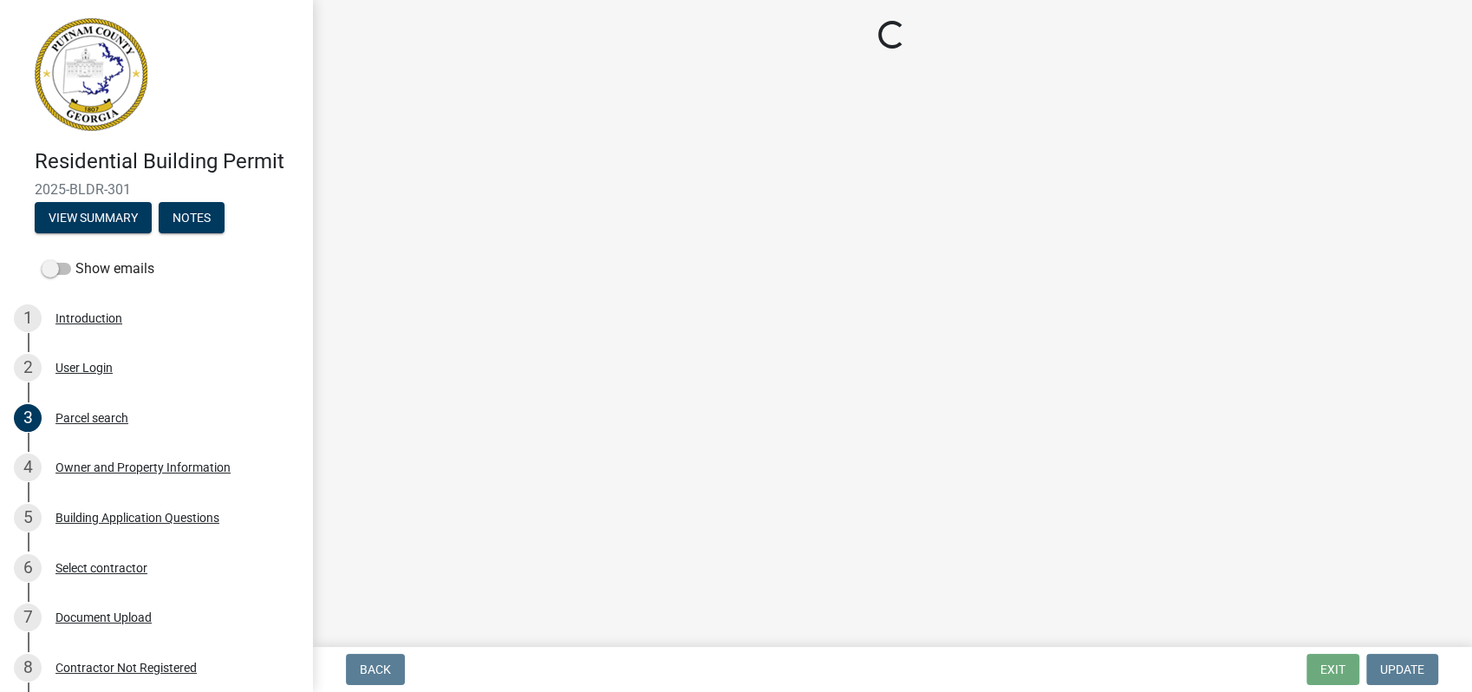
select select "a4366e26-0f82-401b-a682-956e4112ff86"
select select "83394b22-4a11-496c-8e5c-75ade2e72faf"
select select "ece5c1a9-df30-4702-9587-5deee23533b7"
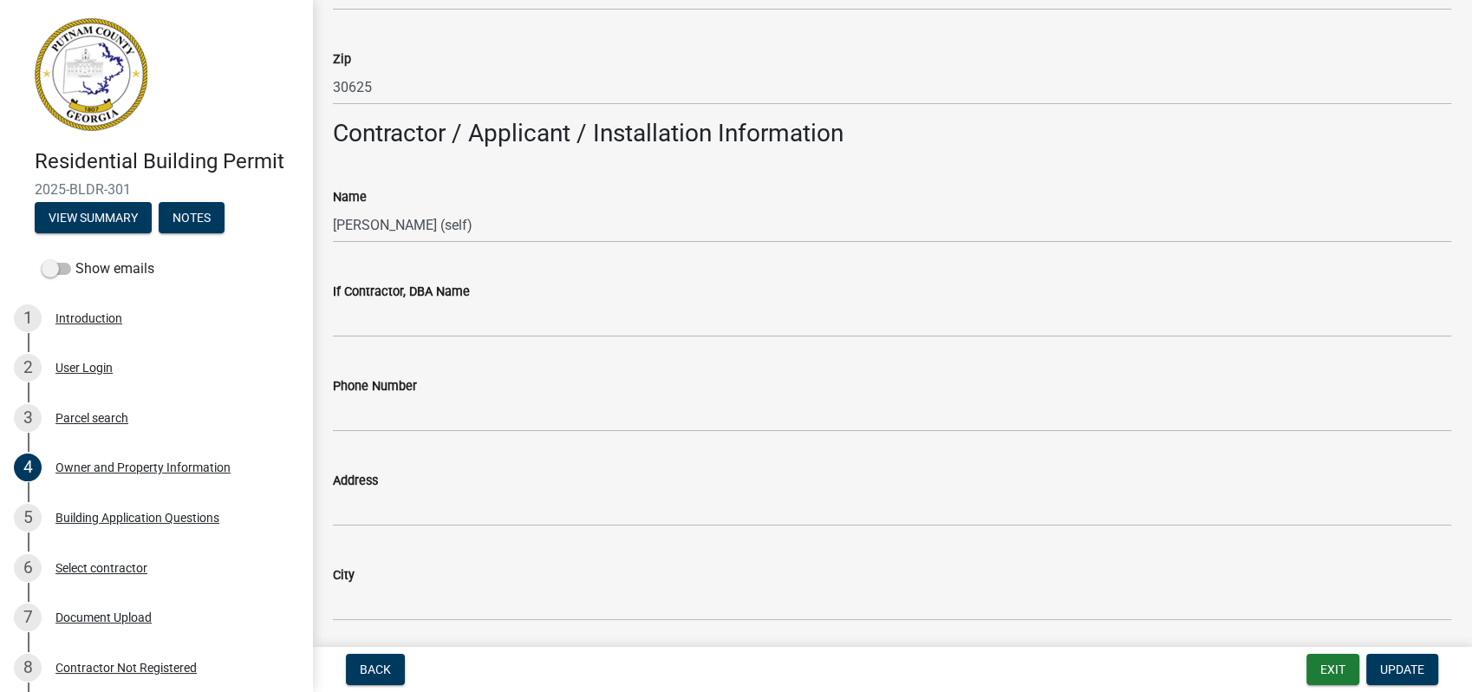
scroll to position [1541, 0]
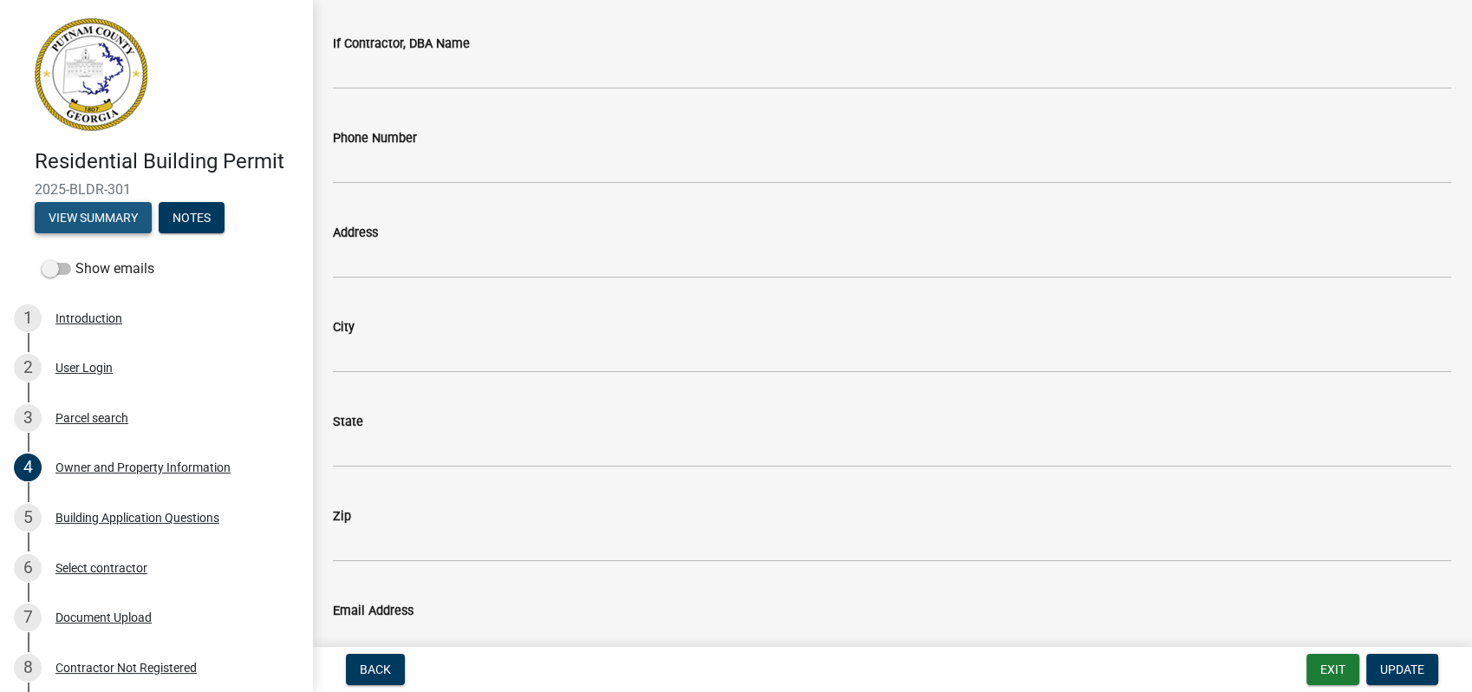
click at [91, 210] on button "View Summary" at bounding box center [93, 217] width 117 height 31
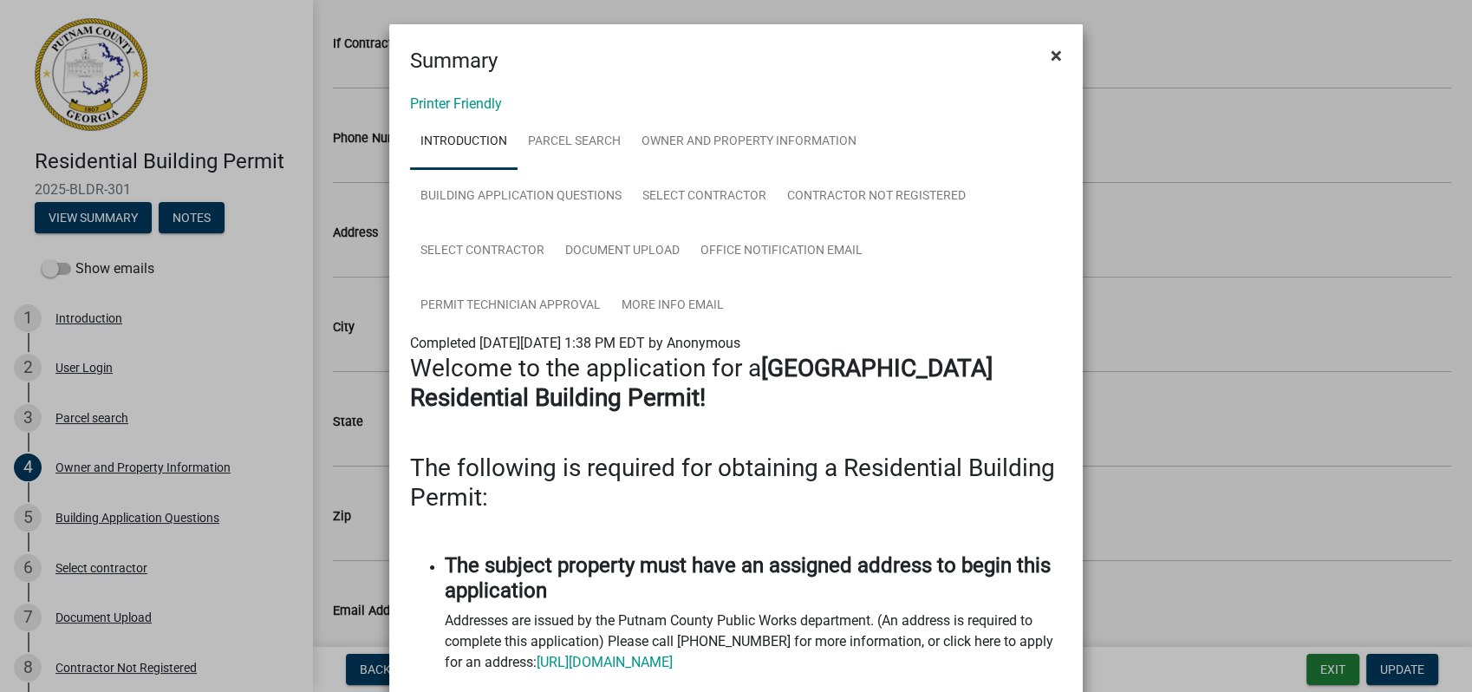
click at [1051, 55] on span "×" at bounding box center [1056, 55] width 11 height 24
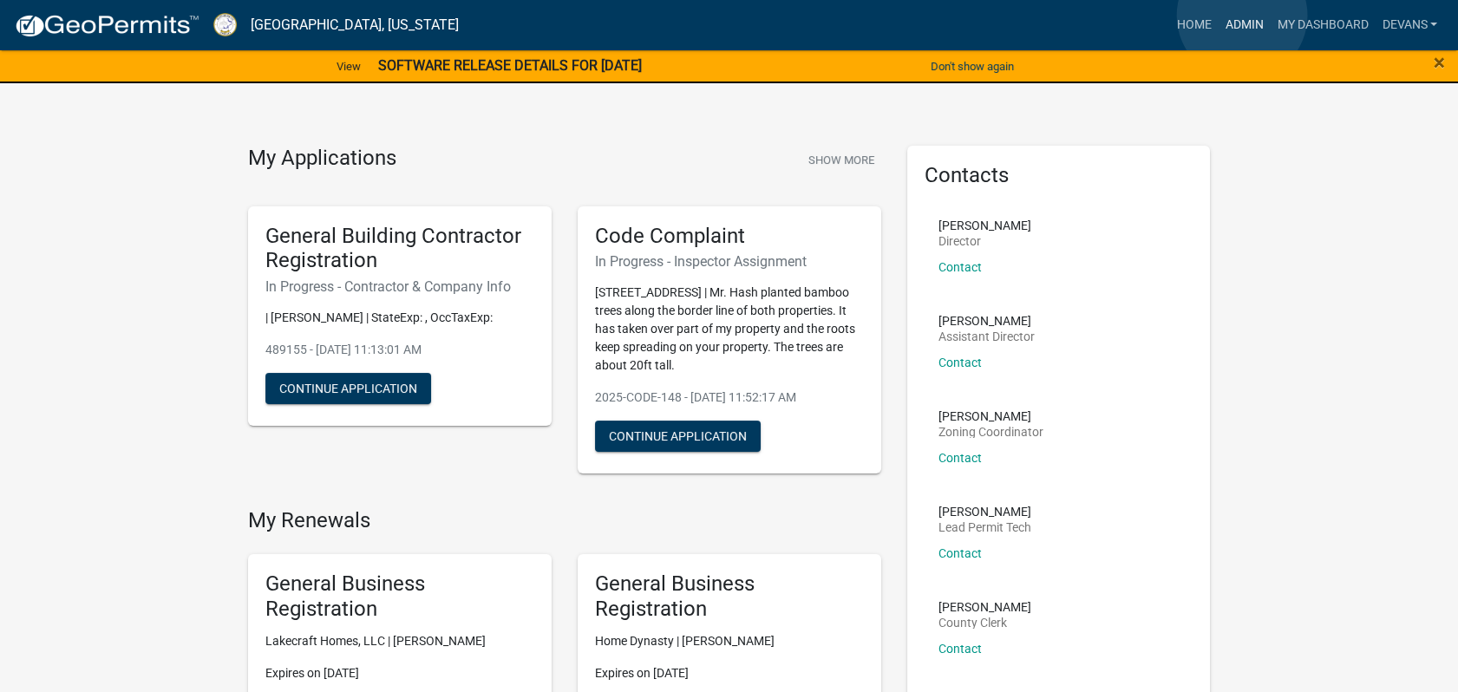
click at [1242, 16] on link "Admin" at bounding box center [1243, 25] width 52 height 33
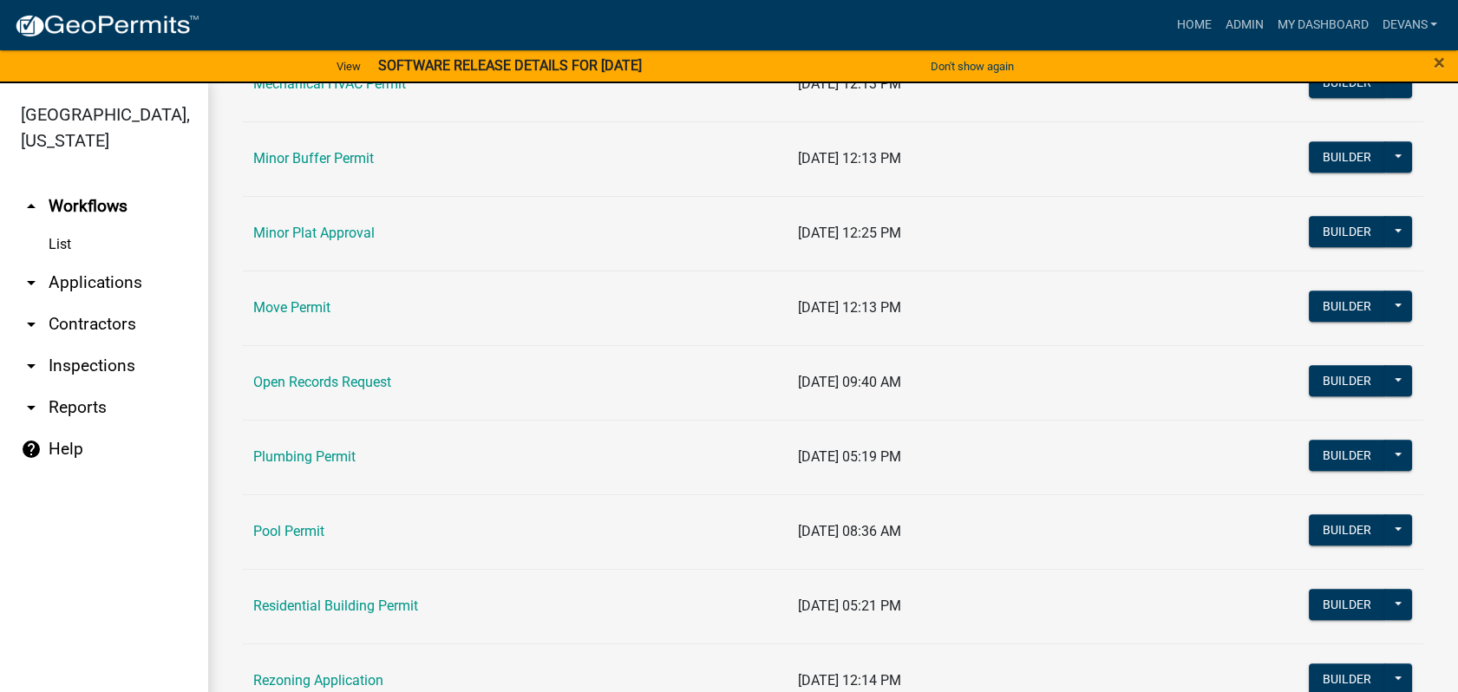
scroll to position [1637, 0]
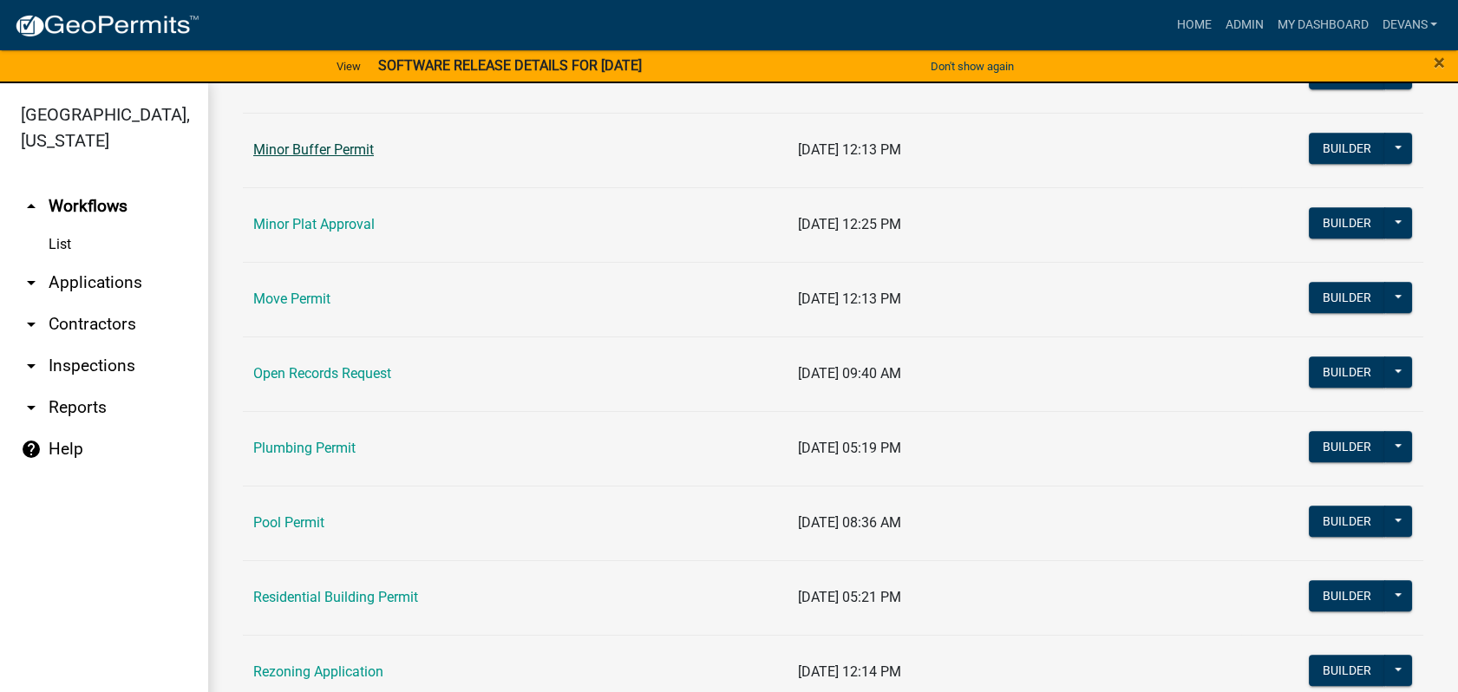
click at [312, 143] on link "Minor Buffer Permit" at bounding box center [313, 149] width 121 height 16
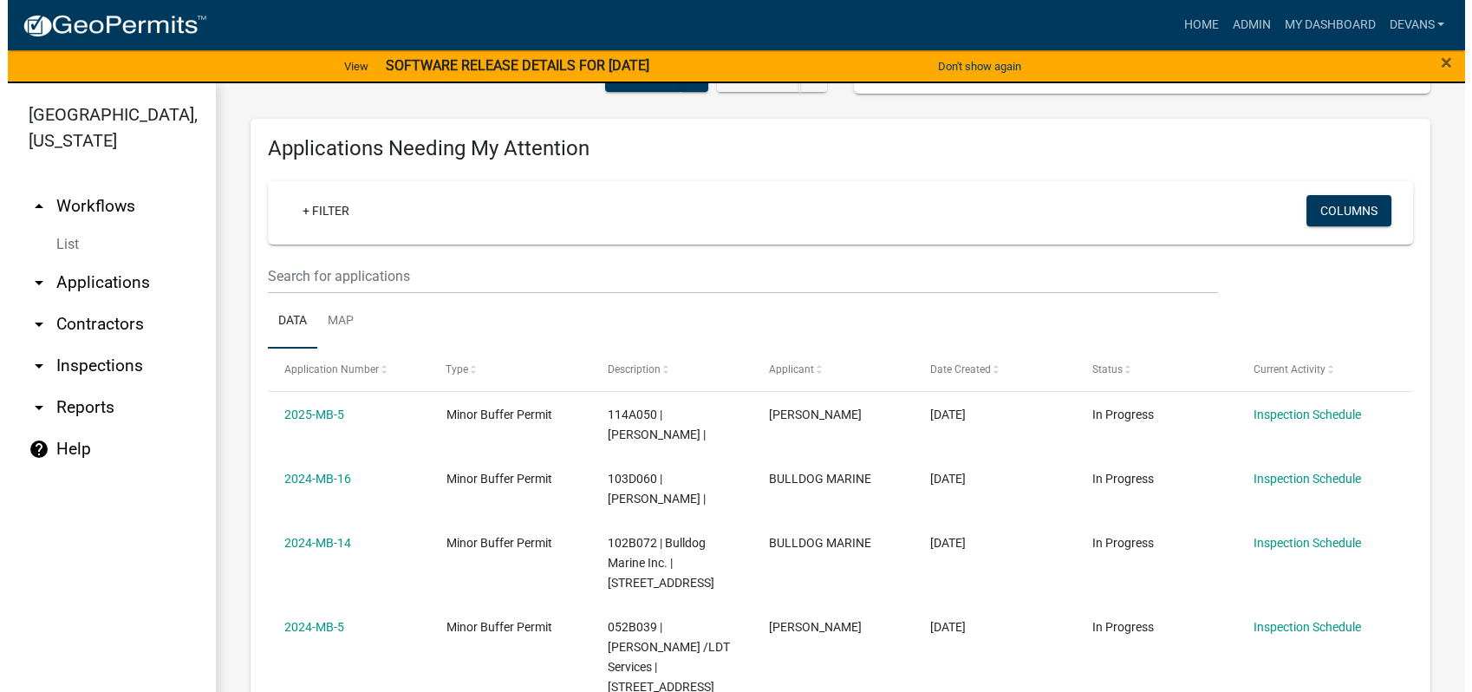
scroll to position [192, 0]
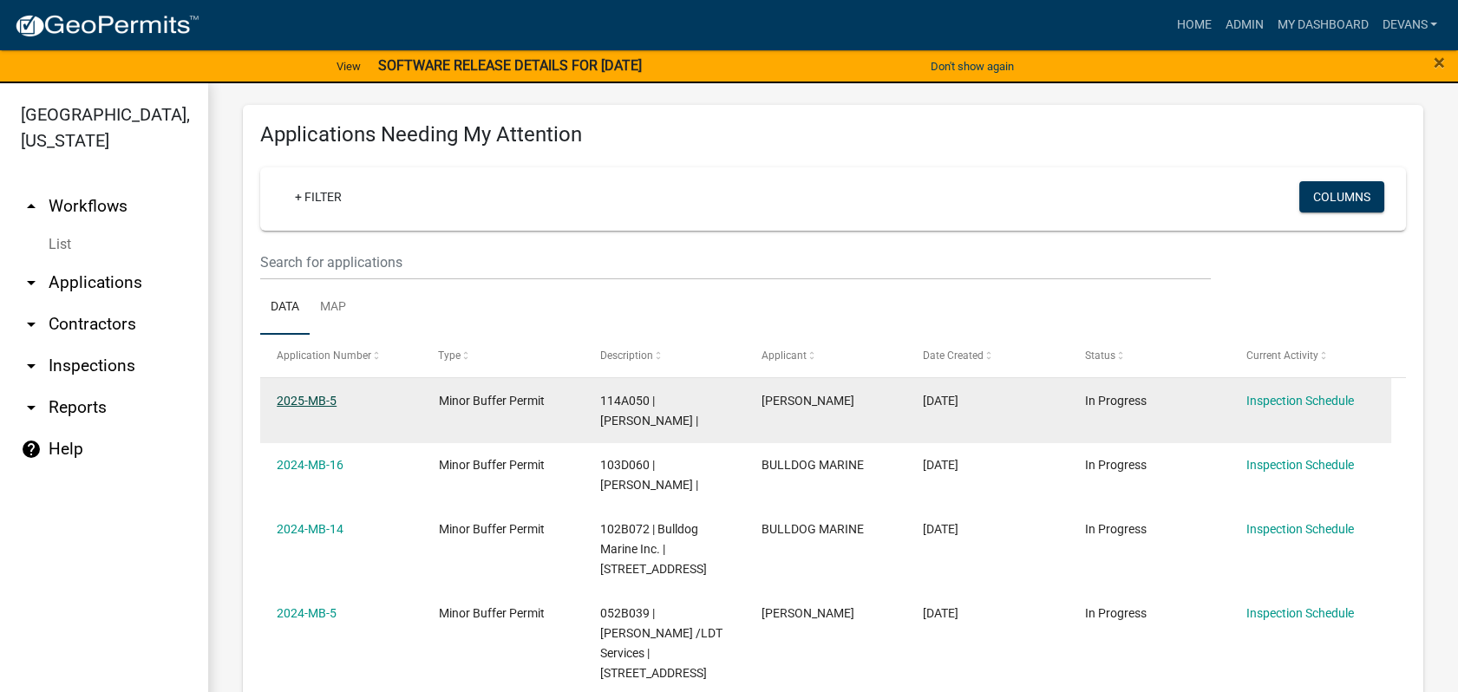
click at [289, 402] on link "2025-MB-5" at bounding box center [307, 401] width 60 height 14
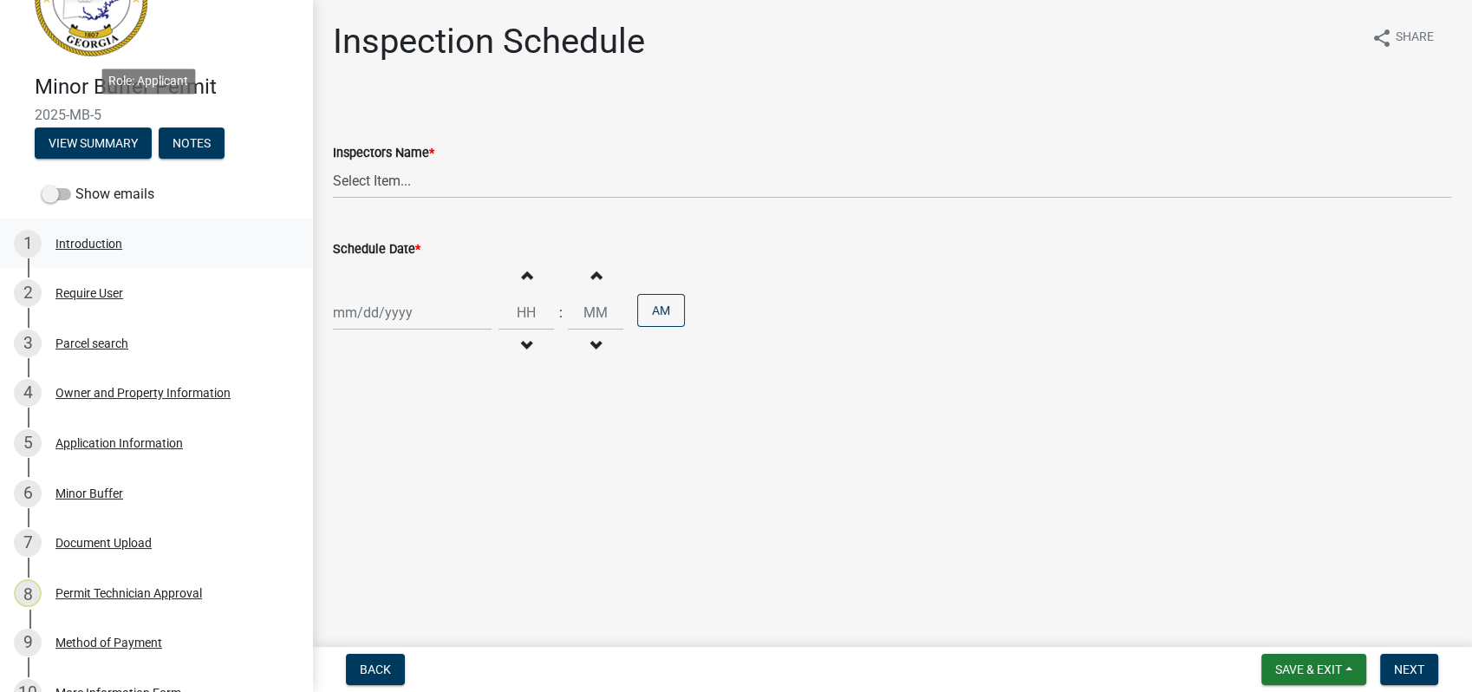
scroll to position [192, 0]
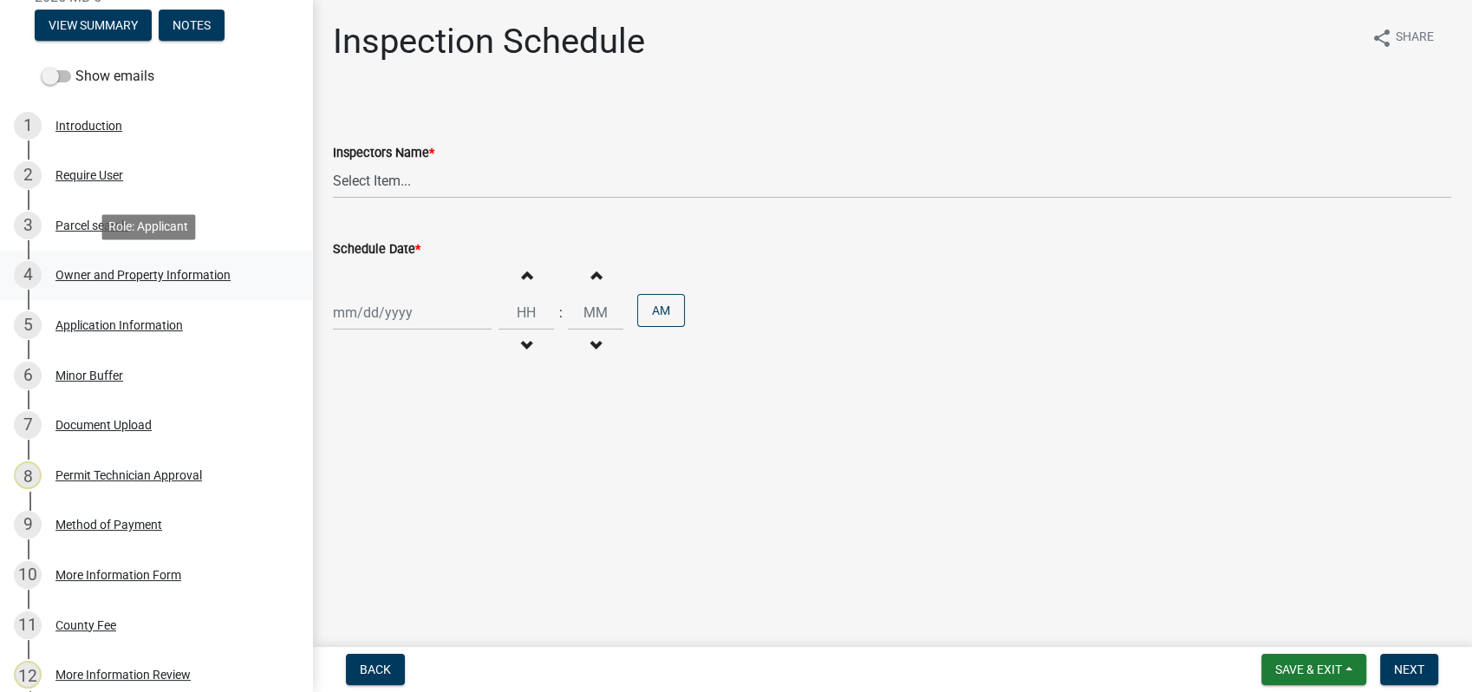
click at [88, 271] on div "Owner and Property Information" at bounding box center [142, 275] width 175 height 12
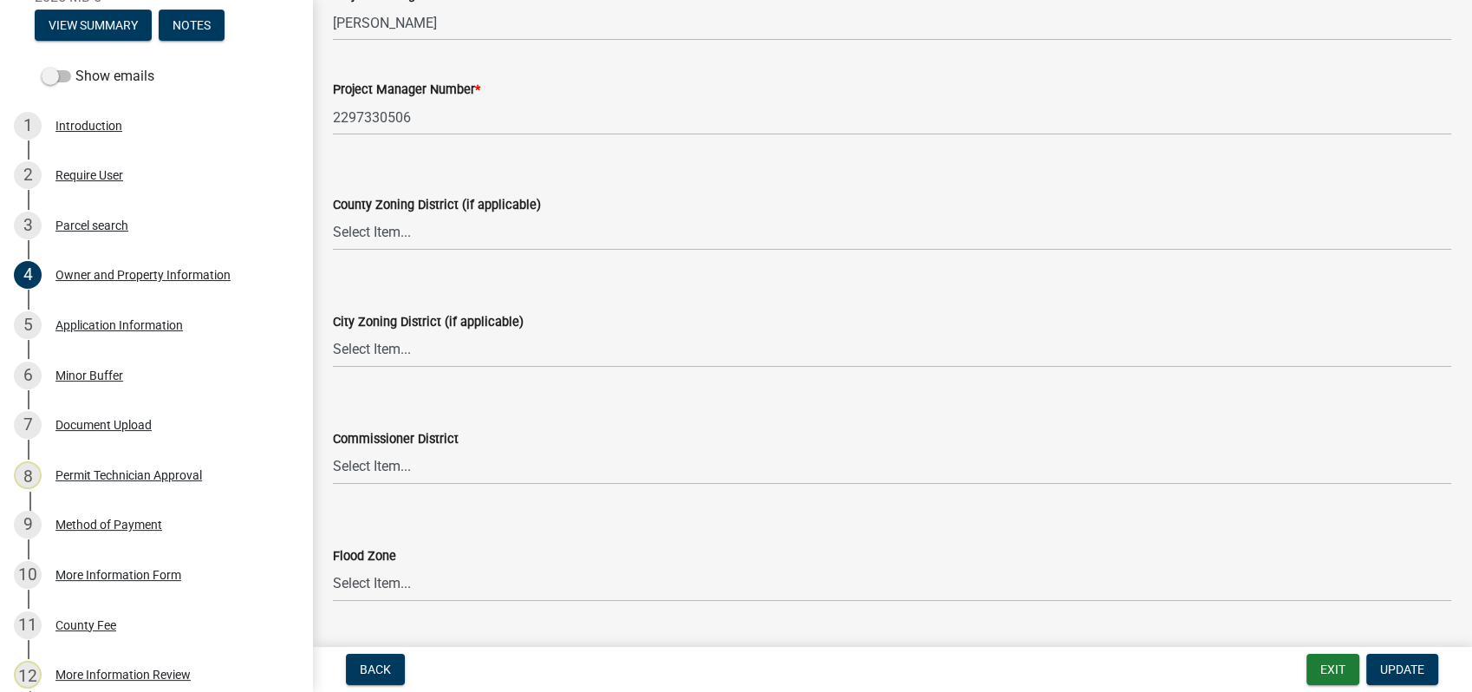
scroll to position [2841, 0]
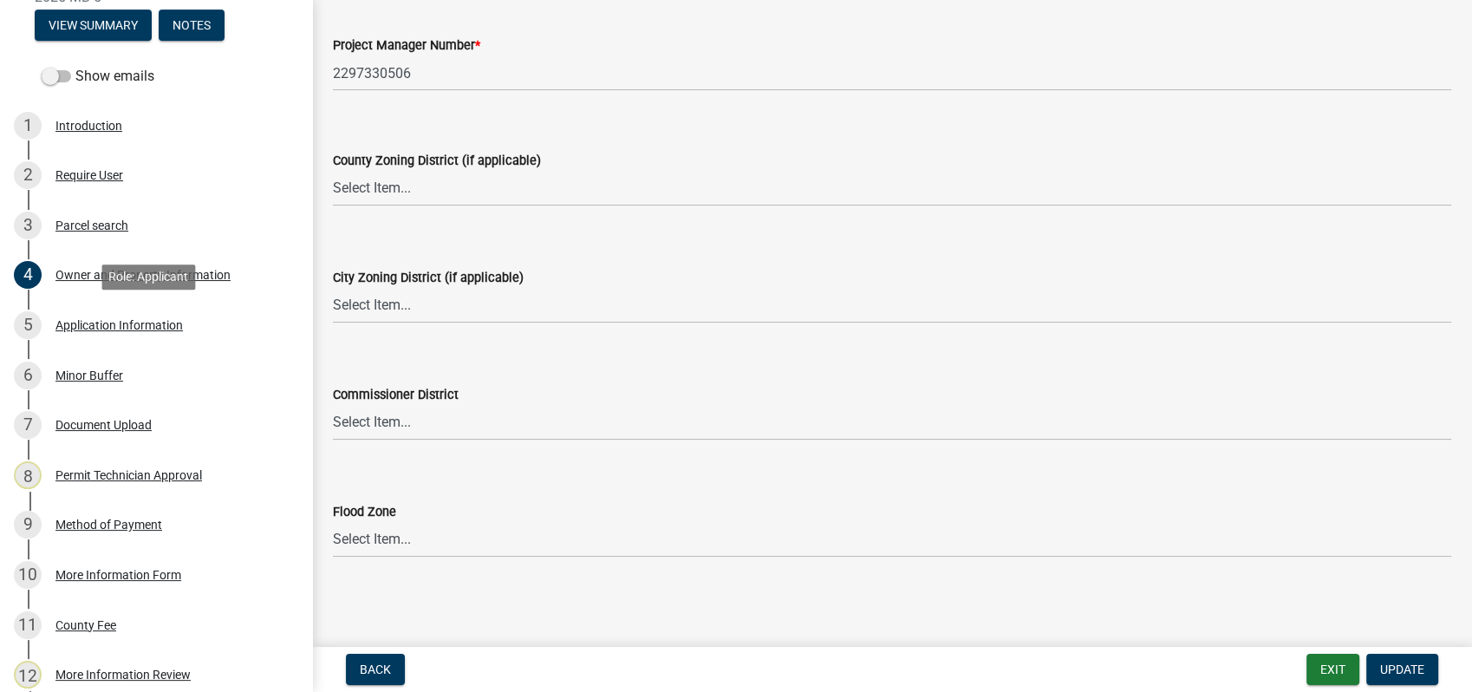
click at [114, 333] on div "5 Application Information" at bounding box center [149, 325] width 271 height 28
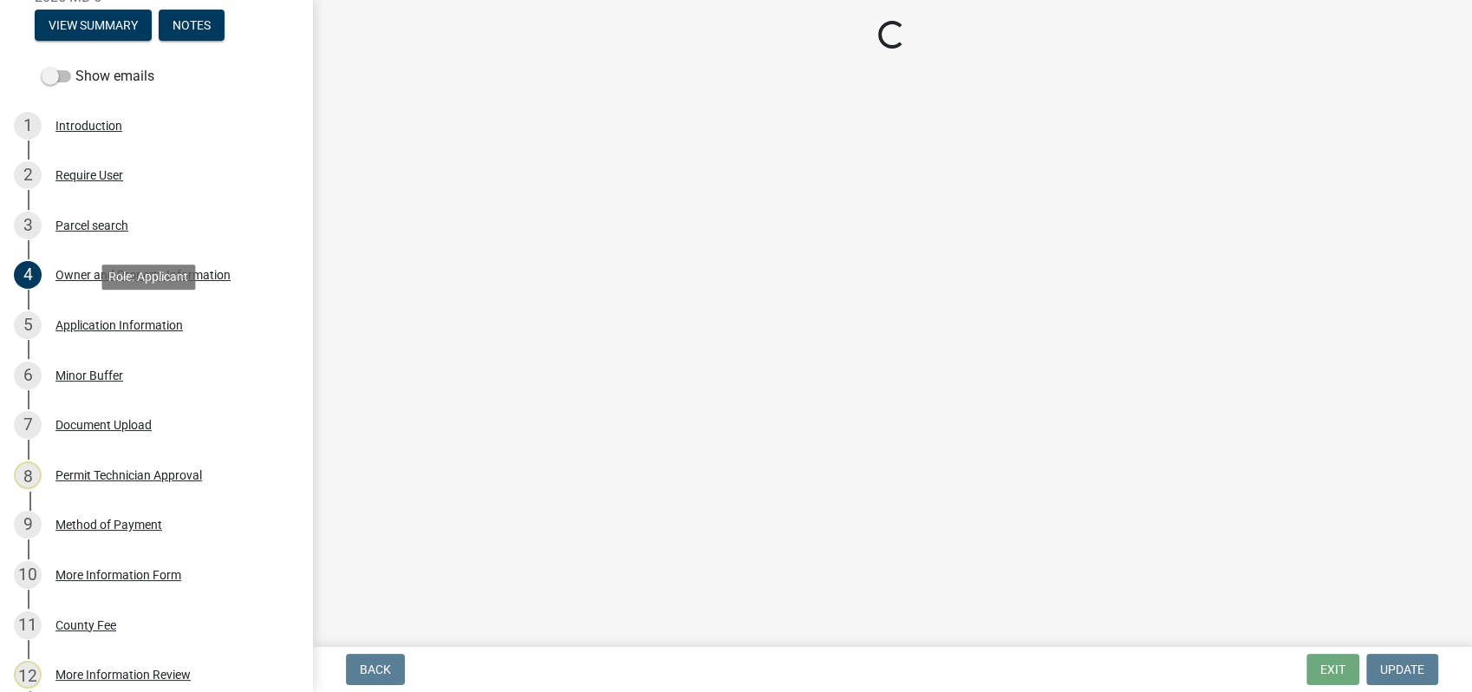
scroll to position [0, 0]
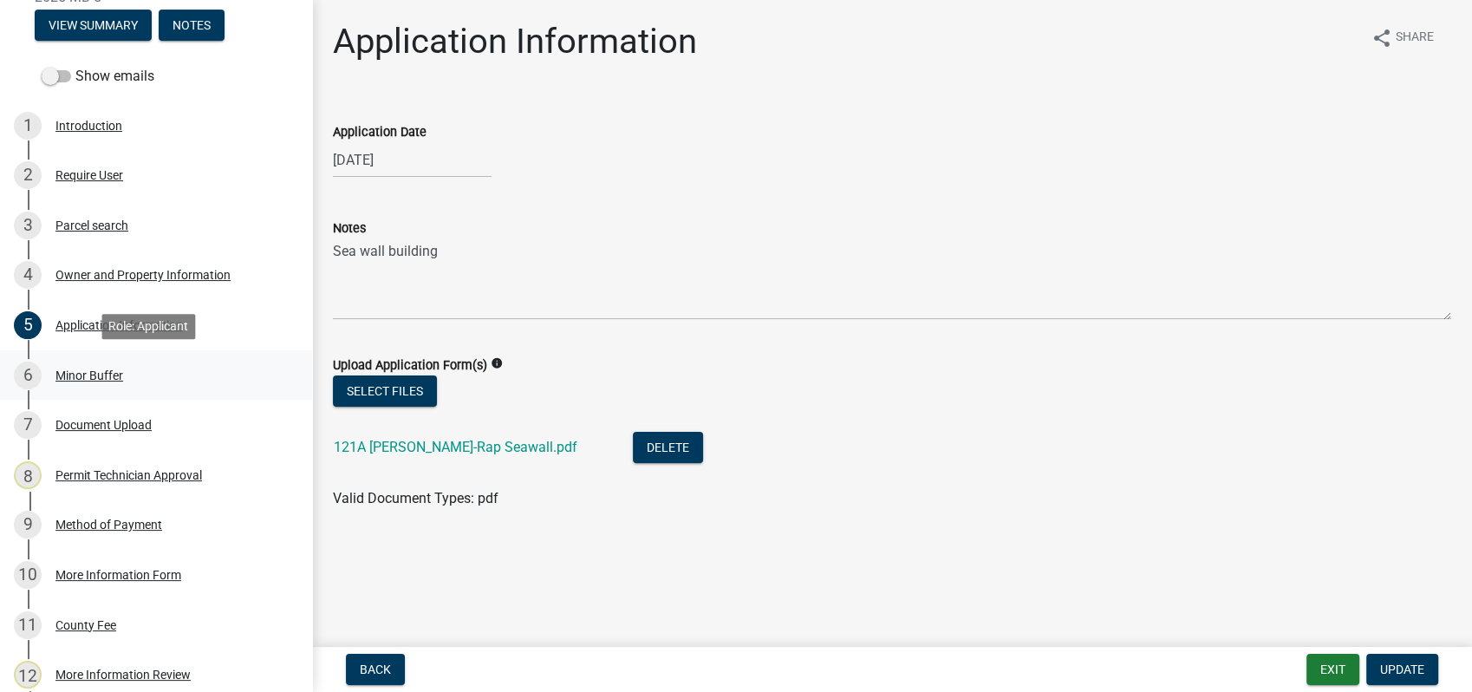
click at [100, 372] on div "Minor Buffer" at bounding box center [89, 375] width 68 height 12
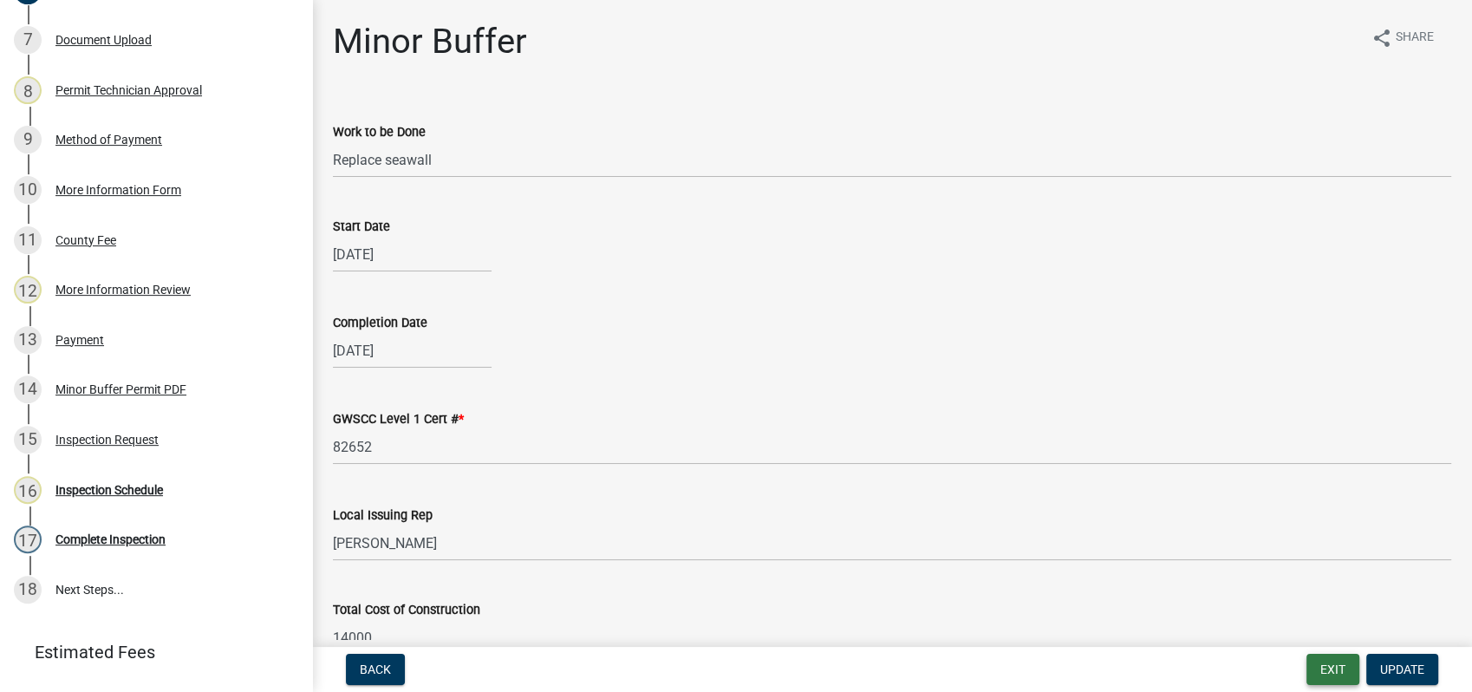
click at [1343, 675] on button "Exit" at bounding box center [1333, 669] width 53 height 31
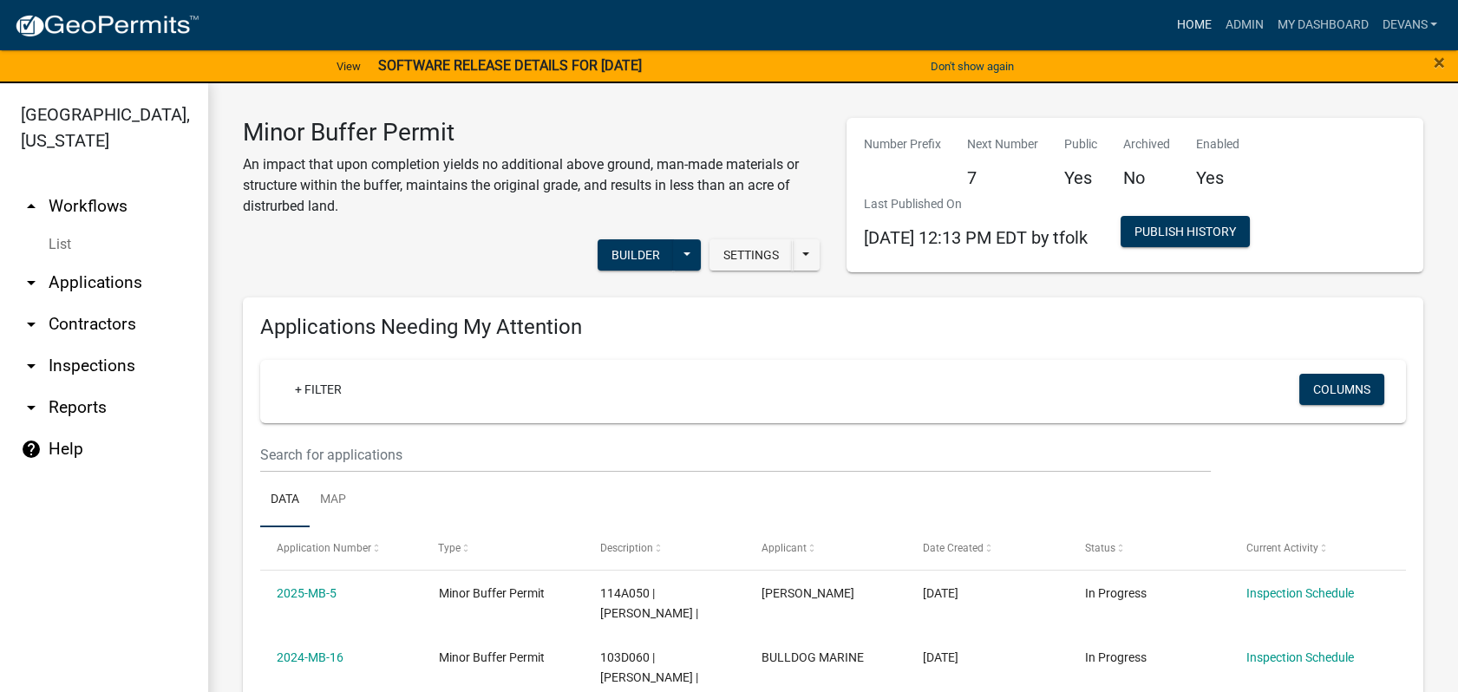
click at [1188, 20] on link "Home" at bounding box center [1193, 25] width 49 height 33
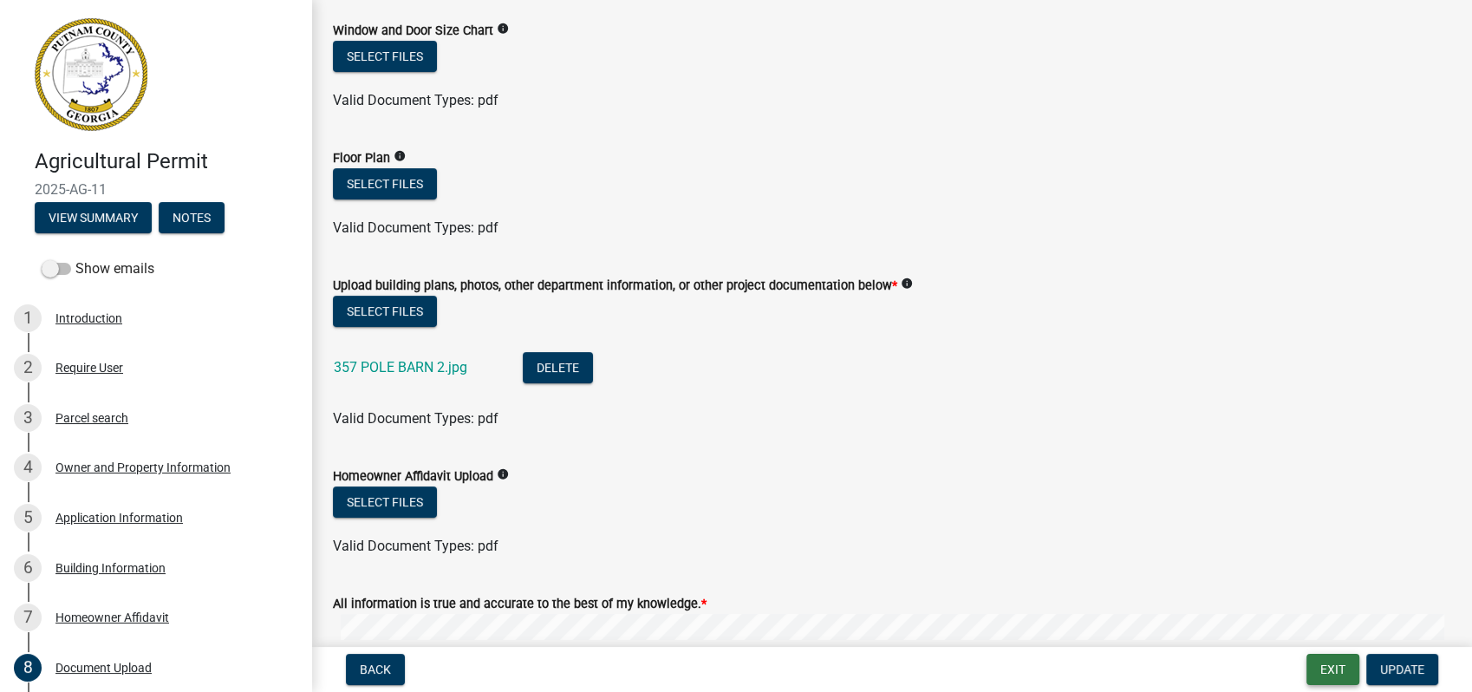
click at [1334, 666] on button "Exit" at bounding box center [1333, 669] width 53 height 31
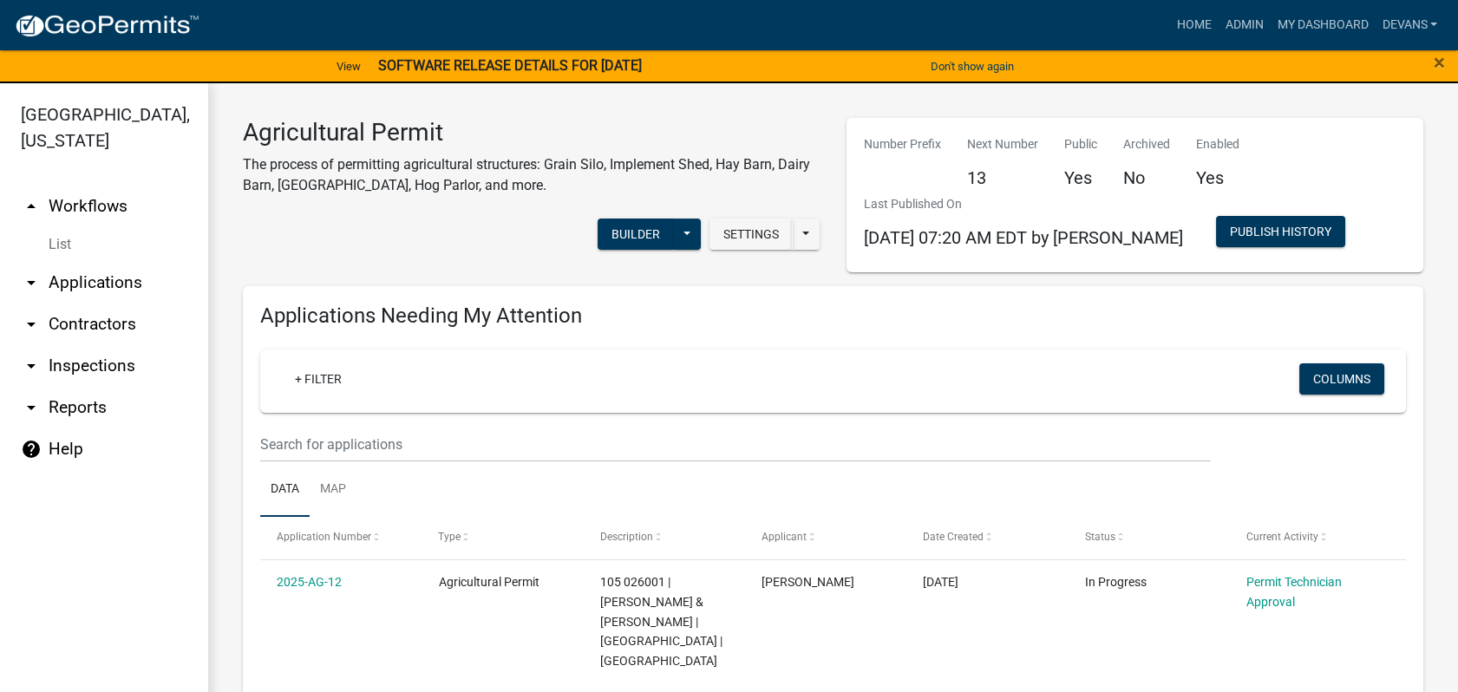
click at [61, 196] on link "arrow_drop_up Workflows" at bounding box center [104, 207] width 208 height 42
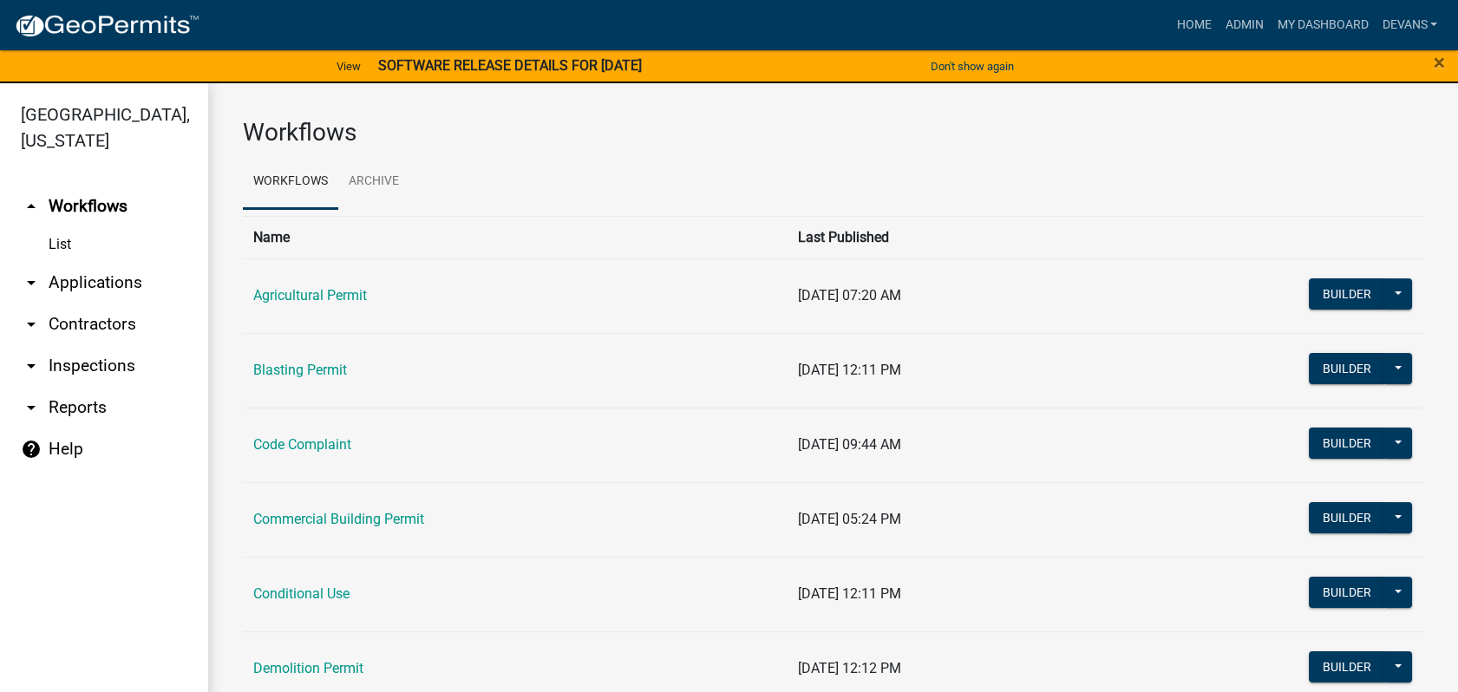
click at [101, 276] on link "arrow_drop_down Applications" at bounding box center [104, 283] width 208 height 42
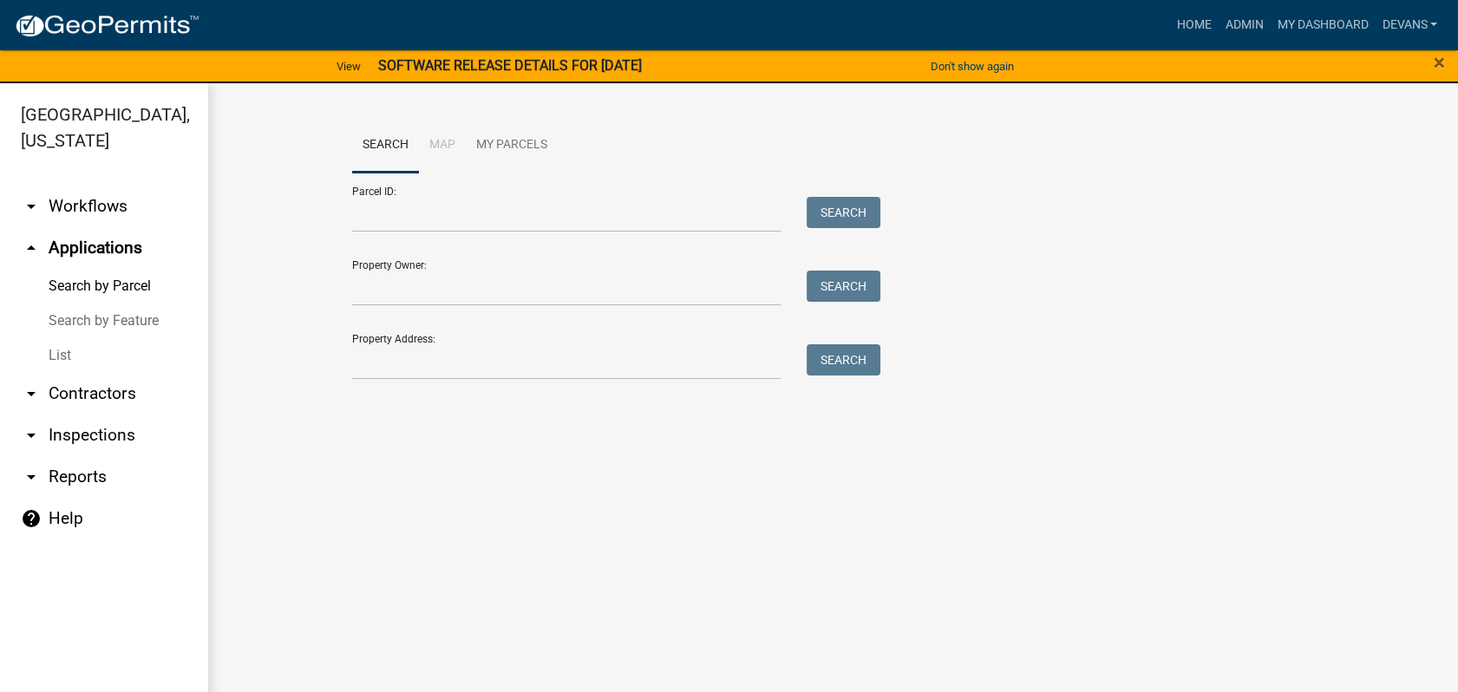
click at [61, 350] on link "List" at bounding box center [104, 355] width 208 height 35
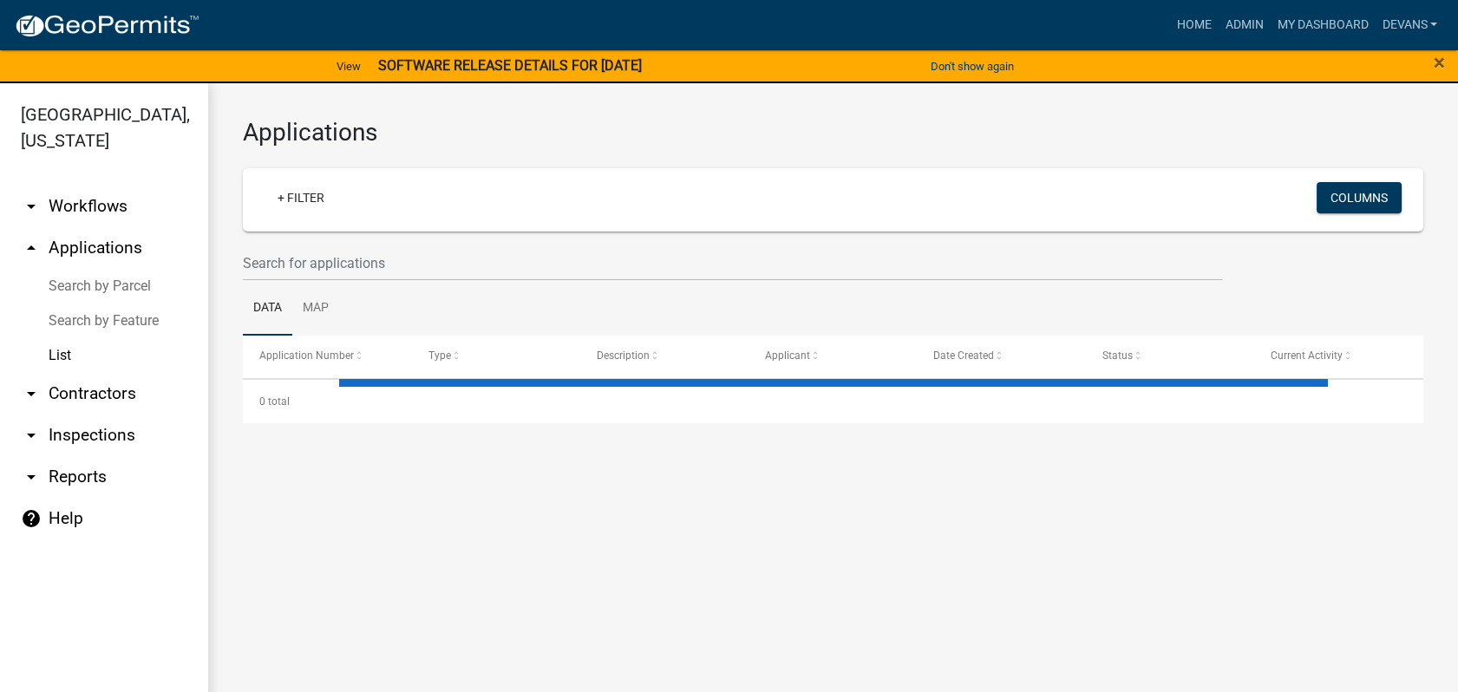
select select "1: 25"
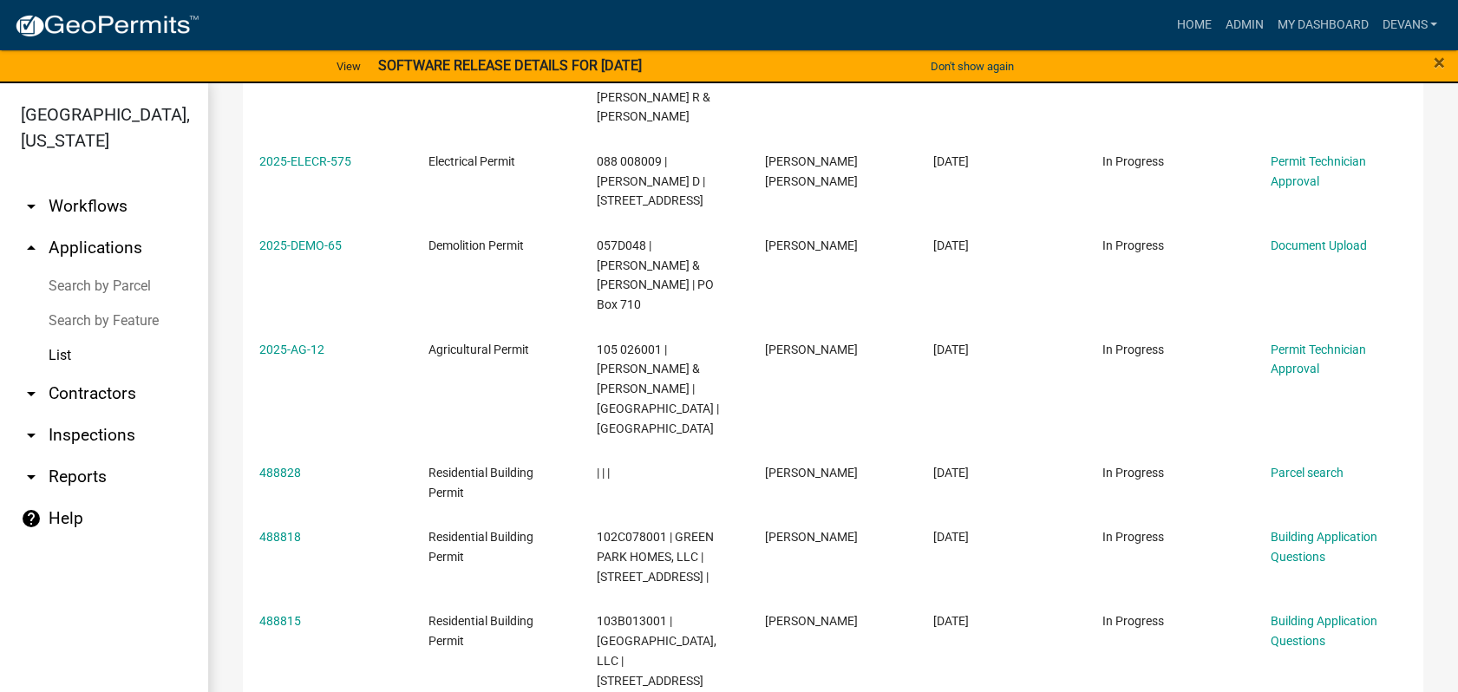
scroll to position [1809, 0]
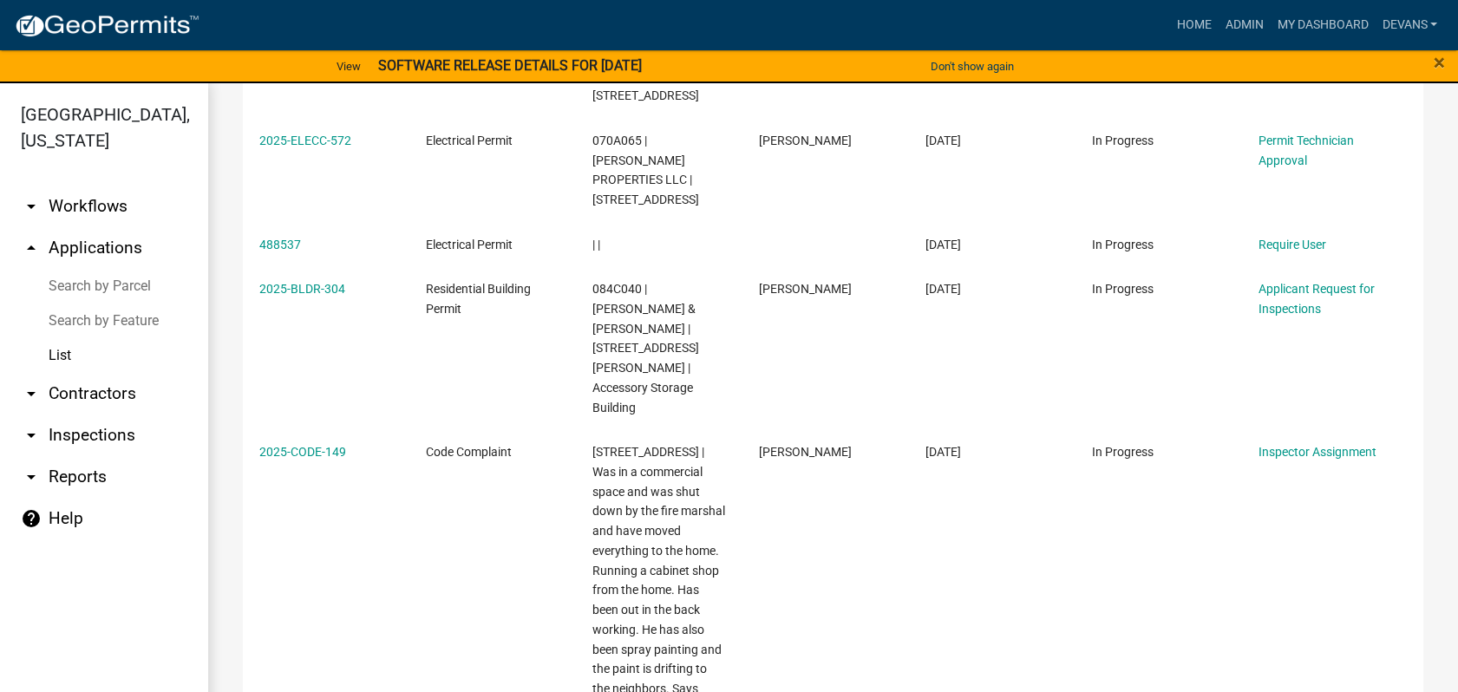
scroll to position [2194, 0]
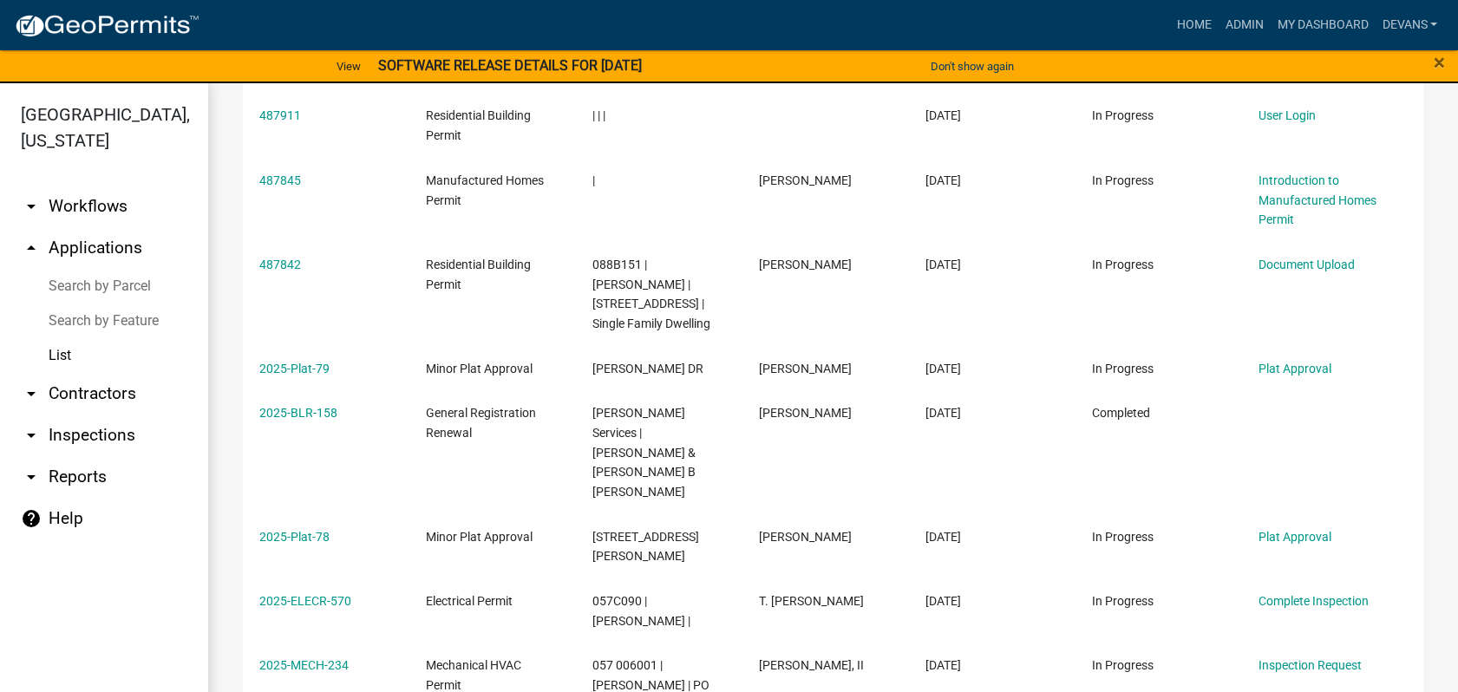
scroll to position [1730, 0]
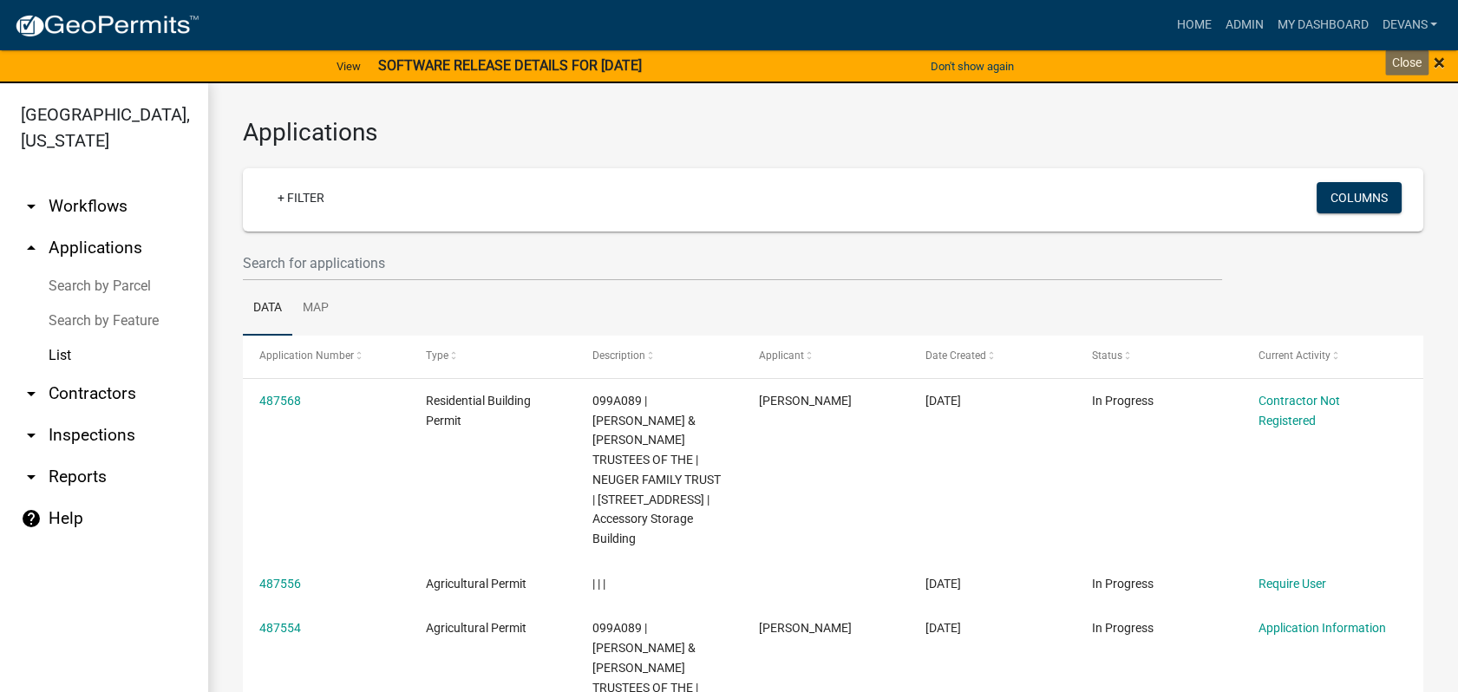
drag, startPoint x: 1436, startPoint y: 64, endPoint x: 1413, endPoint y: 76, distance: 25.6
click at [1433, 66] on span "×" at bounding box center [1438, 62] width 11 height 24
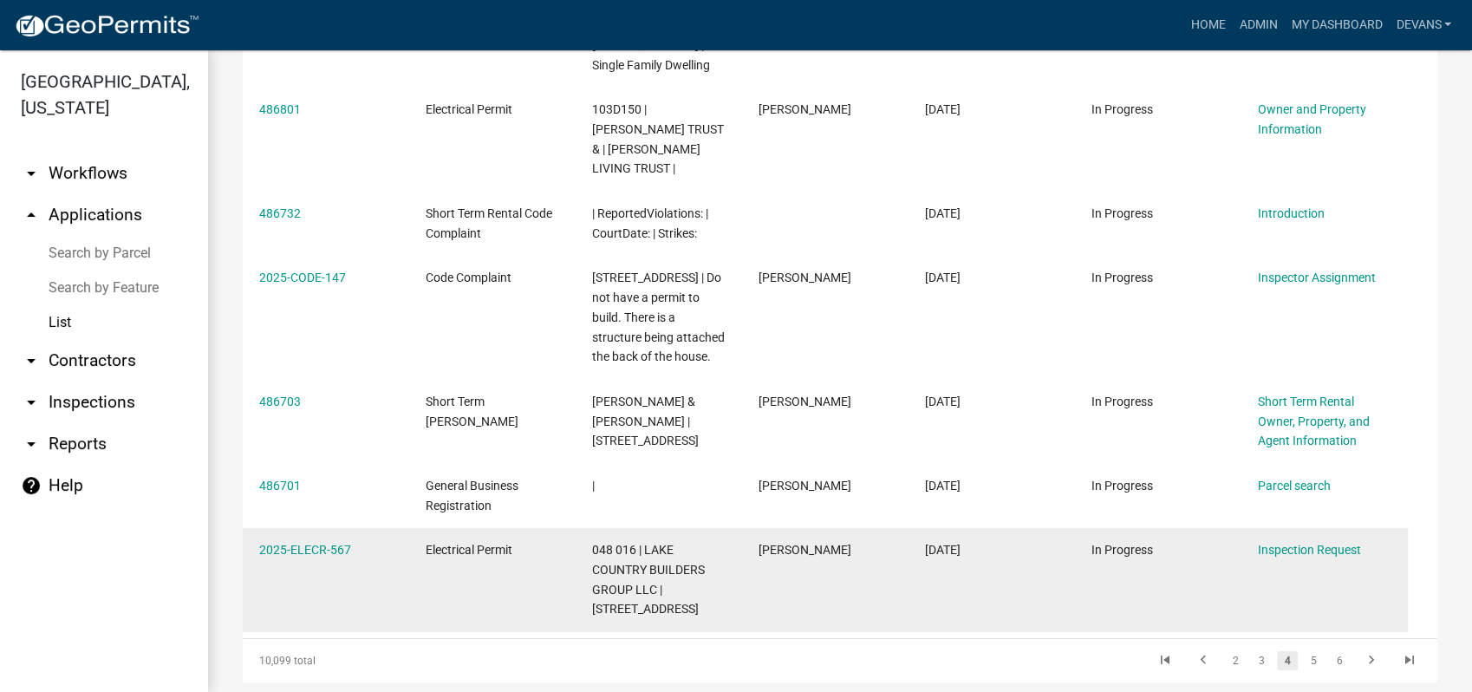
scroll to position [2171, 0]
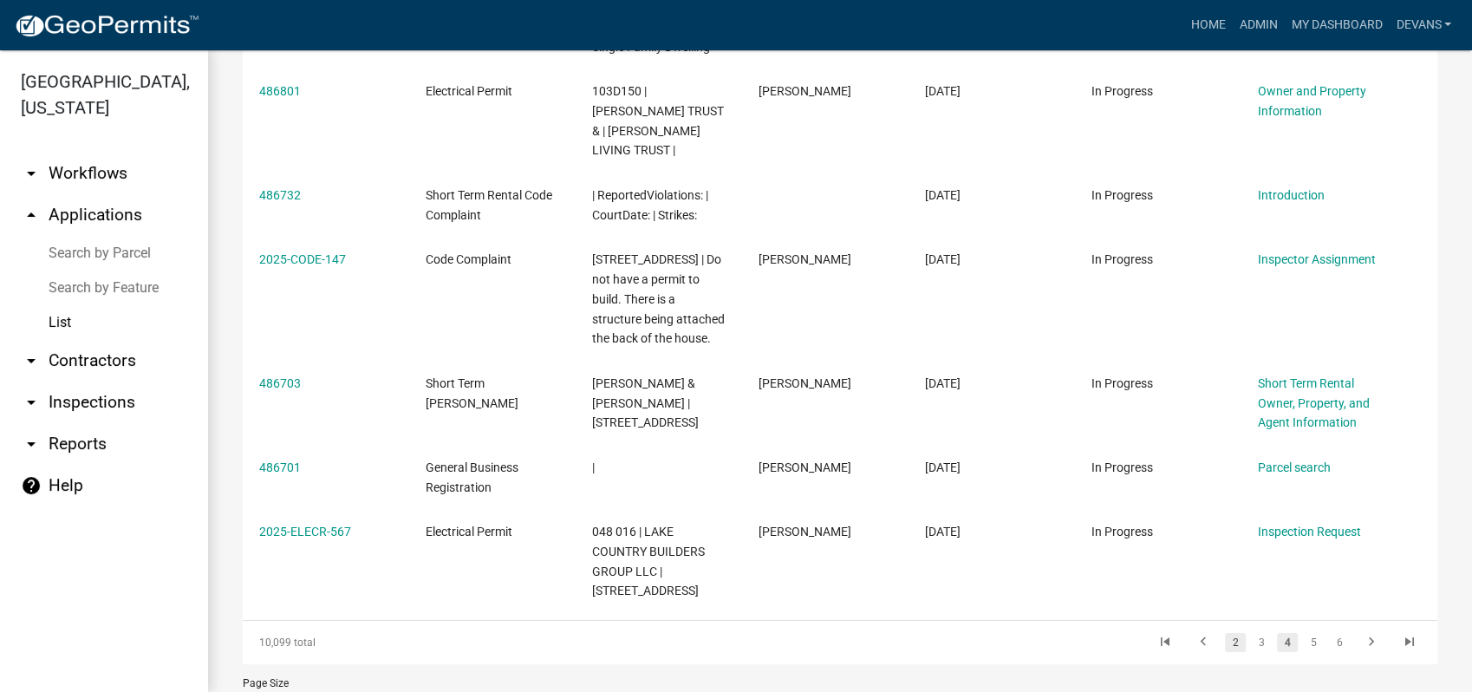
click at [1225, 633] on link "2" at bounding box center [1235, 642] width 21 height 19
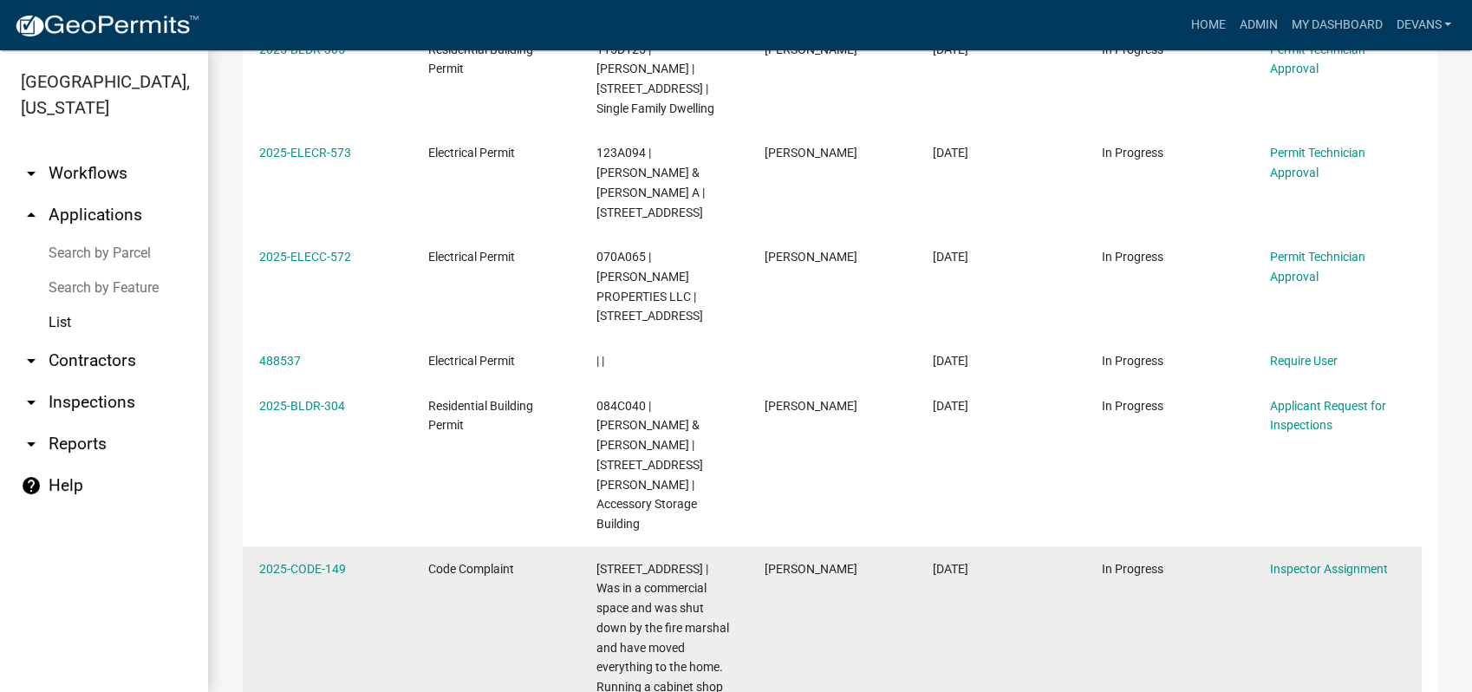
scroll to position [2250, 0]
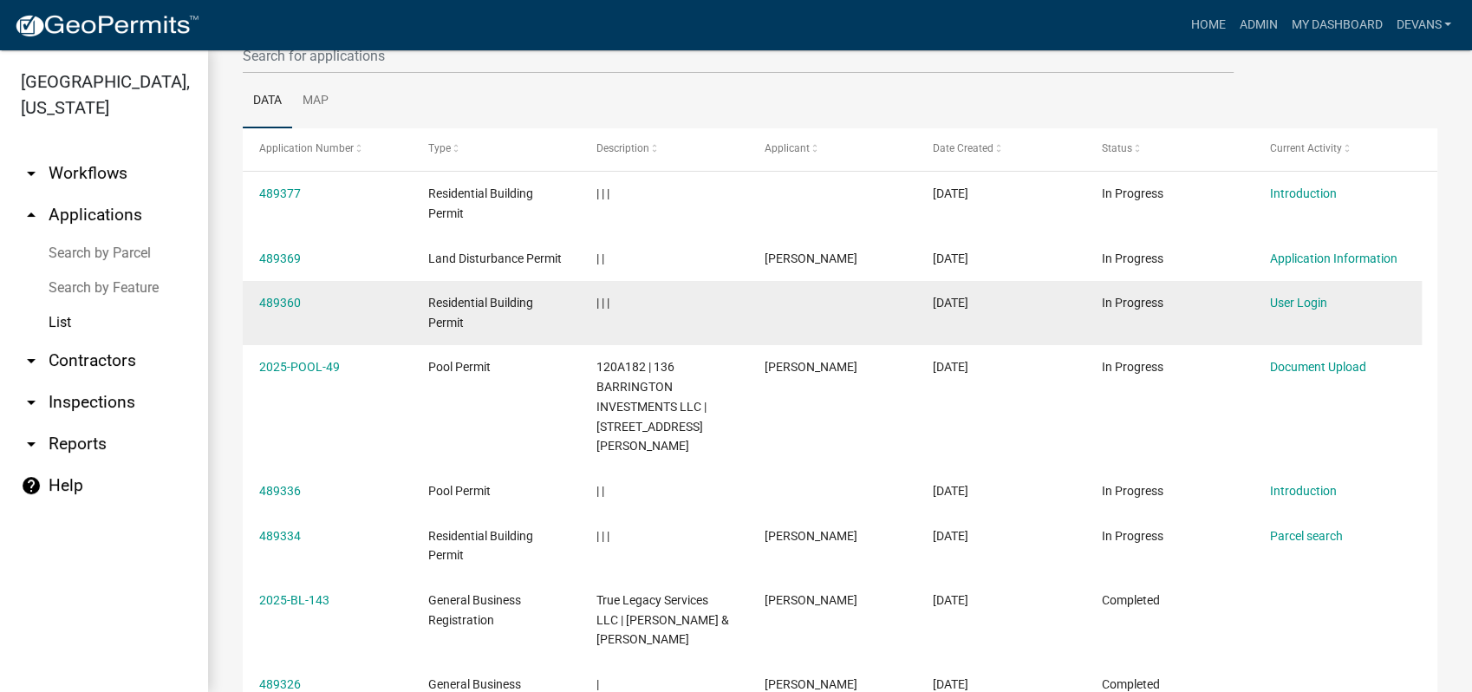
scroll to position [192, 0]
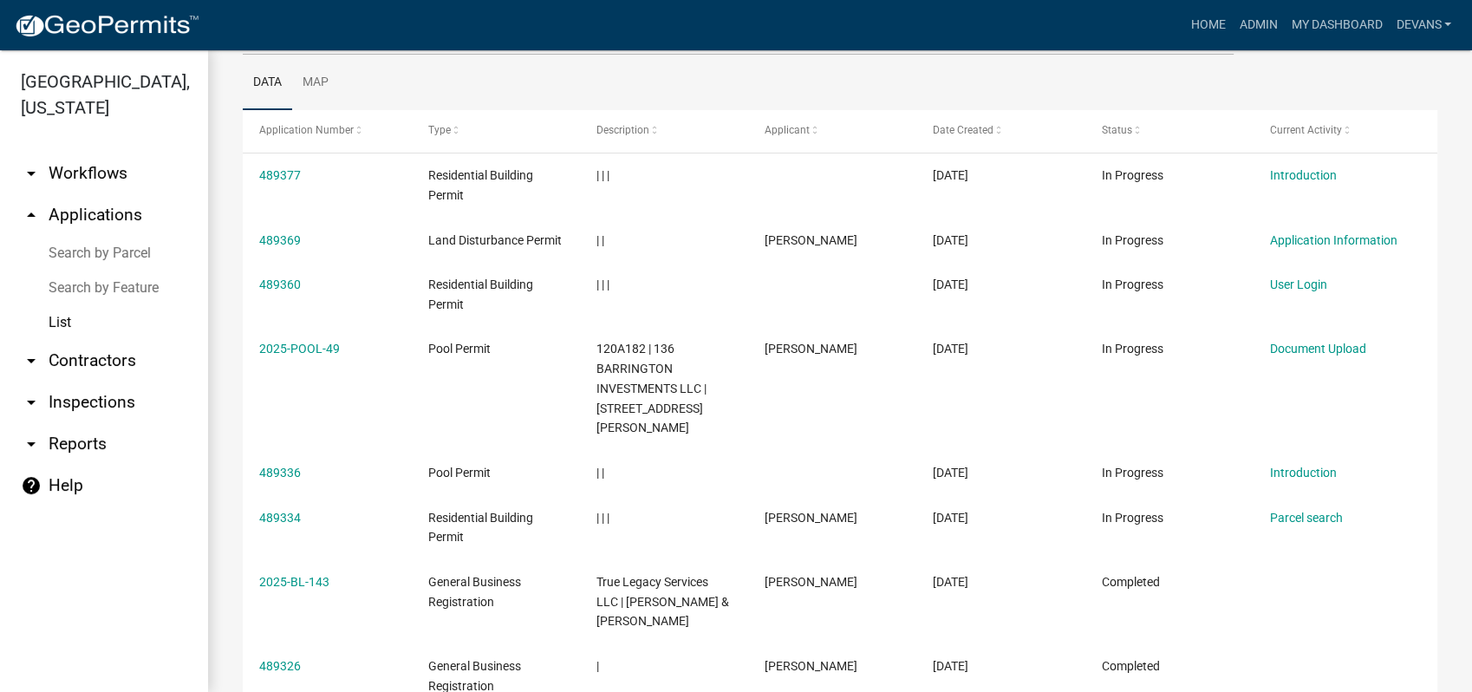
click at [89, 213] on link "arrow_drop_up Applications" at bounding box center [104, 215] width 208 height 42
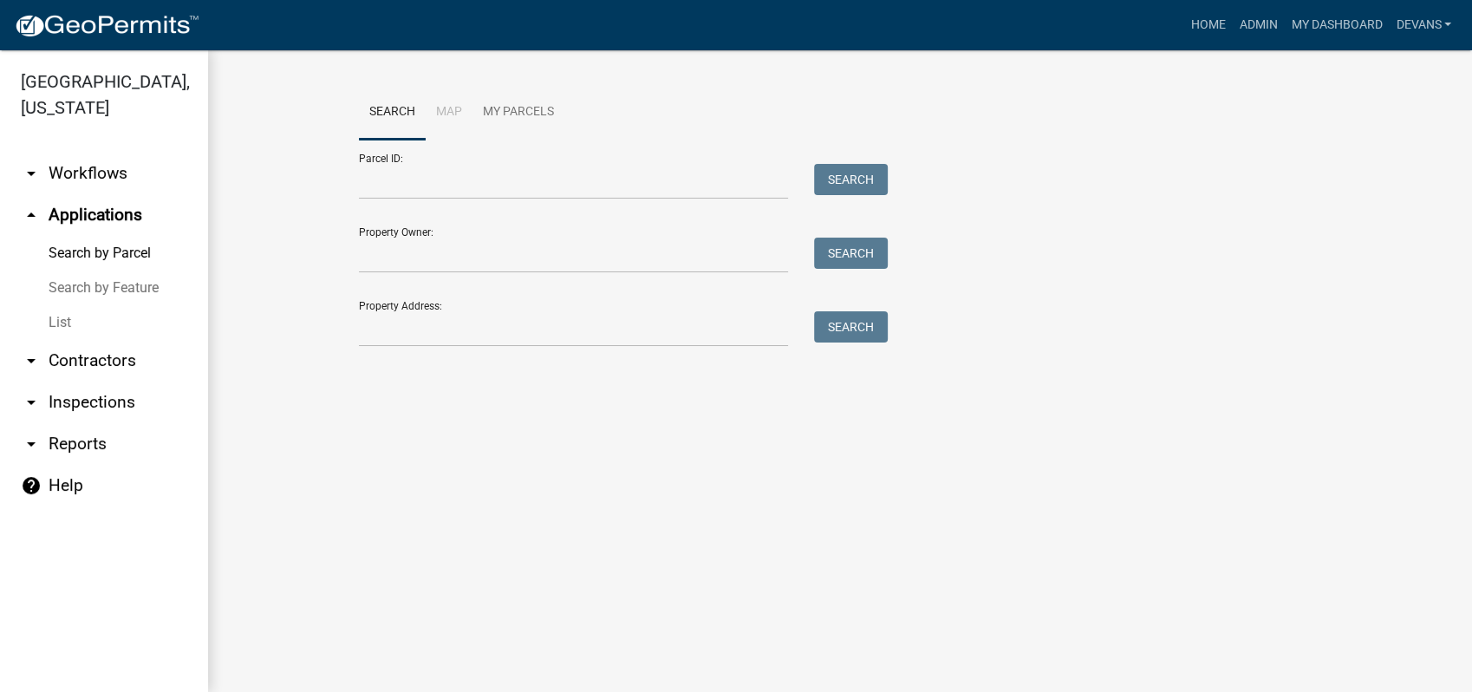
click at [110, 166] on link "arrow_drop_down Workflows" at bounding box center [104, 174] width 208 height 42
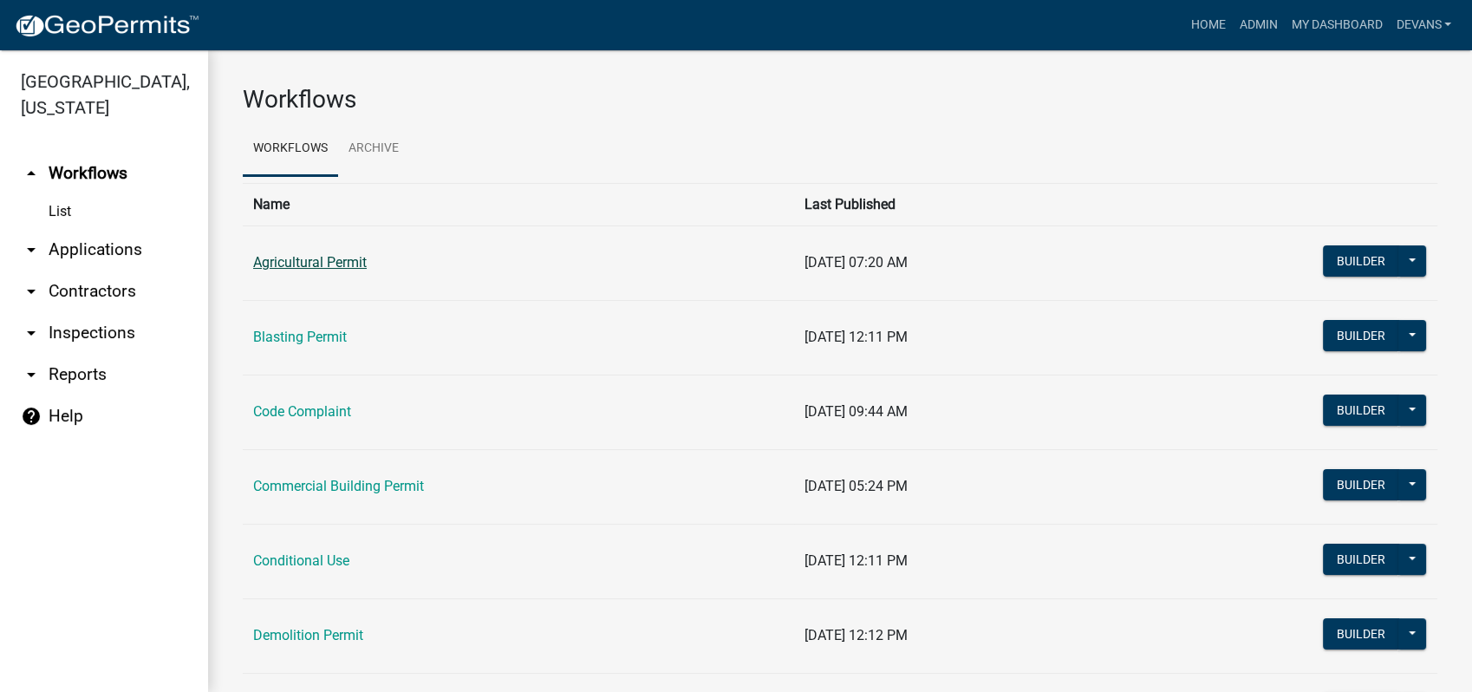
click at [331, 264] on link "Agricultural Permit" at bounding box center [310, 262] width 114 height 16
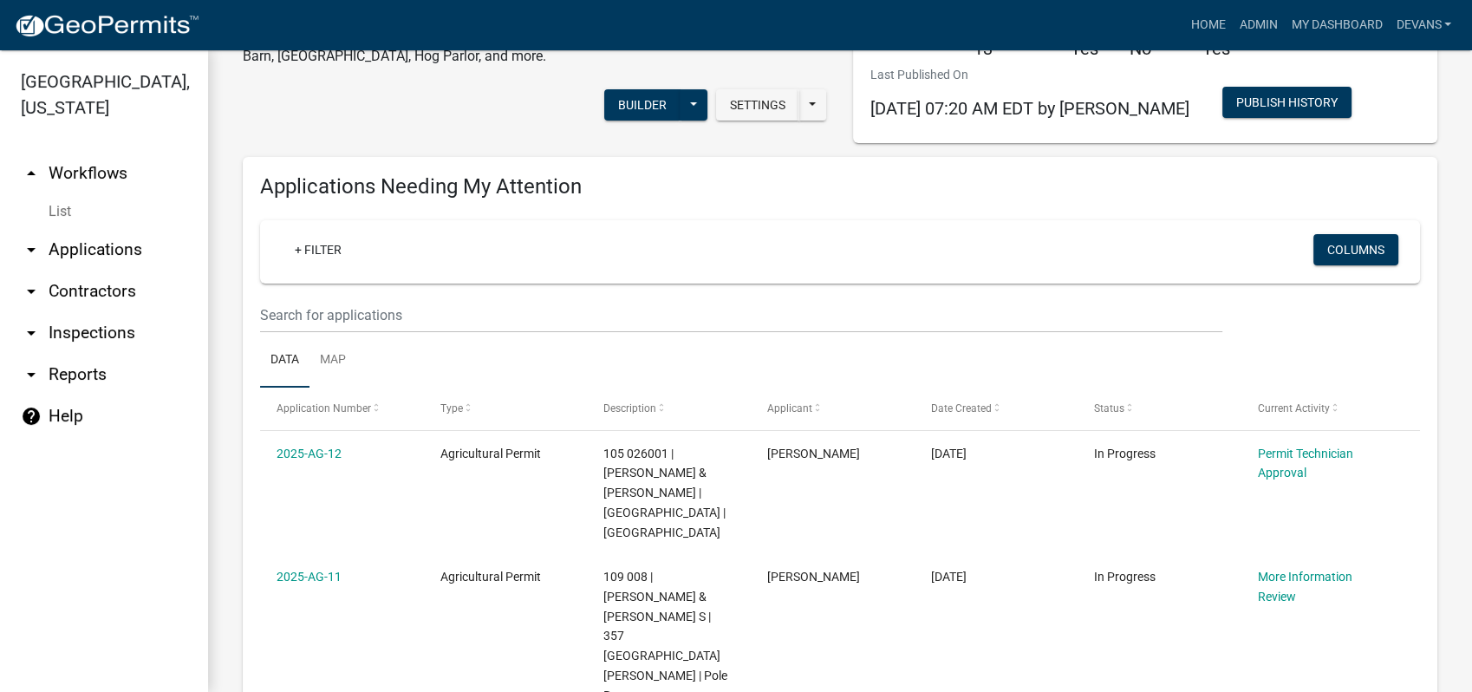
scroll to position [289, 0]
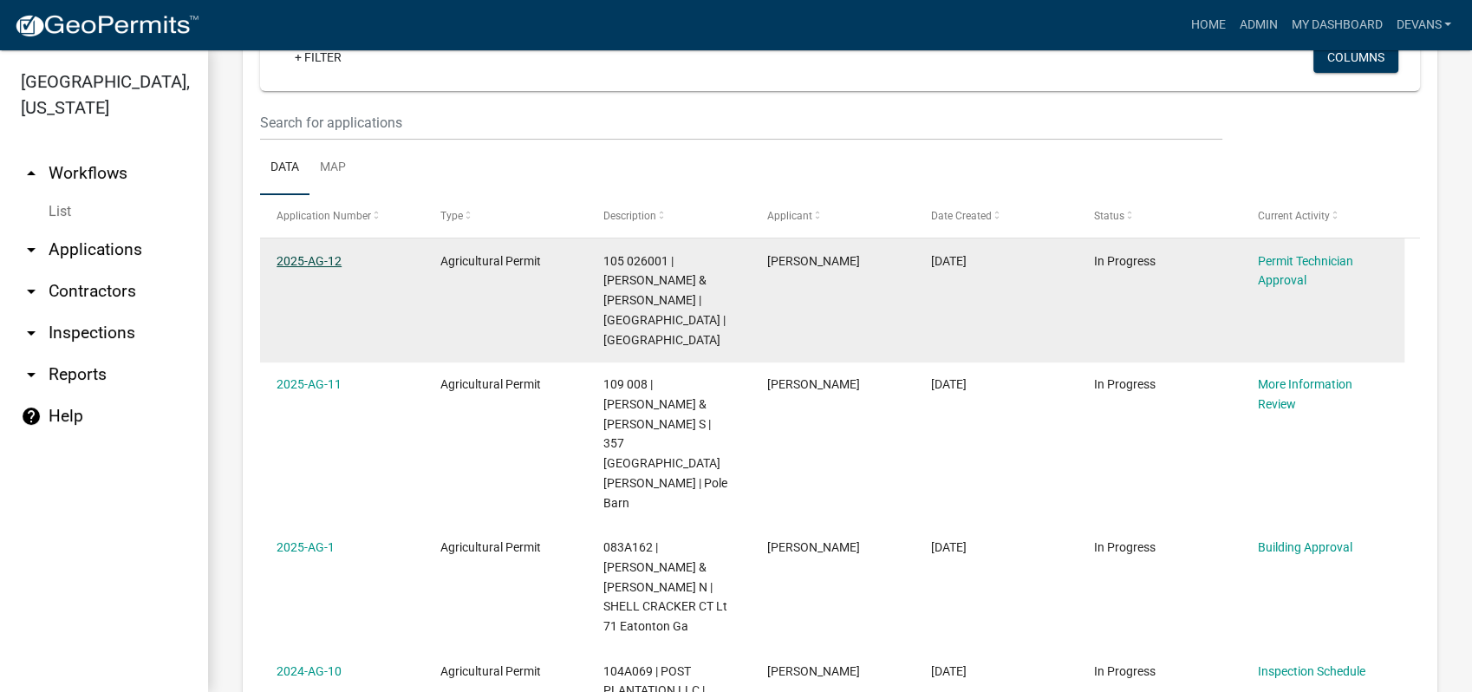
click at [317, 254] on link "2025-AG-12" at bounding box center [309, 261] width 65 height 14
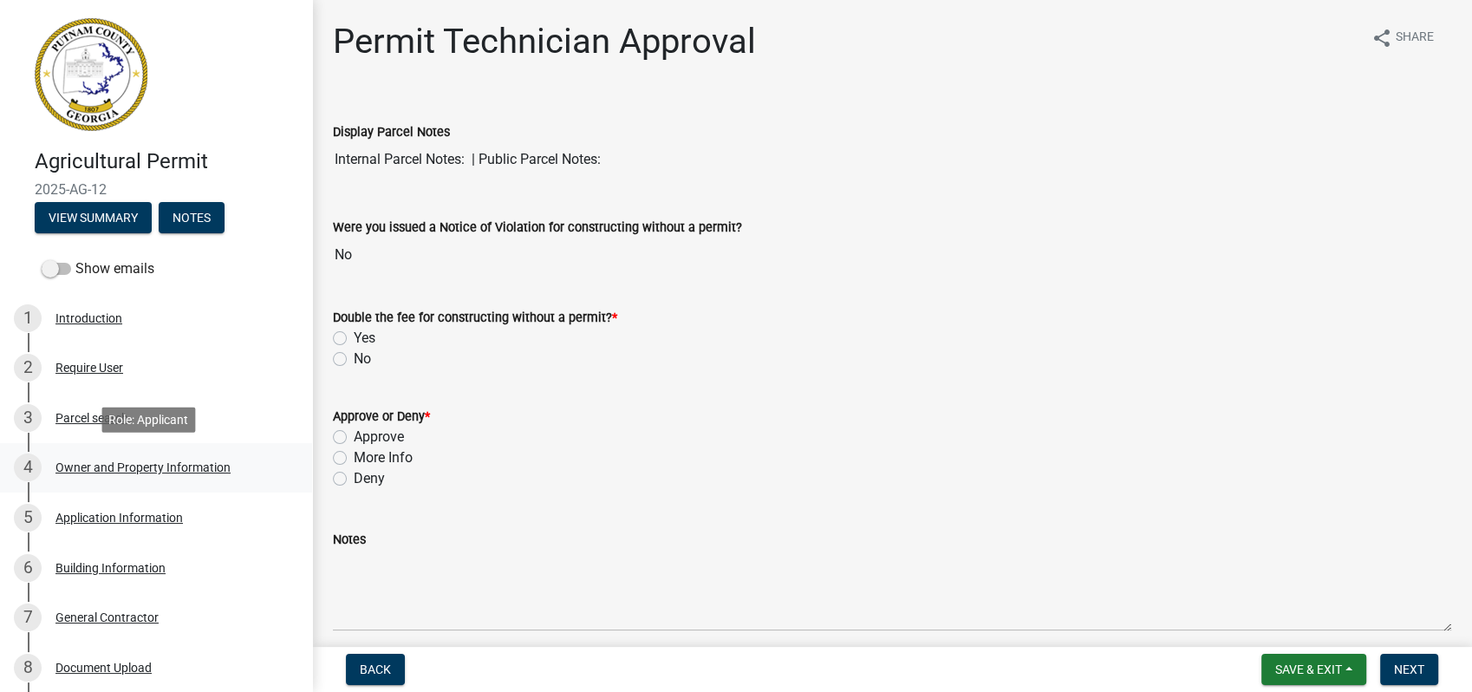
click at [160, 463] on div "Owner and Property Information" at bounding box center [142, 467] width 175 height 12
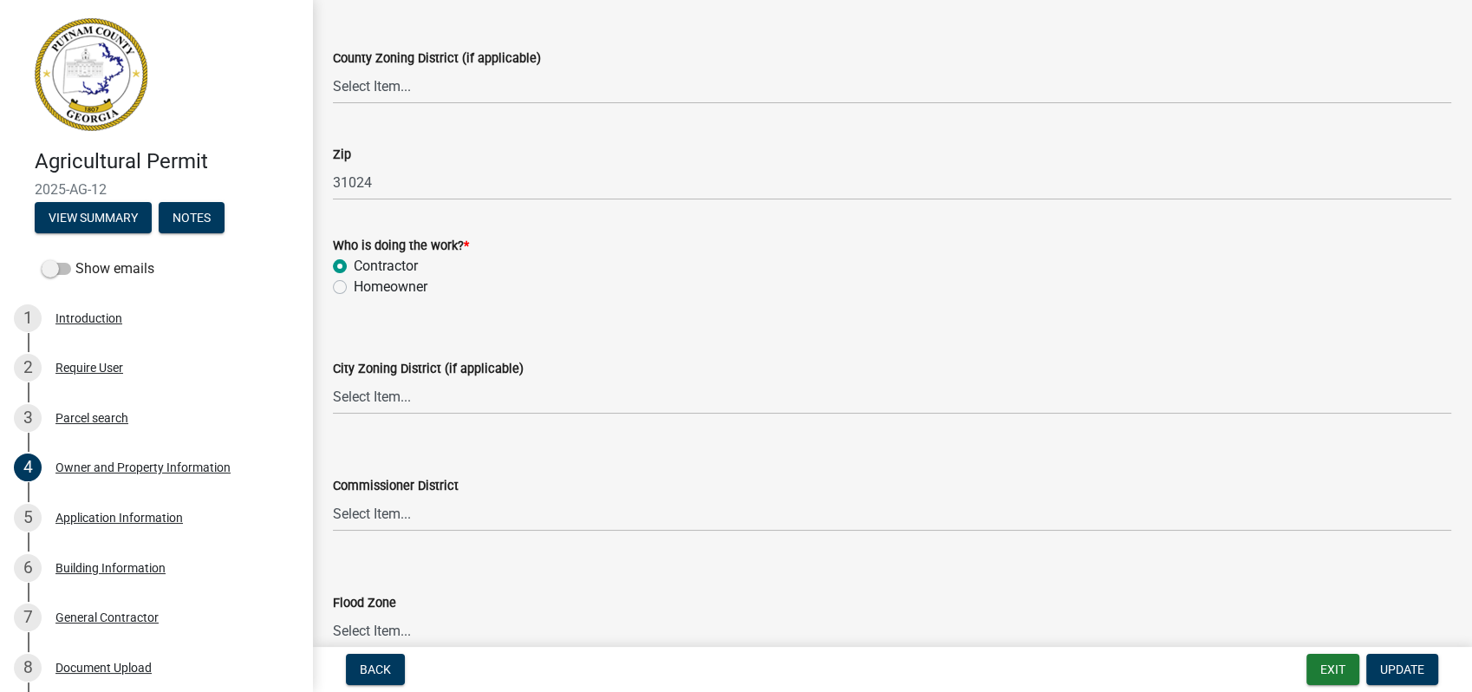
scroll to position [1406, 0]
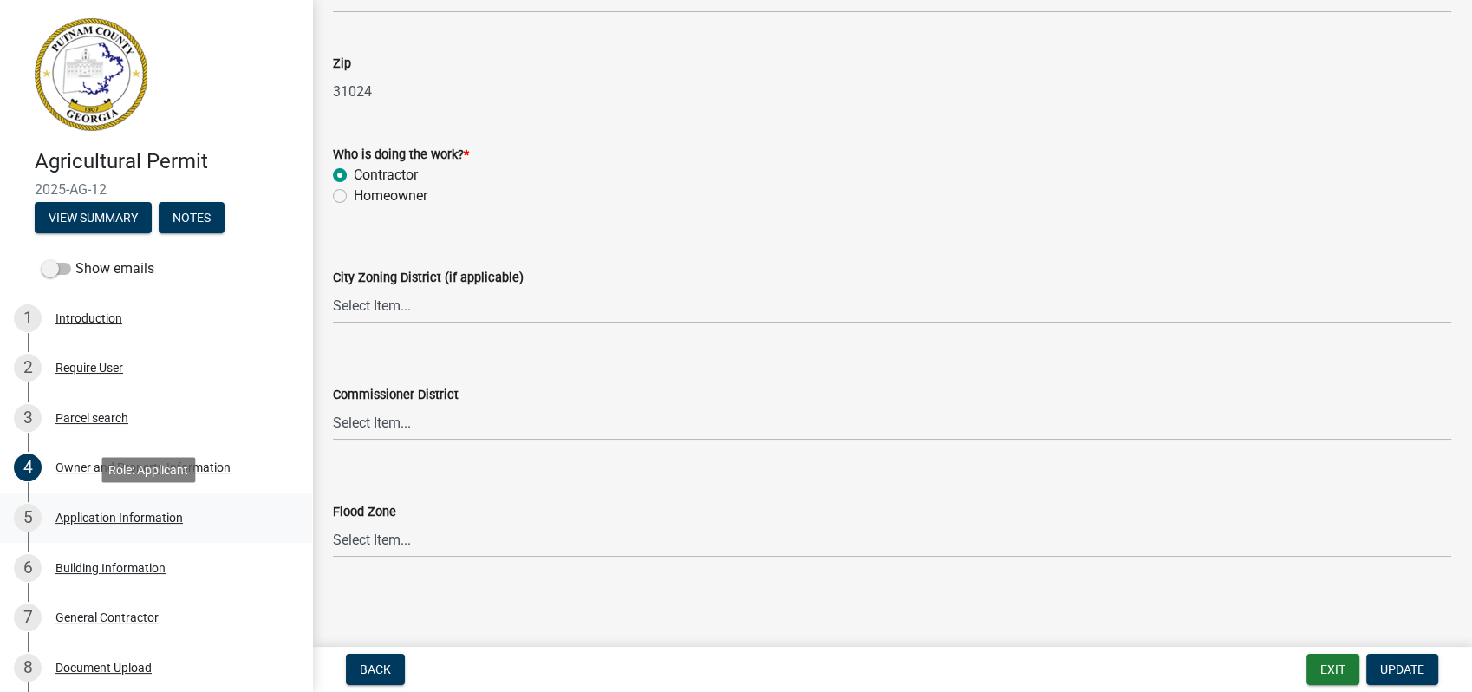
click at [90, 520] on div "Application Information" at bounding box center [118, 518] width 127 height 12
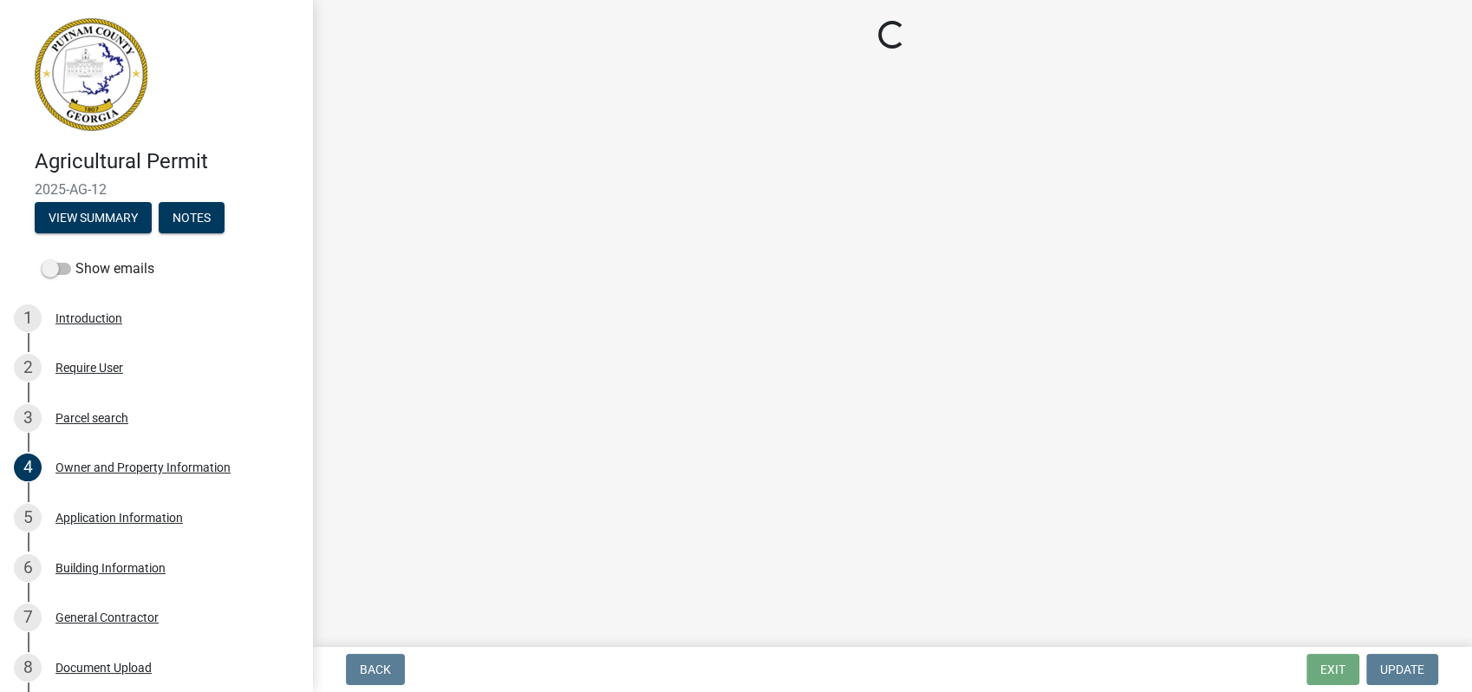
select select "42583bc1-c577-402a-86b5-83b49baf8bde"
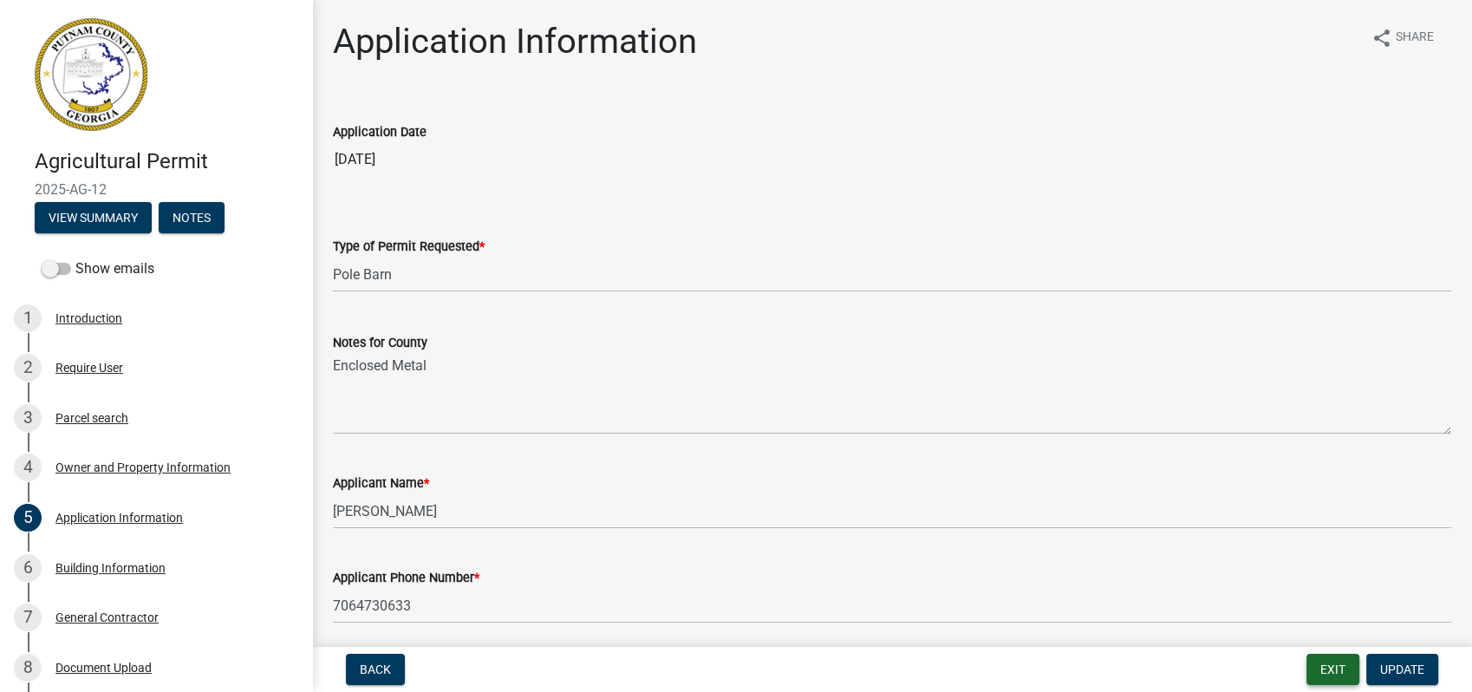
click at [1343, 674] on button "Exit" at bounding box center [1333, 669] width 53 height 31
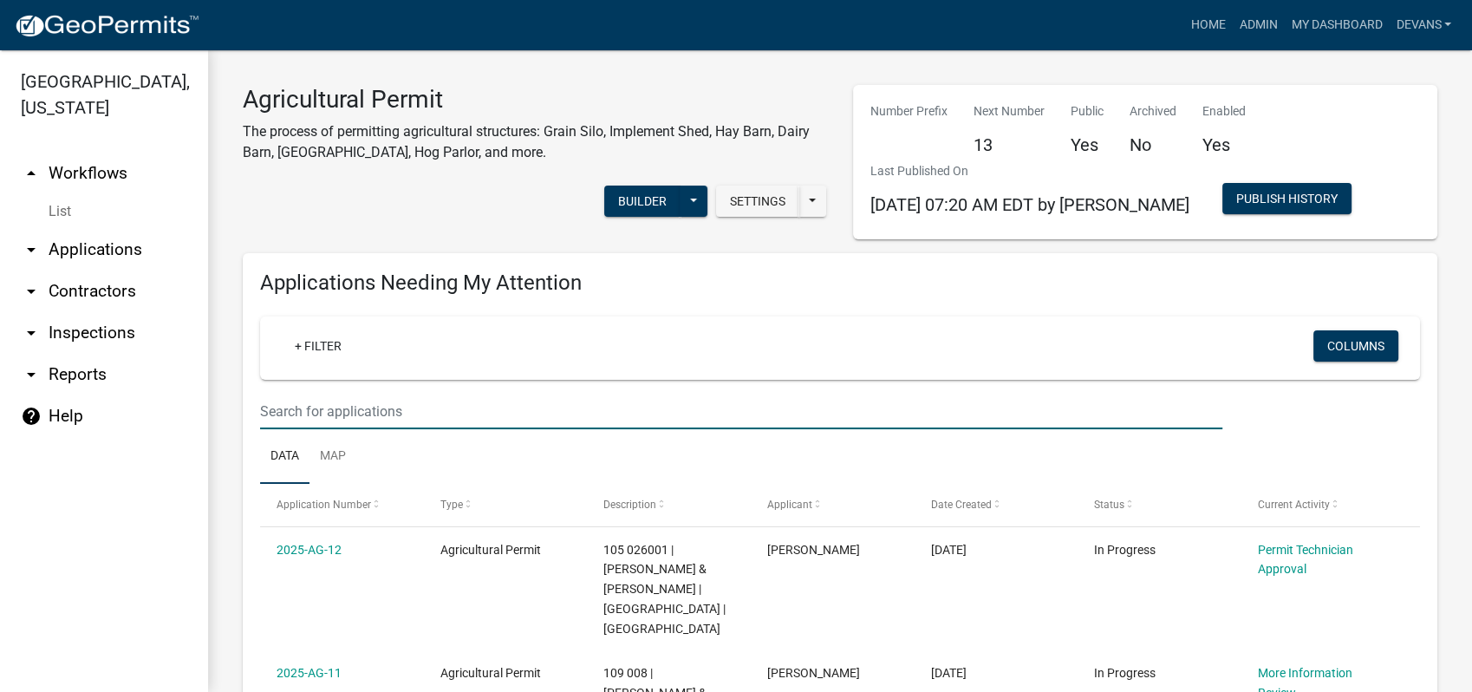
click at [323, 401] on input "text" at bounding box center [741, 412] width 962 height 36
click at [86, 153] on link "arrow_drop_up Workflows" at bounding box center [104, 174] width 208 height 42
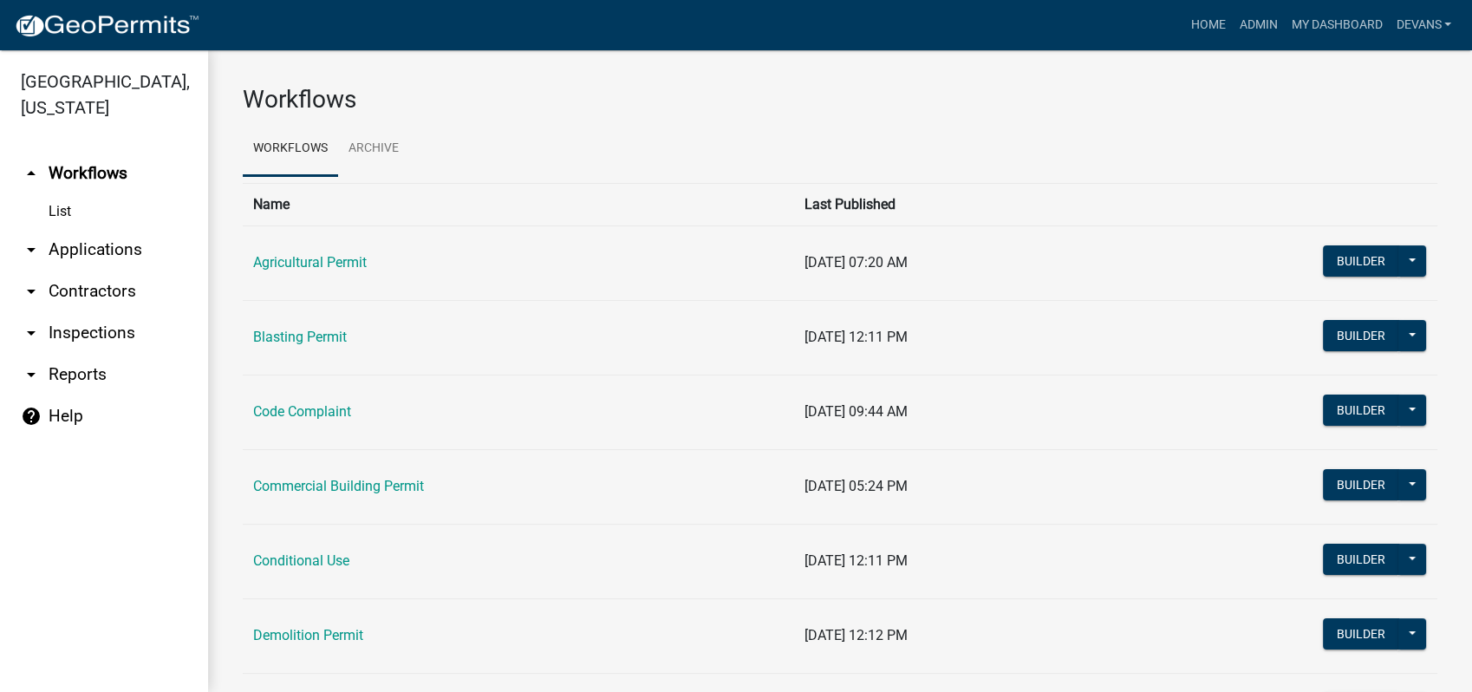
click at [65, 207] on link "List" at bounding box center [104, 211] width 208 height 35
click at [92, 161] on link "arrow_drop_up Workflows" at bounding box center [104, 174] width 208 height 42
click at [102, 238] on link "arrow_drop_down Applications" at bounding box center [104, 250] width 208 height 42
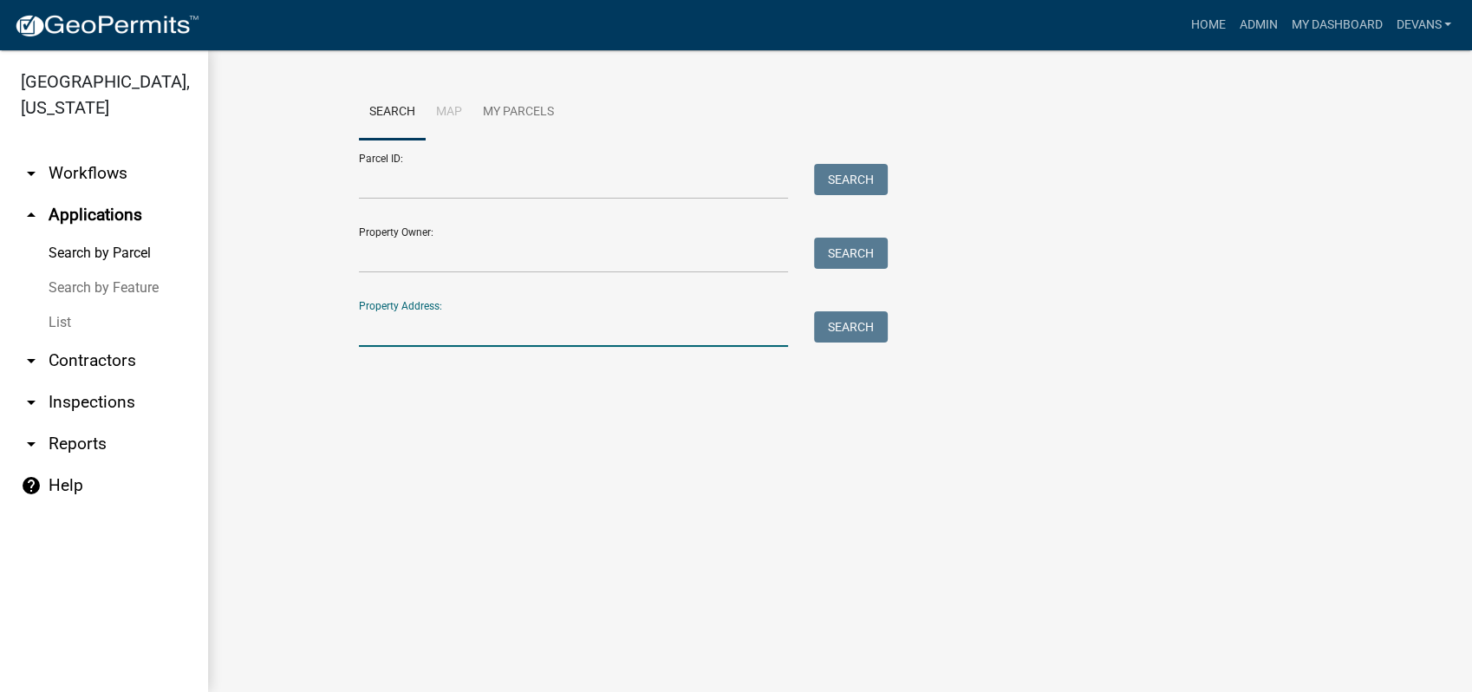
click at [439, 327] on input "Property Address:" at bounding box center [573, 329] width 429 height 36
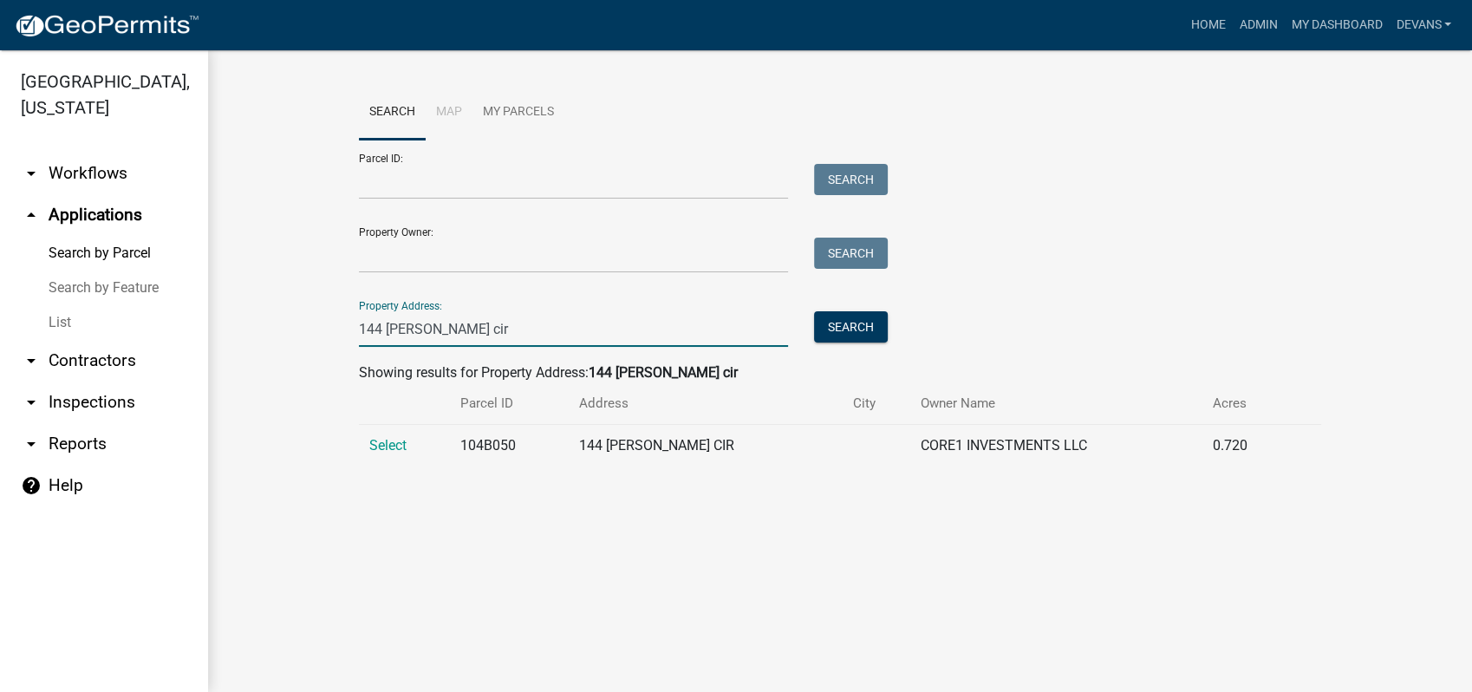
type input "144 collis cir"
click at [380, 434] on td "Select" at bounding box center [404, 446] width 90 height 42
click at [369, 441] on span "Select" at bounding box center [387, 445] width 37 height 16
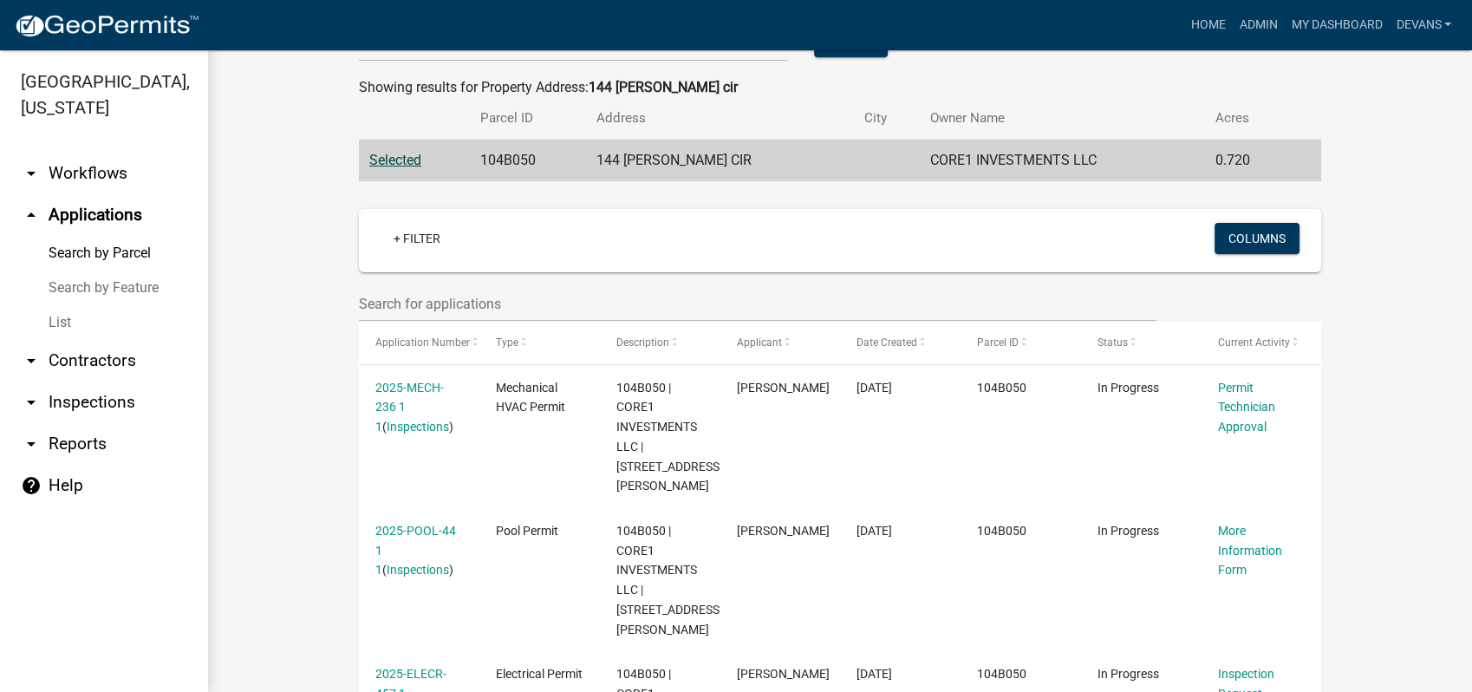
scroll to position [289, 0]
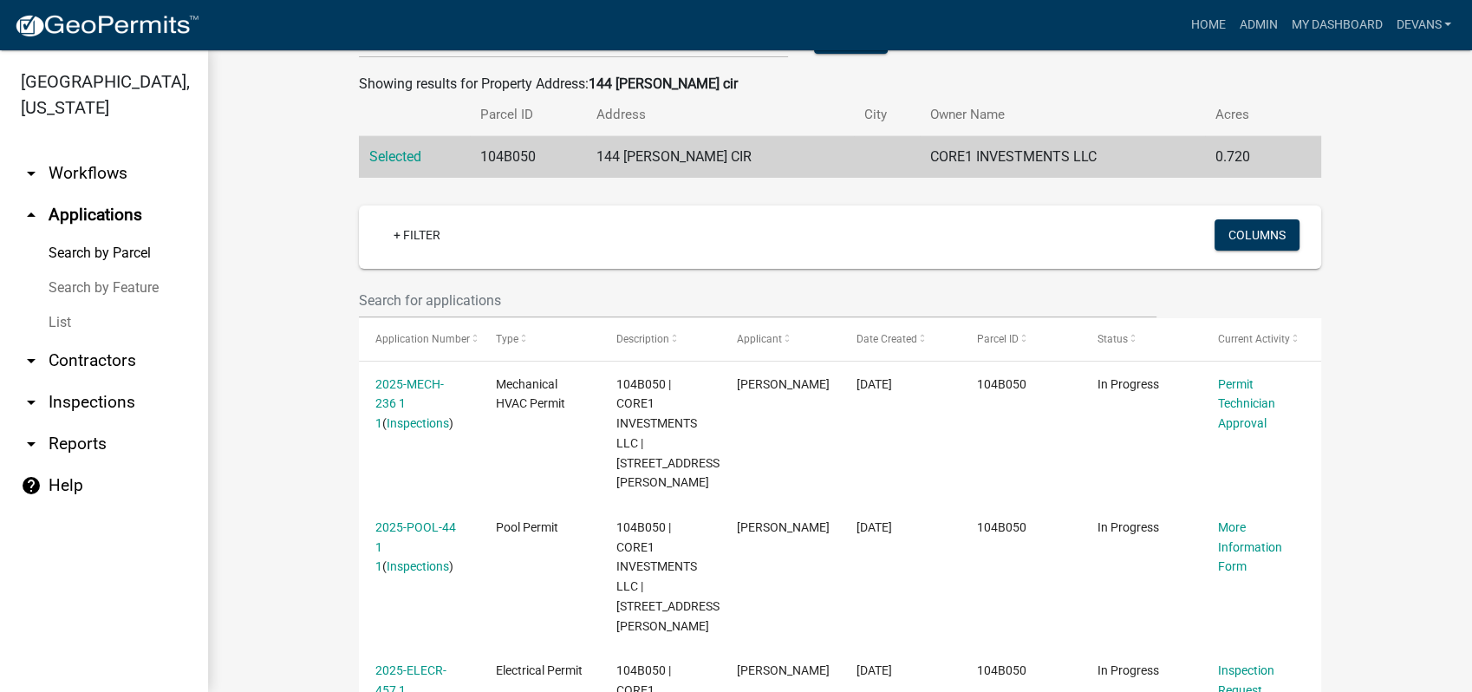
click at [78, 214] on link "arrow_drop_up Applications" at bounding box center [104, 215] width 208 height 42
click at [60, 318] on link "List" at bounding box center [104, 322] width 208 height 35
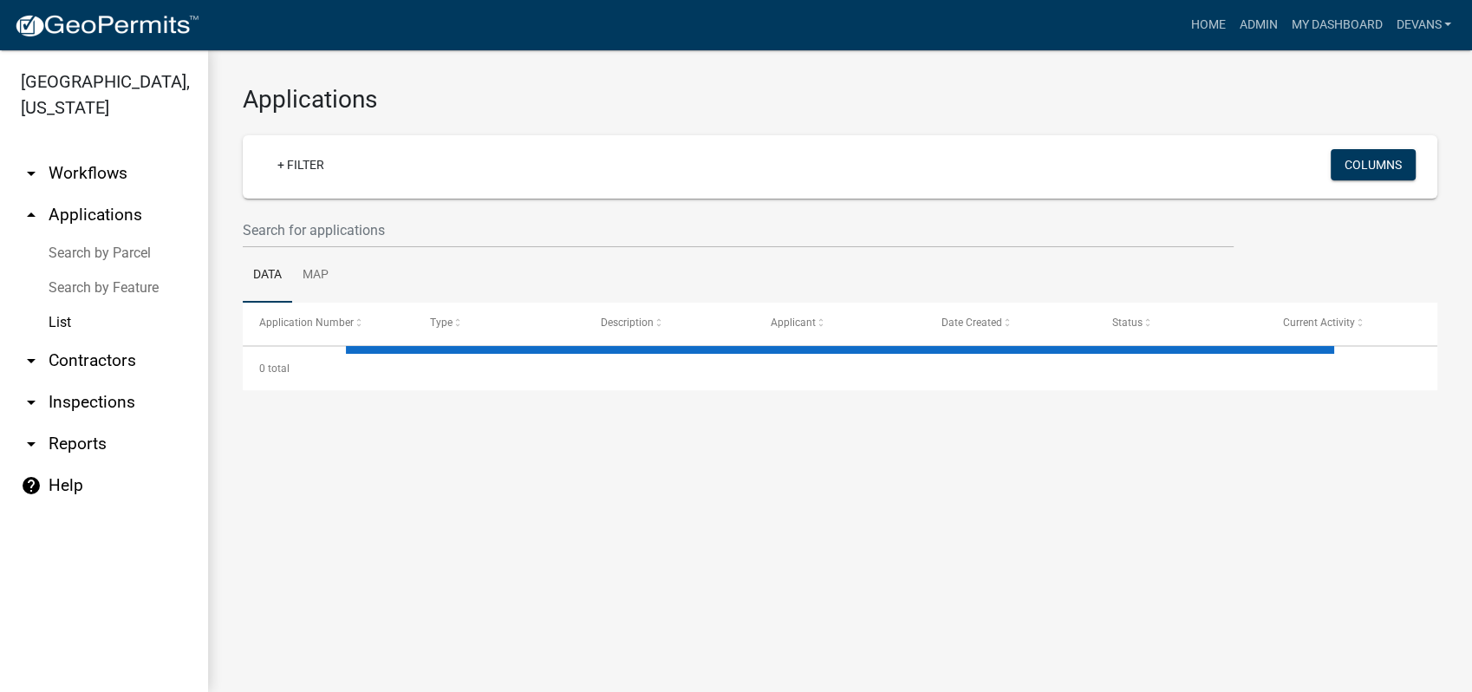
select select "1: 25"
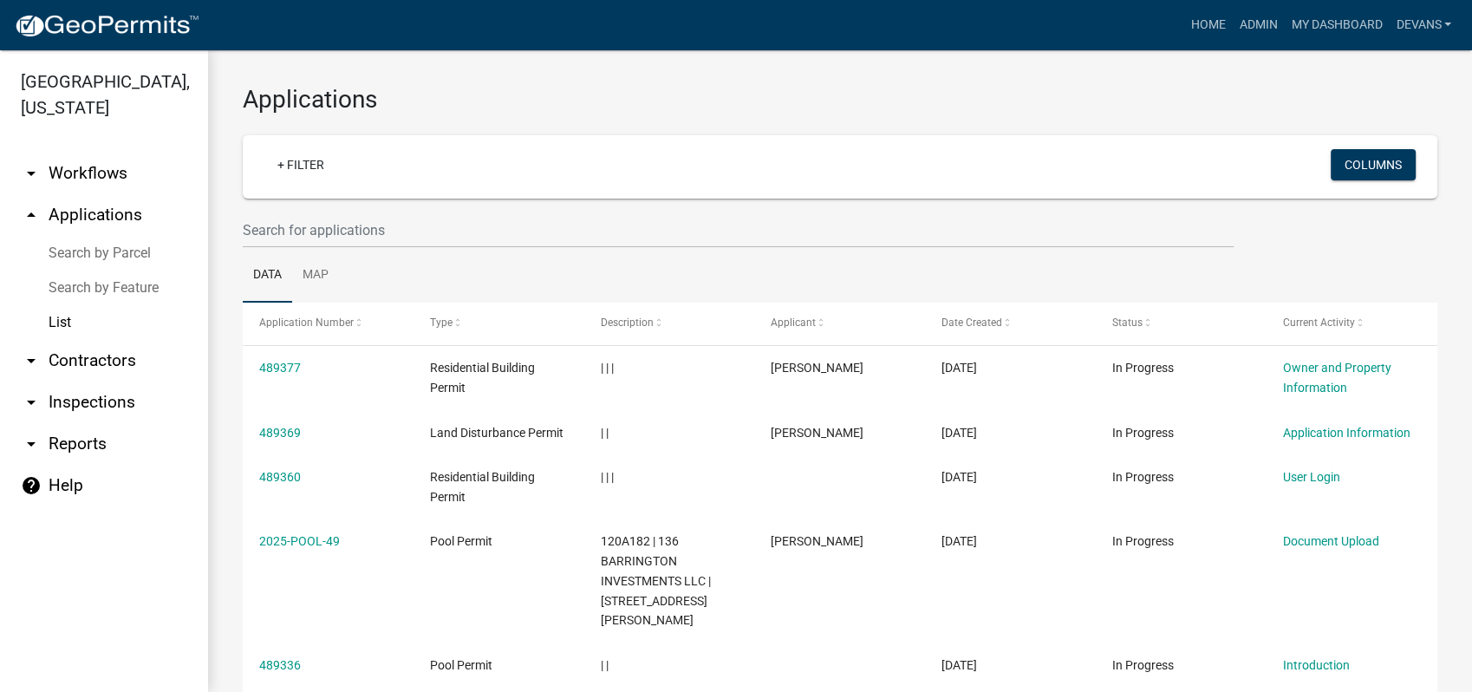
drag, startPoint x: 242, startPoint y: 222, endPoint x: 243, endPoint y: 191, distance: 31.2
click at [241, 213] on div at bounding box center [738, 230] width 1017 height 36
click at [76, 201] on link "arrow_drop_up Applications" at bounding box center [104, 215] width 208 height 42
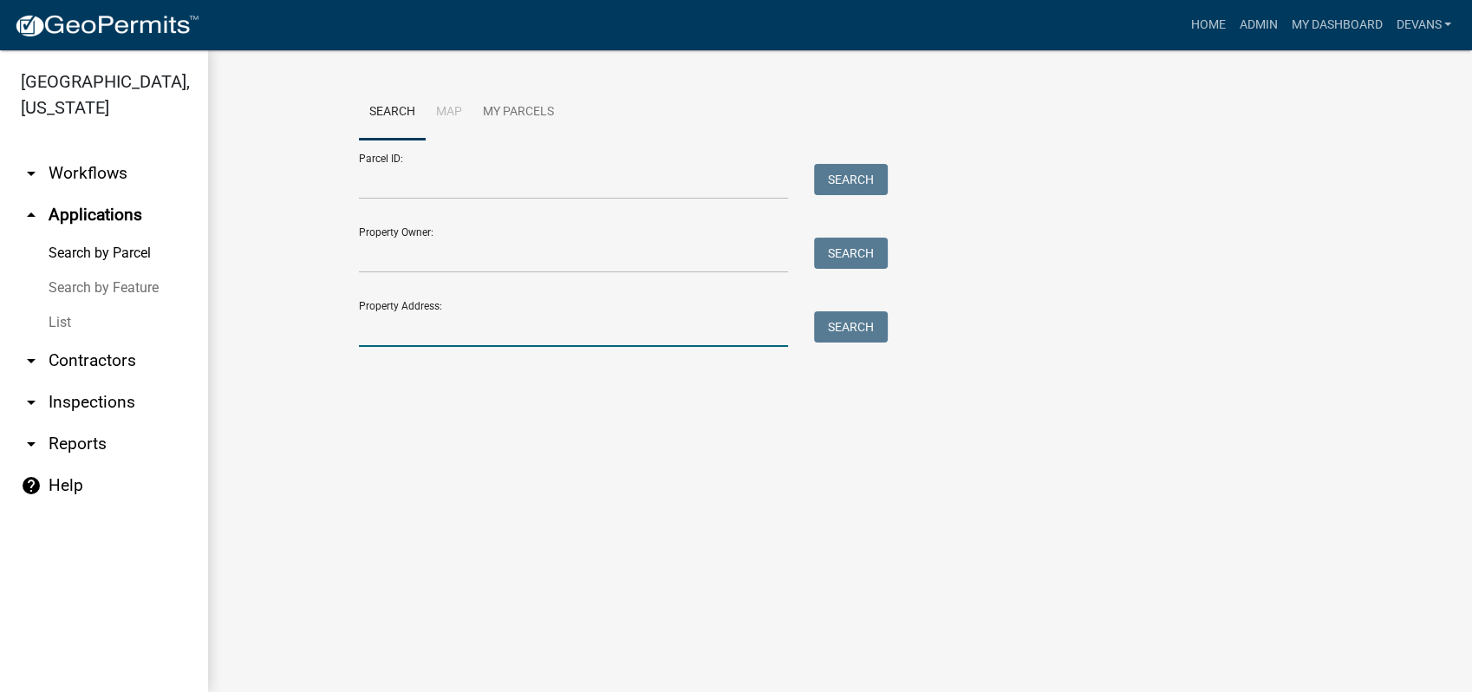
click at [379, 325] on input "Property Address:" at bounding box center [573, 329] width 429 height 36
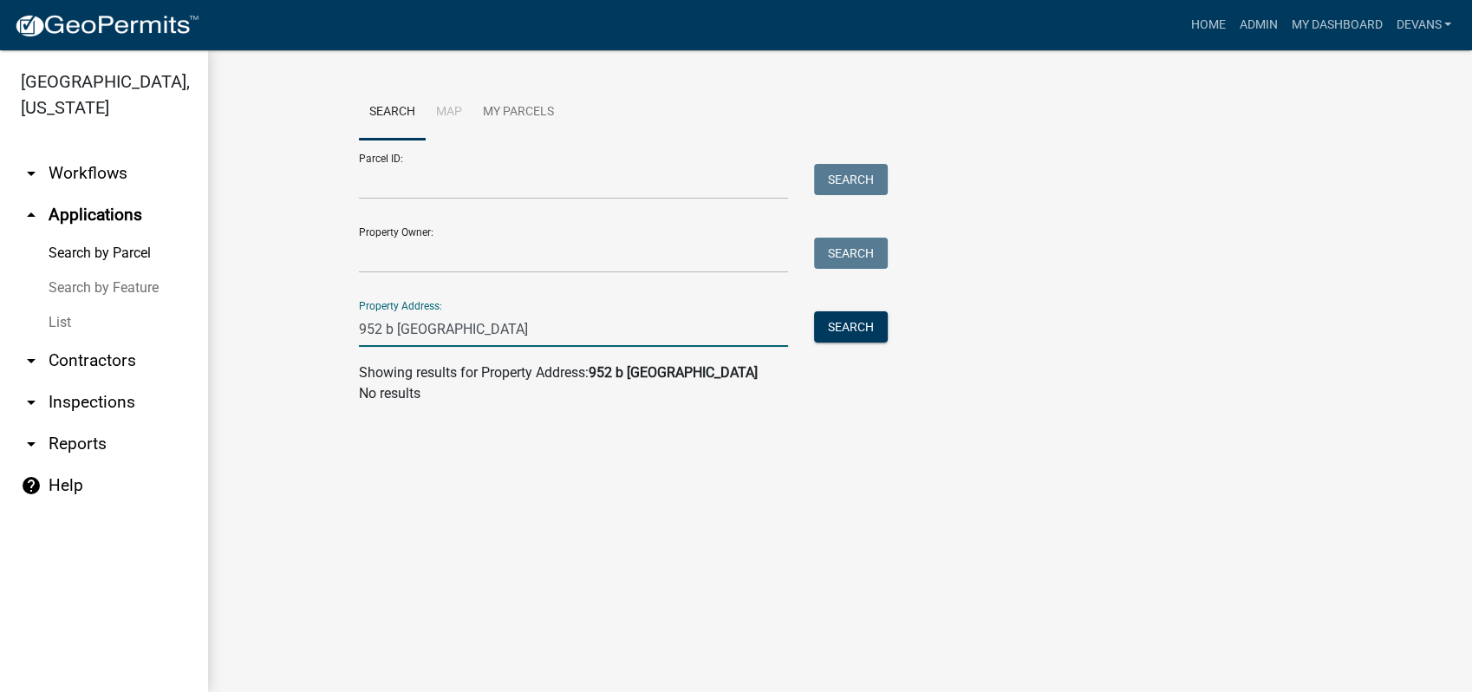
click at [382, 326] on input "952 b greensboro" at bounding box center [573, 329] width 429 height 36
click at [380, 340] on input "95 b greensboro" at bounding box center [573, 329] width 429 height 36
type input "952b greensboro"
click at [827, 319] on button "Search" at bounding box center [851, 326] width 74 height 31
click at [98, 209] on link "arrow_drop_up Applications" at bounding box center [104, 215] width 208 height 42
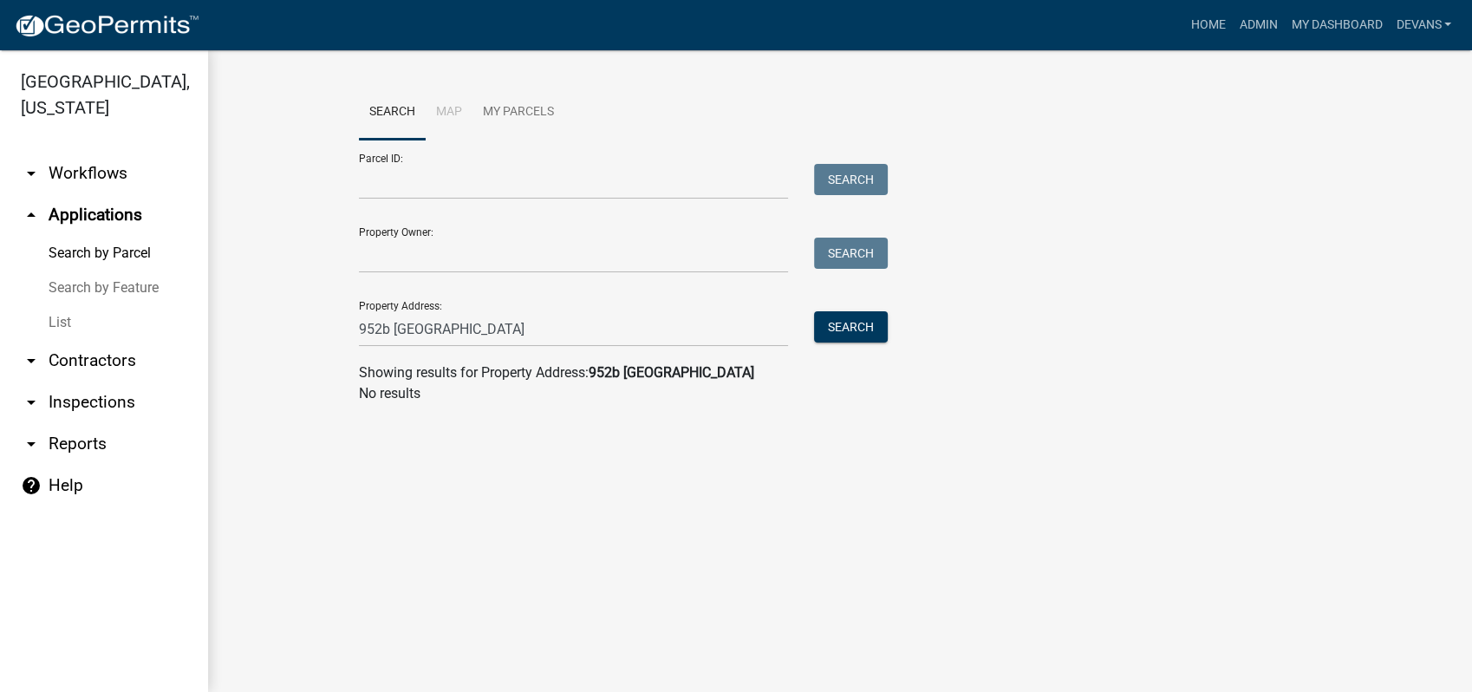
click at [49, 325] on link "List" at bounding box center [104, 322] width 208 height 35
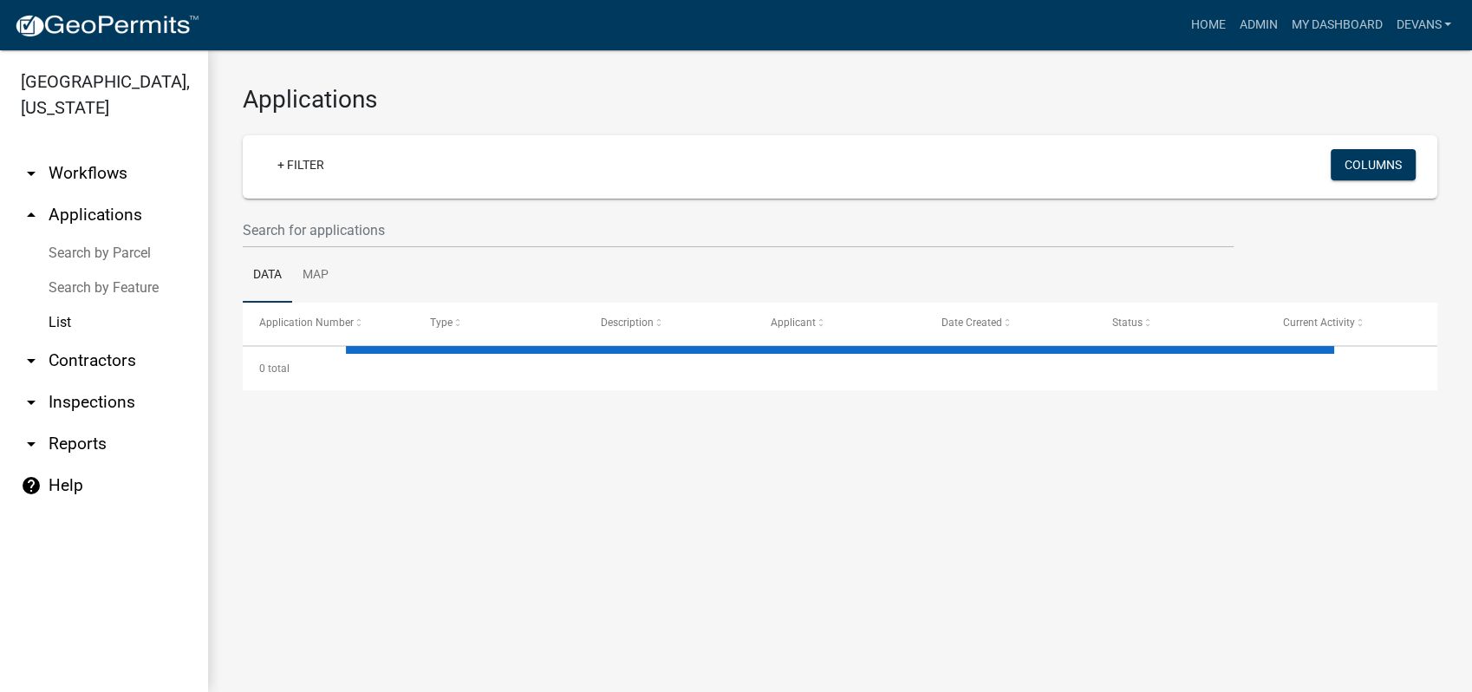
select select "1: 25"
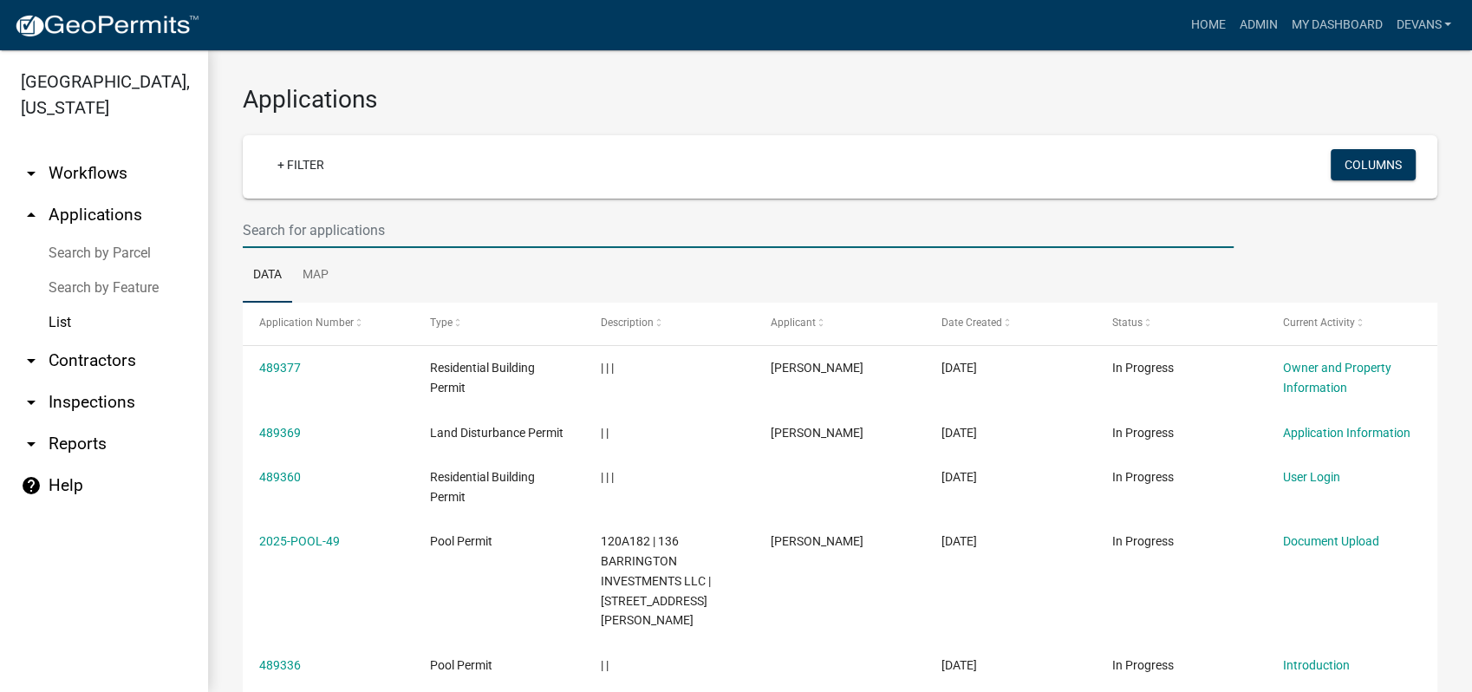
click at [312, 233] on input "text" at bounding box center [738, 230] width 991 height 36
type input "stone creek custom homes"
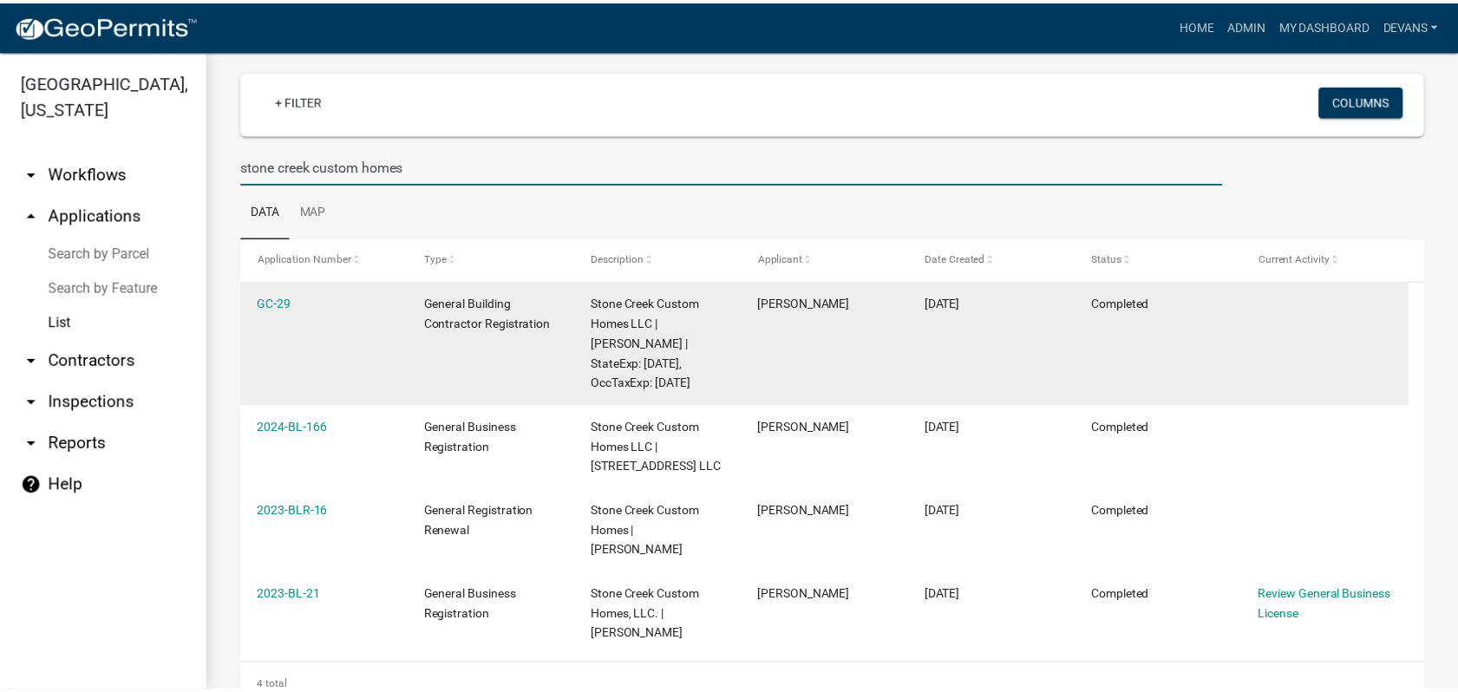
scroll to position [134, 0]
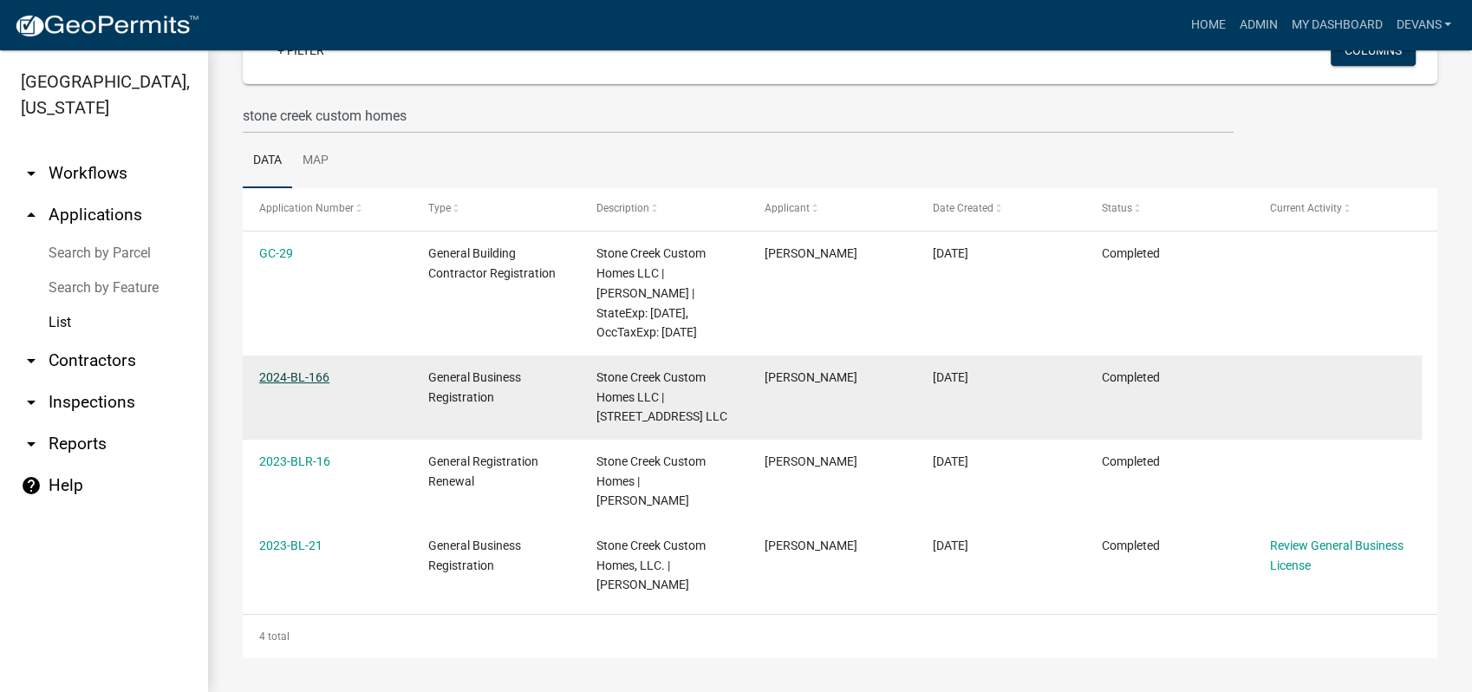
click at [284, 370] on link "2024-BL-166" at bounding box center [294, 377] width 70 height 14
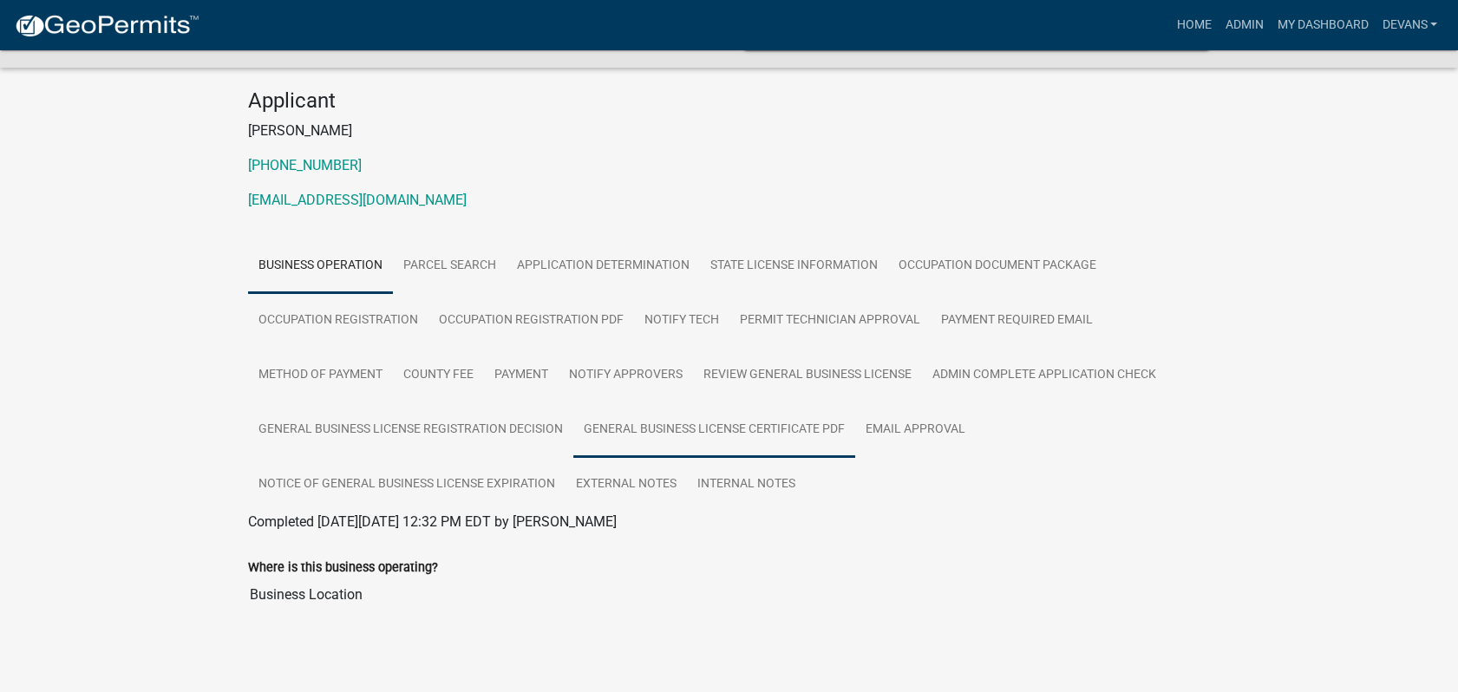
scroll to position [146, 0]
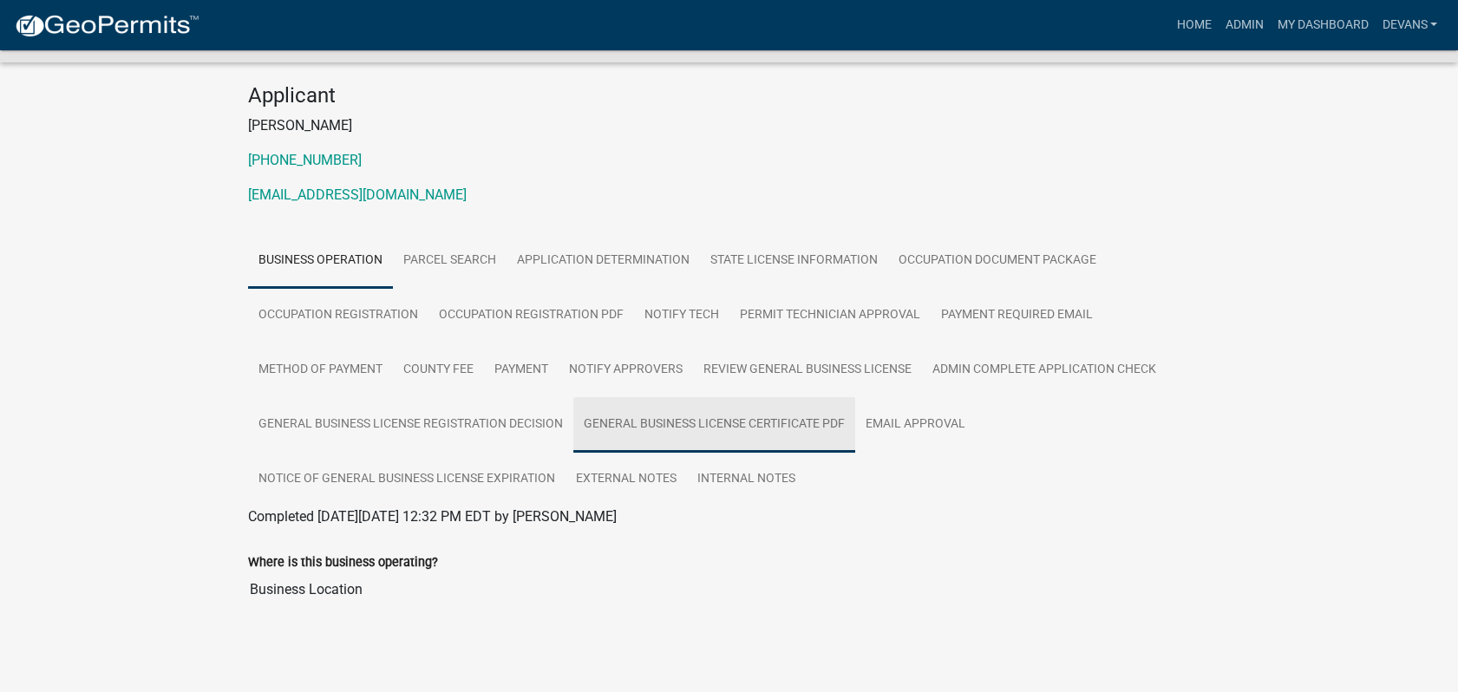
click at [660, 430] on link "General Business License Certificate PDF" at bounding box center [714, 424] width 282 height 55
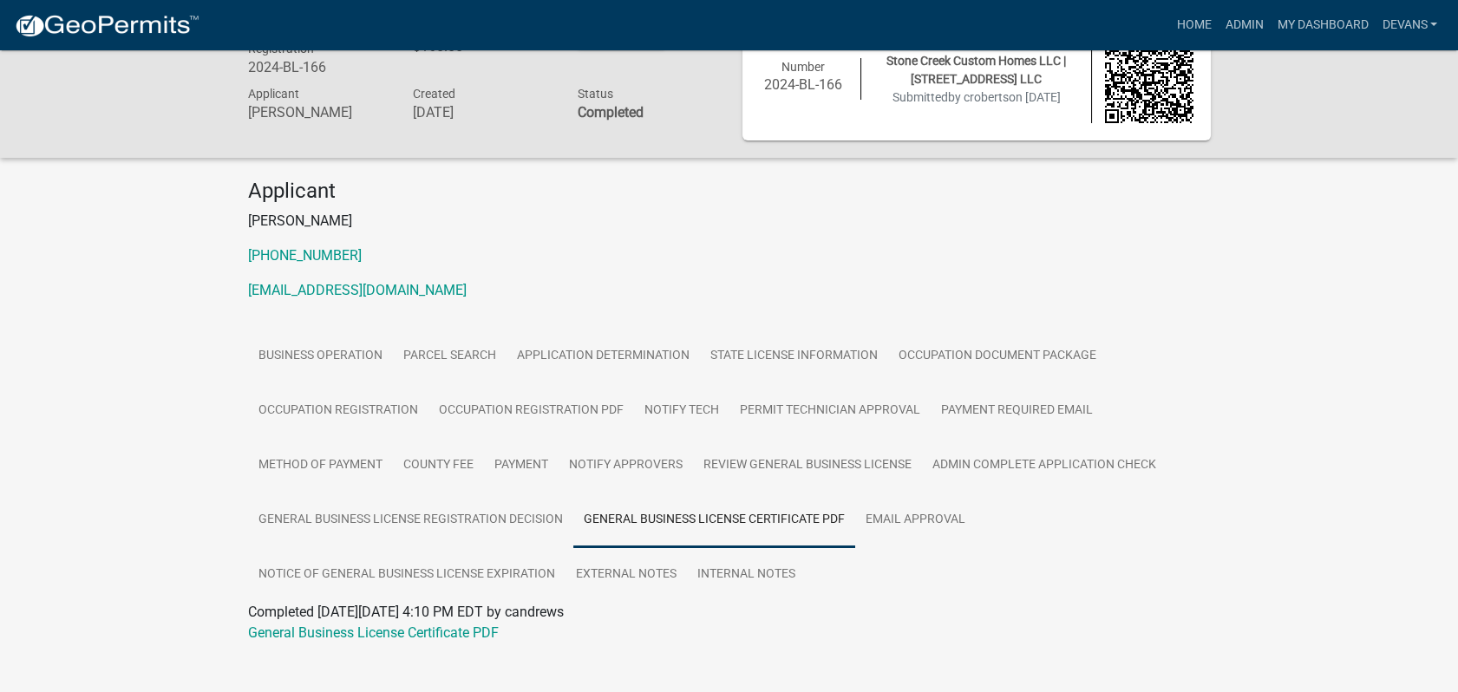
scroll to position [72, 0]
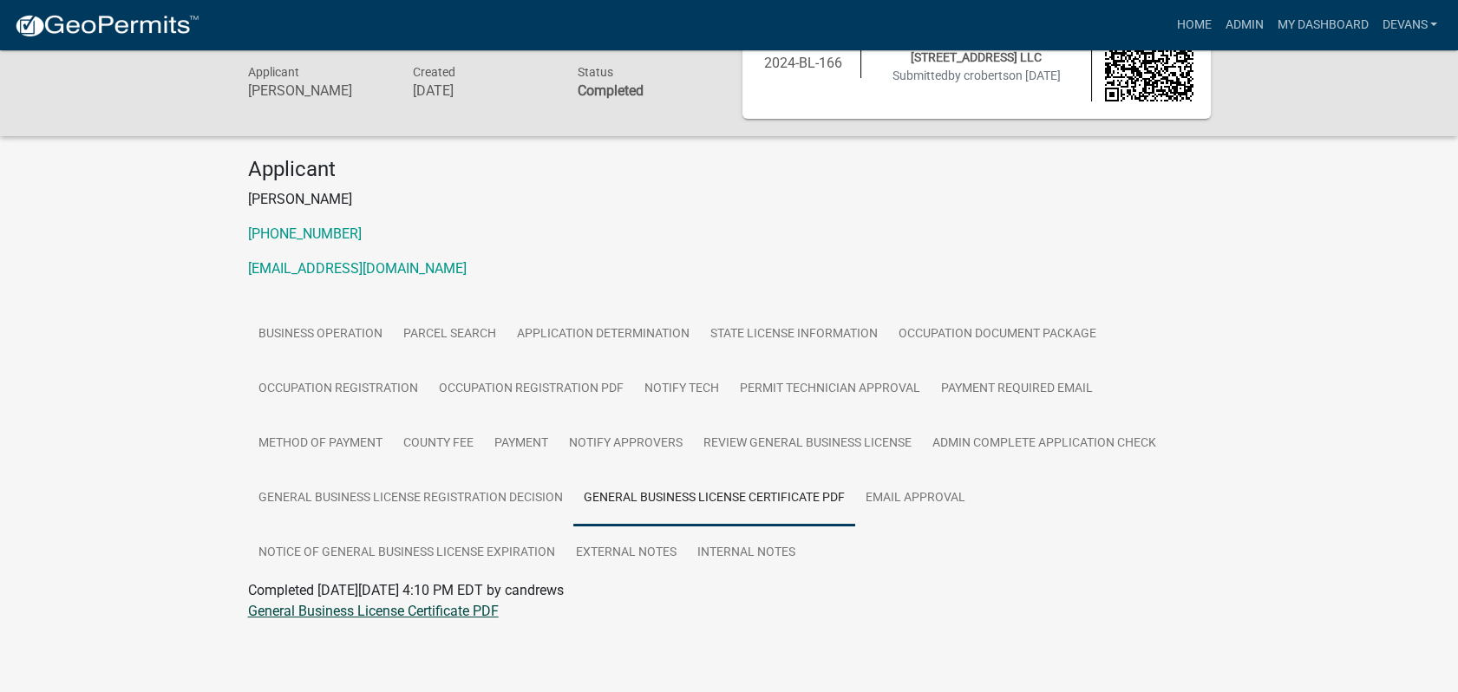
click at [369, 606] on link "General Business License Certificate PDF" at bounding box center [373, 611] width 251 height 16
click at [1249, 16] on link "Admin" at bounding box center [1243, 25] width 52 height 33
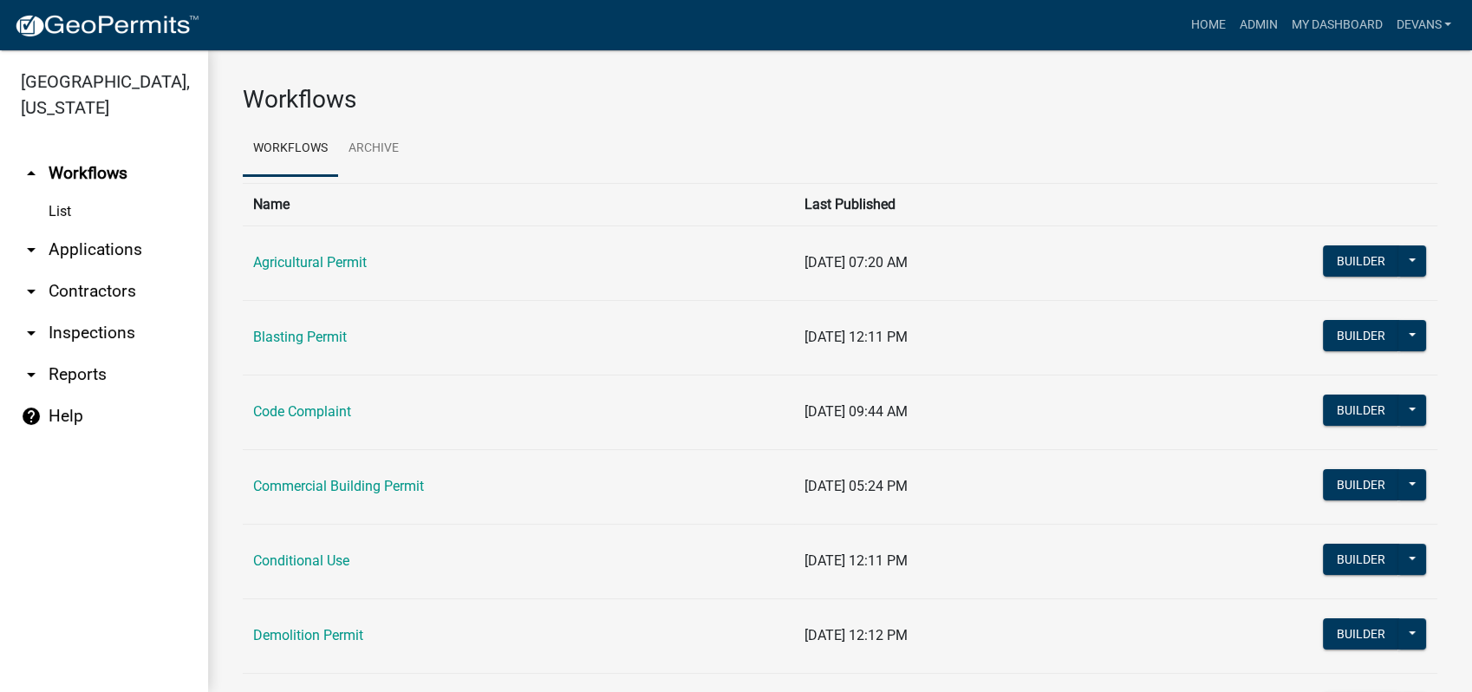
click at [104, 257] on link "arrow_drop_down Applications" at bounding box center [104, 250] width 208 height 42
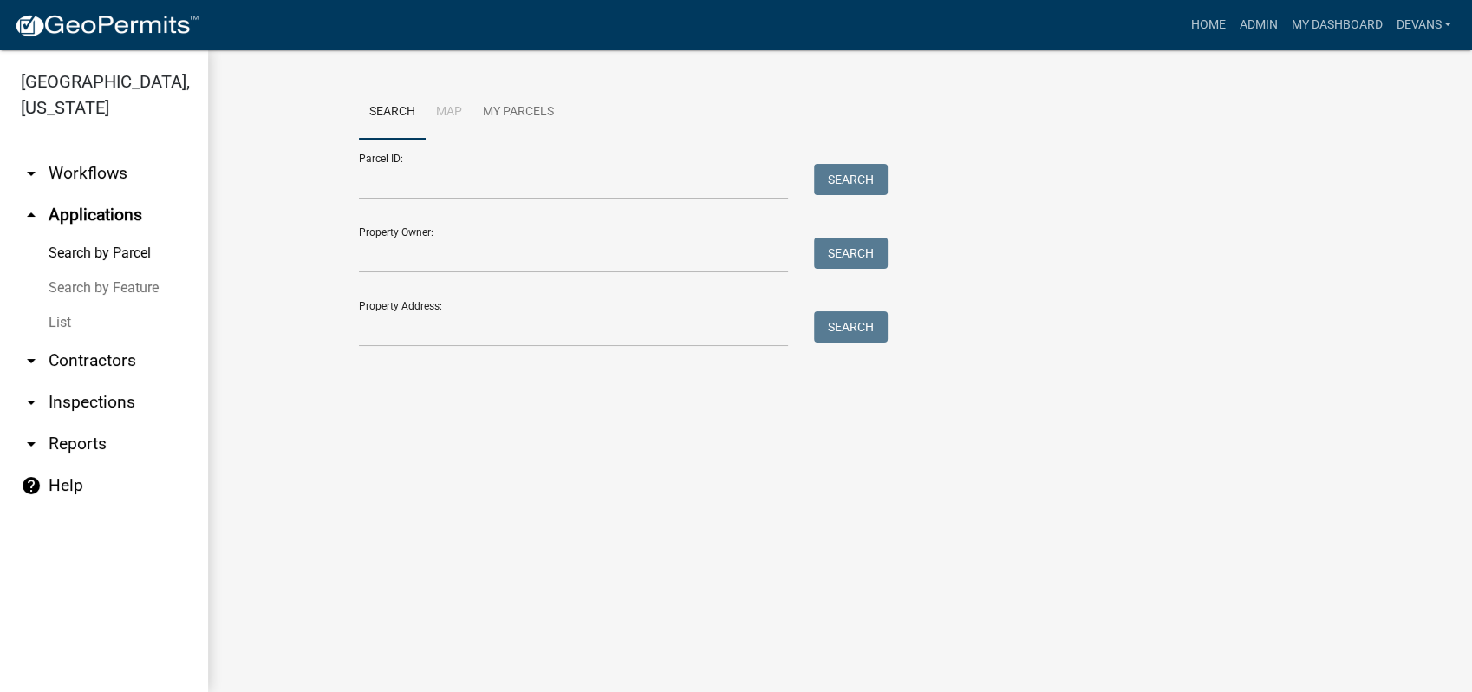
click at [48, 320] on link "List" at bounding box center [104, 322] width 208 height 35
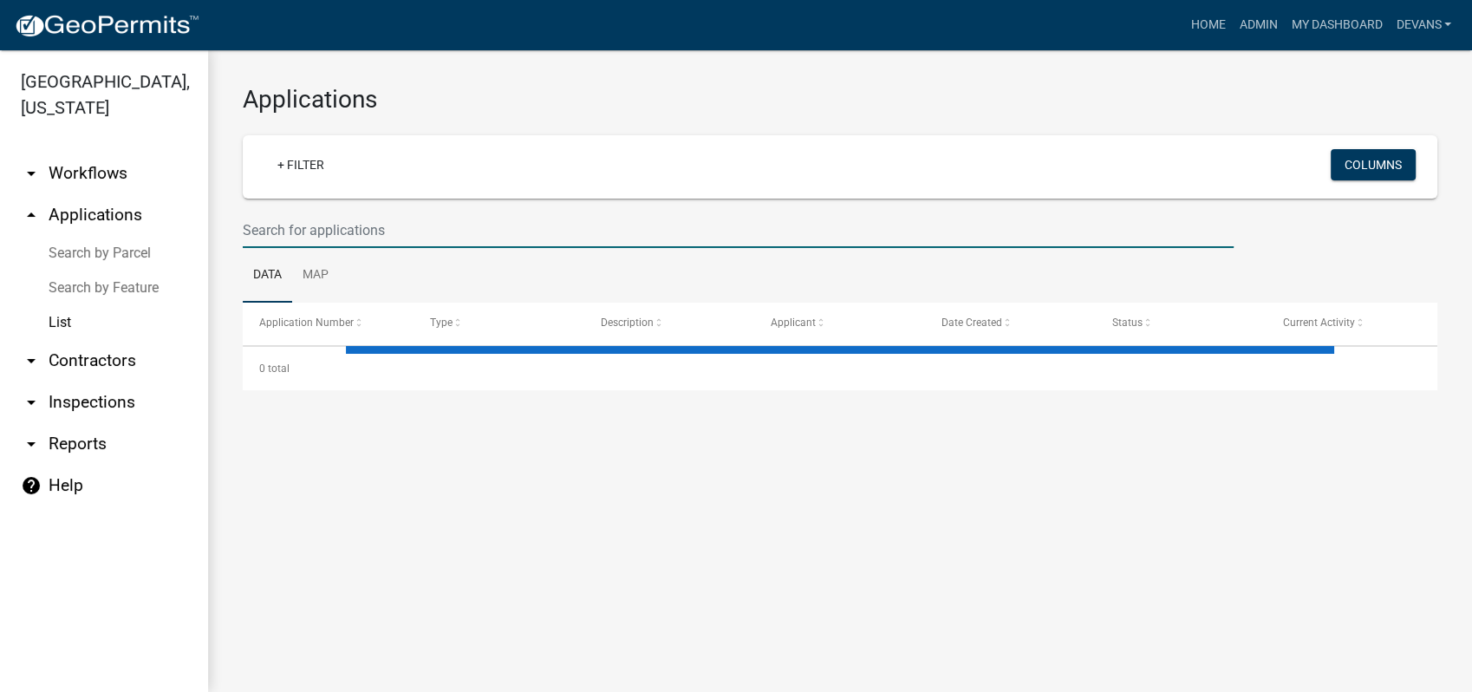
click at [384, 215] on input "text" at bounding box center [738, 230] width 991 height 36
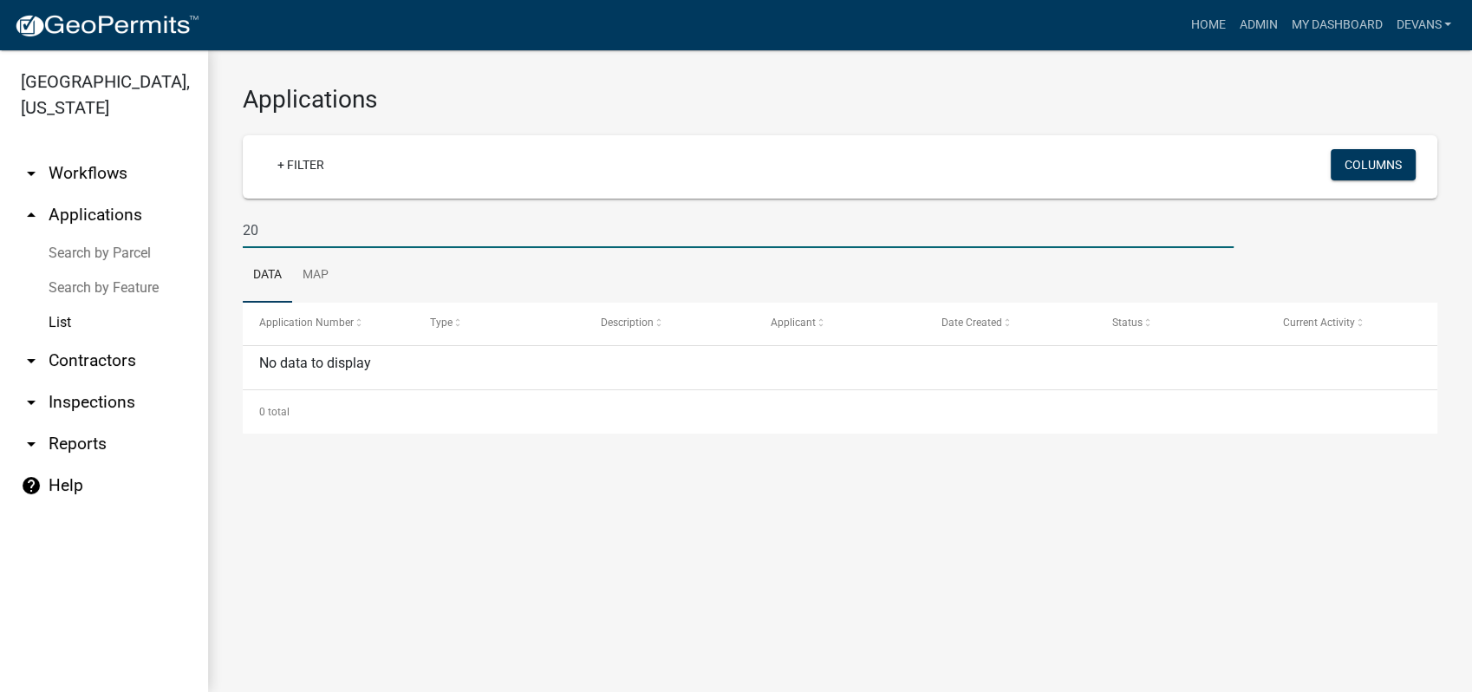
type input "2"
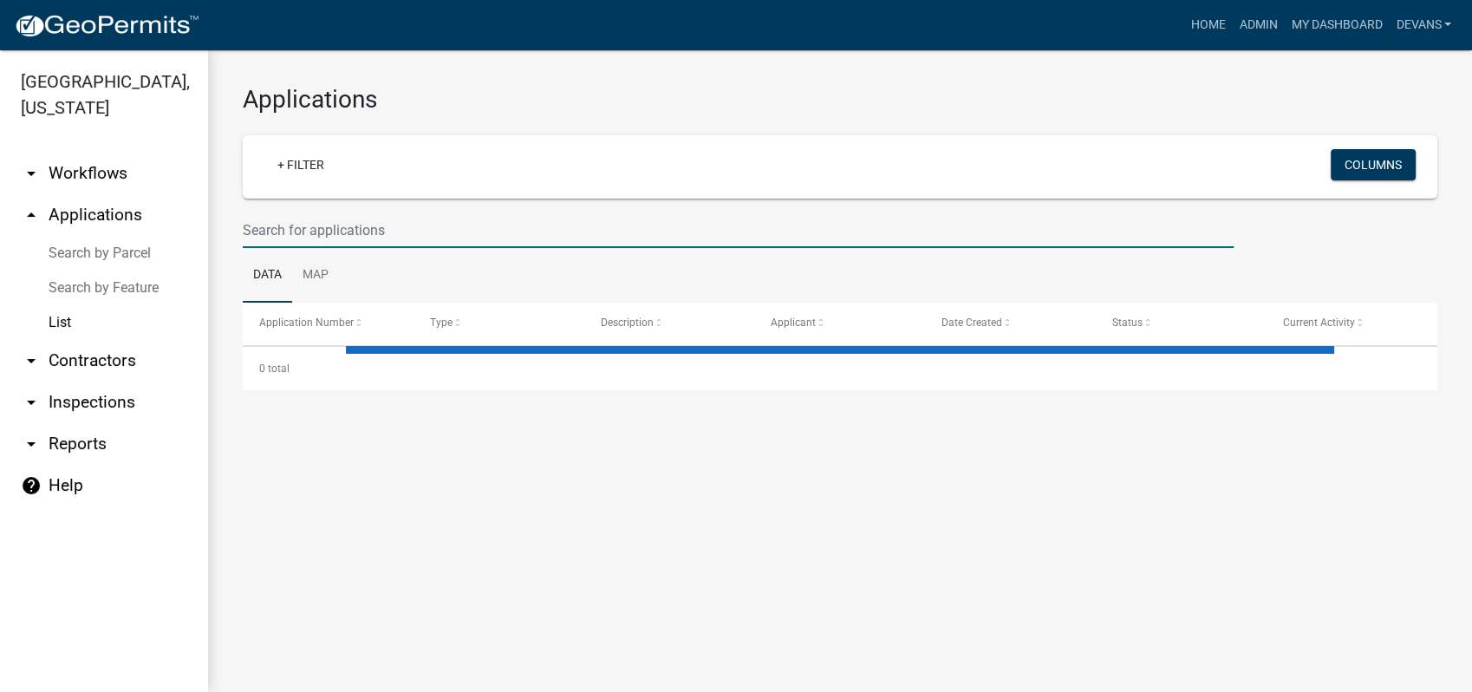
select select "1: 25"
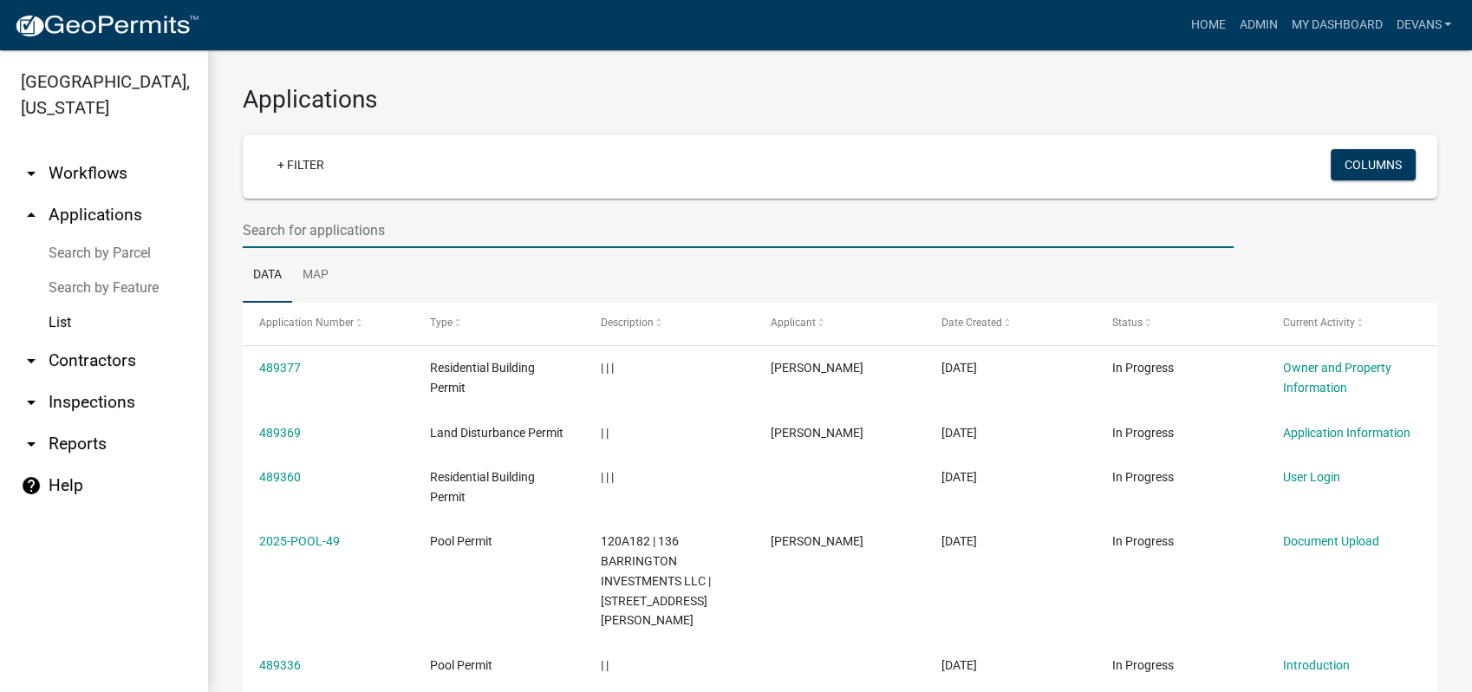
click at [58, 208] on link "arrow_drop_up Applications" at bounding box center [104, 215] width 208 height 42
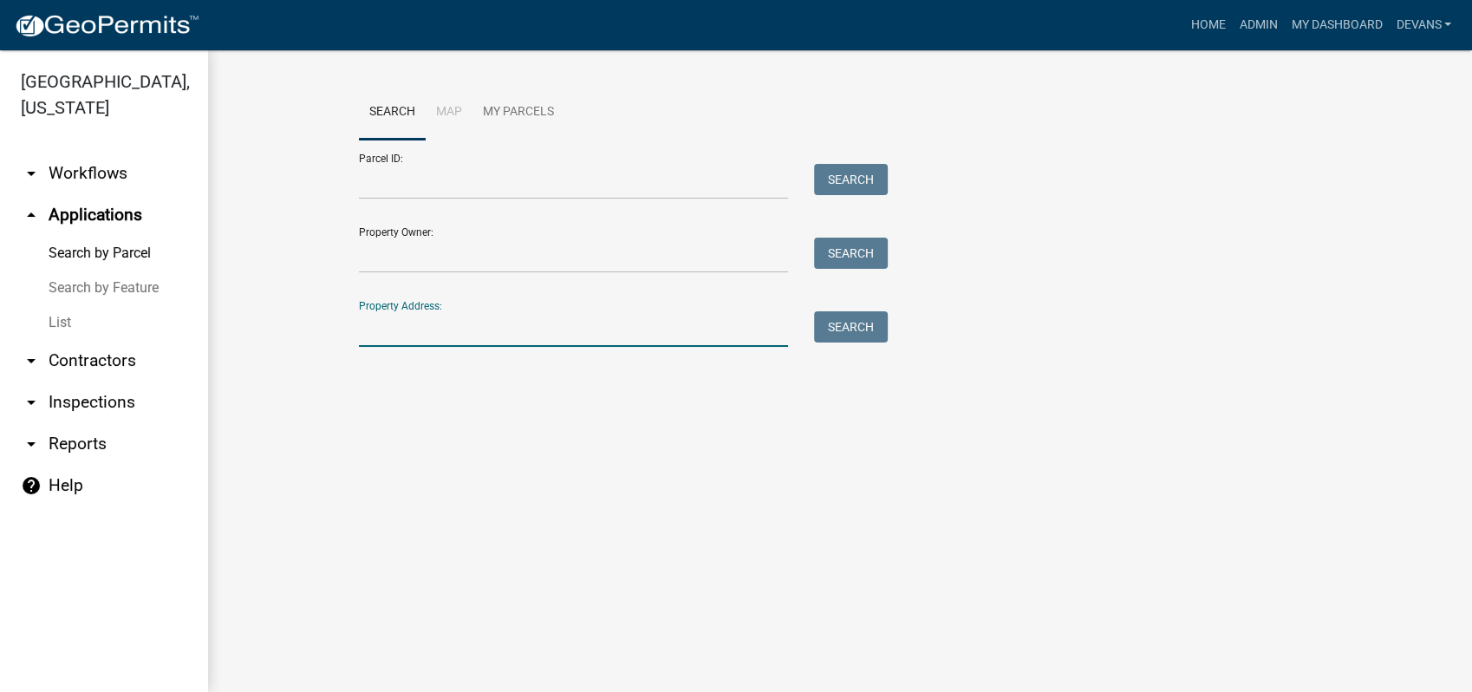
click at [443, 332] on input "Property Address:" at bounding box center [573, 329] width 429 height 36
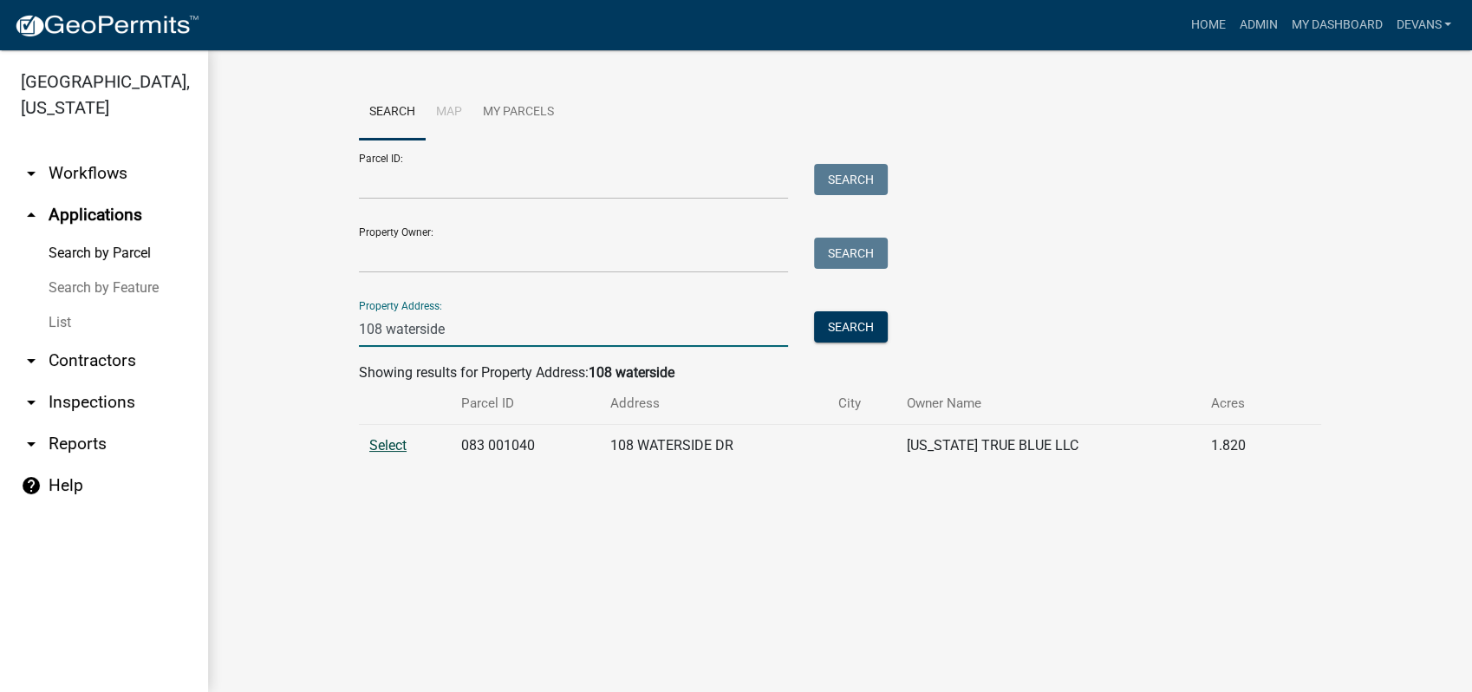
type input "108 waterside"
click at [381, 439] on span "Select" at bounding box center [387, 445] width 37 height 16
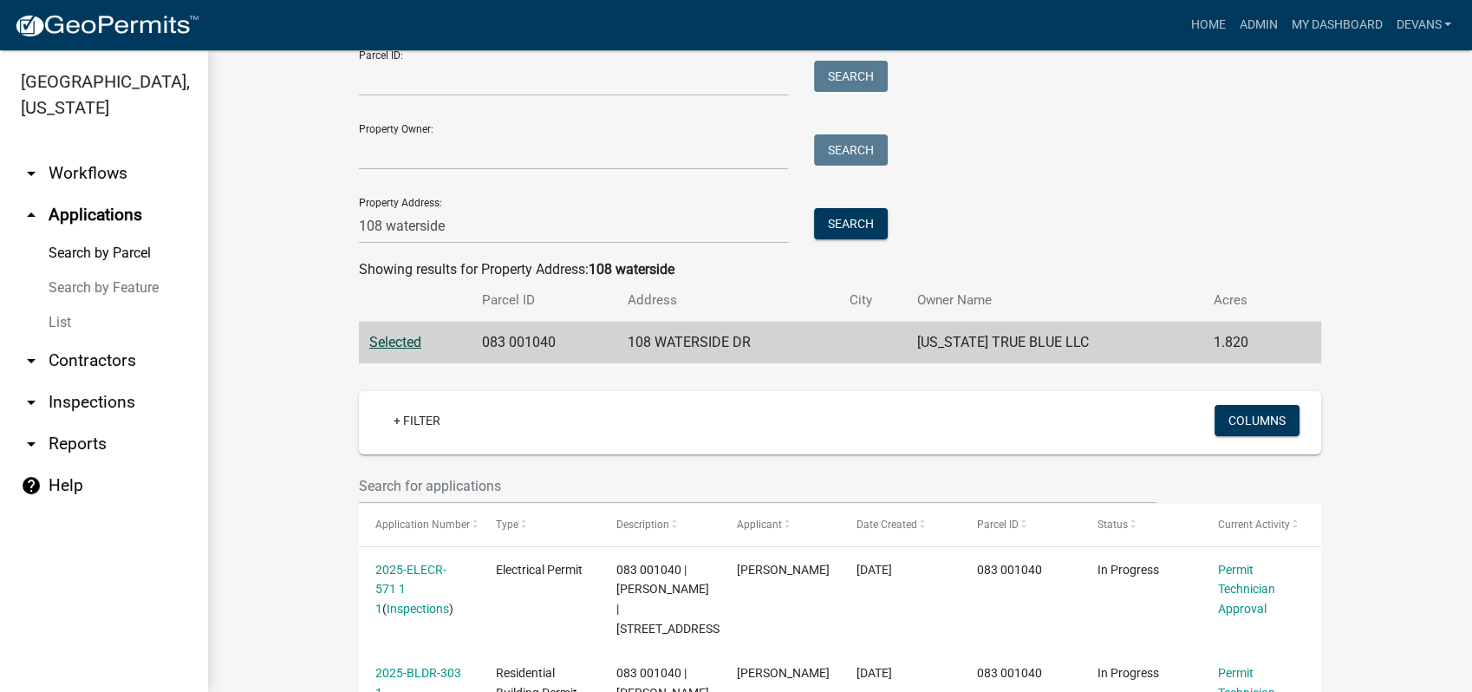
scroll to position [271, 0]
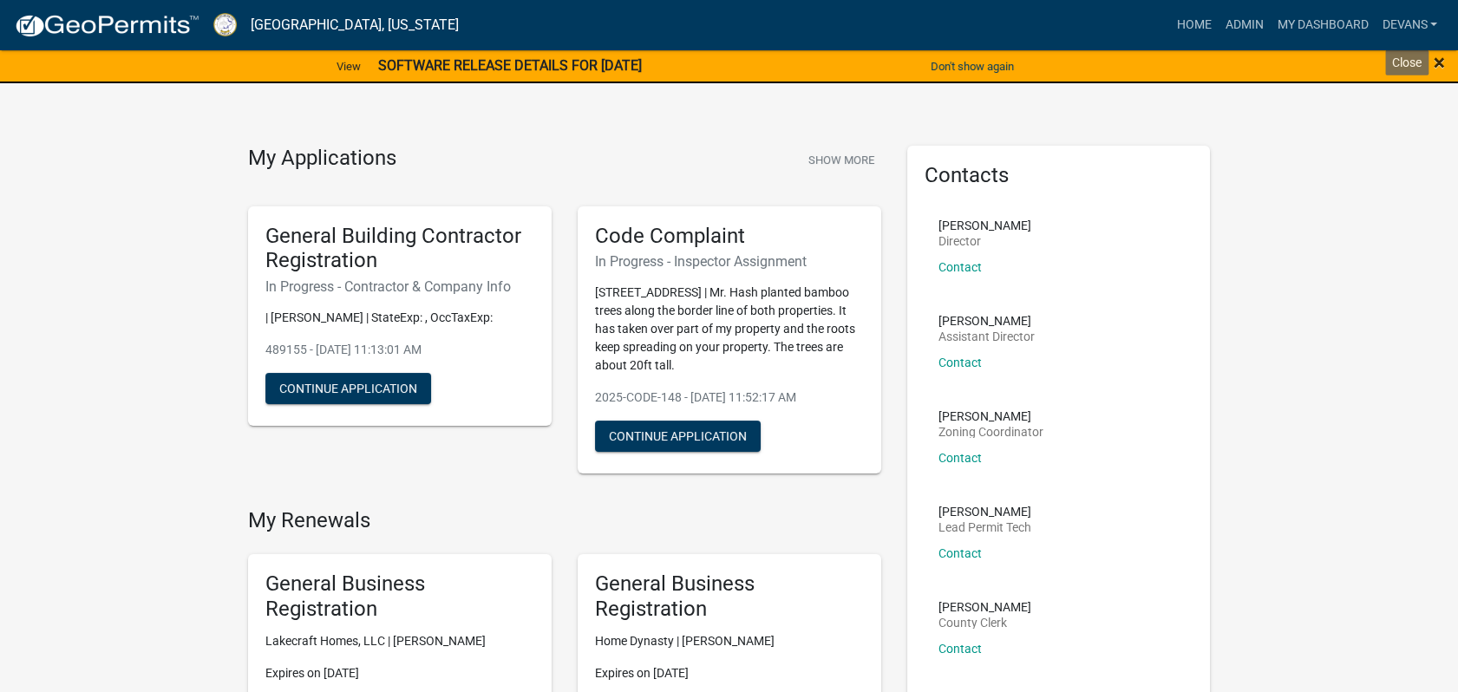
click at [1436, 62] on span "×" at bounding box center [1438, 62] width 11 height 24
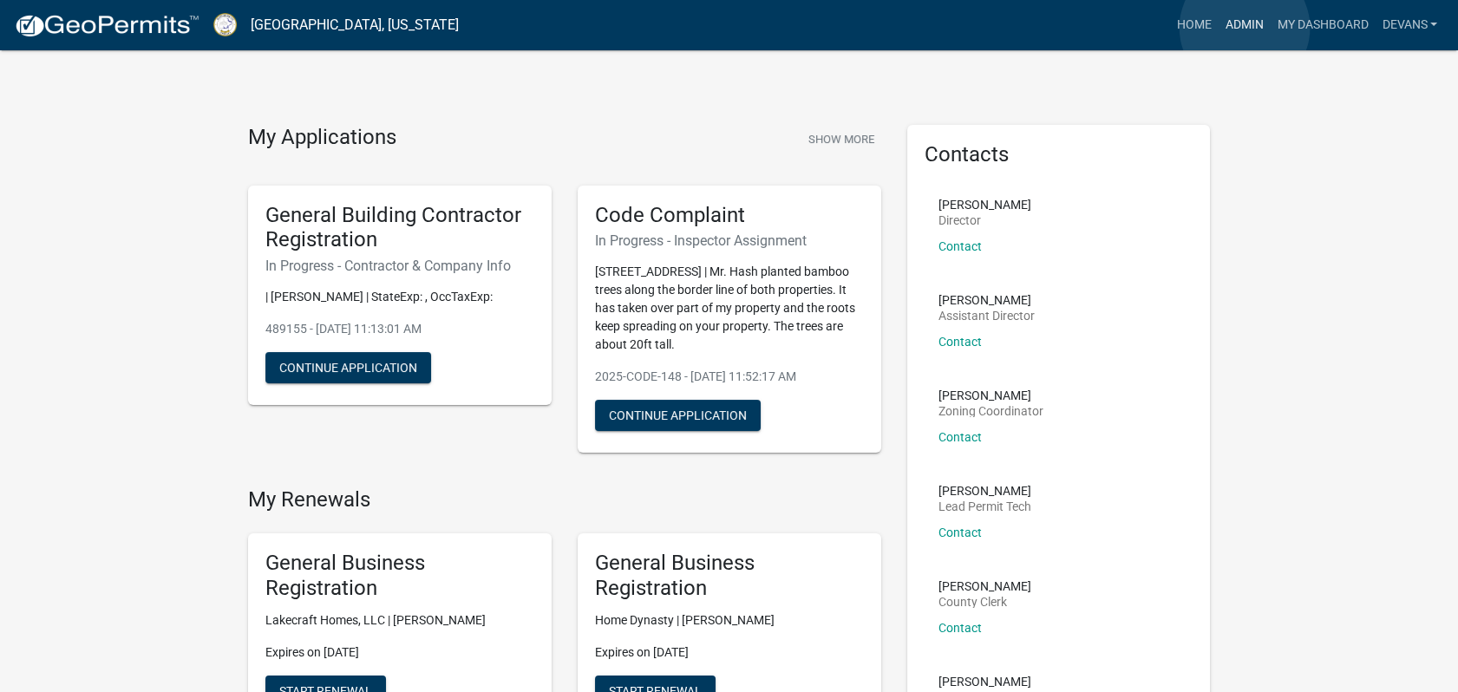
click at [1244, 28] on link "Admin" at bounding box center [1243, 25] width 52 height 33
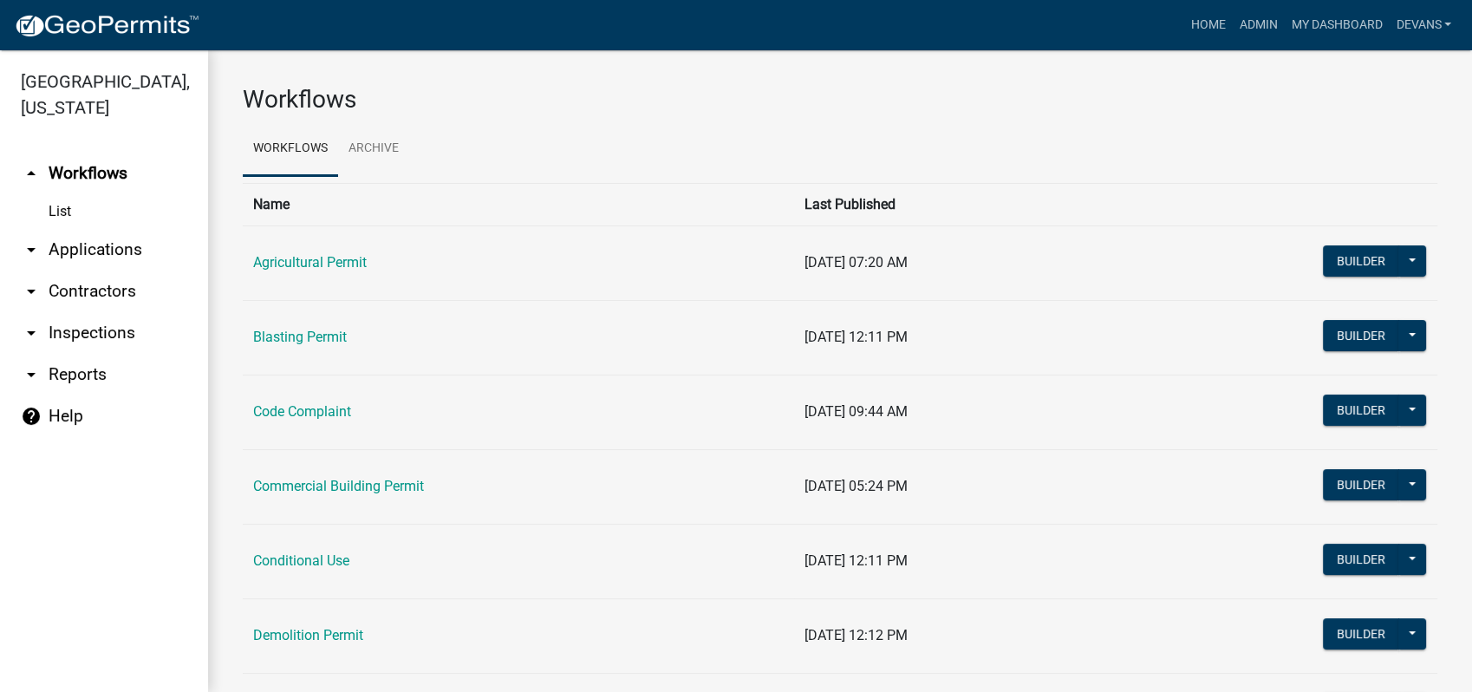
click at [103, 254] on link "arrow_drop_down Applications" at bounding box center [104, 250] width 208 height 42
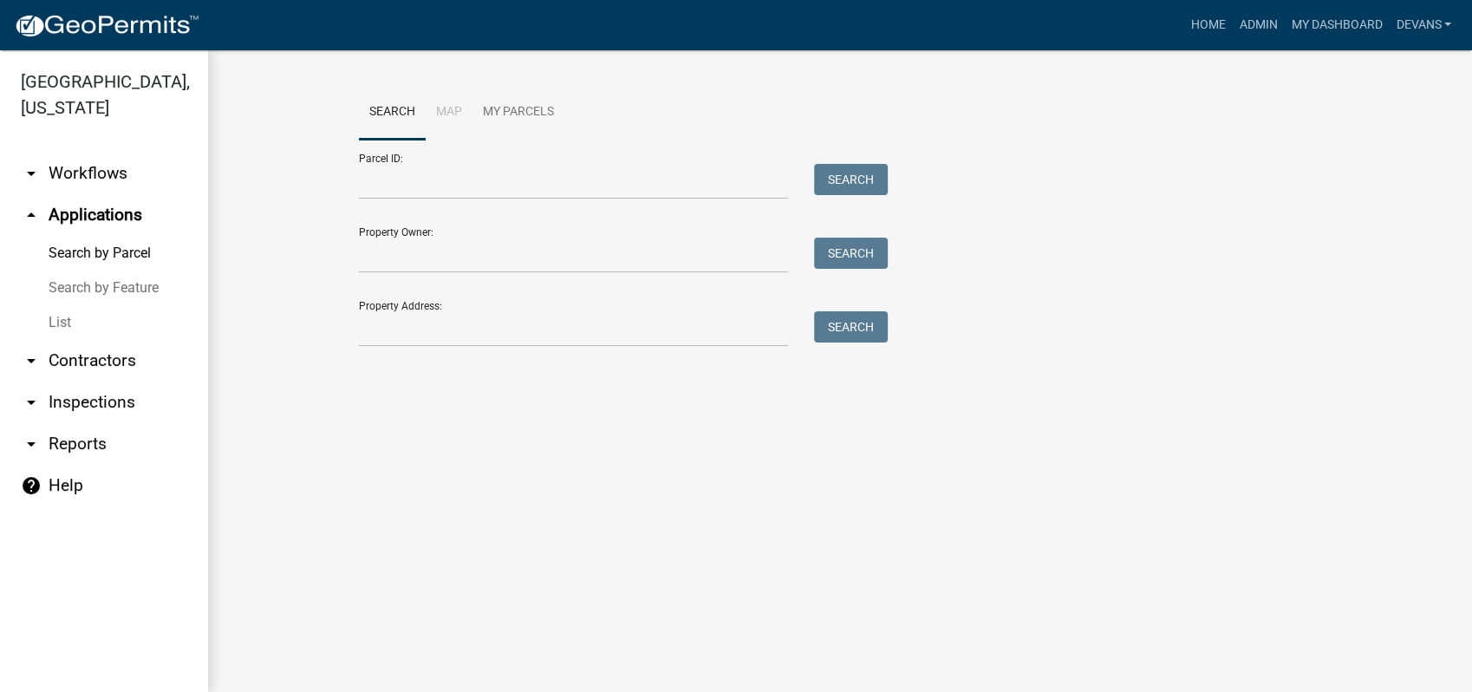
click at [76, 314] on link "List" at bounding box center [104, 322] width 208 height 35
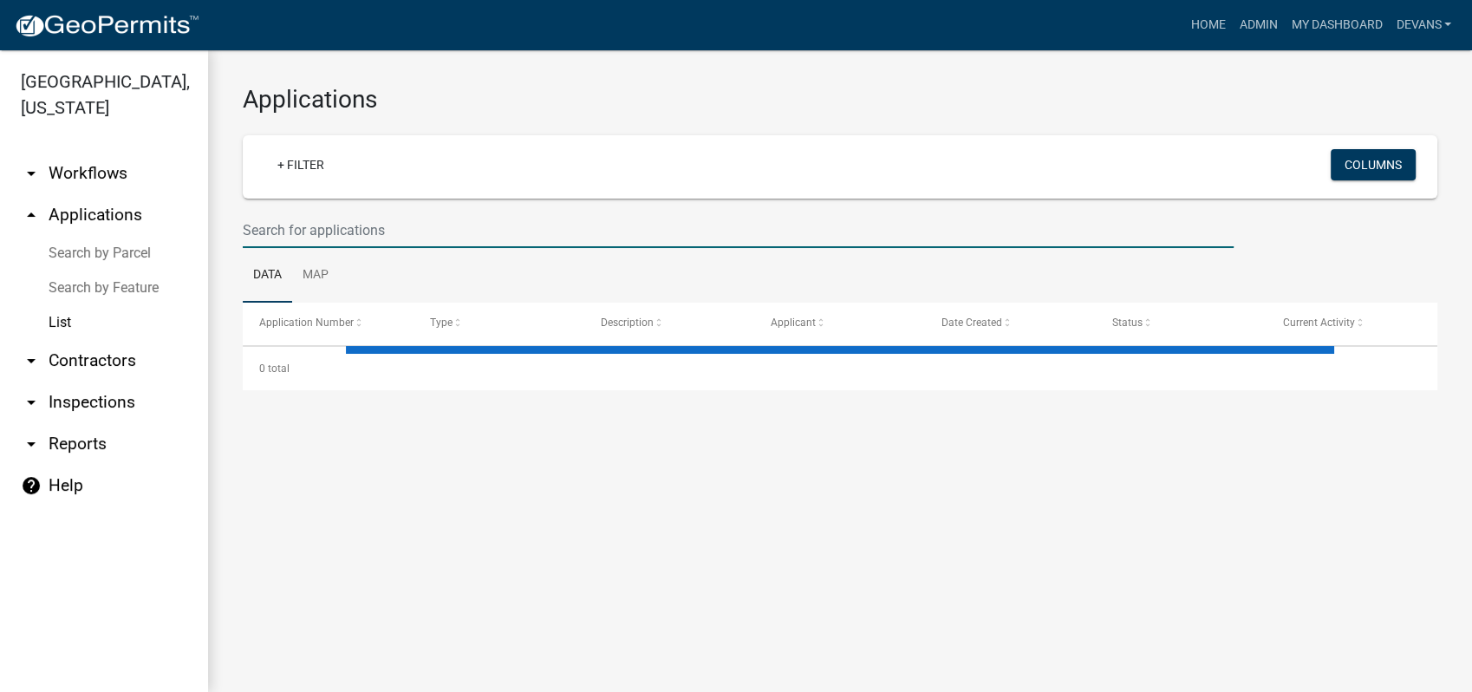
click at [293, 225] on input "text" at bounding box center [738, 230] width 991 height 36
select select "1: 25"
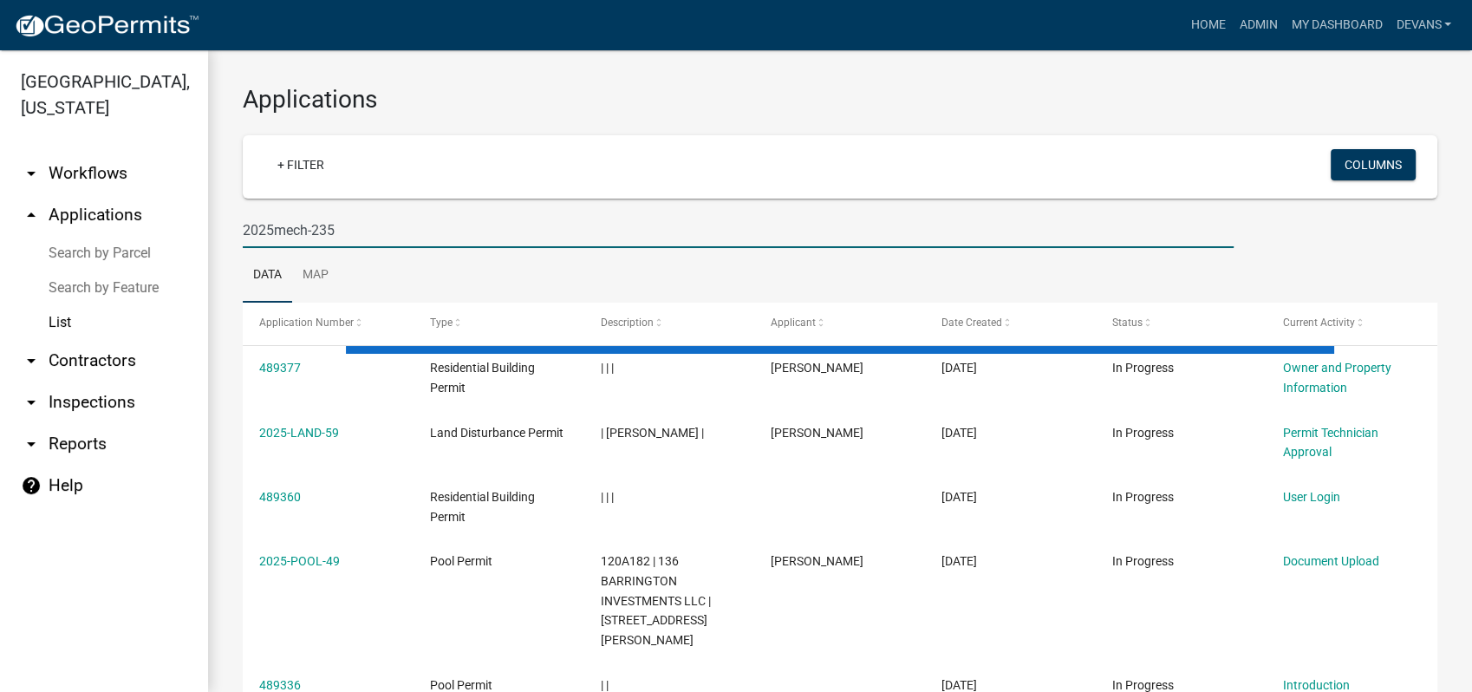
click at [266, 229] on input "2025mech-235" at bounding box center [738, 230] width 991 height 36
click at [271, 231] on input "2025mech-235" at bounding box center [738, 230] width 991 height 36
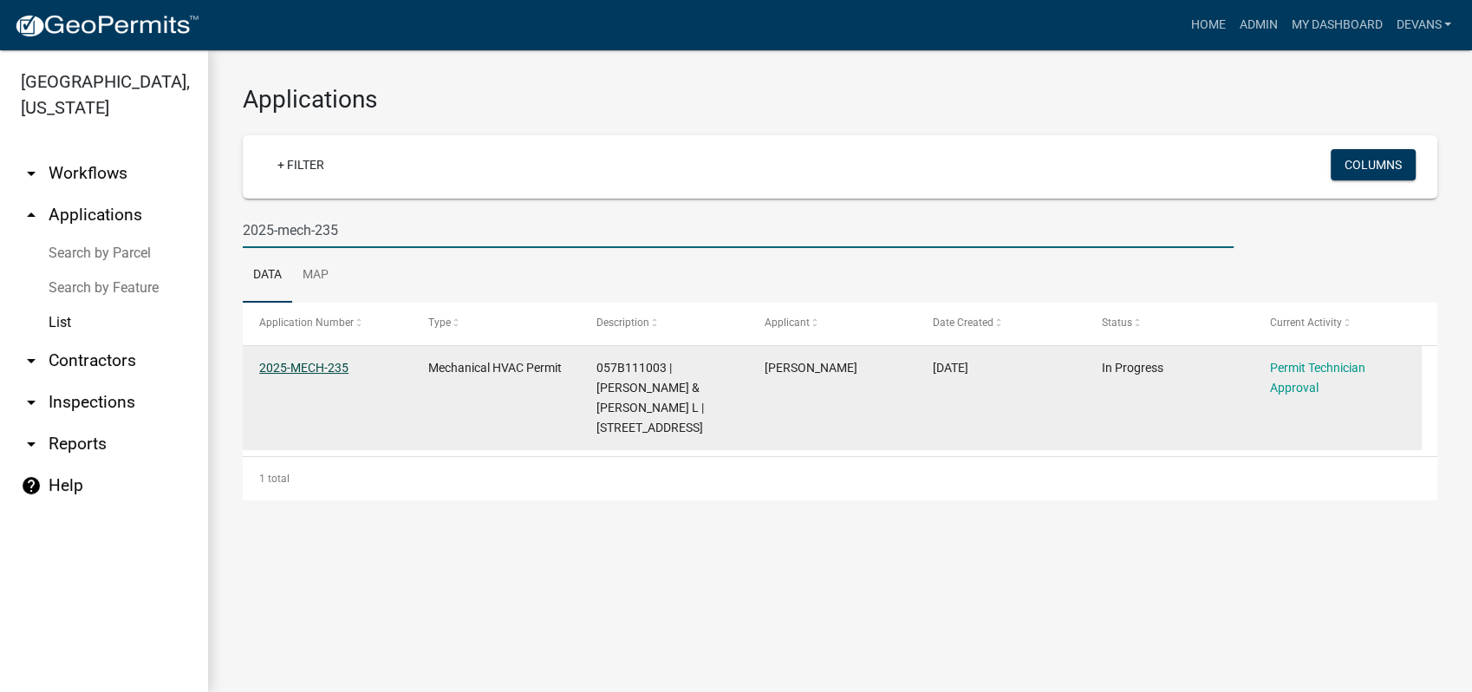
type input "2025-mech-235"
click at [305, 362] on link "2025-MECH-235" at bounding box center [303, 368] width 89 height 14
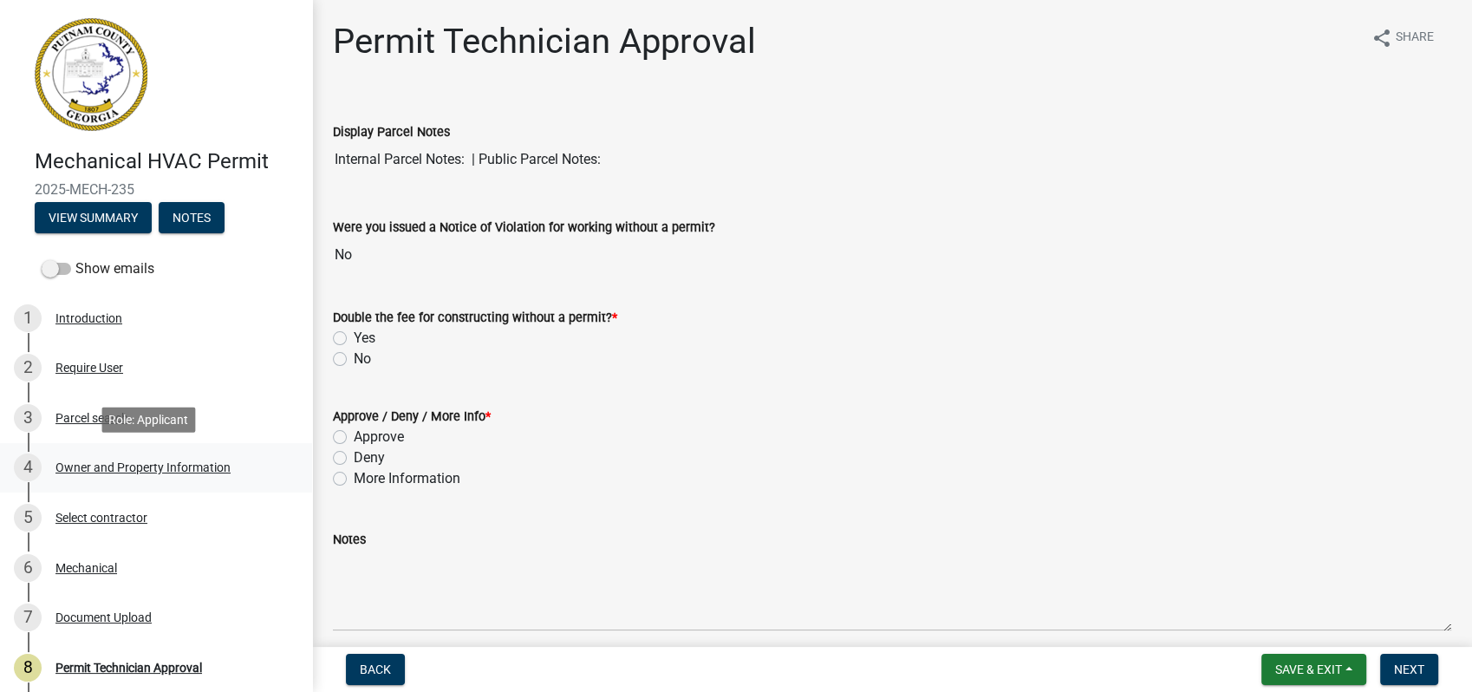
click at [55, 468] on div "4 Owner and Property Information" at bounding box center [149, 467] width 271 height 28
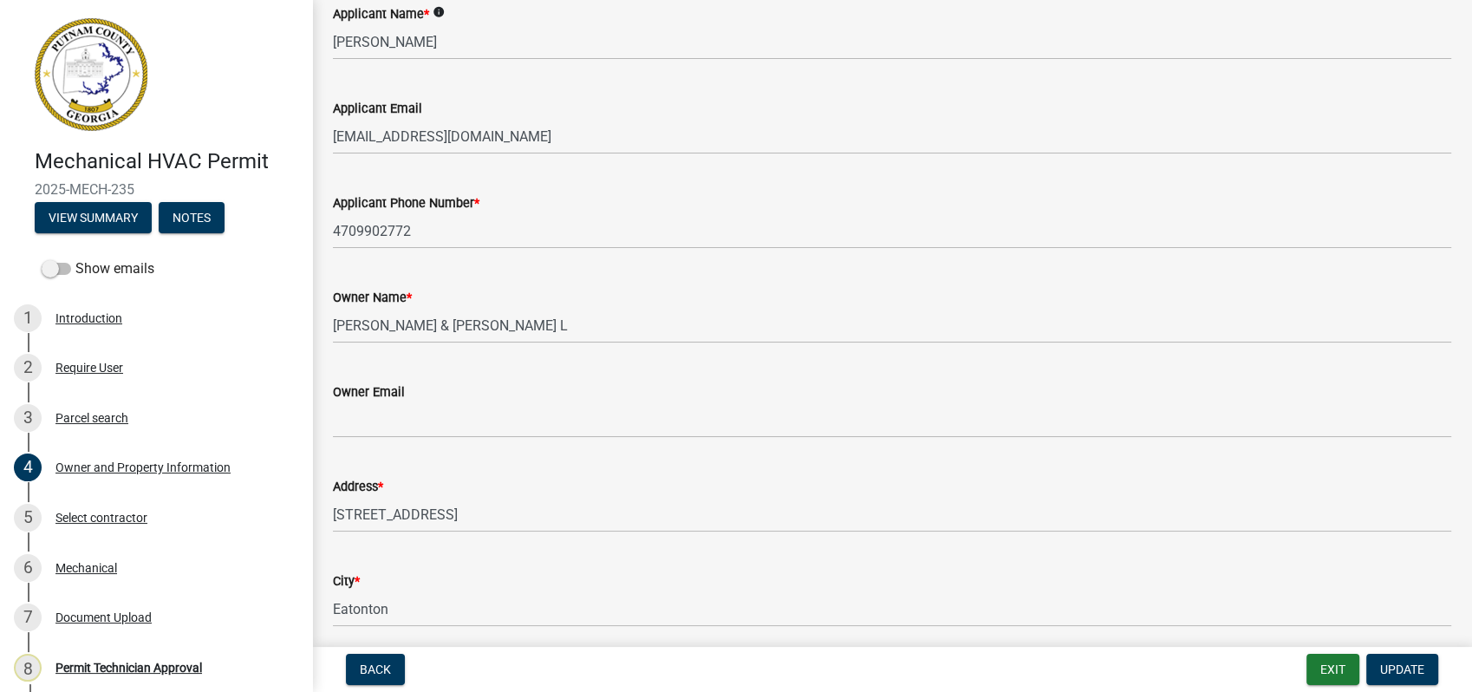
scroll to position [289, 0]
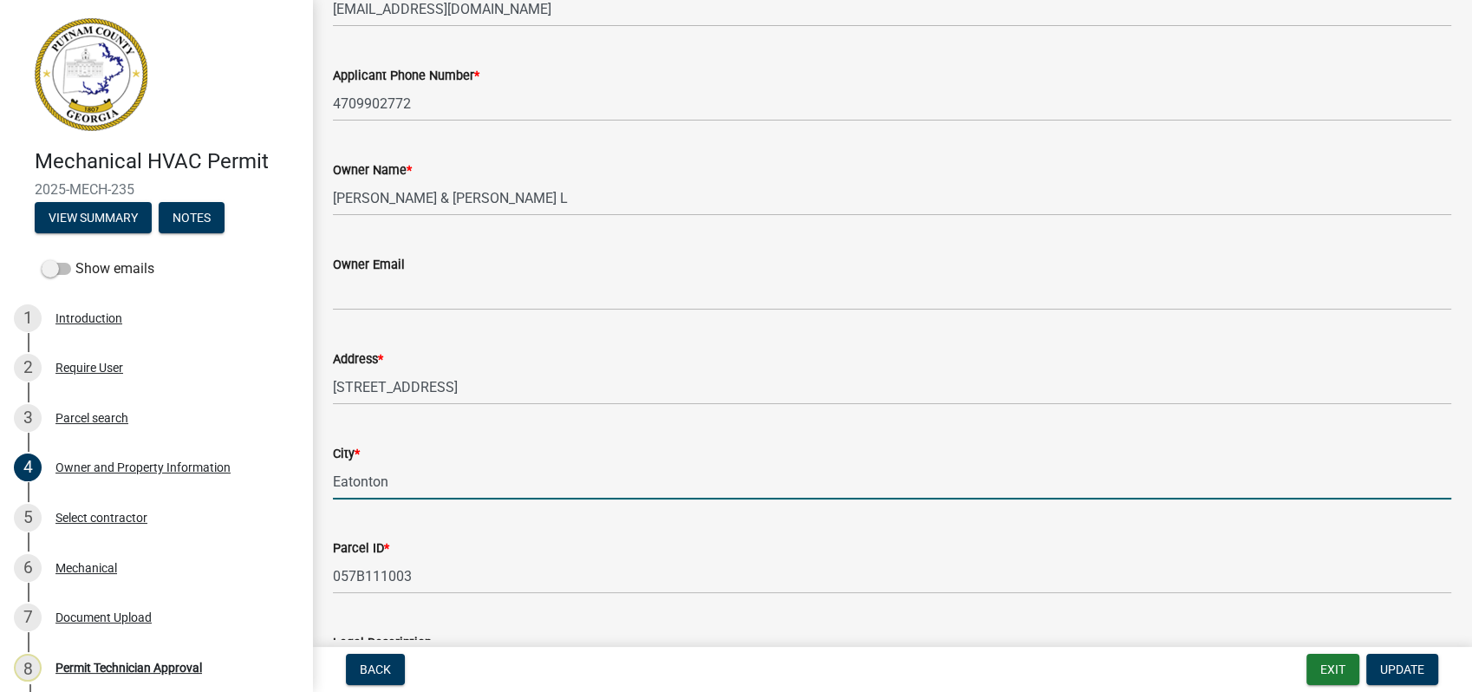
drag, startPoint x: 1302, startPoint y: 498, endPoint x: 1508, endPoint y: 491, distance: 206.5
click at [1471, 491] on html "Internet Explorer does NOT work with GeoPermits. Get a new browser for more sec…" at bounding box center [736, 346] width 1472 height 692
click at [1341, 670] on button "Exit" at bounding box center [1333, 669] width 53 height 31
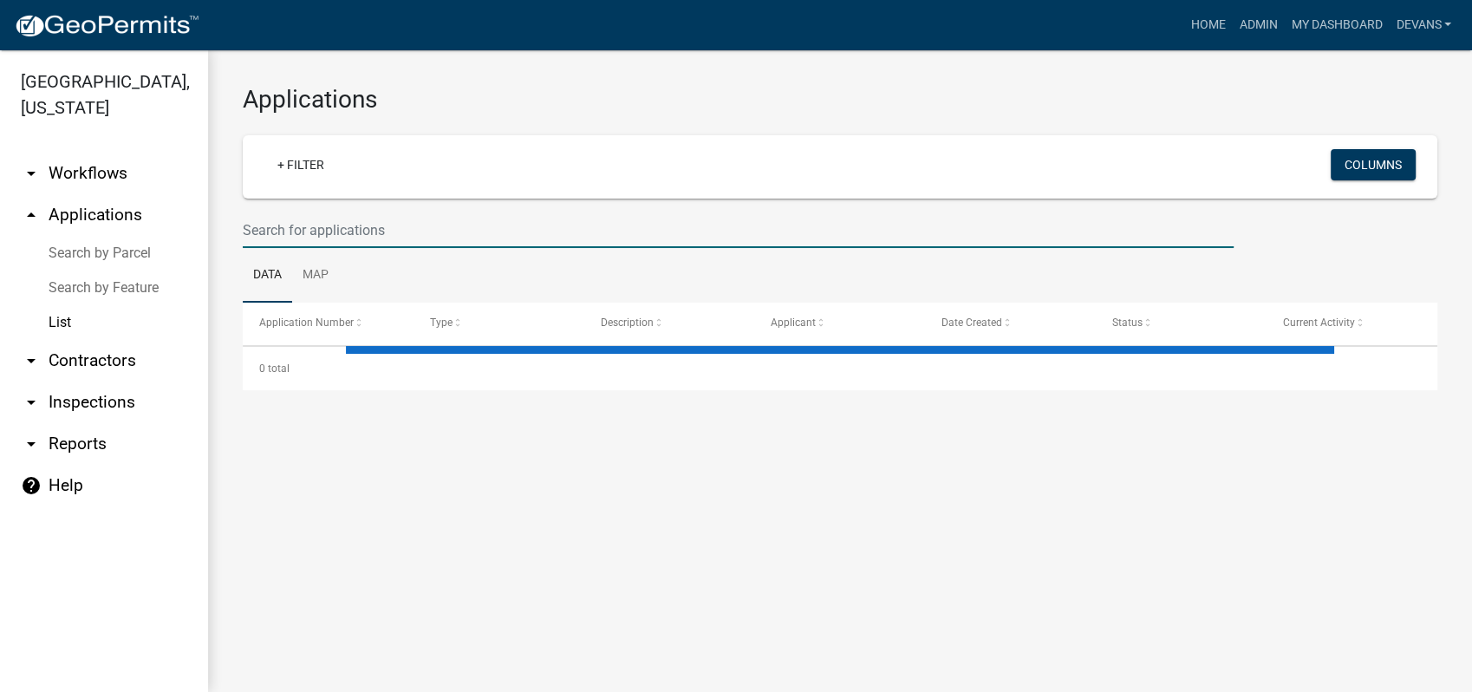
select select "1: 25"
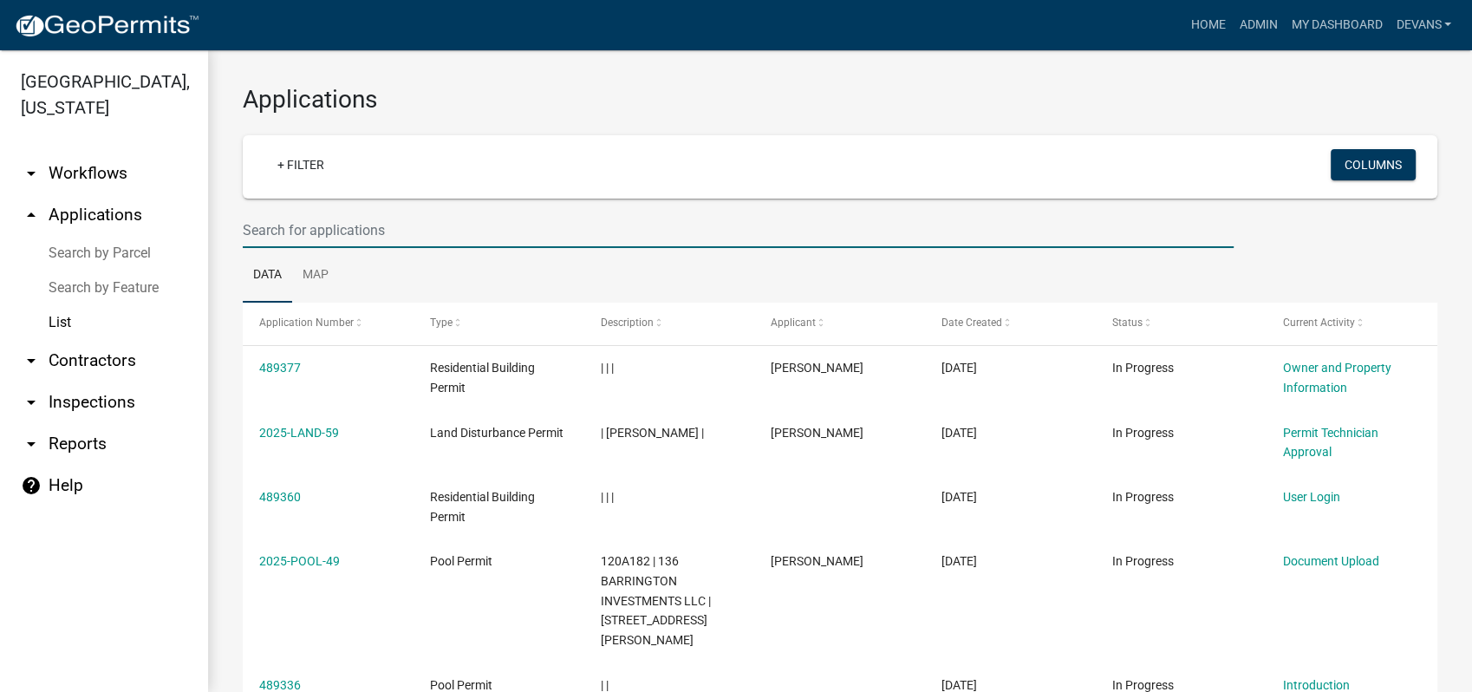
click at [353, 229] on input "text" at bounding box center [738, 230] width 991 height 36
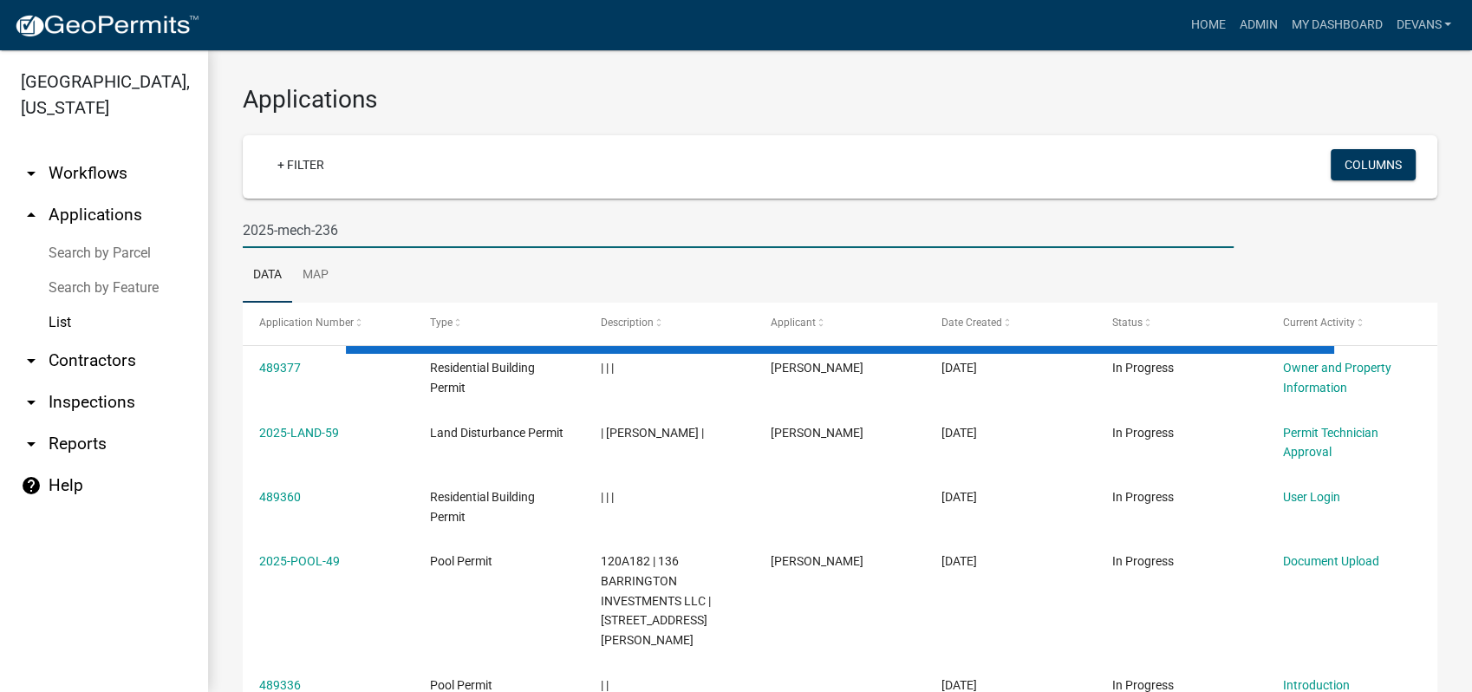
type input "2025-mech-236"
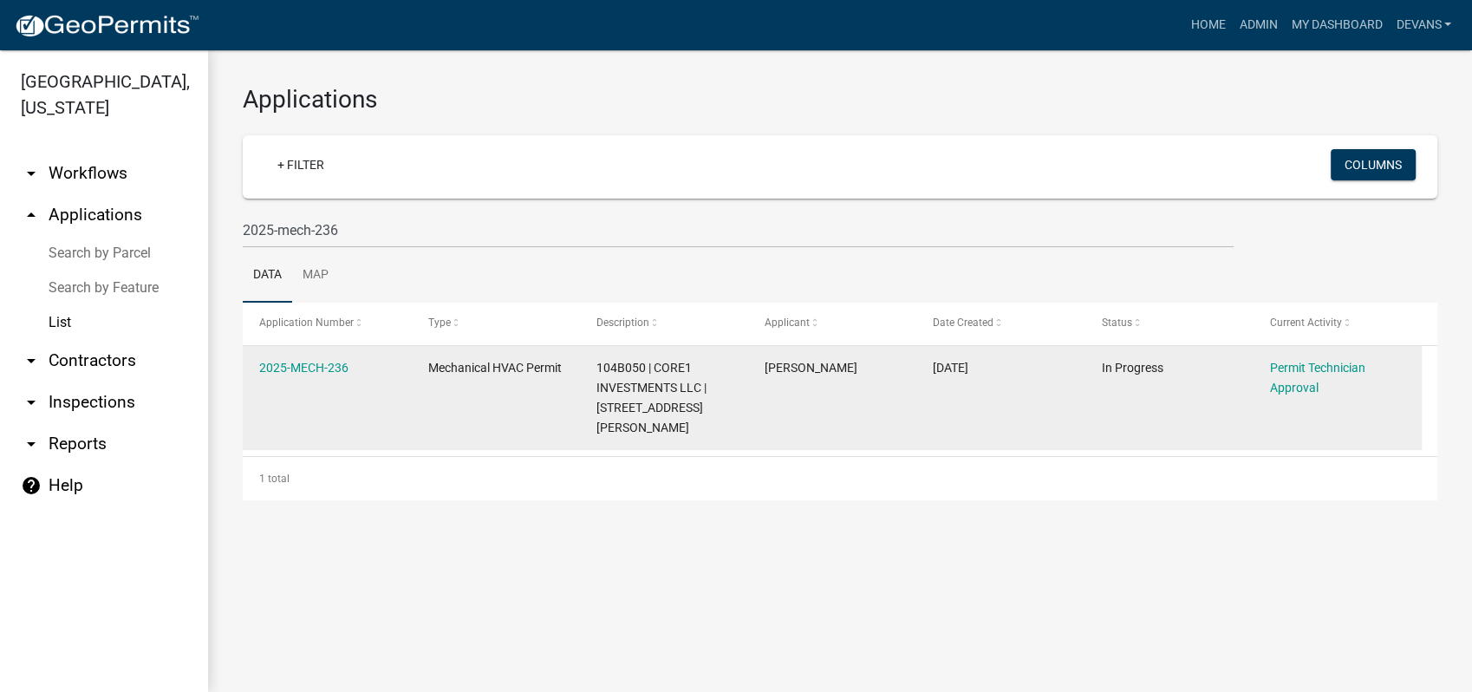
click at [310, 361] on link "2025-MECH-236" at bounding box center [303, 368] width 89 height 14
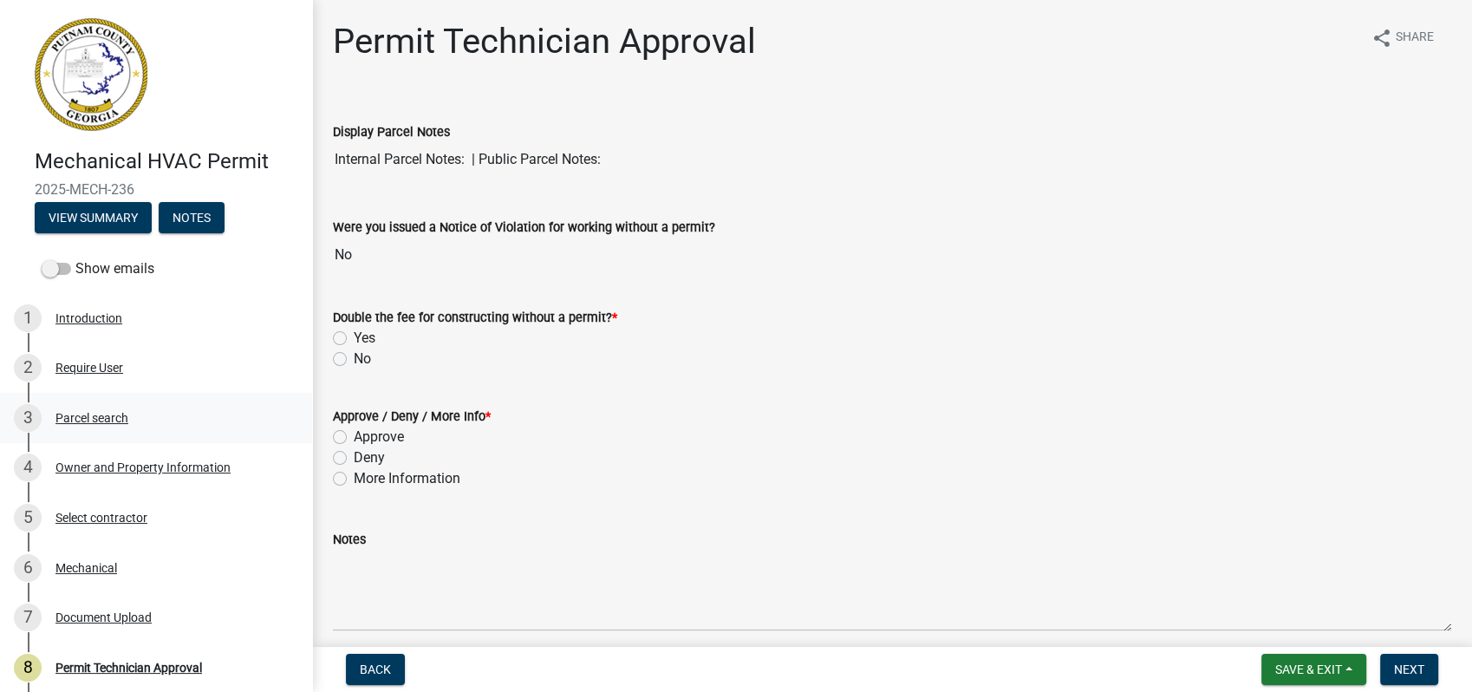
click at [121, 427] on div "3 Parcel search" at bounding box center [149, 418] width 271 height 28
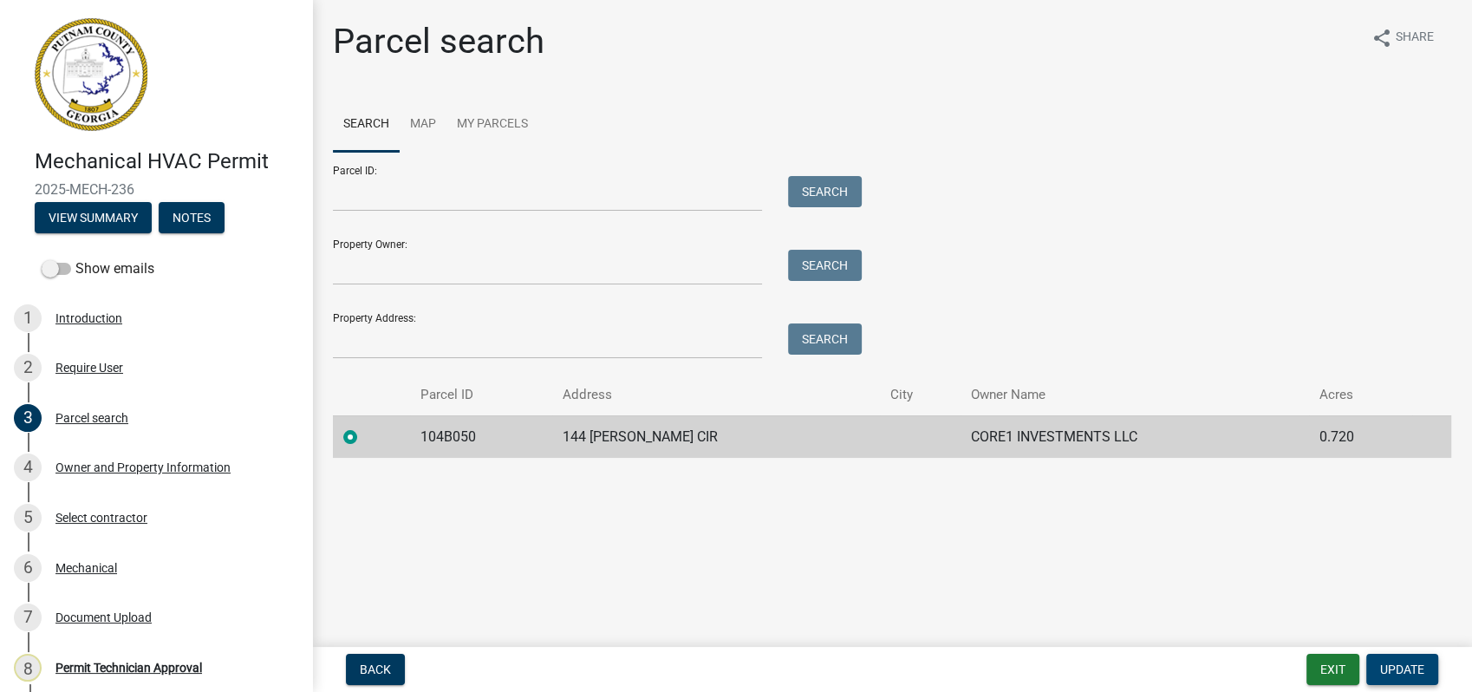
click at [1411, 669] on span "Update" at bounding box center [1402, 669] width 44 height 14
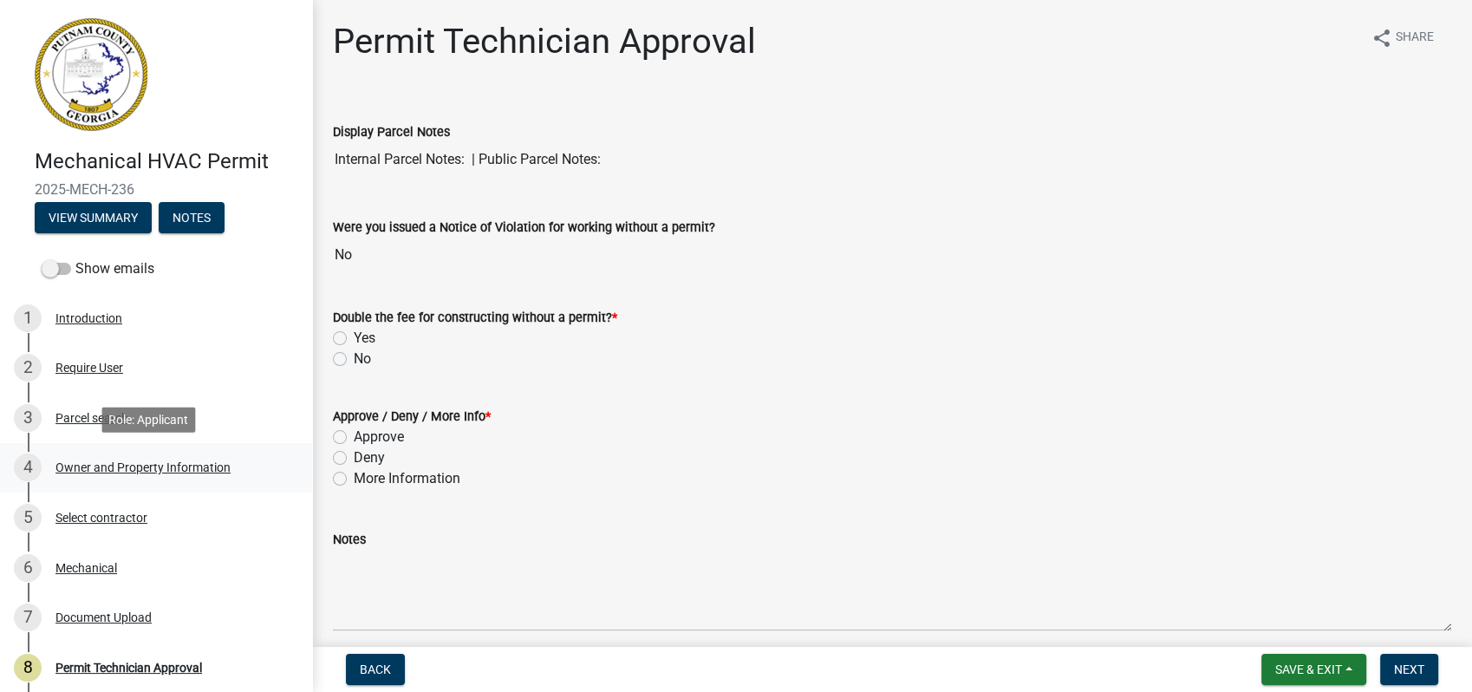
click at [127, 470] on div "Owner and Property Information" at bounding box center [142, 467] width 175 height 12
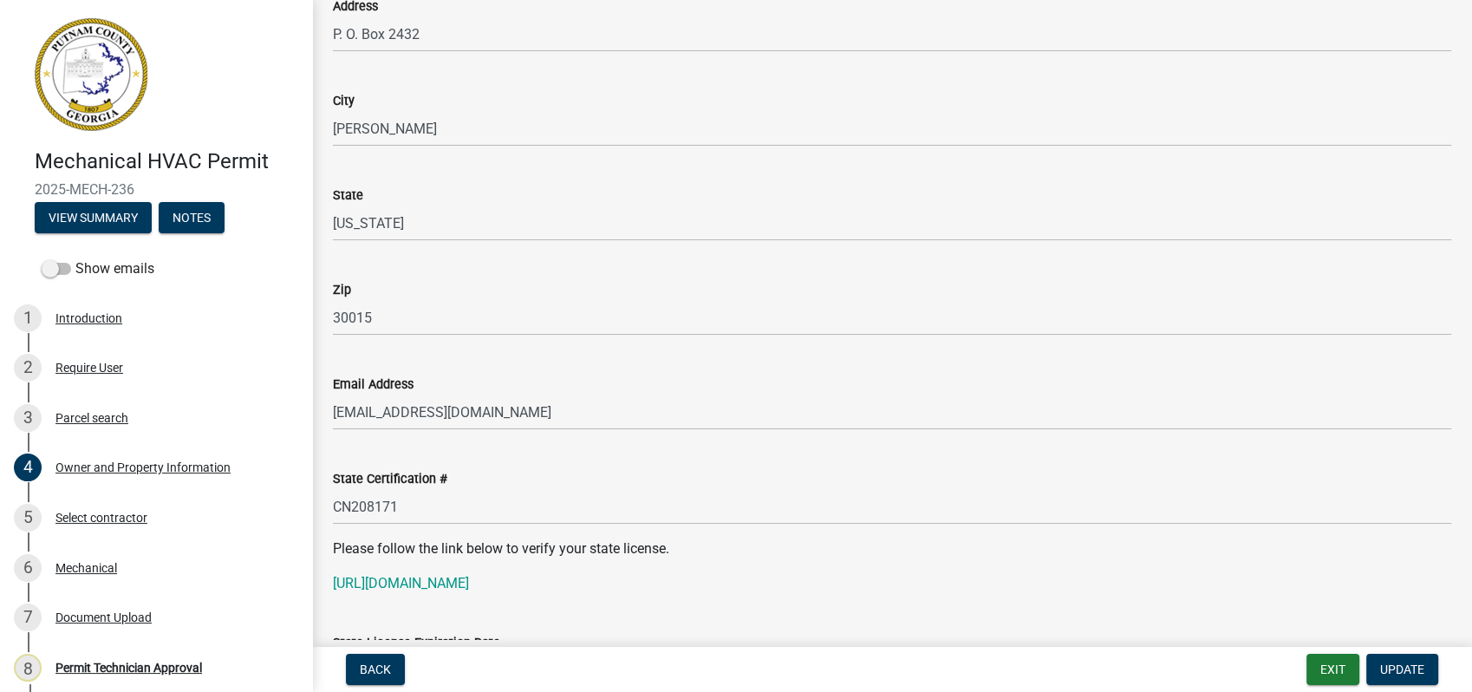
scroll to position [1830, 0]
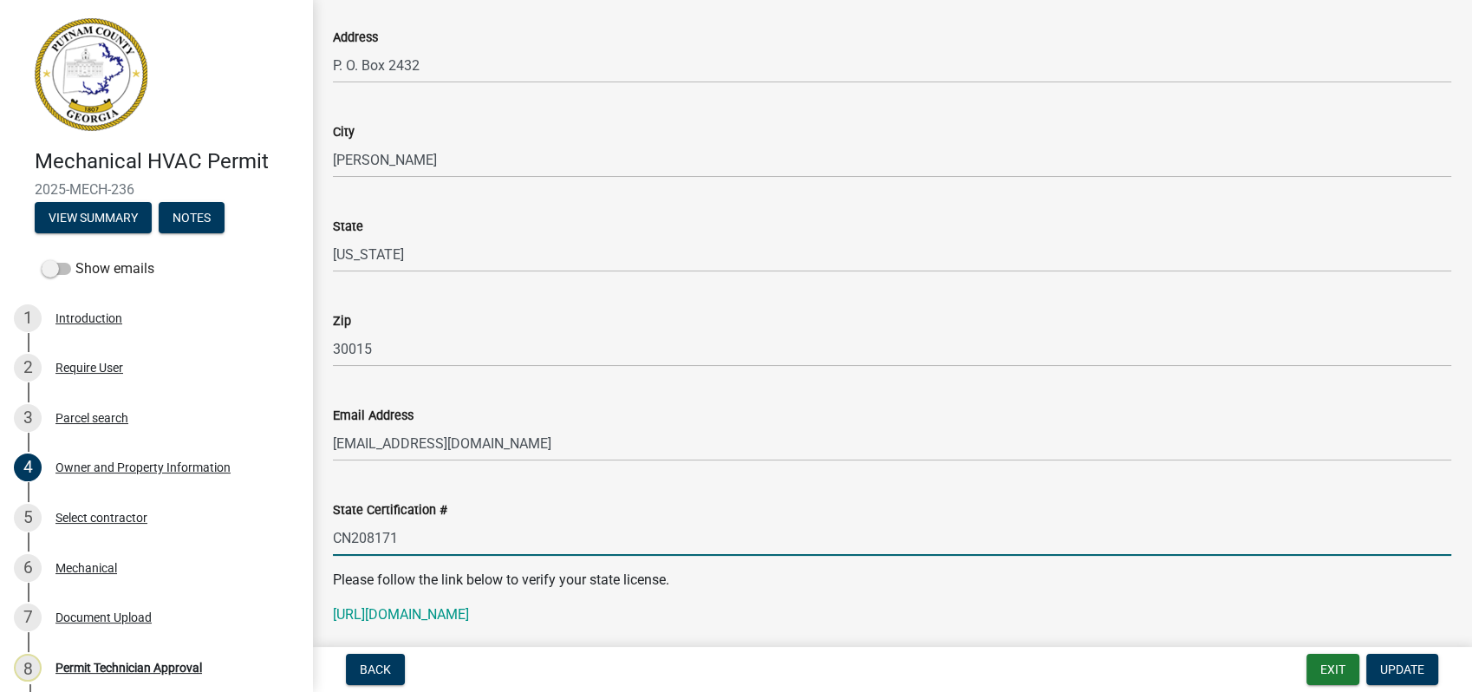
drag, startPoint x: 416, startPoint y: 550, endPoint x: 326, endPoint y: 542, distance: 90.5
click at [326, 542] on div "State Certification # CN208171" at bounding box center [892, 515] width 1145 height 81
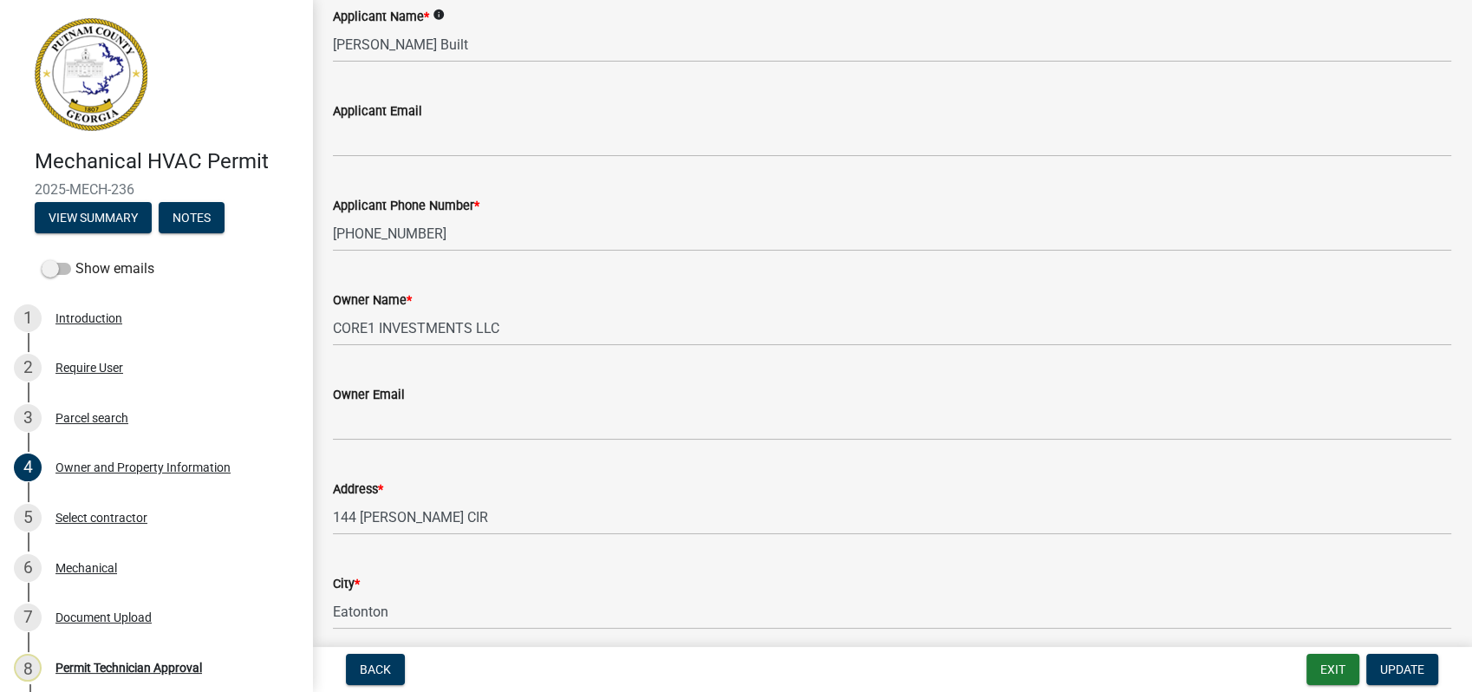
scroll to position [192, 0]
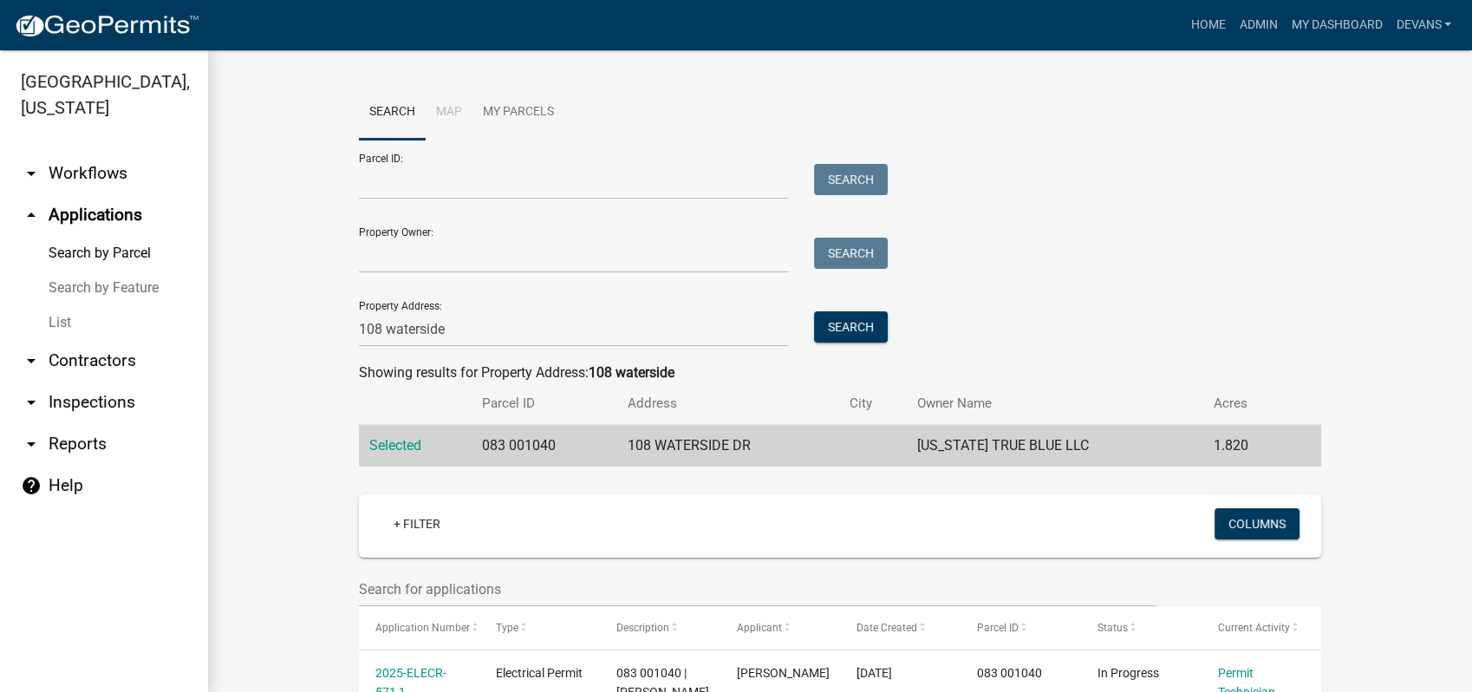
scroll to position [271, 0]
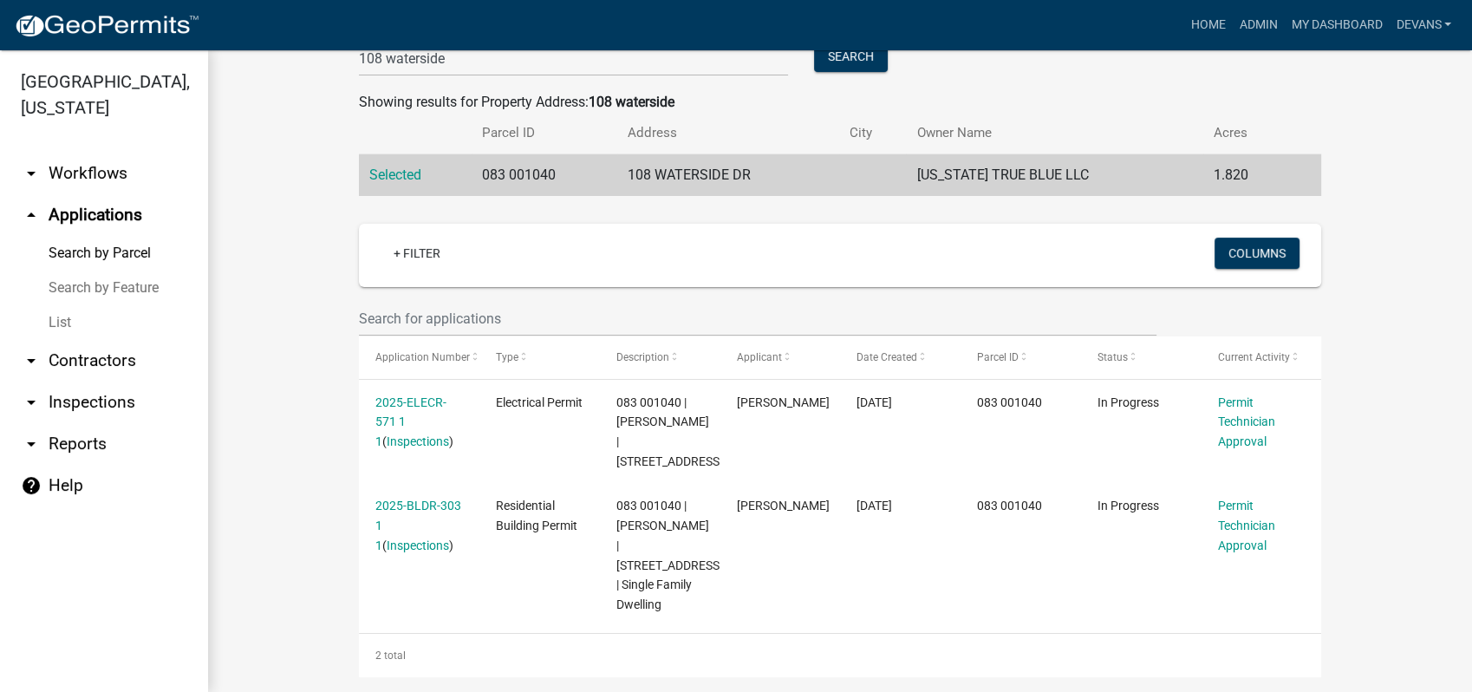
click at [84, 170] on link "arrow_drop_down Workflows" at bounding box center [104, 174] width 208 height 42
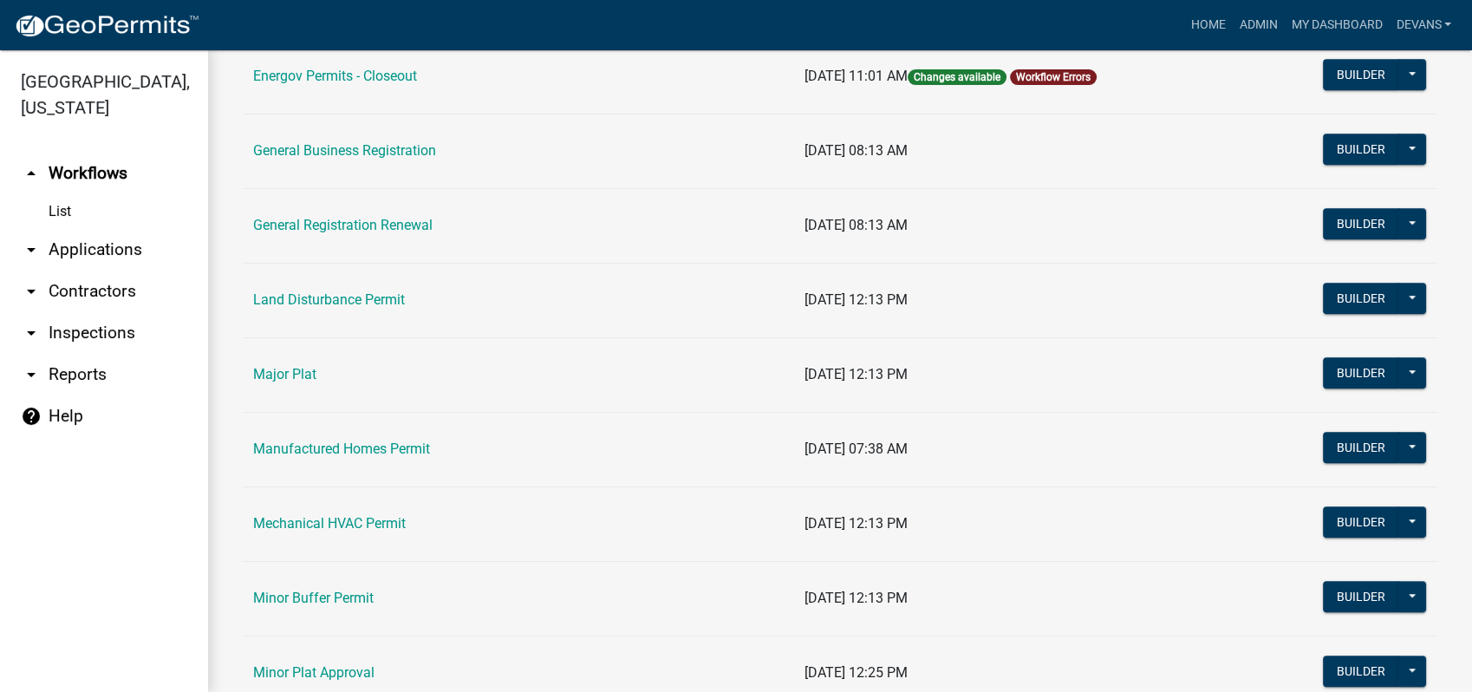
scroll to position [1252, 0]
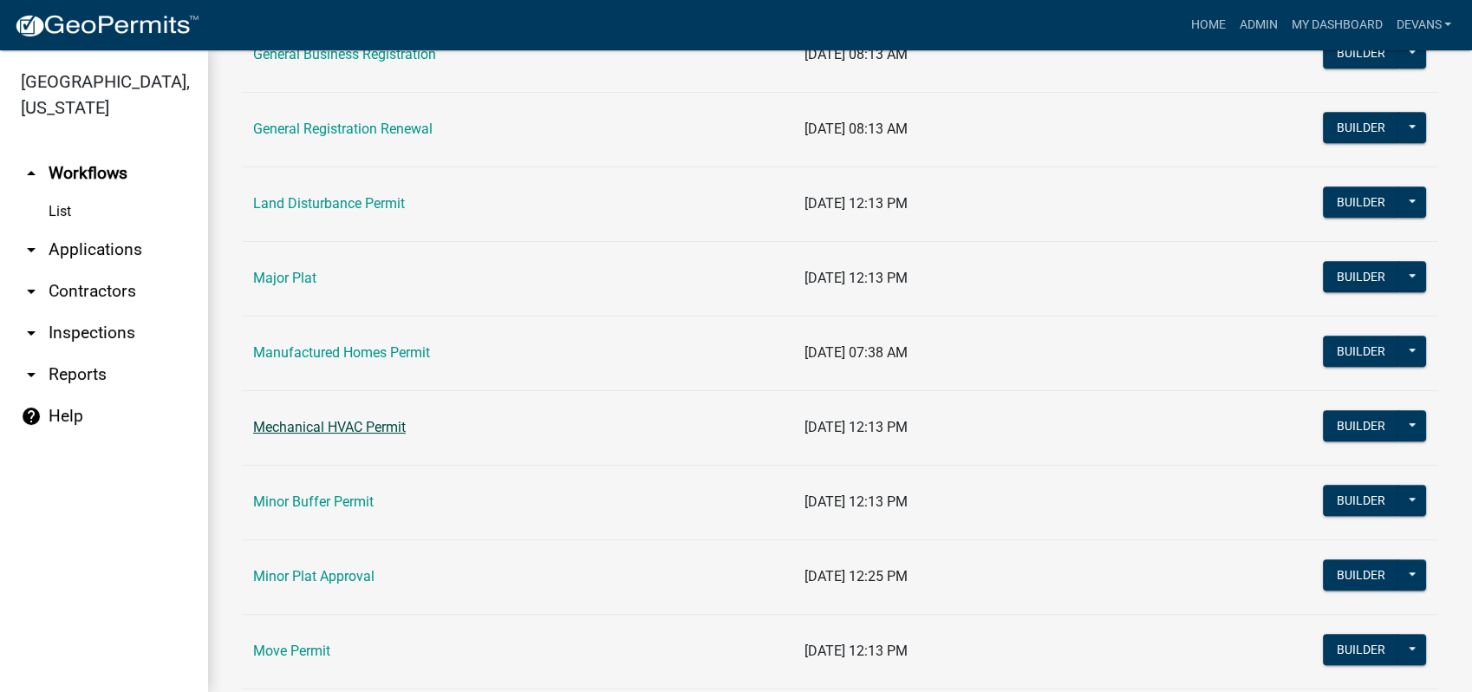
click at [303, 427] on link "Mechanical HVAC Permit" at bounding box center [329, 427] width 153 height 16
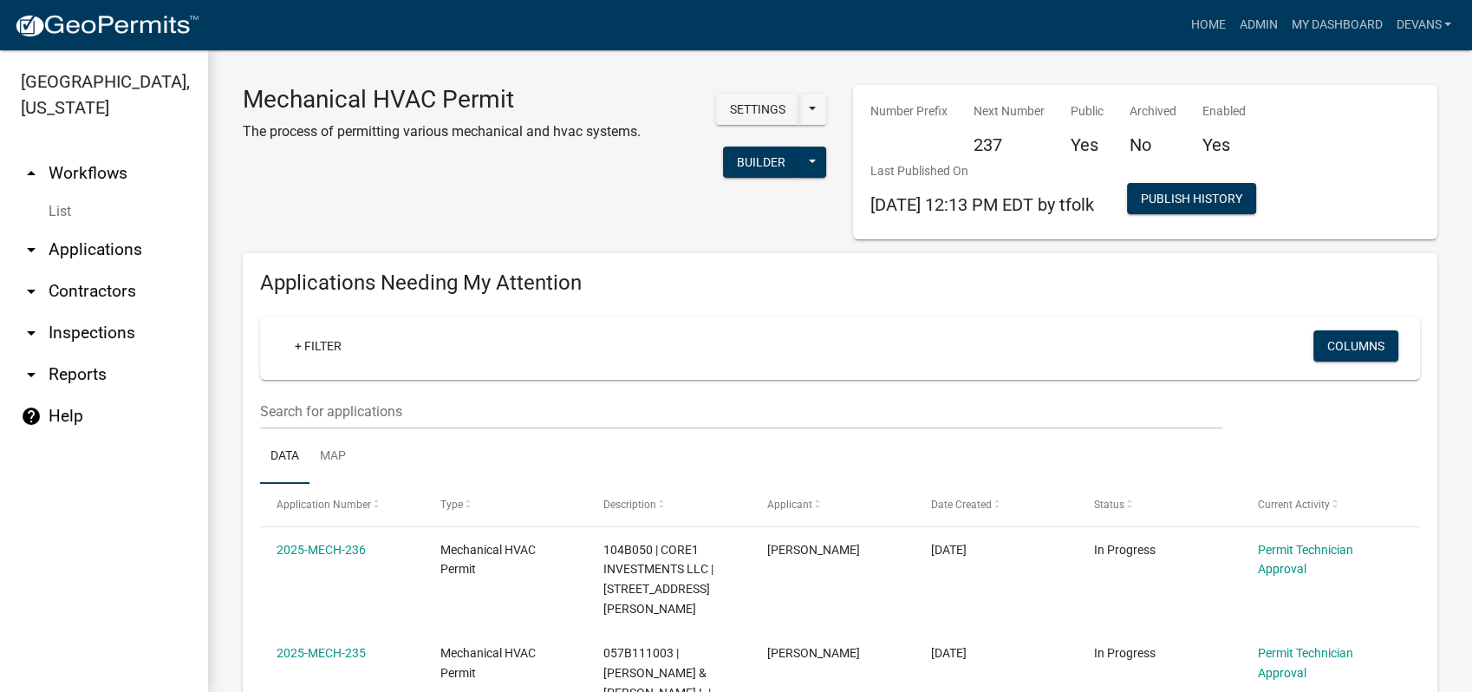
click at [106, 256] on link "arrow_drop_down Applications" at bounding box center [104, 250] width 208 height 42
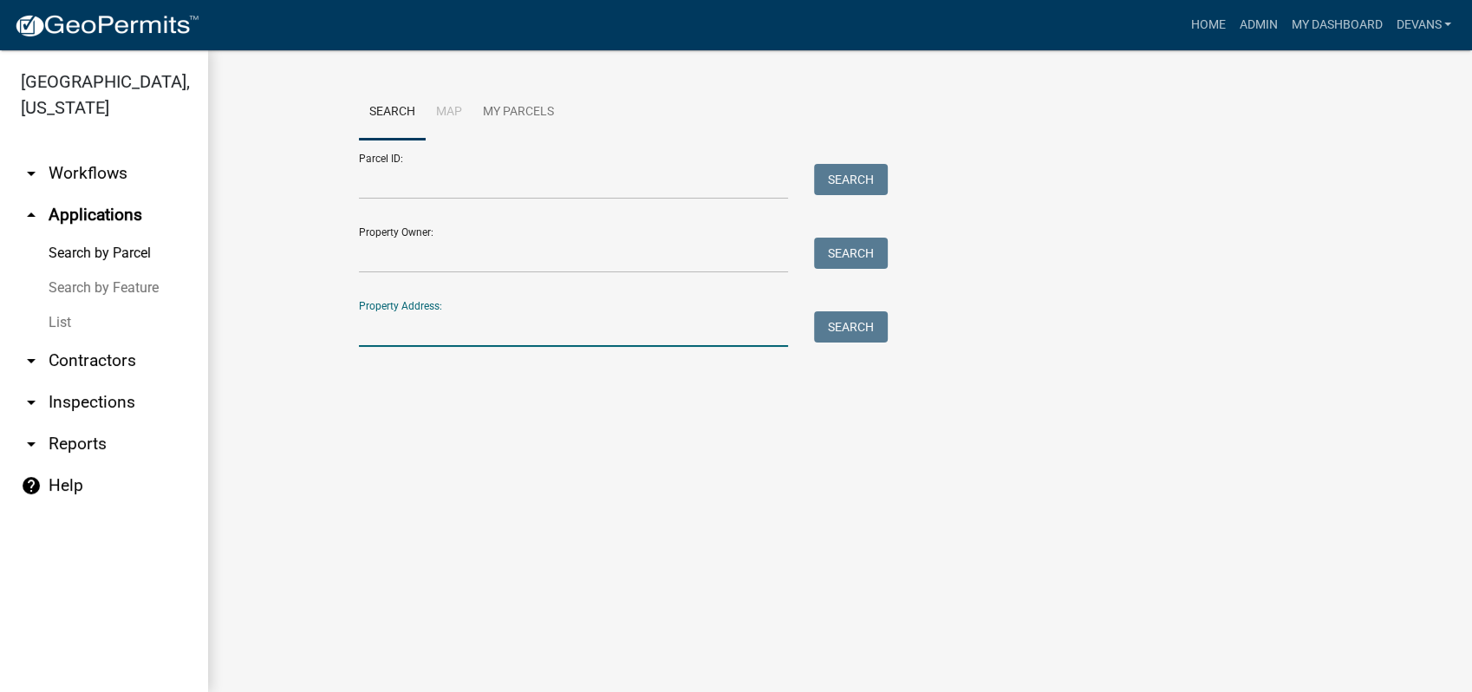
click at [372, 333] on input "Property Address:" at bounding box center [573, 329] width 429 height 36
click at [118, 164] on link "arrow_drop_down Workflows" at bounding box center [104, 174] width 208 height 42
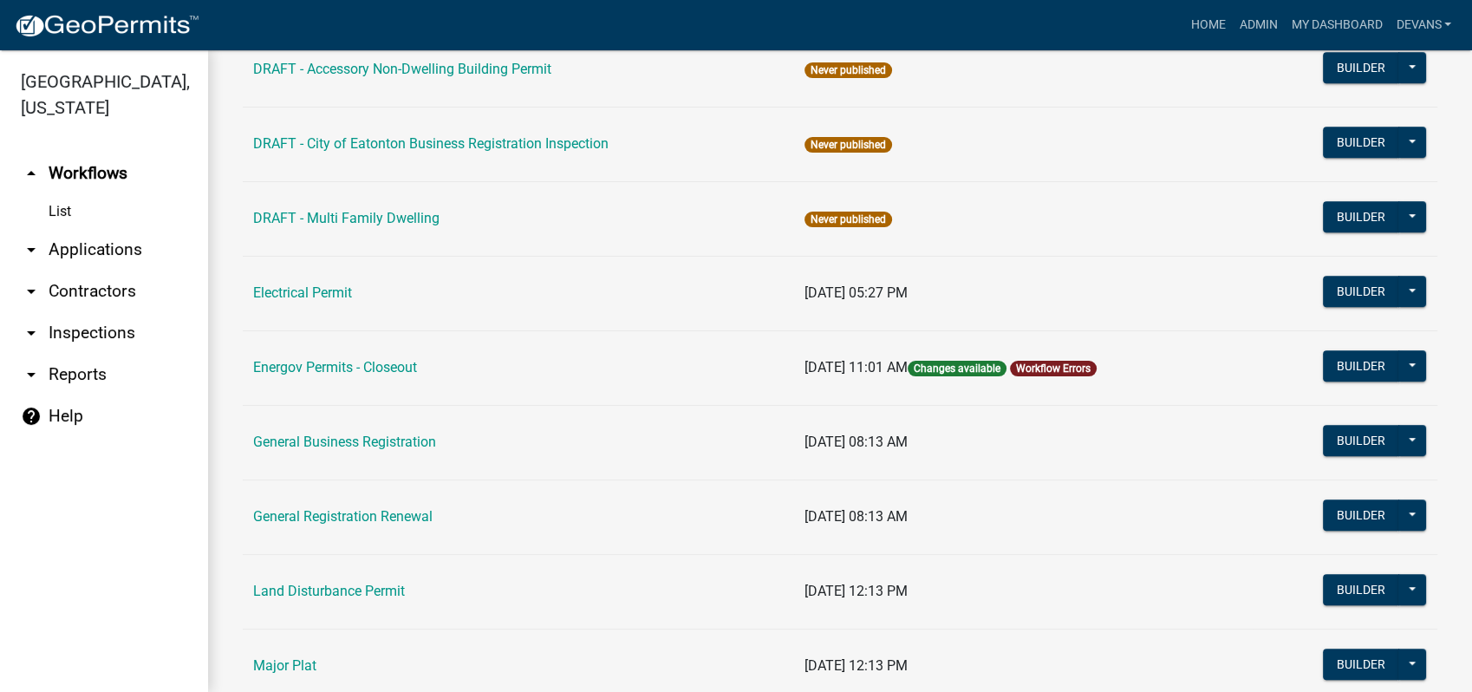
scroll to position [867, 0]
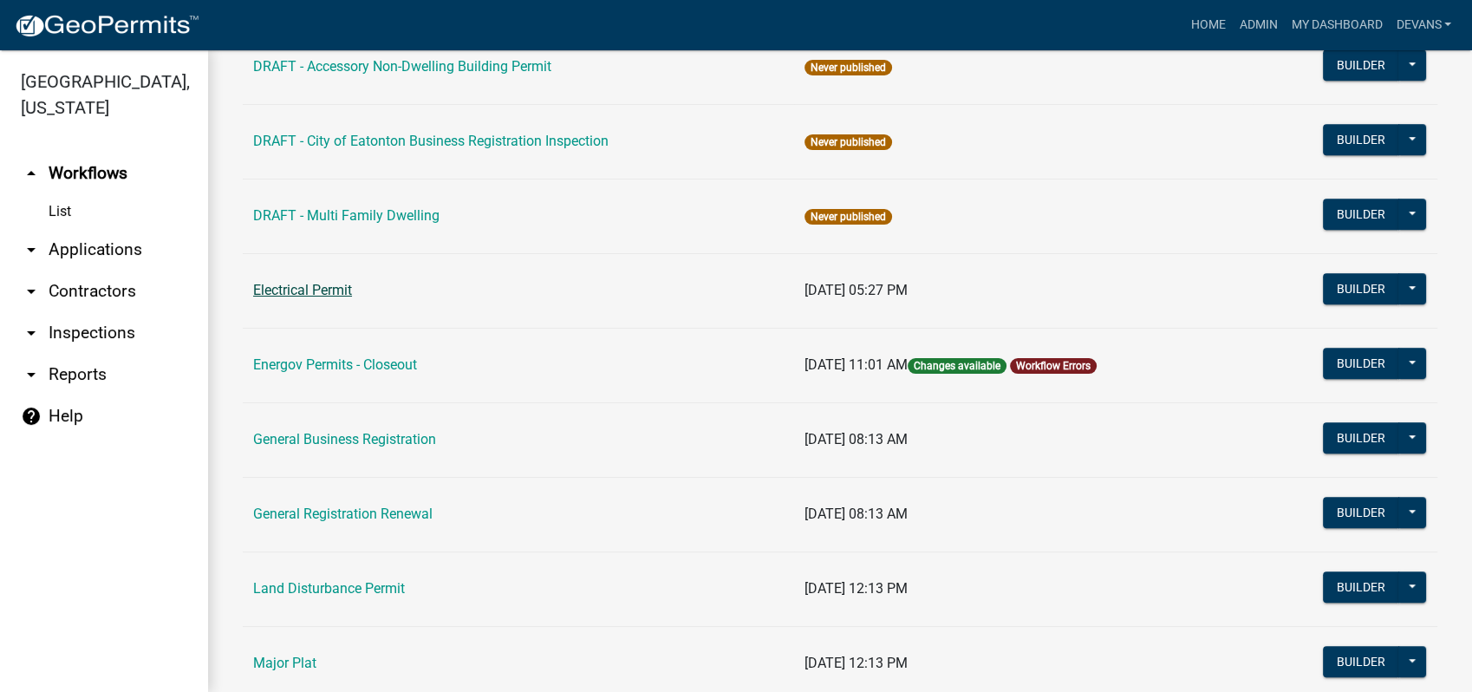
click at [315, 284] on link "Electrical Permit" at bounding box center [302, 290] width 99 height 16
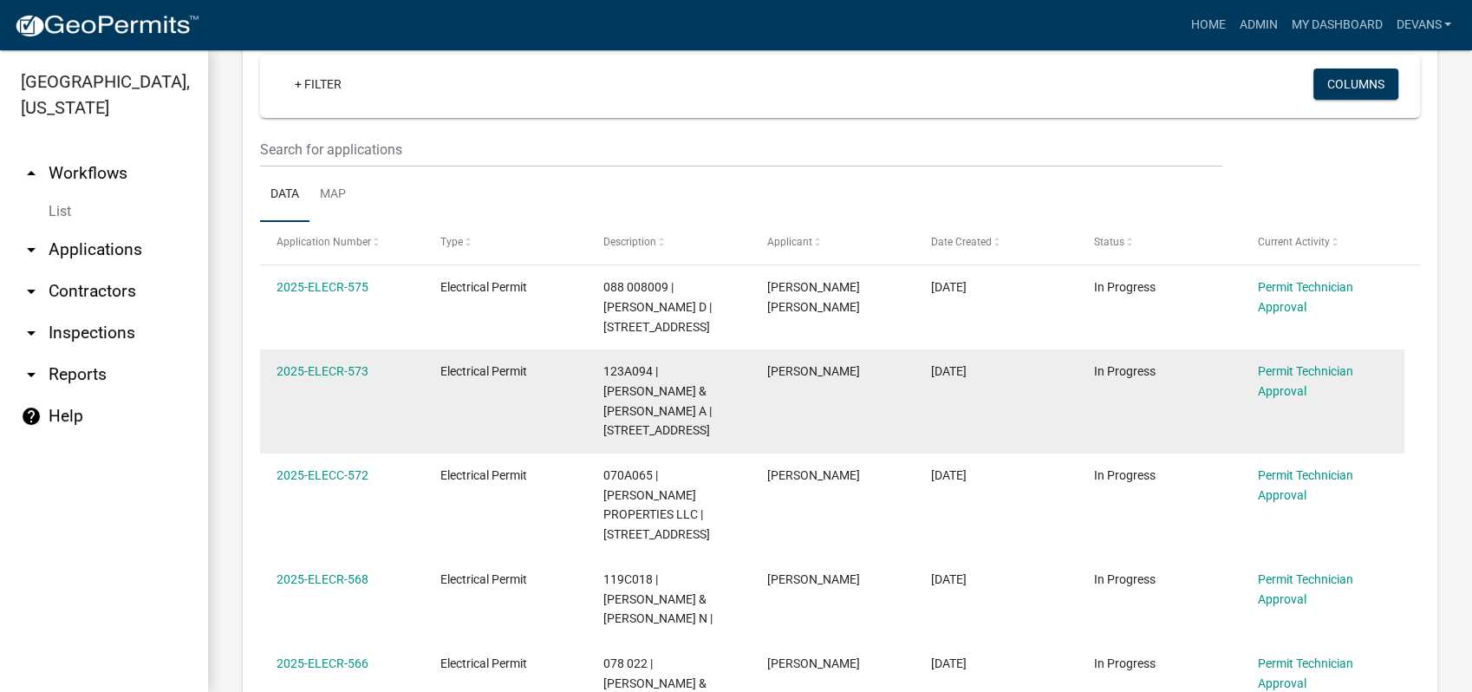
scroll to position [289, 0]
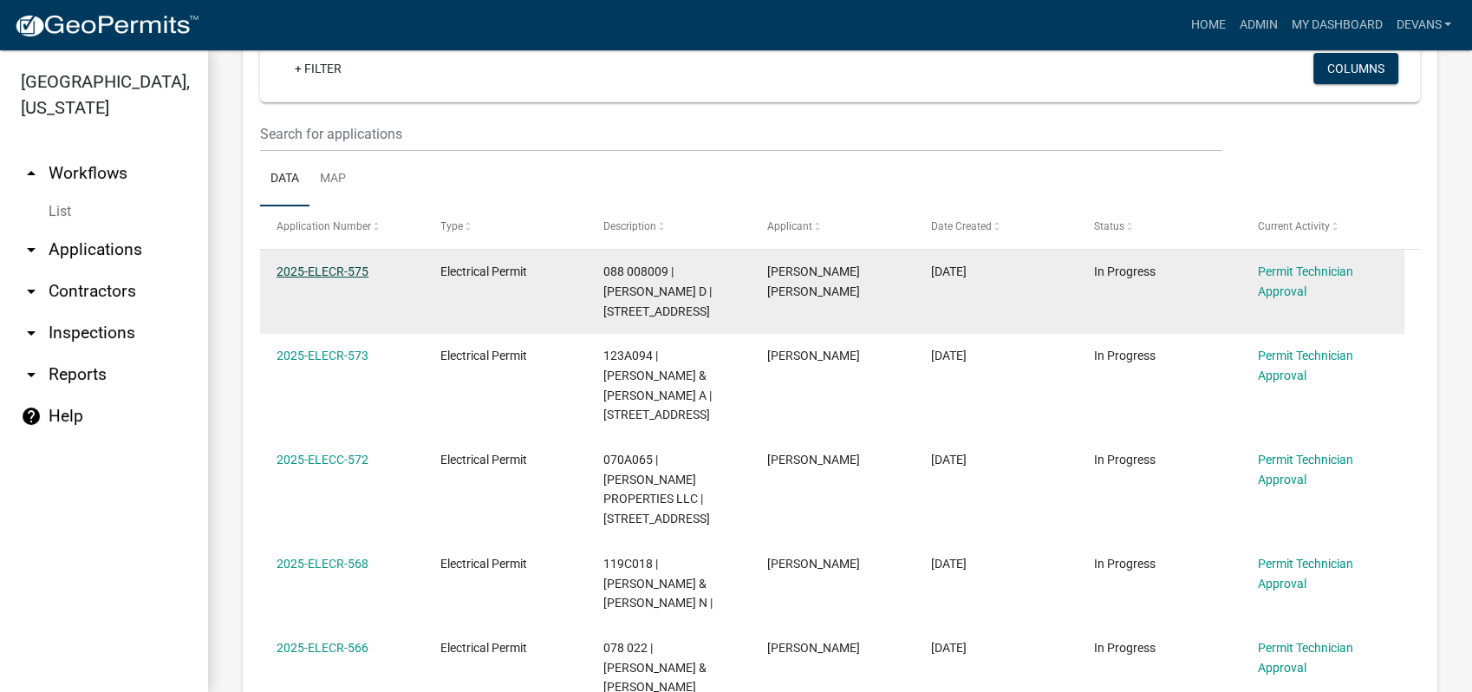
click at [311, 271] on link "2025-ELECR-575" at bounding box center [323, 271] width 92 height 14
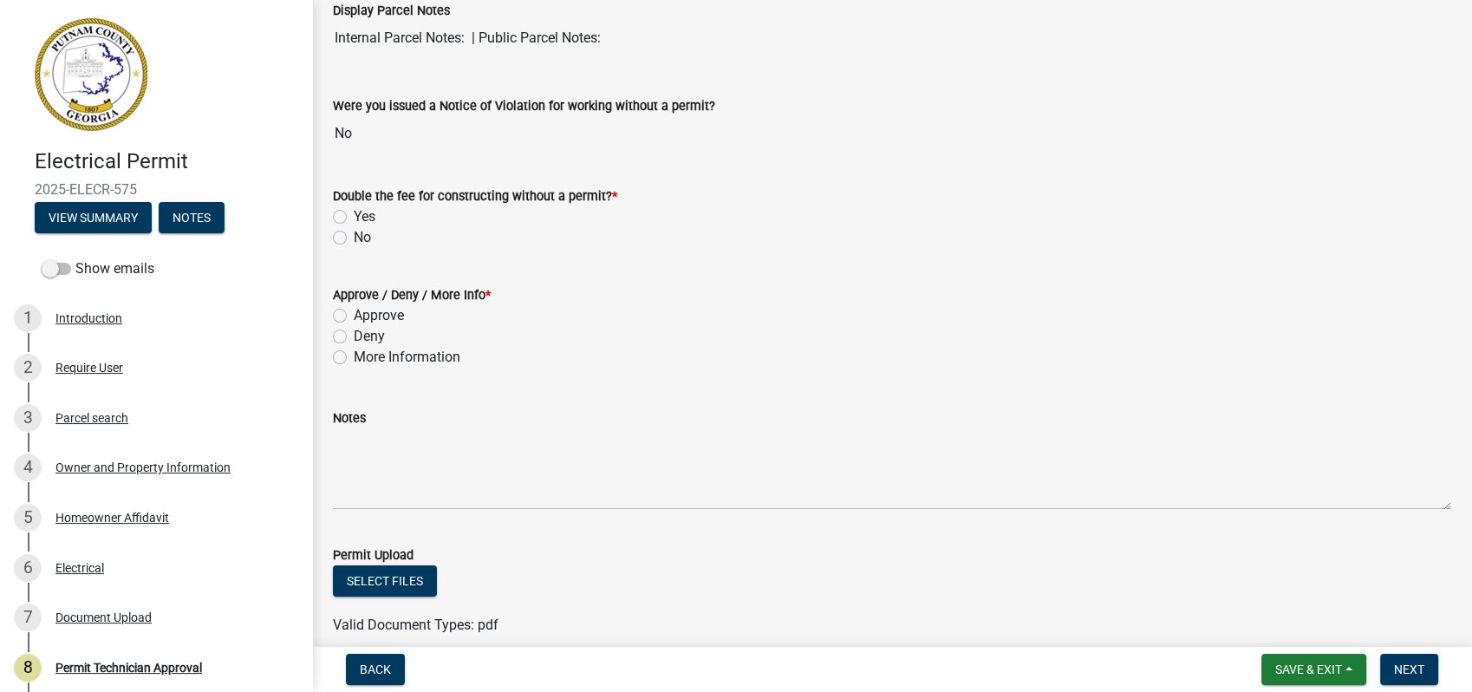
scroll to position [289, 0]
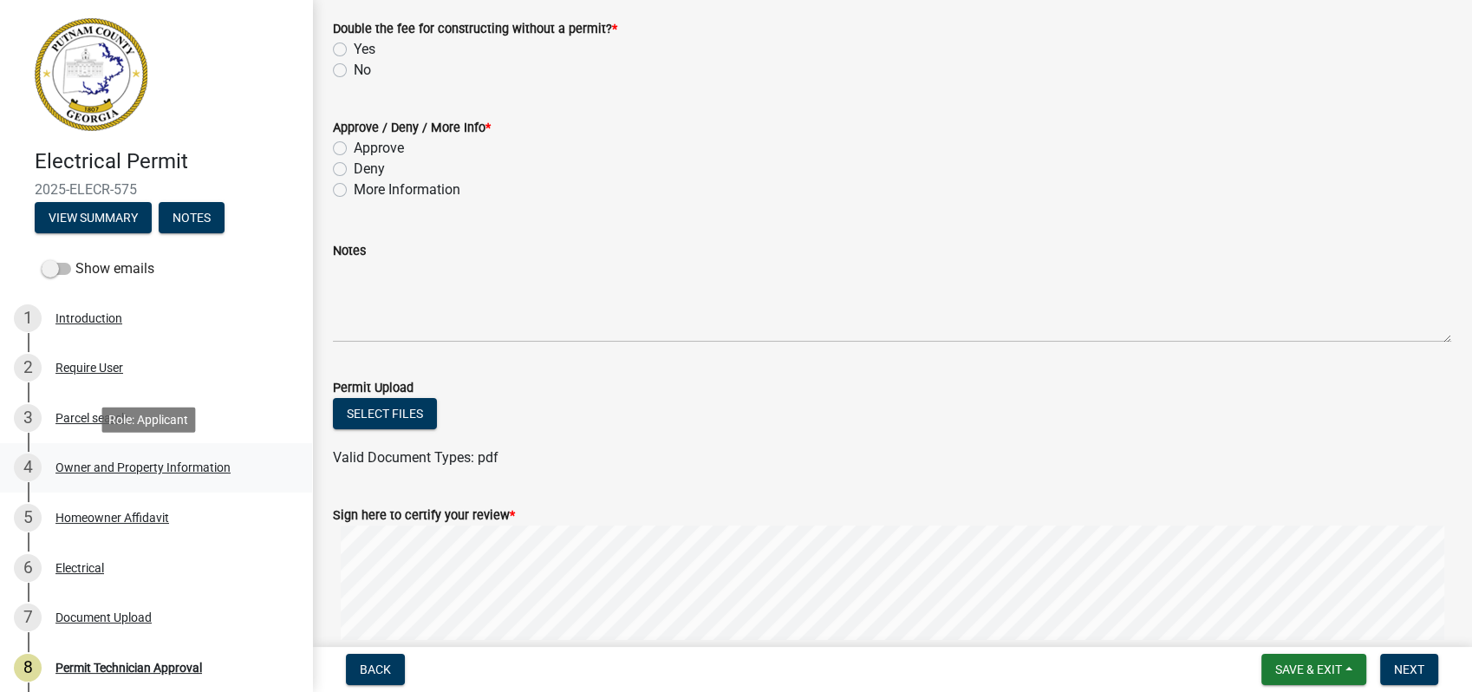
click at [154, 462] on div "Owner and Property Information" at bounding box center [142, 467] width 175 height 12
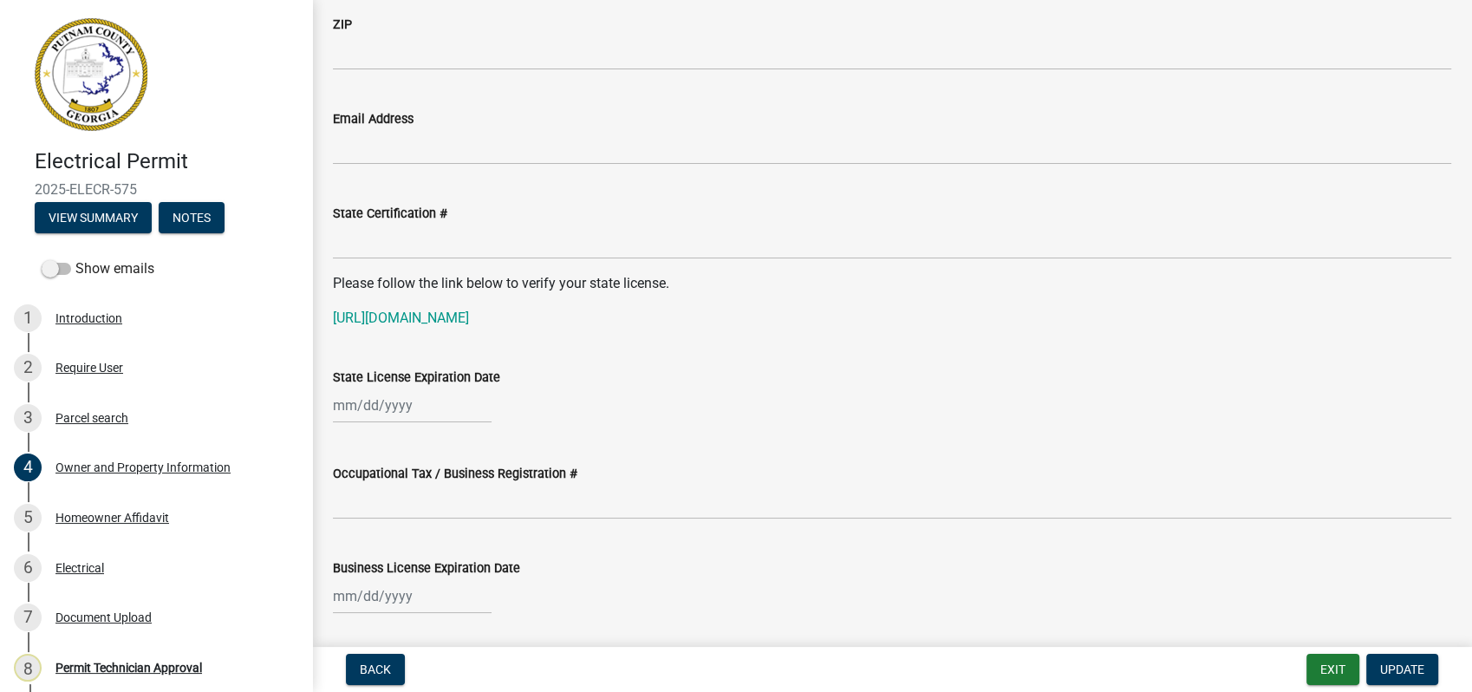
scroll to position [2119, 0]
click at [574, 325] on p "[URL][DOMAIN_NAME]" at bounding box center [892, 317] width 1119 height 21
click at [469, 314] on link "[URL][DOMAIN_NAME]" at bounding box center [401, 317] width 136 height 16
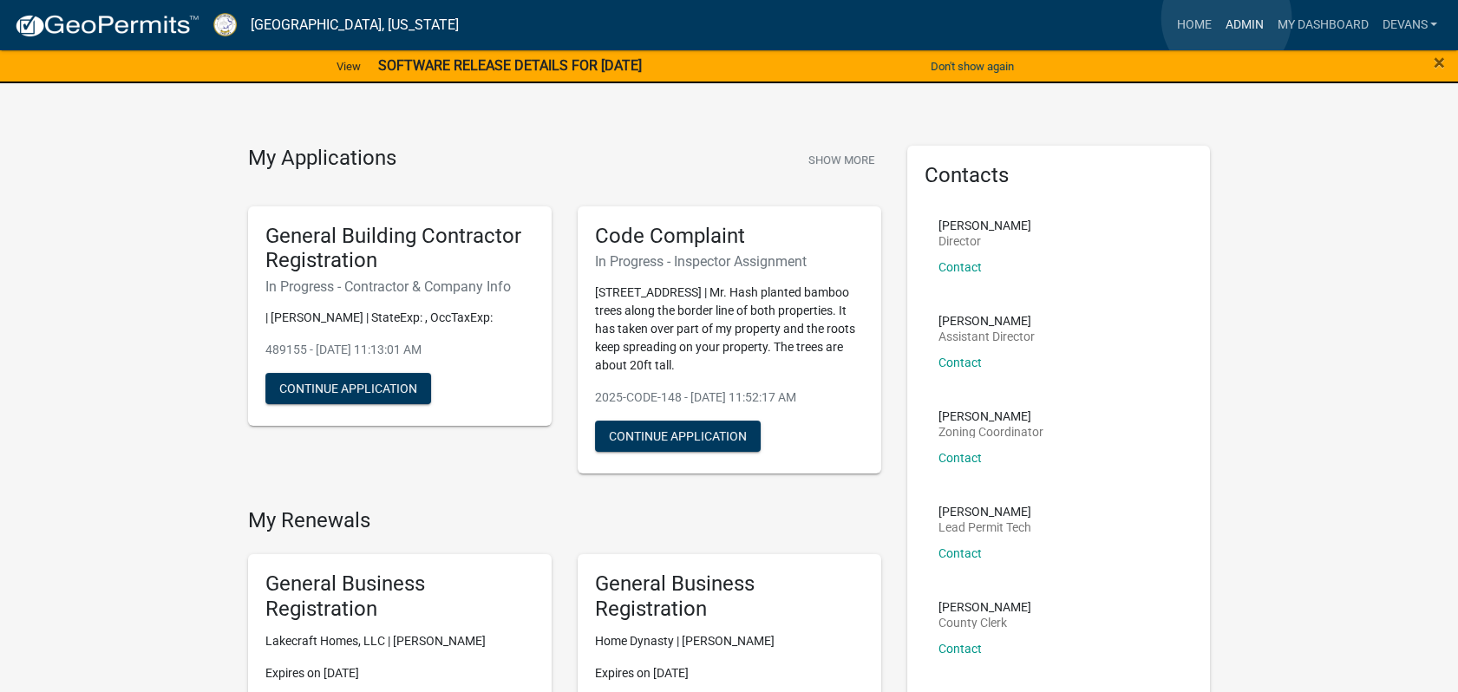
click at [1226, 18] on link "Admin" at bounding box center [1243, 25] width 52 height 33
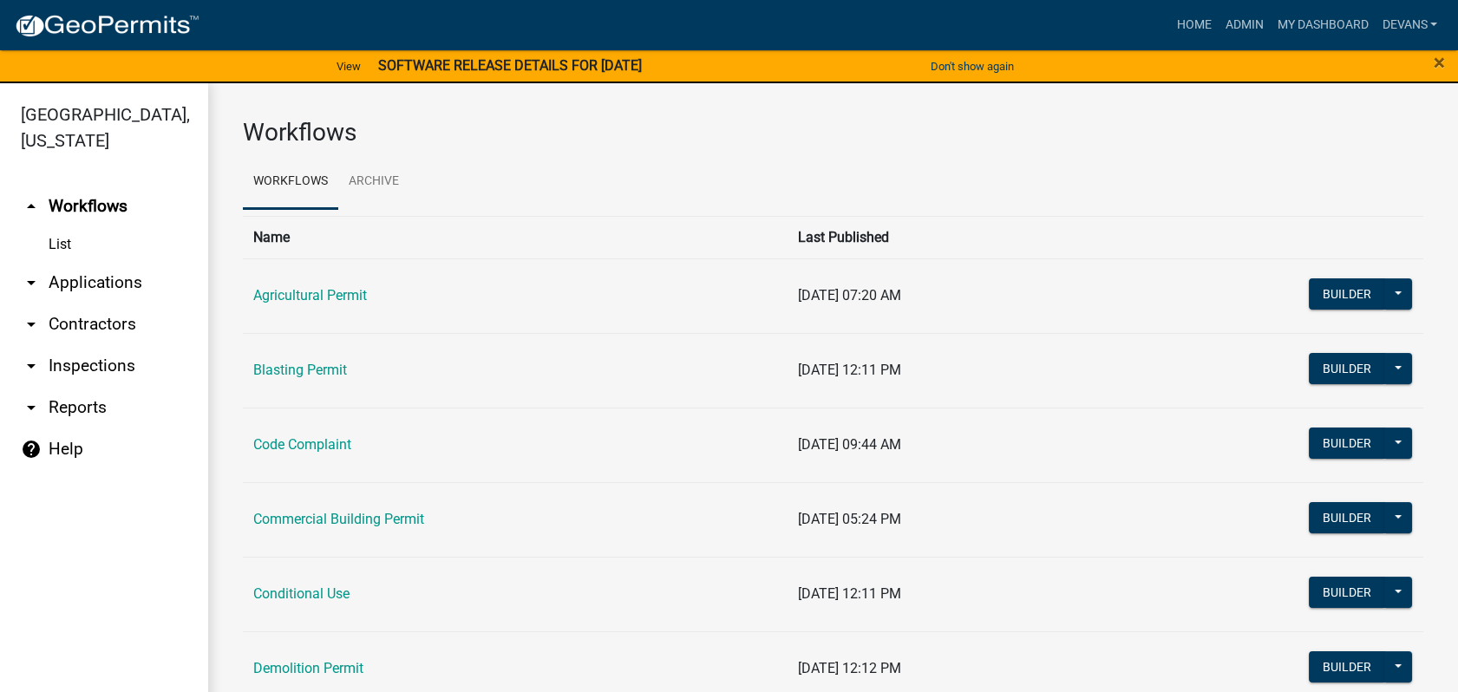
click at [108, 205] on link "arrow_drop_up Workflows" at bounding box center [104, 207] width 208 height 42
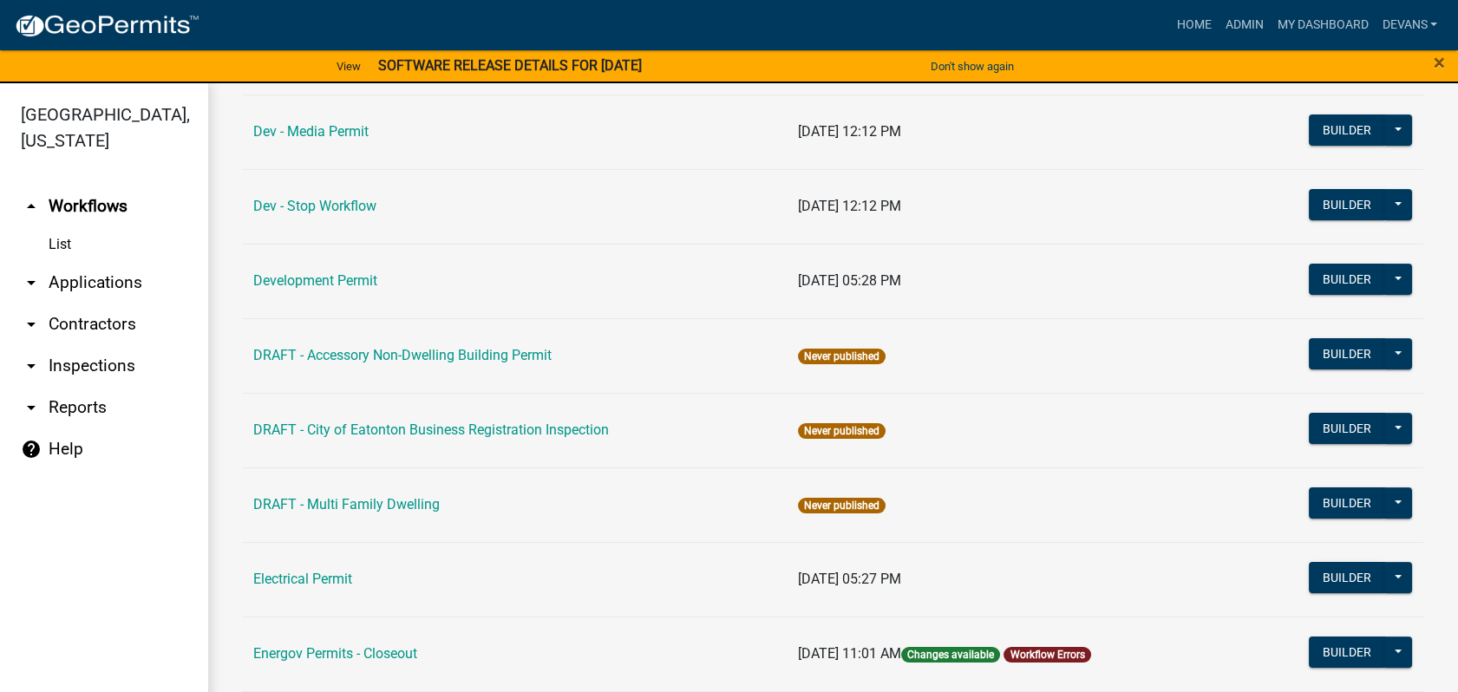
scroll to position [770, 0]
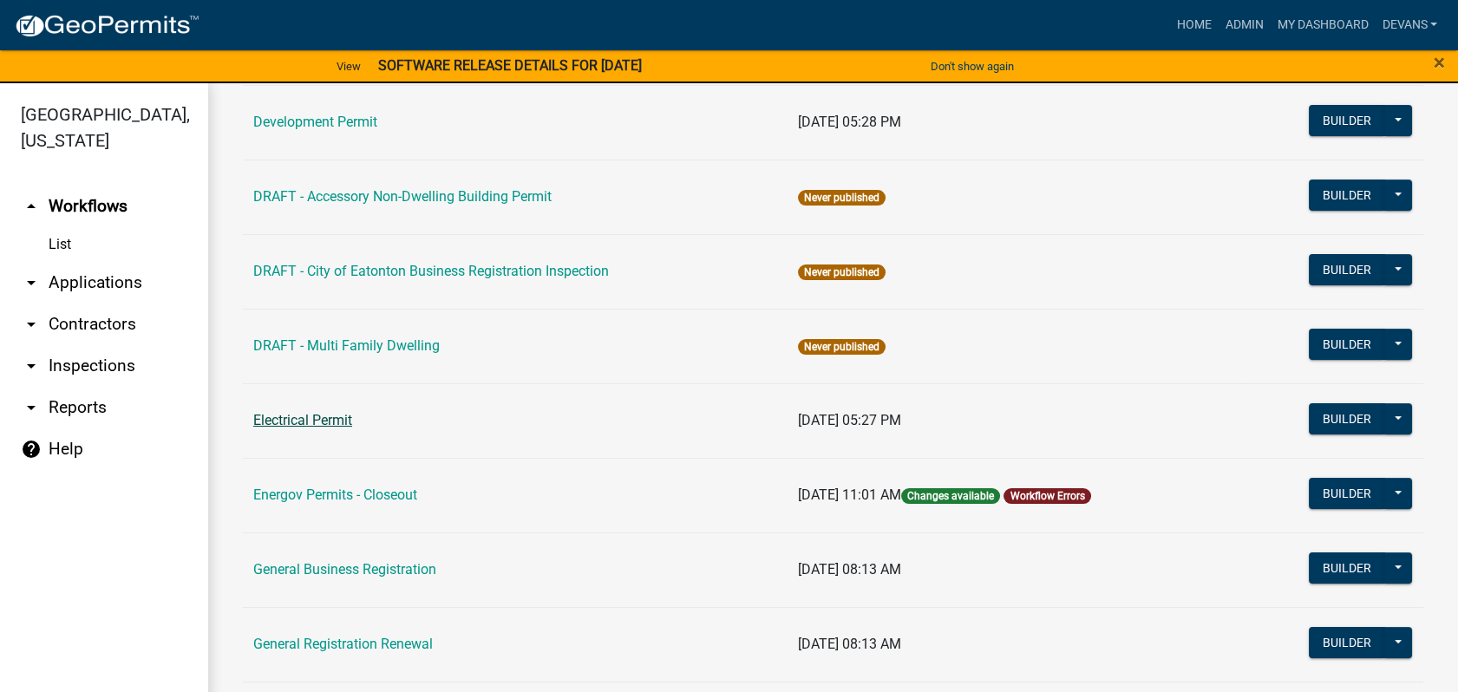
click at [332, 414] on link "Electrical Permit" at bounding box center [302, 420] width 99 height 16
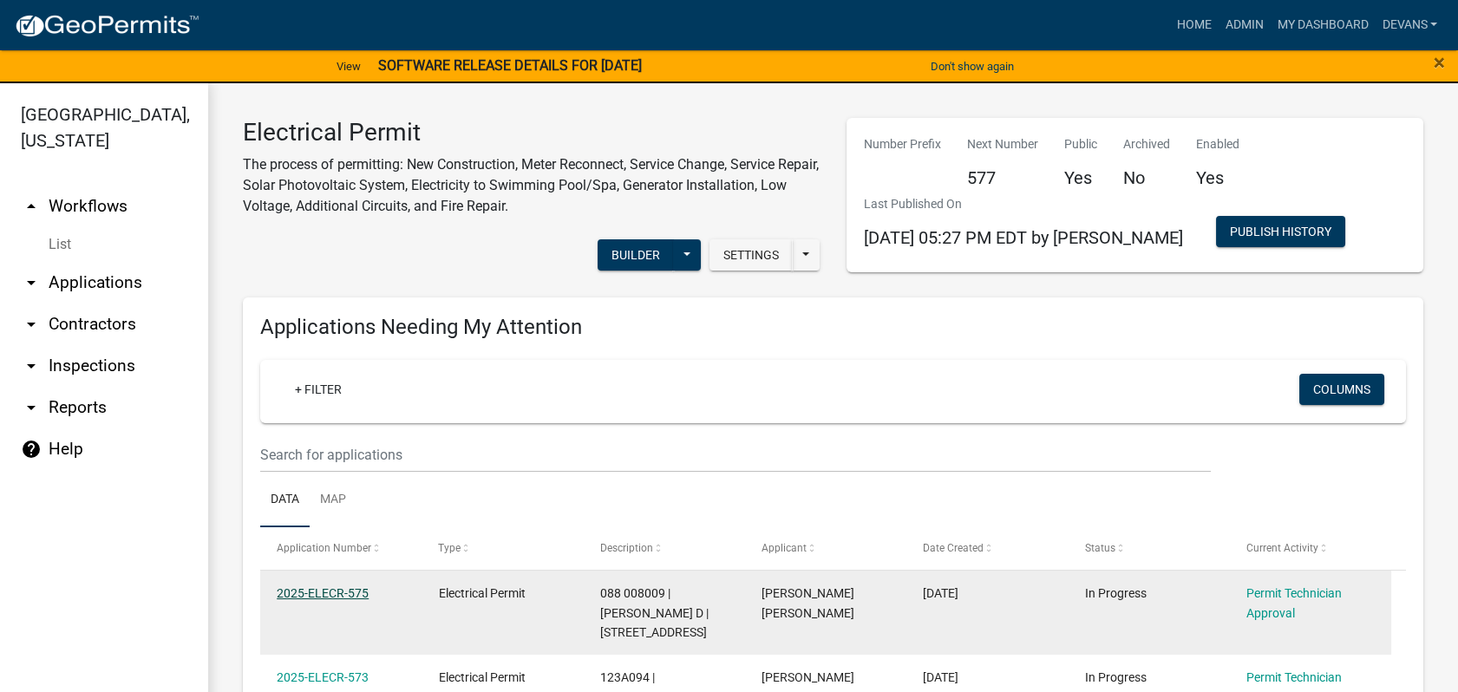
click at [323, 590] on link "2025-ELECR-575" at bounding box center [323, 593] width 92 height 14
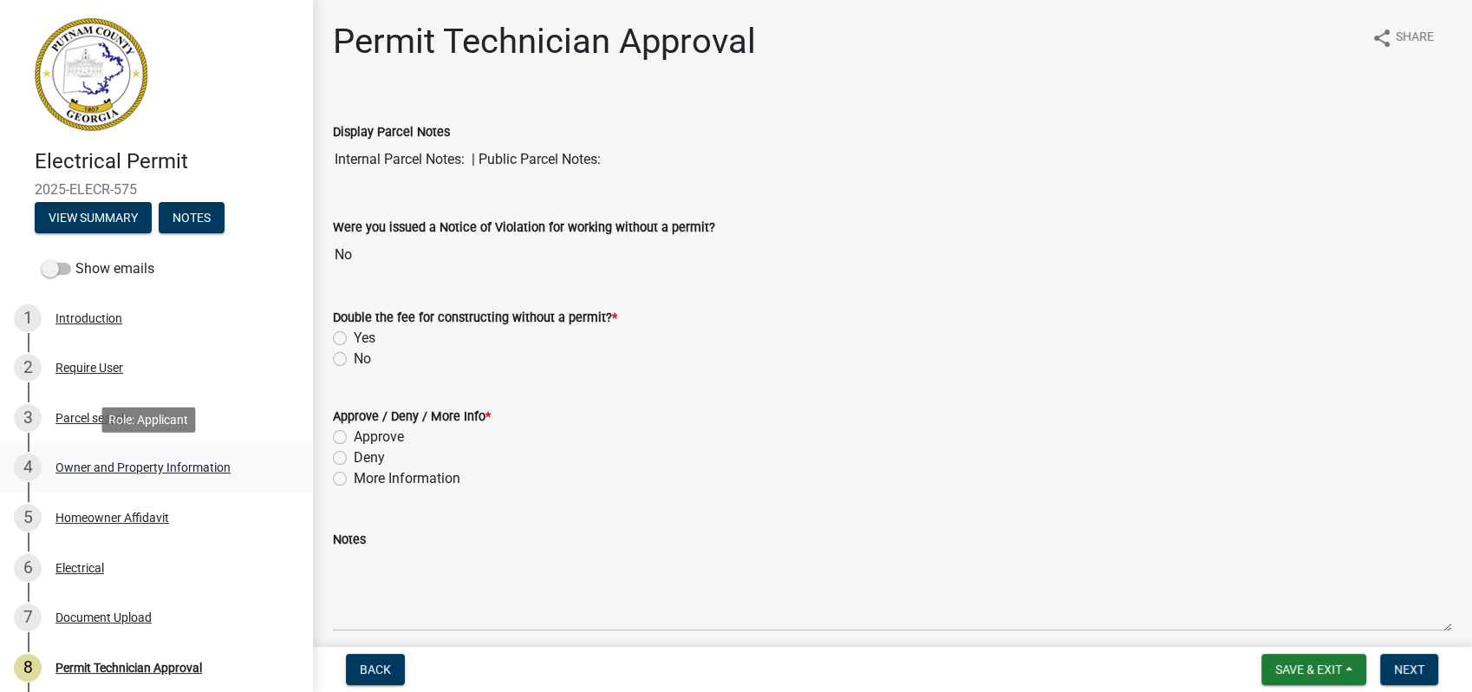
click at [156, 467] on div "Owner and Property Information" at bounding box center [142, 467] width 175 height 12
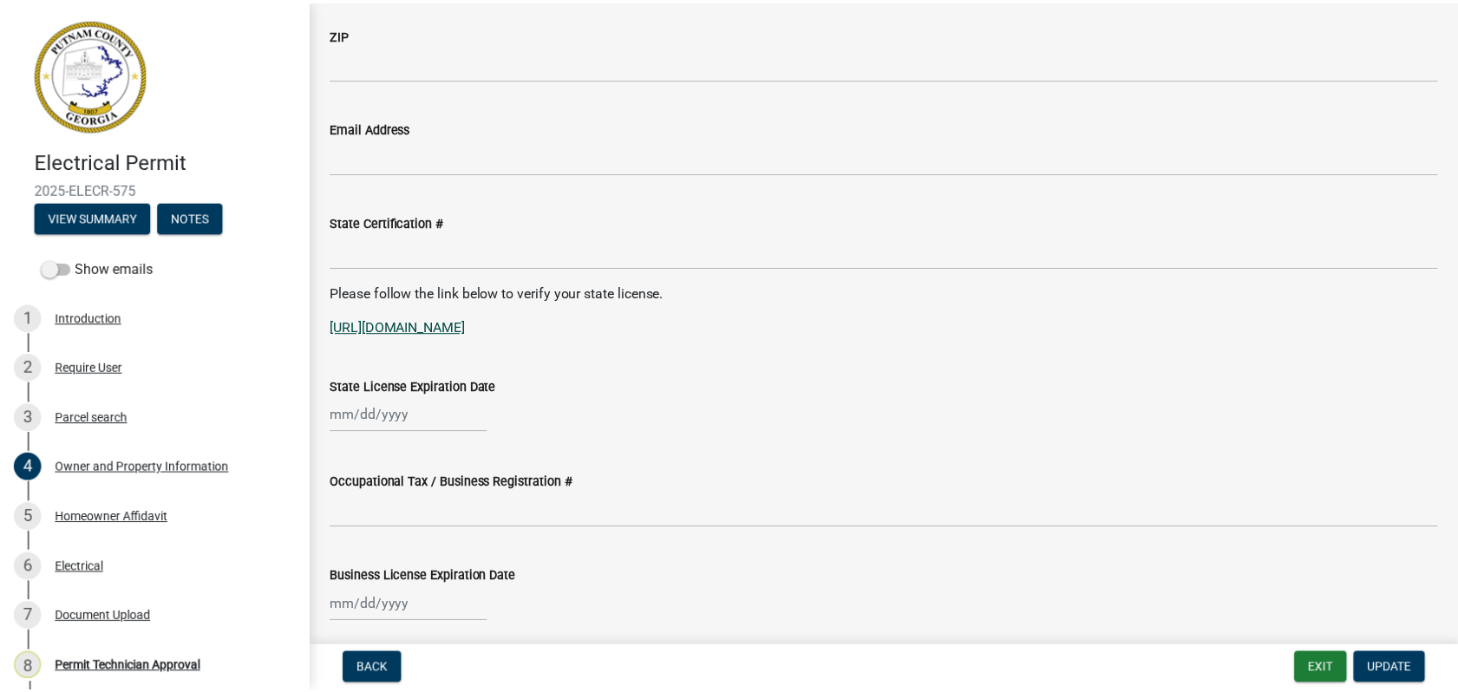
scroll to position [2119, 0]
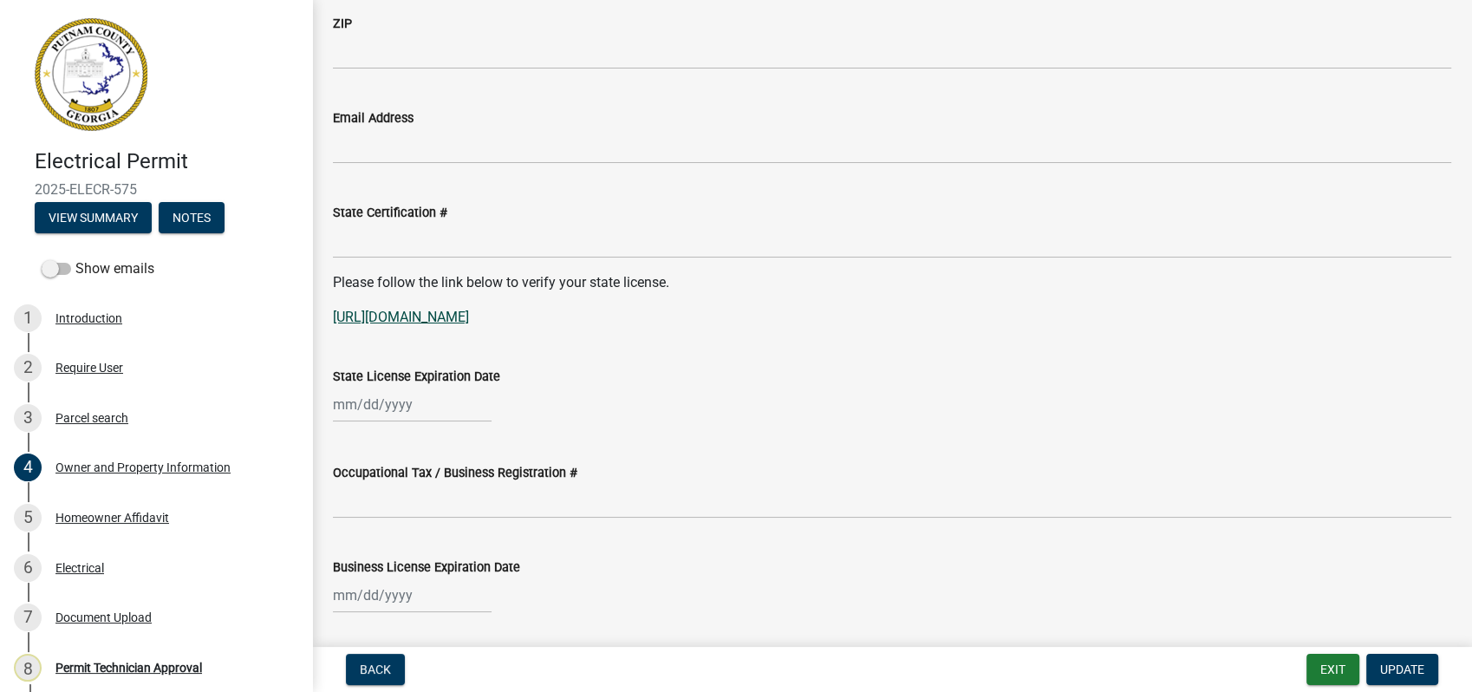
click at [469, 309] on link "[URL][DOMAIN_NAME]" at bounding box center [401, 317] width 136 height 16
click at [1347, 678] on button "Exit" at bounding box center [1333, 669] width 53 height 31
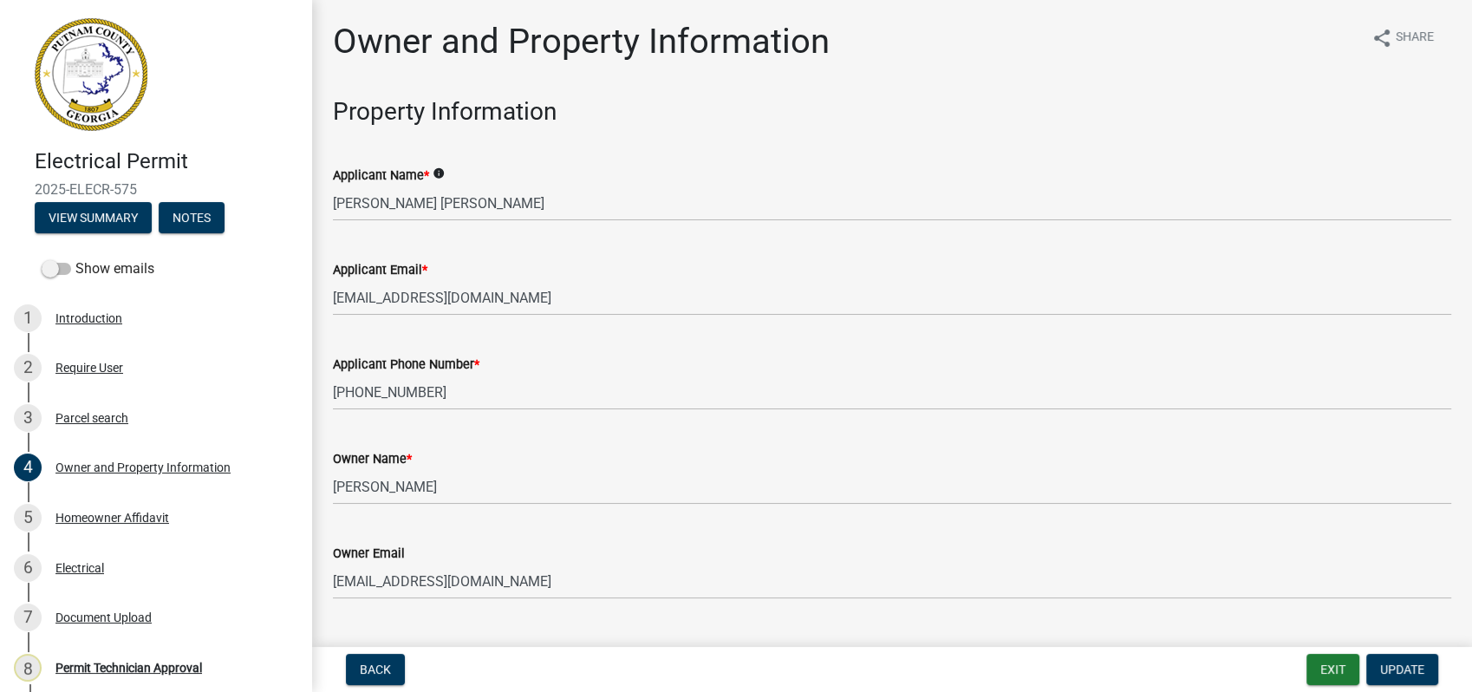
scroll to position [2119, 0]
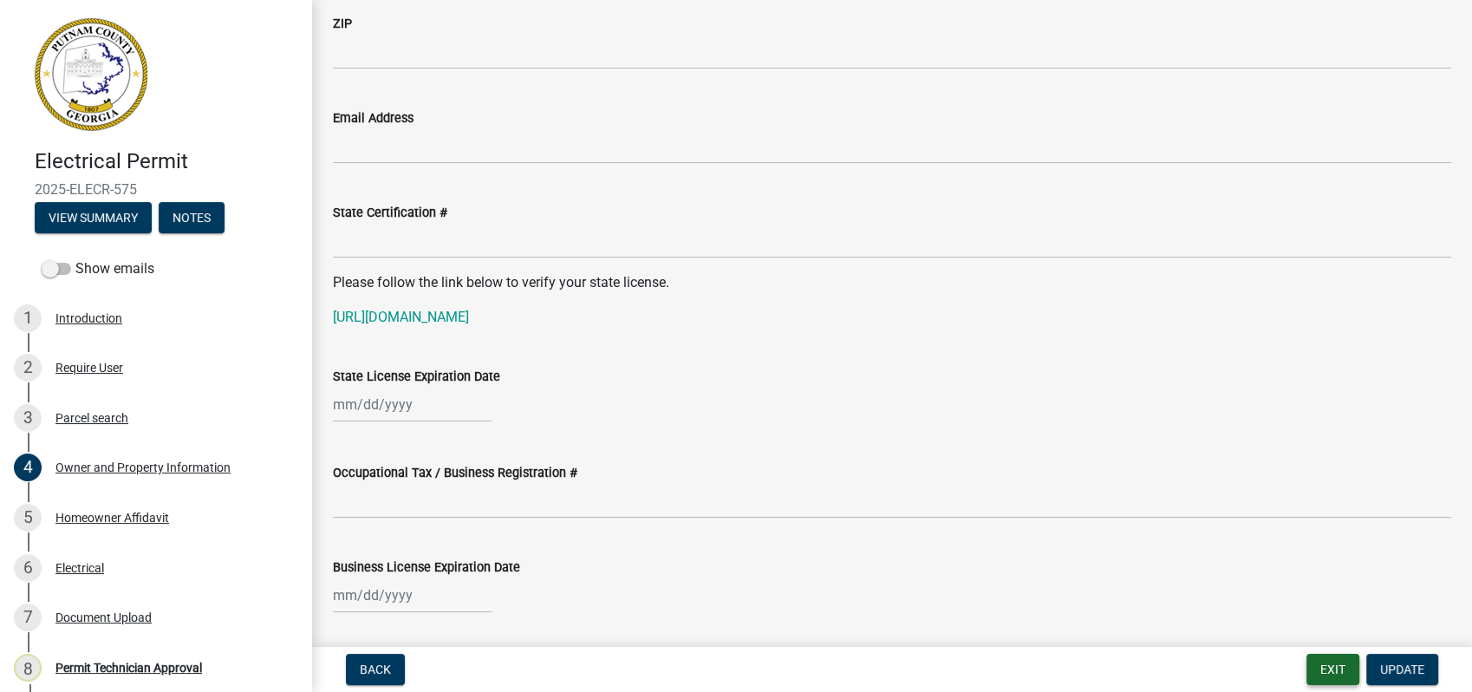
click at [1345, 670] on button "Exit" at bounding box center [1333, 669] width 53 height 31
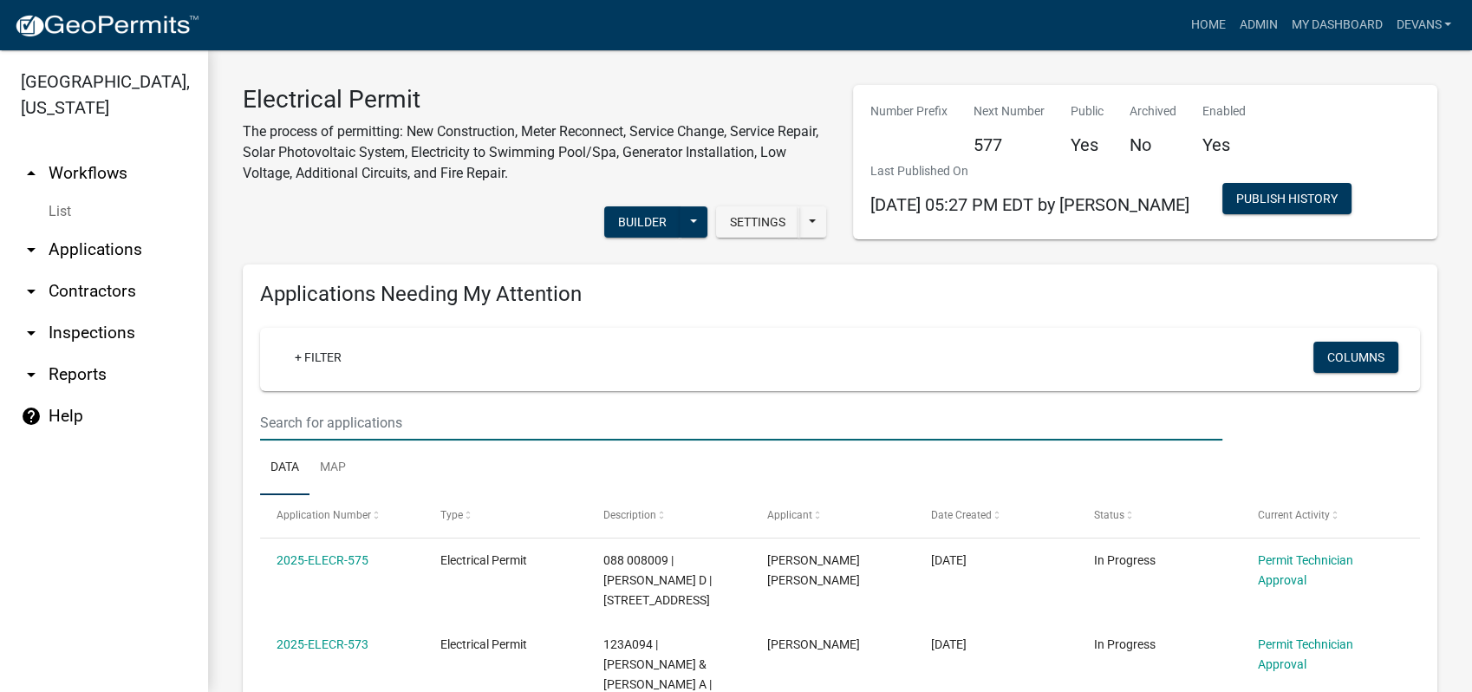
click at [299, 430] on input "text" at bounding box center [741, 423] width 962 height 36
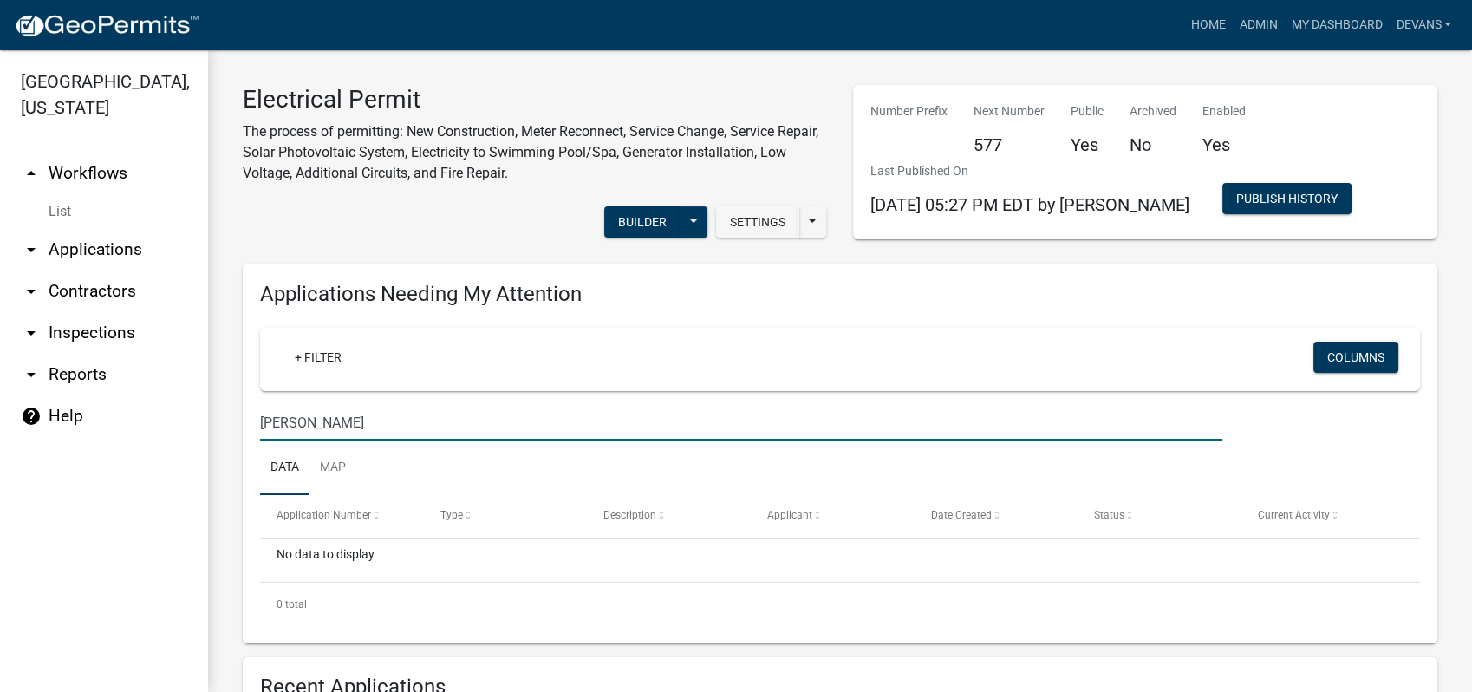
type input "[PERSON_NAME]"
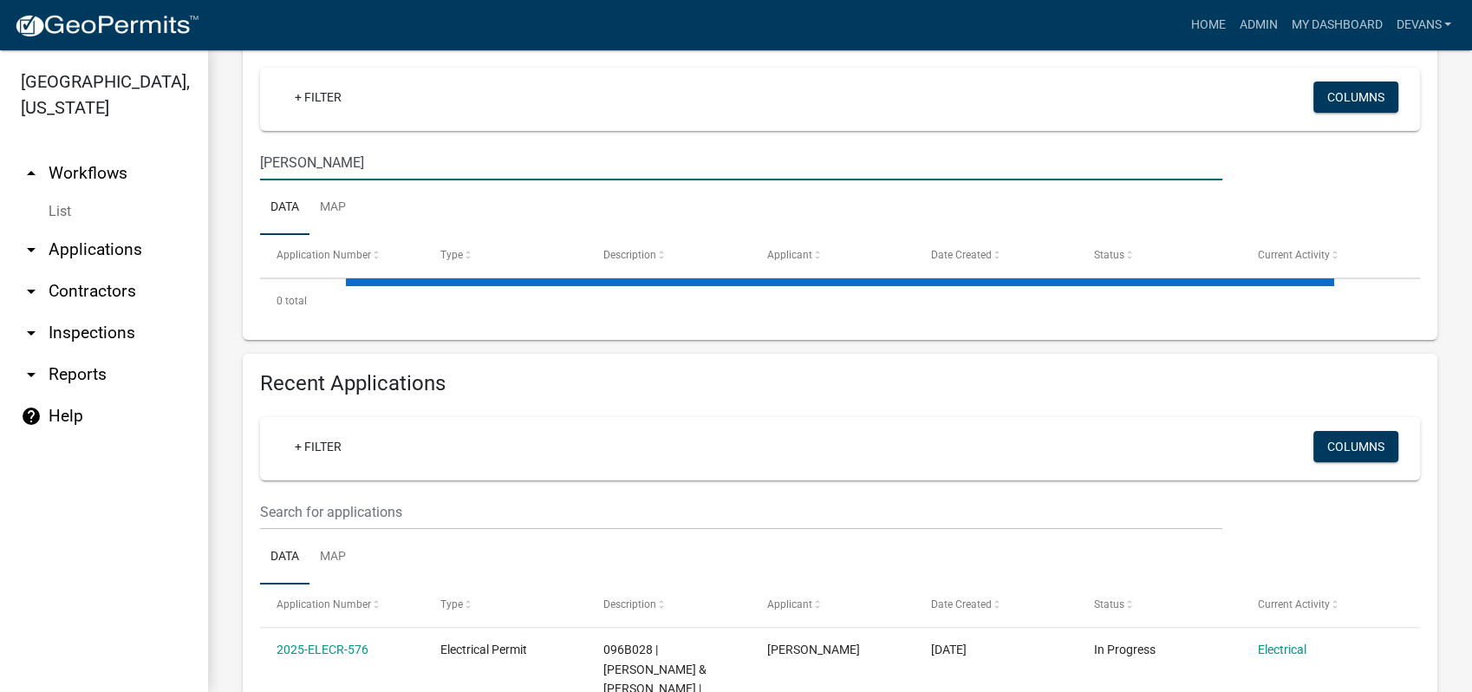
scroll to position [289, 0]
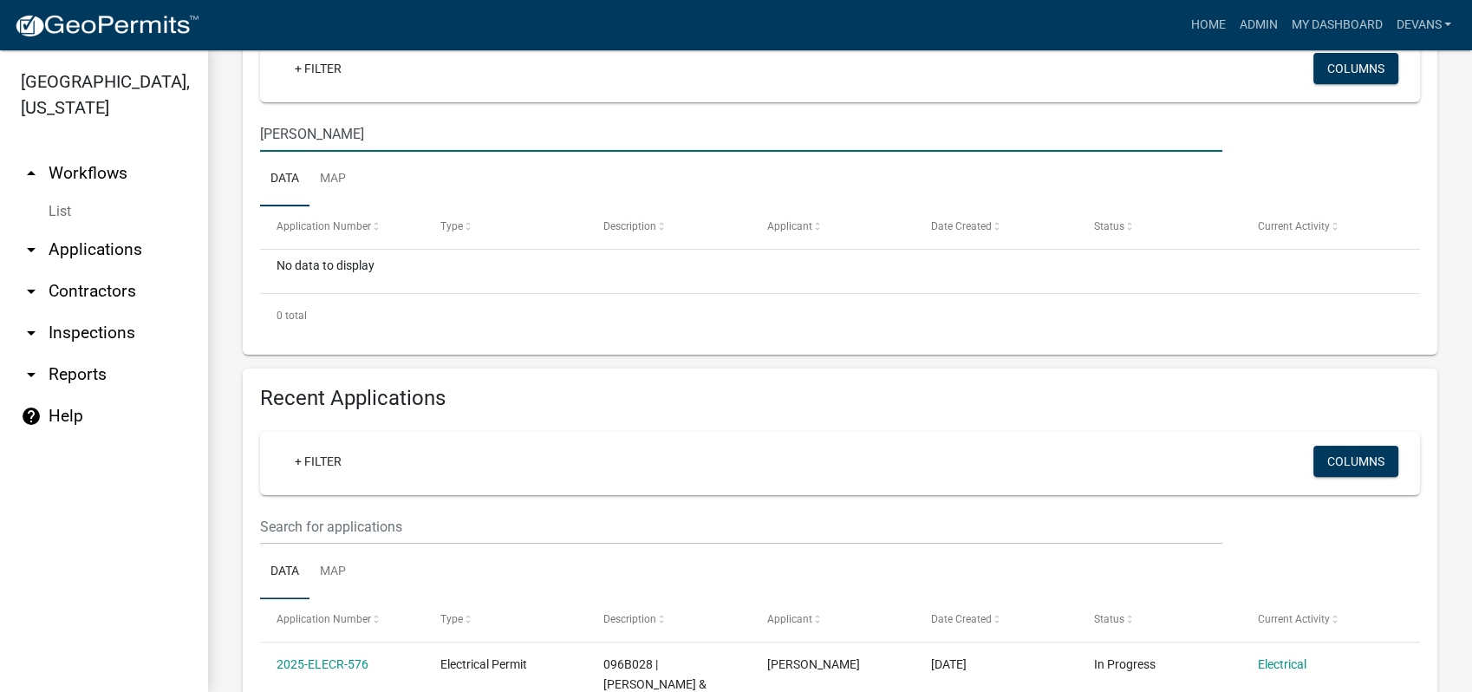
drag, startPoint x: 367, startPoint y: 140, endPoint x: 92, endPoint y: 144, distance: 274.9
click at [141, 139] on div "[GEOGRAPHIC_DATA], [US_STATE] arrow_drop_up Workflows List arrow_drop_down Appl…" at bounding box center [736, 371] width 1472 height 642
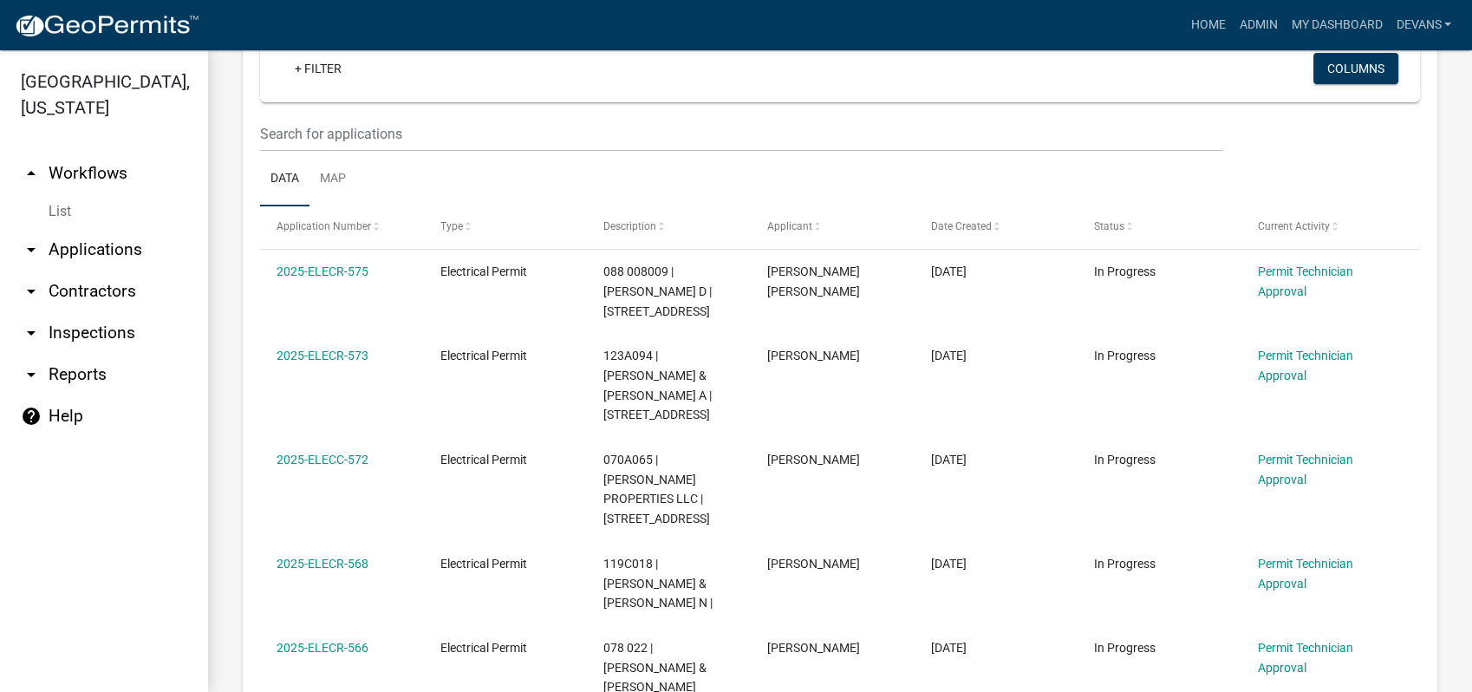
click at [101, 166] on link "arrow_drop_up Workflows" at bounding box center [104, 174] width 208 height 42
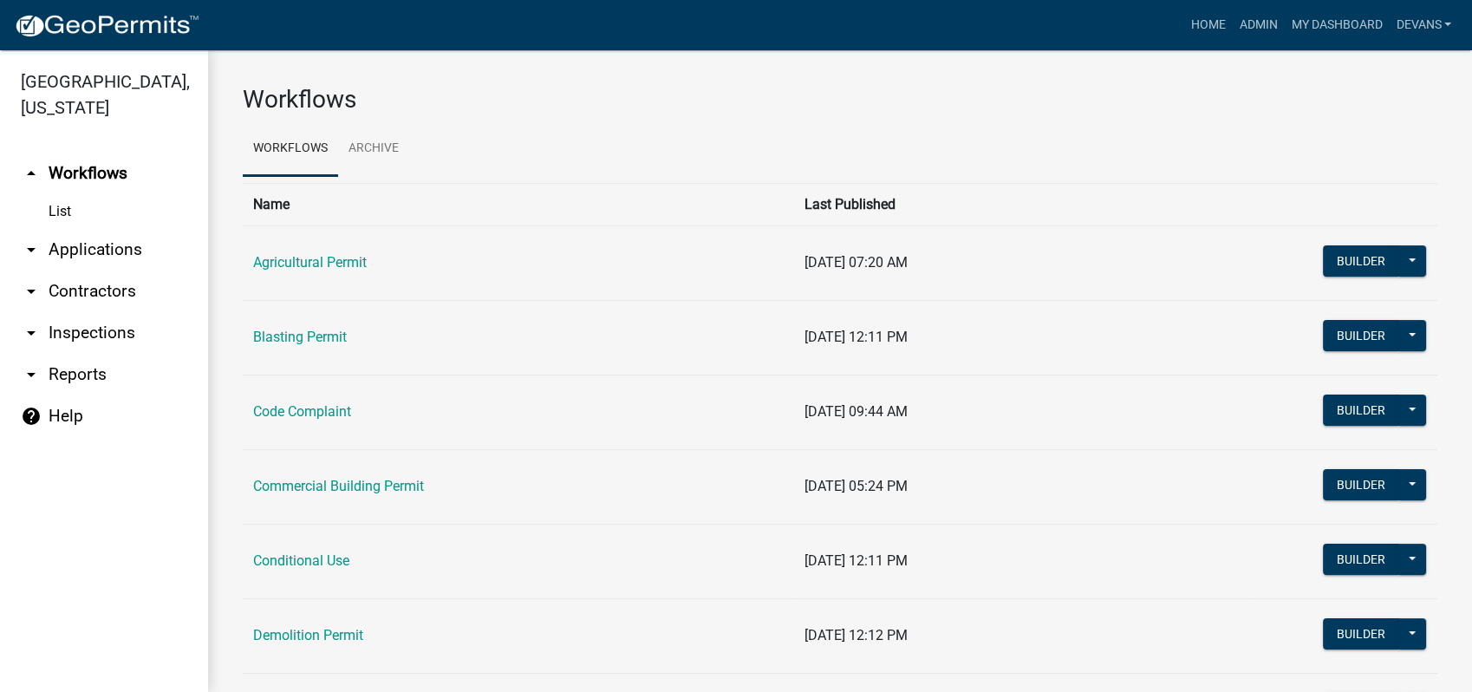
scroll to position [289, 0]
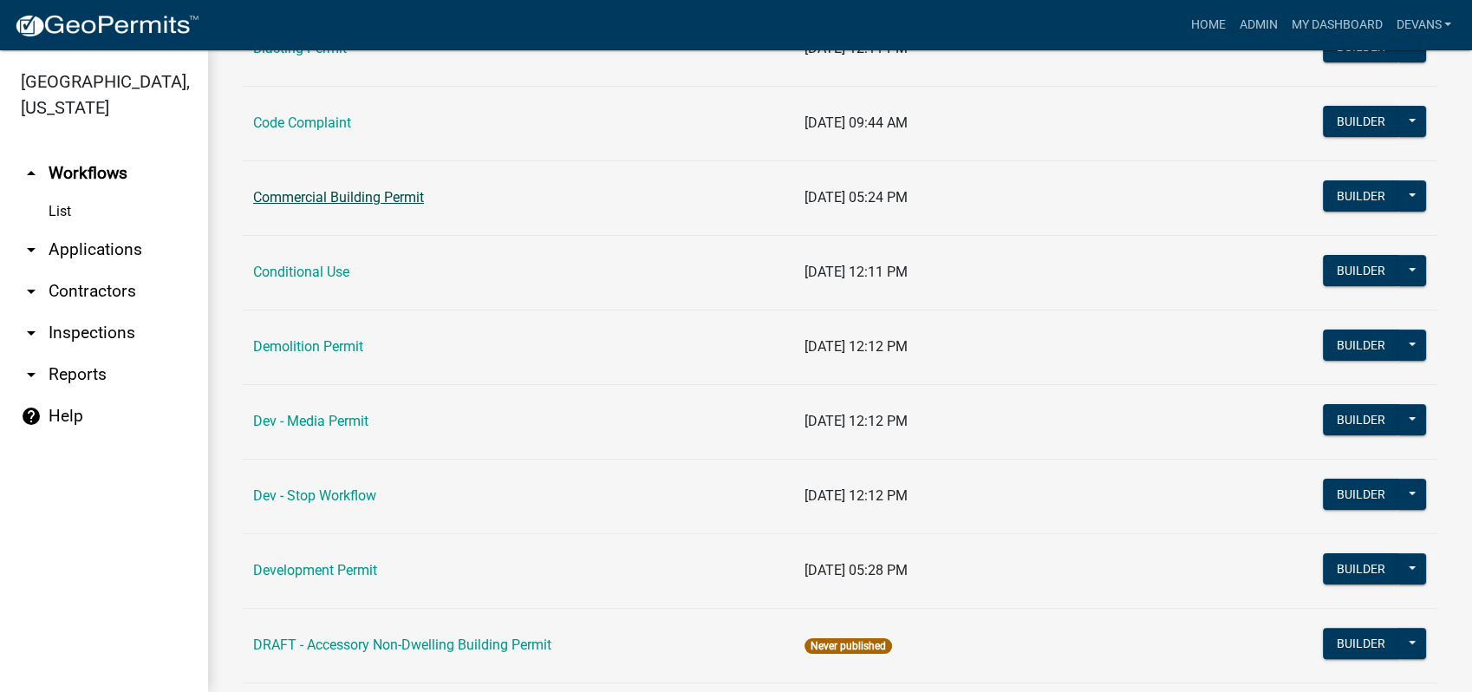
click at [297, 197] on link "Commercial Building Permit" at bounding box center [338, 197] width 171 height 16
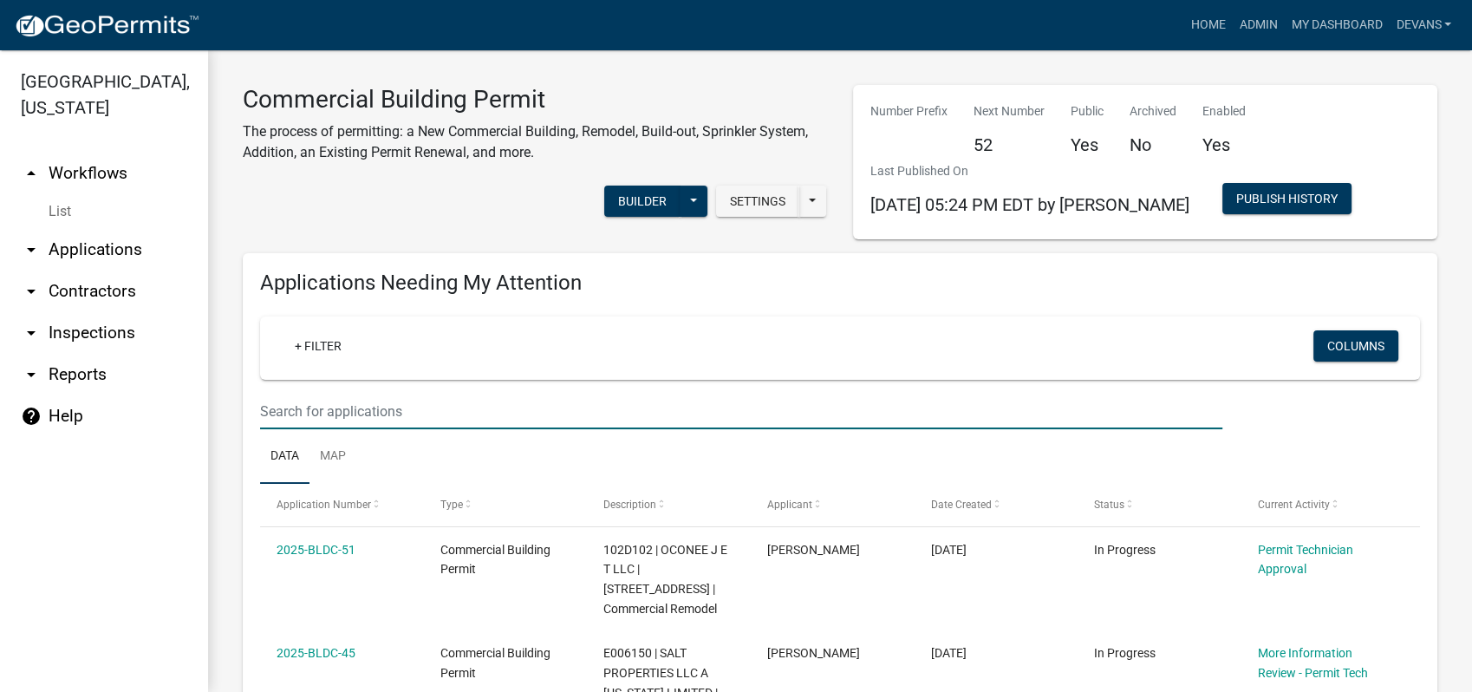
click at [340, 400] on input "text" at bounding box center [741, 412] width 962 height 36
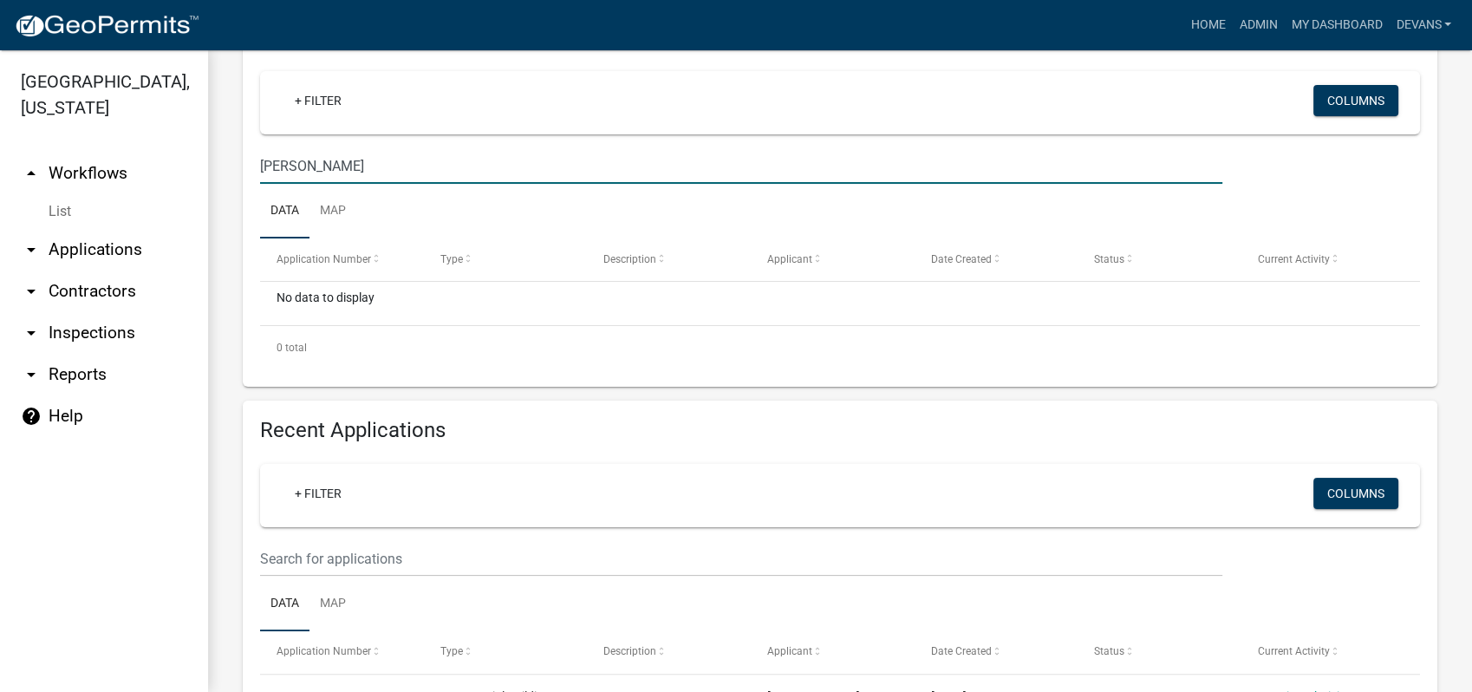
scroll to position [385, 0]
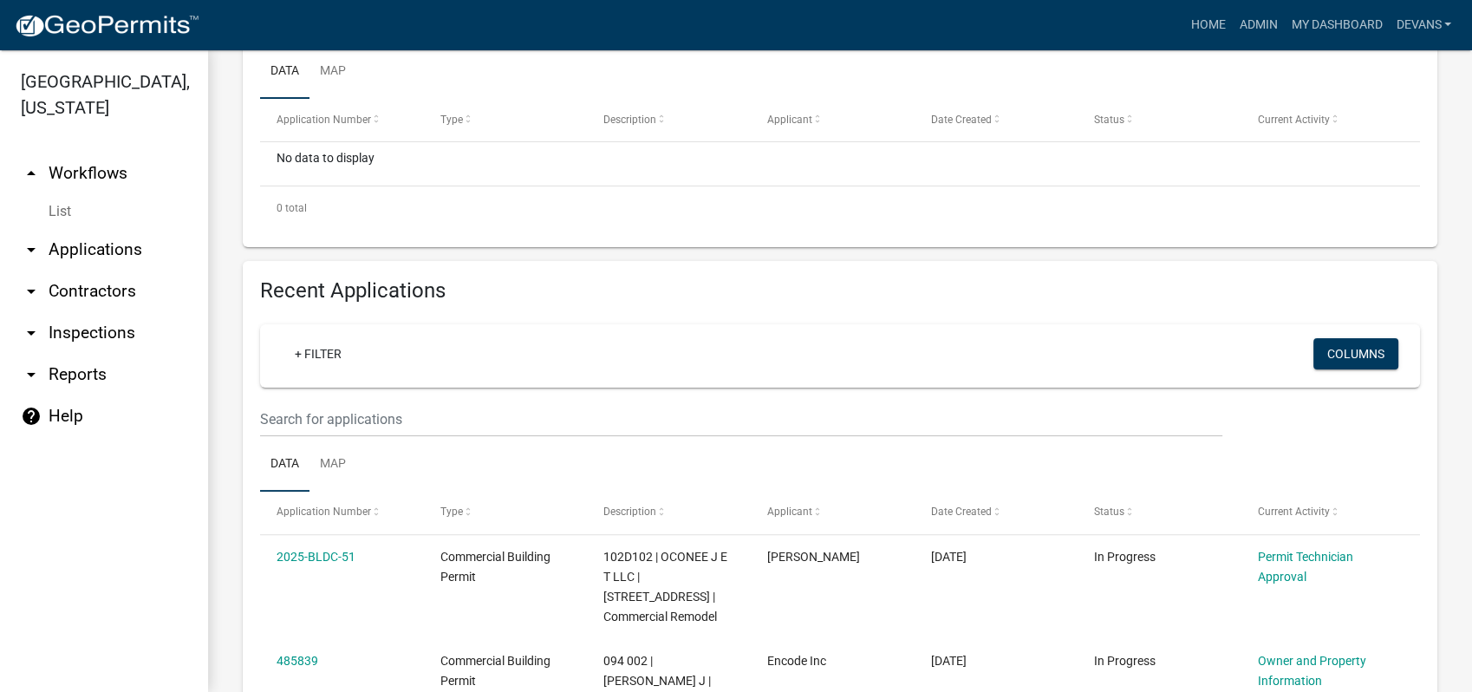
type input "[PERSON_NAME]"
click at [383, 437] on ul "Data Map" at bounding box center [840, 464] width 1160 height 55
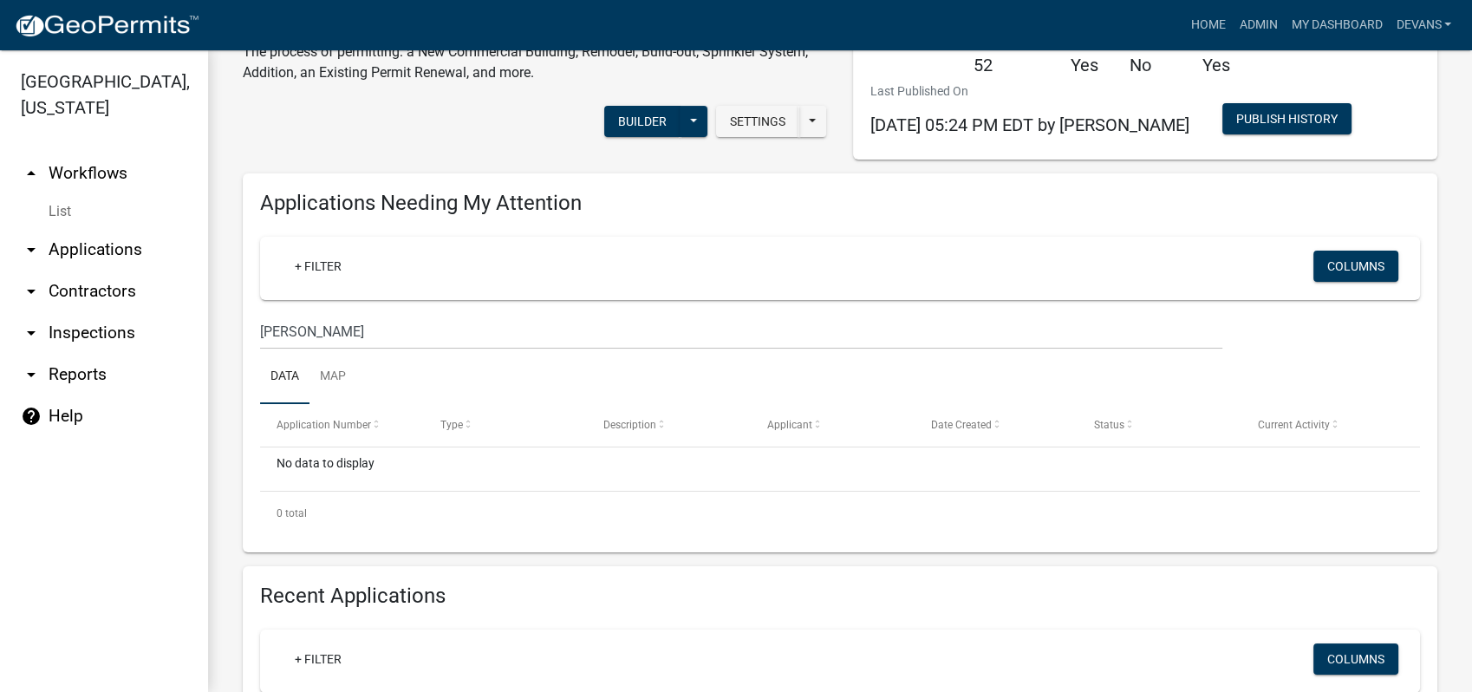
scroll to position [0, 0]
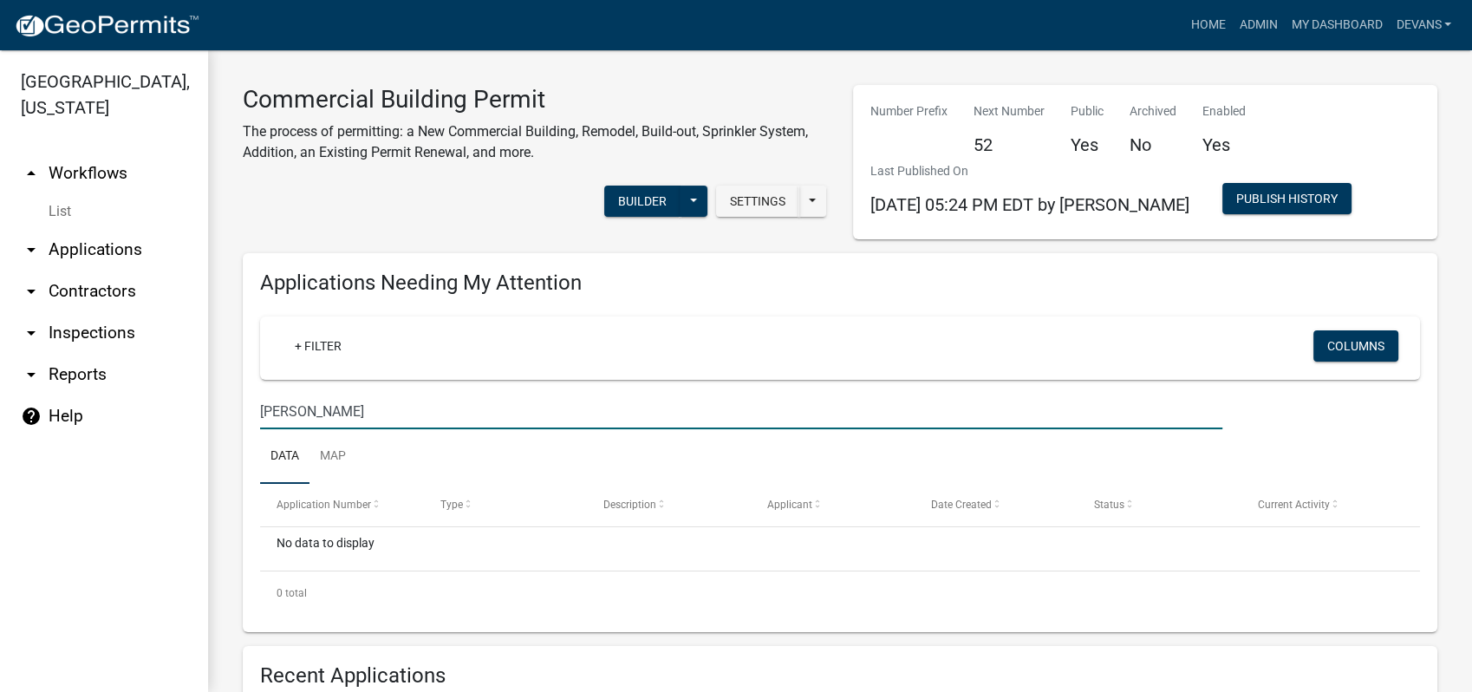
drag, startPoint x: 376, startPoint y: 396, endPoint x: 238, endPoint y: 401, distance: 138.0
click at [238, 401] on div "Applications Needing My Attention + Filter Columns [PERSON_NAME] Data Map Appli…" at bounding box center [840, 442] width 1221 height 379
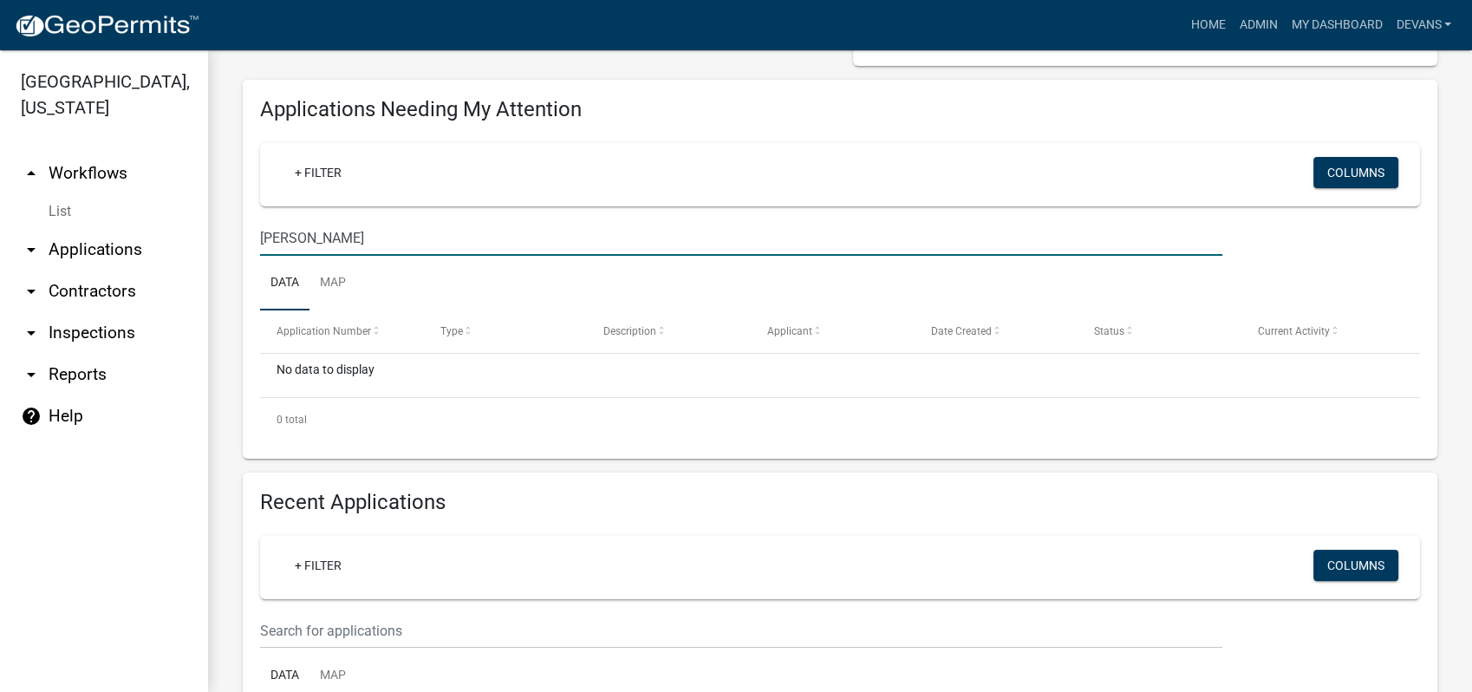
scroll to position [289, 0]
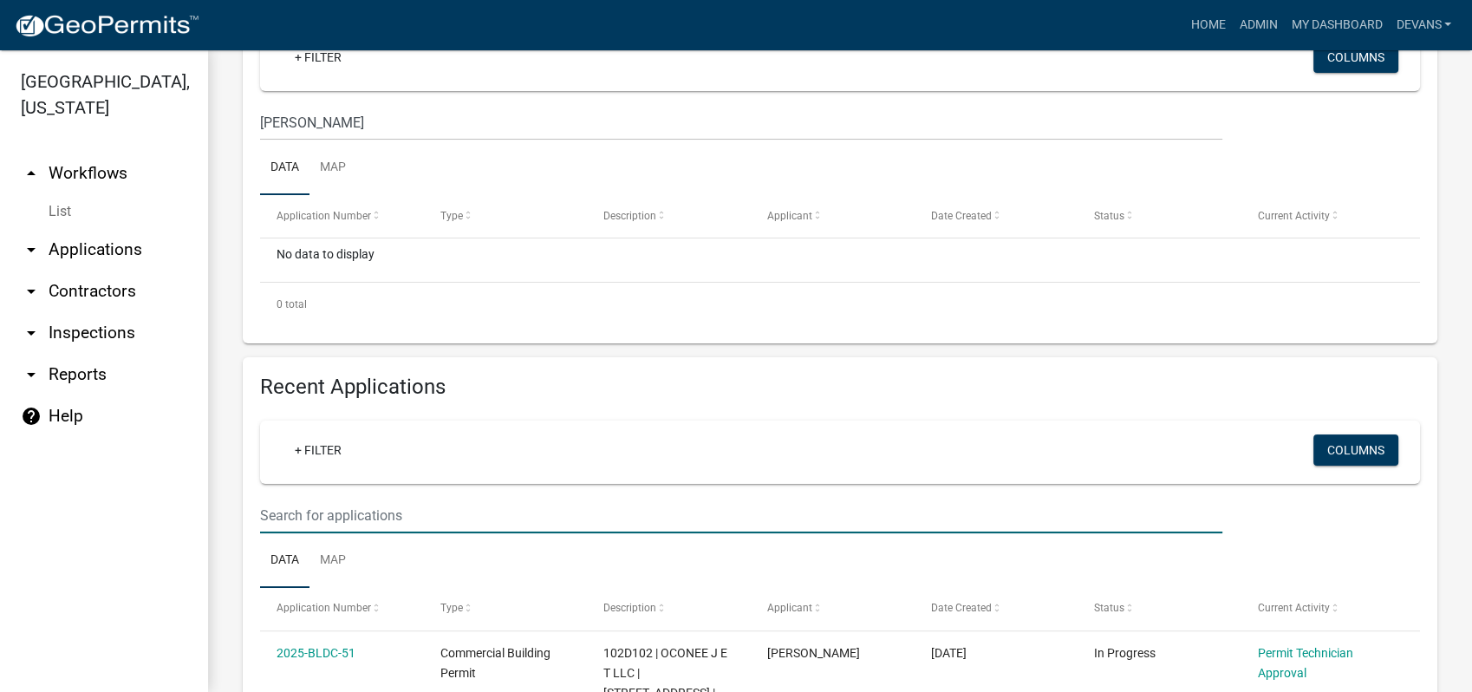
click at [401, 516] on input "text" at bounding box center [741, 516] width 962 height 36
paste input "[PERSON_NAME]"
type input "[PERSON_NAME]"
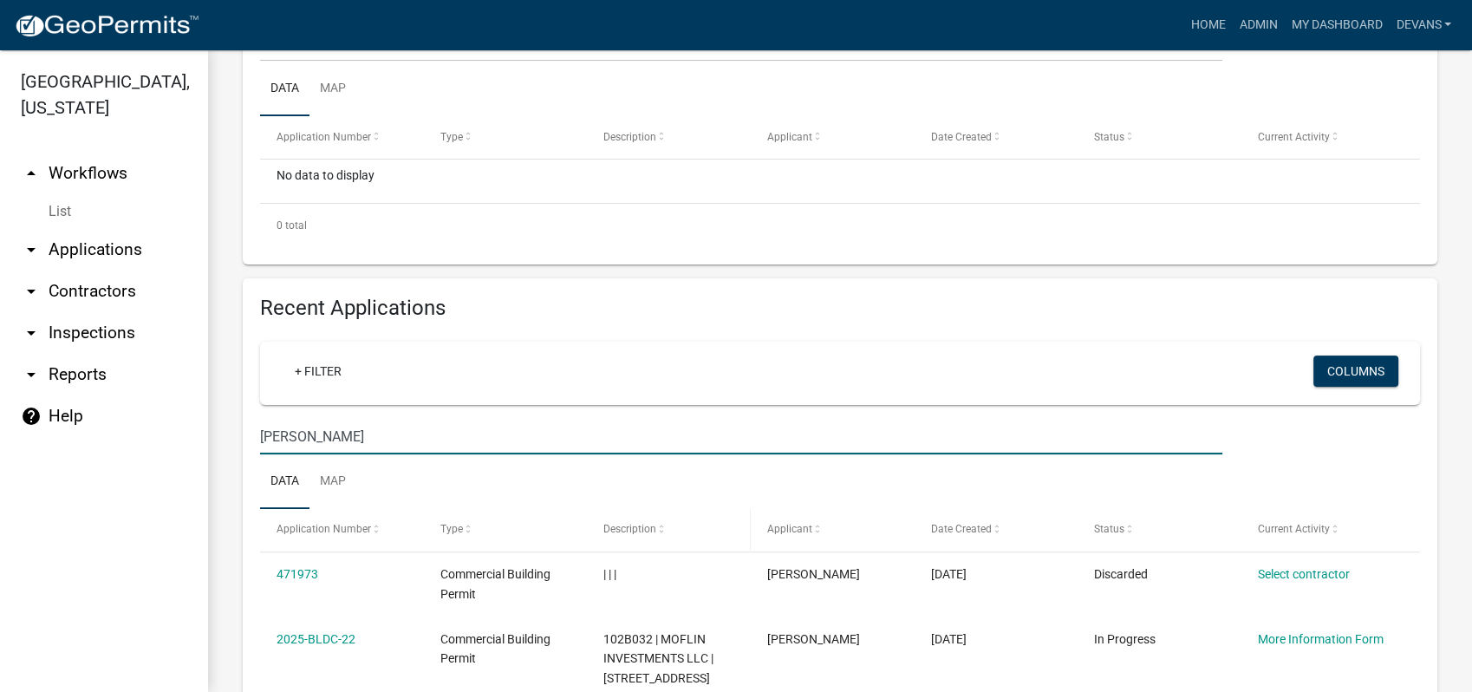
scroll to position [674, 0]
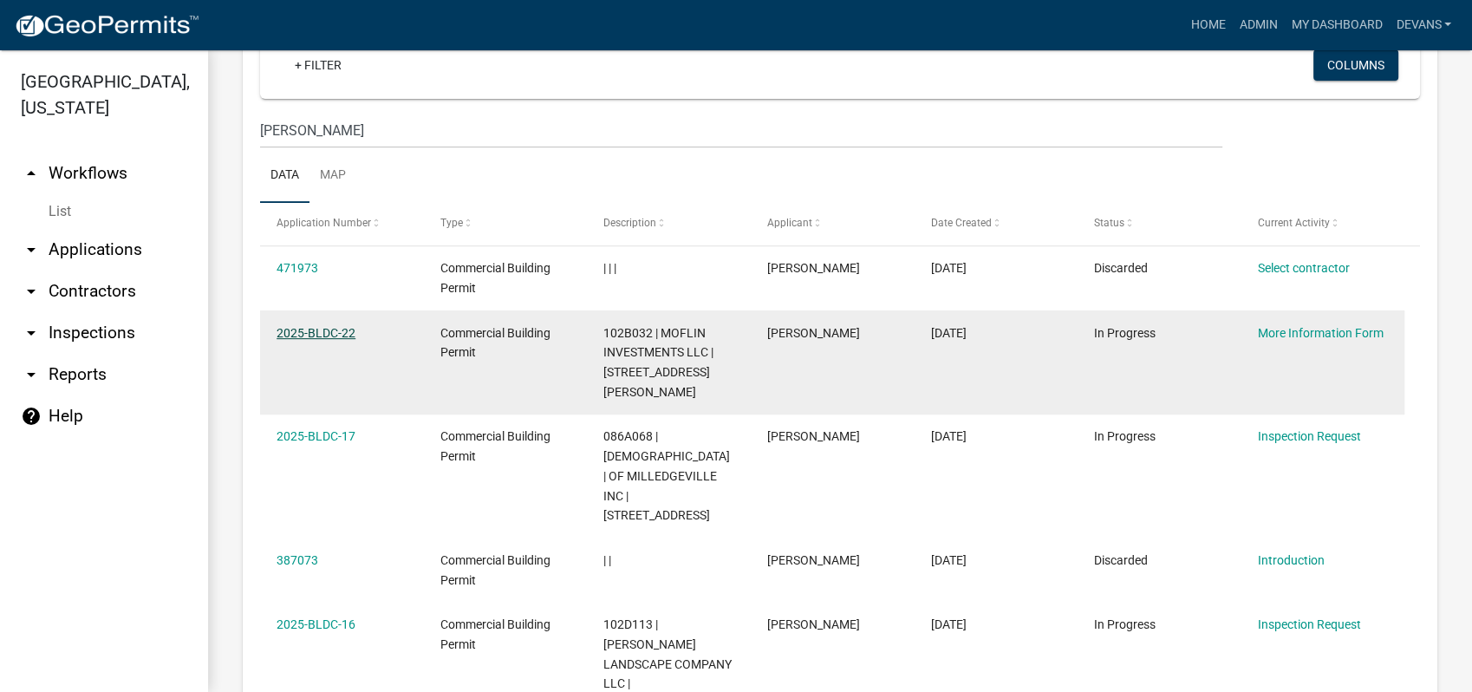
click at [316, 326] on link "2025-BLDC-22" at bounding box center [316, 333] width 79 height 14
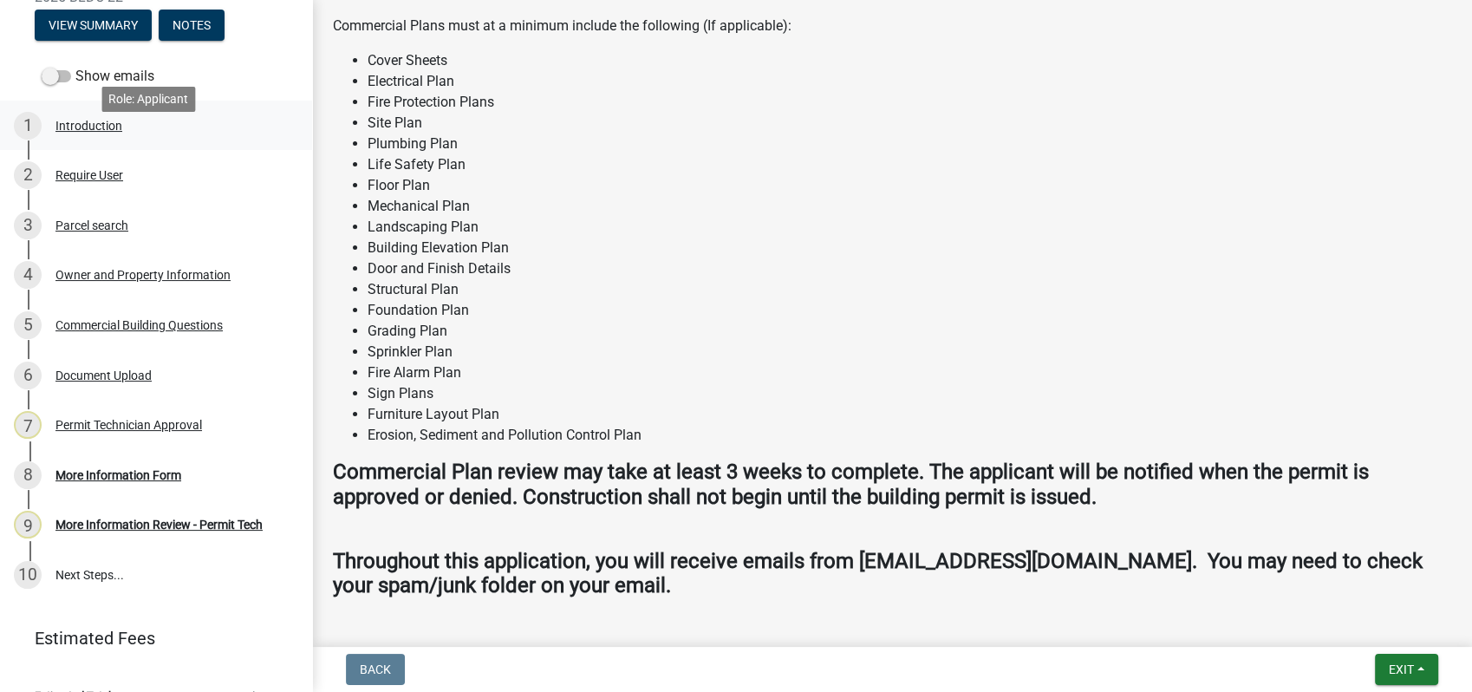
scroll to position [247, 0]
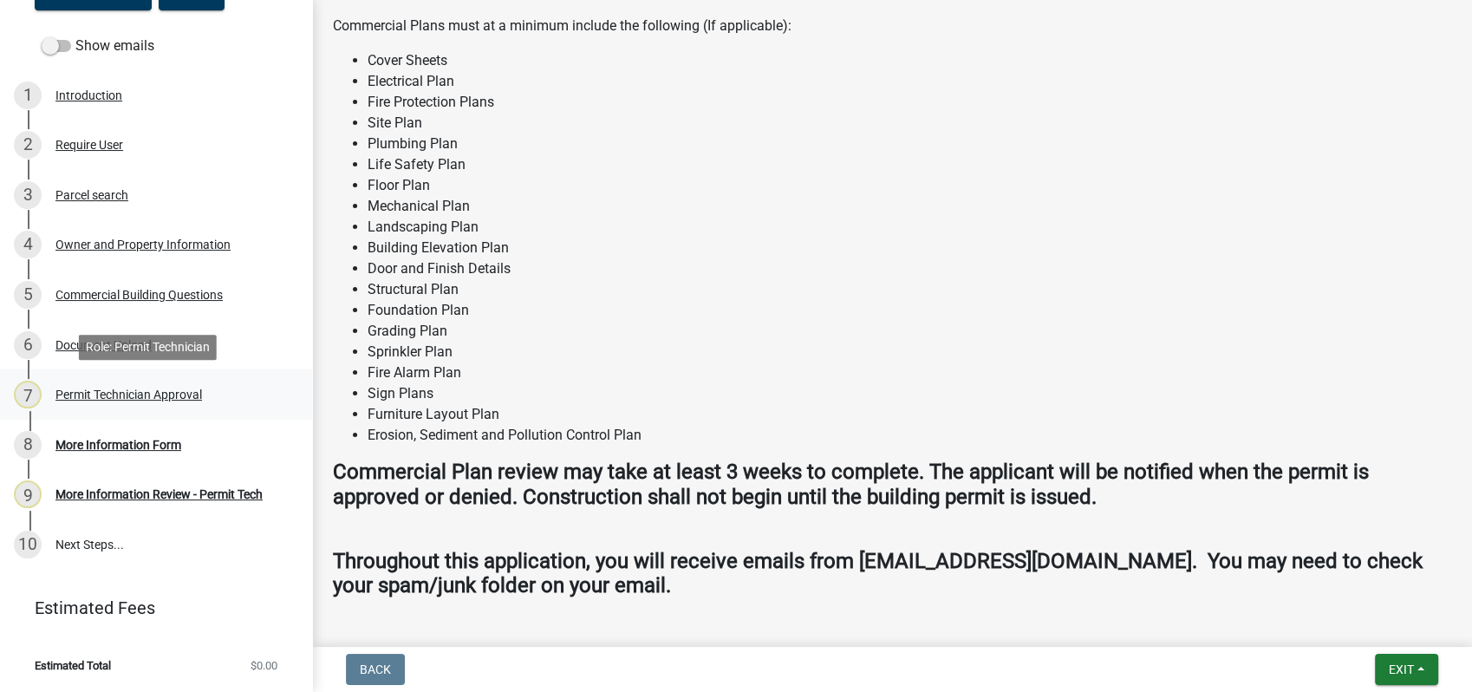
click at [97, 392] on div "Permit Technician Approval" at bounding box center [128, 394] width 147 height 12
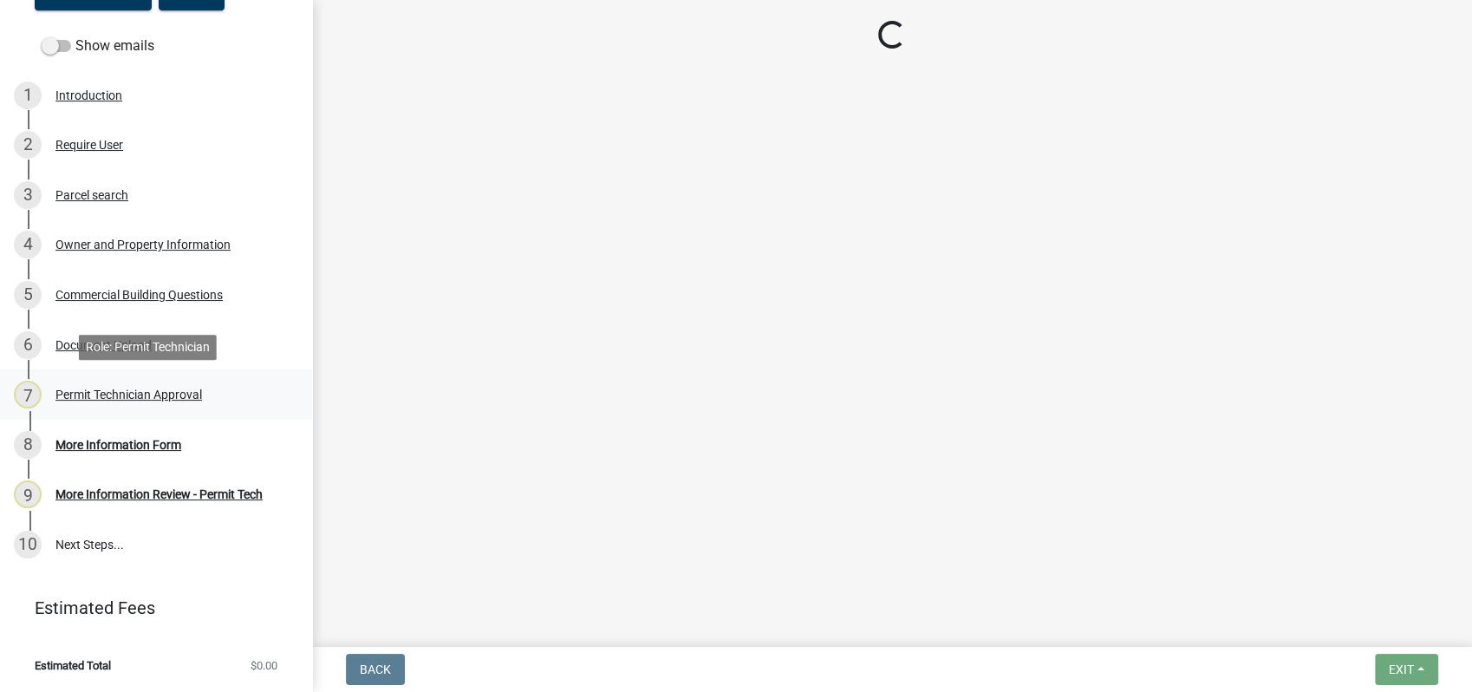
scroll to position [0, 0]
select select "a11fa51f-b34d-496b-ab35-5fd1b53a4648"
select select "83394b22-4a11-496c-8e5c-75ade2e72faf"
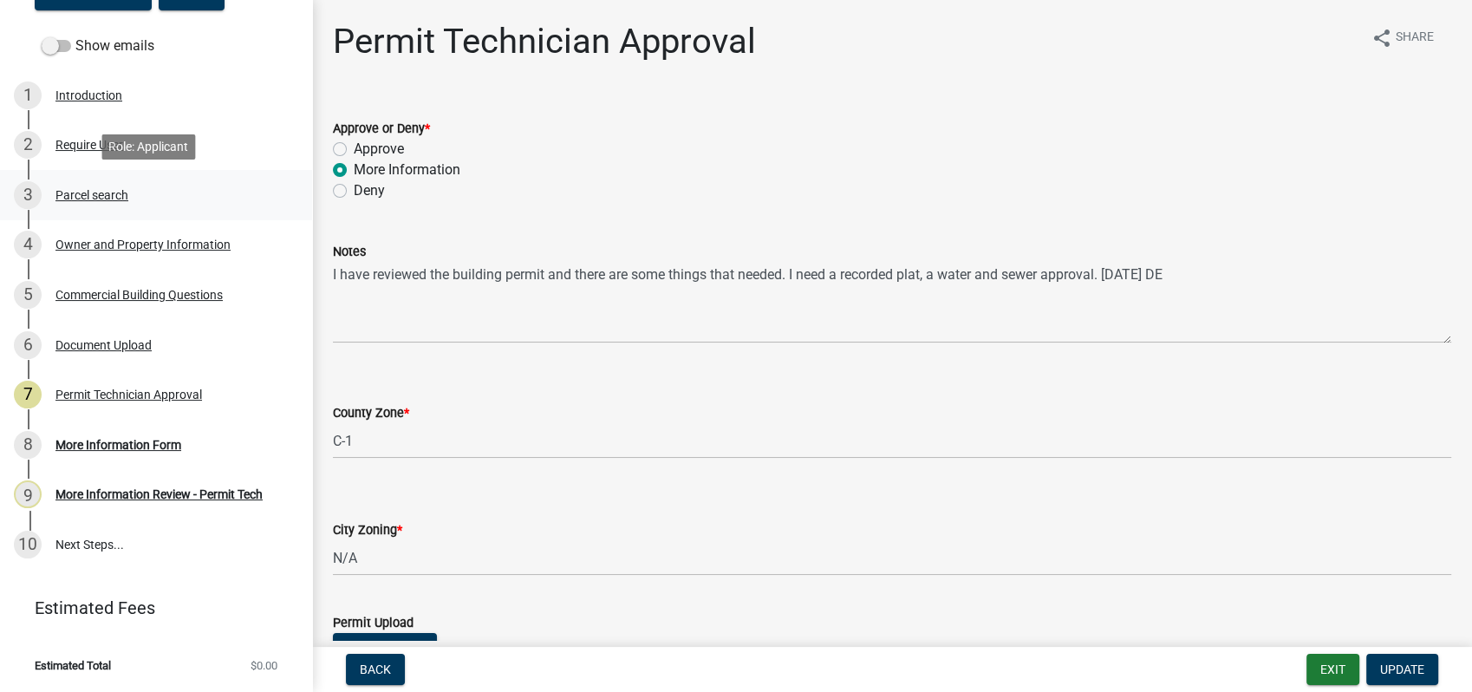
click at [136, 187] on div "3 Parcel search" at bounding box center [149, 195] width 271 height 28
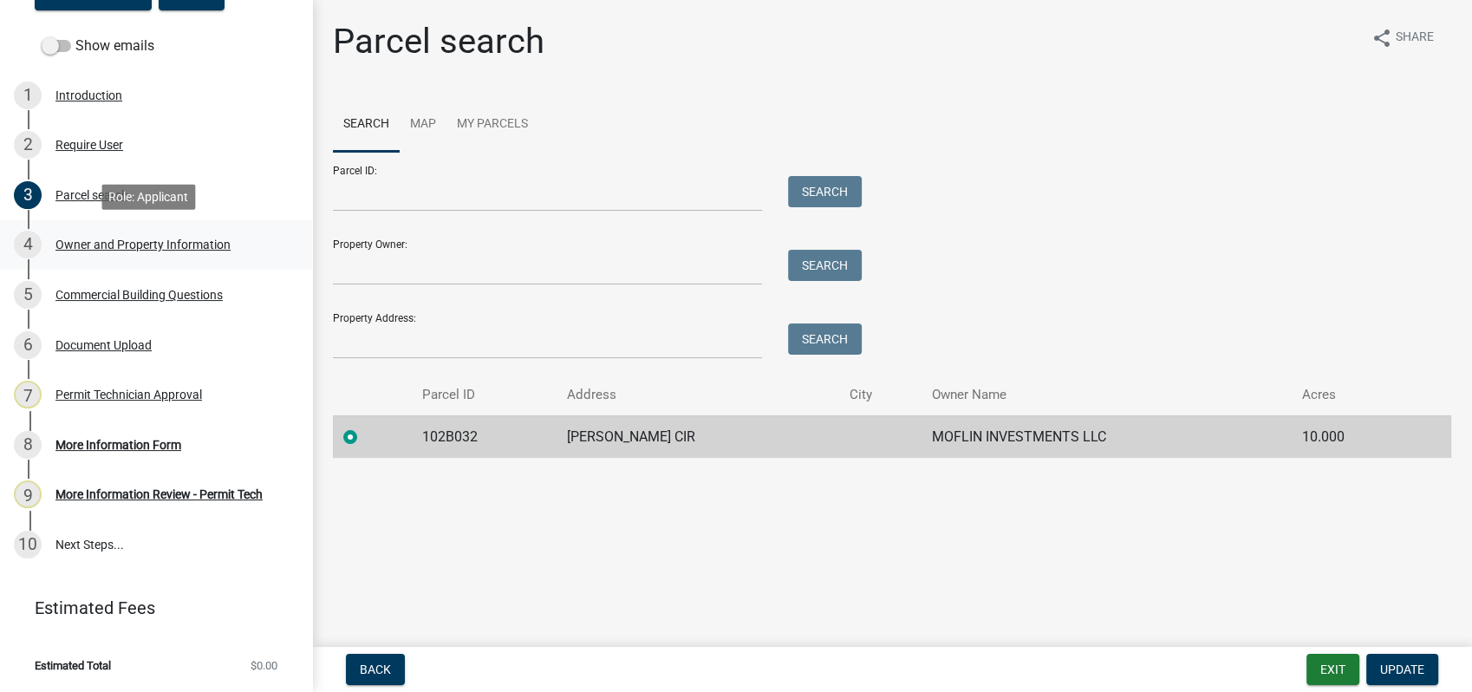
click at [53, 246] on div "4 Owner and Property Information" at bounding box center [149, 245] width 271 height 28
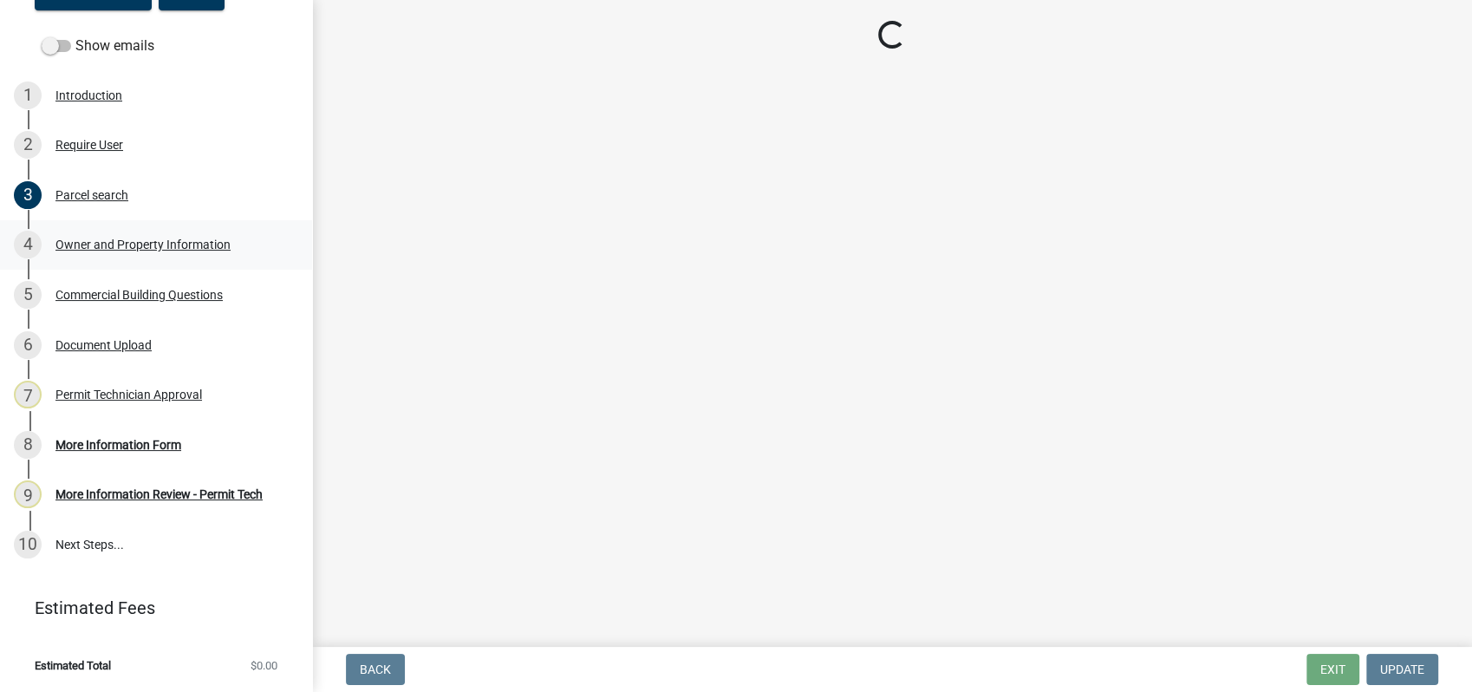
select select "a11fa51f-b34d-496b-ab35-5fd1b53a4648"
select select "83394b22-4a11-496c-8e5c-75ade2e72faf"
select select "469c5908-2854-42d5-89ed-bee7fc26529e"
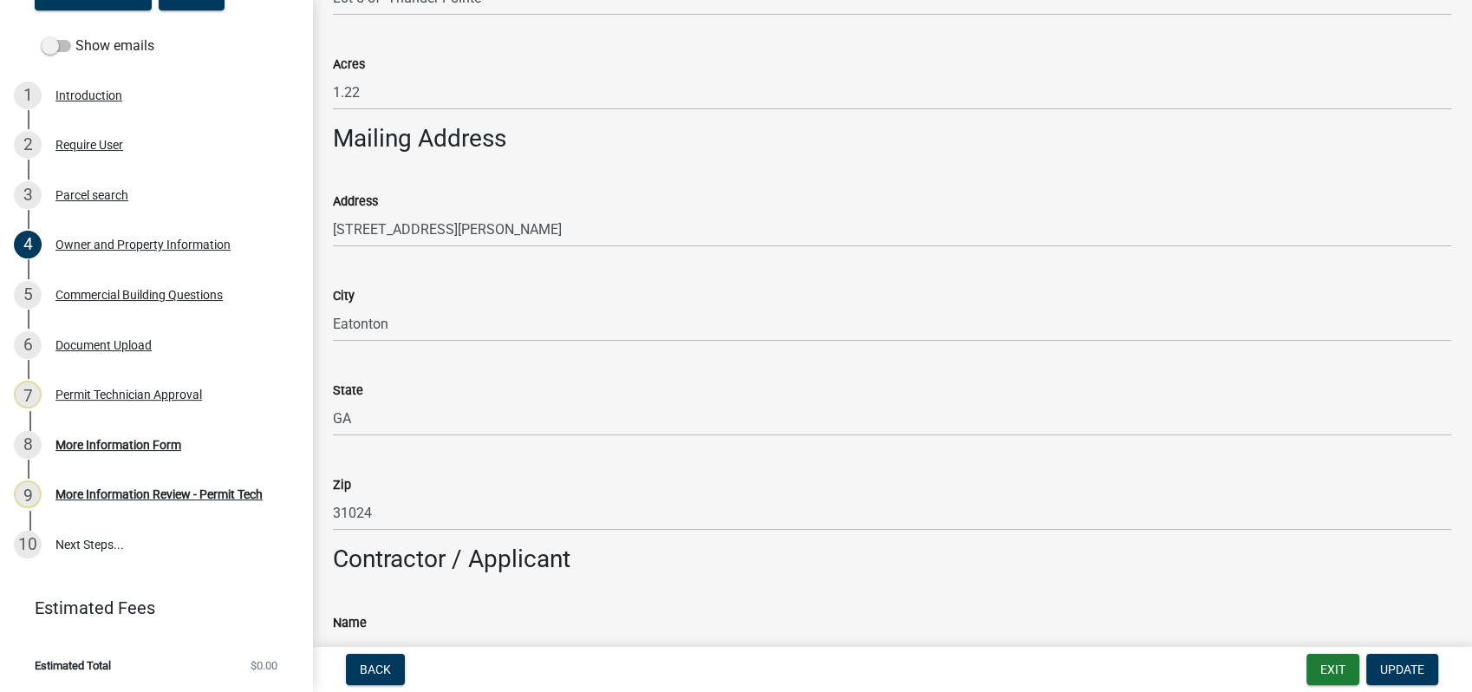
scroll to position [963, 0]
